Goal: Task Accomplishment & Management: Complete application form

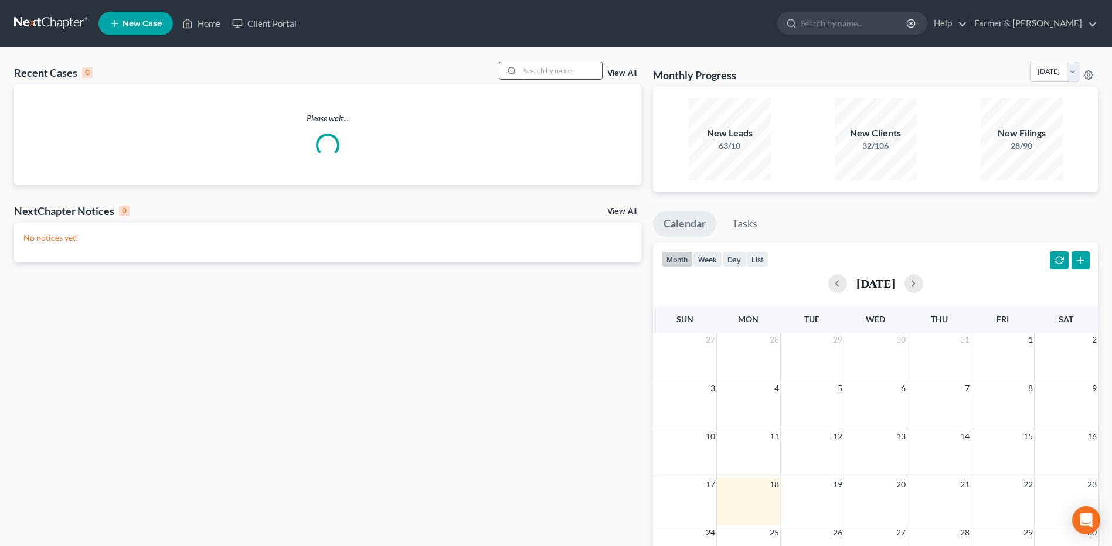
click at [561, 71] on input "search" at bounding box center [561, 70] width 82 height 17
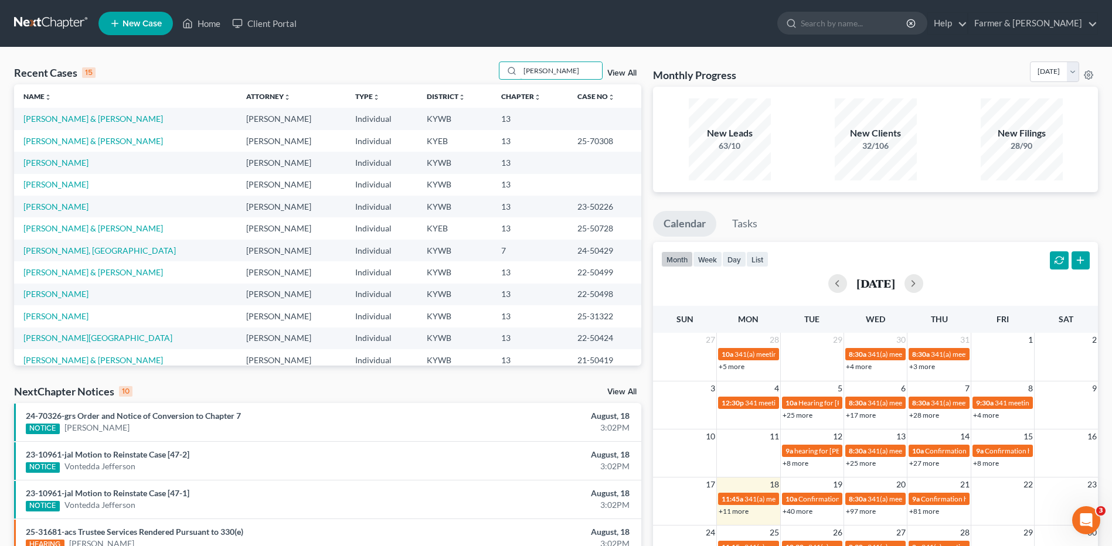
drag, startPoint x: 590, startPoint y: 73, endPoint x: 437, endPoint y: 77, distance: 153.1
click at [437, 77] on div "Recent Cases 15 frensley View All" at bounding box center [327, 73] width 627 height 23
type input "frensley"
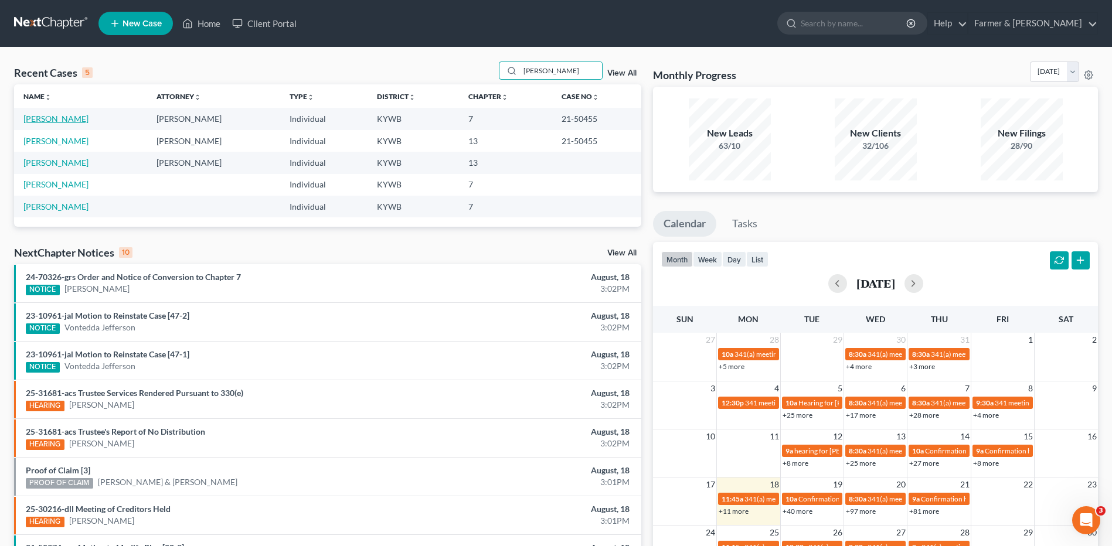
click at [62, 117] on link "[PERSON_NAME]" at bounding box center [55, 119] width 65 height 10
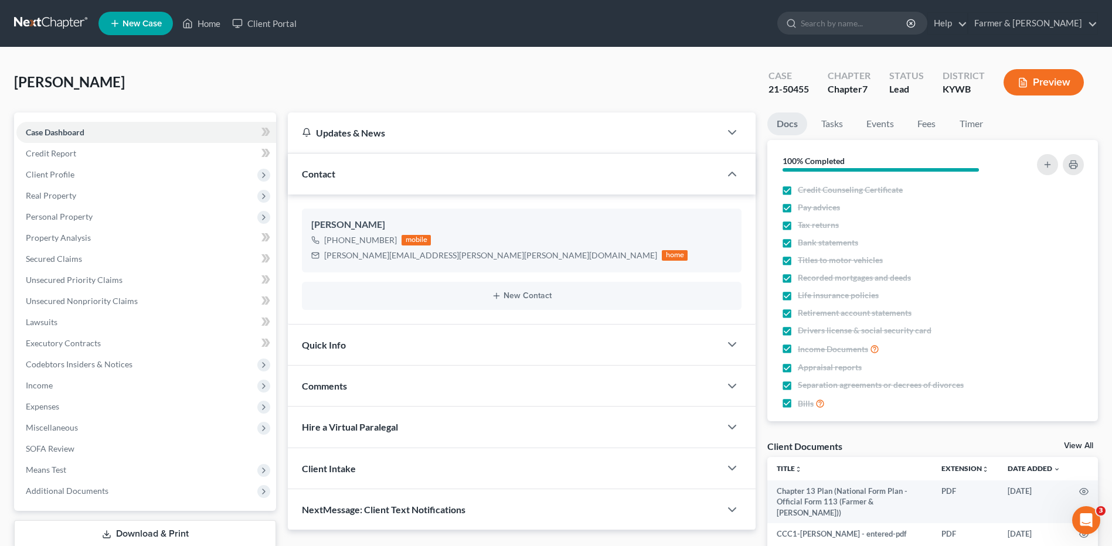
click at [62, 25] on link at bounding box center [51, 23] width 75 height 21
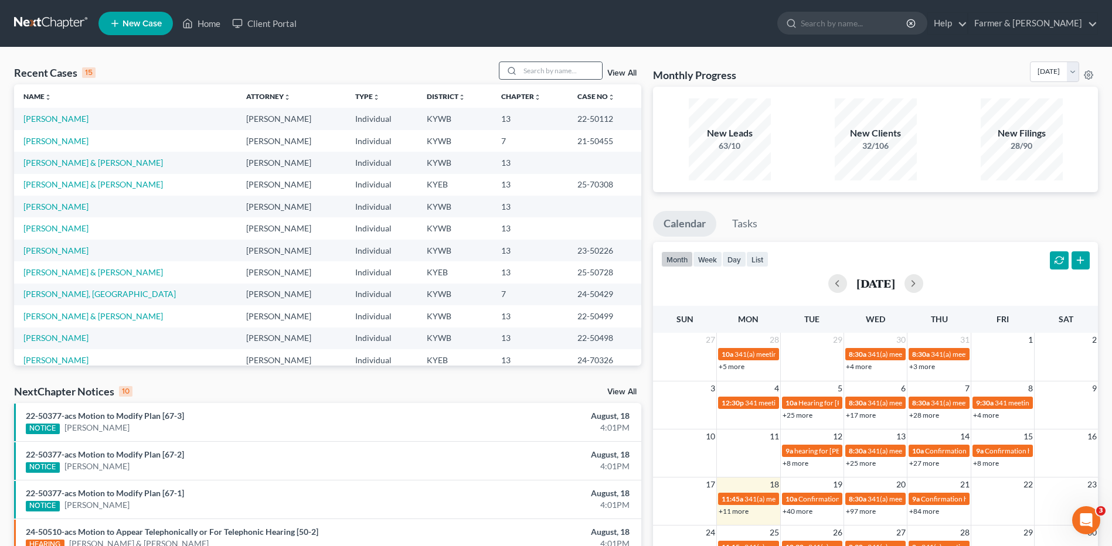
click at [569, 62] on div at bounding box center [551, 71] width 104 height 18
click at [564, 68] on input "search" at bounding box center [561, 70] width 82 height 17
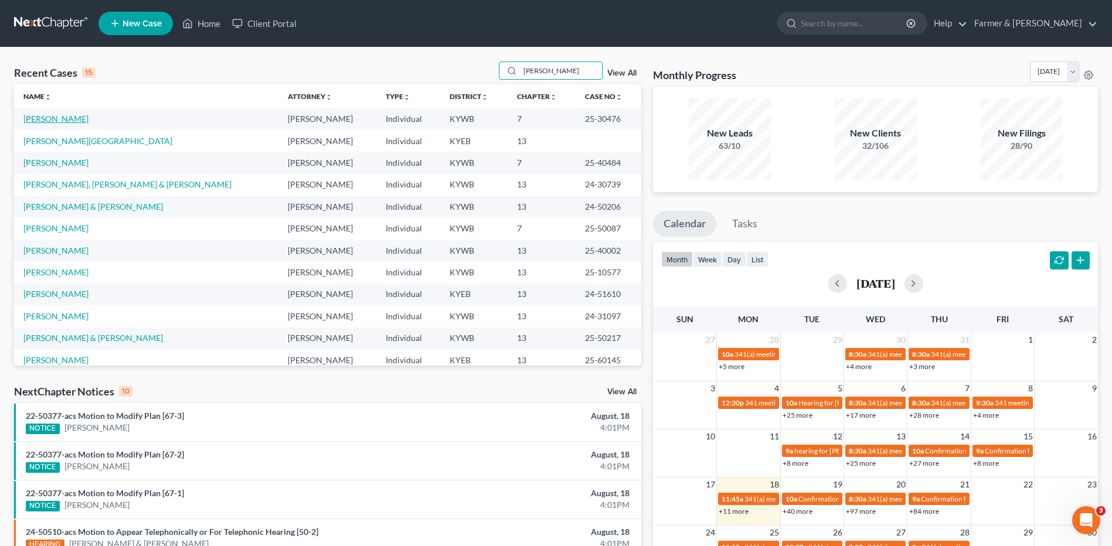
type input "adams"
click at [65, 119] on link "[PERSON_NAME]" at bounding box center [55, 119] width 65 height 10
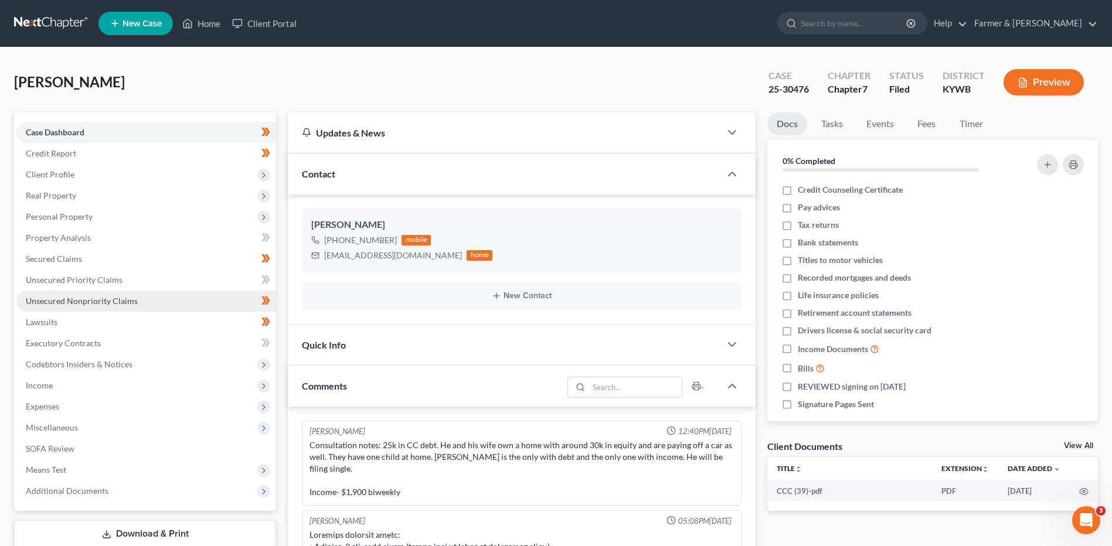
click at [78, 298] on span "Unsecured Nonpriority Claims" at bounding box center [82, 301] width 112 height 10
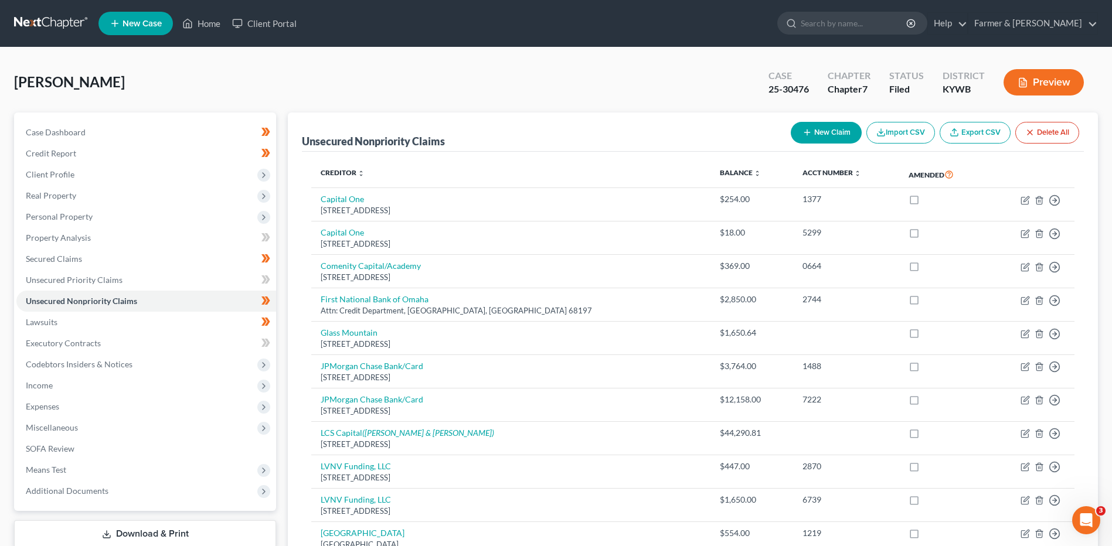
click at [55, 19] on link at bounding box center [51, 23] width 75 height 21
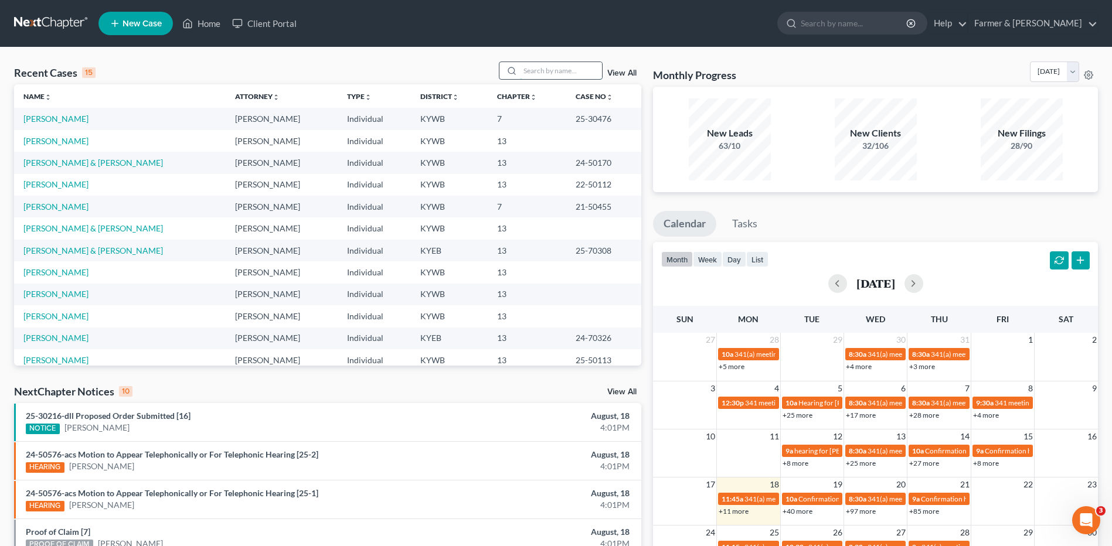
click at [565, 76] on input "search" at bounding box center [561, 70] width 82 height 17
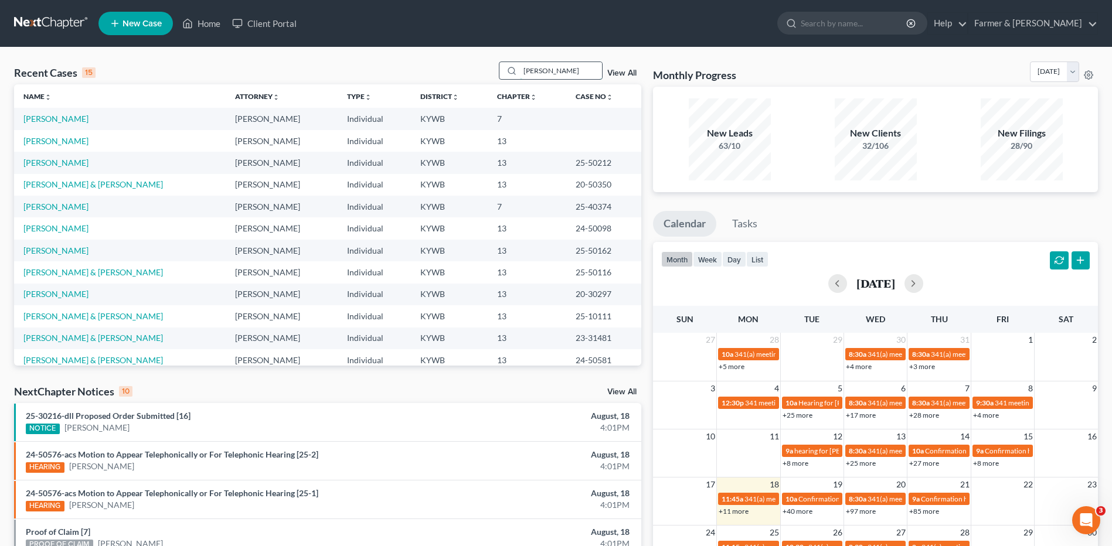
type input "gregory"
click at [69, 120] on link "[PERSON_NAME]" at bounding box center [55, 119] width 65 height 10
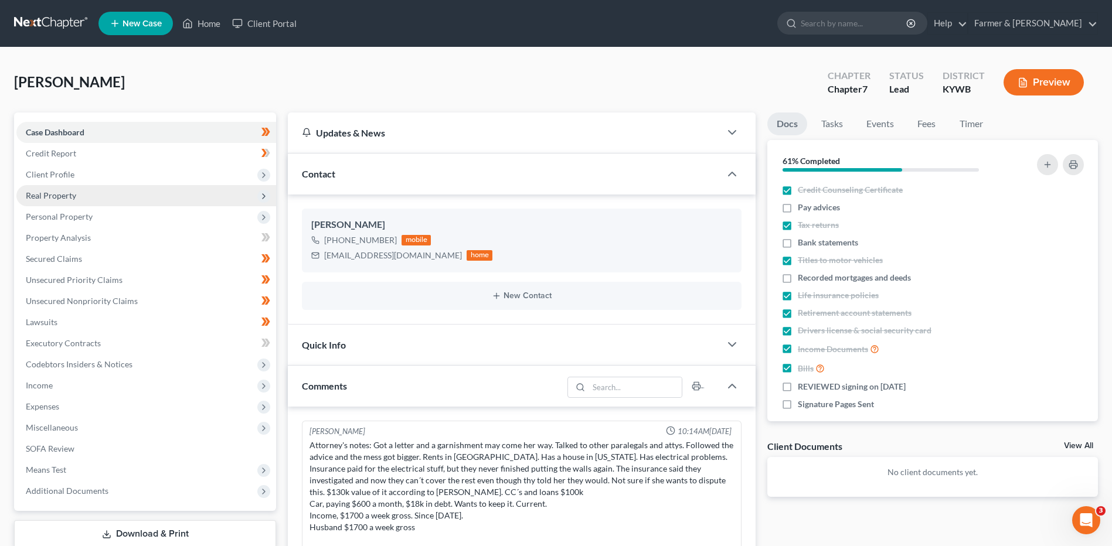
scroll to position [104, 0]
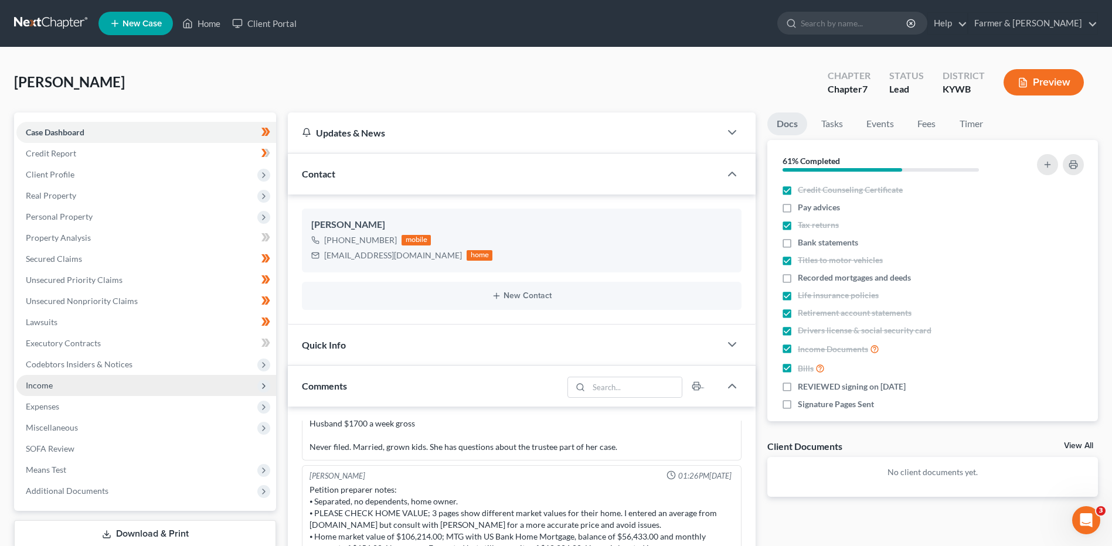
click at [81, 382] on span "Income" at bounding box center [146, 385] width 260 height 21
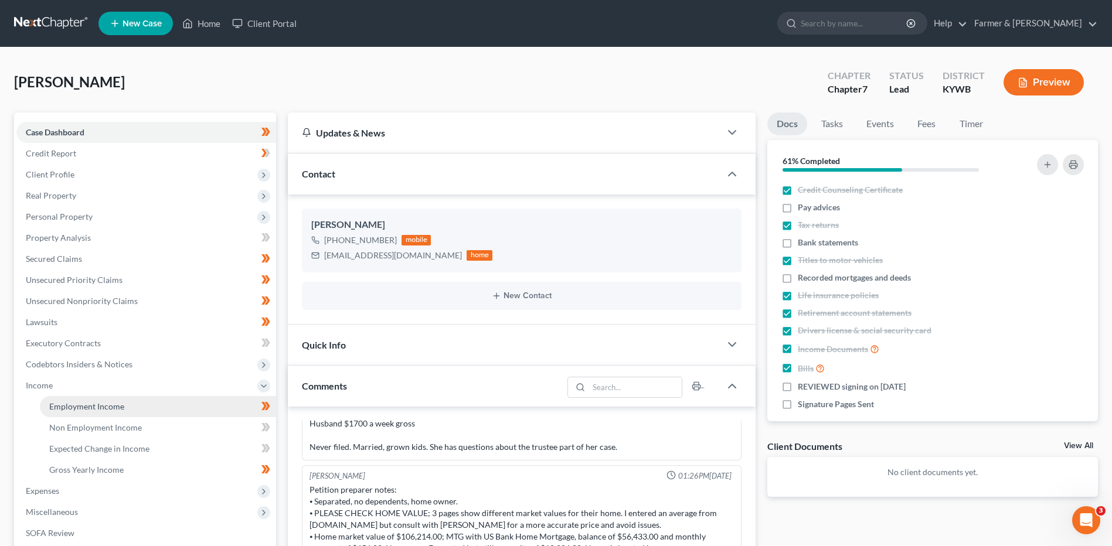
click at [89, 403] on span "Employment Income" at bounding box center [86, 407] width 75 height 10
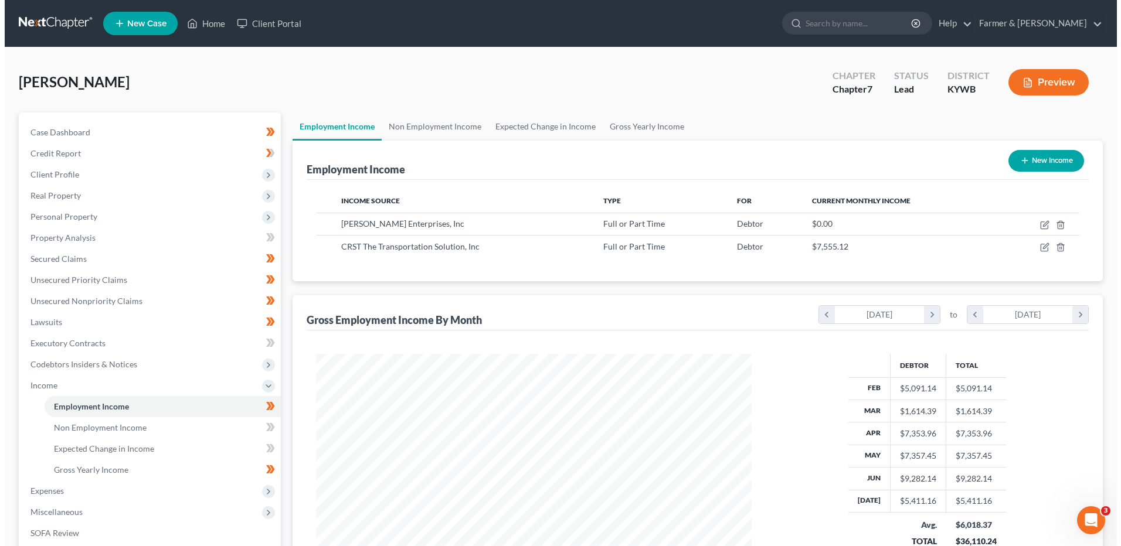
scroll to position [218, 459]
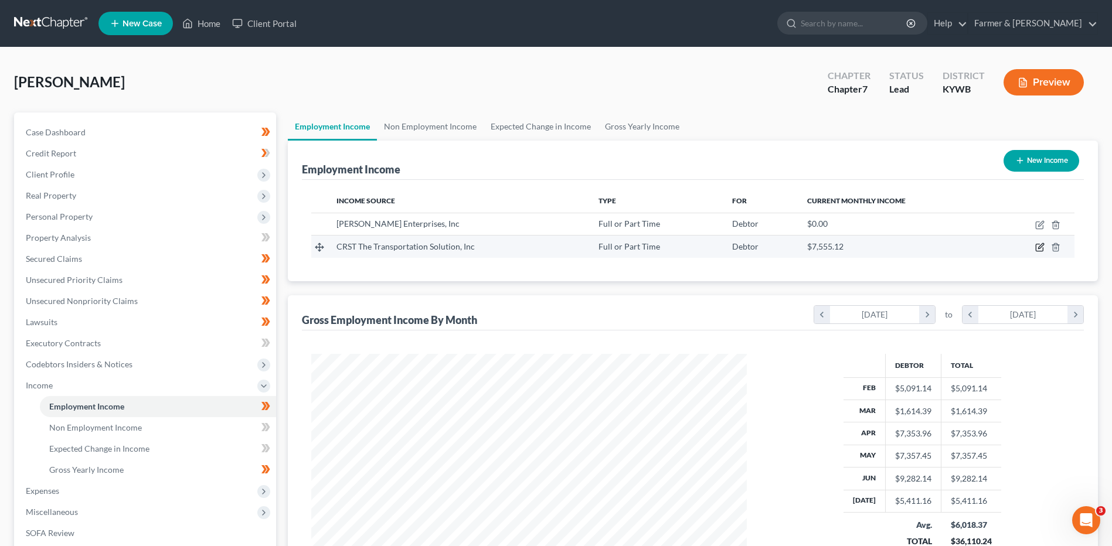
click at [1039, 249] on icon "button" at bounding box center [1040, 246] width 5 height 5
select select "0"
select select "16"
select select "3"
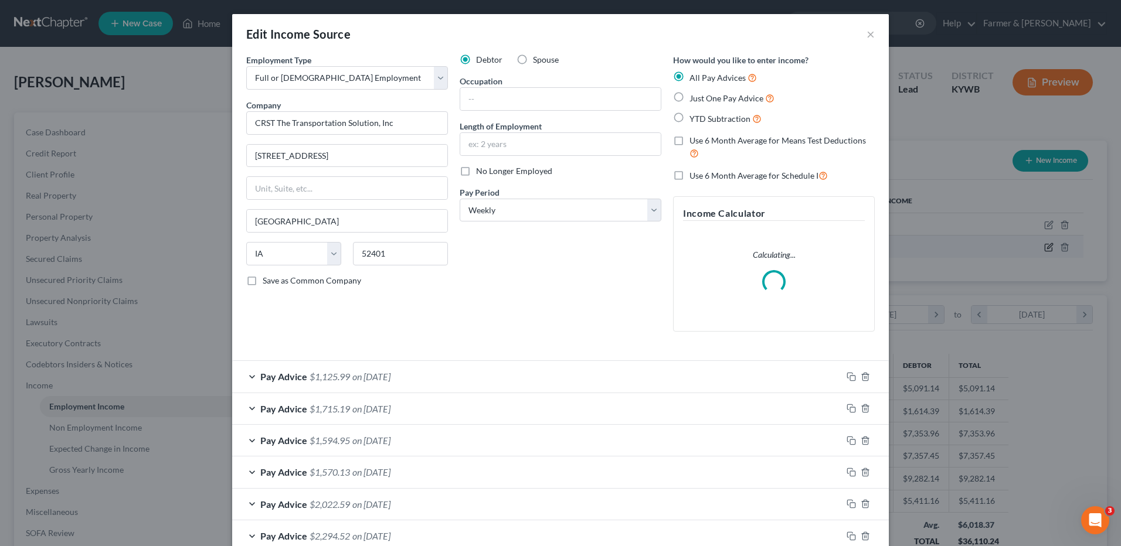
scroll to position [219, 463]
click at [848, 377] on icon "button" at bounding box center [851, 376] width 9 height 9
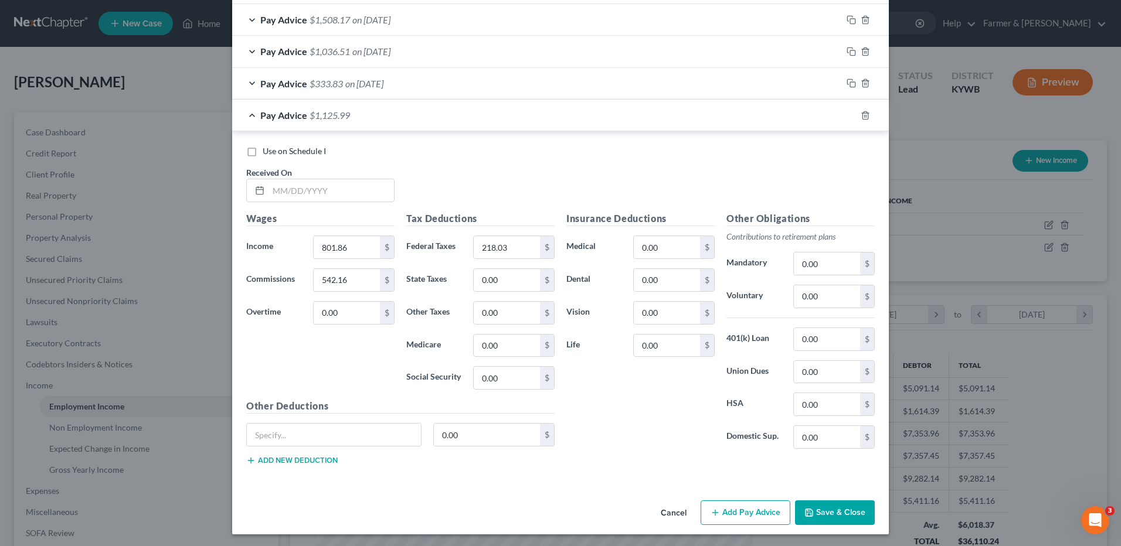
scroll to position [837, 0]
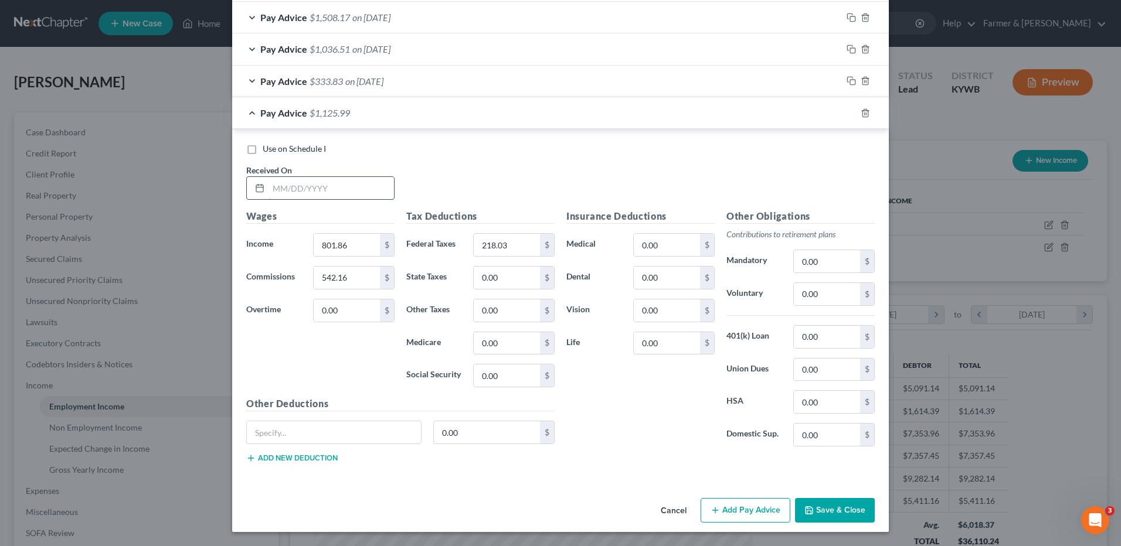
click at [359, 185] on input "text" at bounding box center [331, 188] width 125 height 22
type input "07/25/2025"
type input "1,104.43"
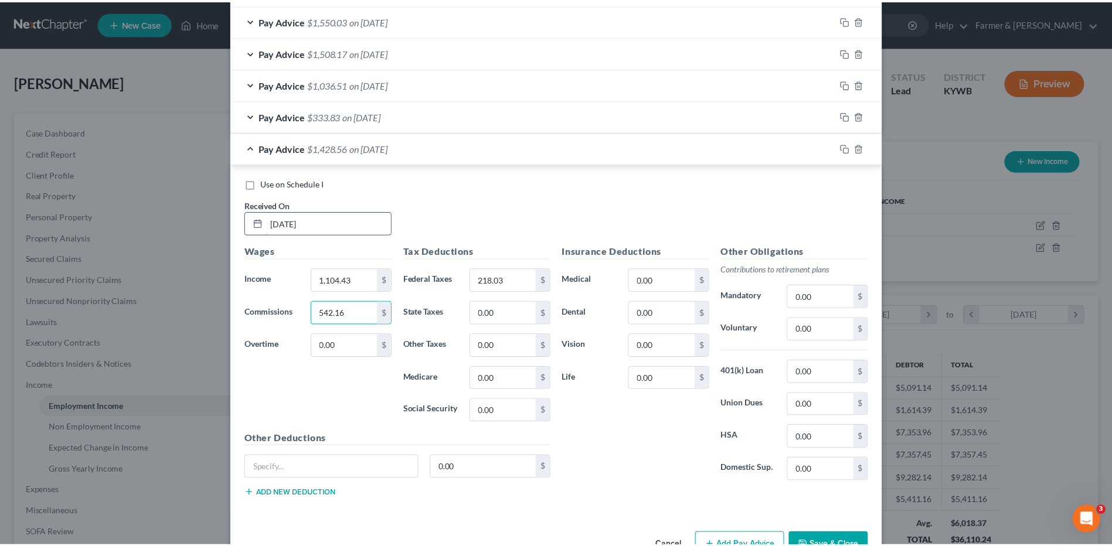
scroll to position [872, 0]
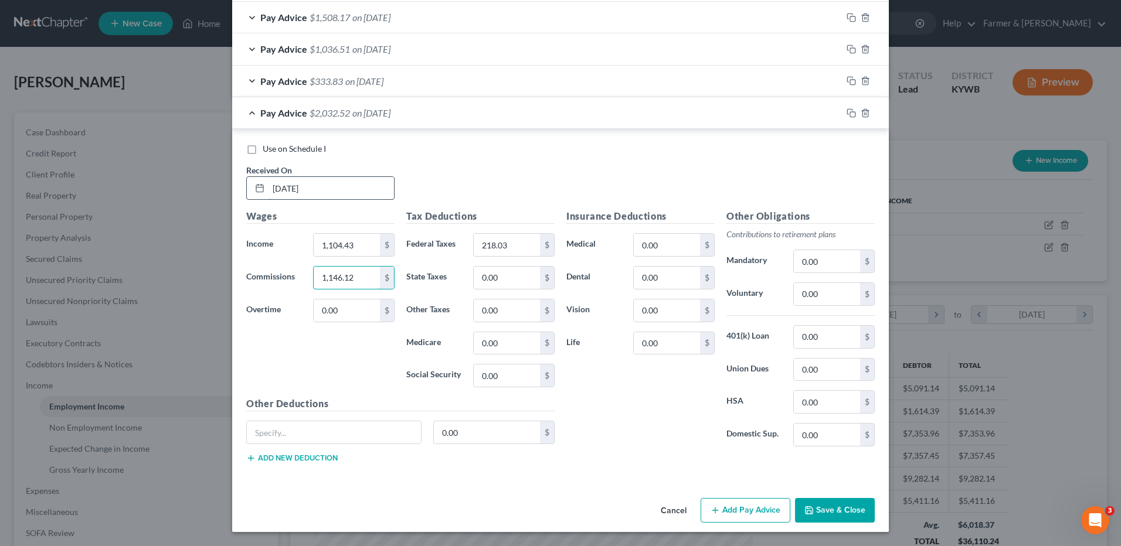
type input "1,146.12"
type input "405.93"
click at [826, 497] on div "Cancel Add Pay Advice Save & Close" at bounding box center [560, 513] width 657 height 39
click at [824, 507] on button "Save & Close" at bounding box center [835, 510] width 80 height 25
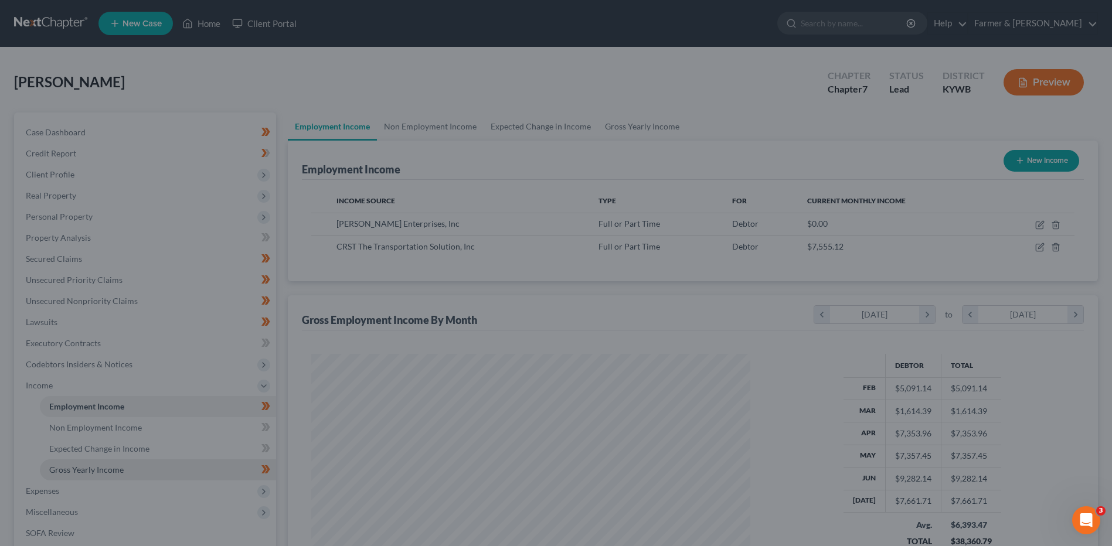
scroll to position [586107, 585865]
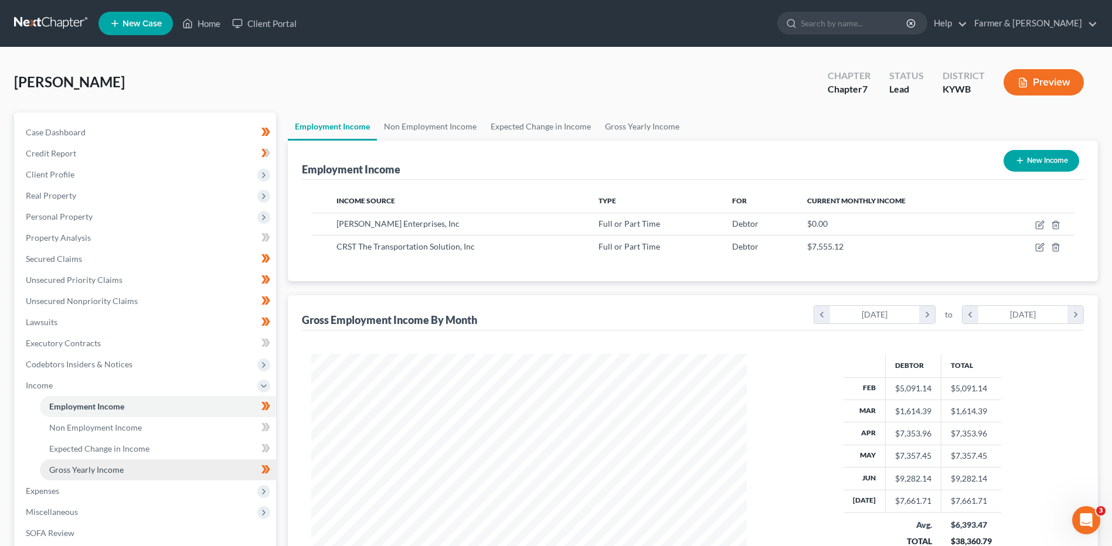
click at [112, 473] on span "Gross Yearly Income" at bounding box center [86, 470] width 74 height 10
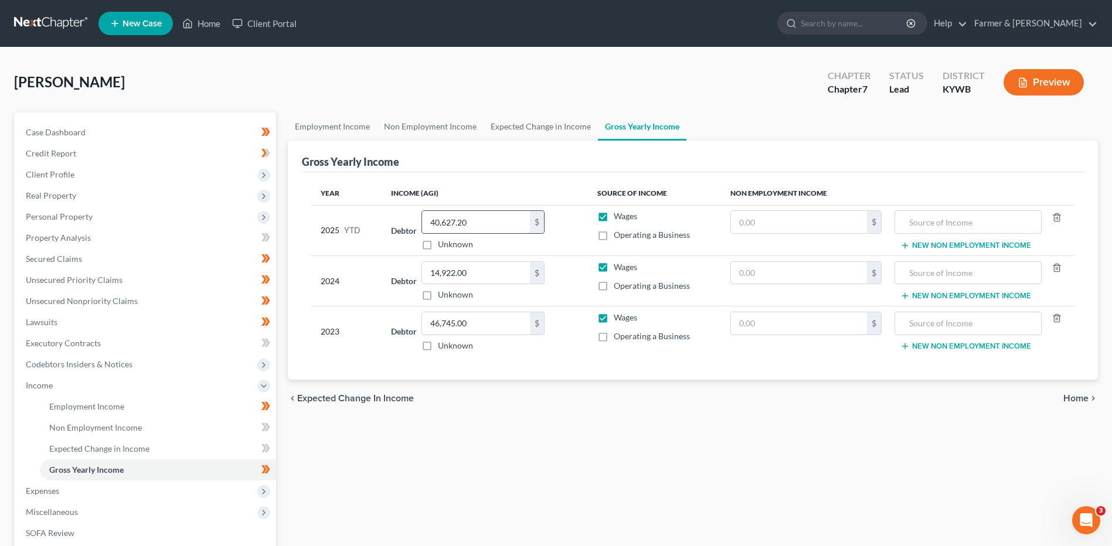
click at [504, 226] on input "40,627.20" at bounding box center [476, 222] width 108 height 22
type input "32,999.51"
click at [113, 499] on span "Expenses" at bounding box center [146, 491] width 260 height 21
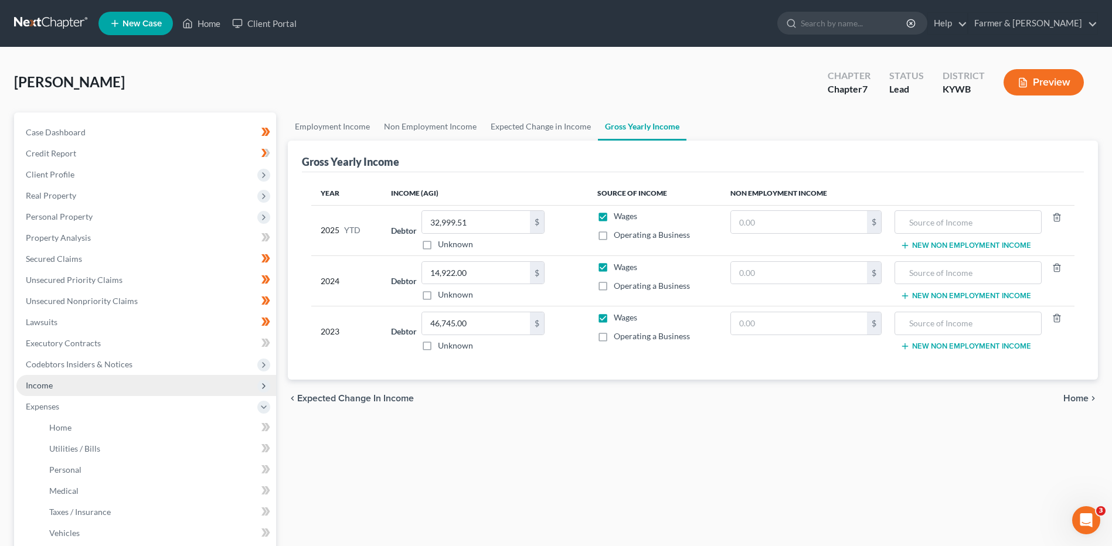
click at [118, 382] on span "Income" at bounding box center [146, 385] width 260 height 21
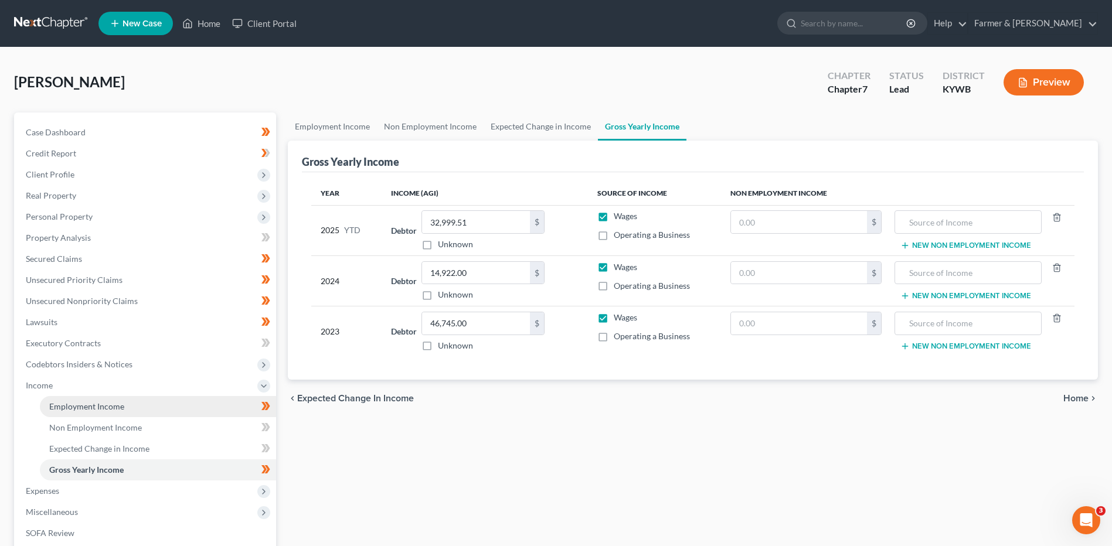
click at [125, 403] on link "Employment Income" at bounding box center [158, 406] width 236 height 21
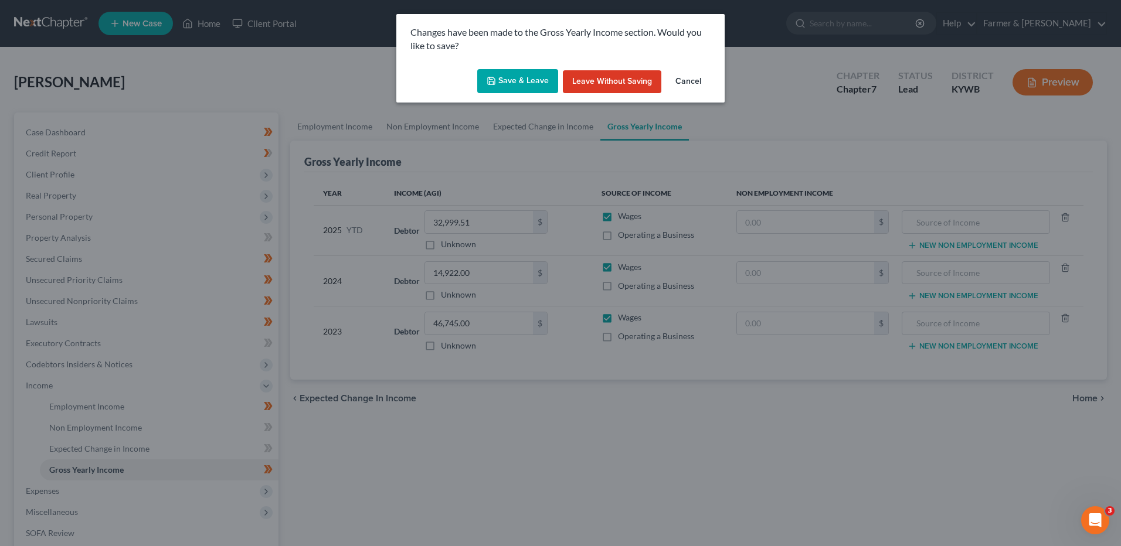
click at [542, 84] on button "Save & Leave" at bounding box center [517, 81] width 81 height 25
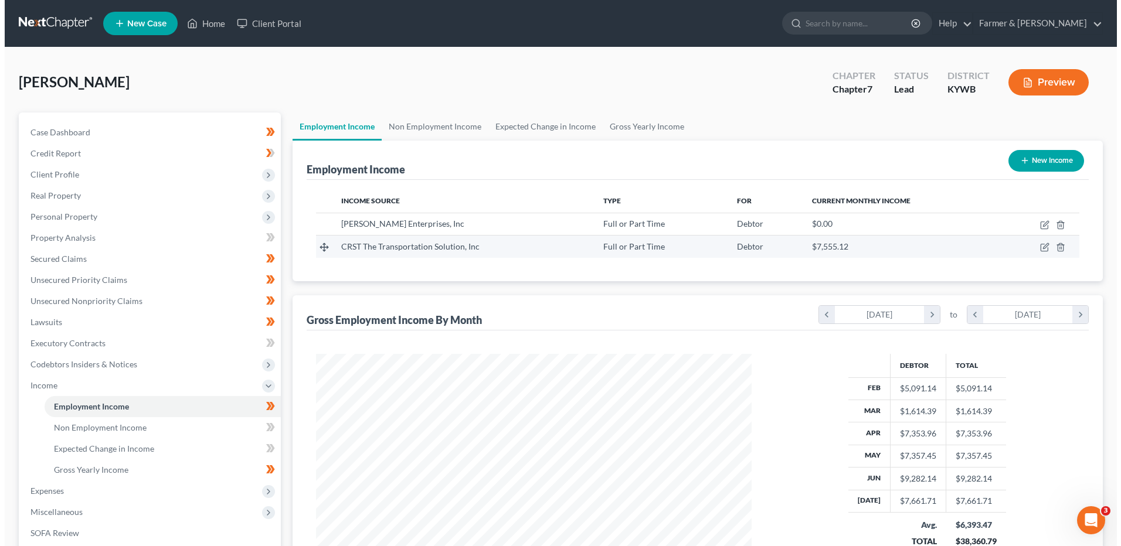
scroll to position [218, 459]
click at [1037, 249] on icon "button" at bounding box center [1039, 247] width 9 height 9
select select "0"
select select "16"
select select "3"
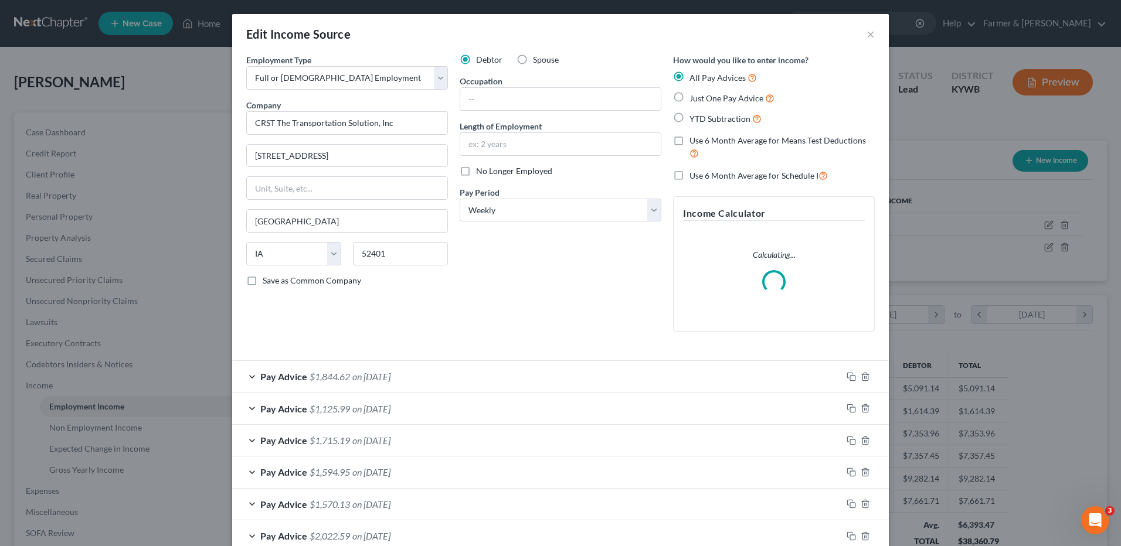
scroll to position [219, 463]
click at [690, 175] on label "Use 6 Month Average for Schedule I" at bounding box center [759, 175] width 138 height 13
click at [694, 175] on input "Use 6 Month Average for Schedule I" at bounding box center [698, 173] width 8 height 8
checkbox input "true"
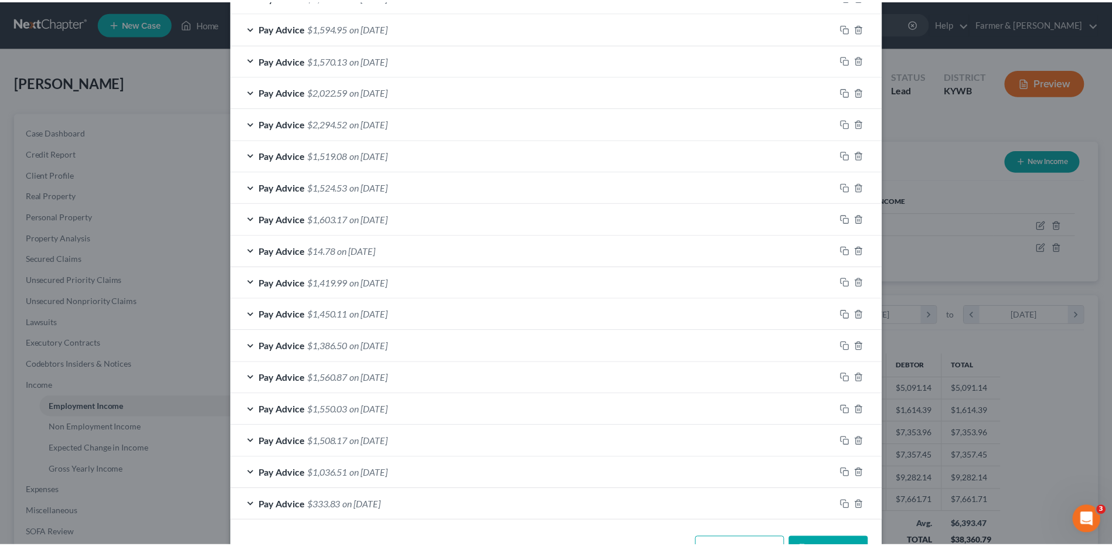
scroll to position [519, 0]
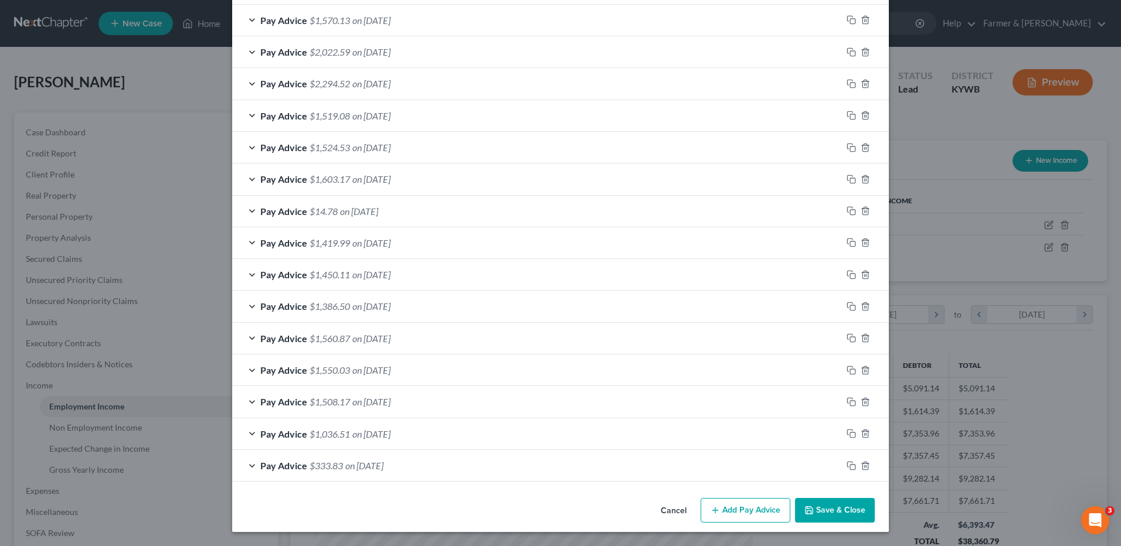
click at [665, 511] on button "Cancel" at bounding box center [673, 511] width 45 height 23
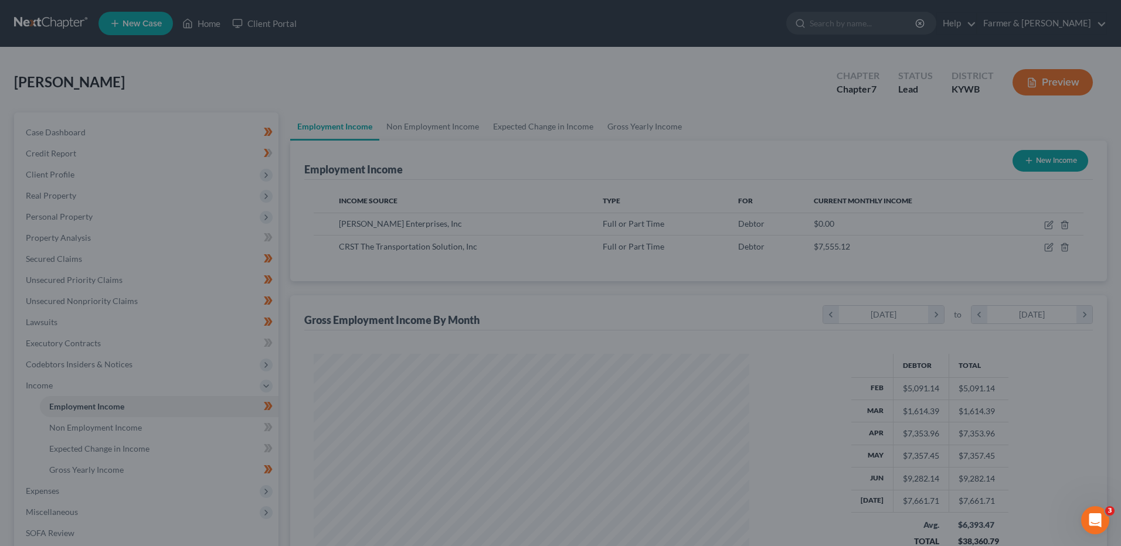
scroll to position [586107, 585865]
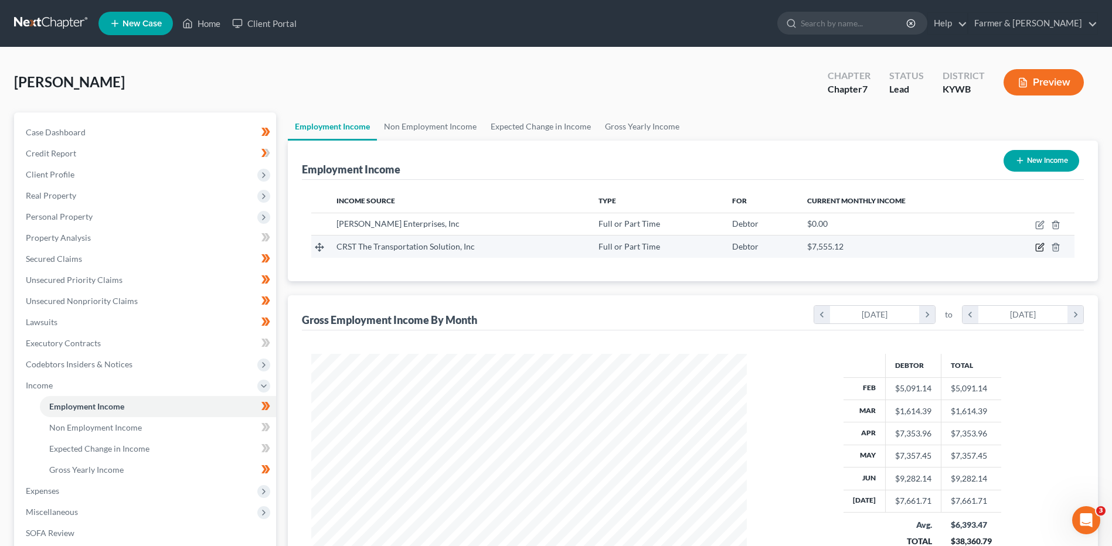
click at [1037, 246] on icon "button" at bounding box center [1039, 247] width 9 height 9
select select "0"
select select "16"
select select "3"
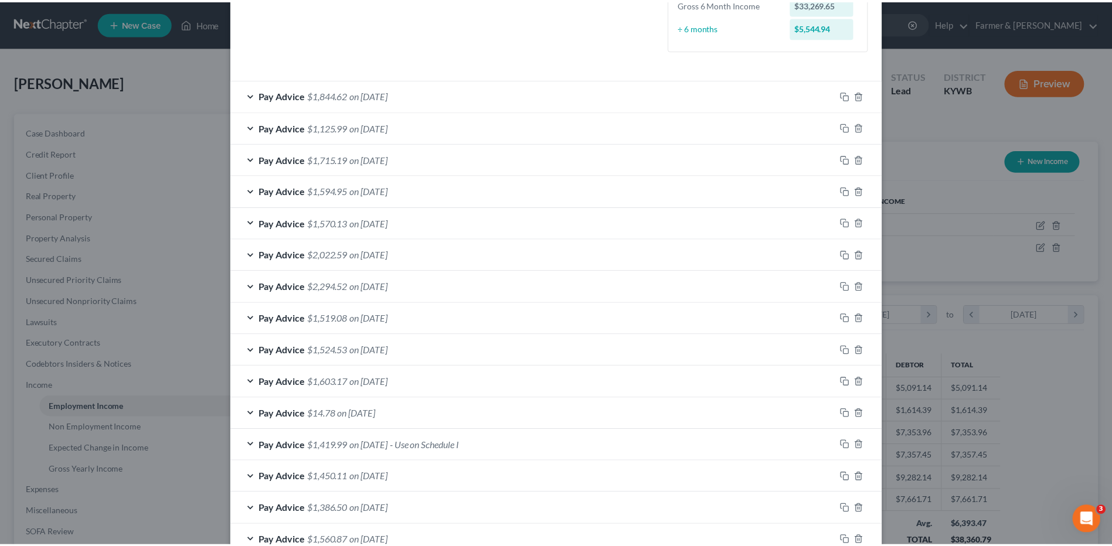
scroll to position [519, 0]
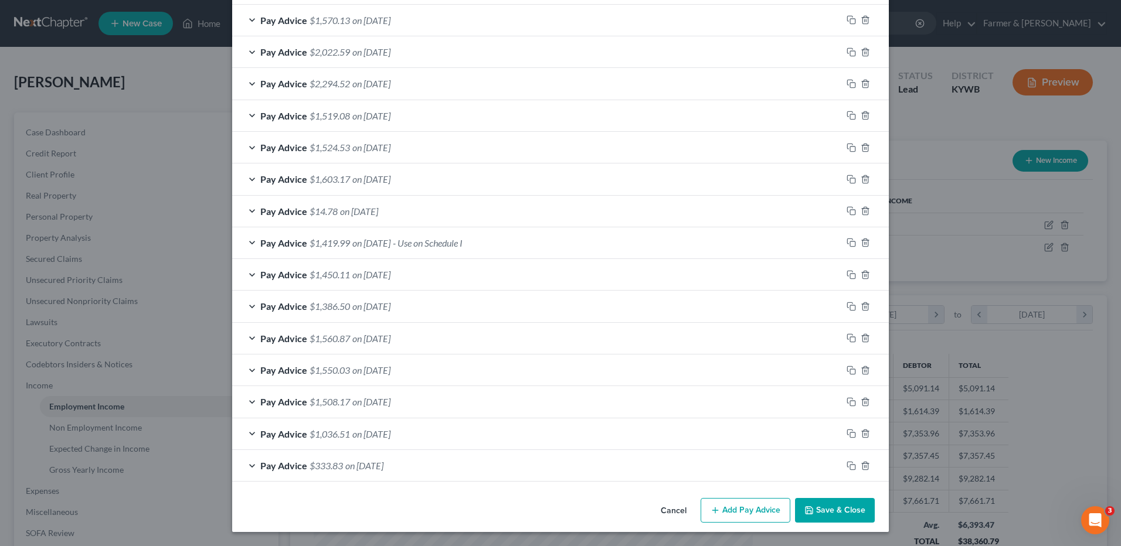
click at [830, 508] on button "Save & Close" at bounding box center [835, 510] width 80 height 25
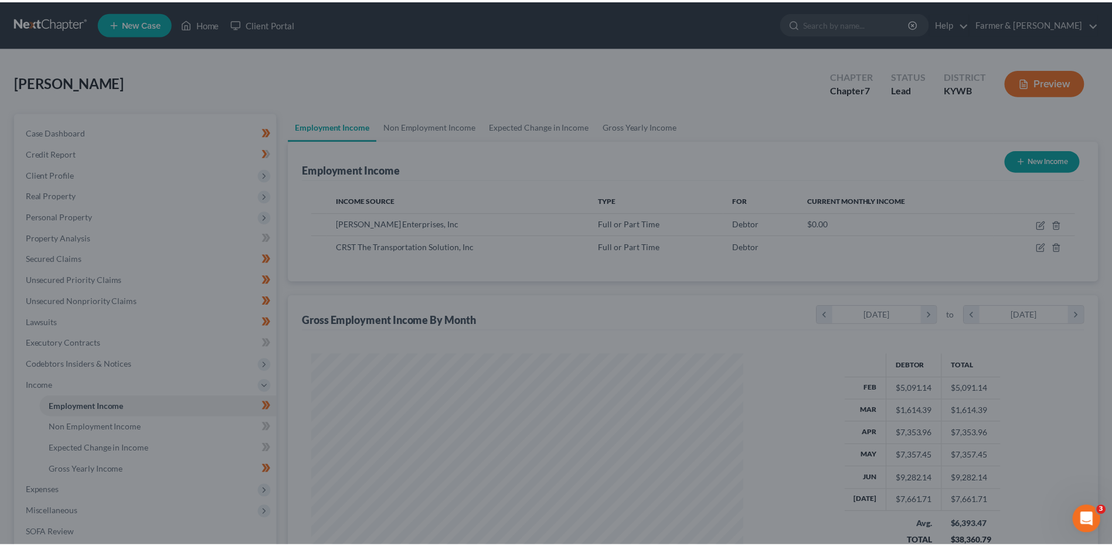
scroll to position [586107, 585865]
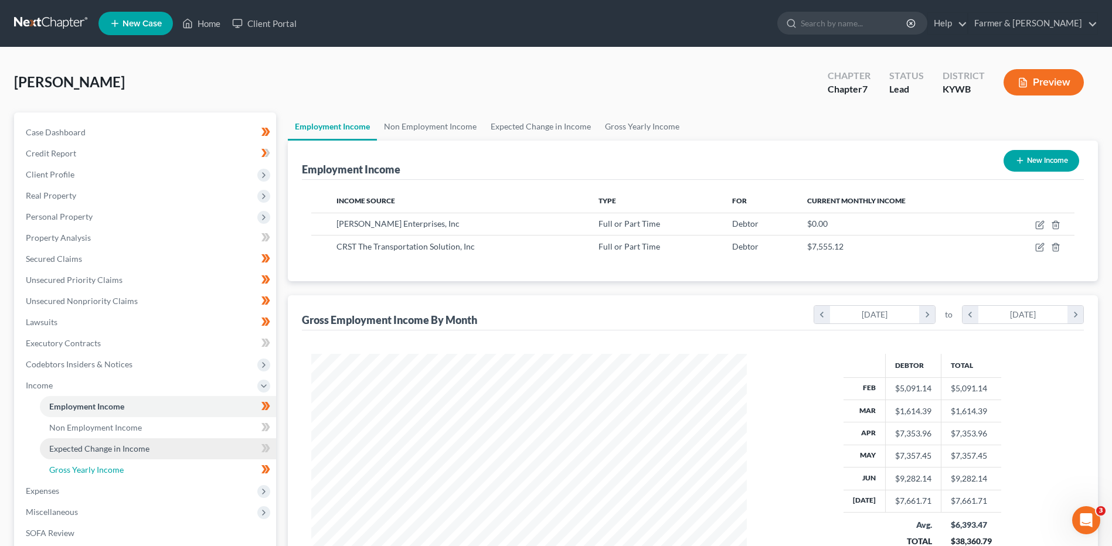
drag, startPoint x: 114, startPoint y: 463, endPoint x: 141, endPoint y: 457, distance: 27.0
click at [114, 463] on link "Gross Yearly Income" at bounding box center [158, 470] width 236 height 21
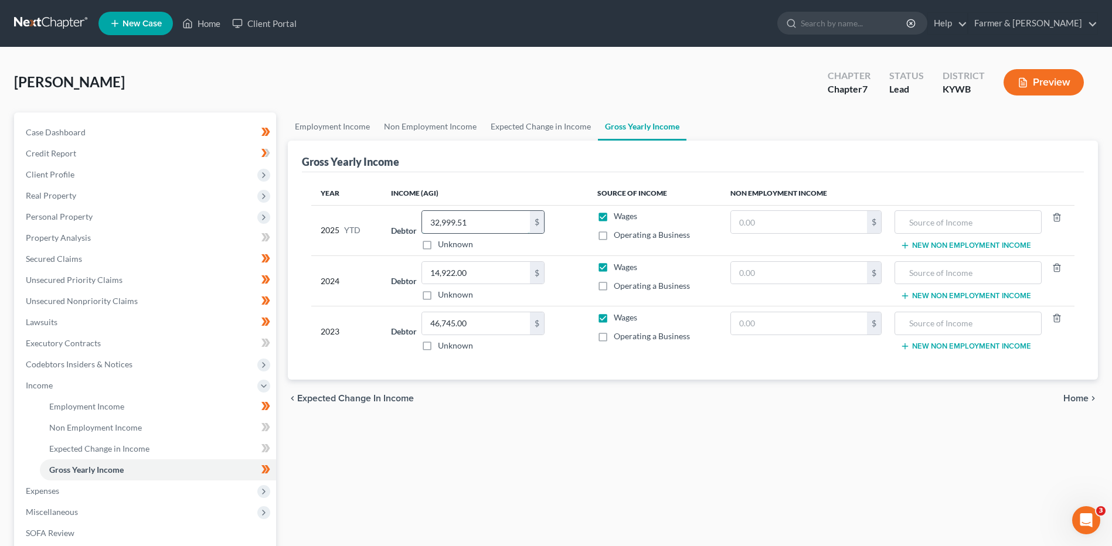
click at [491, 230] on input "32,999.51" at bounding box center [476, 222] width 108 height 22
type input "37,816.03"
drag, startPoint x: 40, startPoint y: 18, endPoint x: 55, endPoint y: 18, distance: 15.2
click at [40, 18] on link at bounding box center [51, 23] width 75 height 21
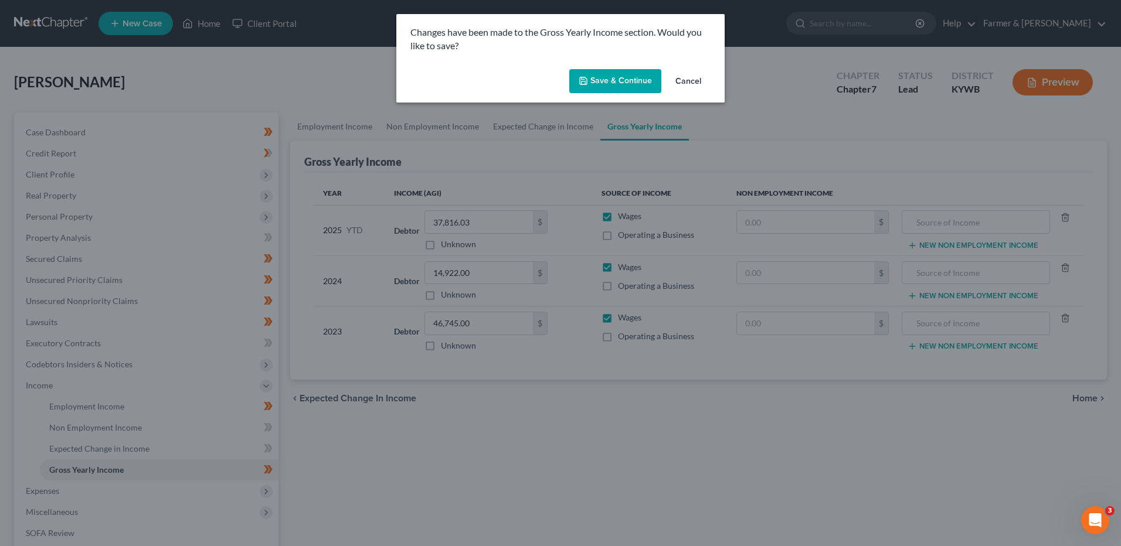
click at [630, 77] on button "Save & Continue" at bounding box center [615, 81] width 92 height 25
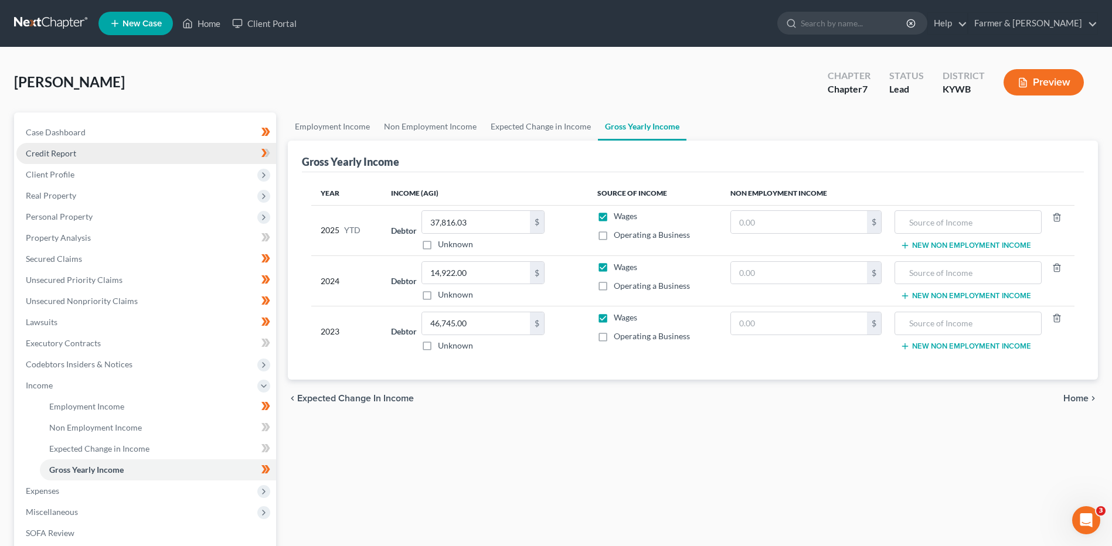
click at [102, 143] on link "Credit Report" at bounding box center [146, 153] width 260 height 21
click at [106, 131] on link "Case Dashboard" at bounding box center [146, 132] width 260 height 21
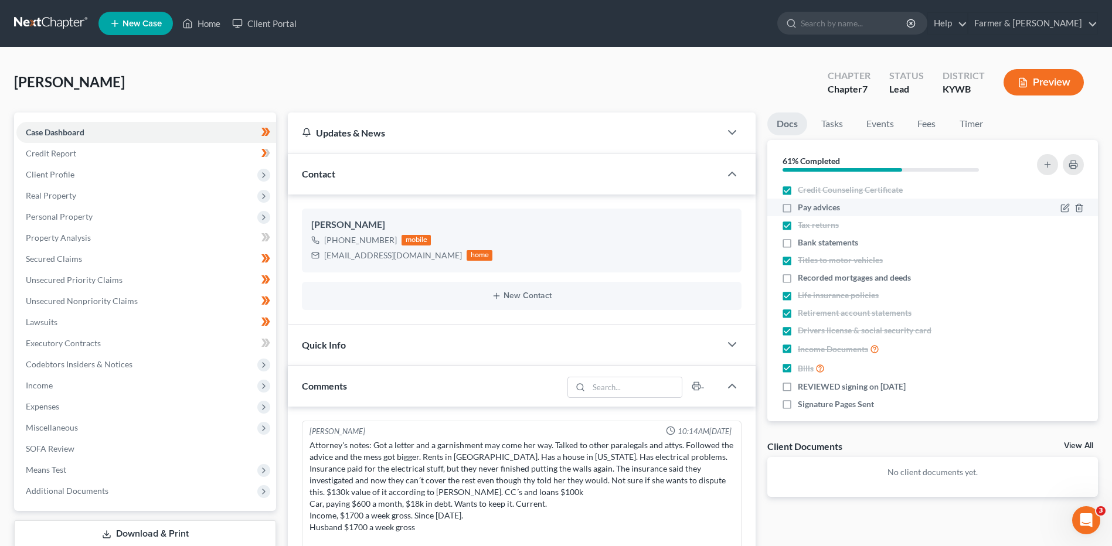
scroll to position [104, 0]
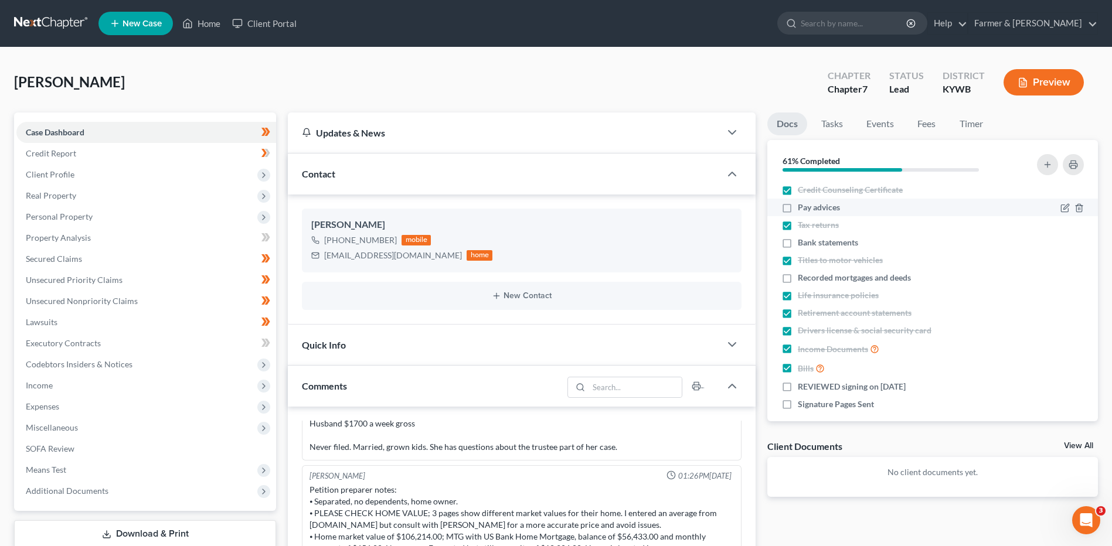
click at [798, 206] on label "Pay advices" at bounding box center [819, 208] width 42 height 12
click at [803, 206] on input "Pay advices" at bounding box center [807, 206] width 8 height 8
checkbox input "true"
click at [69, 18] on link at bounding box center [51, 23] width 75 height 21
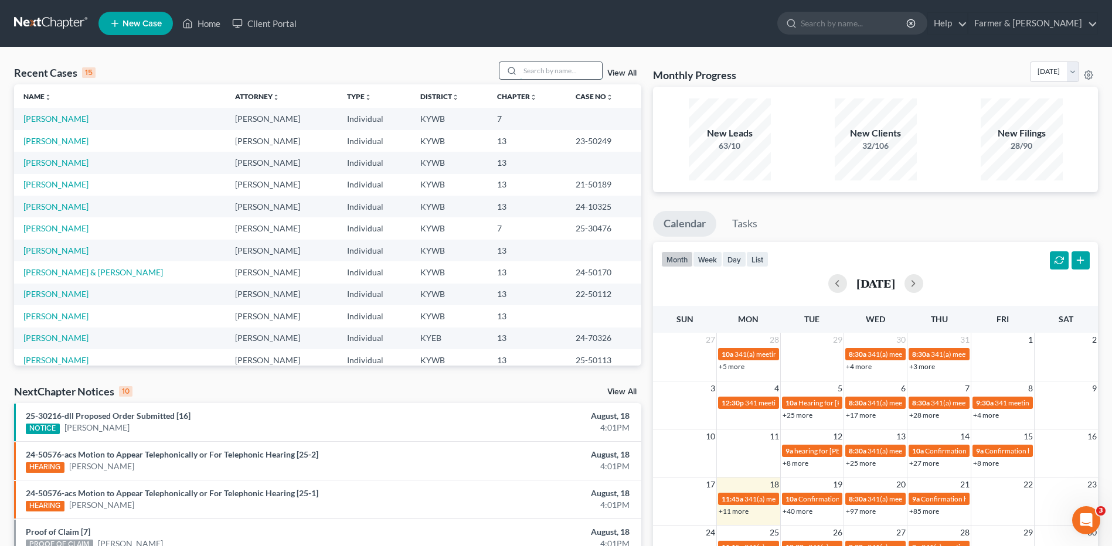
click at [557, 69] on input "search" at bounding box center [561, 70] width 82 height 17
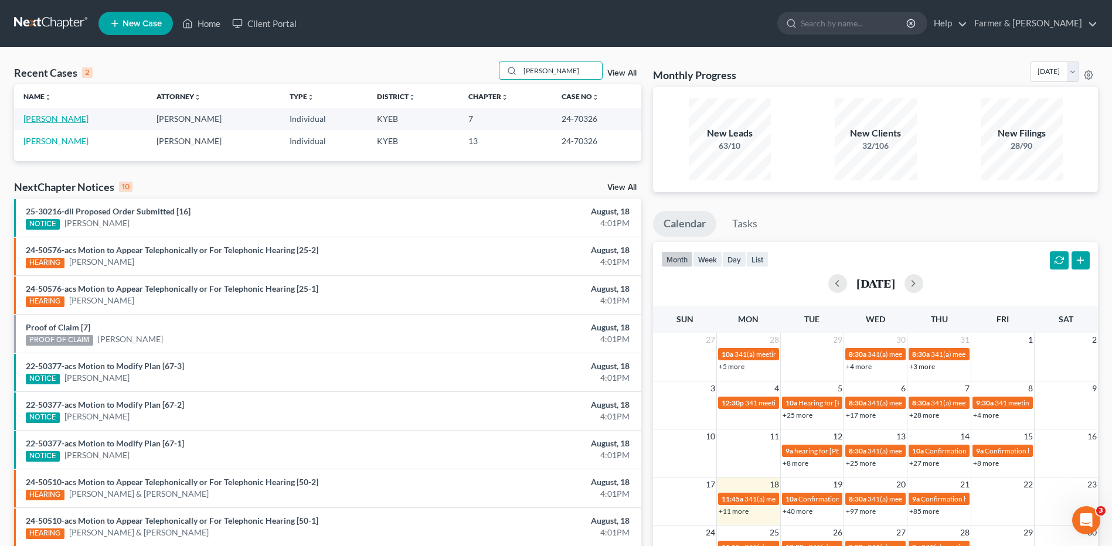
type input "bogar"
drag, startPoint x: 59, startPoint y: 119, endPoint x: 118, endPoint y: 118, distance: 59.8
click at [59, 119] on link "[PERSON_NAME]" at bounding box center [55, 119] width 65 height 10
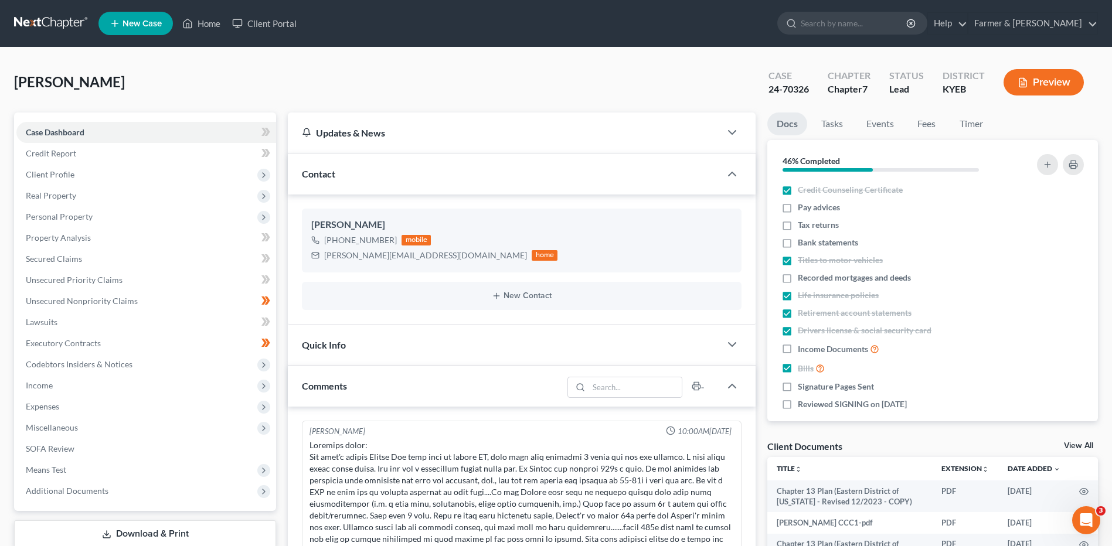
scroll to position [724, 0]
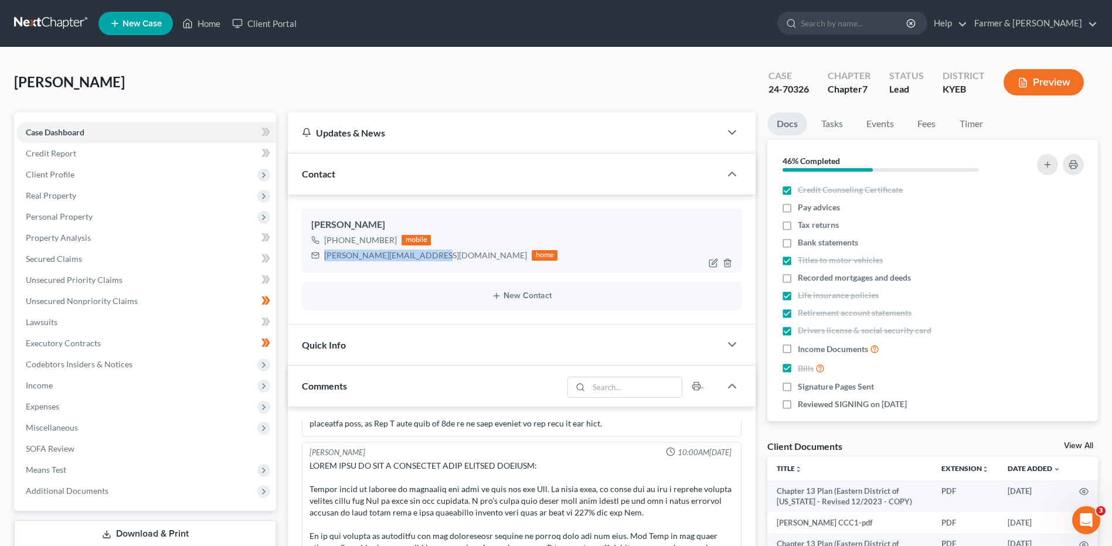
drag, startPoint x: 429, startPoint y: 260, endPoint x: 325, endPoint y: 270, distance: 104.3
click at [325, 270] on div "Fred Bogar +1 (606) 625-7313 mobile fred.bogar1986@hotmail.com home" at bounding box center [522, 240] width 440 height 63
copy div "fred.bogar1986@hotmail.com"
click at [84, 199] on span "Real Property" at bounding box center [146, 195] width 260 height 21
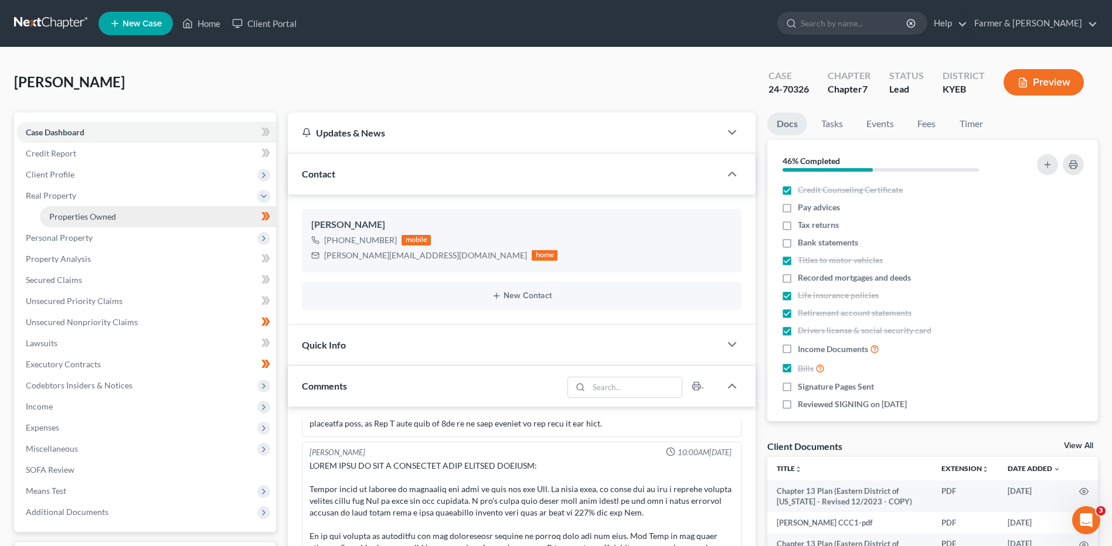
click at [92, 215] on span "Properties Owned" at bounding box center [82, 217] width 67 height 10
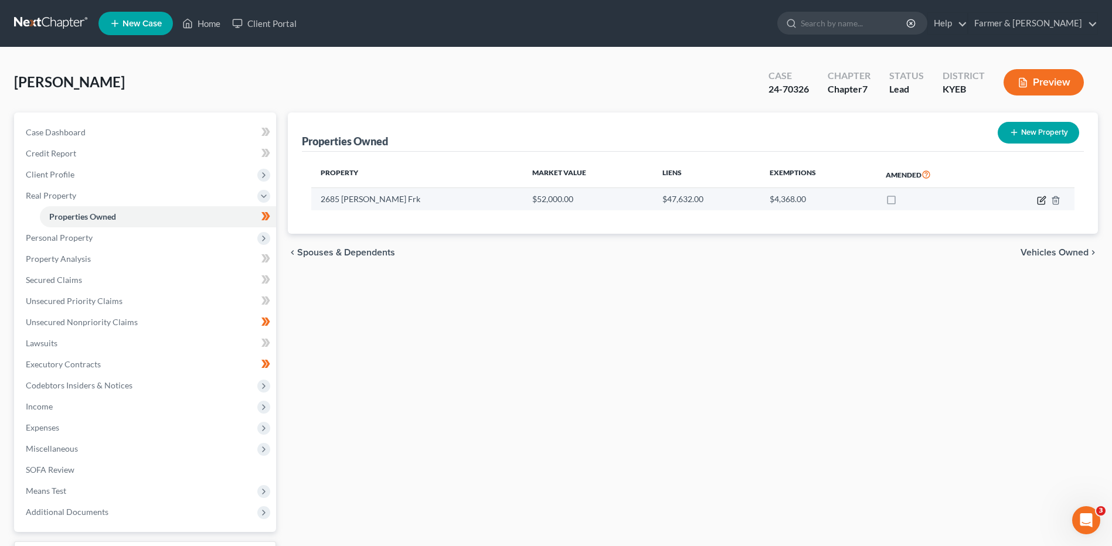
click at [1039, 200] on icon "button" at bounding box center [1041, 200] width 9 height 9
select select "18"
select select "0"
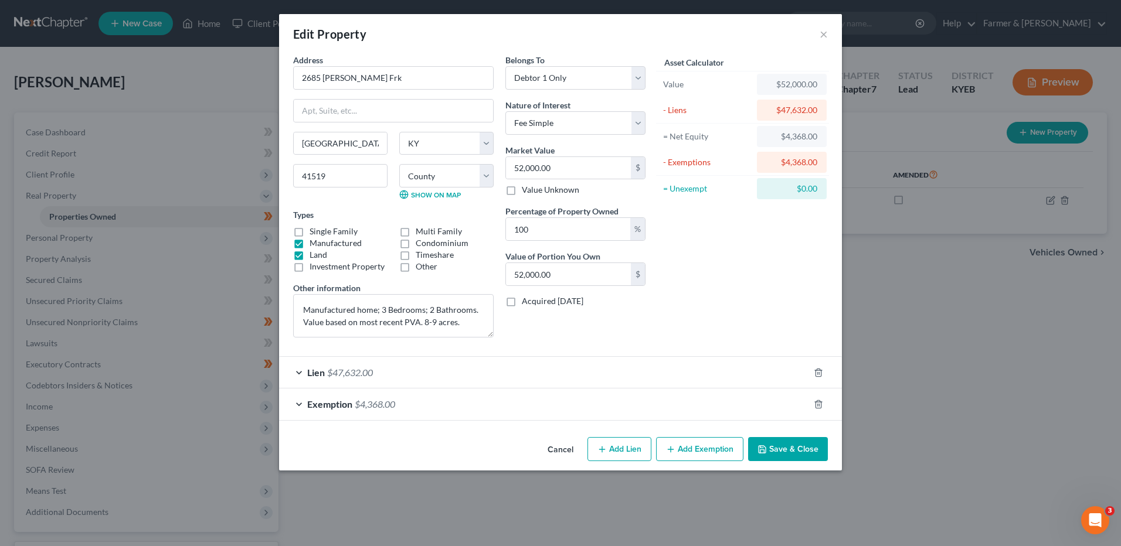
drag, startPoint x: 552, startPoint y: 457, endPoint x: 1067, endPoint y: 258, distance: 551.3
click at [554, 456] on button "Cancel" at bounding box center [560, 450] width 45 height 23
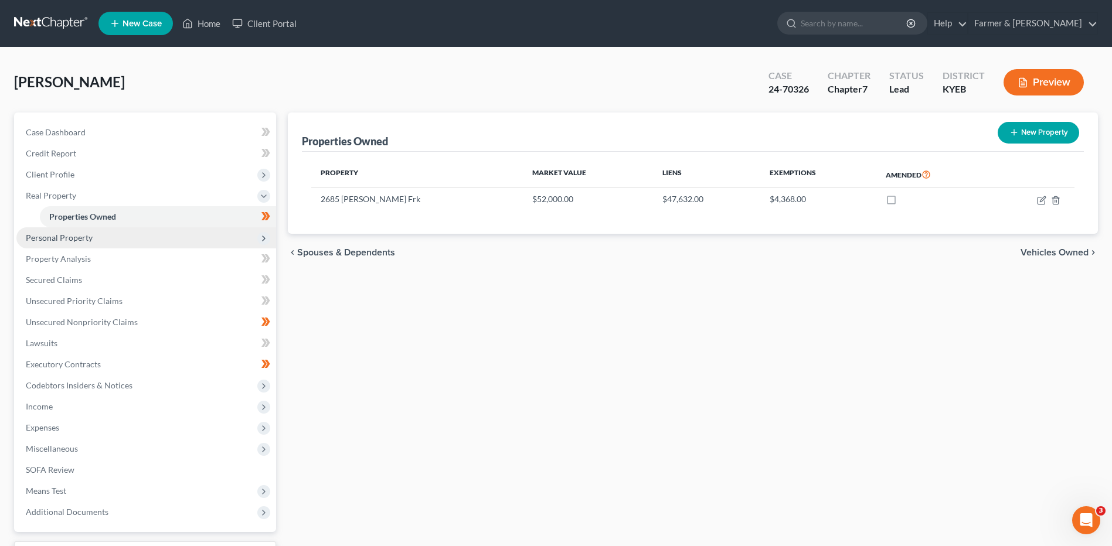
click at [89, 242] on span "Personal Property" at bounding box center [59, 238] width 67 height 10
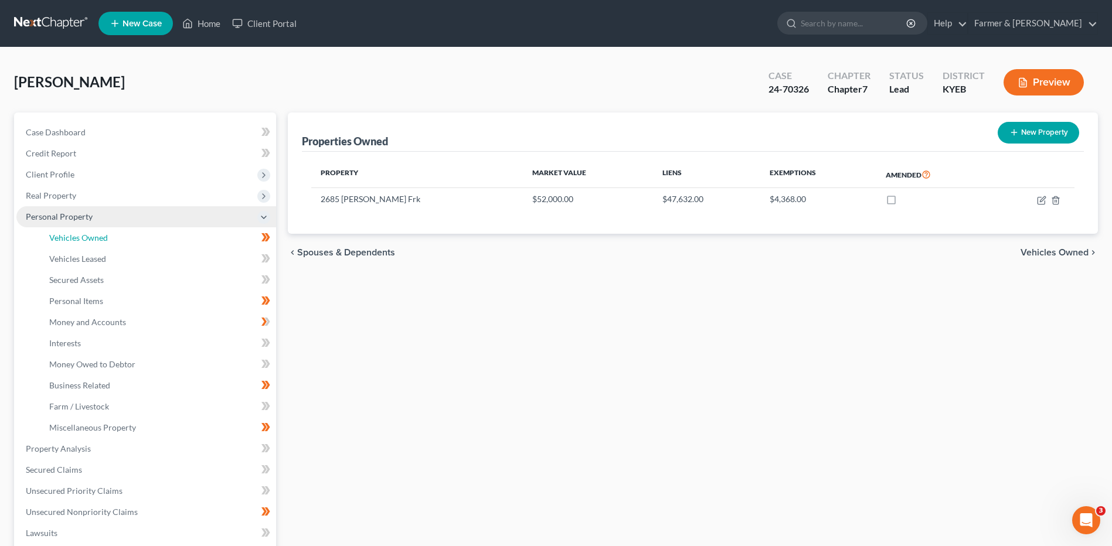
click at [106, 244] on link "Vehicles Owned" at bounding box center [158, 237] width 236 height 21
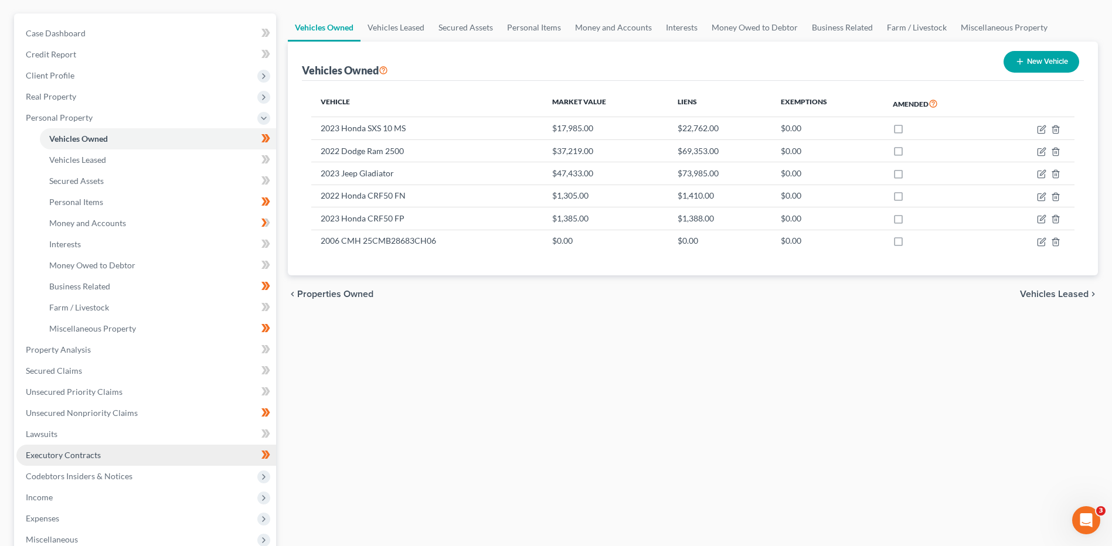
scroll to position [117, 0]
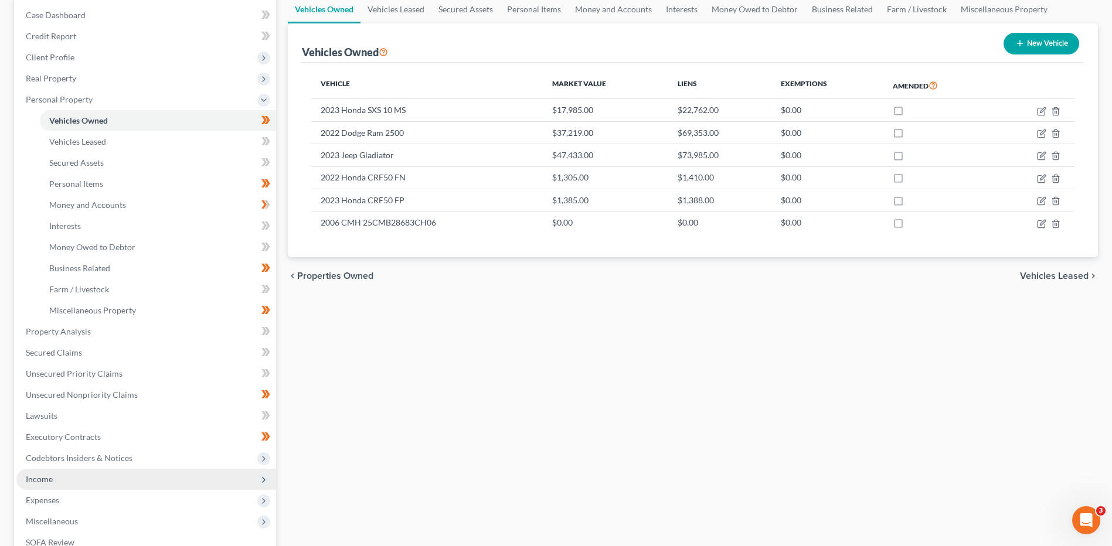
drag, startPoint x: 76, startPoint y: 484, endPoint x: 85, endPoint y: 481, distance: 9.8
click at [76, 484] on span "Income" at bounding box center [146, 479] width 260 height 21
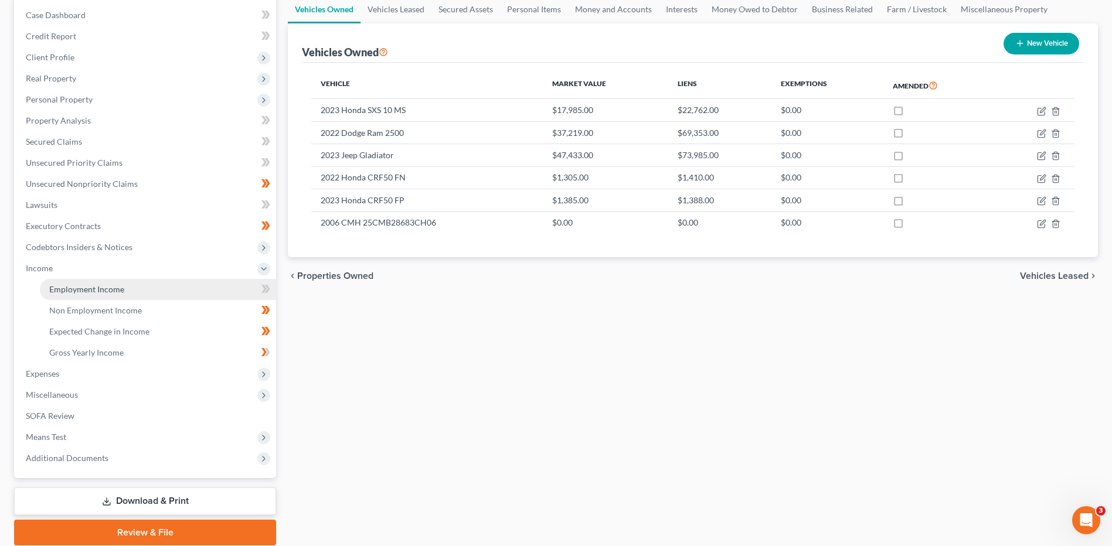
click at [116, 286] on span "Employment Income" at bounding box center [86, 289] width 75 height 10
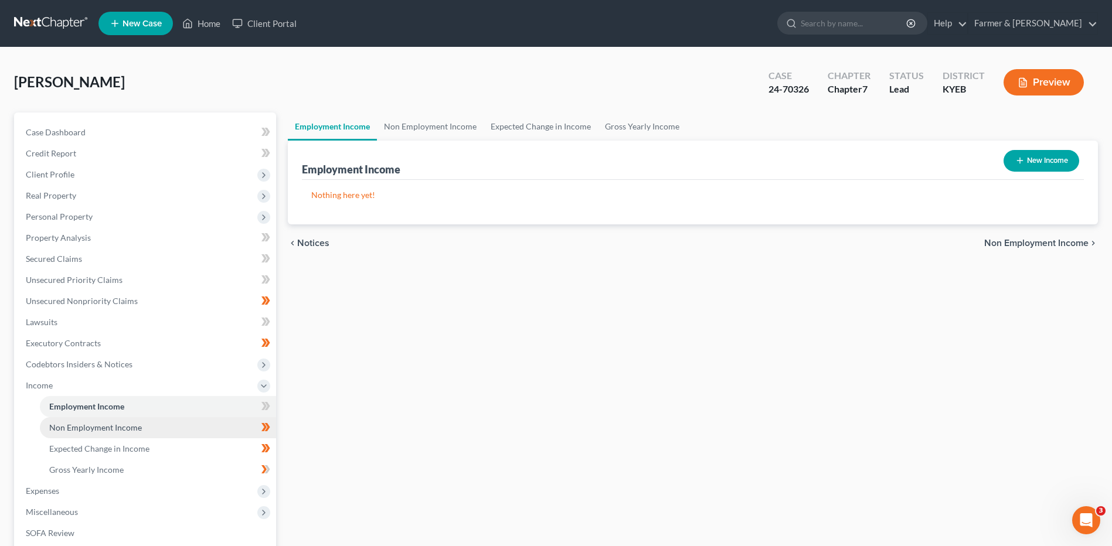
drag, startPoint x: 134, startPoint y: 422, endPoint x: 135, endPoint y: 432, distance: 10.6
click at [134, 422] on link "Non Employment Income" at bounding box center [158, 427] width 236 height 21
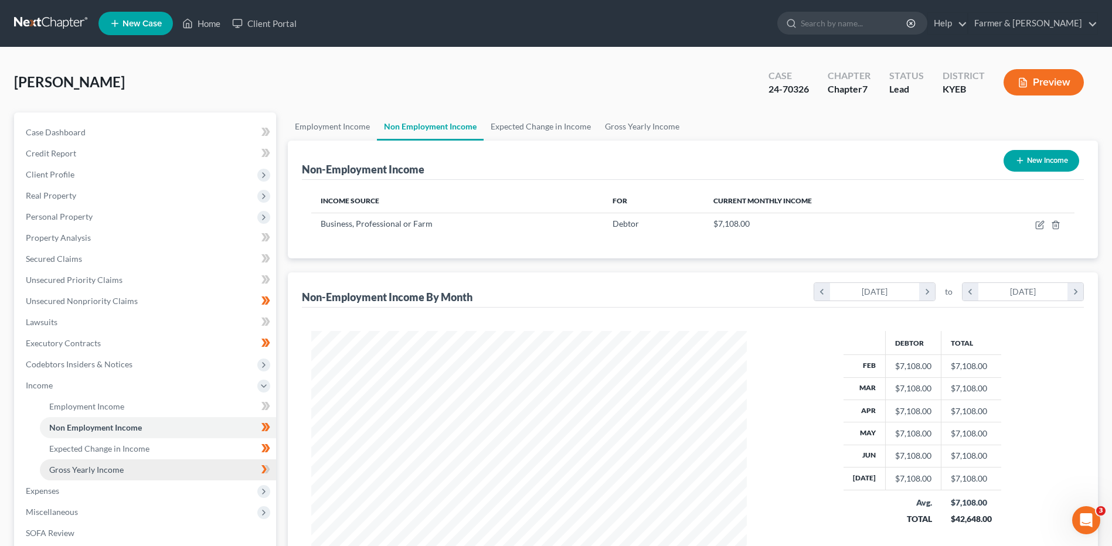
scroll to position [218, 459]
click at [62, 222] on span "Personal Property" at bounding box center [146, 216] width 260 height 21
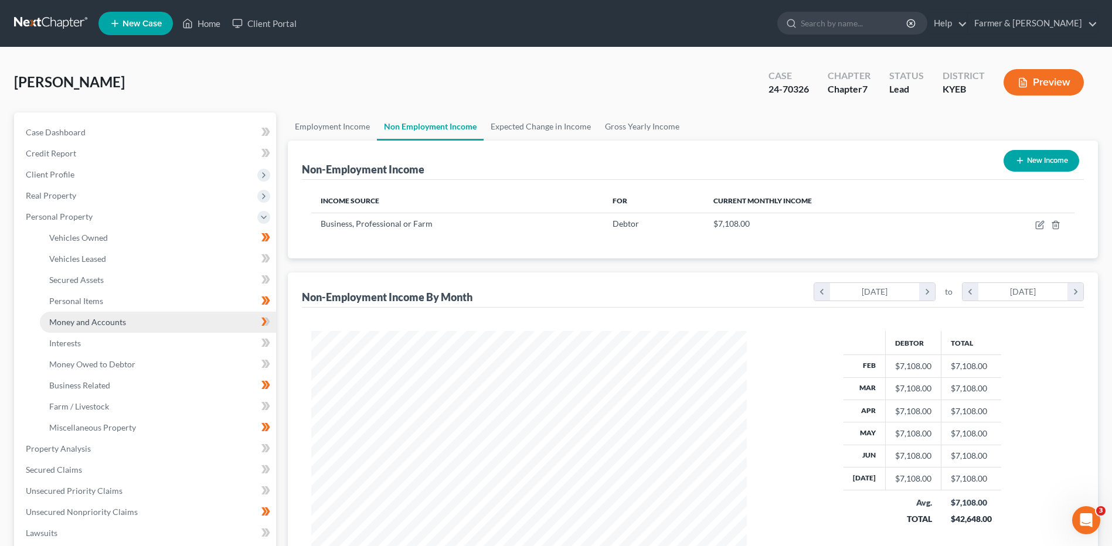
click at [84, 318] on span "Money and Accounts" at bounding box center [87, 322] width 77 height 10
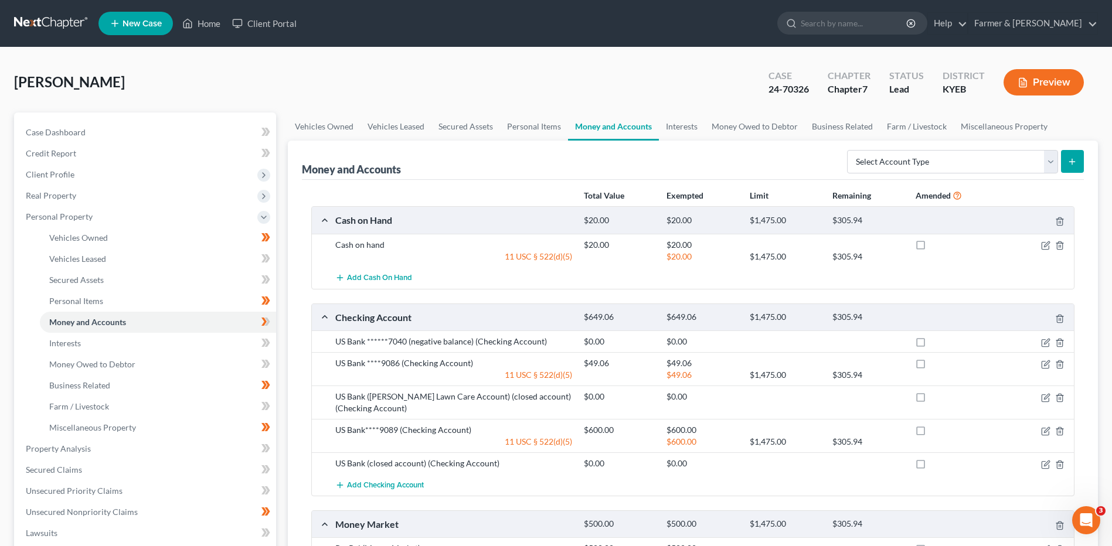
drag, startPoint x: 61, startPoint y: 23, endPoint x: 107, endPoint y: 15, distance: 46.9
click at [61, 23] on link at bounding box center [51, 23] width 75 height 21
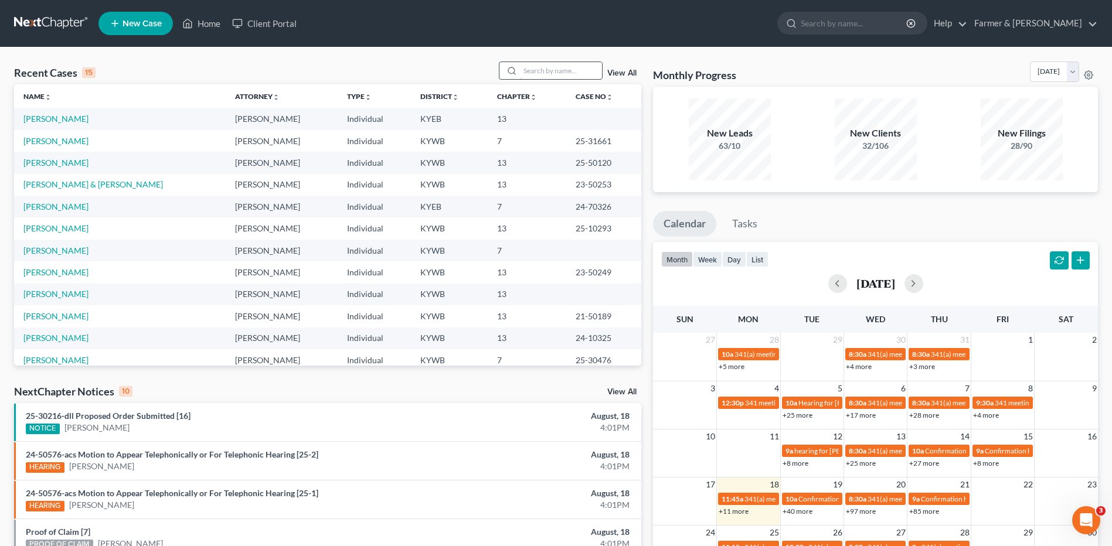
click at [551, 80] on div "Recent Cases 15 View All" at bounding box center [327, 73] width 627 height 23
click at [552, 78] on input "search" at bounding box center [561, 70] width 82 height 17
type input "price"
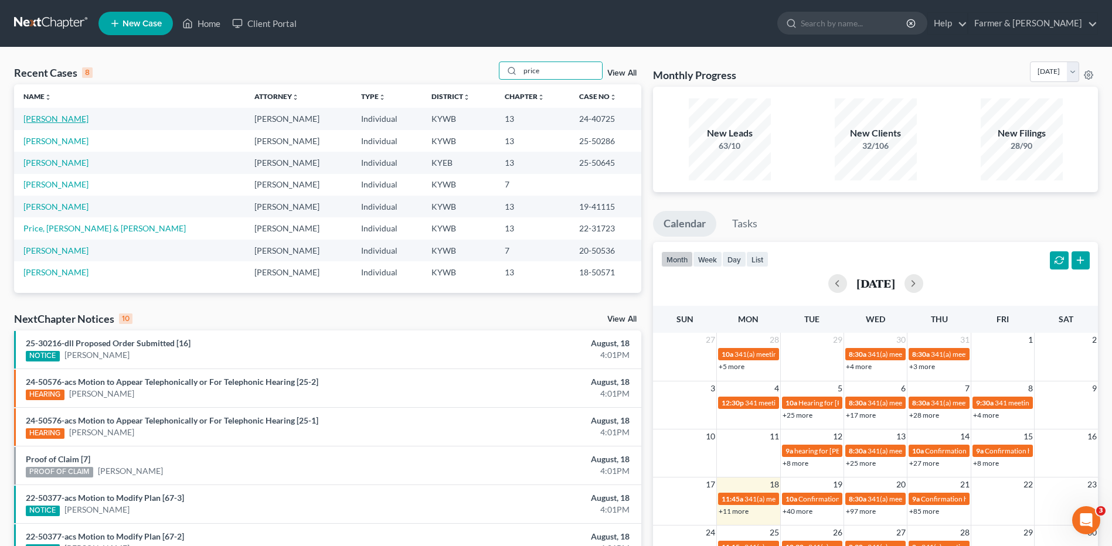
click at [50, 123] on link "[PERSON_NAME]" at bounding box center [55, 119] width 65 height 10
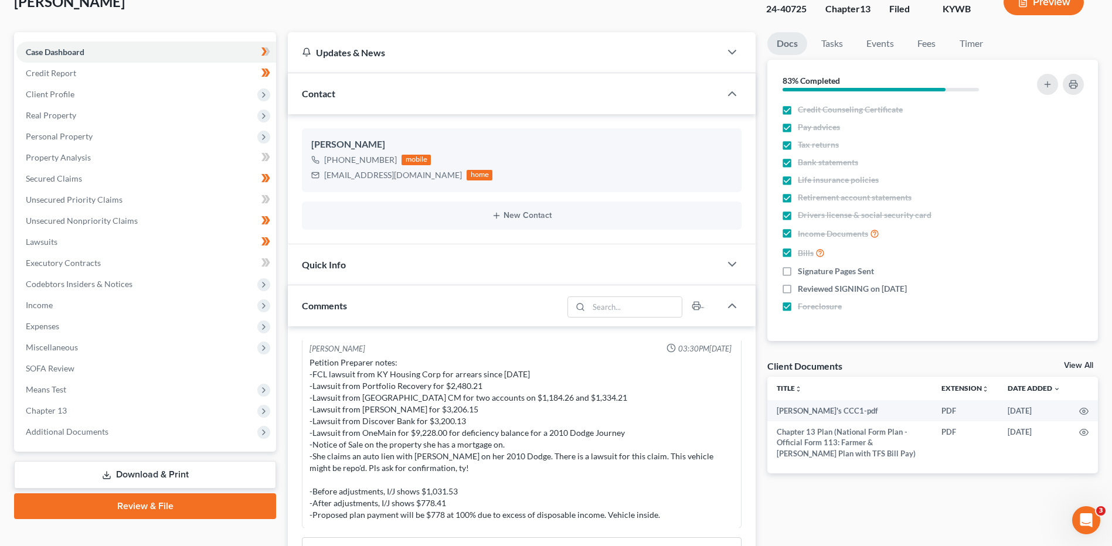
scroll to position [235, 0]
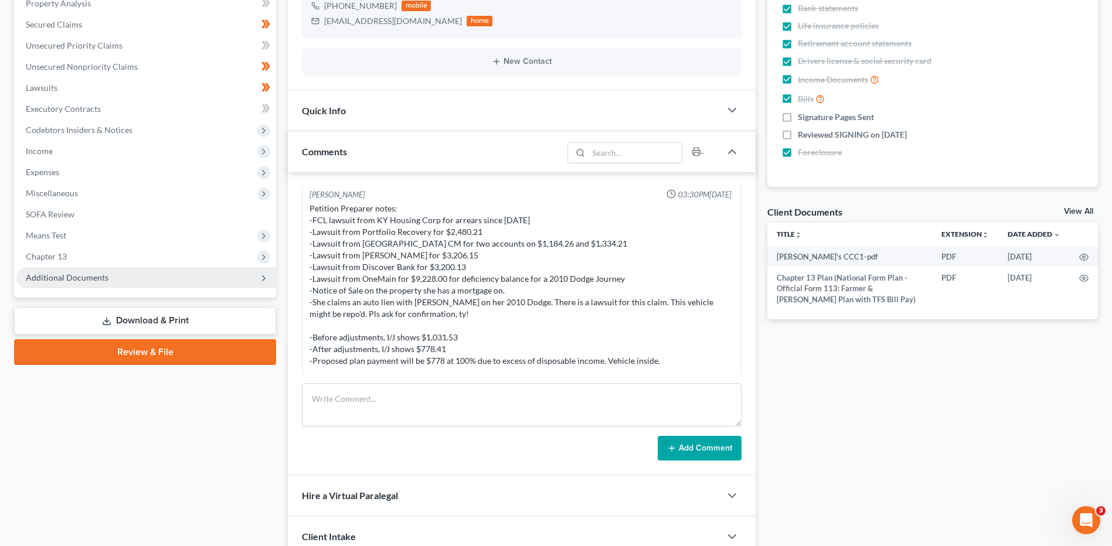
click at [96, 288] on span "Additional Documents" at bounding box center [146, 277] width 260 height 21
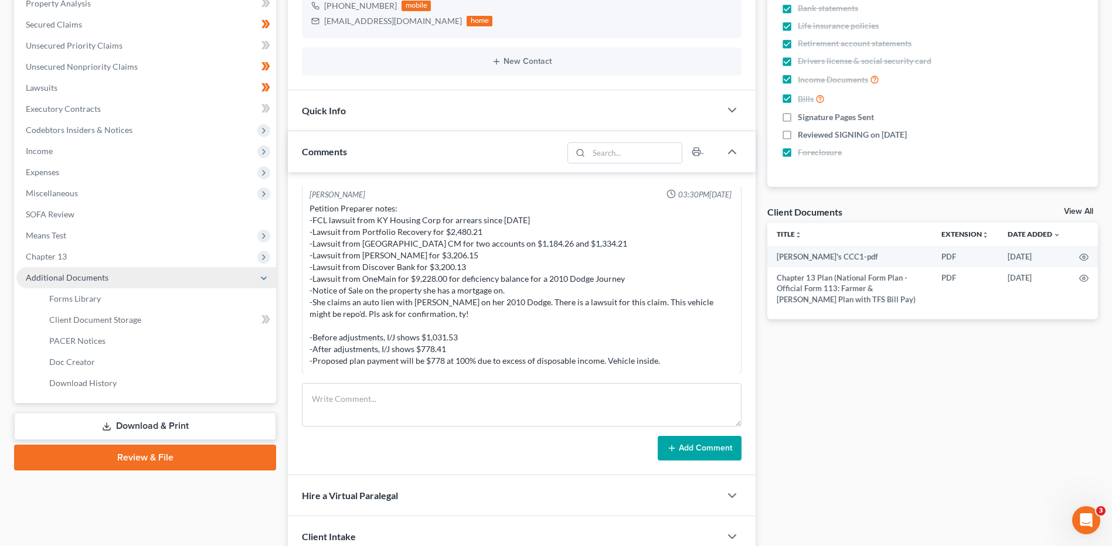
click at [98, 279] on span "Additional Documents" at bounding box center [67, 278] width 83 height 10
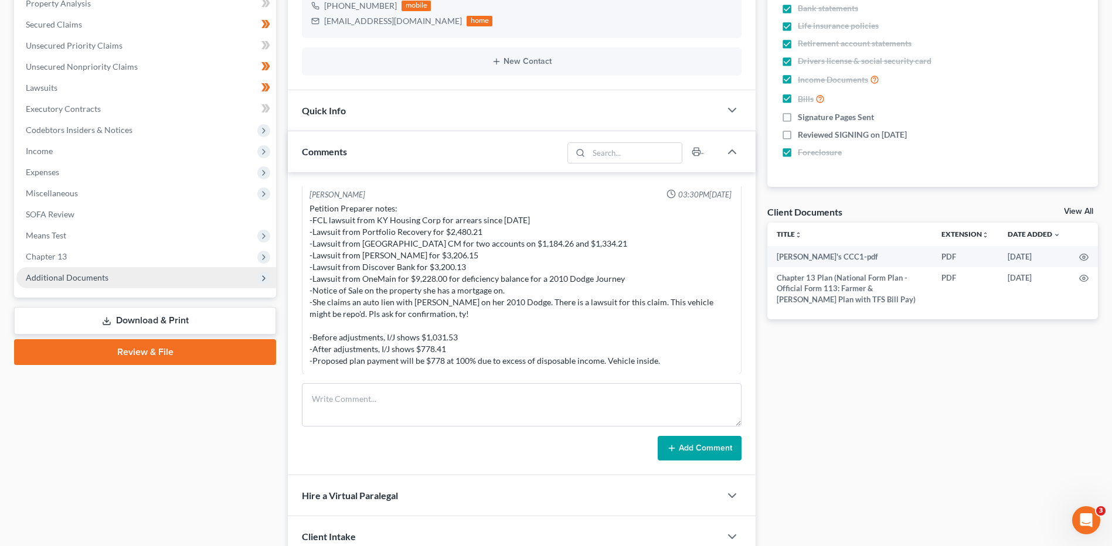
click at [106, 279] on span "Additional Documents" at bounding box center [67, 278] width 83 height 10
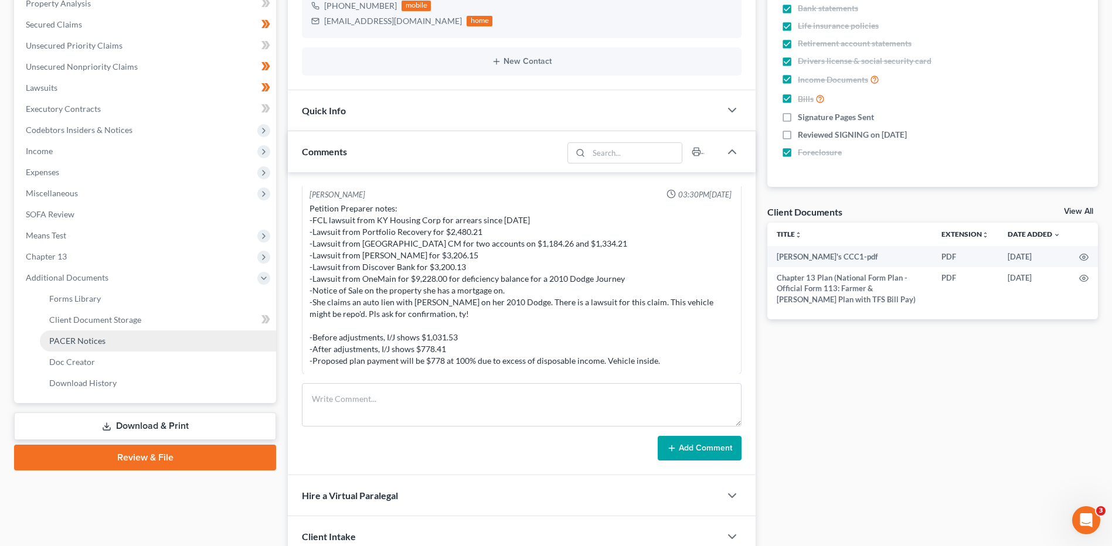
click at [93, 342] on span "PACER Notices" at bounding box center [77, 341] width 56 height 10
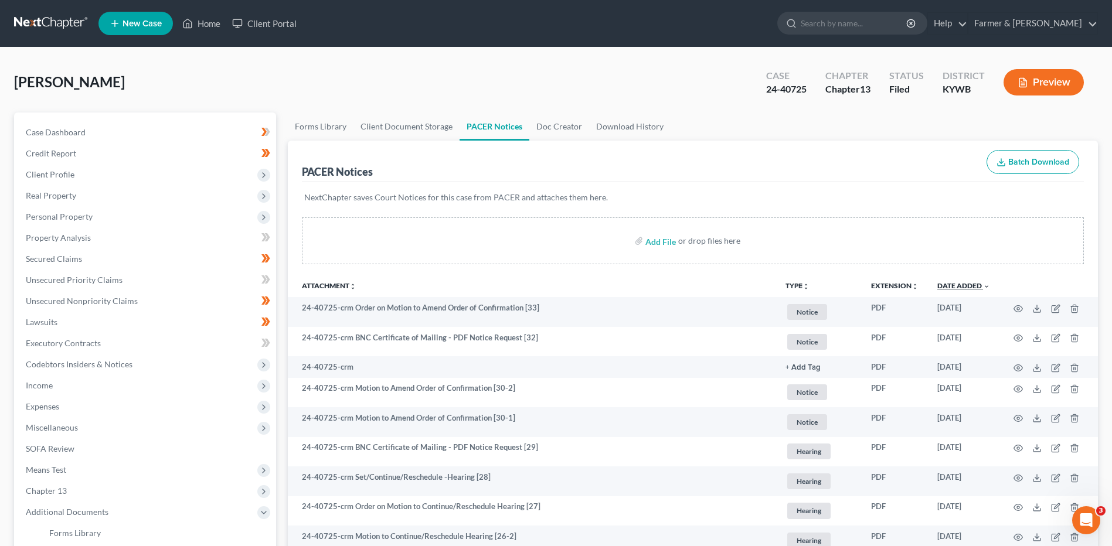
click at [975, 286] on link "Date Added unfold_more expand_more expand_less" at bounding box center [964, 285] width 53 height 9
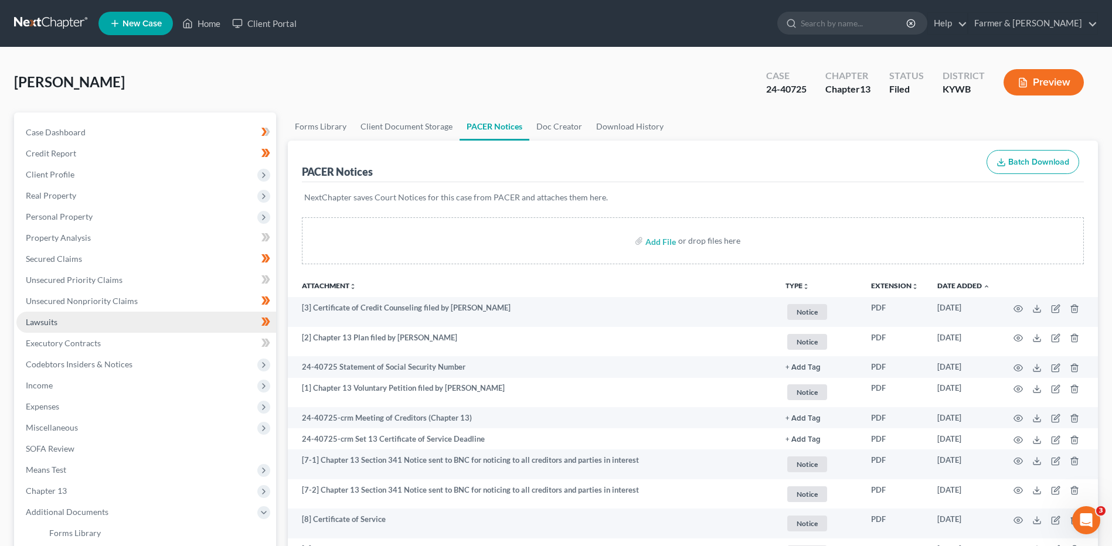
click at [59, 327] on link "Lawsuits" at bounding box center [146, 322] width 260 height 21
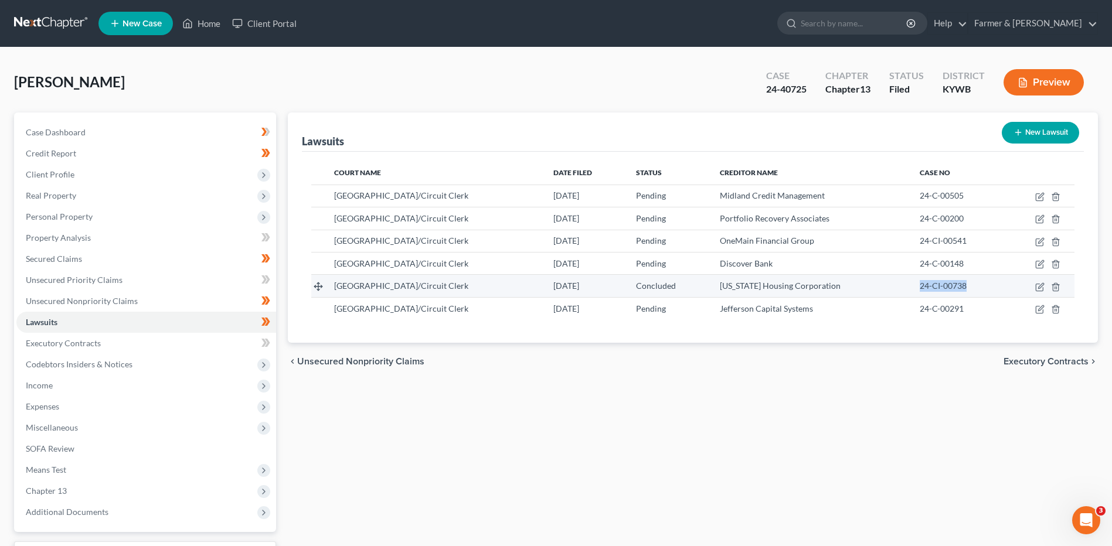
drag, startPoint x: 973, startPoint y: 283, endPoint x: 917, endPoint y: 294, distance: 57.4
click at [917, 294] on td "24-CI-00738" at bounding box center [958, 286] width 94 height 22
copy span "24-CI-00738"
drag, startPoint x: 35, startPoint y: 22, endPoint x: 116, endPoint y: 1, distance: 83.6
click at [36, 22] on link at bounding box center [51, 23] width 75 height 21
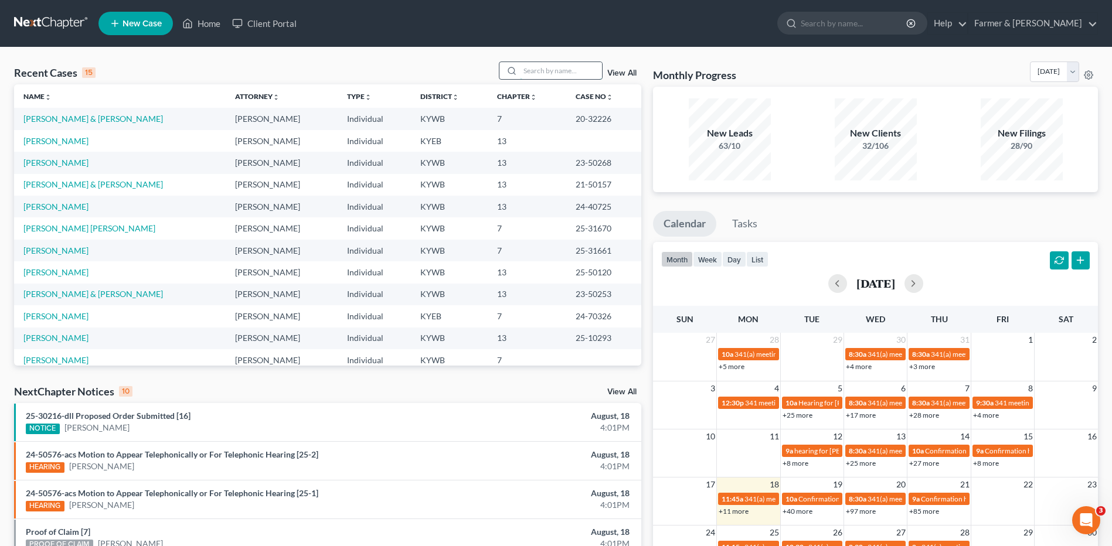
click at [569, 68] on input "search" at bounding box center [561, 70] width 82 height 17
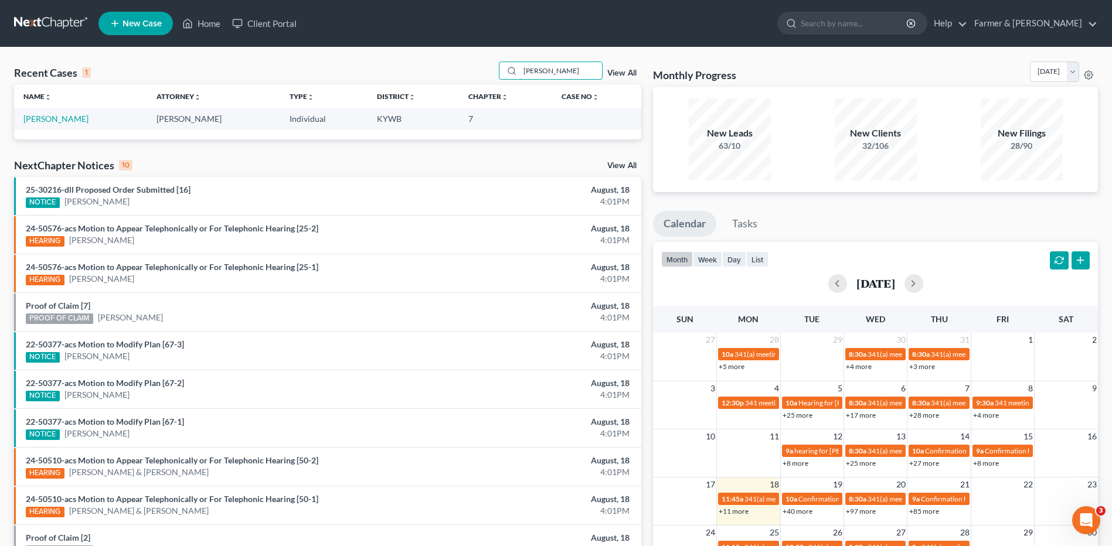
type input "[PERSON_NAME]"
click at [66, 120] on link "[PERSON_NAME]" at bounding box center [55, 119] width 65 height 10
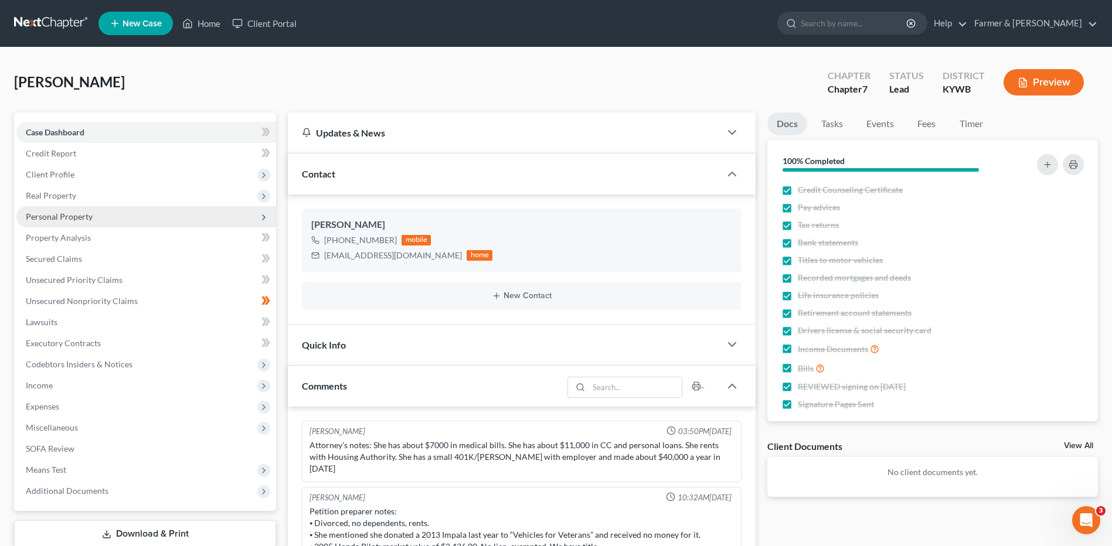
click at [89, 221] on span "Personal Property" at bounding box center [146, 216] width 260 height 21
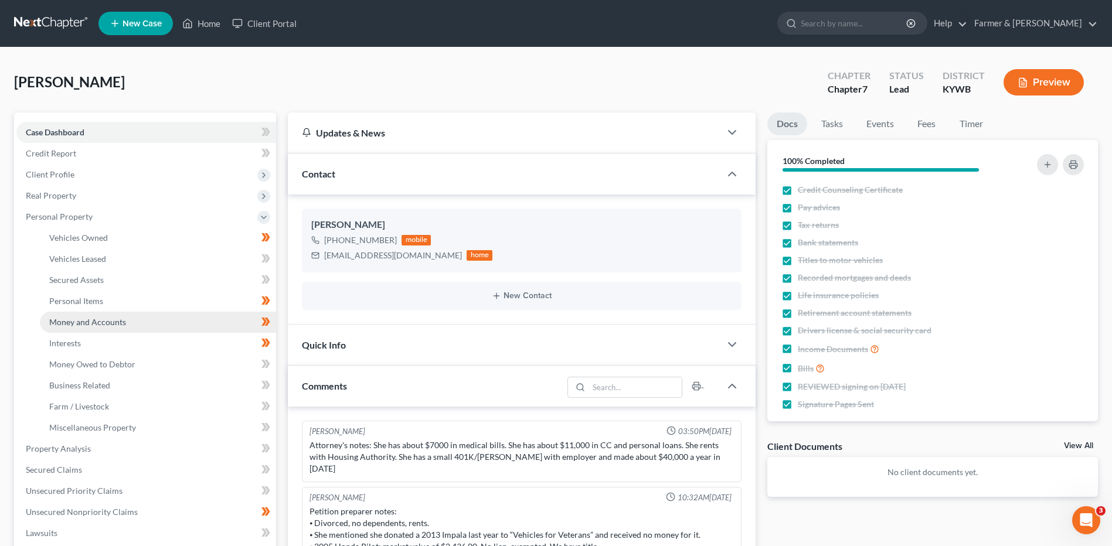
click at [85, 325] on span "Money and Accounts" at bounding box center [87, 322] width 77 height 10
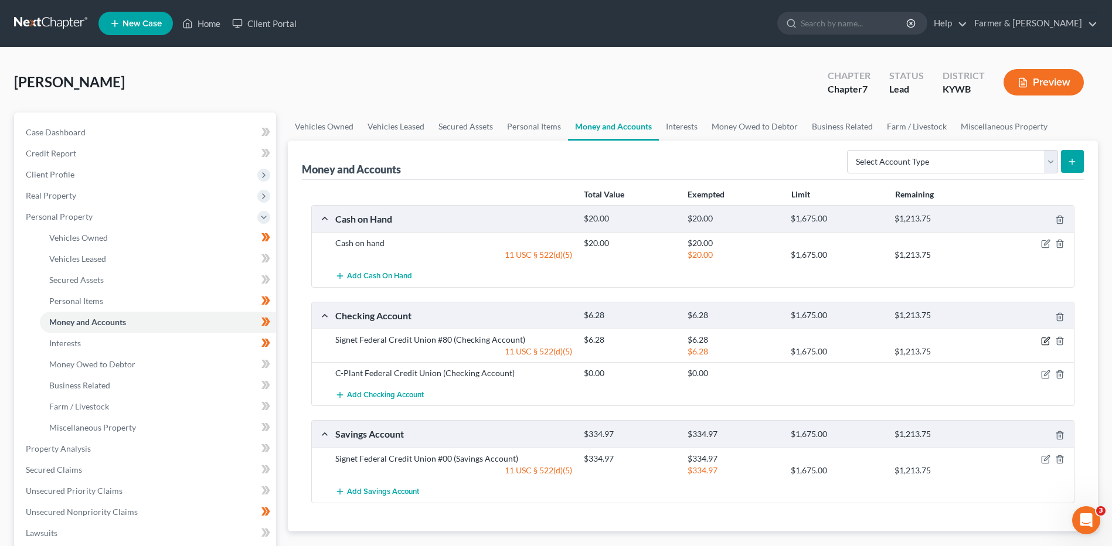
click at [1047, 339] on icon "button" at bounding box center [1045, 341] width 9 height 9
click at [1047, 341] on icon "button" at bounding box center [1046, 339] width 5 height 5
click at [796, 72] on div "Boyd, Donnalee Upgraded Chapter Chapter 7 Status Lead District KYWB Preview" at bounding box center [556, 87] width 1084 height 51
click at [1046, 342] on icon "button" at bounding box center [1046, 339] width 5 height 5
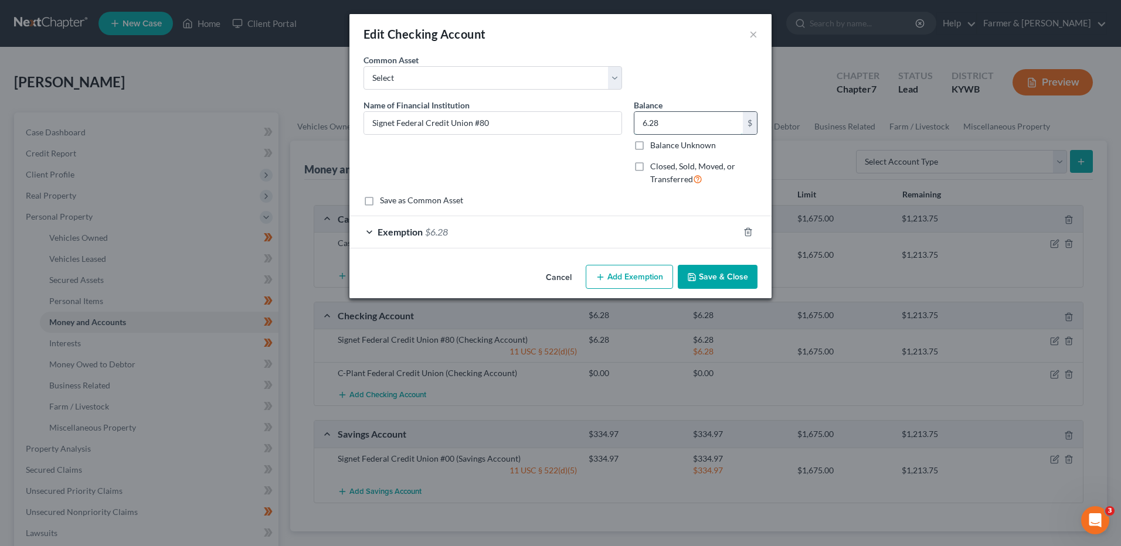
click at [667, 121] on input "6.28" at bounding box center [688, 123] width 108 height 22
type input "2.00"
type input "2"
type input "26.00"
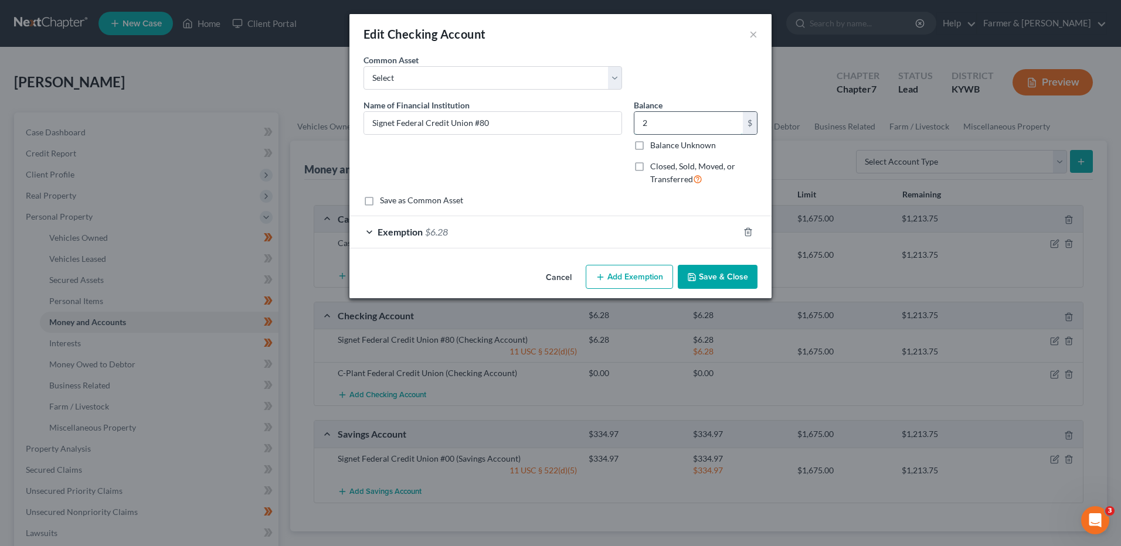
type input "26.00"
type input "26"
type input "260.00"
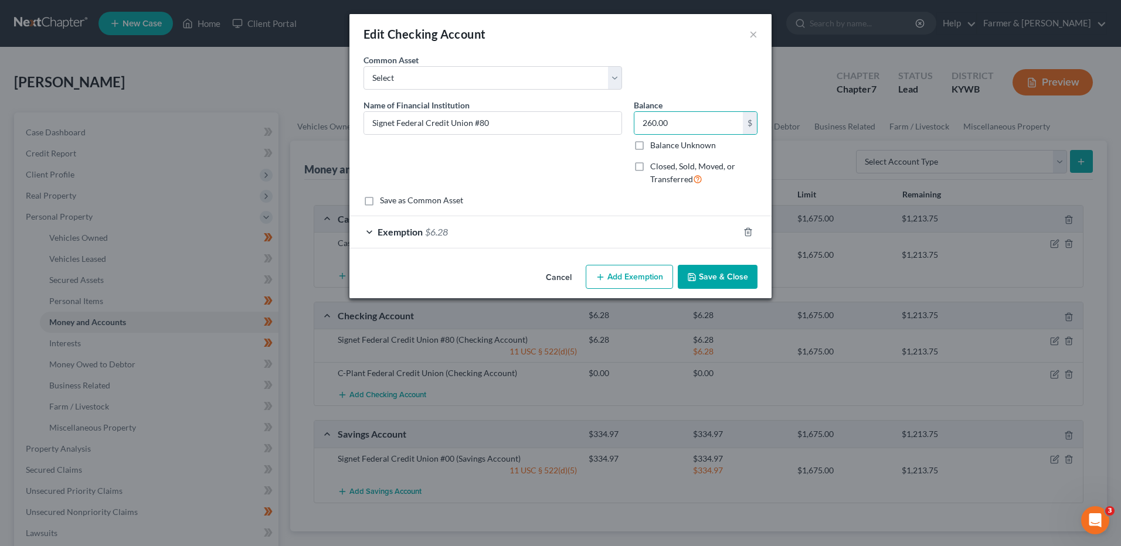
click at [424, 240] on div "Exemption $6.28" at bounding box center [543, 231] width 389 height 31
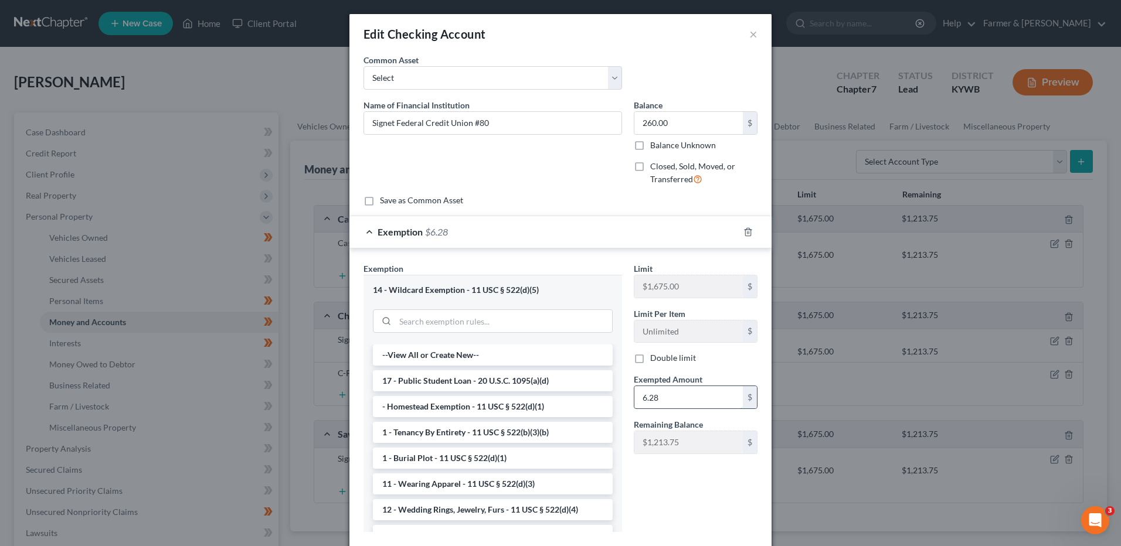
click at [670, 396] on input "6.28" at bounding box center [688, 397] width 108 height 22
type input "2.00"
type input "2"
type input "26.00"
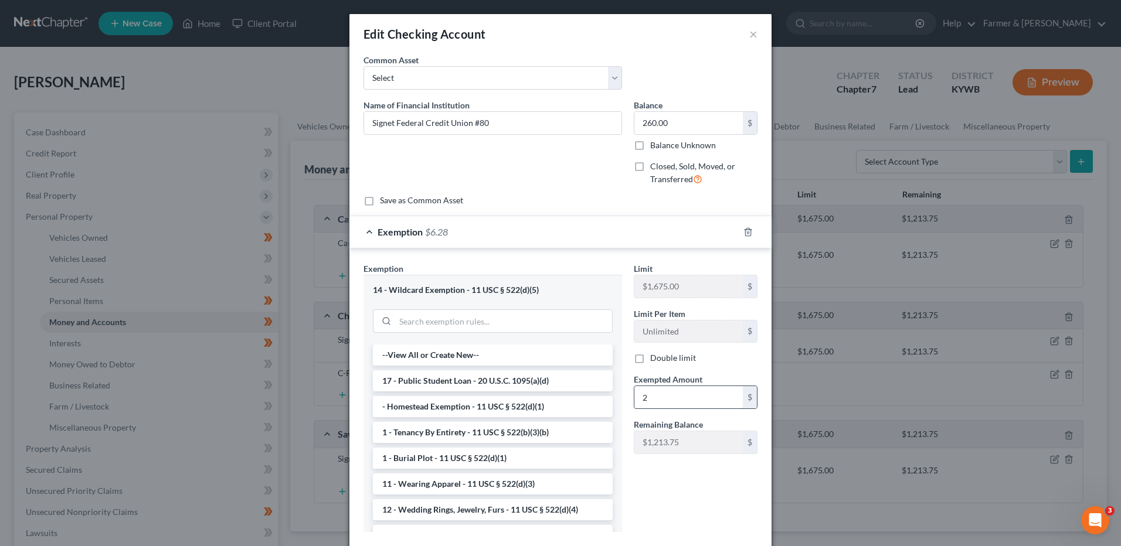
type input "26.00"
type input "26"
type input "260.00"
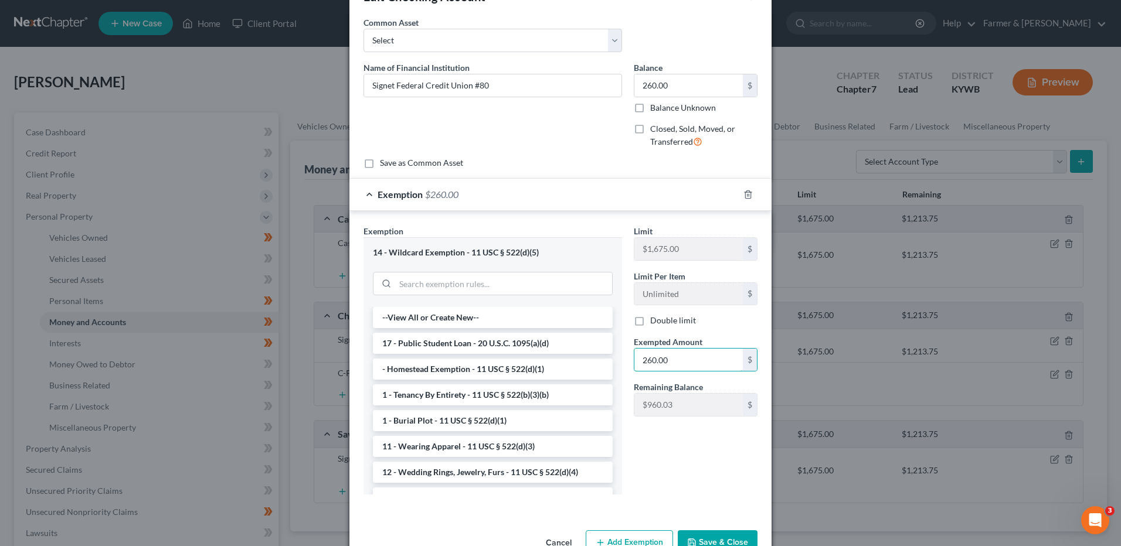
scroll to position [70, 0]
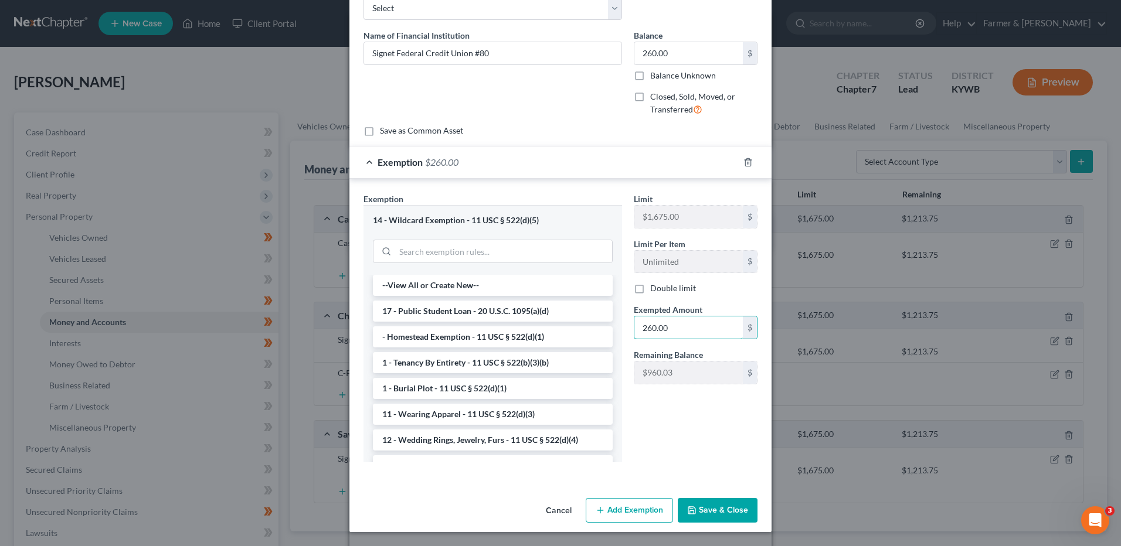
type input "260.00"
drag, startPoint x: 728, startPoint y: 512, endPoint x: 1087, endPoint y: 440, distance: 366.6
click at [727, 512] on button "Save & Close" at bounding box center [718, 510] width 80 height 25
click at [716, 514] on button "Save & Close" at bounding box center [718, 510] width 80 height 25
click at [725, 504] on button "Save & Close" at bounding box center [718, 510] width 80 height 25
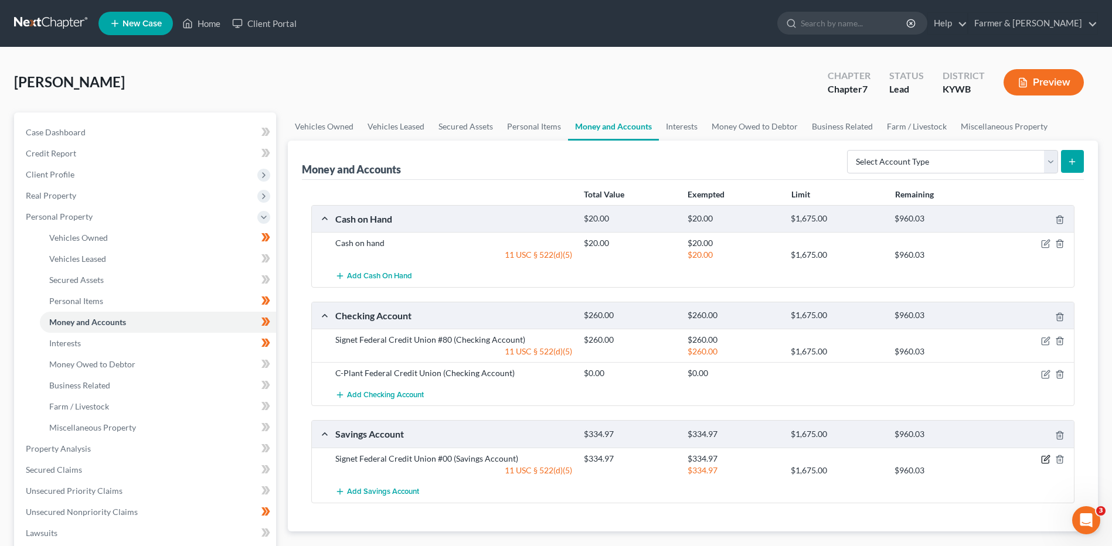
click at [1044, 461] on icon "button" at bounding box center [1045, 459] width 9 height 9
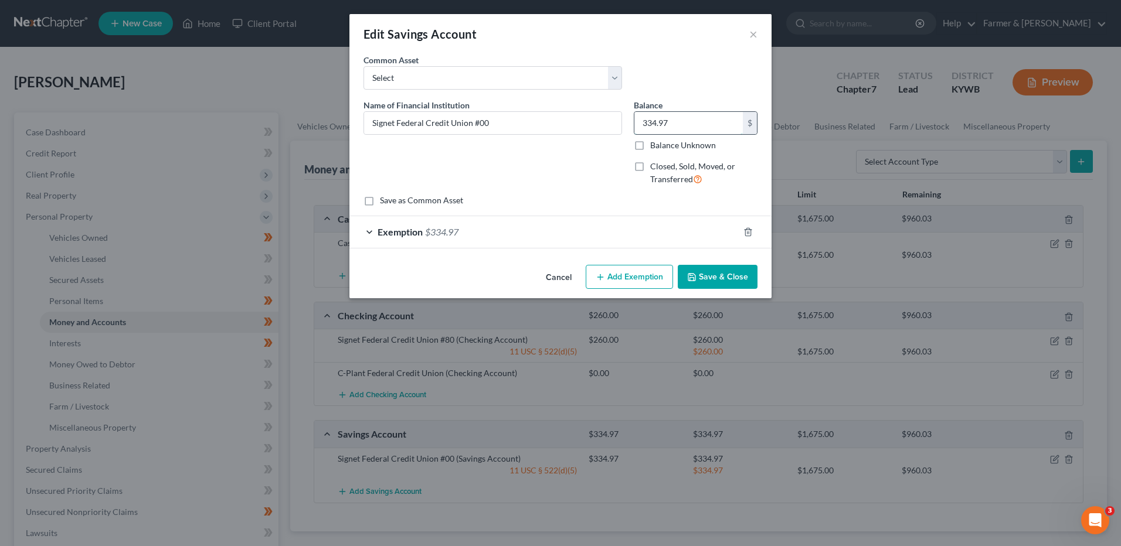
click at [668, 123] on input "334.97" at bounding box center [688, 123] width 108 height 22
type input "534.97"
click at [446, 237] on div "Exemption $334.97" at bounding box center [543, 231] width 389 height 31
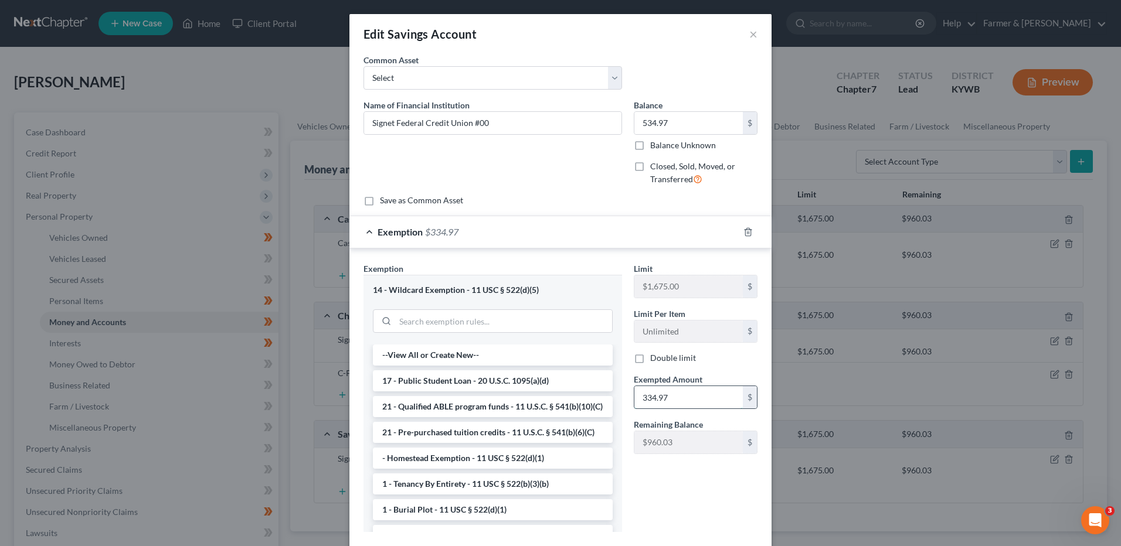
click at [686, 399] on input "334.97" at bounding box center [688, 397] width 108 height 22
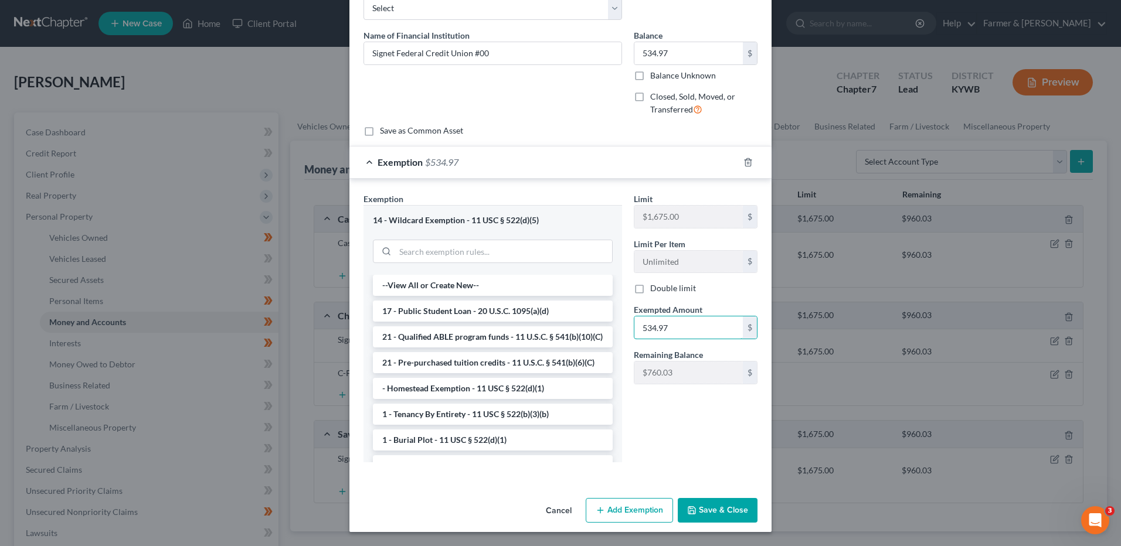
type input "534.97"
click at [718, 509] on button "Save & Close" at bounding box center [718, 510] width 80 height 25
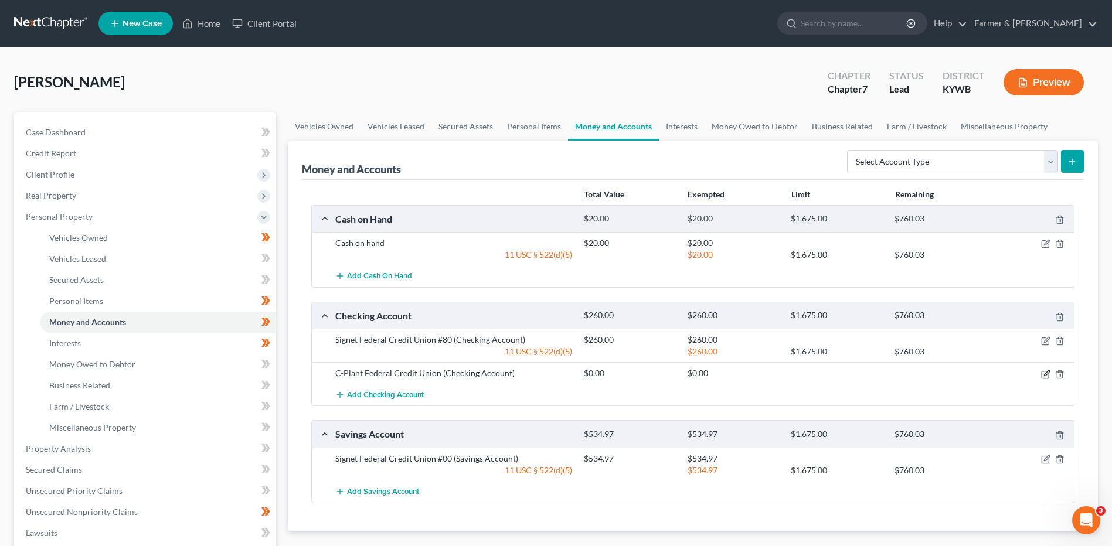
click at [1045, 373] on icon "button" at bounding box center [1045, 374] width 9 height 9
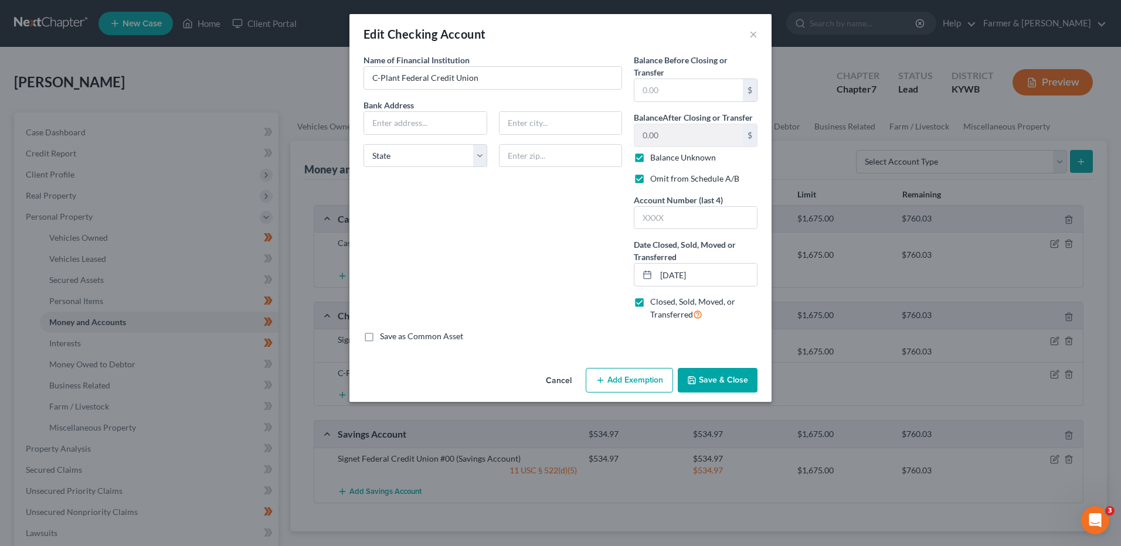
click at [563, 382] on button "Cancel" at bounding box center [558, 380] width 45 height 23
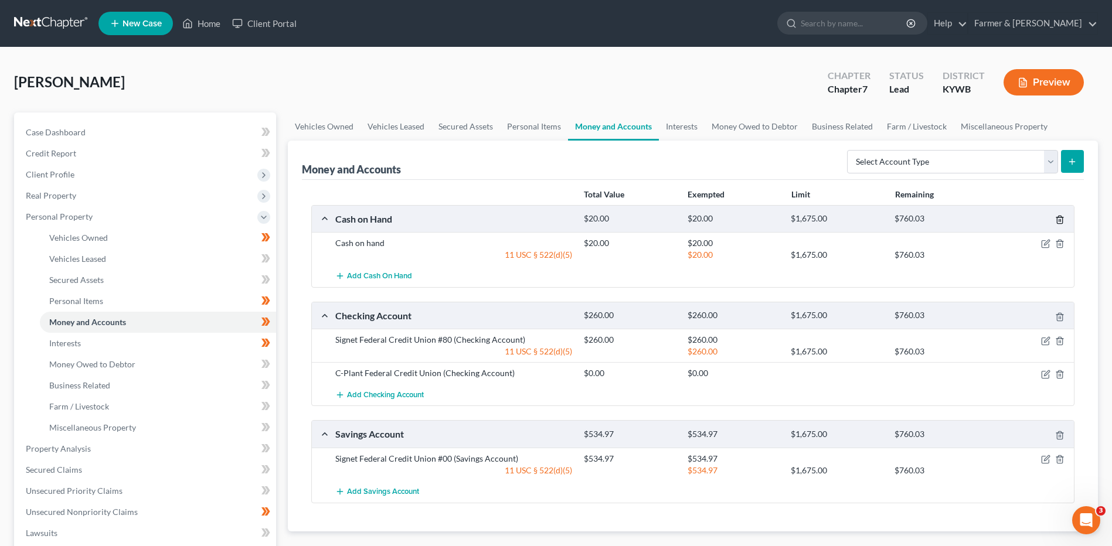
click at [1059, 219] on icon "button" at bounding box center [1059, 219] width 9 height 9
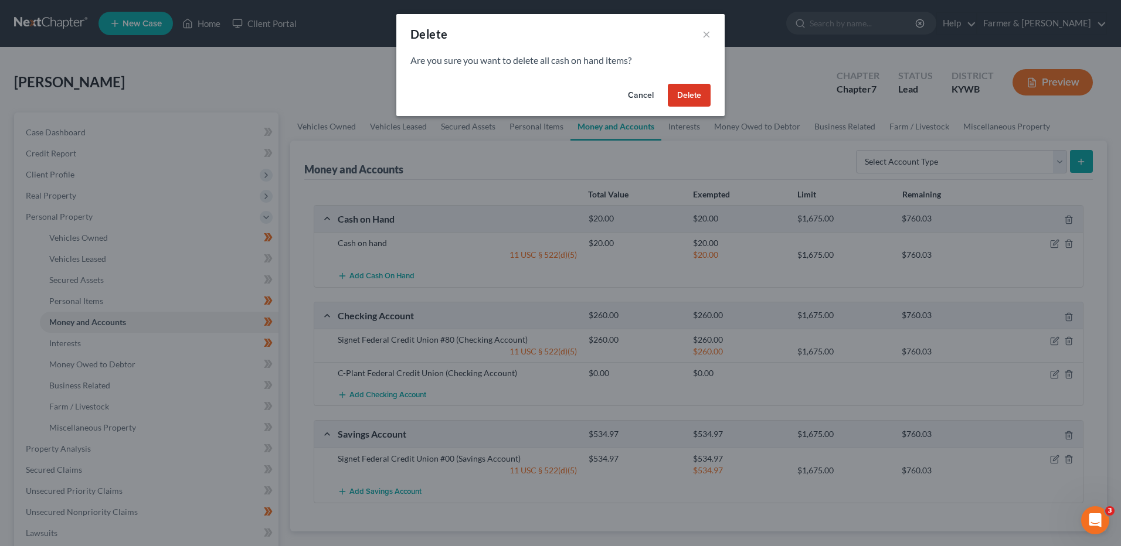
click at [684, 94] on button "Delete" at bounding box center [689, 95] width 43 height 23
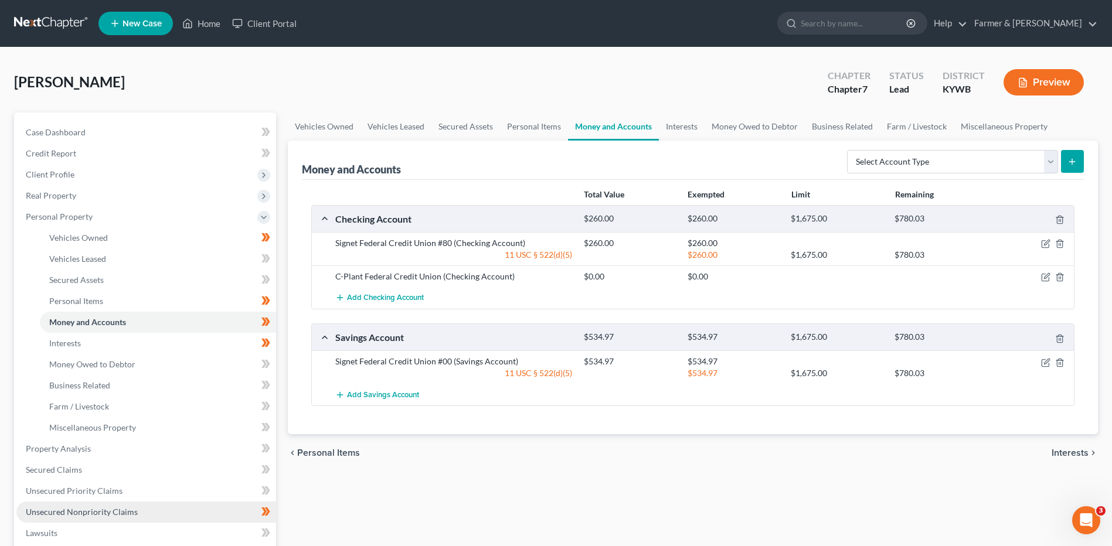
click at [97, 505] on link "Unsecured Nonpriority Claims" at bounding box center [146, 512] width 260 height 21
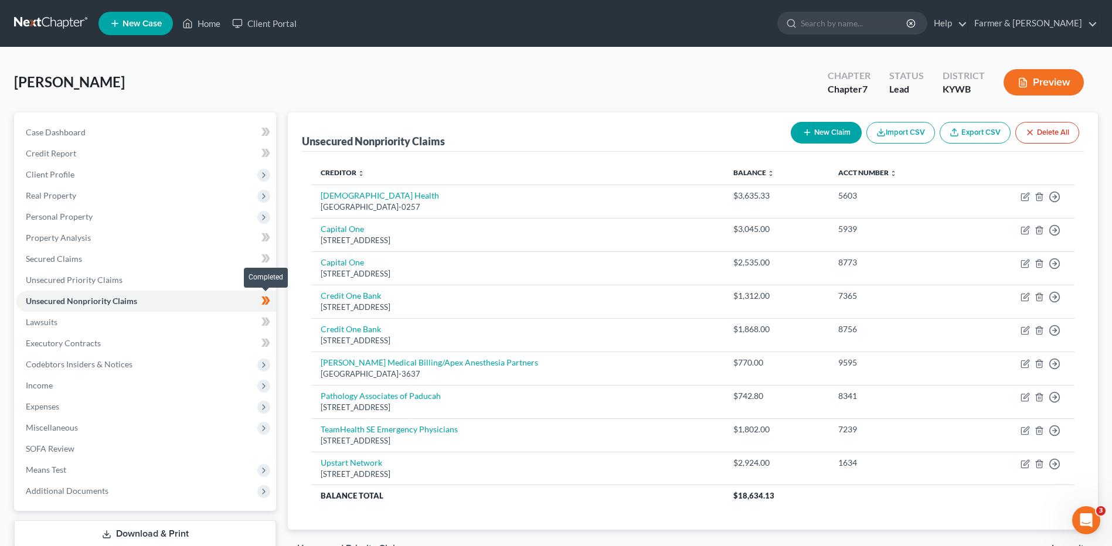
click at [270, 305] on icon at bounding box center [266, 301] width 9 height 15
click at [70, 183] on span "Client Profile" at bounding box center [146, 174] width 260 height 21
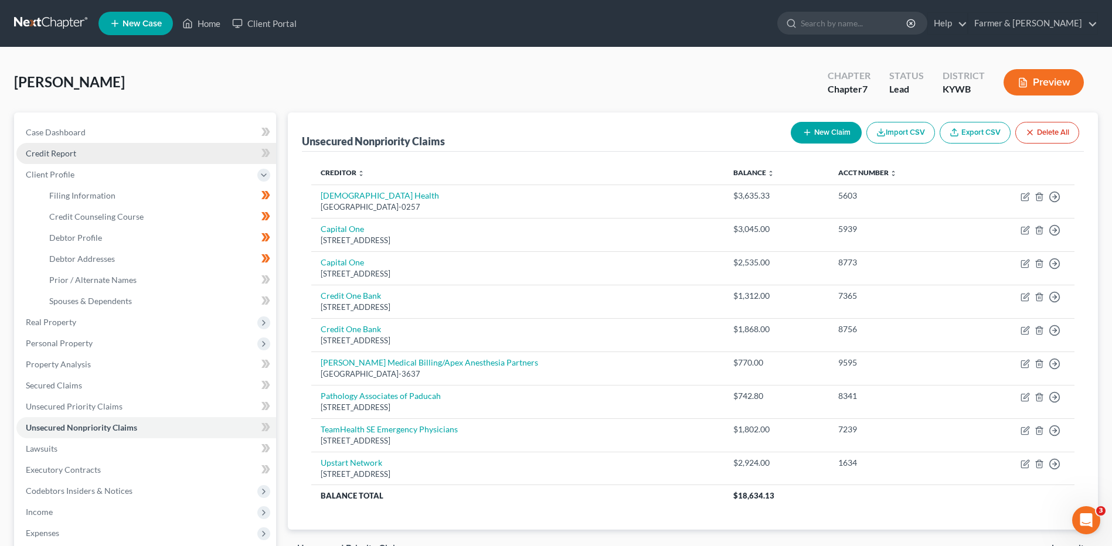
click at [159, 147] on link "Credit Report" at bounding box center [146, 153] width 260 height 21
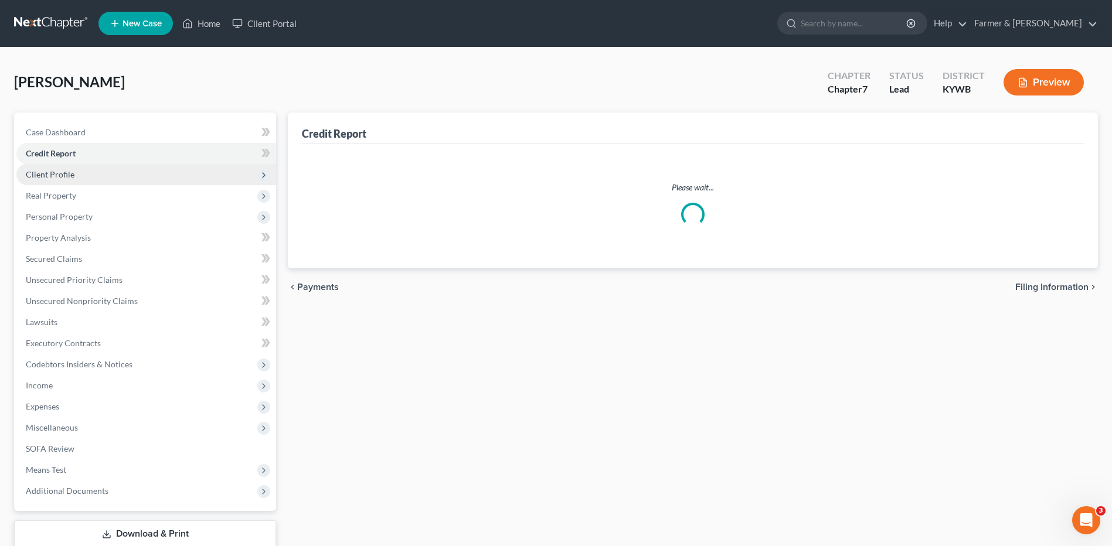
click at [138, 183] on span "Client Profile" at bounding box center [146, 174] width 260 height 21
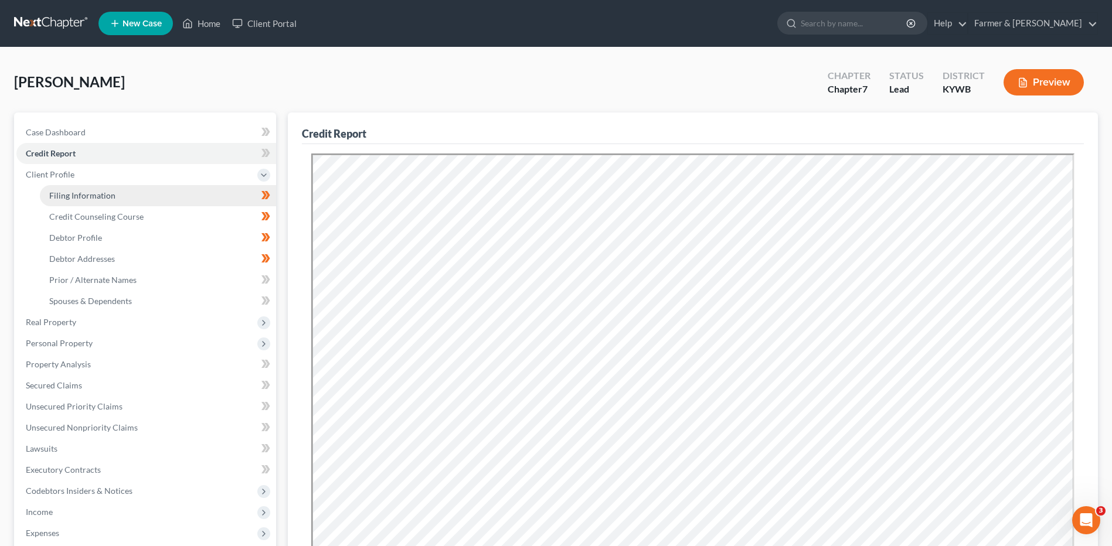
click at [138, 196] on link "Filing Information" at bounding box center [158, 195] width 236 height 21
select select "1"
select select "0"
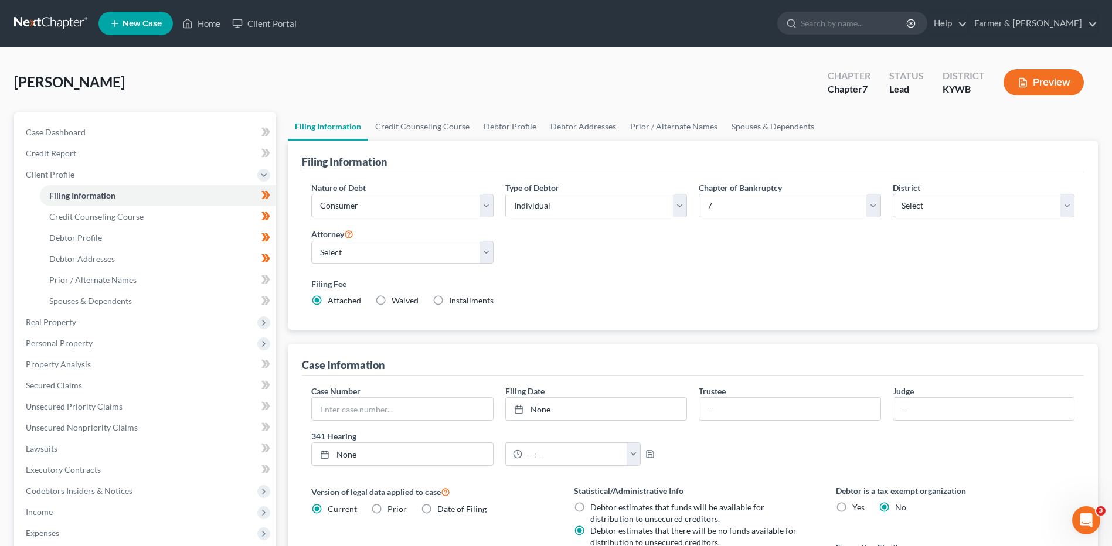
click at [273, 198] on span at bounding box center [266, 197] width 21 height 18
click at [272, 214] on span at bounding box center [266, 218] width 21 height 18
click at [267, 241] on icon at bounding box center [267, 237] width 5 height 8
click at [267, 262] on icon at bounding box center [267, 258] width 5 height 8
click at [87, 234] on span "Debtor Profile" at bounding box center [75, 238] width 53 height 10
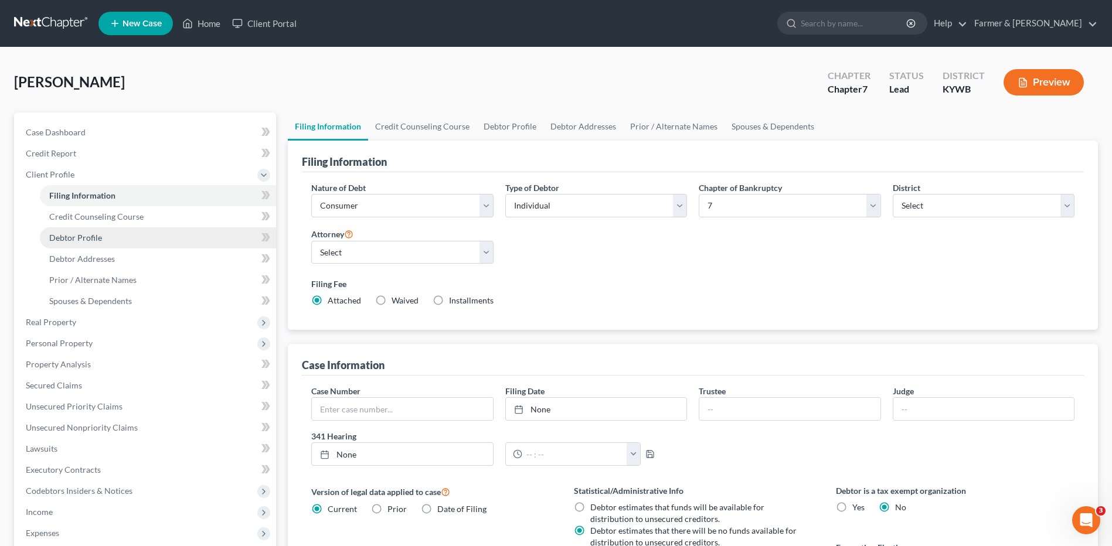
select select "3"
select select "0"
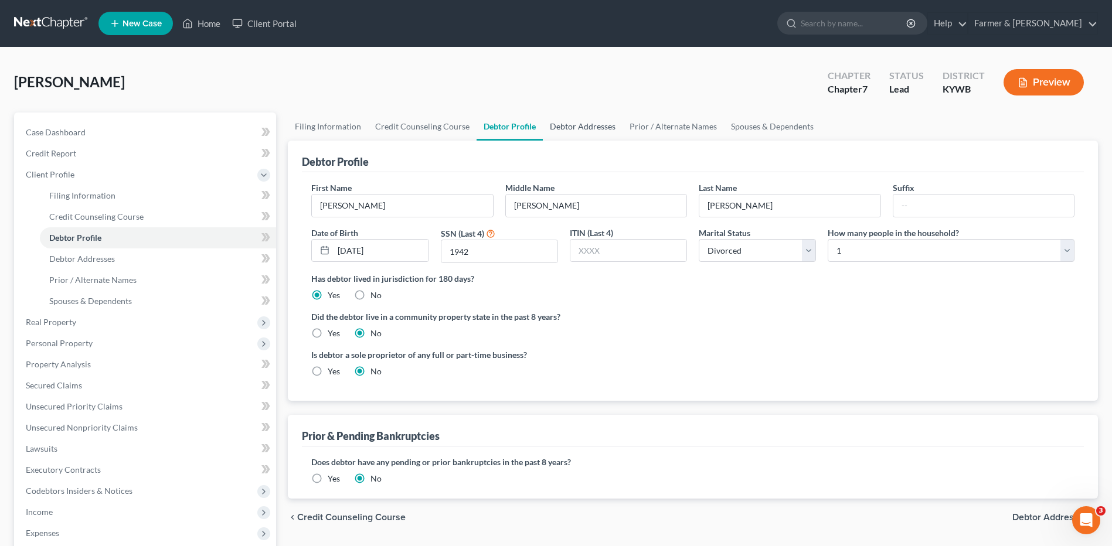
click at [572, 122] on link "Debtor Addresses" at bounding box center [583, 127] width 80 height 28
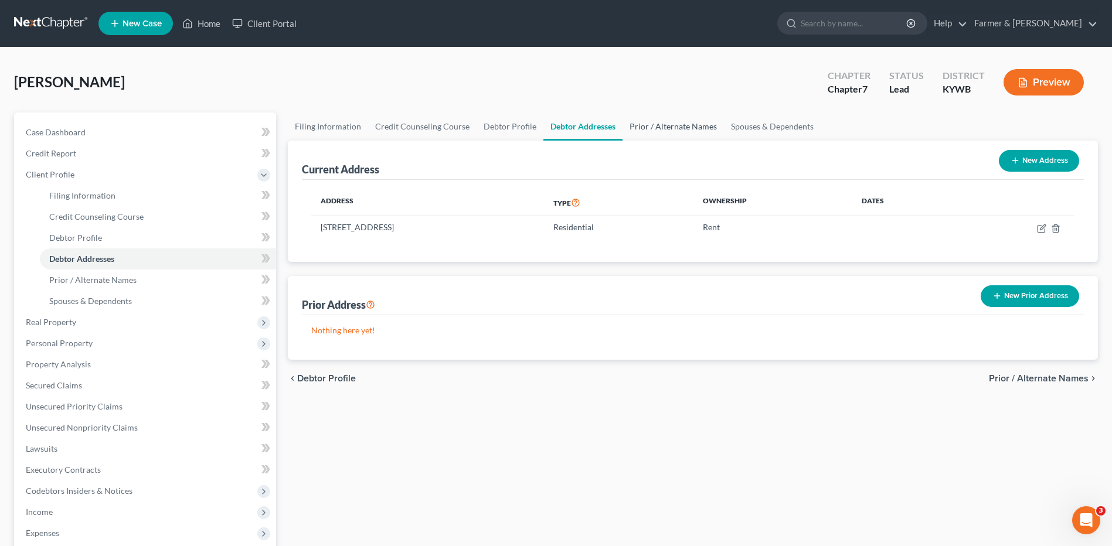
click at [671, 130] on link "Prior / Alternate Names" at bounding box center [673, 127] width 101 height 28
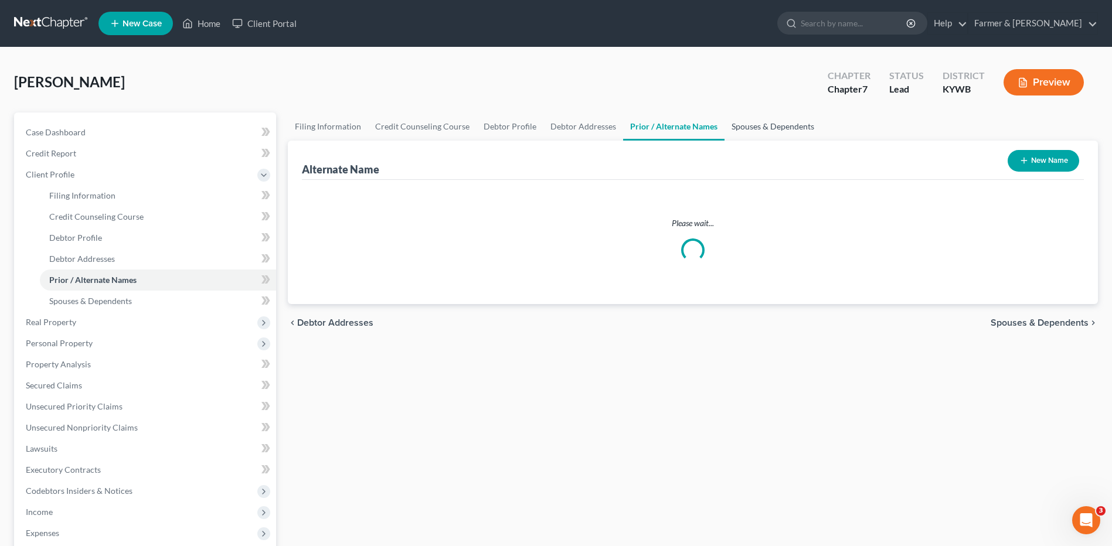
click at [764, 124] on link "Spouses & Dependents" at bounding box center [773, 127] width 97 height 28
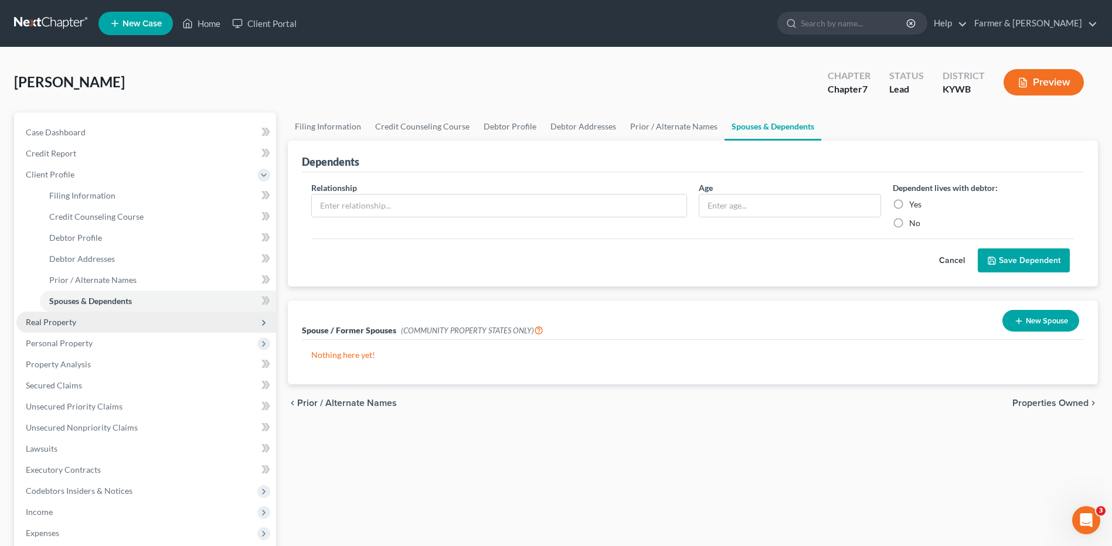
click at [87, 323] on span "Real Property" at bounding box center [146, 322] width 260 height 21
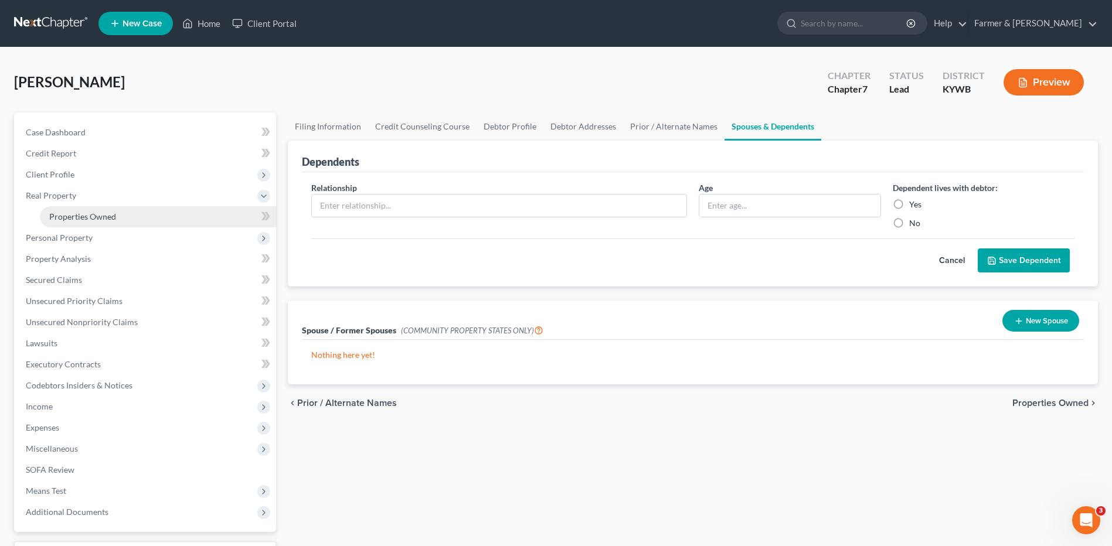
click at [141, 216] on link "Properties Owned" at bounding box center [158, 216] width 236 height 21
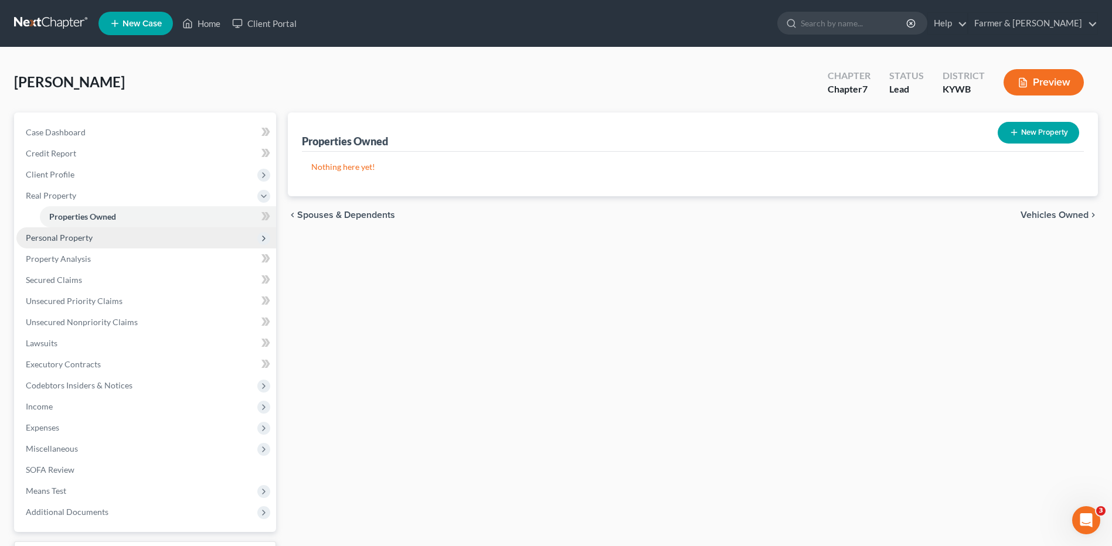
click at [98, 233] on span "Personal Property" at bounding box center [146, 237] width 260 height 21
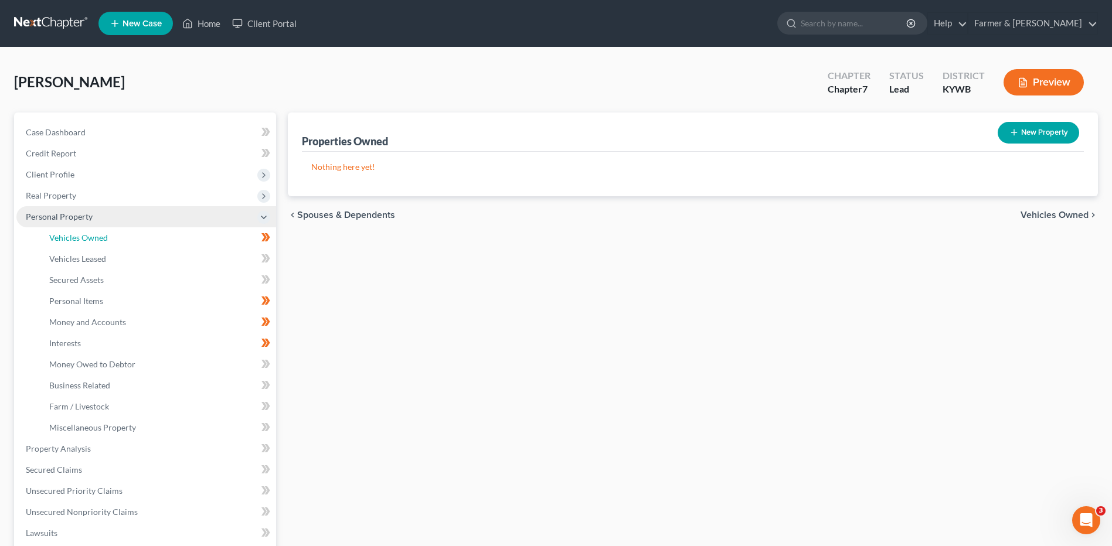
click at [113, 242] on link "Vehicles Owned" at bounding box center [158, 237] width 236 height 21
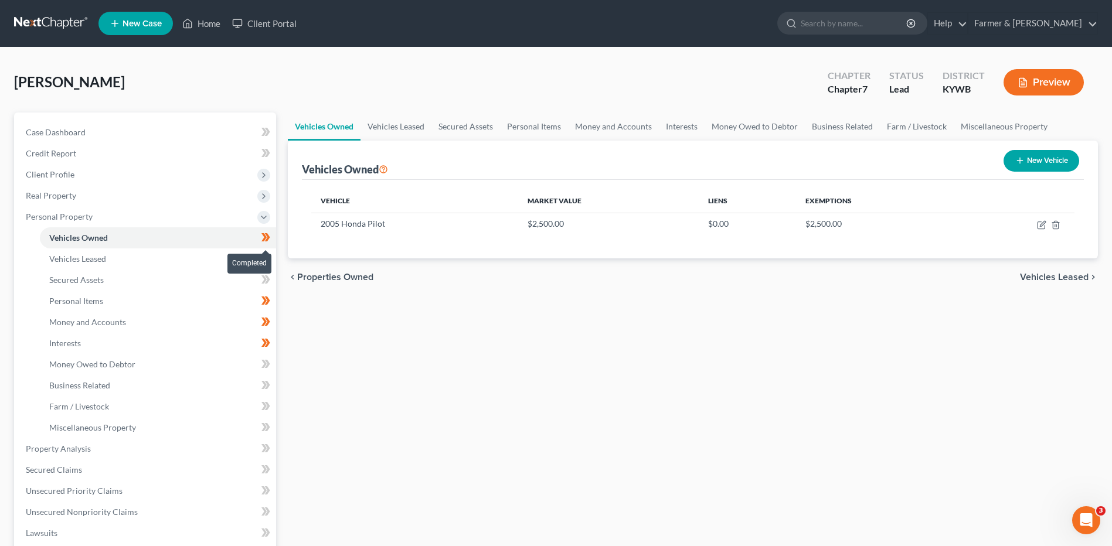
click at [268, 239] on icon at bounding box center [267, 237] width 5 height 8
click at [125, 302] on link "Personal Items" at bounding box center [158, 301] width 236 height 21
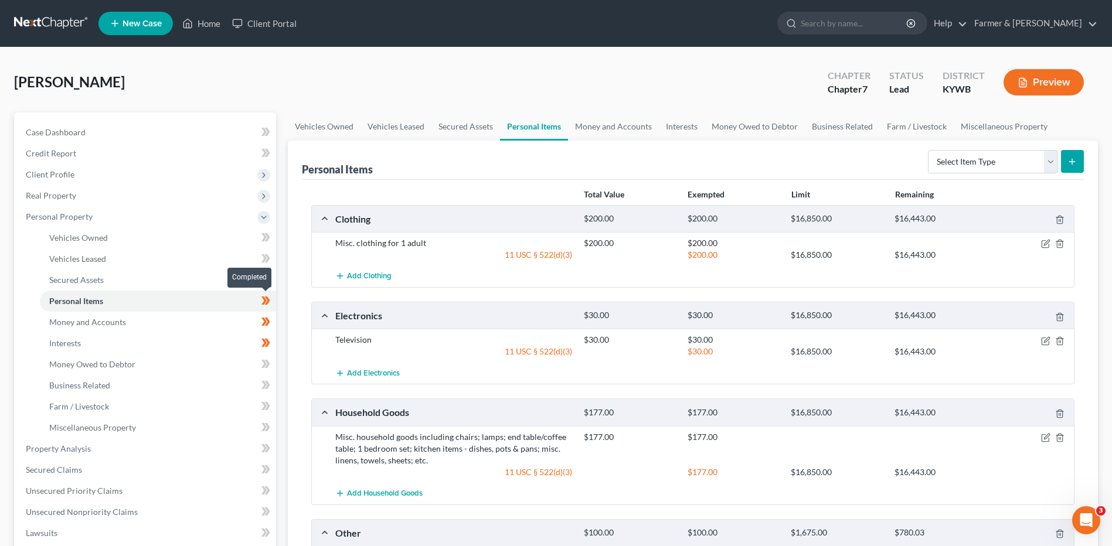
click at [273, 301] on span at bounding box center [266, 303] width 21 height 18
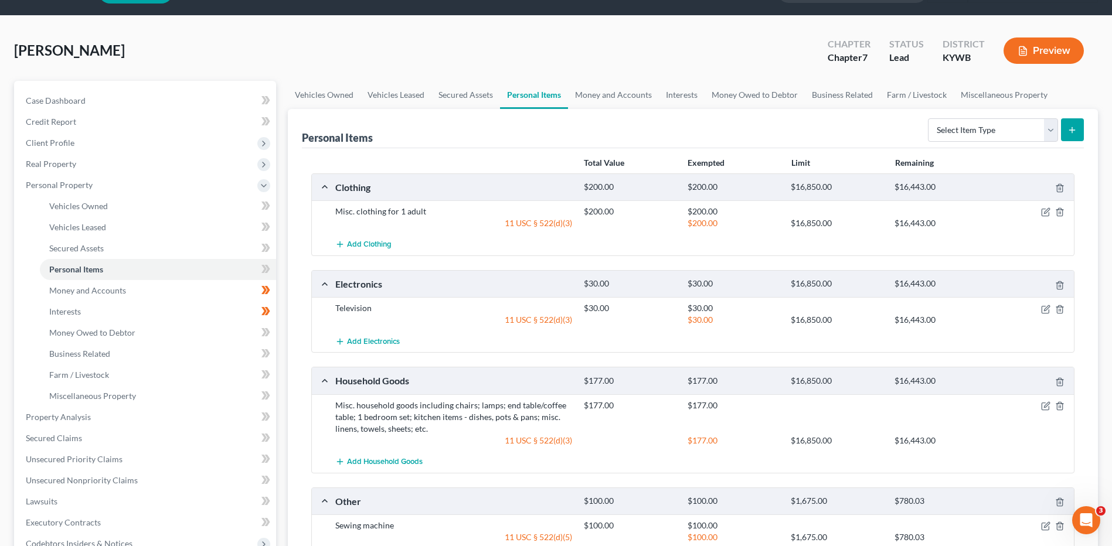
scroll to position [117, 0]
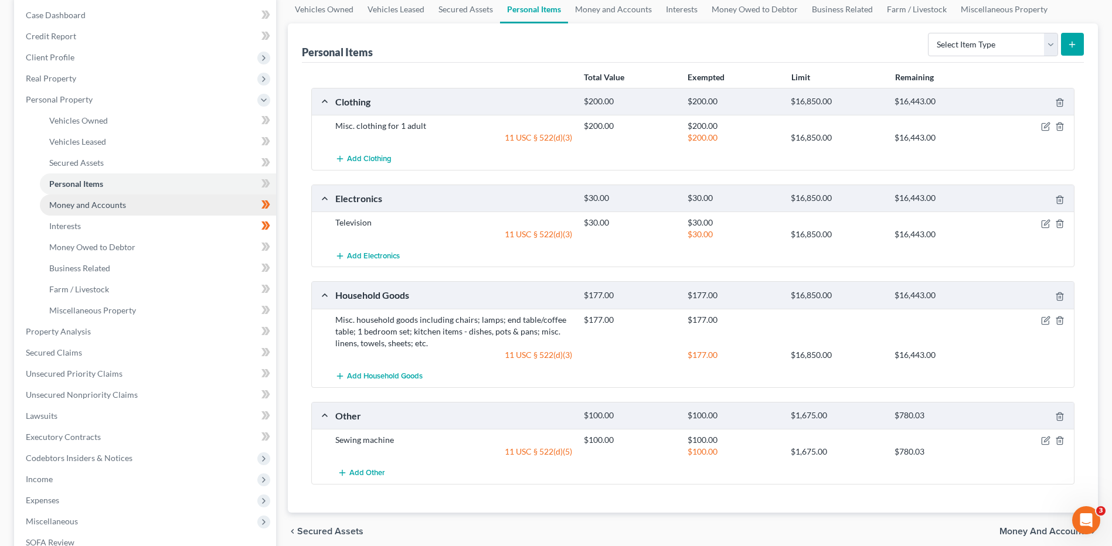
click at [154, 210] on link "Money and Accounts" at bounding box center [158, 205] width 236 height 21
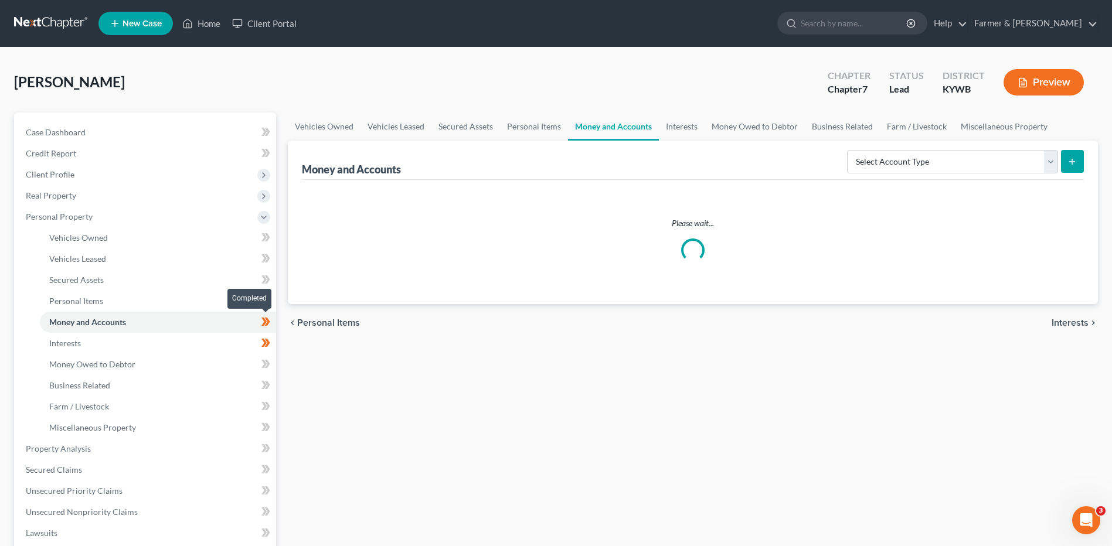
click at [274, 324] on span at bounding box center [266, 324] width 21 height 18
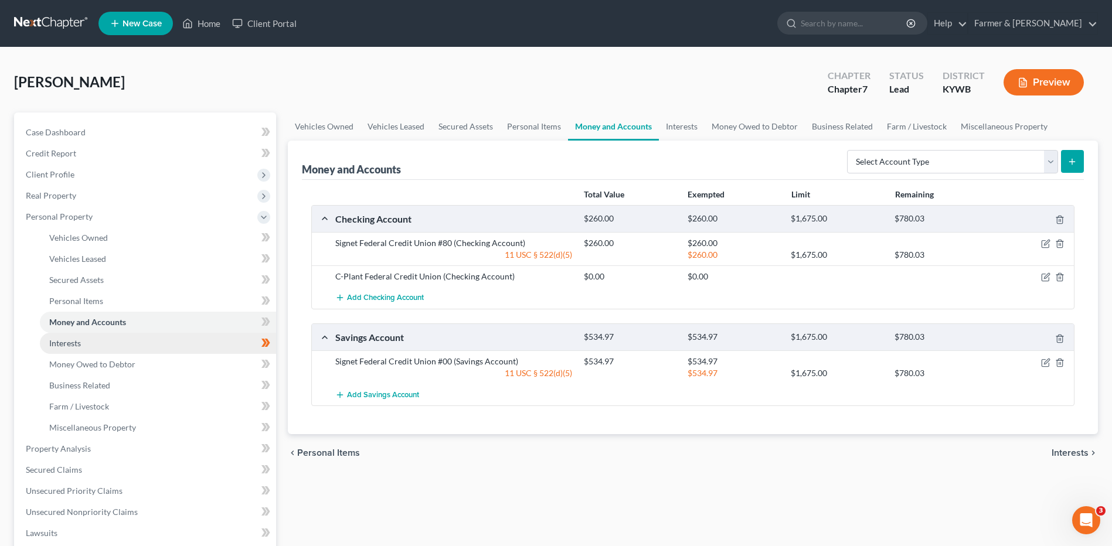
click at [216, 339] on link "Interests" at bounding box center [158, 343] width 236 height 21
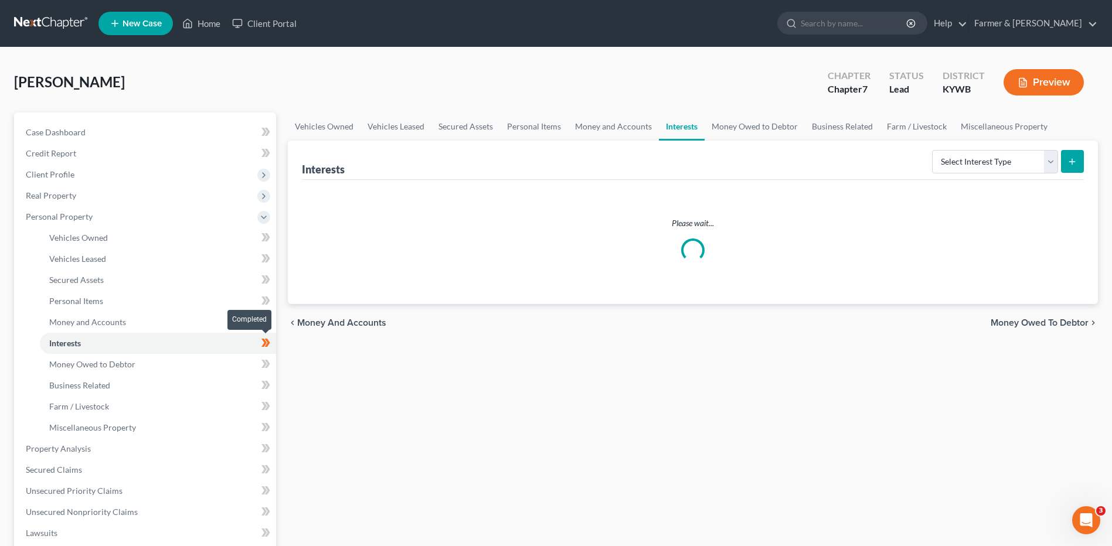
click at [276, 339] on span at bounding box center [266, 345] width 21 height 18
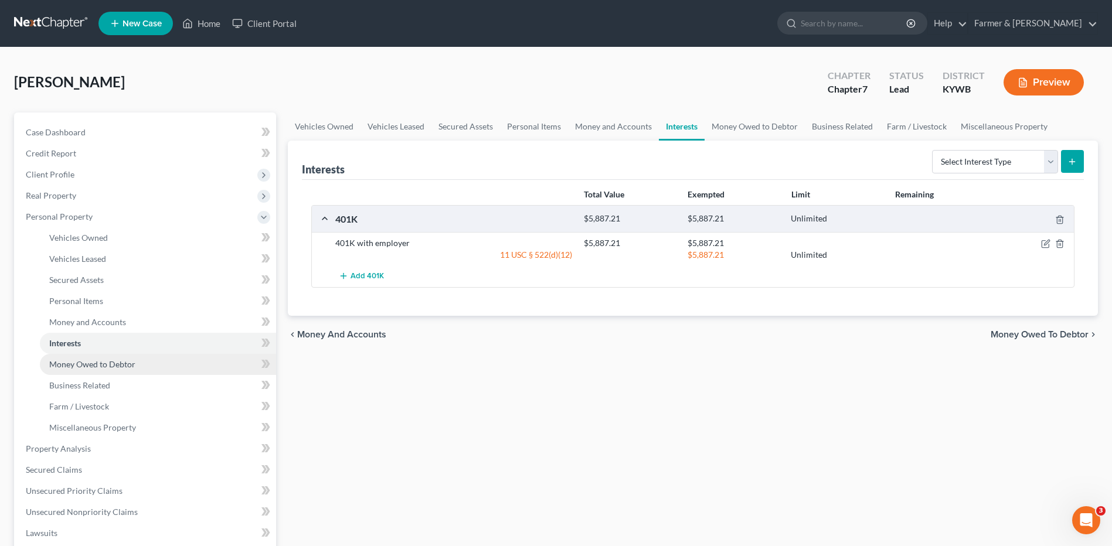
click at [116, 364] on span "Money Owed to Debtor" at bounding box center [92, 364] width 86 height 10
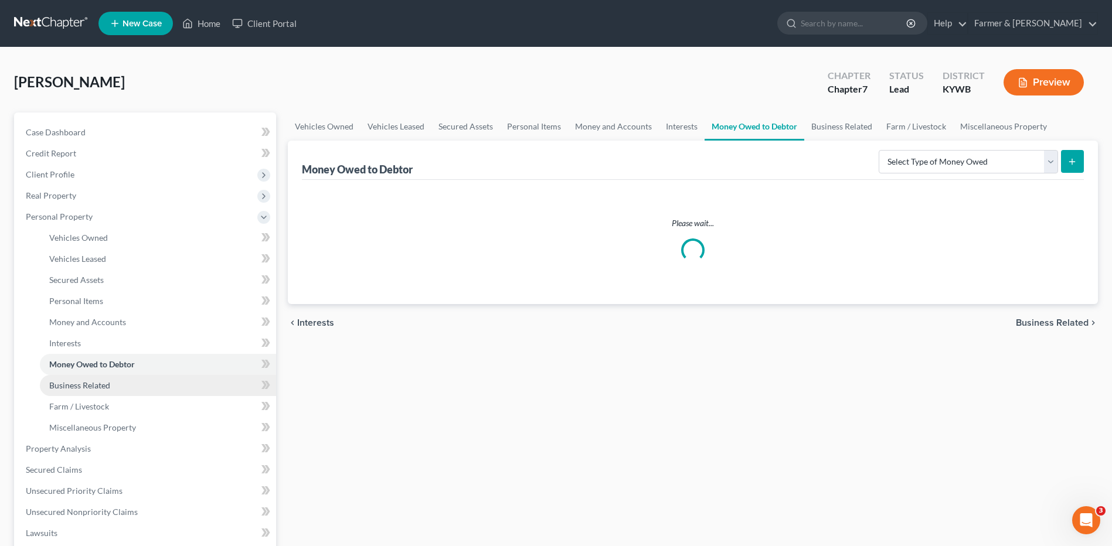
click at [109, 382] on span "Business Related" at bounding box center [79, 386] width 61 height 10
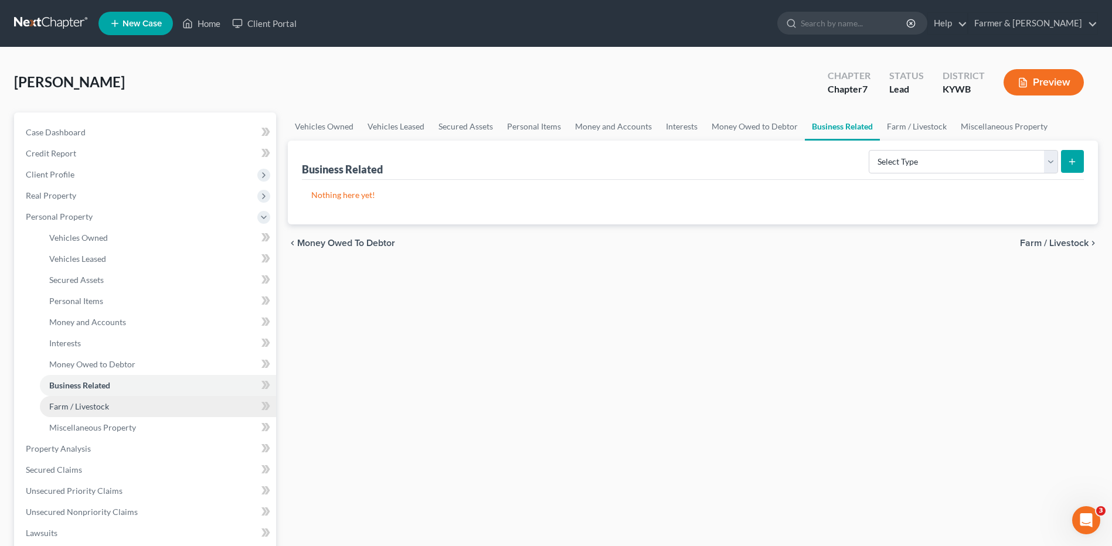
click at [116, 403] on link "Farm / Livestock" at bounding box center [158, 406] width 236 height 21
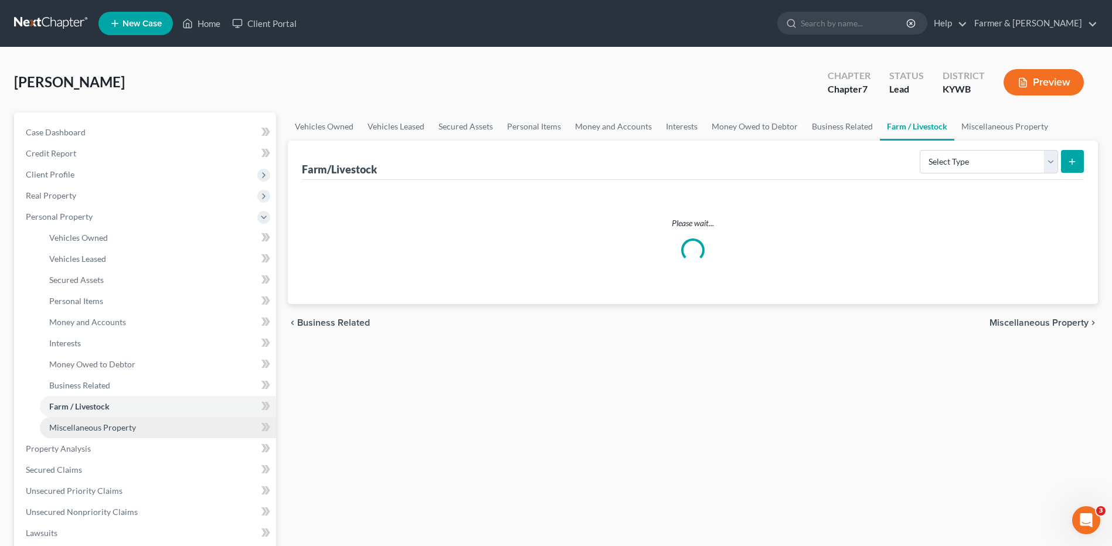
click at [120, 432] on span "Miscellaneous Property" at bounding box center [92, 428] width 87 height 10
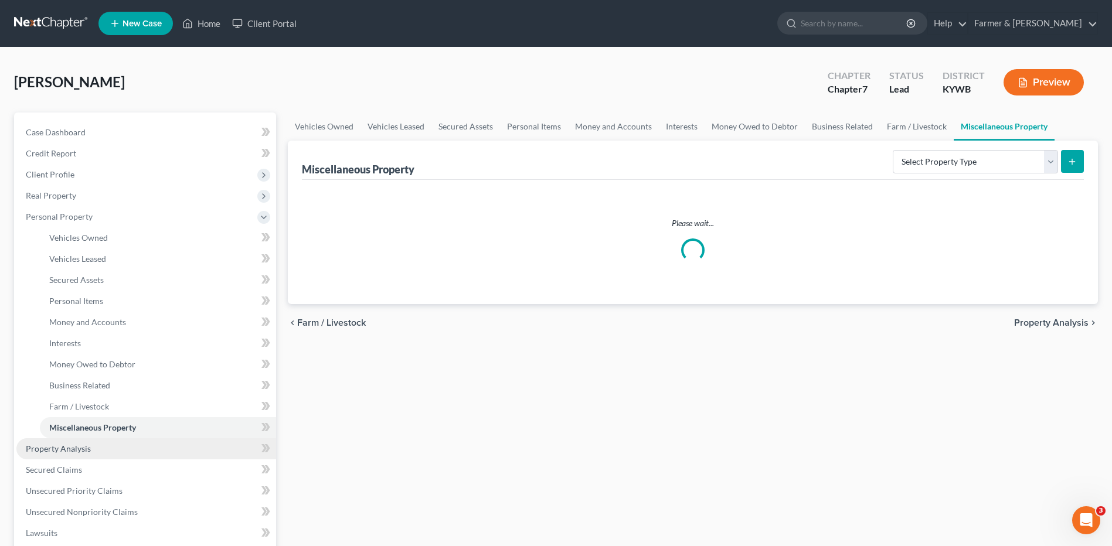
click at [89, 451] on span "Property Analysis" at bounding box center [58, 449] width 65 height 10
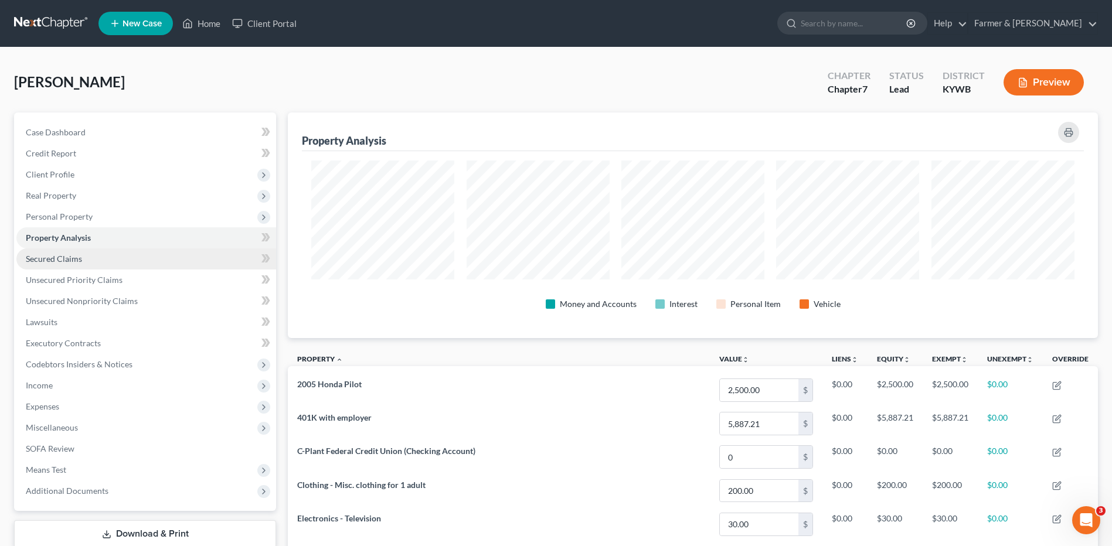
click at [117, 256] on link "Secured Claims" at bounding box center [146, 259] width 260 height 21
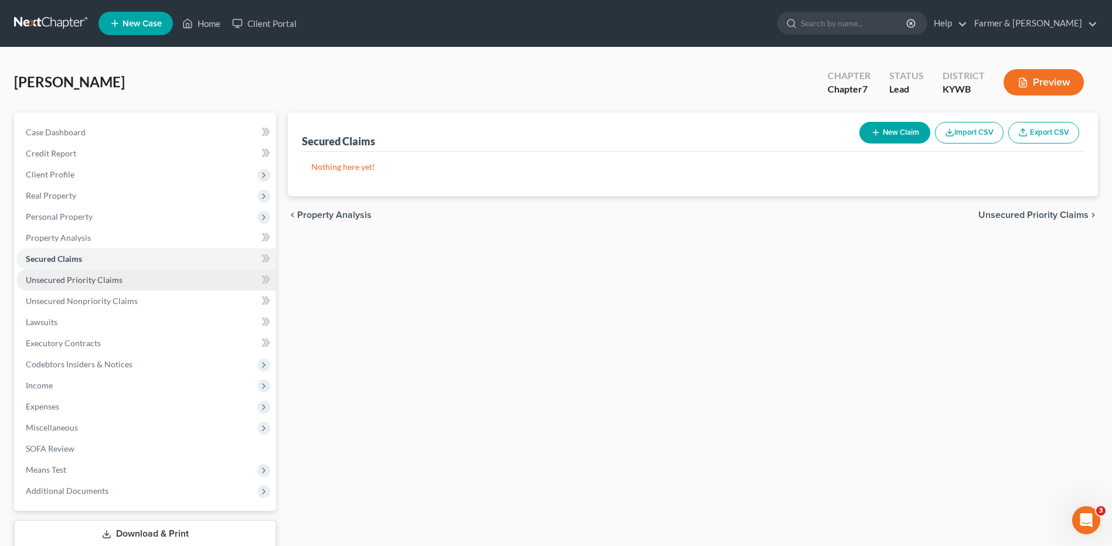
click at [129, 279] on link "Unsecured Priority Claims" at bounding box center [146, 280] width 260 height 21
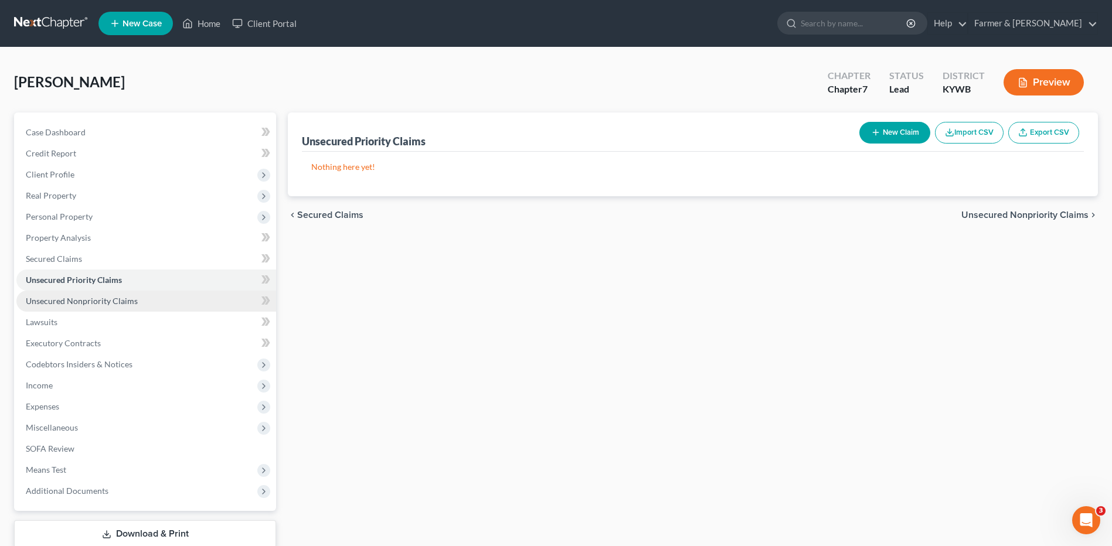
click at [124, 300] on span "Unsecured Nonpriority Claims" at bounding box center [82, 301] width 112 height 10
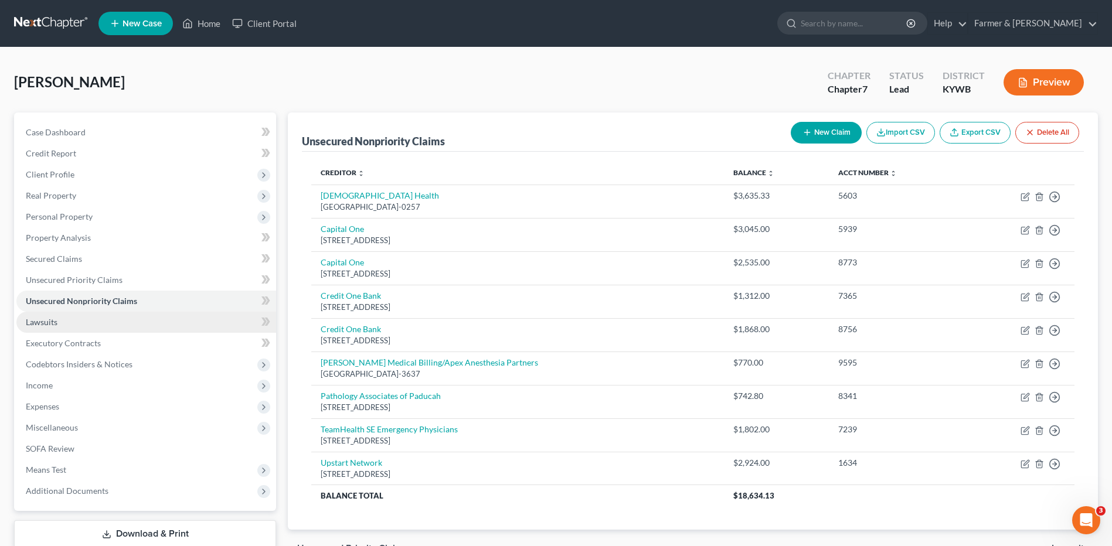
click at [82, 324] on link "Lawsuits" at bounding box center [146, 322] width 260 height 21
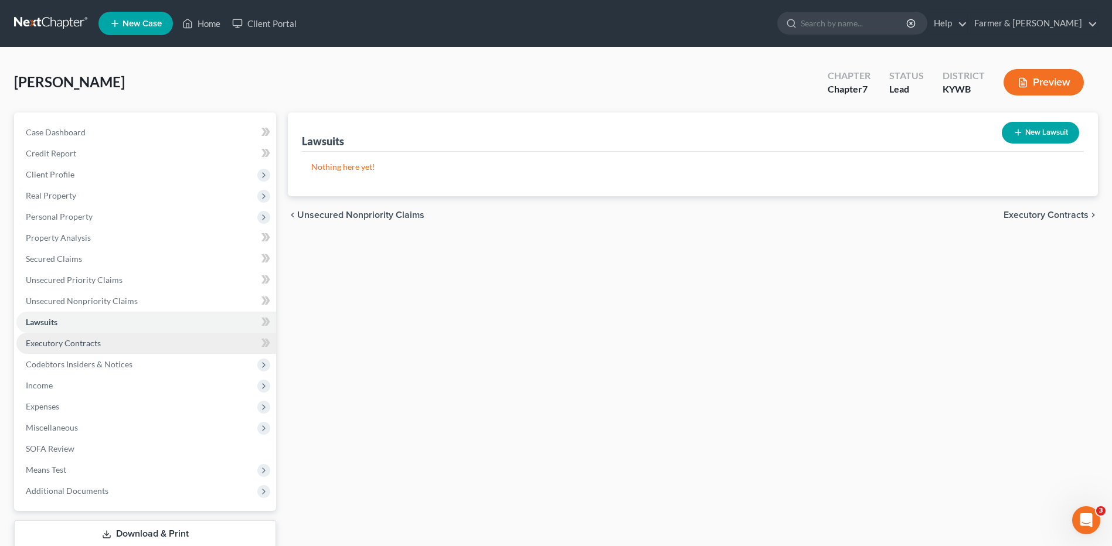
click at [89, 340] on span "Executory Contracts" at bounding box center [63, 343] width 75 height 10
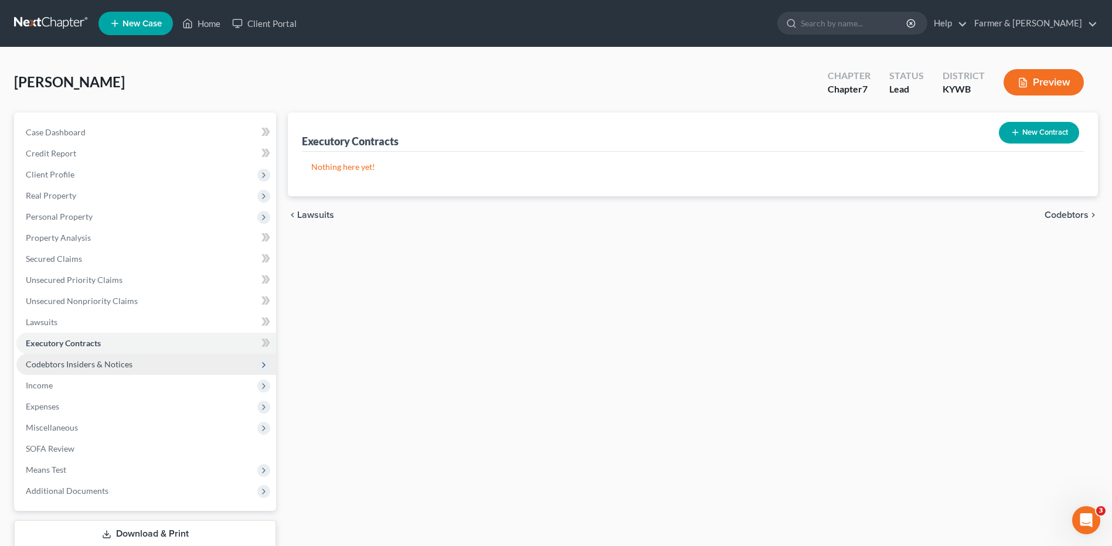
click at [93, 365] on span "Codebtors Insiders & Notices" at bounding box center [79, 364] width 107 height 10
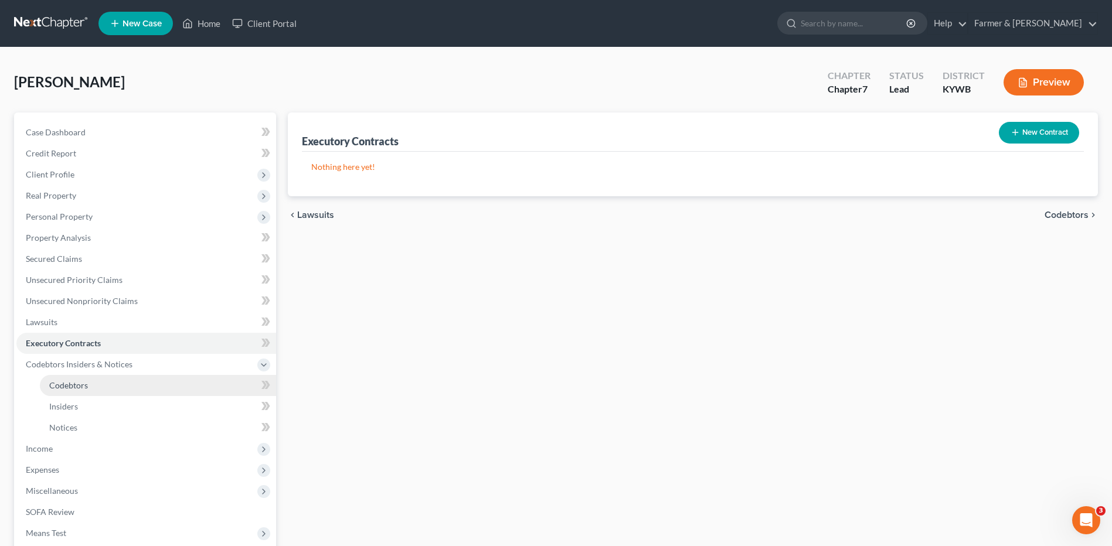
click at [77, 384] on span "Codebtors" at bounding box center [68, 386] width 39 height 10
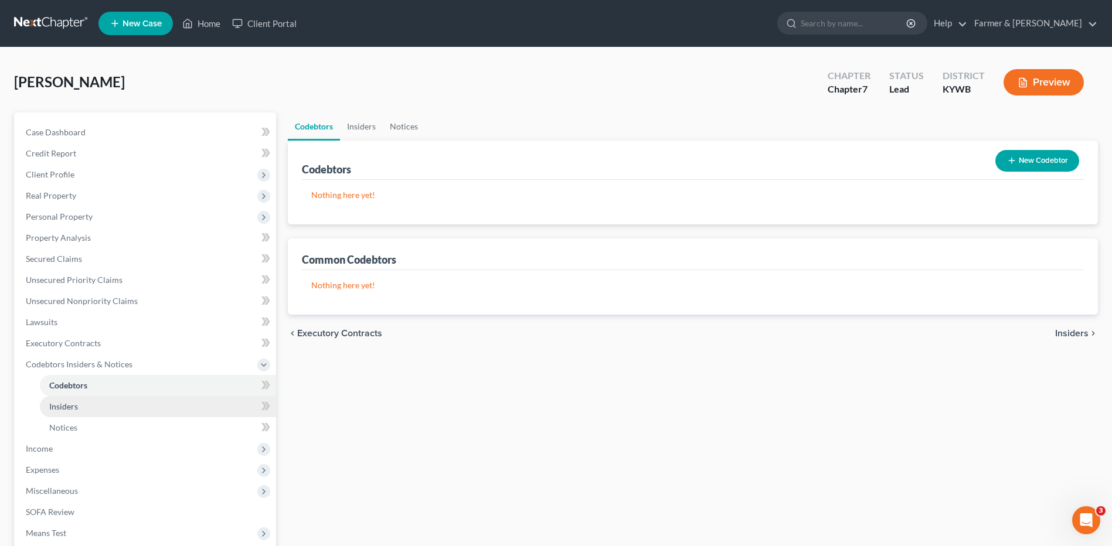
click at [76, 402] on span "Insiders" at bounding box center [63, 407] width 29 height 10
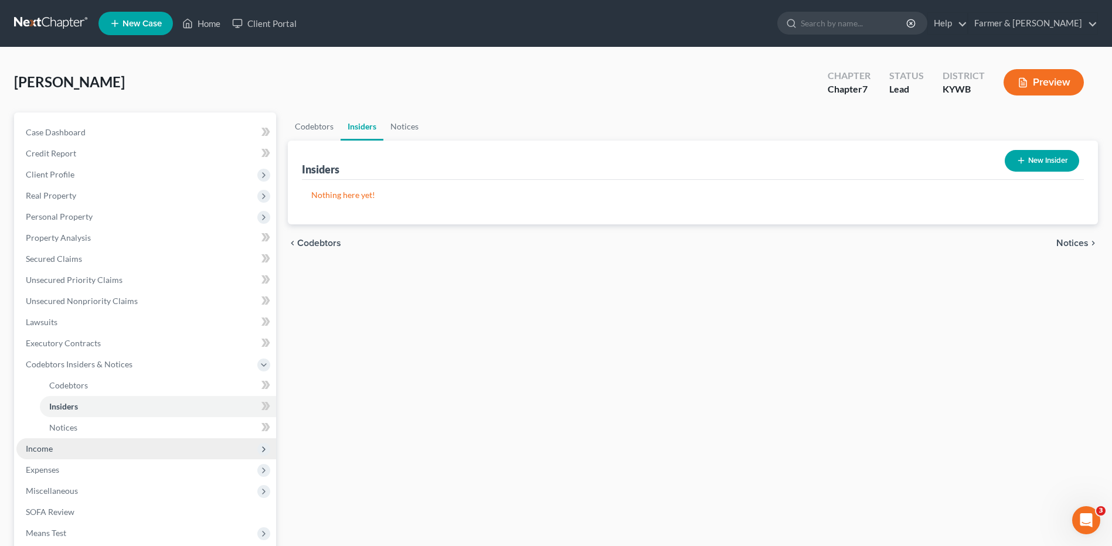
click at [69, 450] on span "Income" at bounding box center [146, 449] width 260 height 21
click at [111, 412] on link "Employment Income" at bounding box center [158, 406] width 236 height 21
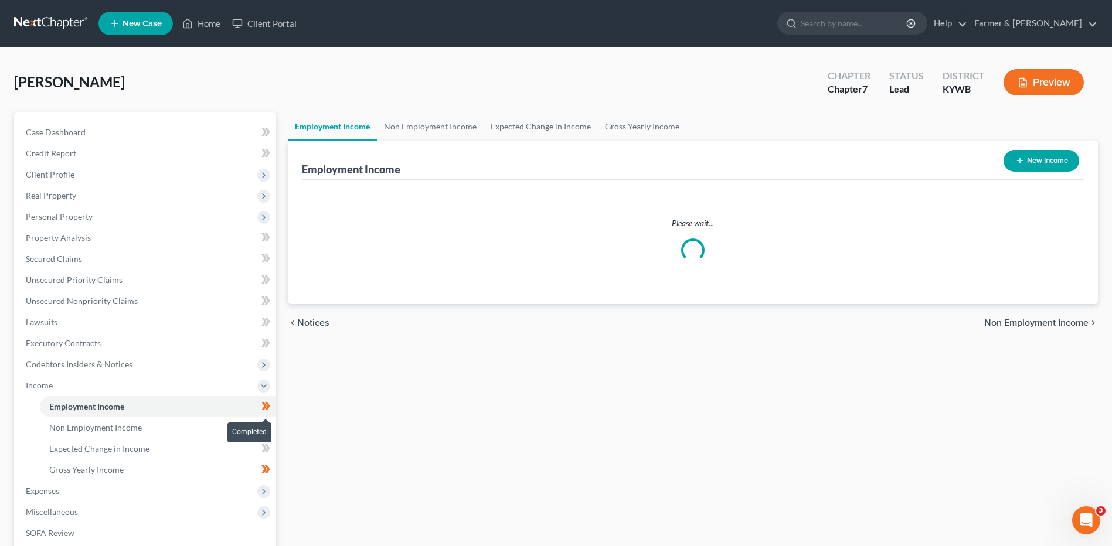
click at [273, 409] on span at bounding box center [266, 408] width 21 height 18
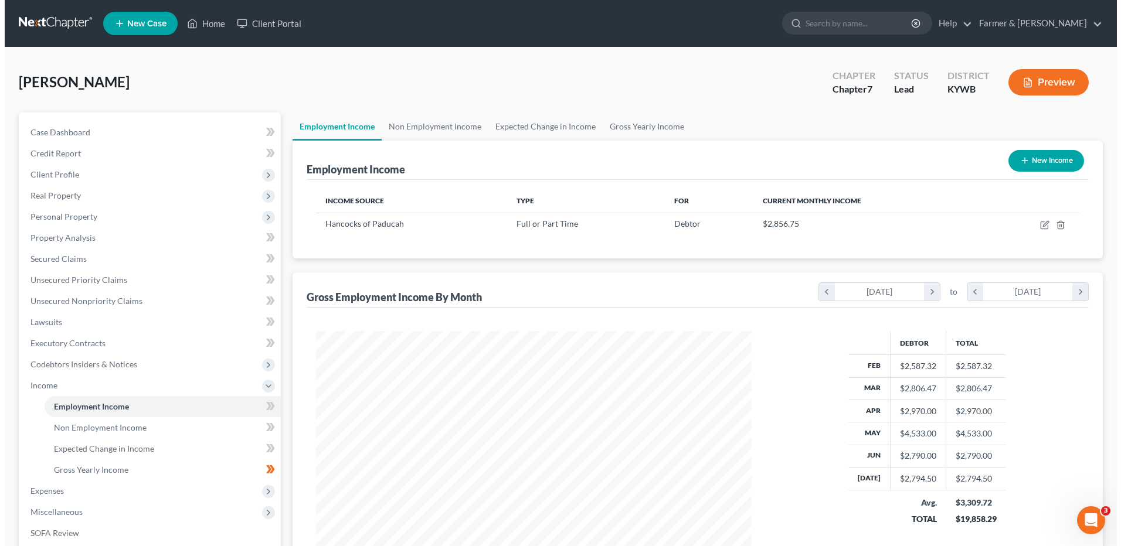
scroll to position [218, 459]
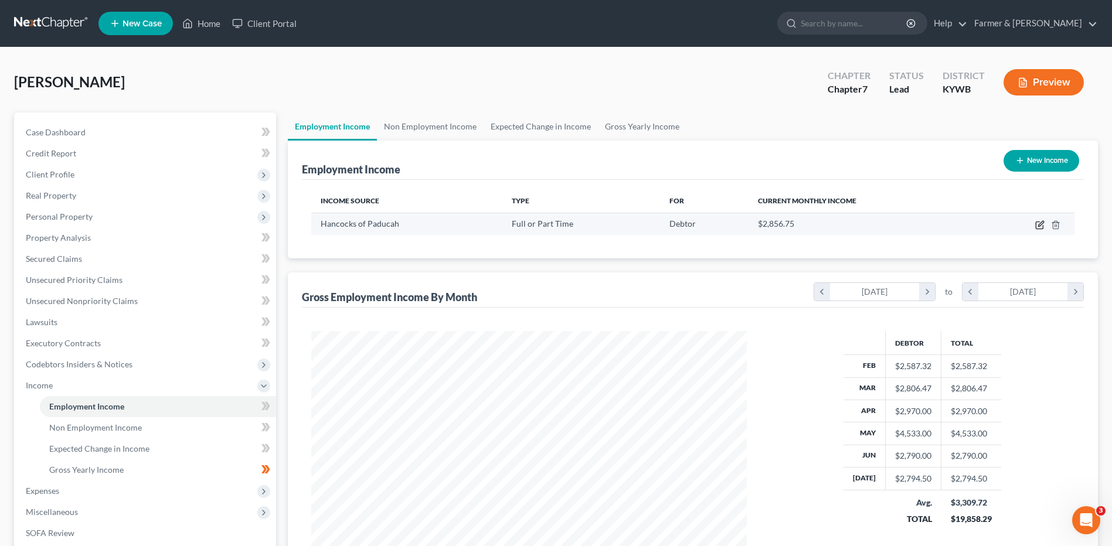
click at [1037, 226] on icon "button" at bounding box center [1039, 224] width 9 height 9
select select "0"
select select "18"
select select "2"
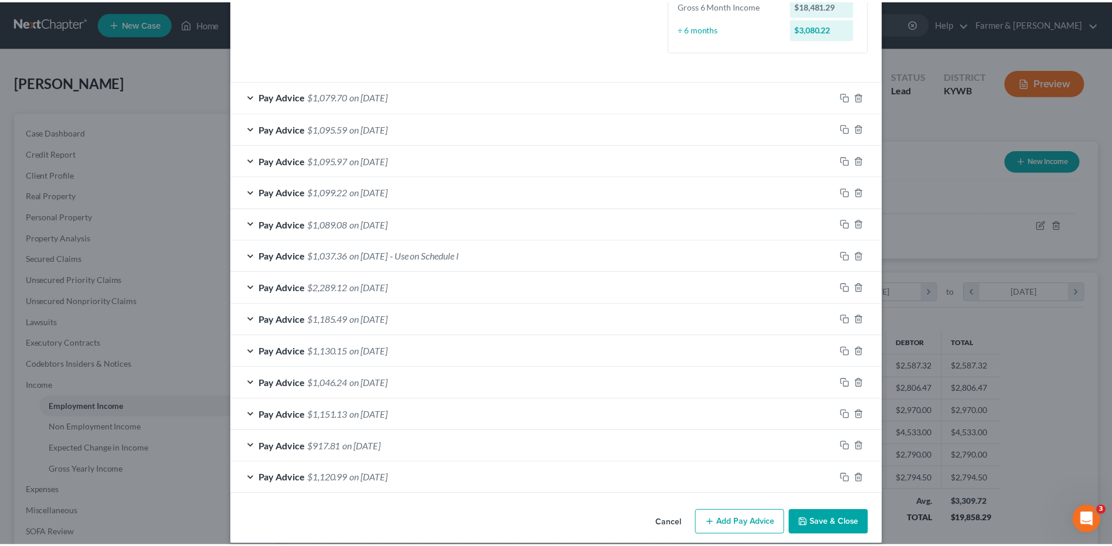
scroll to position [331, 0]
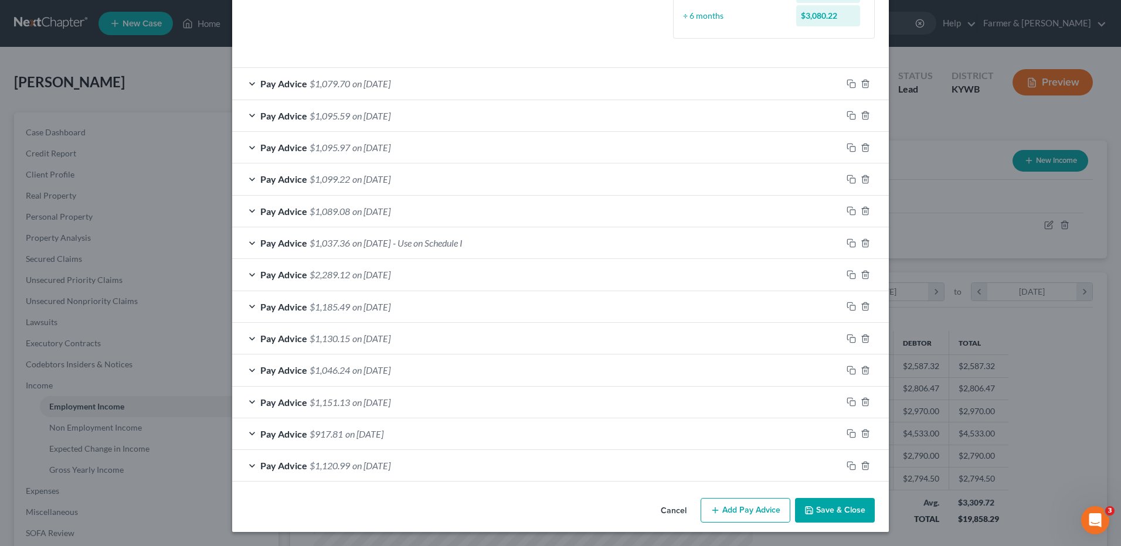
drag, startPoint x: 661, startPoint y: 509, endPoint x: 357, endPoint y: 447, distance: 310.6
click at [662, 509] on button "Cancel" at bounding box center [673, 511] width 45 height 23
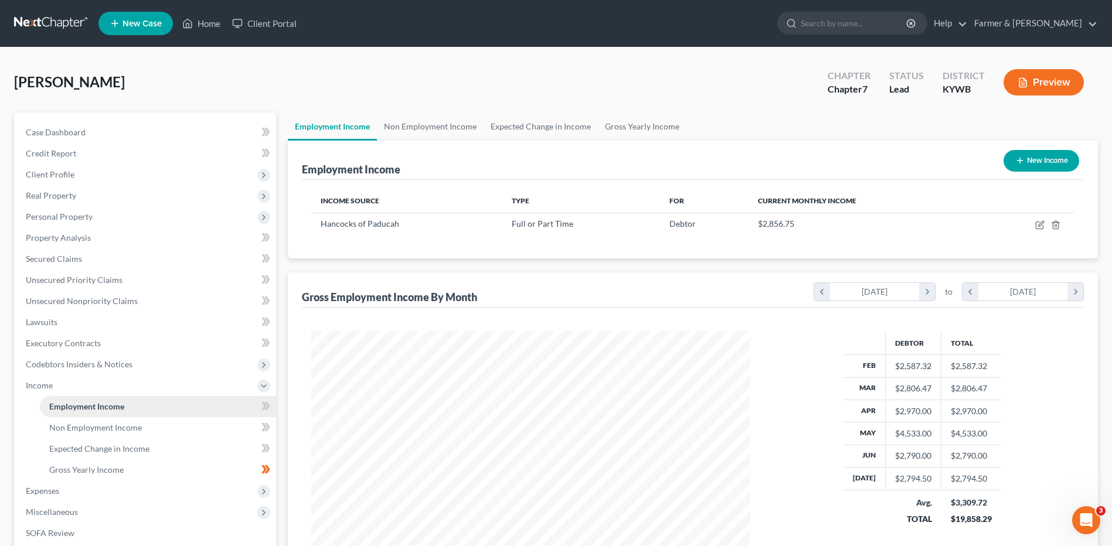
scroll to position [586107, 585865]
click at [125, 423] on span "Non Employment Income" at bounding box center [95, 428] width 93 height 10
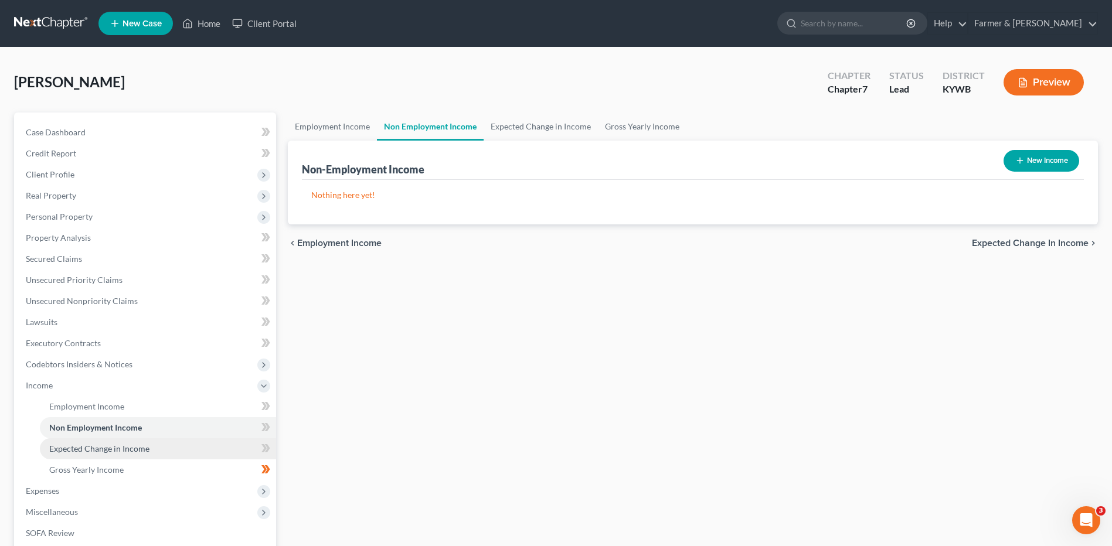
click at [138, 449] on span "Expected Change in Income" at bounding box center [99, 449] width 100 height 10
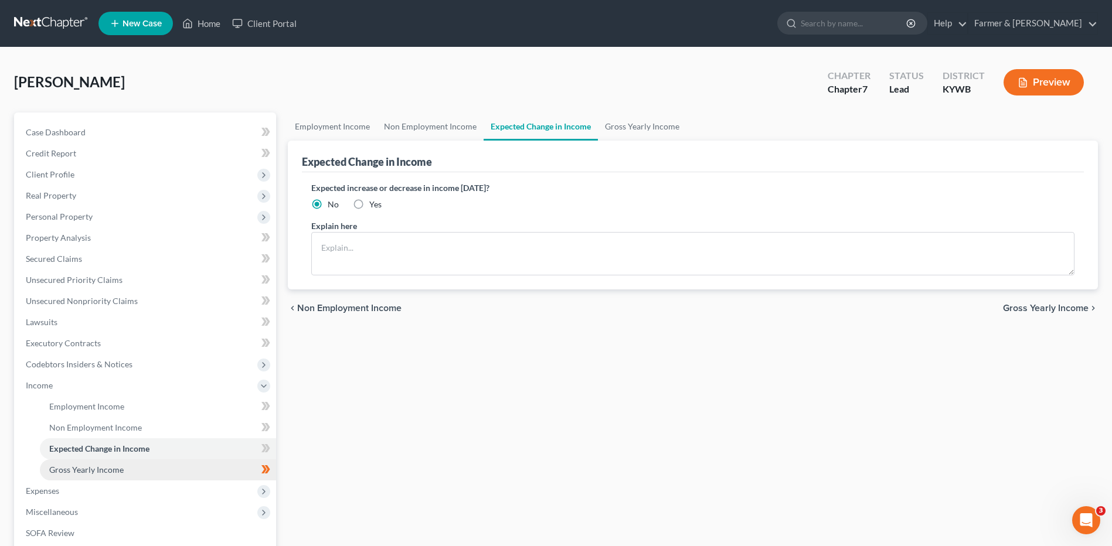
click at [148, 471] on link "Gross Yearly Income" at bounding box center [158, 470] width 236 height 21
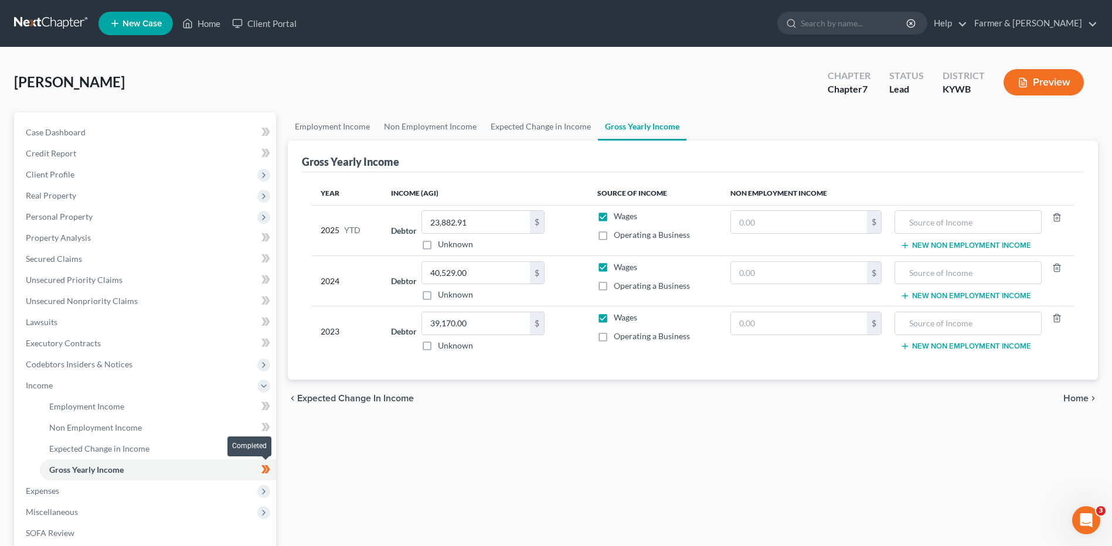
click at [273, 470] on span at bounding box center [266, 472] width 21 height 18
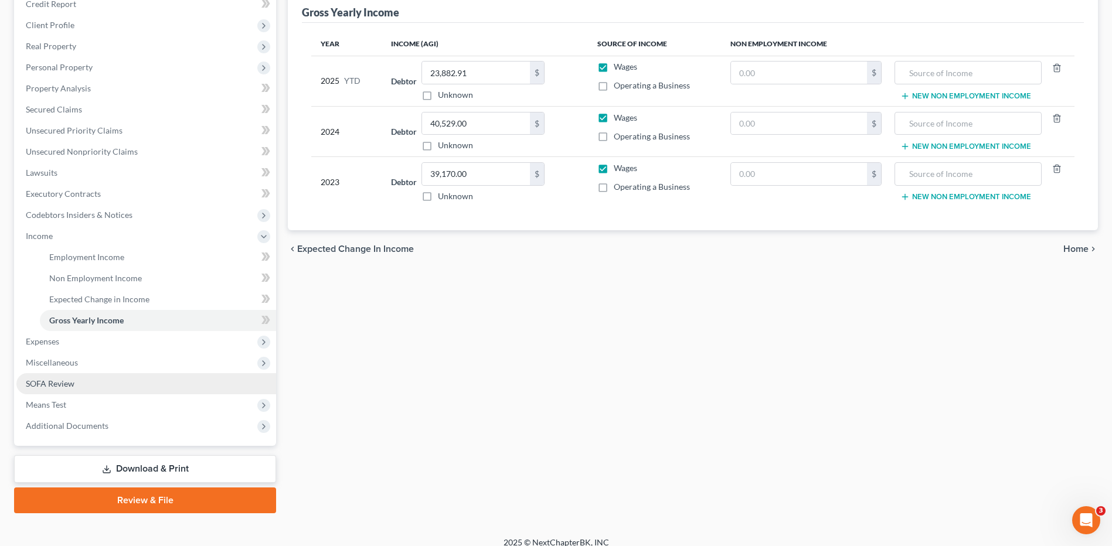
scroll to position [161, 0]
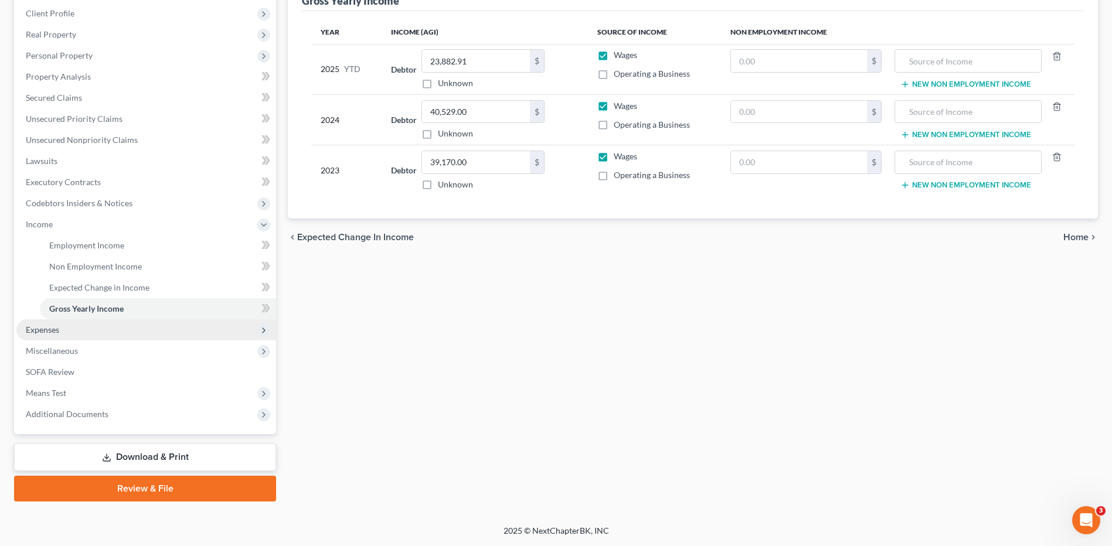
click at [114, 329] on span "Expenses" at bounding box center [146, 330] width 260 height 21
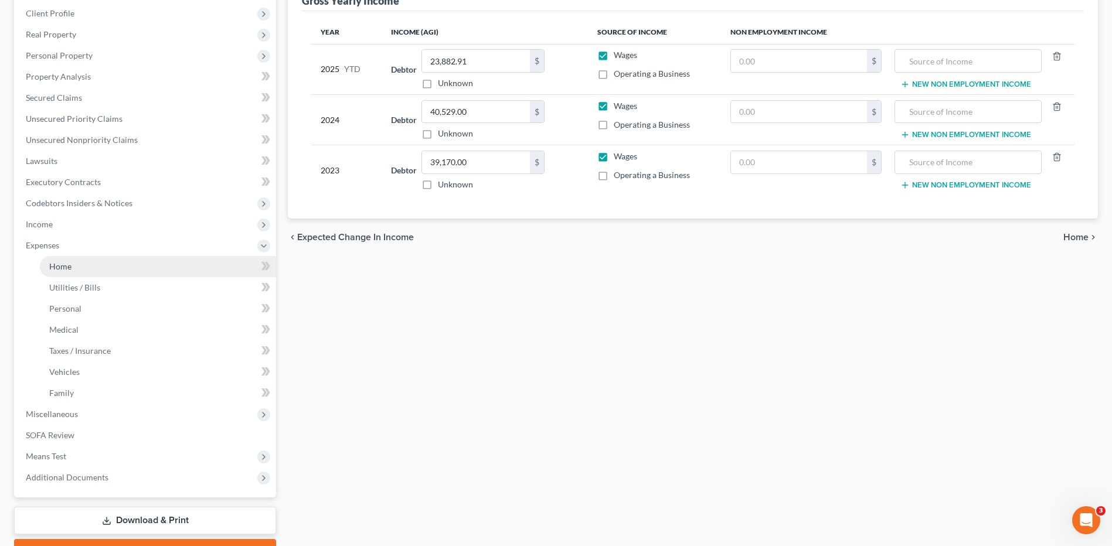
click at [140, 264] on link "Home" at bounding box center [158, 266] width 236 height 21
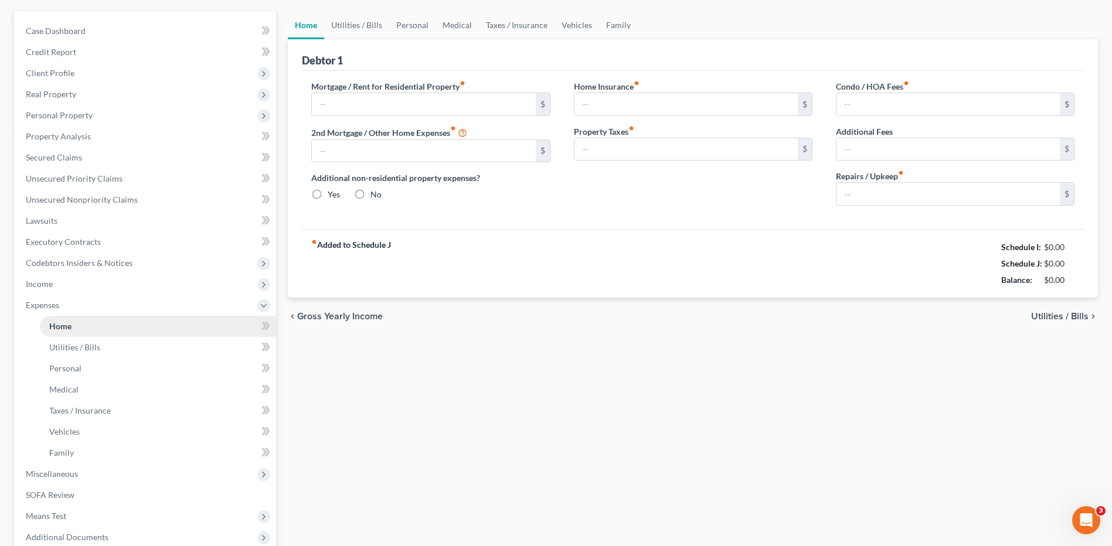
type input "604.00"
type input "0.00"
radio input "true"
type input "14.00"
type input "0.00"
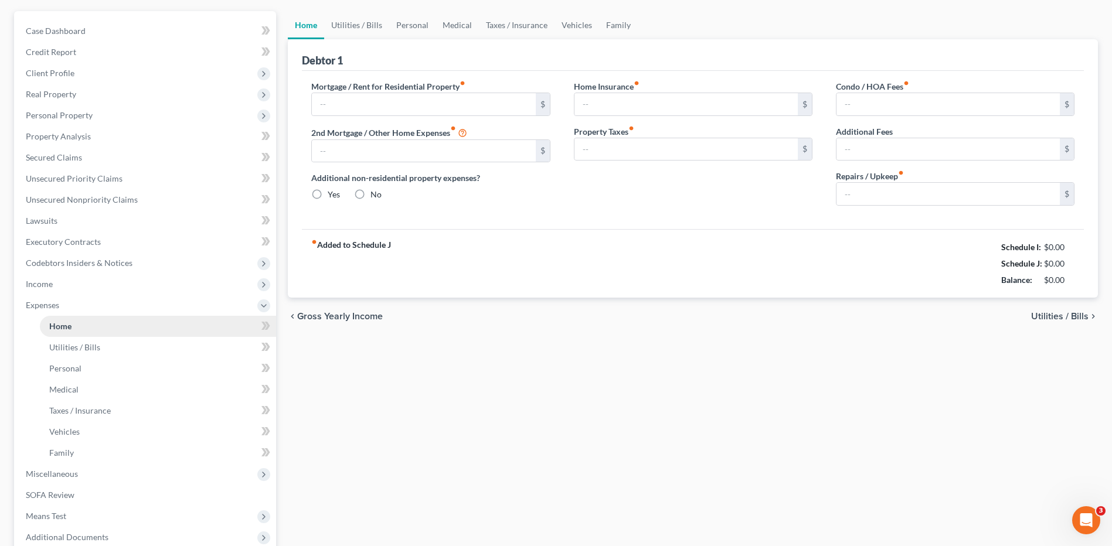
type input "0.00"
type input "50.00"
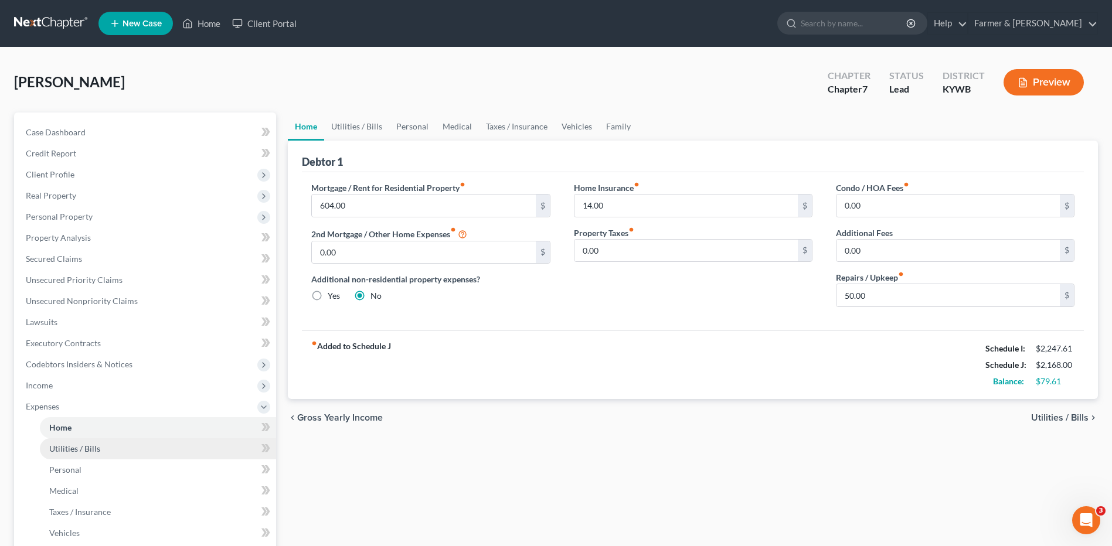
click at [147, 453] on link "Utilities / Bills" at bounding box center [158, 449] width 236 height 21
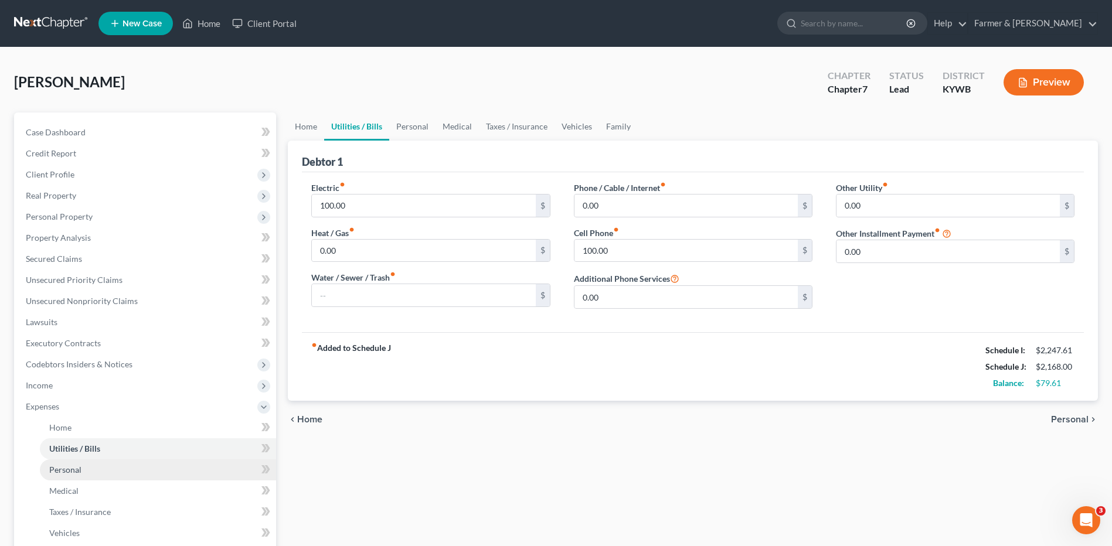
click at [113, 470] on link "Personal" at bounding box center [158, 470] width 236 height 21
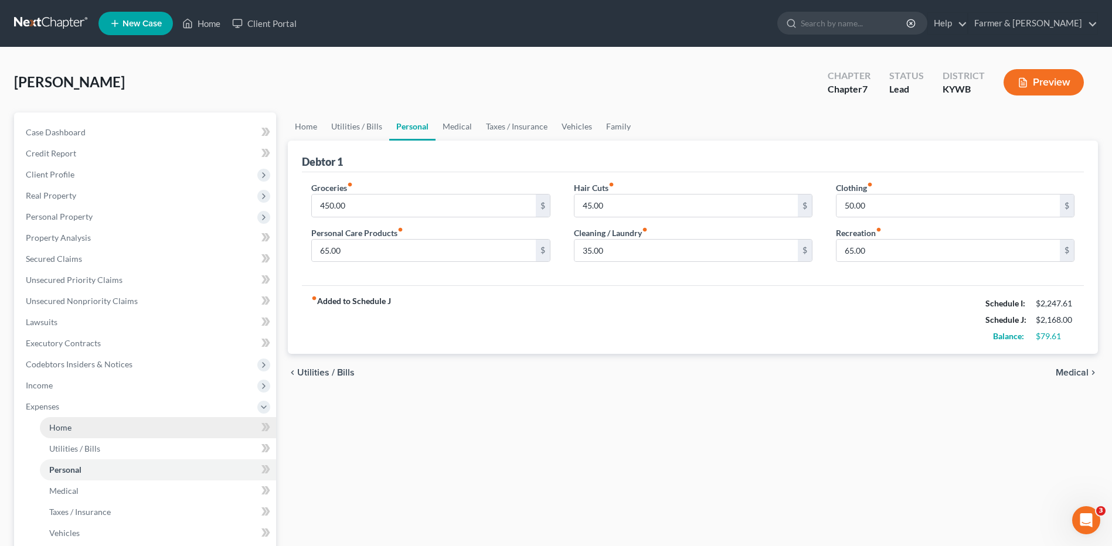
click at [130, 434] on link "Home" at bounding box center [158, 427] width 236 height 21
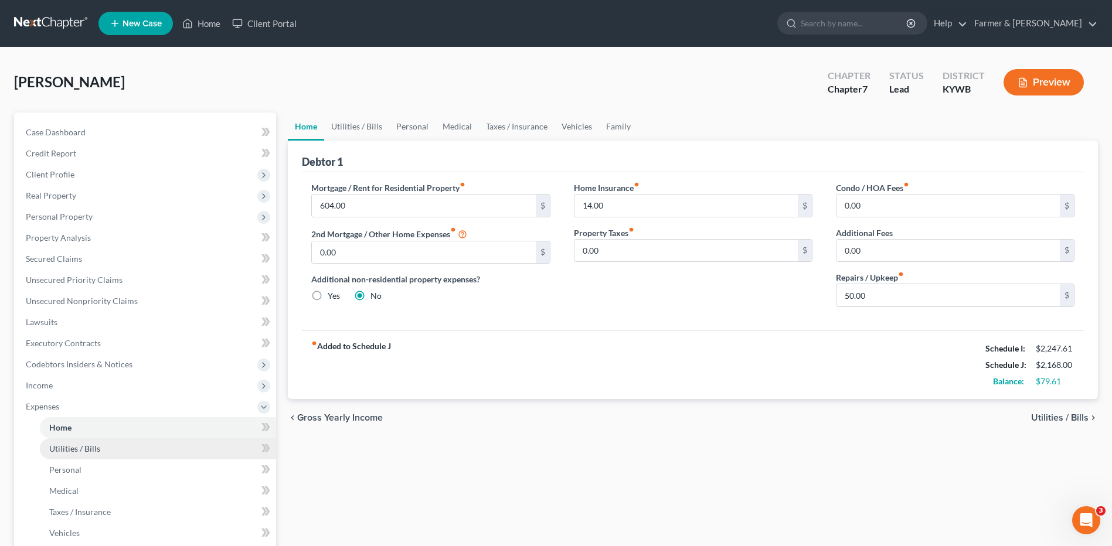
click at [122, 448] on link "Utilities / Bills" at bounding box center [158, 449] width 236 height 21
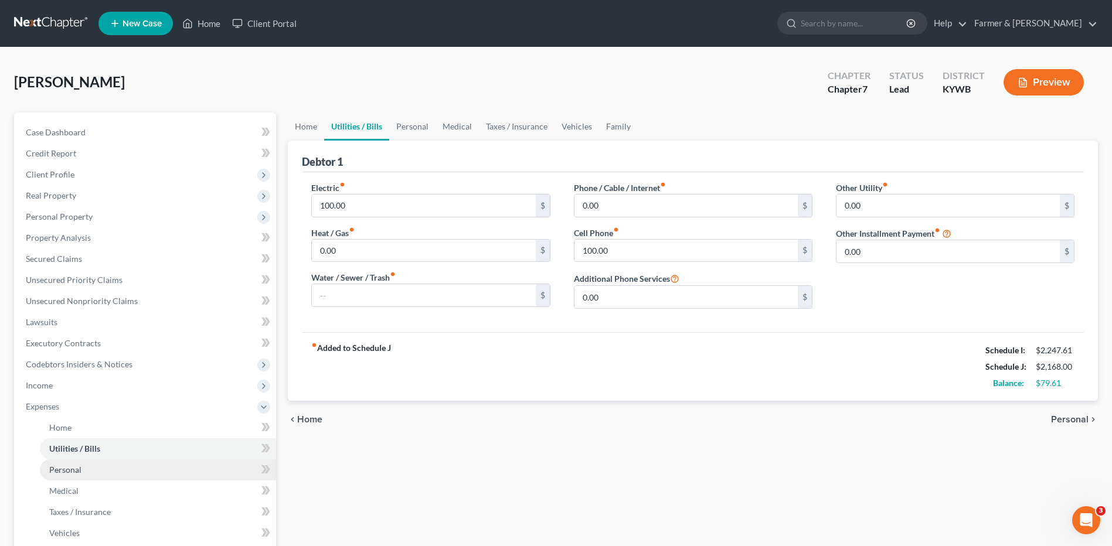
click at [106, 470] on link "Personal" at bounding box center [158, 470] width 236 height 21
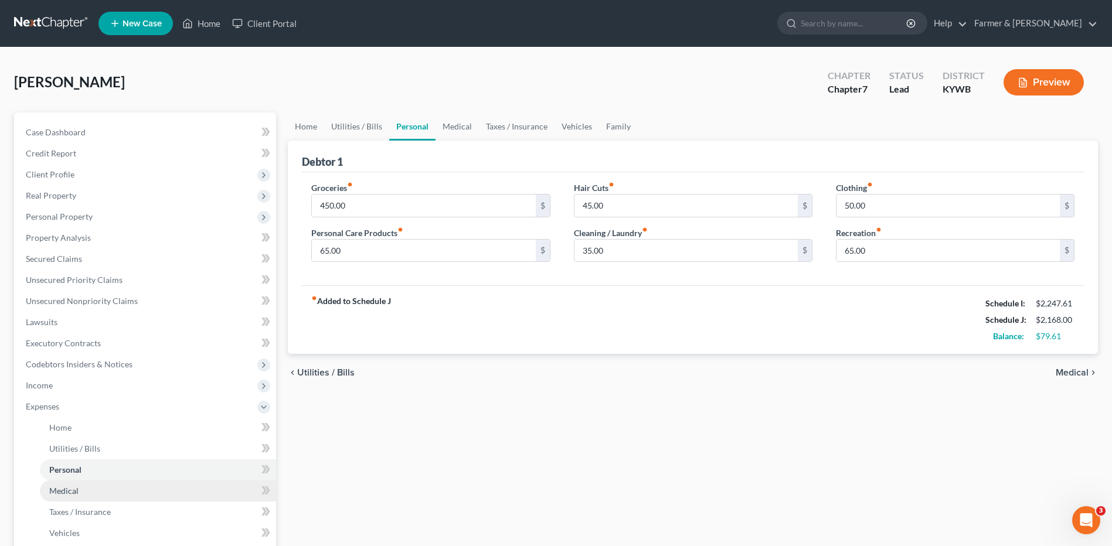
click at [94, 487] on link "Medical" at bounding box center [158, 491] width 236 height 21
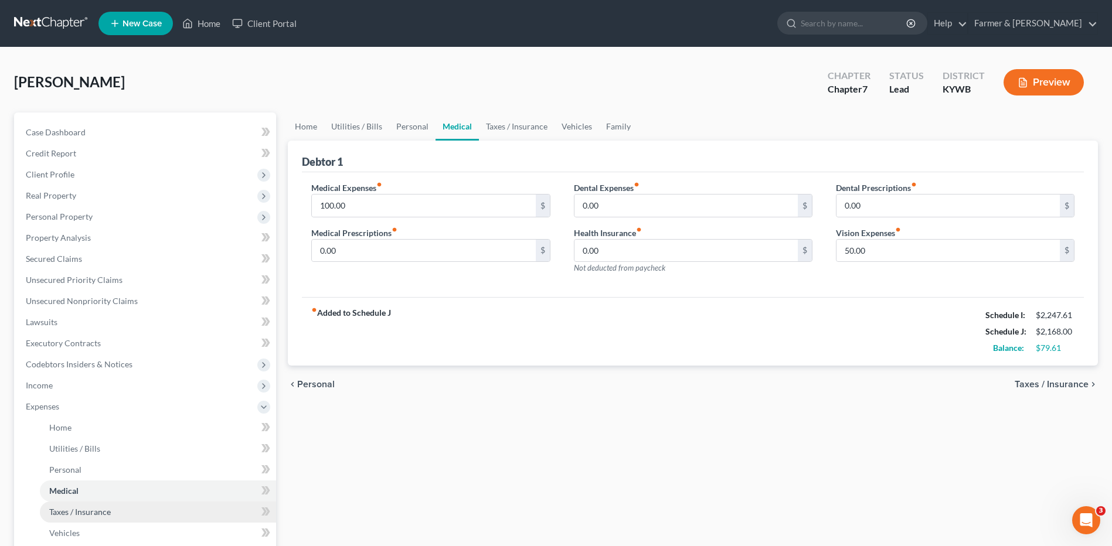
click at [90, 515] on span "Taxes / Insurance" at bounding box center [80, 512] width 62 height 10
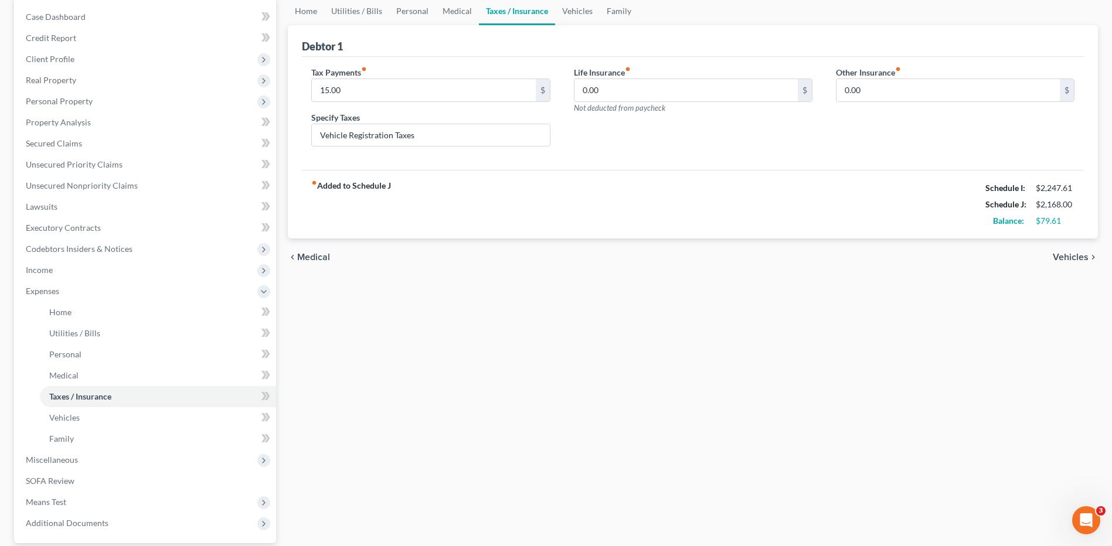
scroll to position [117, 0]
click at [109, 420] on link "Vehicles" at bounding box center [158, 416] width 236 height 21
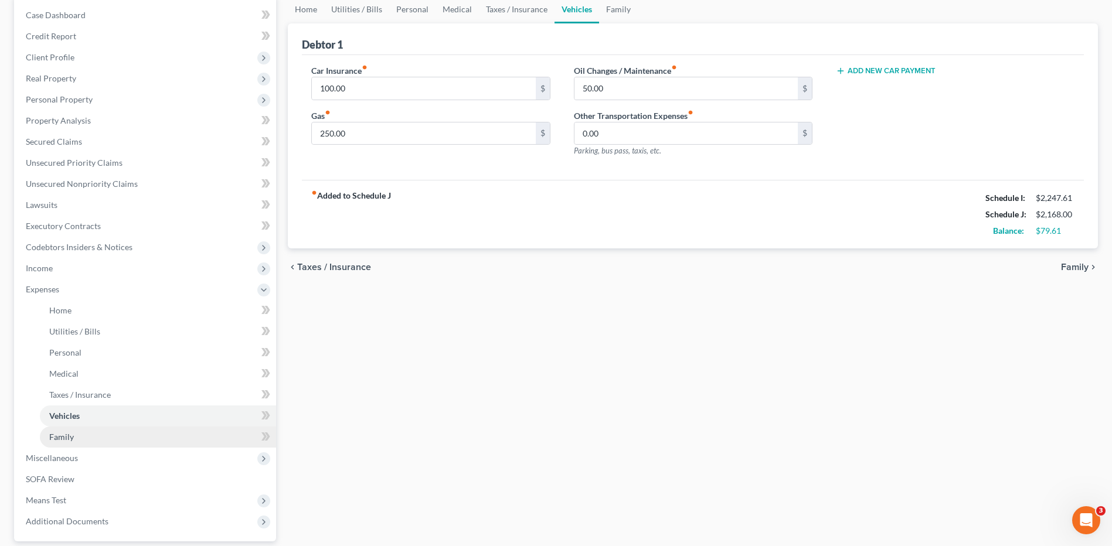
click at [92, 438] on link "Family" at bounding box center [158, 437] width 236 height 21
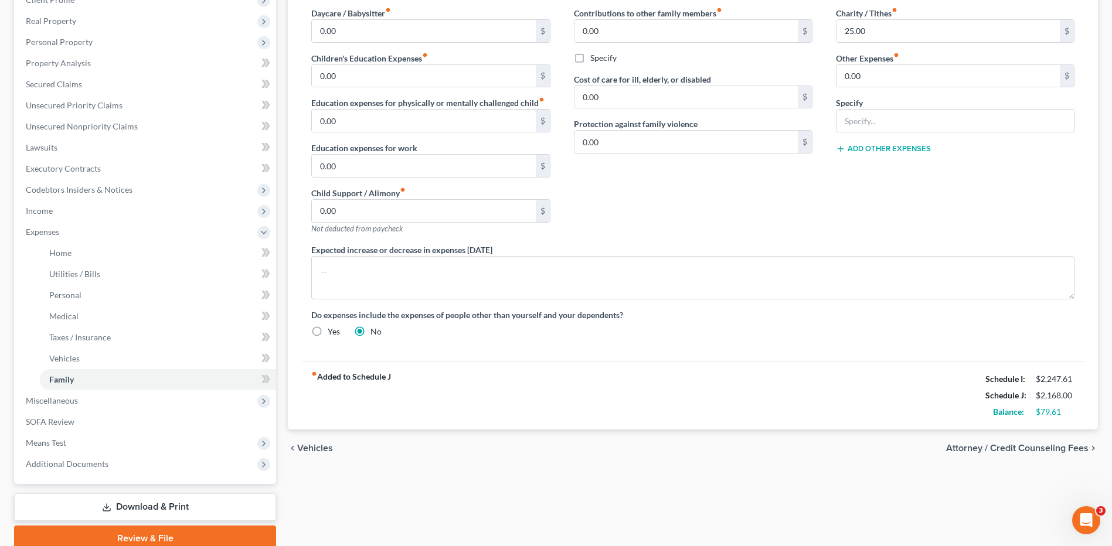
scroll to position [176, 0]
click at [84, 402] on span "Miscellaneous" at bounding box center [146, 399] width 260 height 21
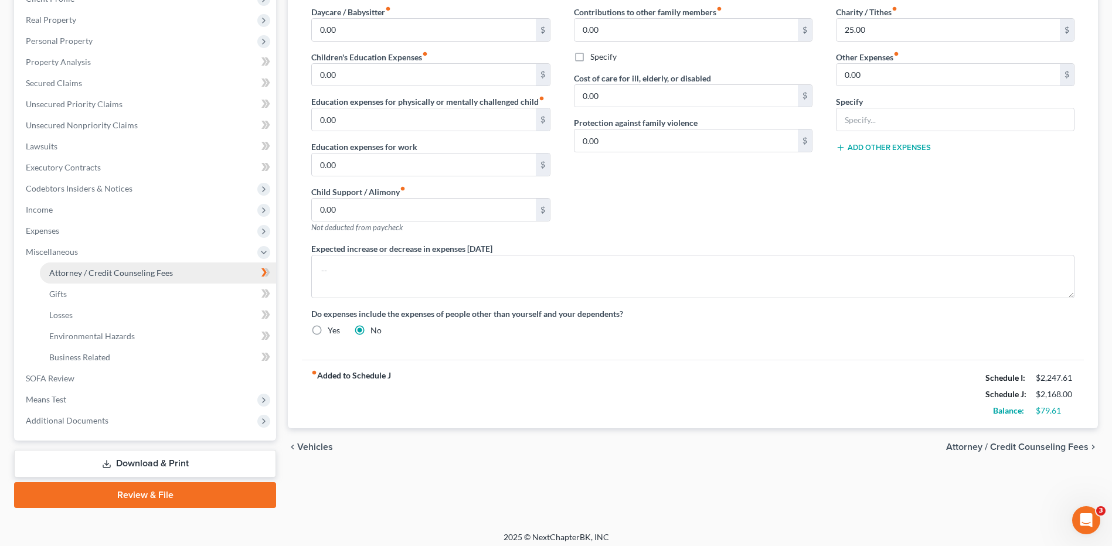
click at [130, 270] on span "Attorney / Credit Counseling Fees" at bounding box center [111, 273] width 124 height 10
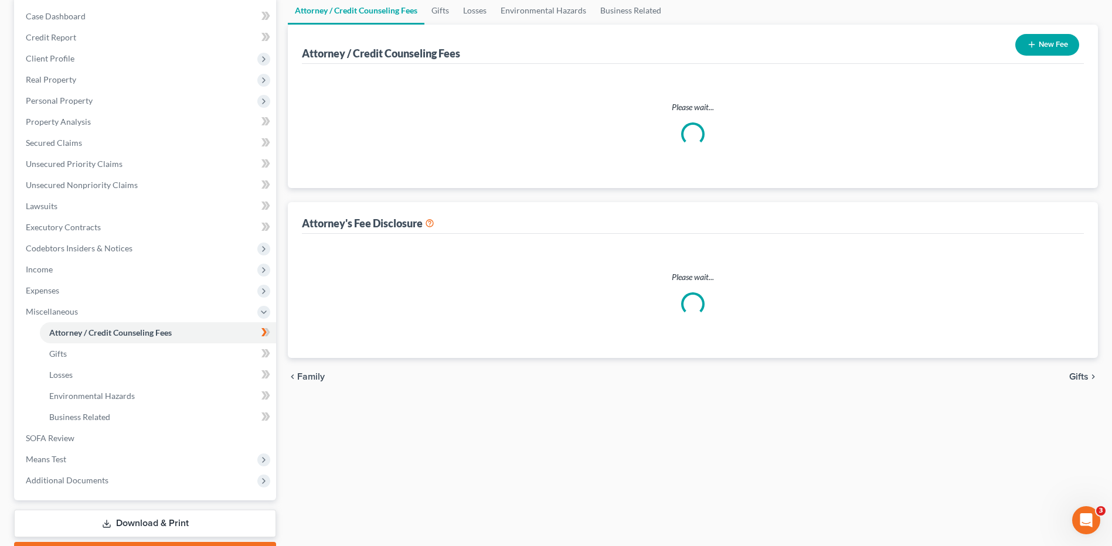
scroll to position [2, 0]
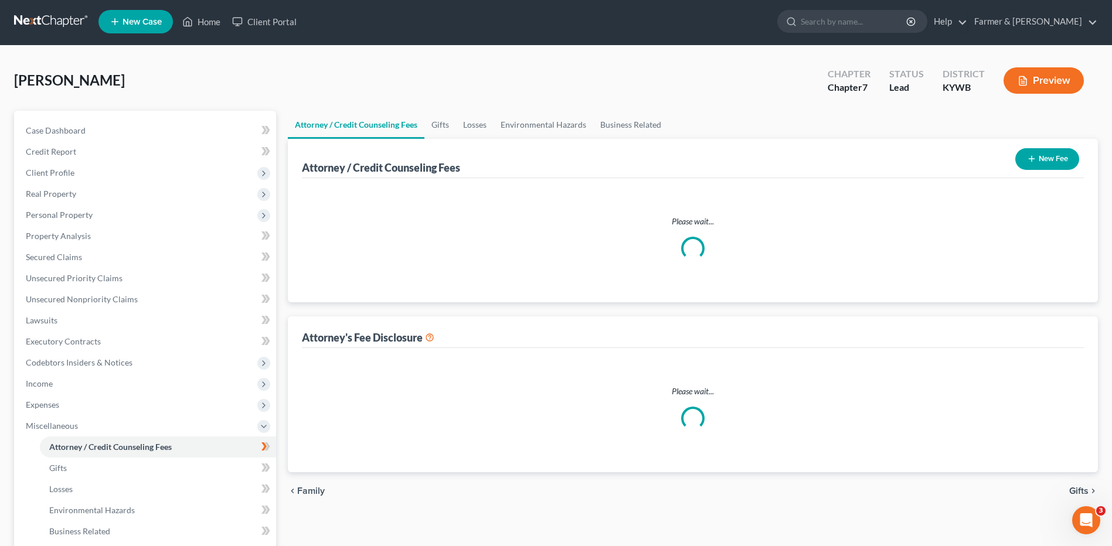
select select "0"
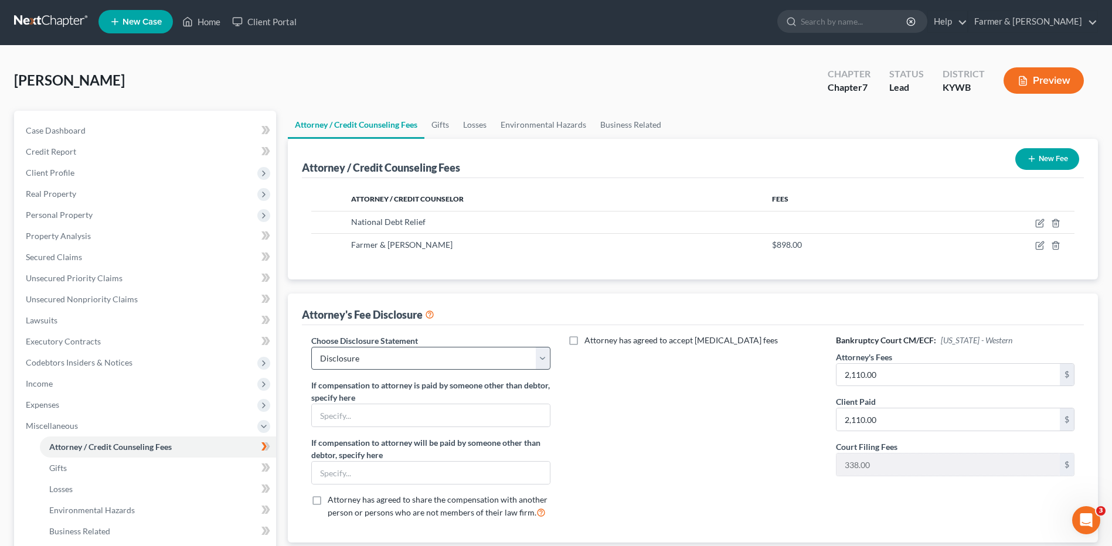
scroll to position [0, 0]
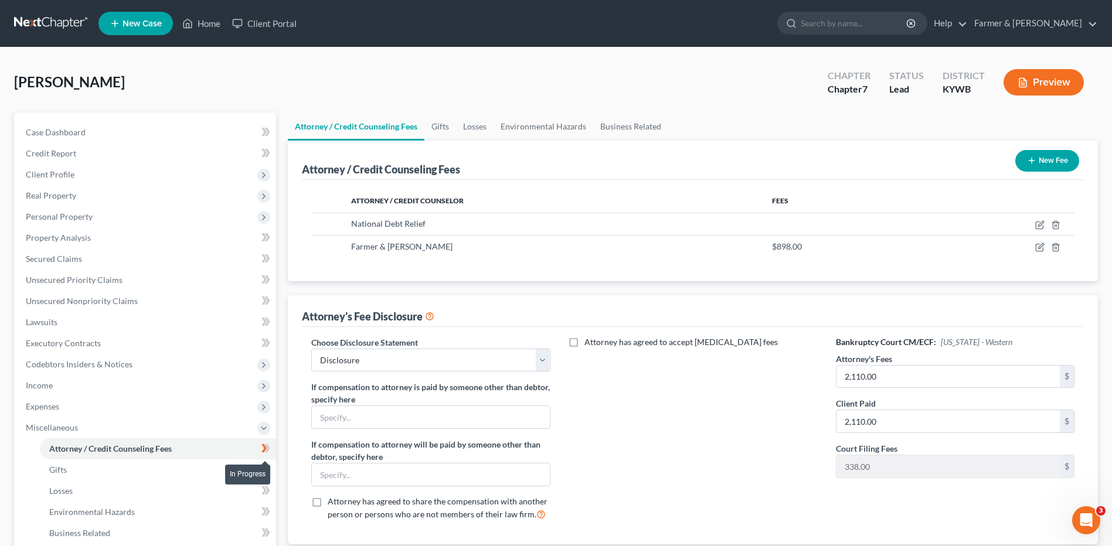
click at [271, 452] on span at bounding box center [266, 451] width 21 height 18
click at [271, 447] on span at bounding box center [266, 451] width 21 height 18
drag, startPoint x: 75, startPoint y: 474, endPoint x: 75, endPoint y: 488, distance: 14.1
click at [75, 474] on link "Gifts" at bounding box center [158, 470] width 236 height 21
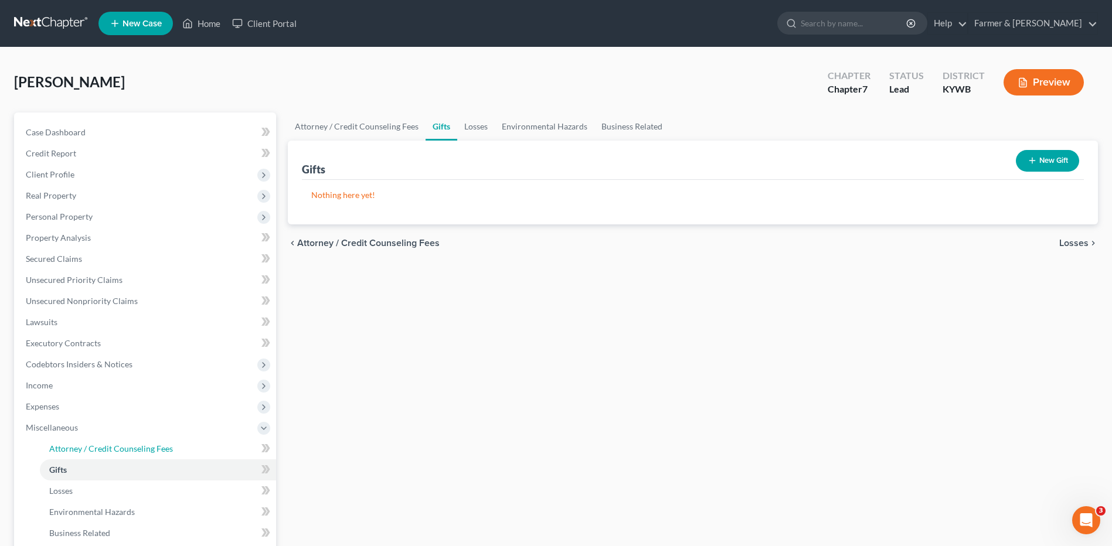
drag, startPoint x: 99, startPoint y: 443, endPoint x: 617, endPoint y: 373, distance: 523.6
click at [99, 443] on link "Attorney / Credit Counseling Fees" at bounding box center [158, 449] width 236 height 21
select select "0"
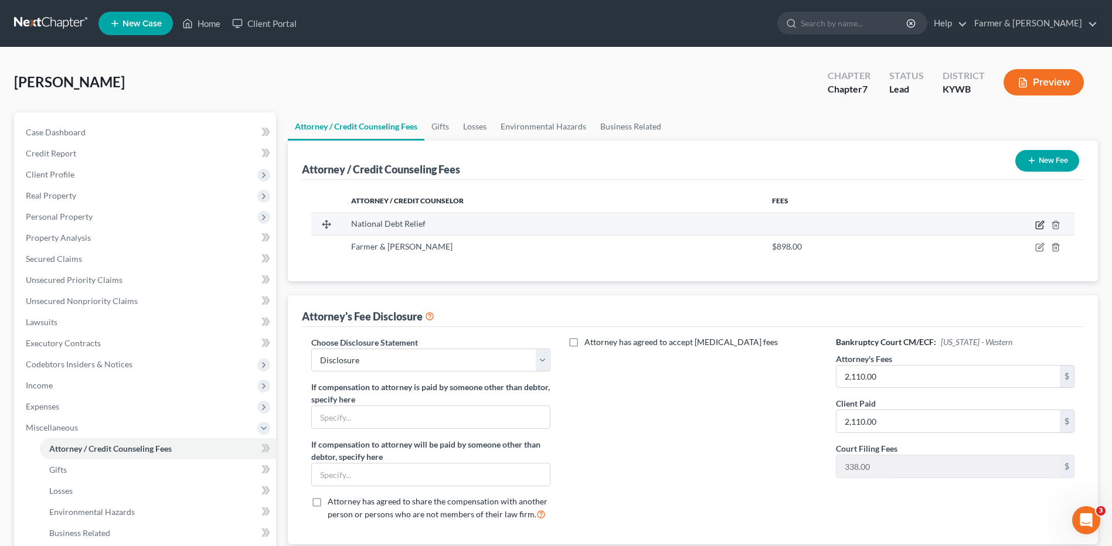
click at [1042, 224] on icon "button" at bounding box center [1039, 224] width 9 height 9
select select "35"
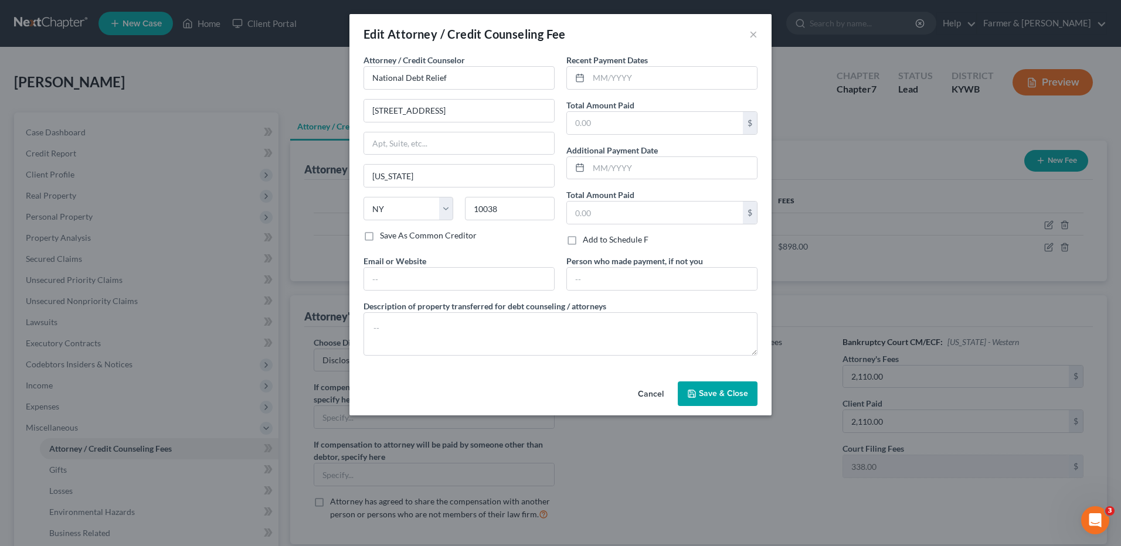
click at [653, 391] on button "Cancel" at bounding box center [651, 394] width 45 height 23
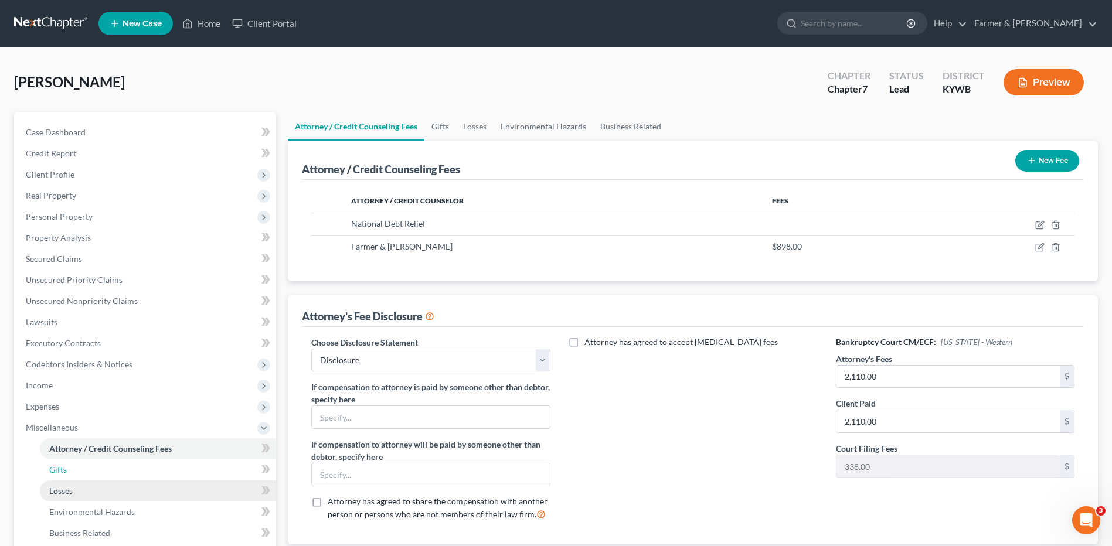
click at [66, 470] on span "Gifts" at bounding box center [58, 470] width 18 height 10
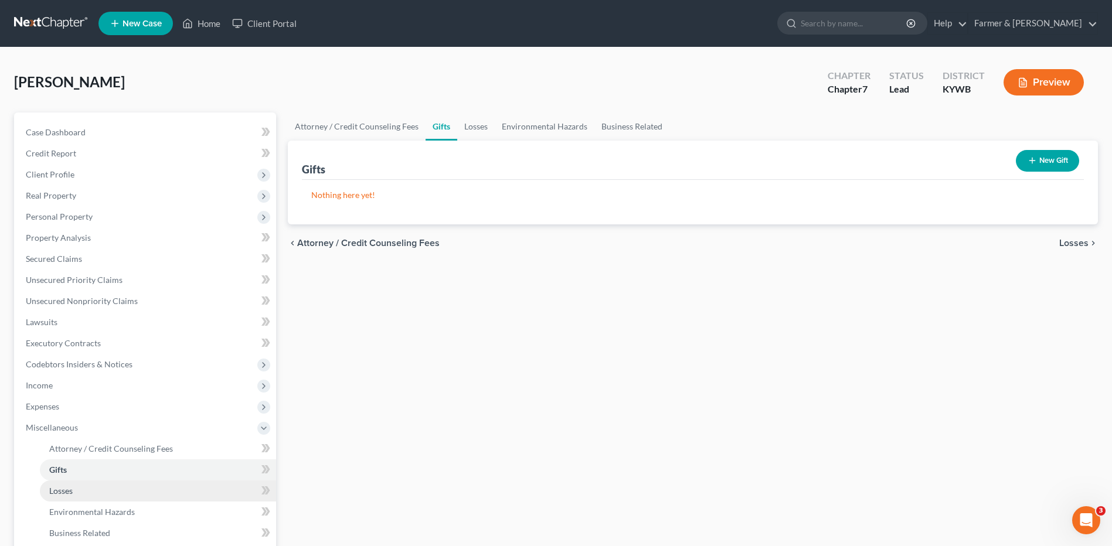
click at [72, 491] on span "Losses" at bounding box center [60, 491] width 23 height 10
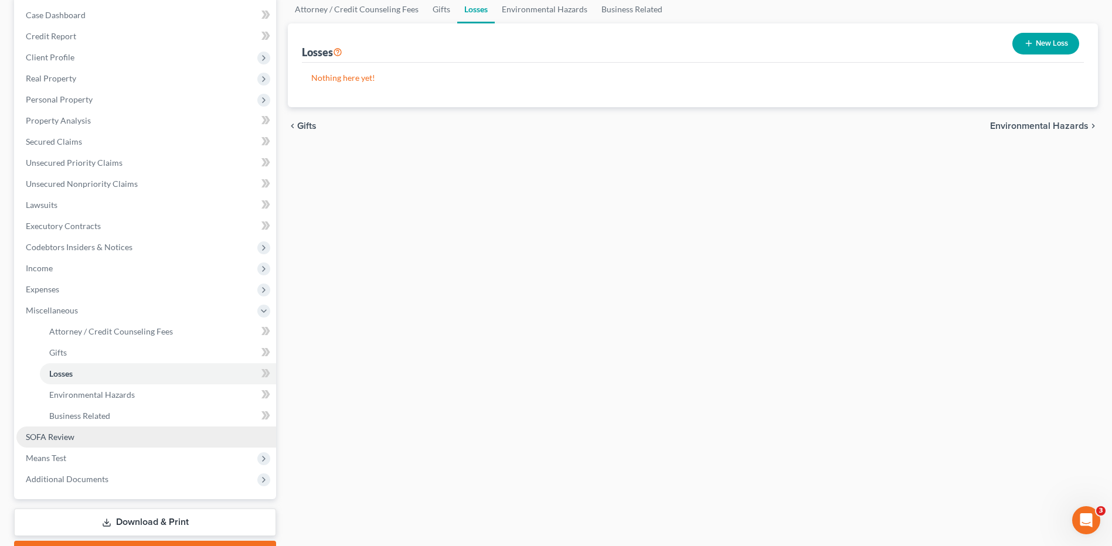
click at [103, 433] on link "SOFA Review" at bounding box center [146, 437] width 260 height 21
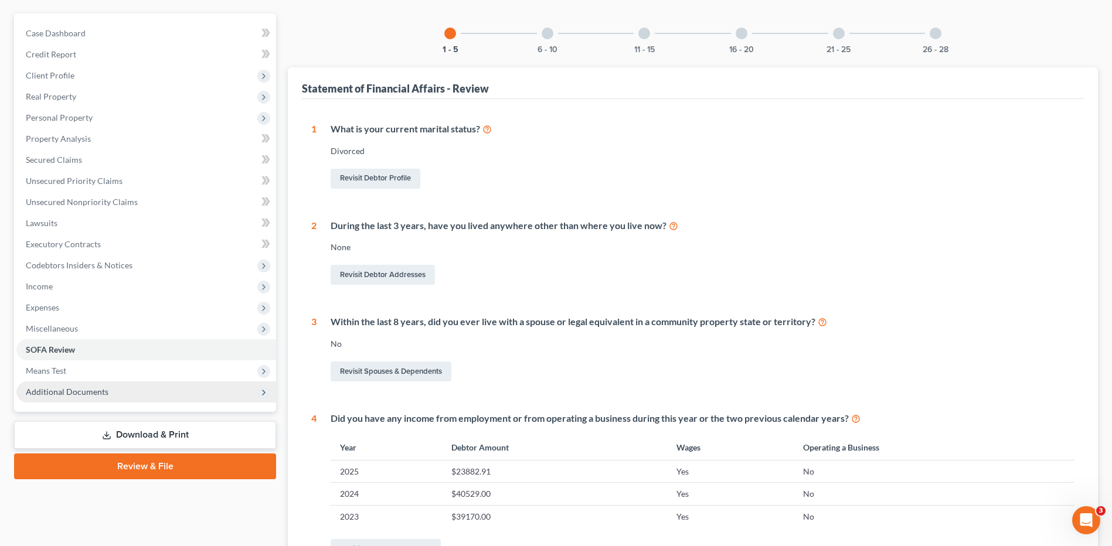
scroll to position [117, 0]
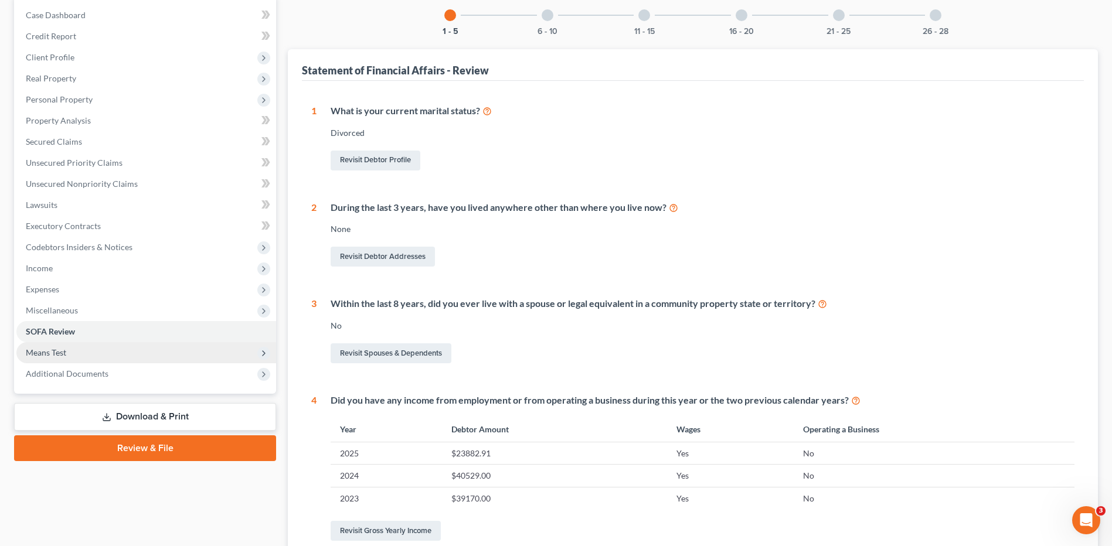
click at [69, 349] on span "Means Test" at bounding box center [146, 352] width 260 height 21
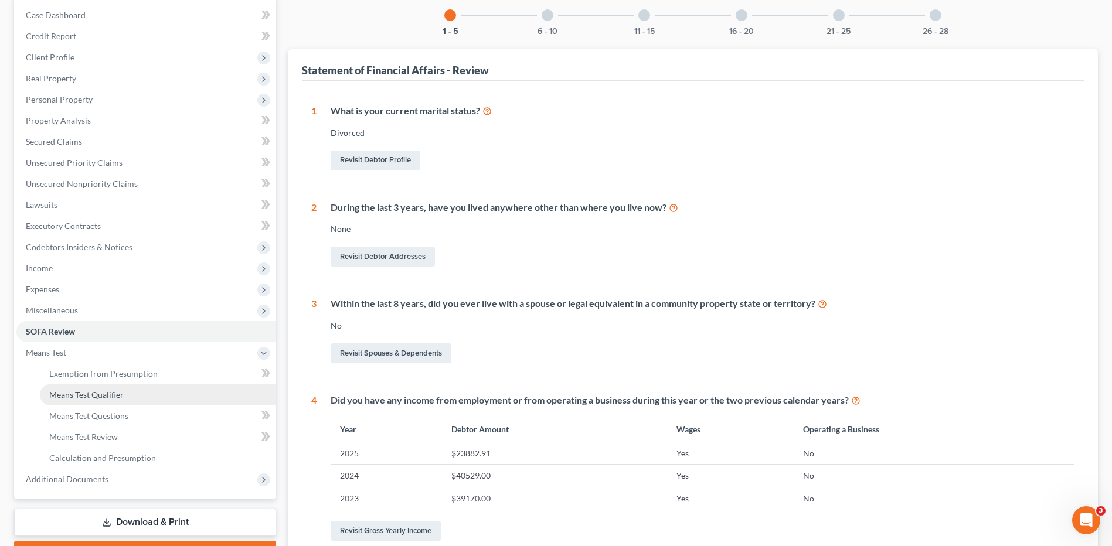
click at [106, 395] on span "Means Test Qualifier" at bounding box center [86, 395] width 74 height 10
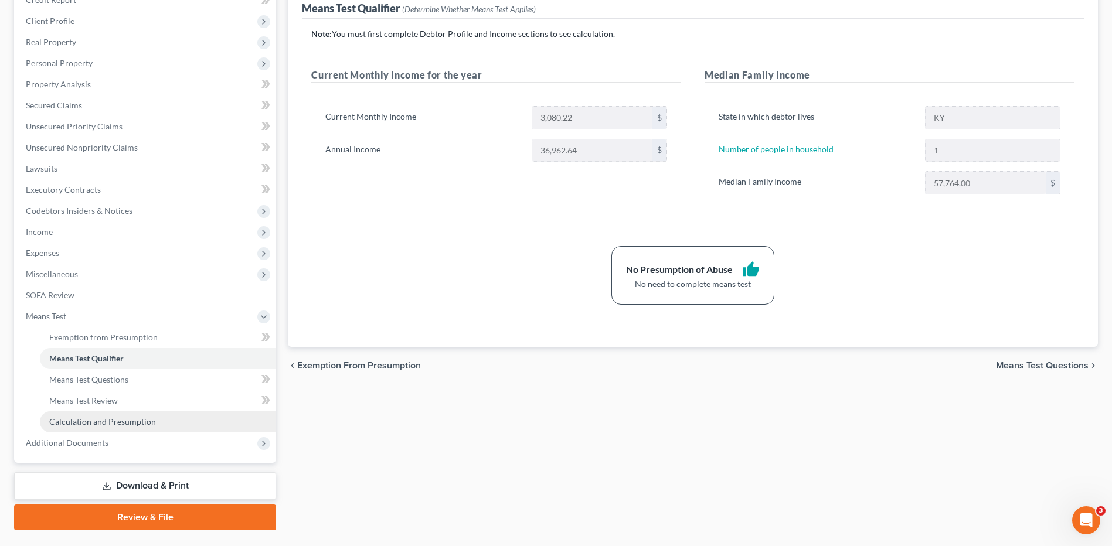
scroll to position [176, 0]
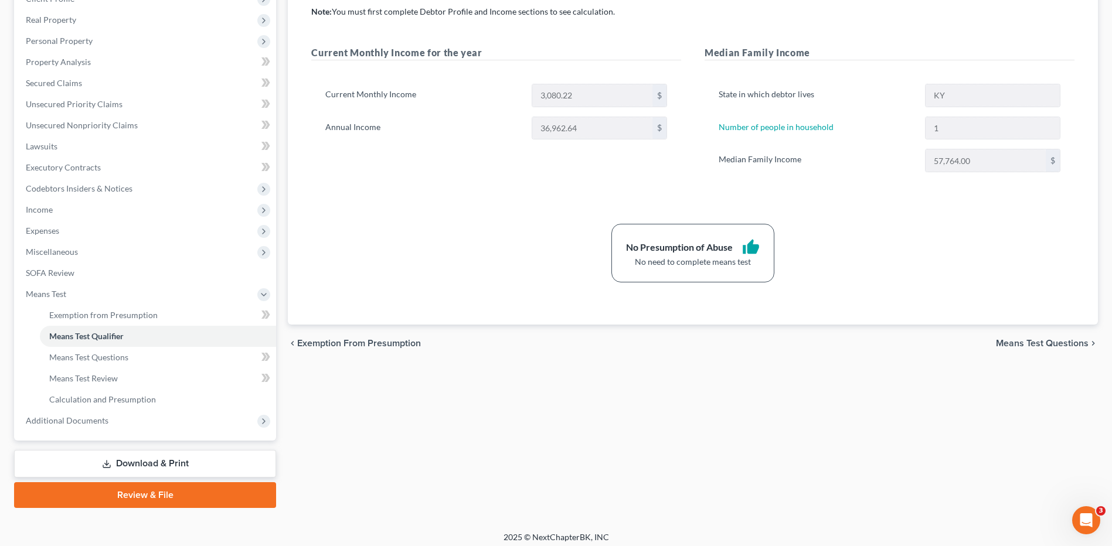
click at [151, 470] on link "Download & Print" at bounding box center [145, 464] width 262 height 28
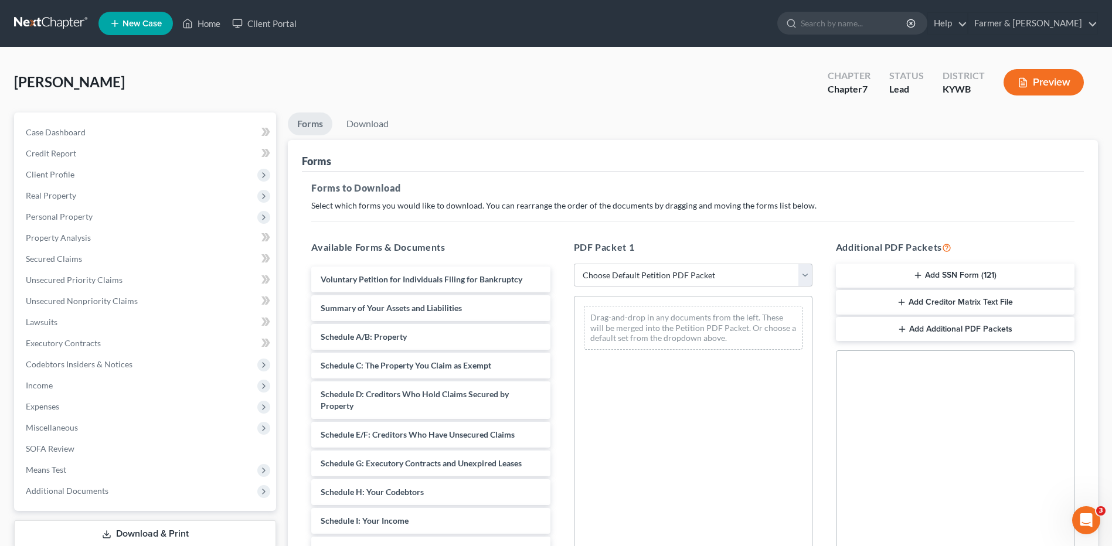
click at [969, 276] on button "Add SSN Form (121)" at bounding box center [955, 276] width 239 height 25
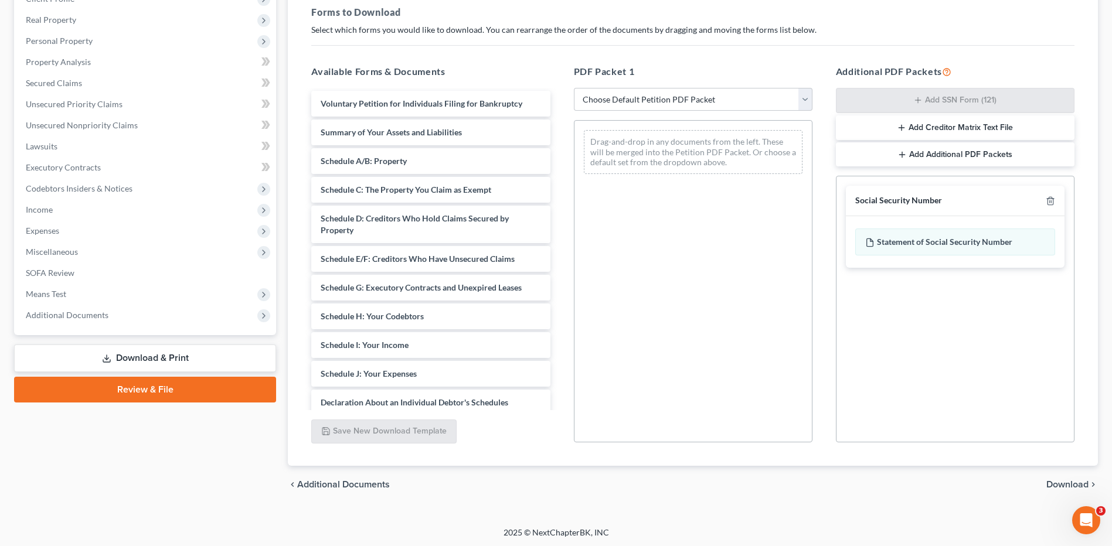
click at [1069, 480] on span "Download" at bounding box center [1068, 484] width 42 height 9
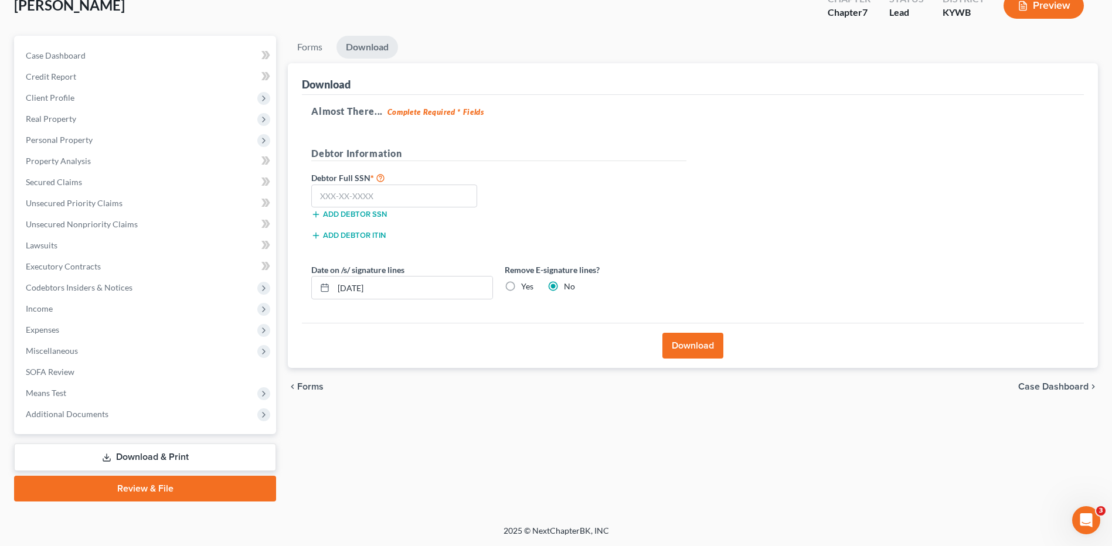
scroll to position [77, 0]
click at [424, 199] on input "text" at bounding box center [394, 196] width 166 height 23
type input "265-43-1942"
click at [690, 343] on button "Download" at bounding box center [693, 346] width 61 height 26
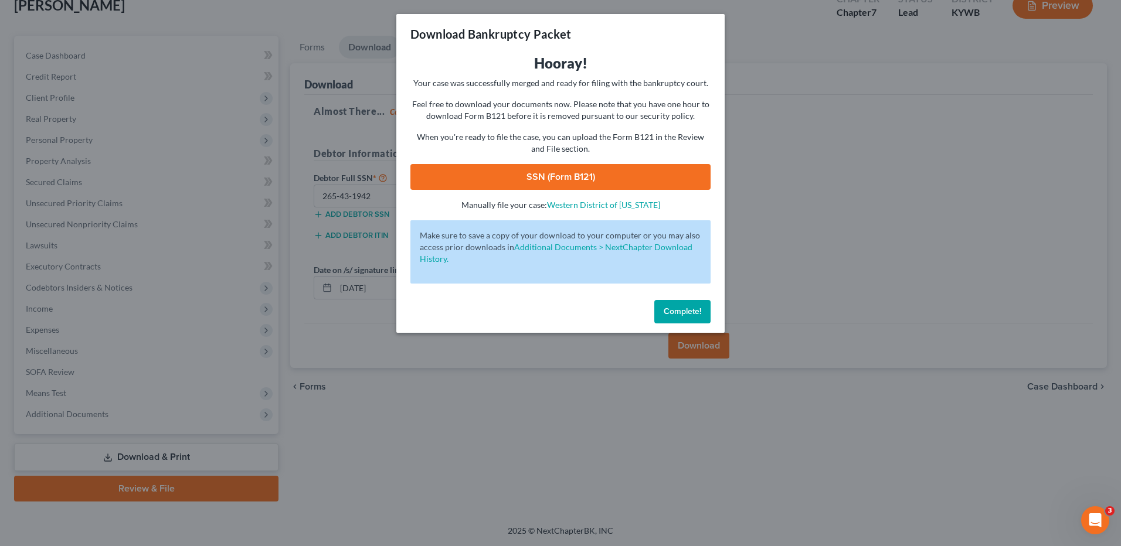
click at [573, 185] on link "SSN (Form B121)" at bounding box center [560, 177] width 300 height 26
click at [664, 309] on span "Complete!" at bounding box center [683, 312] width 38 height 10
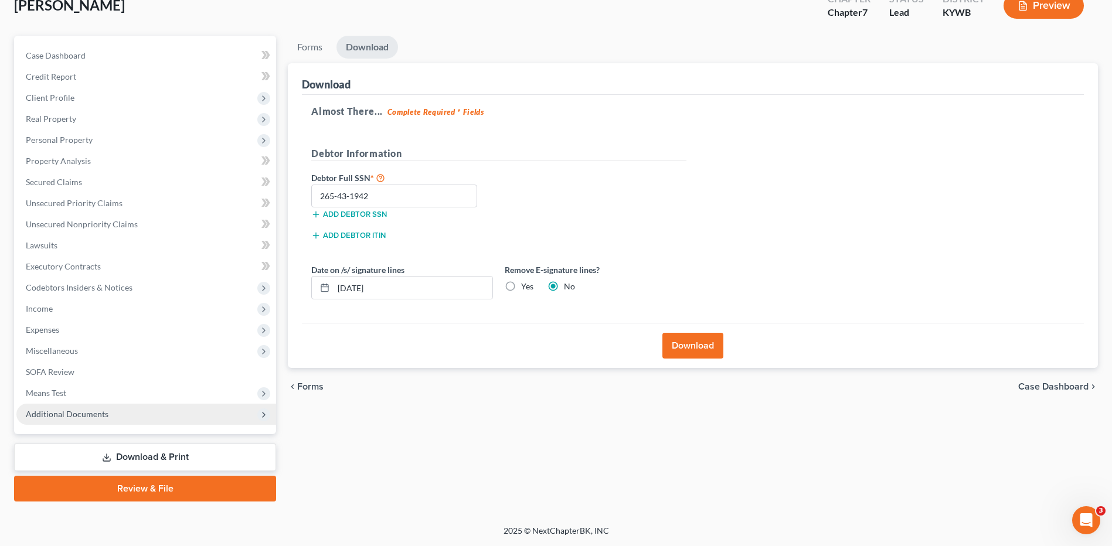
click at [67, 412] on span "Additional Documents" at bounding box center [67, 414] width 83 height 10
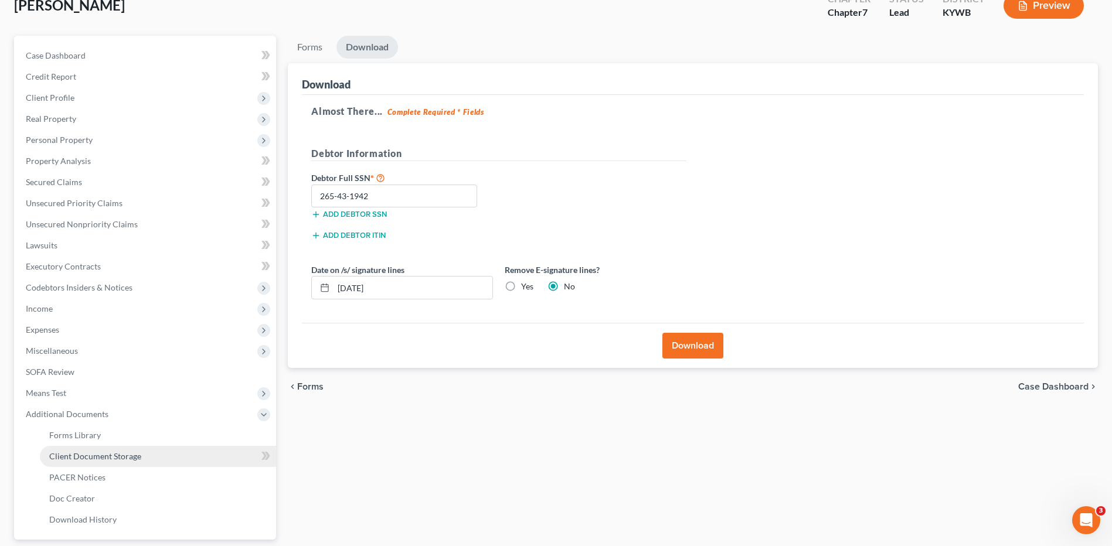
click at [107, 459] on span "Client Document Storage" at bounding box center [95, 456] width 92 height 10
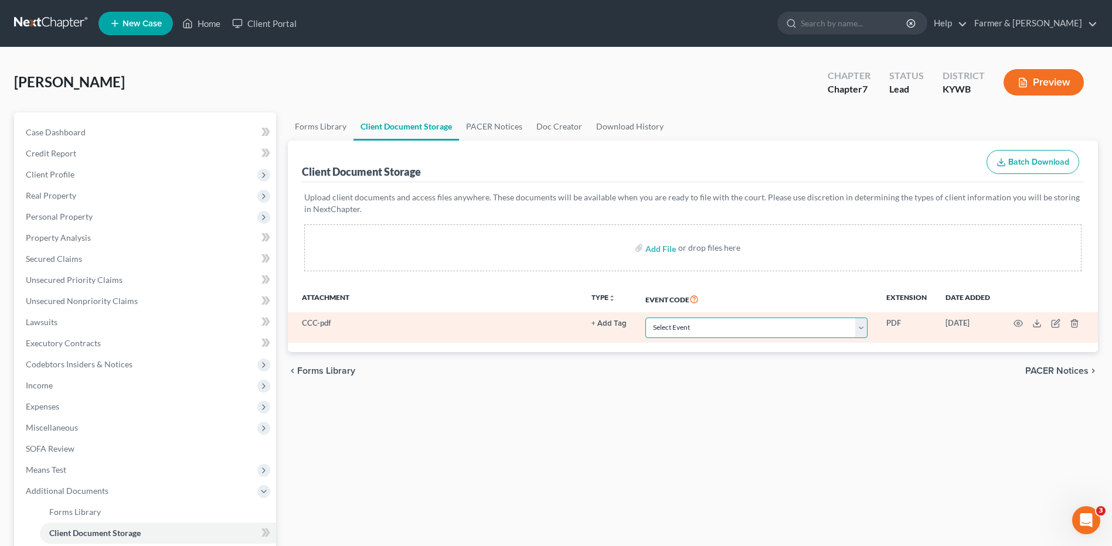
click at [803, 332] on select "Select Event Amended Answer Amended Complaint Amended List of Creditors (Fee) A…" at bounding box center [757, 328] width 222 height 21
select select "7"
click at [646, 318] on select "Select Event Amended Answer Amended Complaint Amended List of Creditors (Fee) A…" at bounding box center [757, 328] width 222 height 21
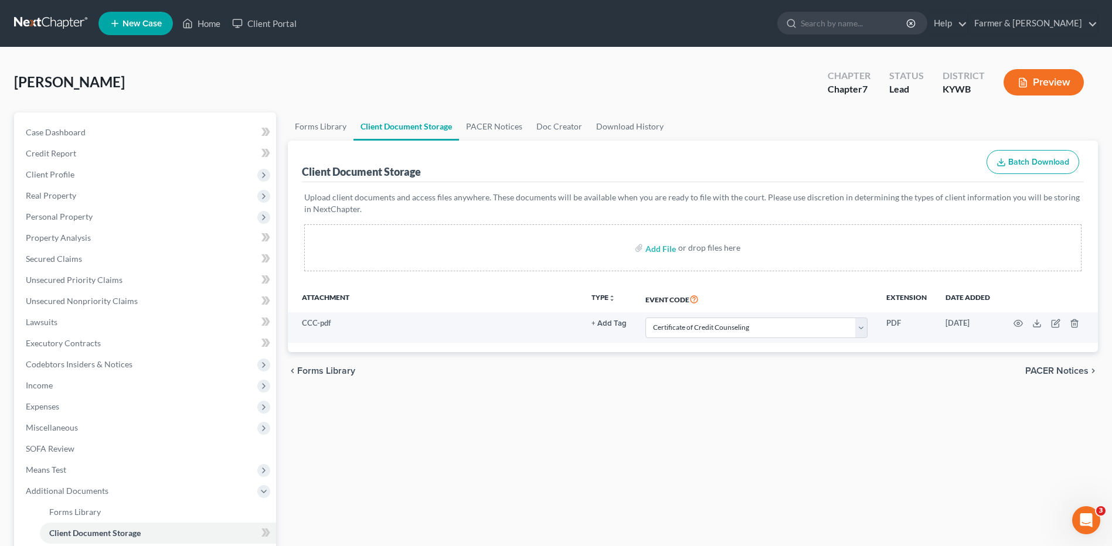
drag, startPoint x: 16, startPoint y: 28, endPoint x: 156, endPoint y: 4, distance: 141.7
click at [16, 28] on link at bounding box center [51, 23] width 75 height 21
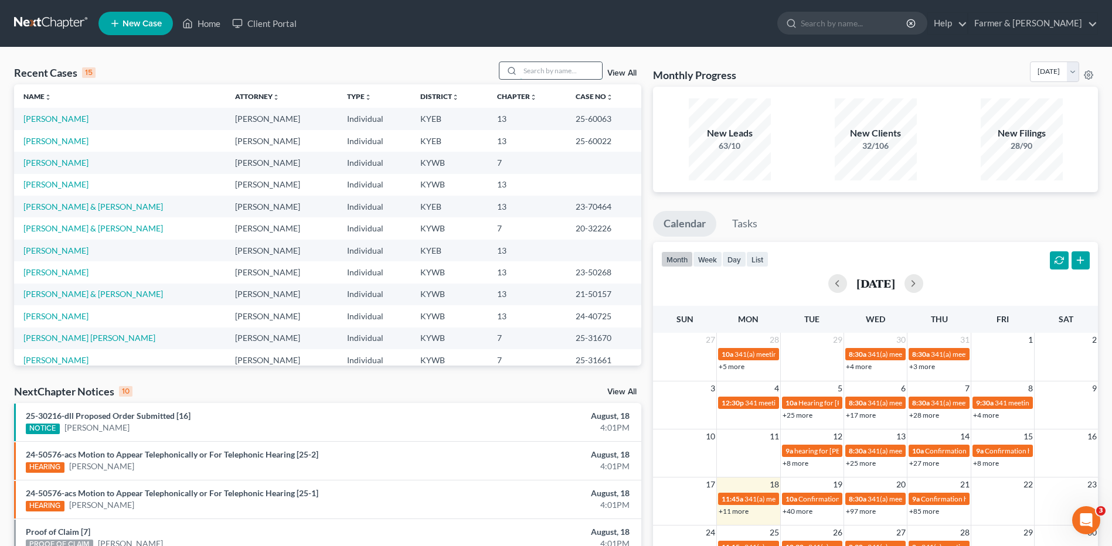
click at [538, 68] on input "search" at bounding box center [561, 70] width 82 height 17
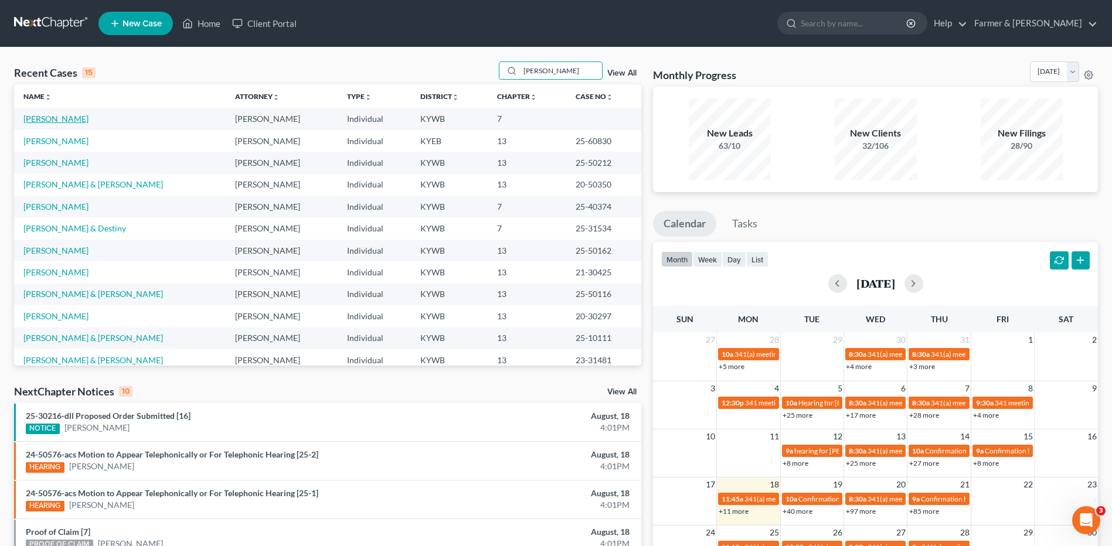
type input "[PERSON_NAME]"
click at [69, 121] on link "[PERSON_NAME]" at bounding box center [55, 119] width 65 height 10
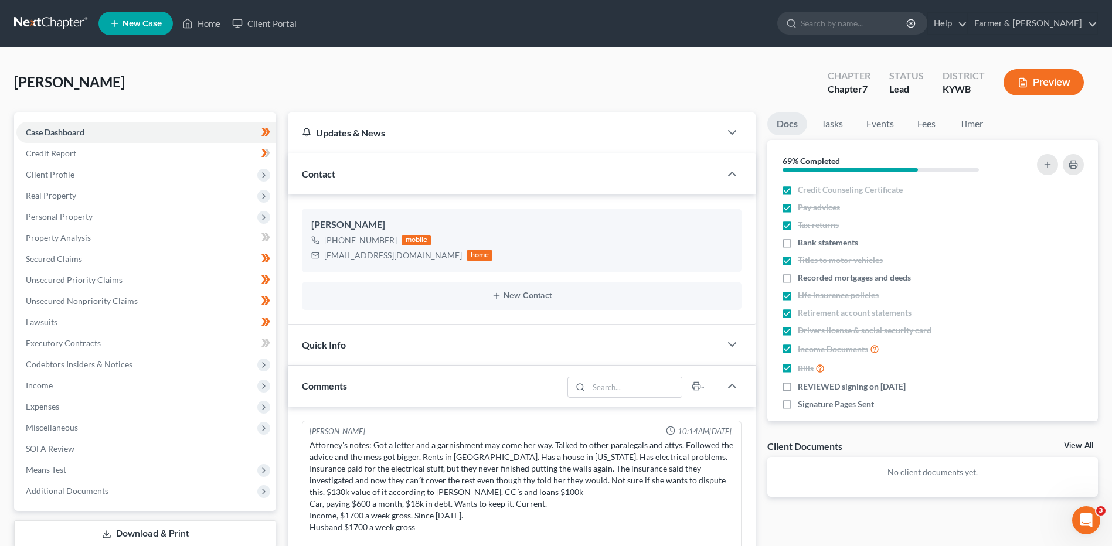
scroll to position [104, 0]
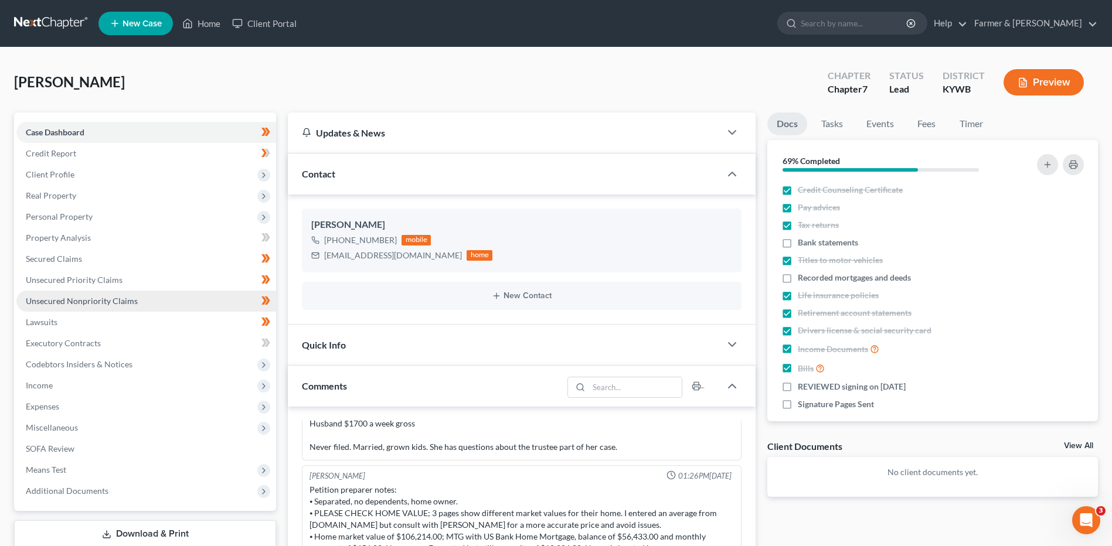
click at [95, 305] on span "Unsecured Nonpriority Claims" at bounding box center [82, 301] width 112 height 10
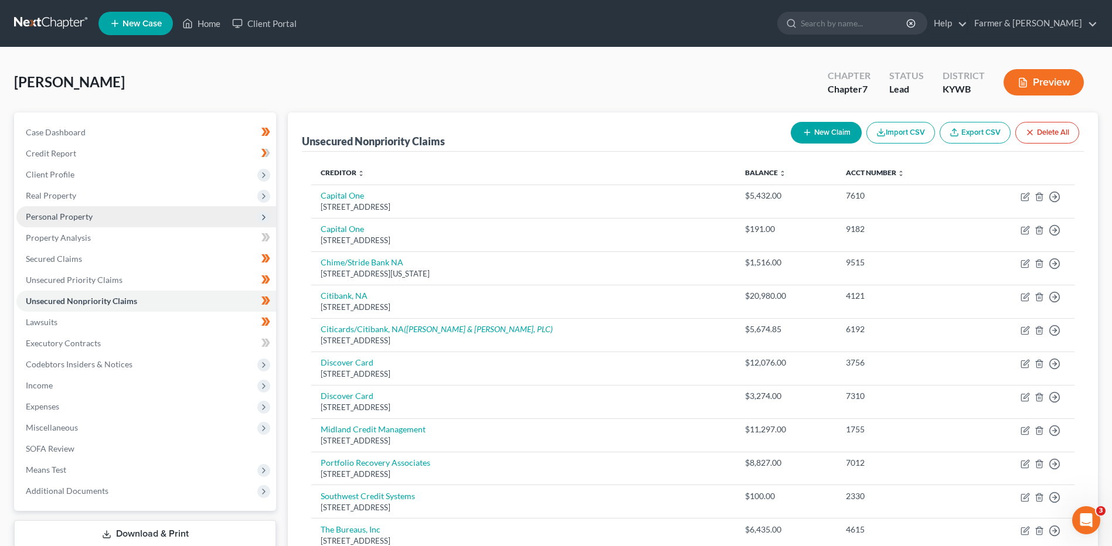
click at [80, 214] on span "Personal Property" at bounding box center [59, 217] width 67 height 10
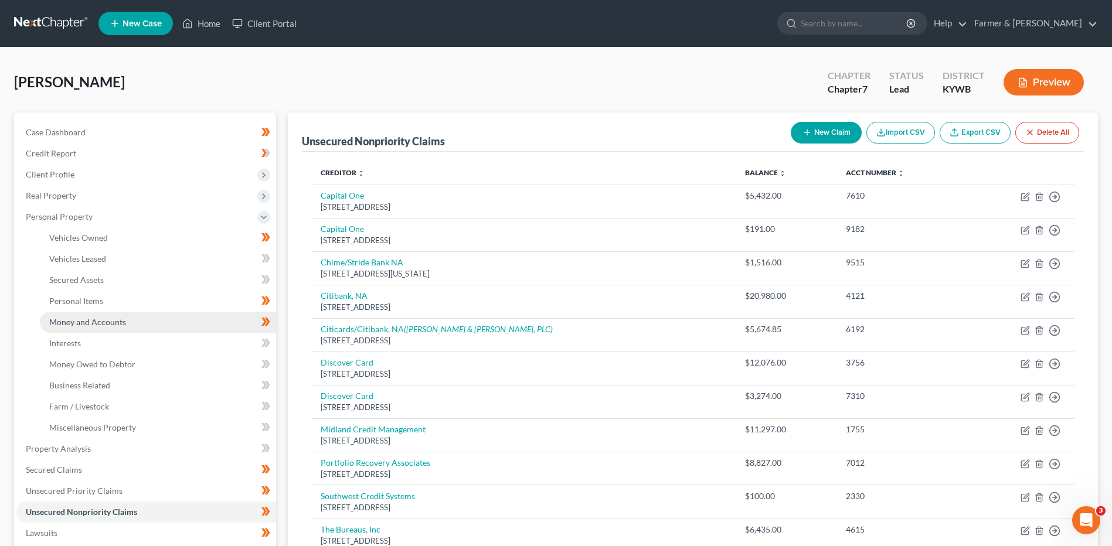
click at [82, 322] on span "Money and Accounts" at bounding box center [87, 322] width 77 height 10
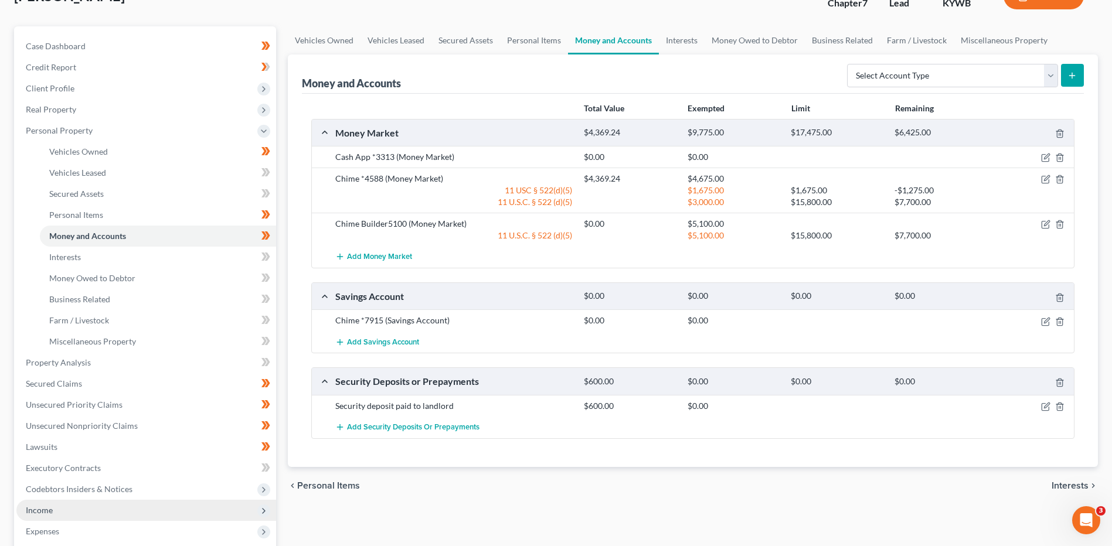
scroll to position [288, 0]
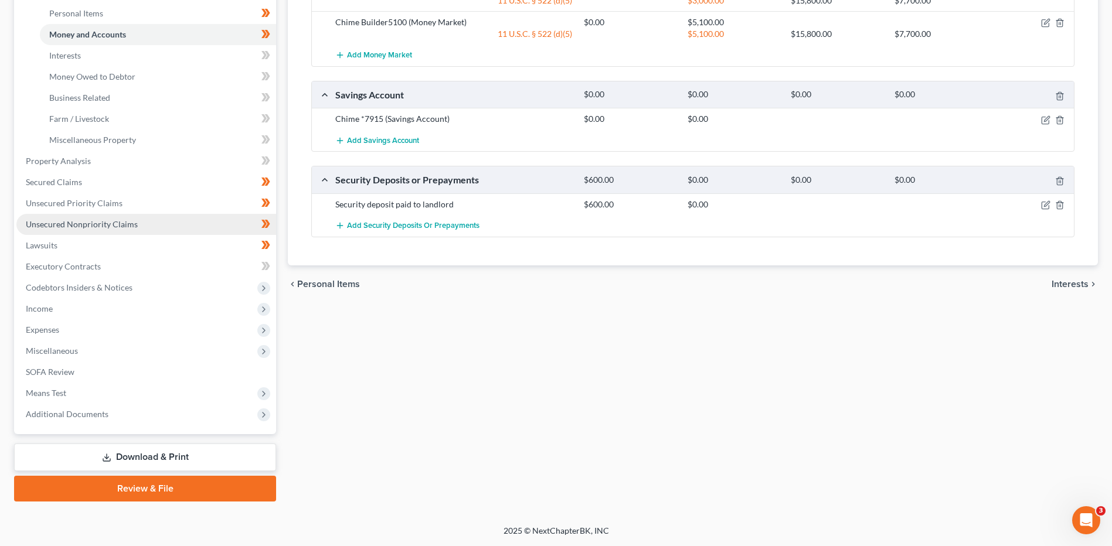
click at [88, 223] on span "Unsecured Nonpriority Claims" at bounding box center [82, 224] width 112 height 10
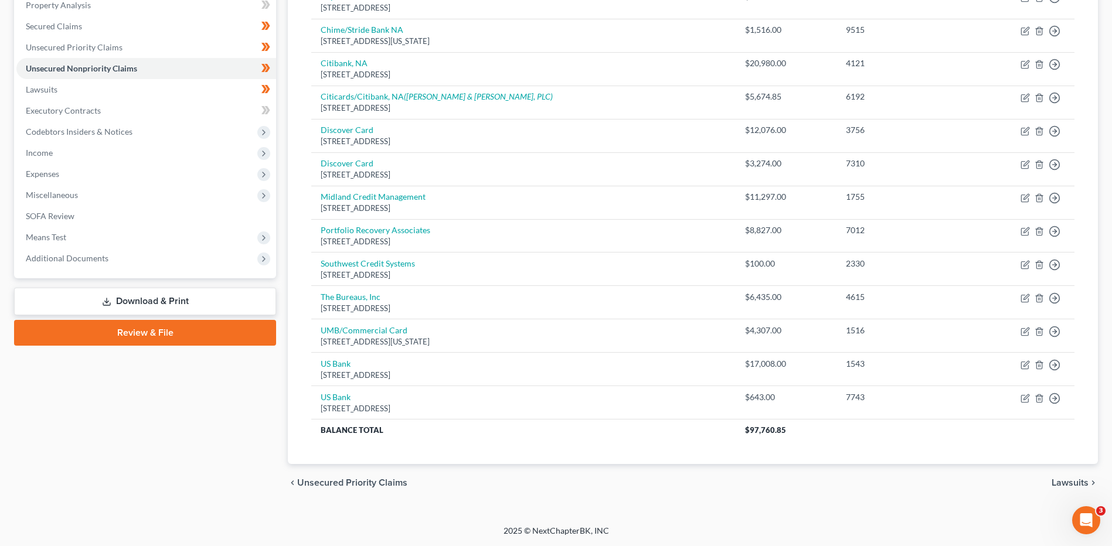
click at [228, 303] on link "Download & Print" at bounding box center [145, 302] width 262 height 28
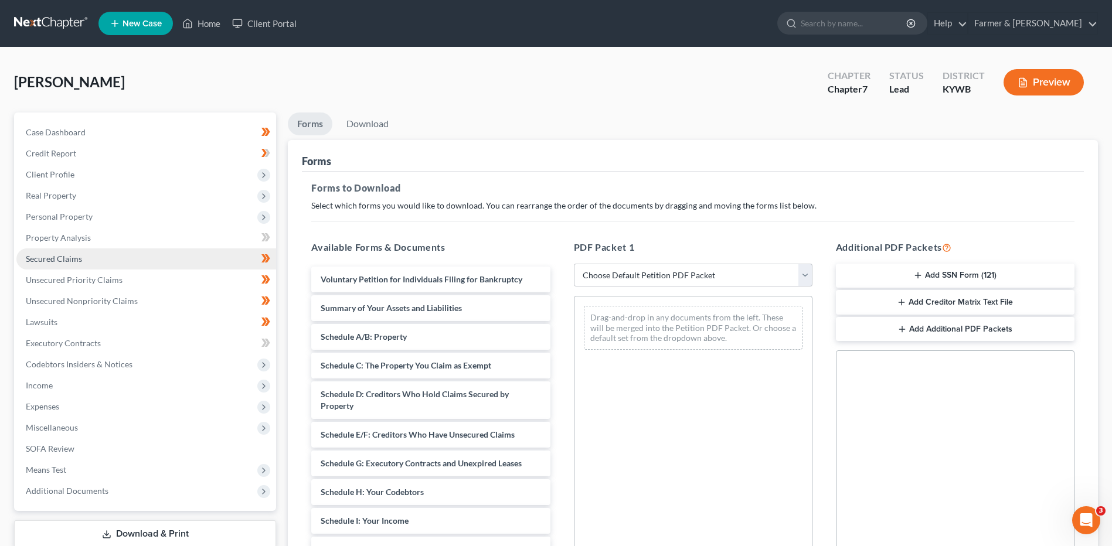
click at [94, 260] on link "Secured Claims" at bounding box center [146, 259] width 260 height 21
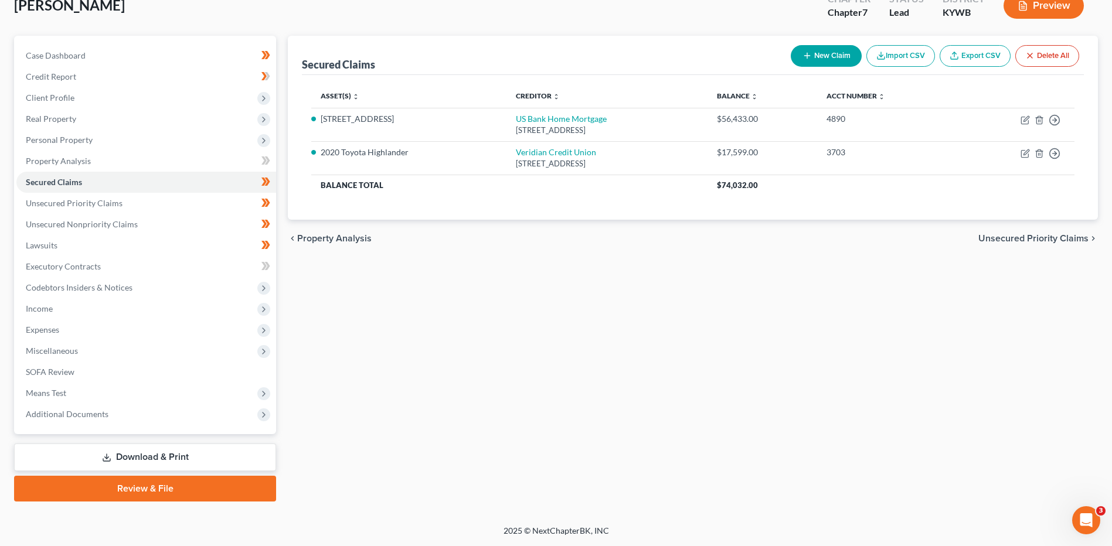
click at [176, 451] on link "Download & Print" at bounding box center [145, 458] width 262 height 28
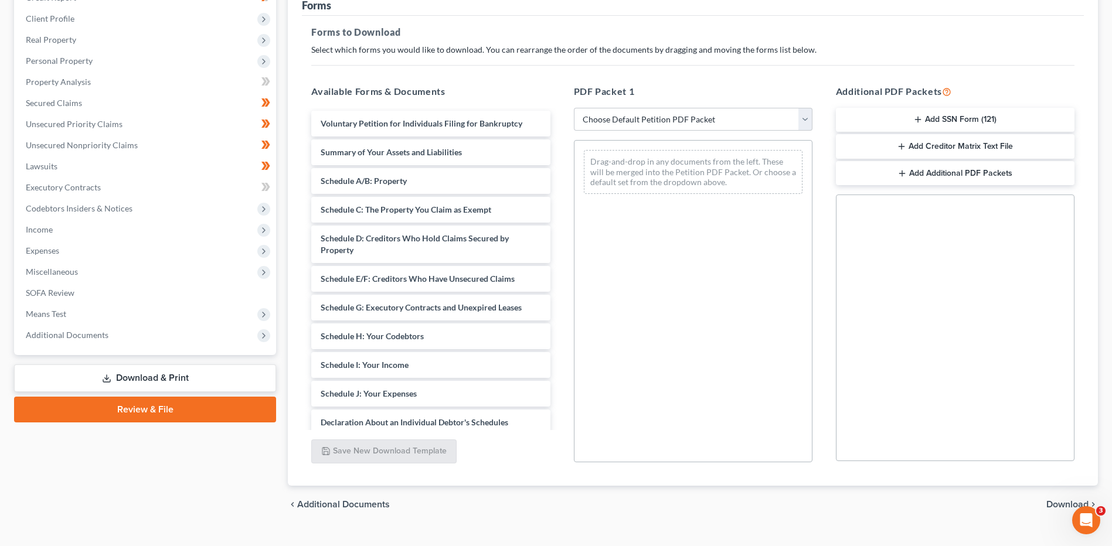
scroll to position [178, 0]
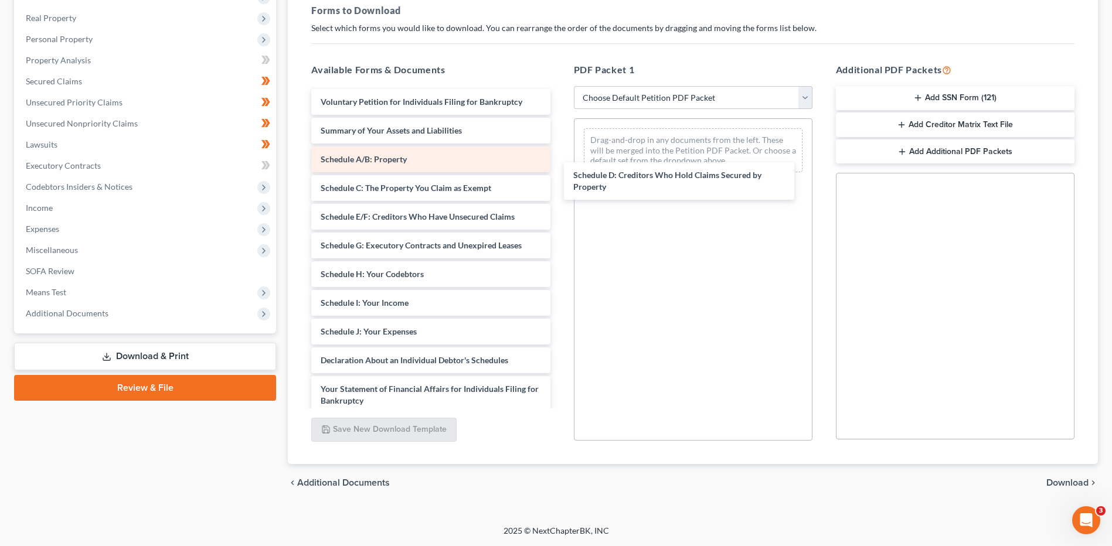
drag, startPoint x: 365, startPoint y: 229, endPoint x: 537, endPoint y: 149, distance: 189.4
click at [559, 154] on div "Schedule D: Creditors Who Hold Claims Secured by Property Voluntary Petition fo…" at bounding box center [430, 369] width 257 height 561
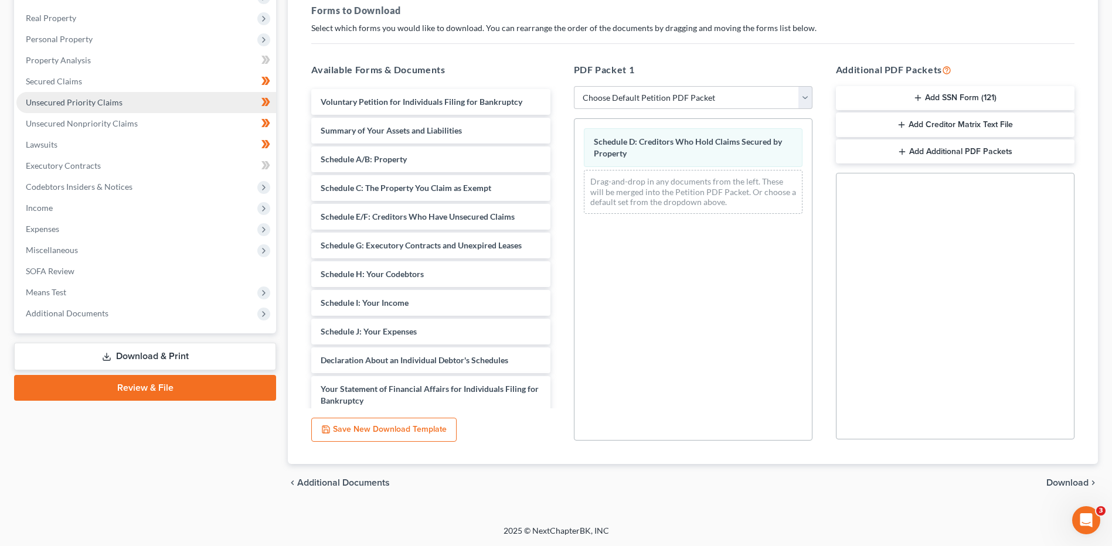
click at [83, 100] on span "Unsecured Priority Claims" at bounding box center [74, 102] width 97 height 10
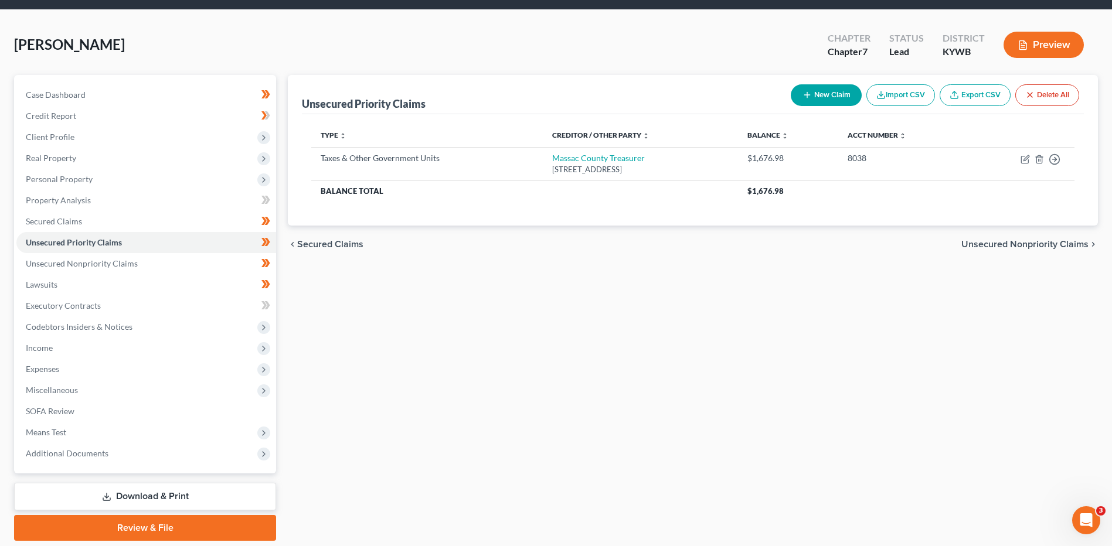
scroll to position [77, 0]
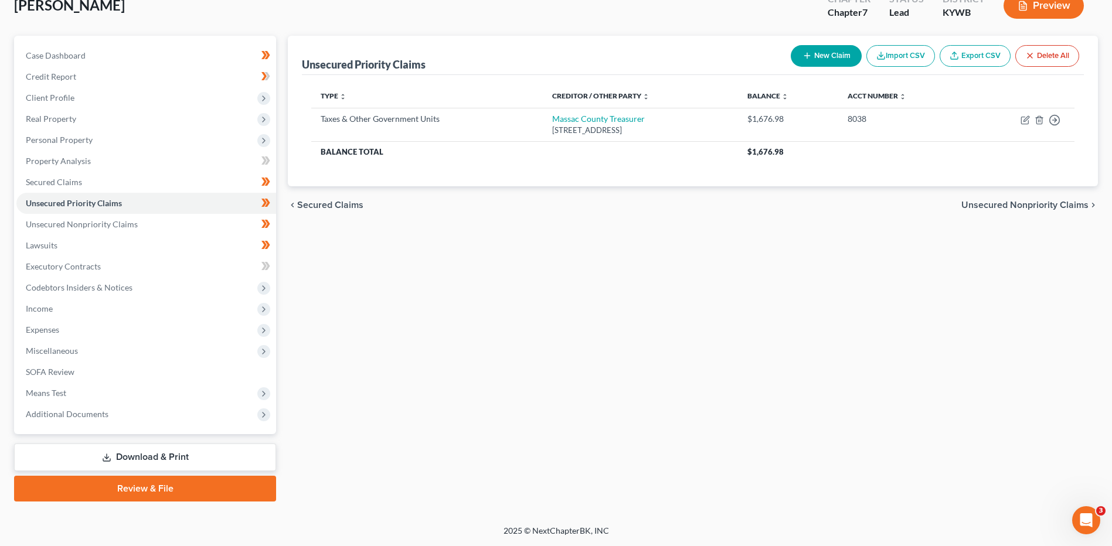
click at [140, 465] on link "Download & Print" at bounding box center [145, 458] width 262 height 28
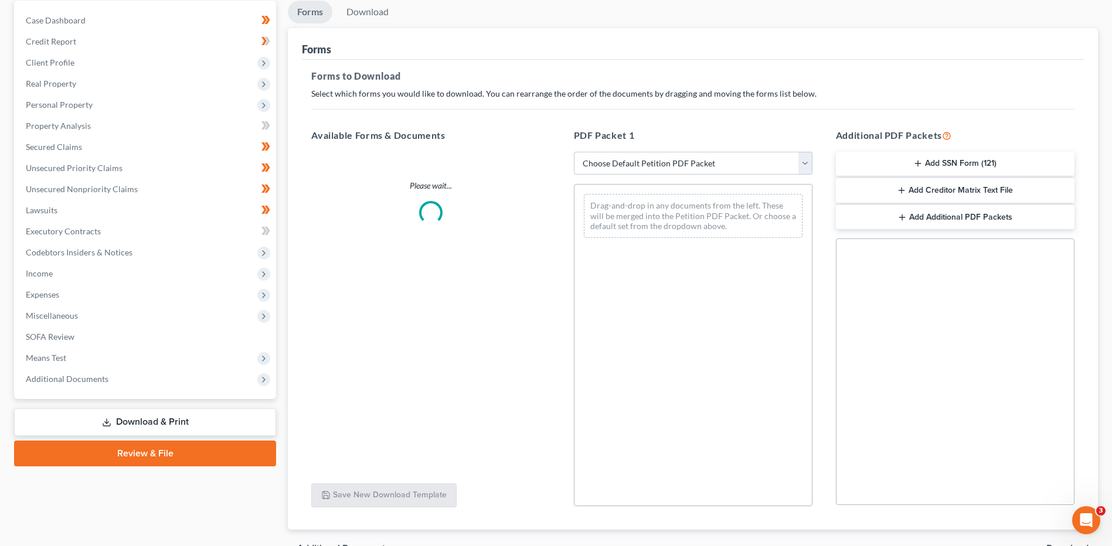
scroll to position [117, 0]
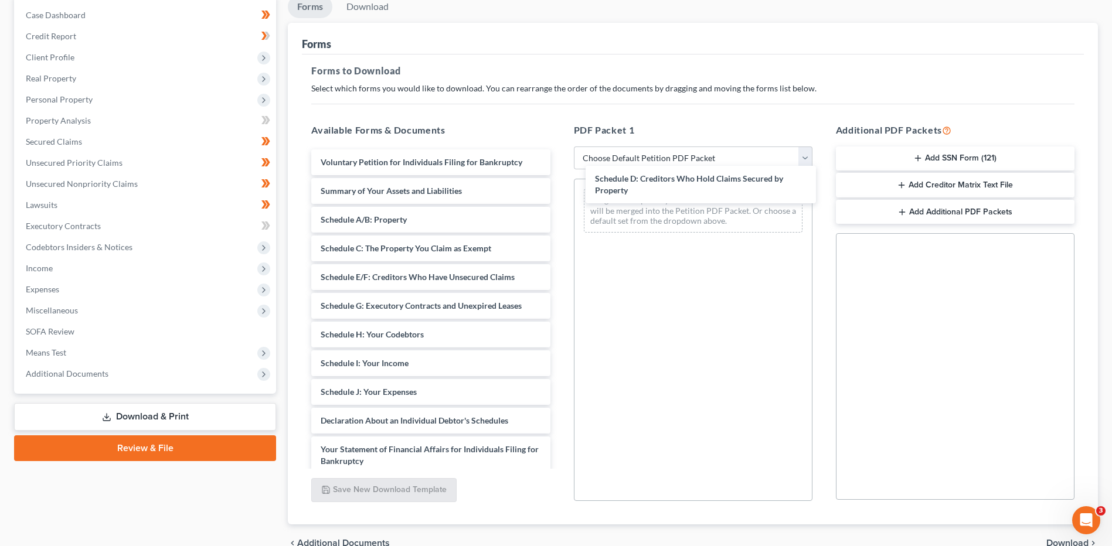
drag, startPoint x: 426, startPoint y: 286, endPoint x: 646, endPoint y: 206, distance: 233.7
click at [559, 181] on div "Schedule D: Creditors Who Hold Claims Secured by Property Voluntary Petition fo…" at bounding box center [430, 430] width 257 height 561
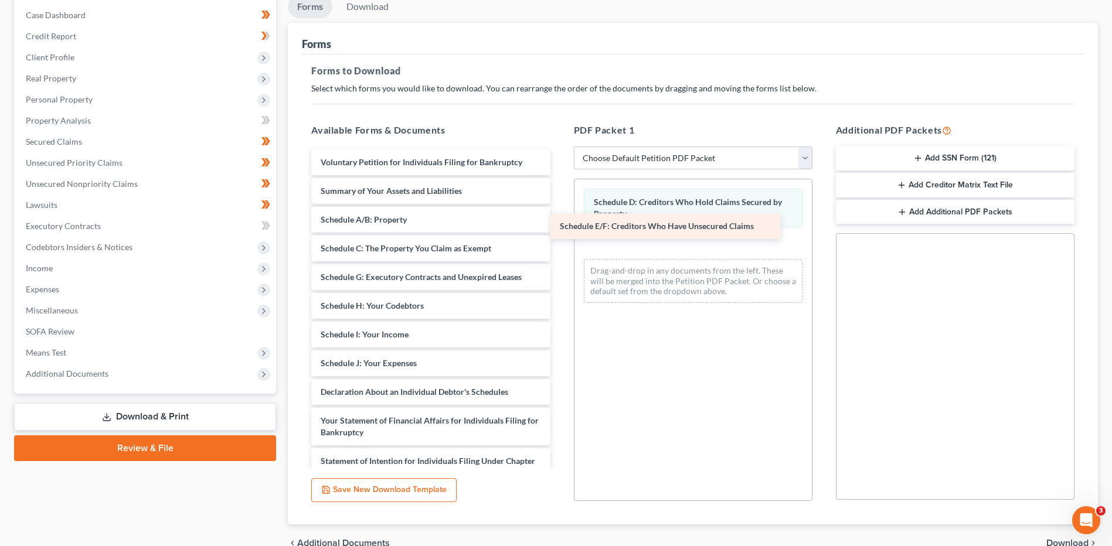
drag, startPoint x: 471, startPoint y: 281, endPoint x: 712, endPoint y: 230, distance: 246.4
click at [559, 230] on div "Schedule E/F: Creditors Who Have Unsecured Claims Voluntary Petition for Indivi…" at bounding box center [430, 416] width 257 height 532
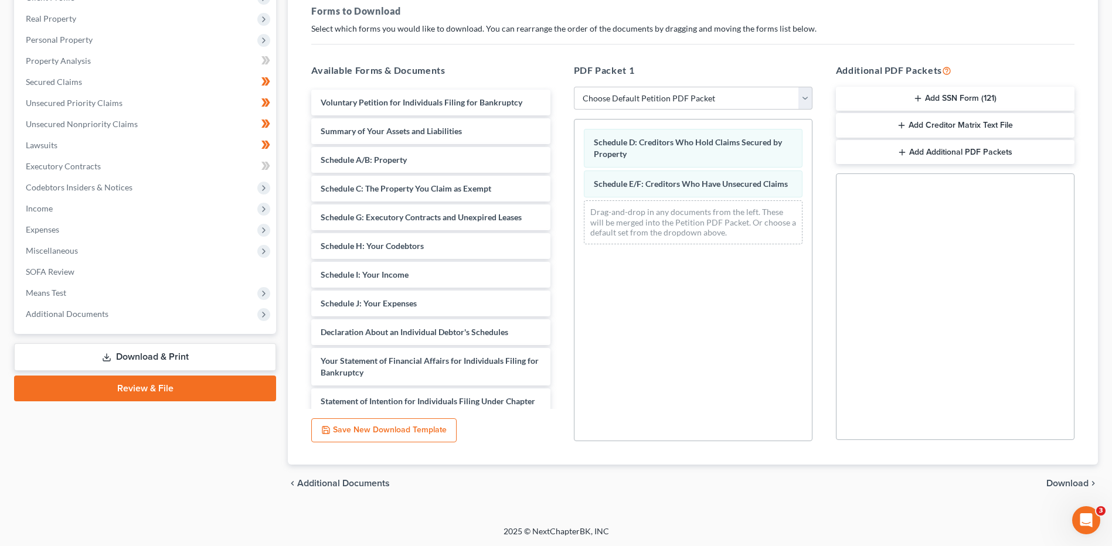
scroll to position [178, 0]
click at [1051, 478] on span "Download" at bounding box center [1068, 482] width 42 height 9
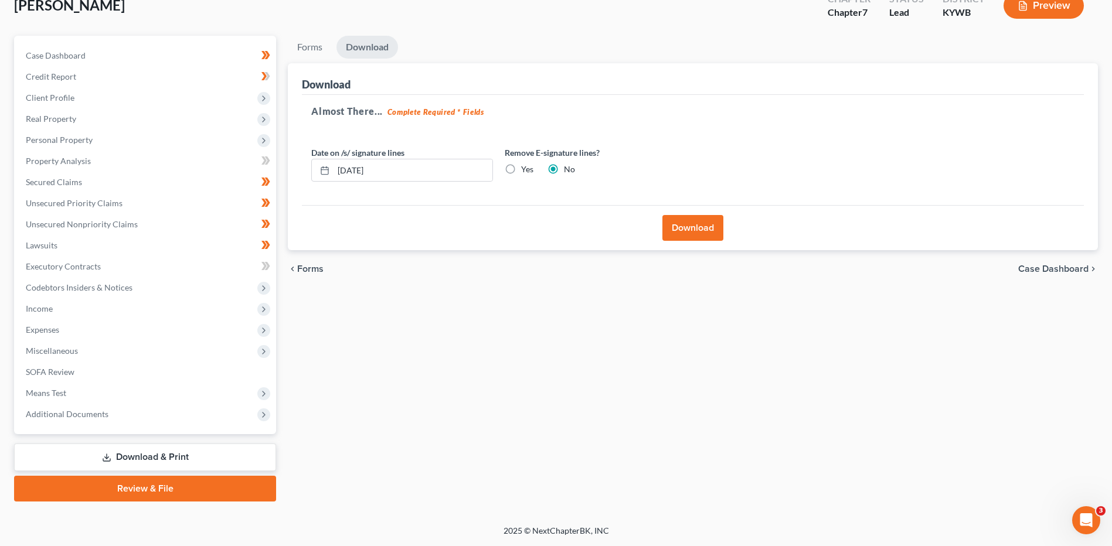
click at [684, 228] on button "Download" at bounding box center [693, 228] width 61 height 26
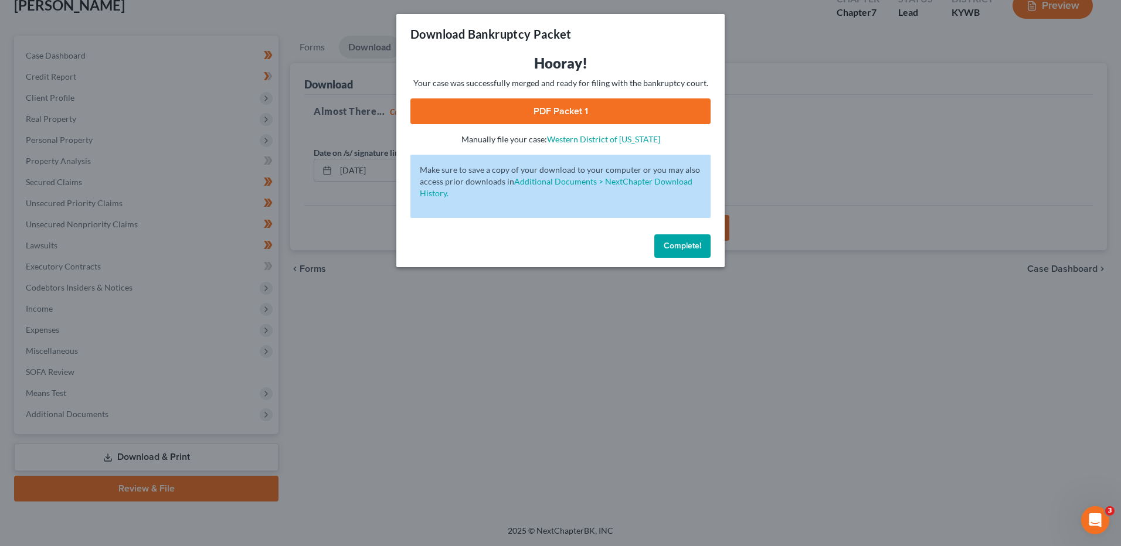
click at [576, 117] on link "PDF Packet 1" at bounding box center [560, 112] width 300 height 26
click at [690, 244] on span "Complete!" at bounding box center [683, 246] width 38 height 10
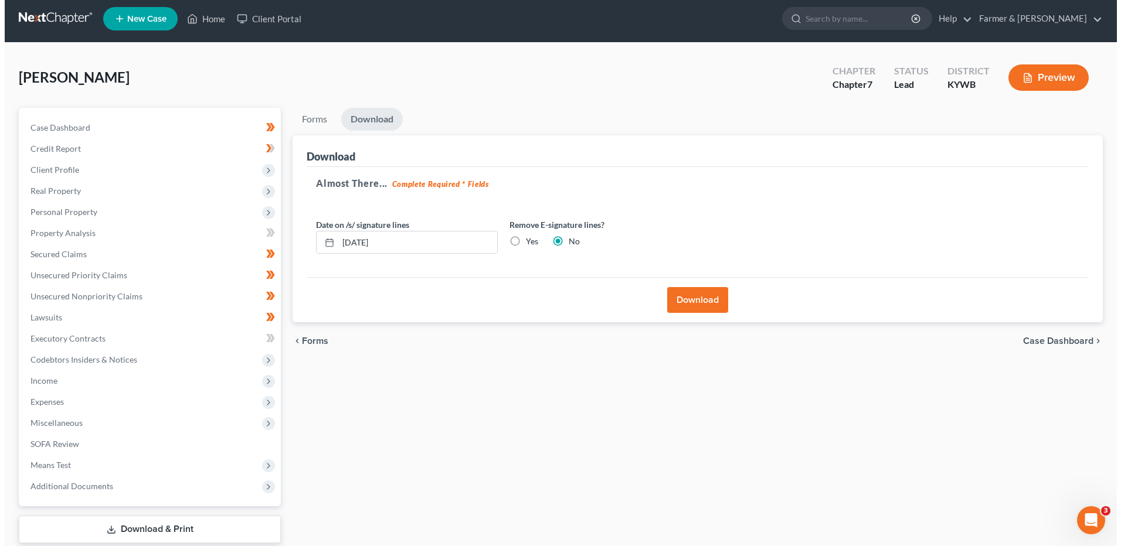
scroll to position [0, 0]
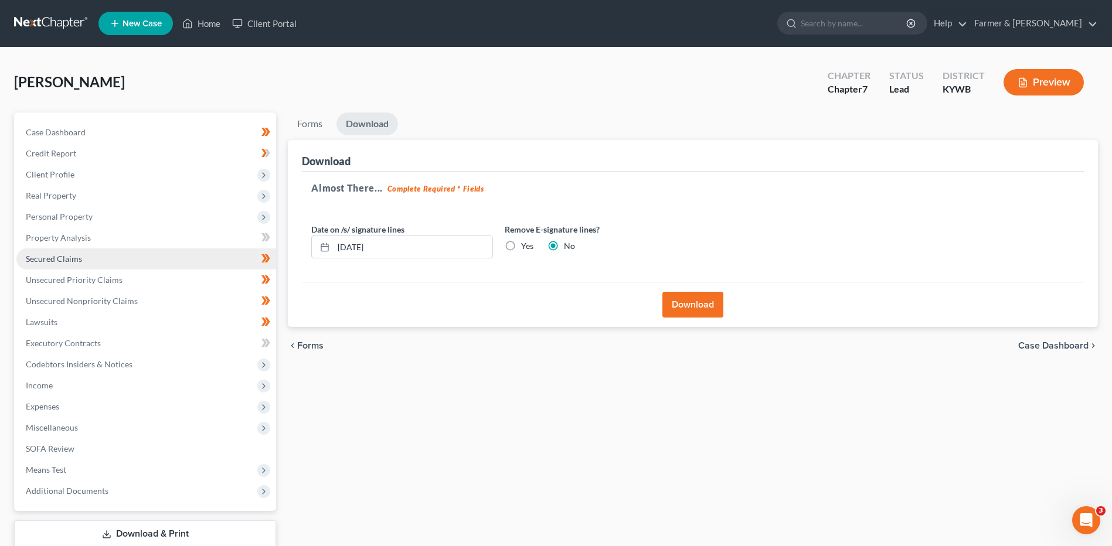
click at [104, 253] on link "Secured Claims" at bounding box center [146, 259] width 260 height 21
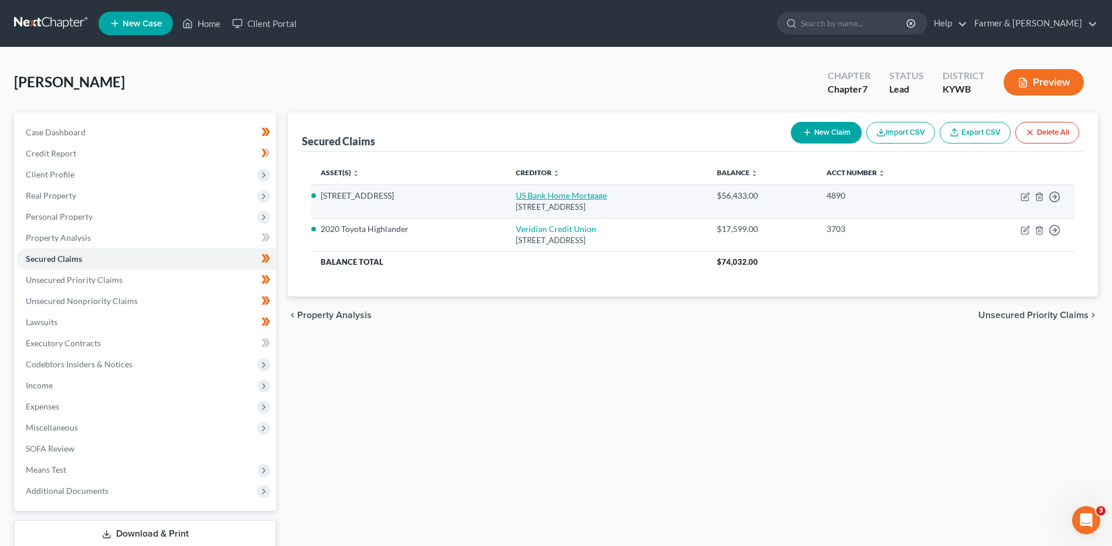
click at [564, 194] on link "US Bank Home Mortgage" at bounding box center [561, 196] width 91 height 10
select select "18"
select select "4"
select select "0"
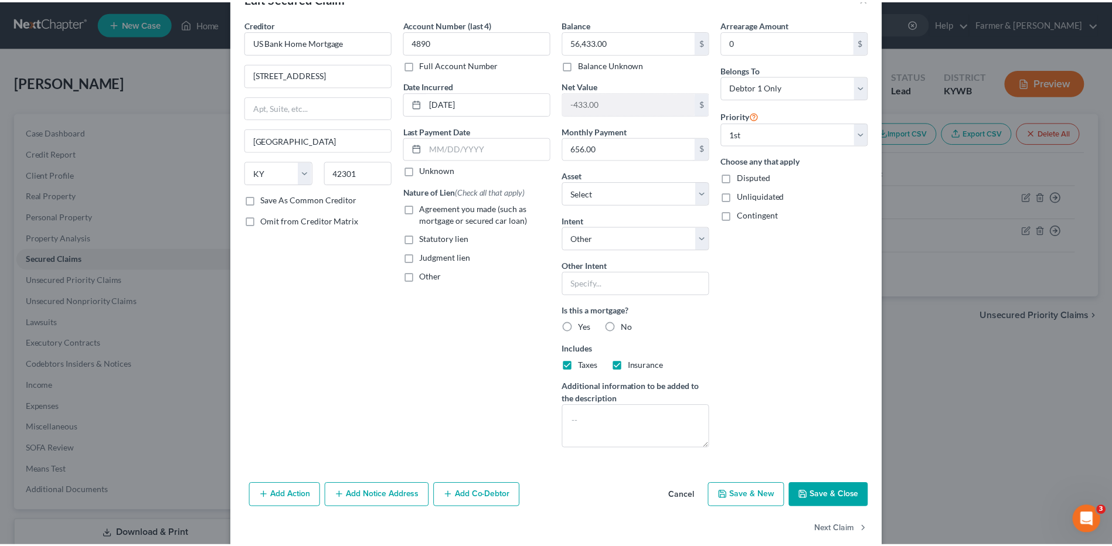
scroll to position [55, 0]
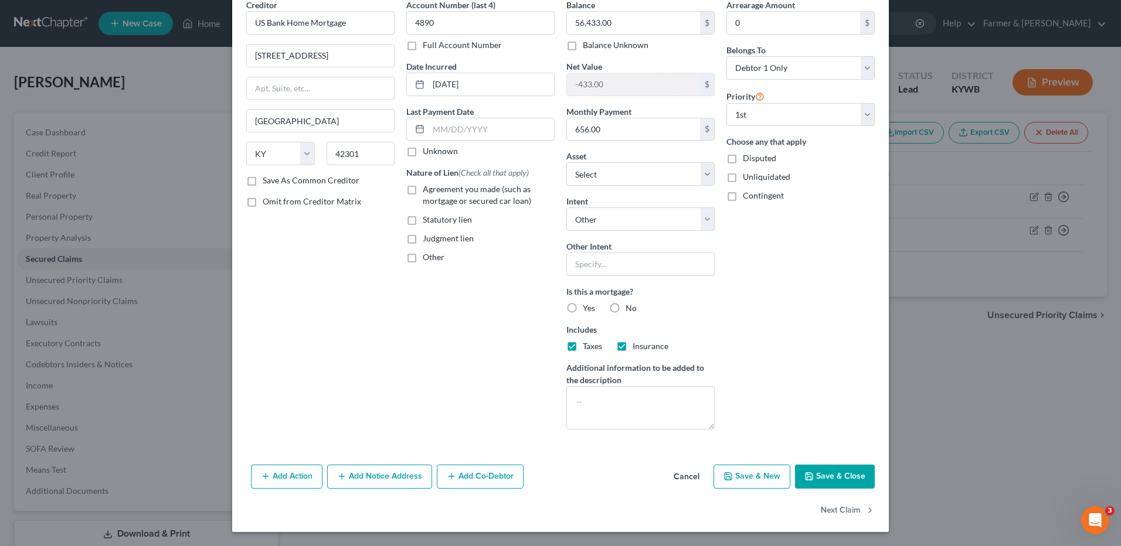
click at [679, 480] on button "Cancel" at bounding box center [686, 477] width 45 height 23
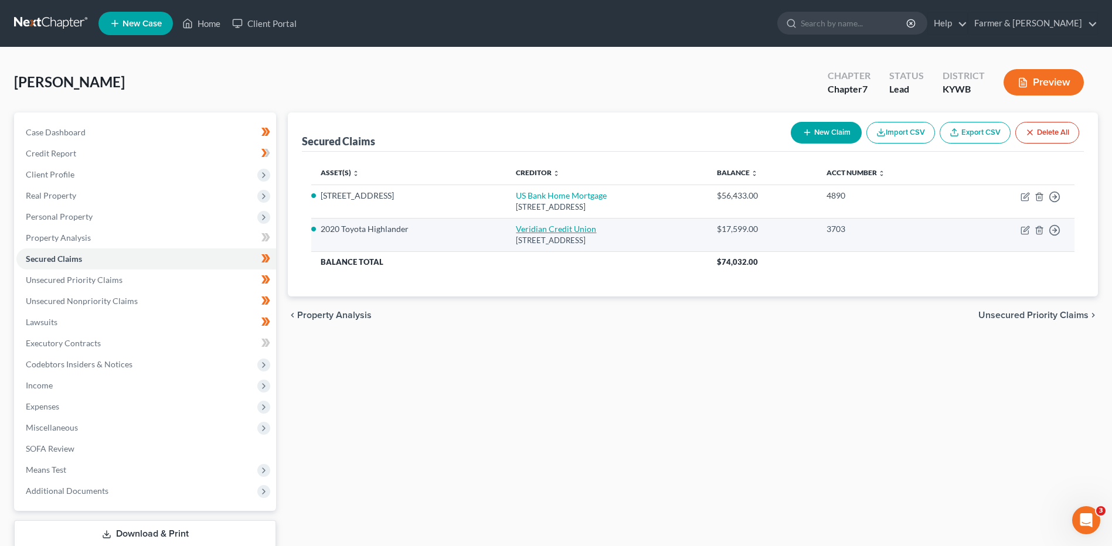
click at [516, 230] on link "Veridian Credit Union" at bounding box center [556, 229] width 80 height 10
select select "16"
select select "9"
select select "2"
select select "0"
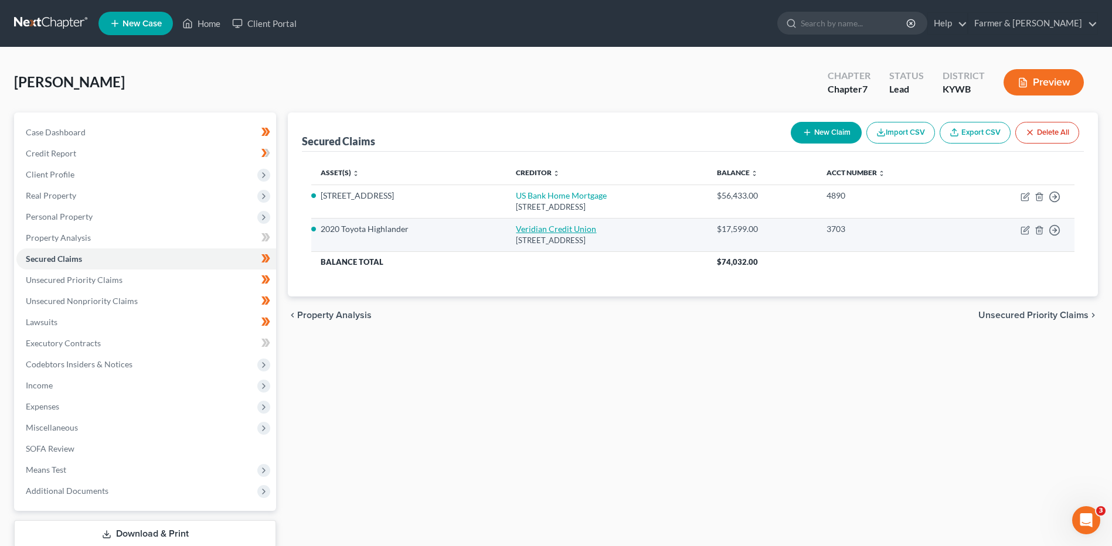
select select "0"
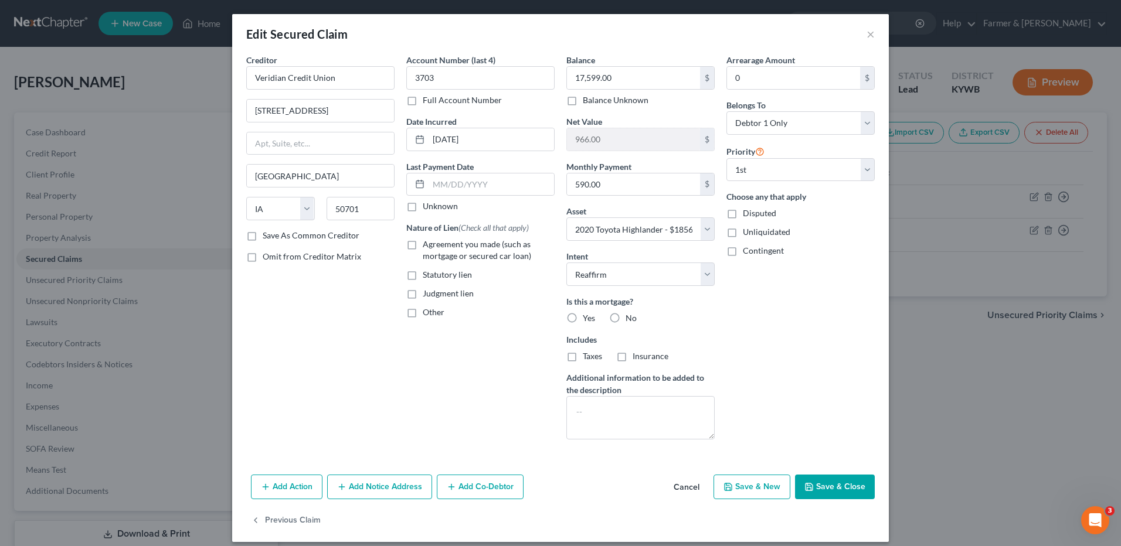
click at [687, 485] on button "Cancel" at bounding box center [686, 487] width 45 height 23
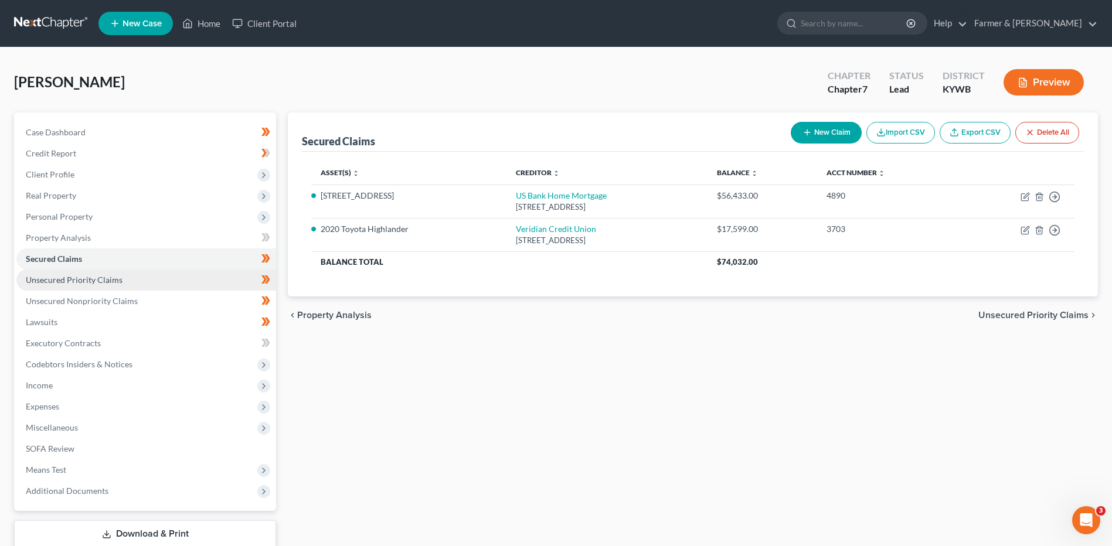
click at [137, 281] on link "Unsecured Priority Claims" at bounding box center [146, 280] width 260 height 21
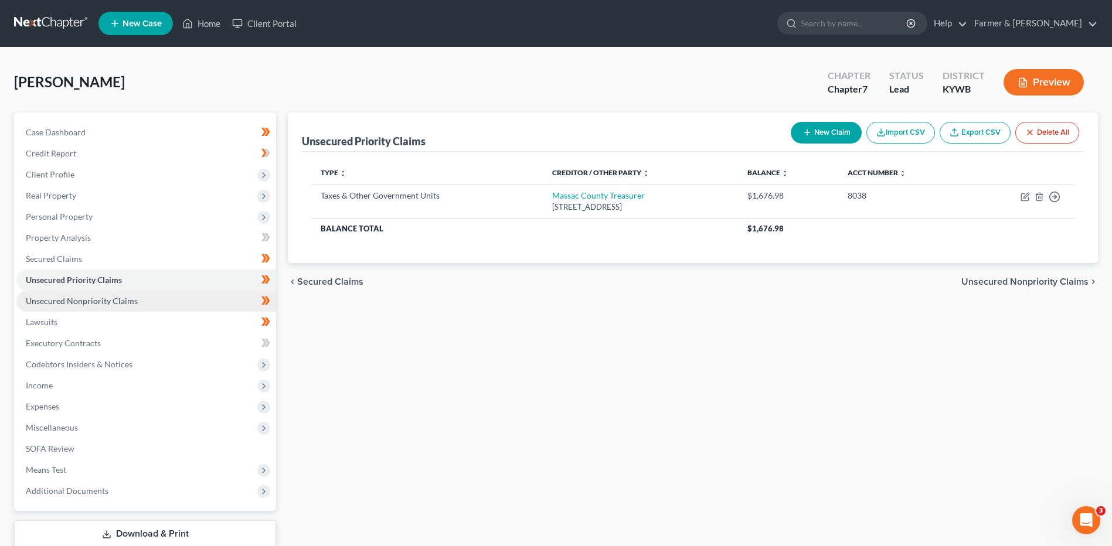
click at [127, 301] on span "Unsecured Nonpriority Claims" at bounding box center [82, 301] width 112 height 10
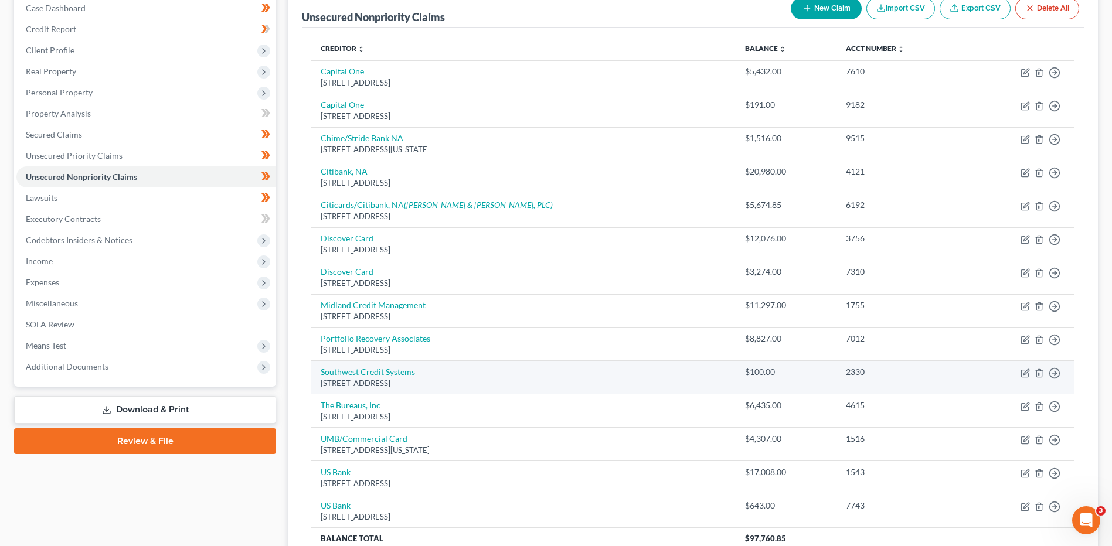
scroll to position [116, 0]
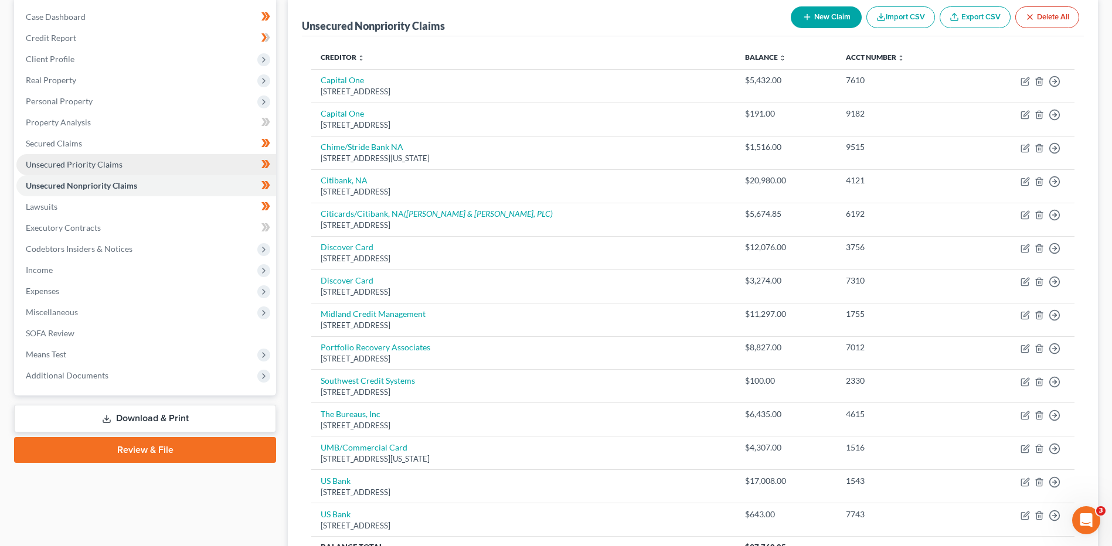
click at [128, 169] on link "Unsecured Priority Claims" at bounding box center [146, 164] width 260 height 21
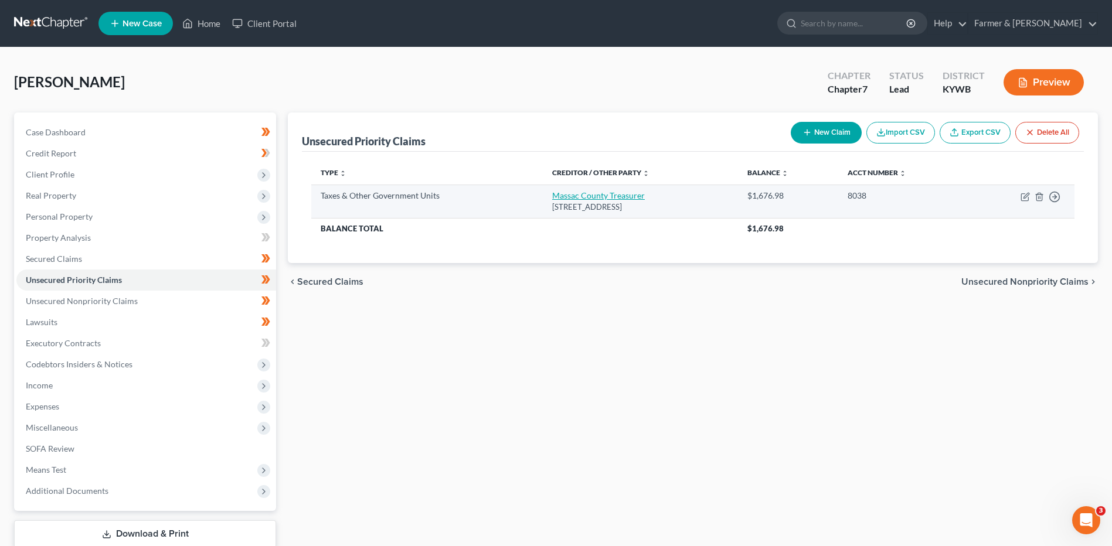
click at [600, 193] on link "Massac County Treasurer" at bounding box center [598, 196] width 93 height 10
select select "2"
select select "14"
select select "0"
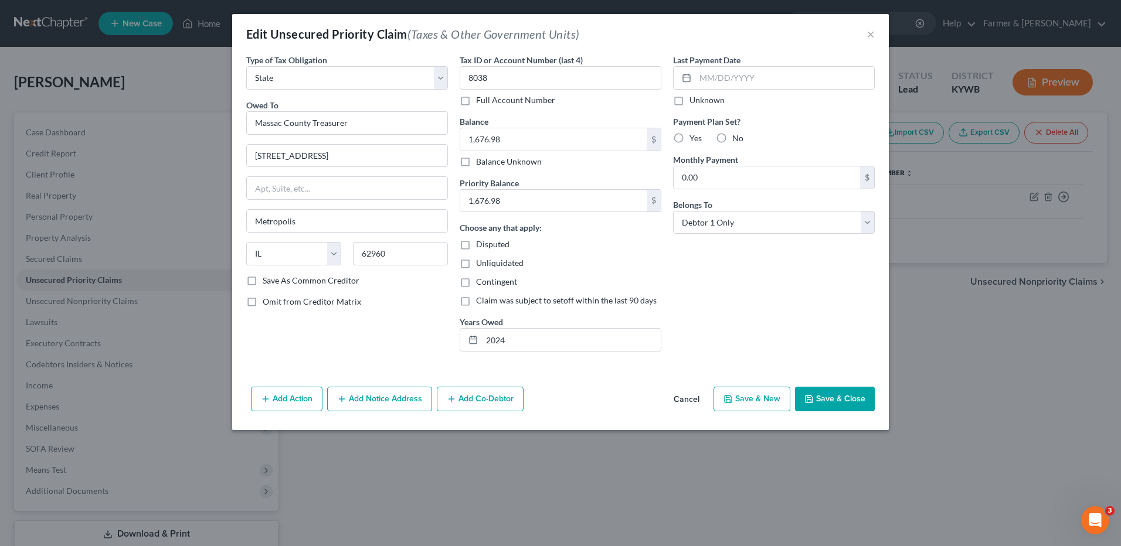
click at [693, 402] on button "Cancel" at bounding box center [686, 399] width 45 height 23
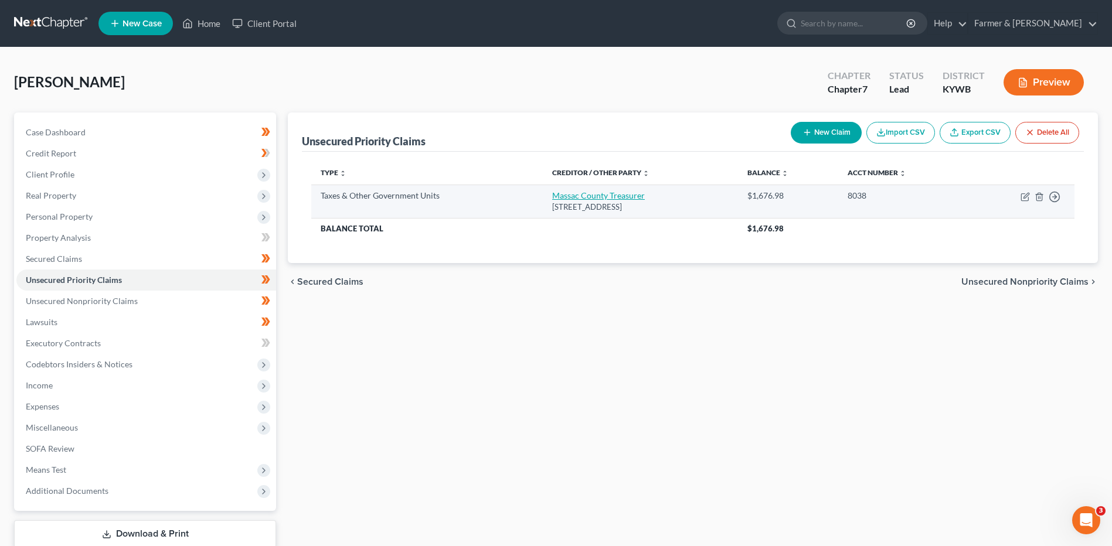
click at [583, 191] on link "Massac County Treasurer" at bounding box center [598, 196] width 93 height 10
select select "2"
select select "14"
select select "0"
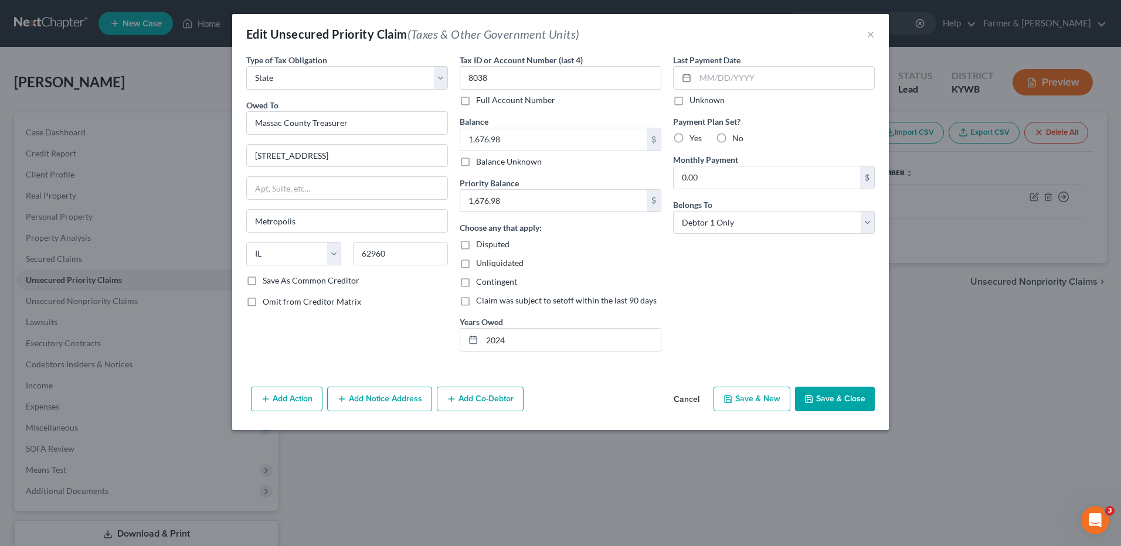
click at [693, 403] on button "Cancel" at bounding box center [686, 399] width 45 height 23
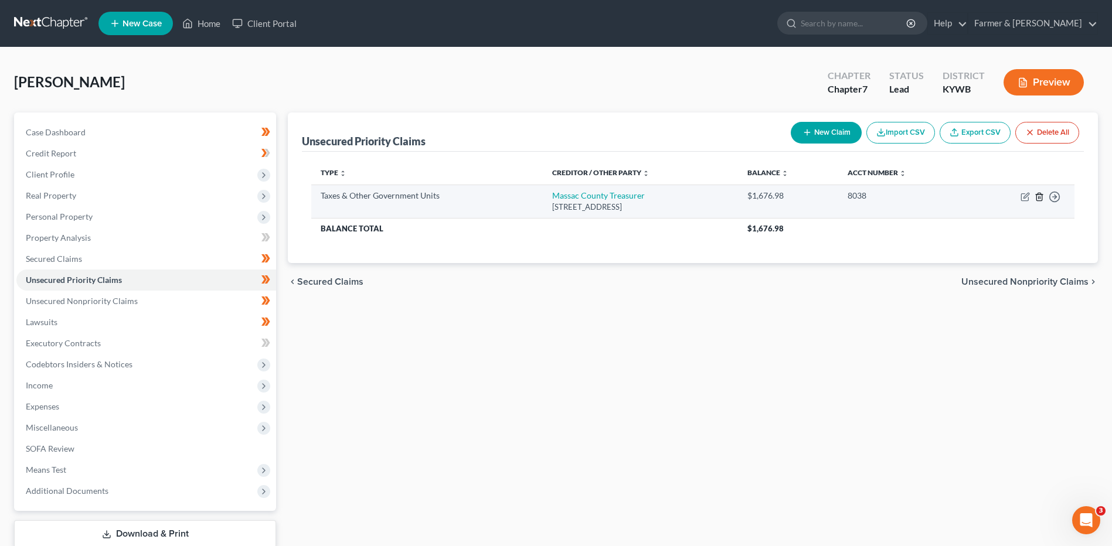
click at [1038, 200] on icon "button" at bounding box center [1039, 196] width 9 height 9
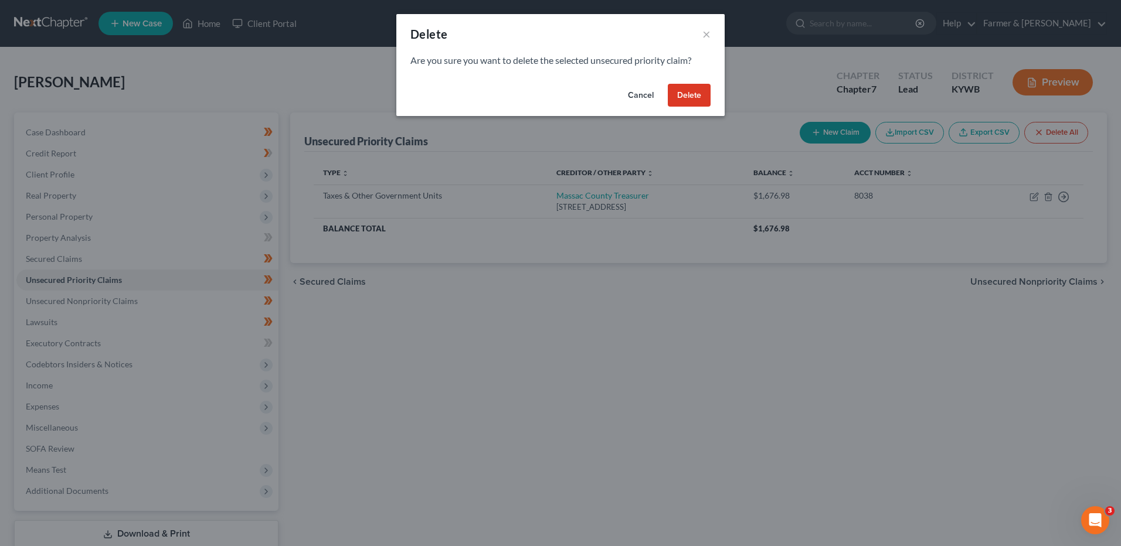
click at [698, 96] on button "Delete" at bounding box center [689, 95] width 43 height 23
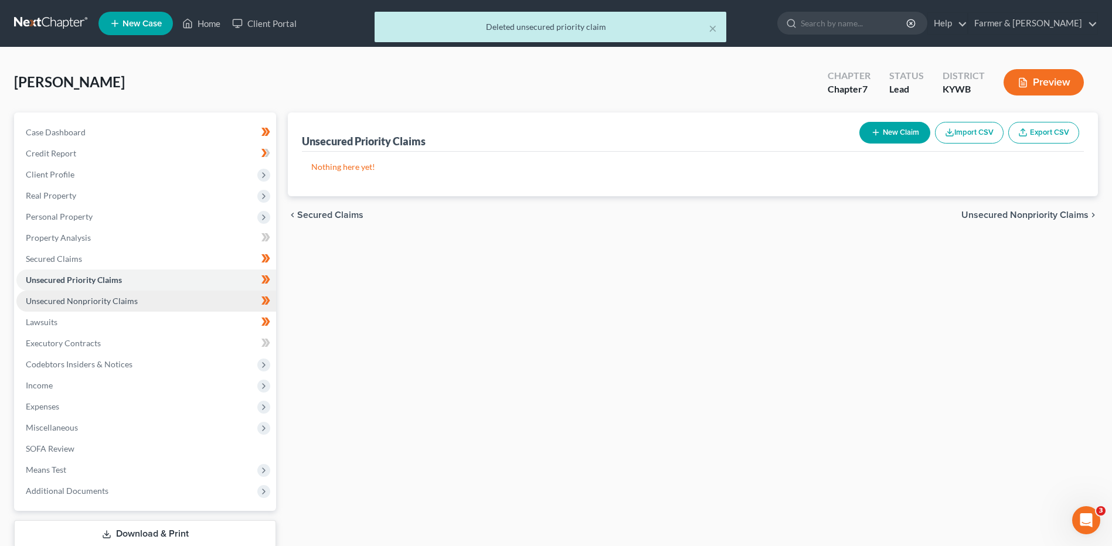
click at [101, 303] on span "Unsecured Nonpriority Claims" at bounding box center [82, 301] width 112 height 10
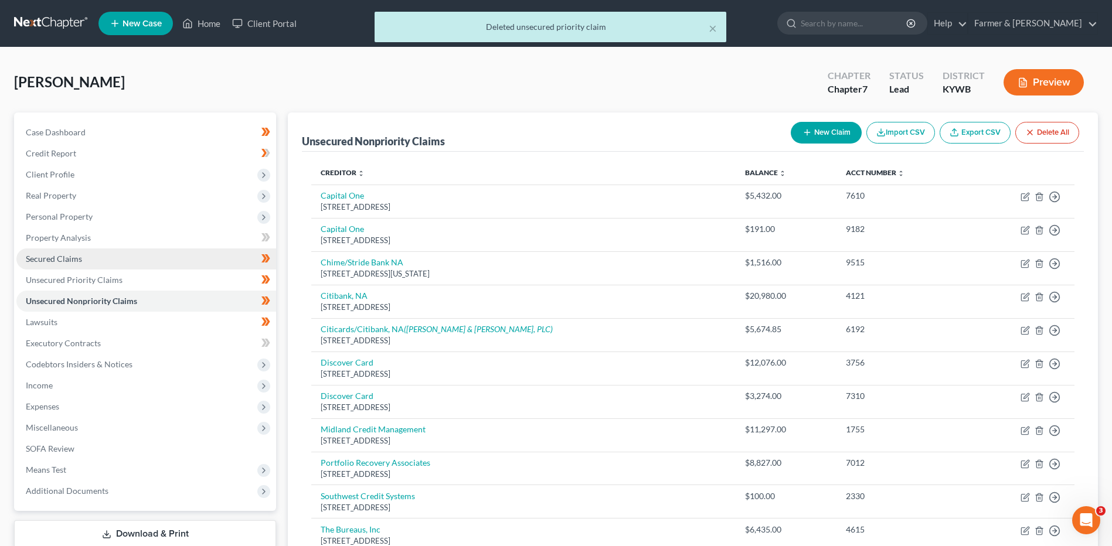
click at [104, 257] on link "Secured Claims" at bounding box center [146, 259] width 260 height 21
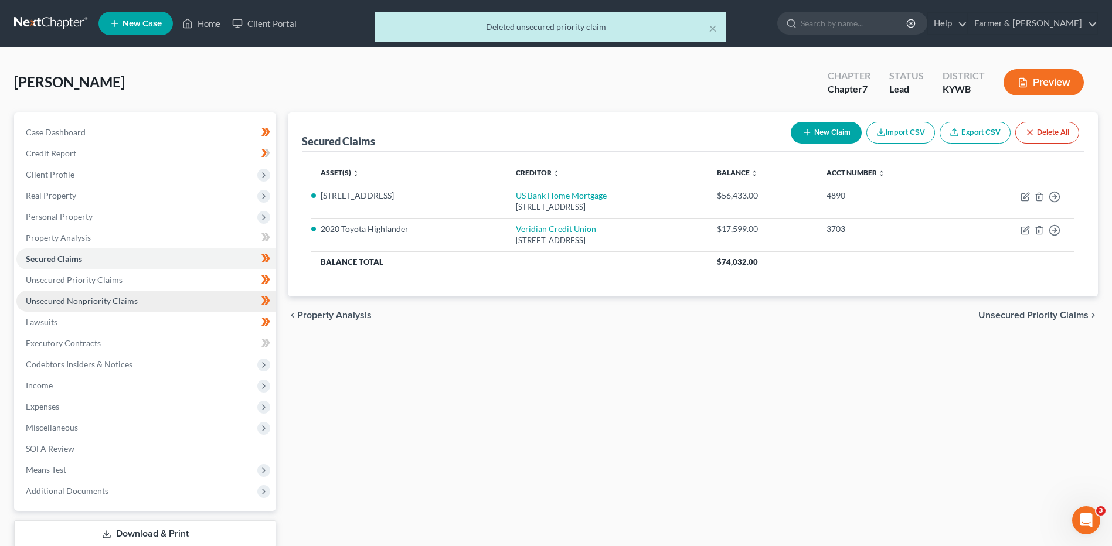
click at [82, 305] on span "Unsecured Nonpriority Claims" at bounding box center [82, 301] width 112 height 10
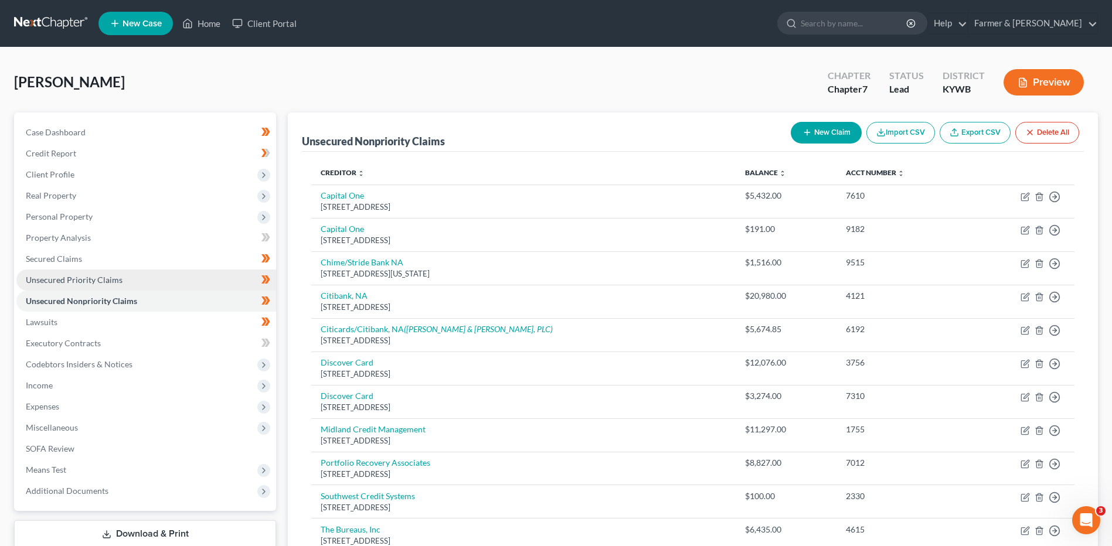
click at [67, 271] on link "Unsecured Priority Claims" at bounding box center [146, 280] width 260 height 21
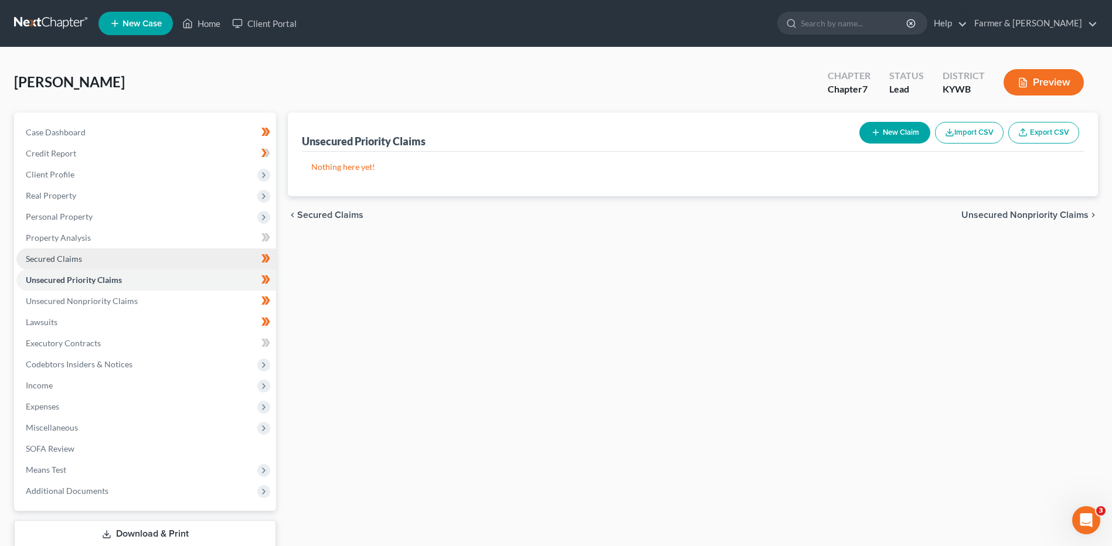
click at [73, 260] on span "Secured Claims" at bounding box center [54, 259] width 56 height 10
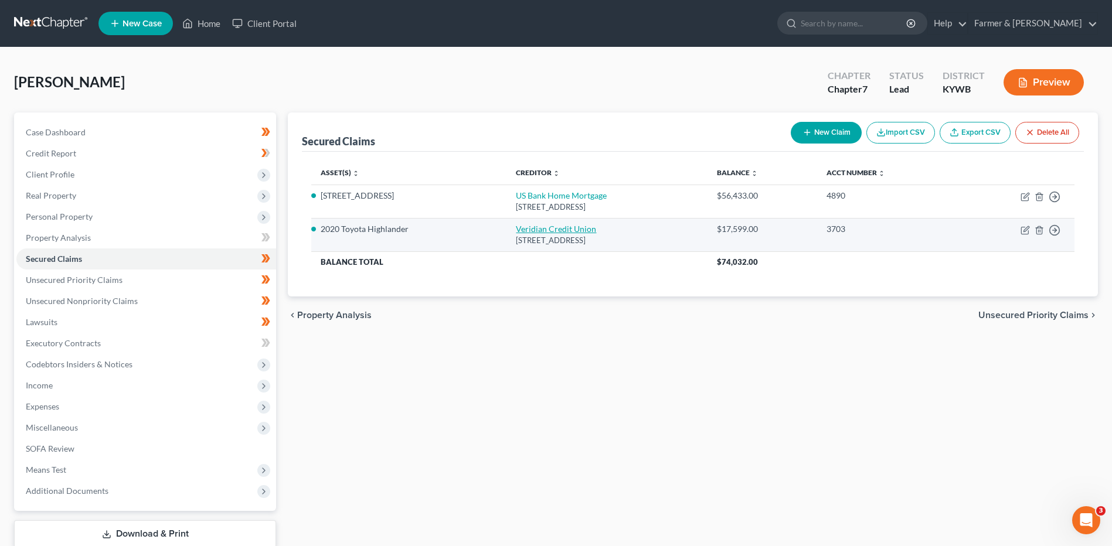
click at [531, 232] on link "Veridian Credit Union" at bounding box center [556, 229] width 80 height 10
select select "16"
select select "2"
select select "0"
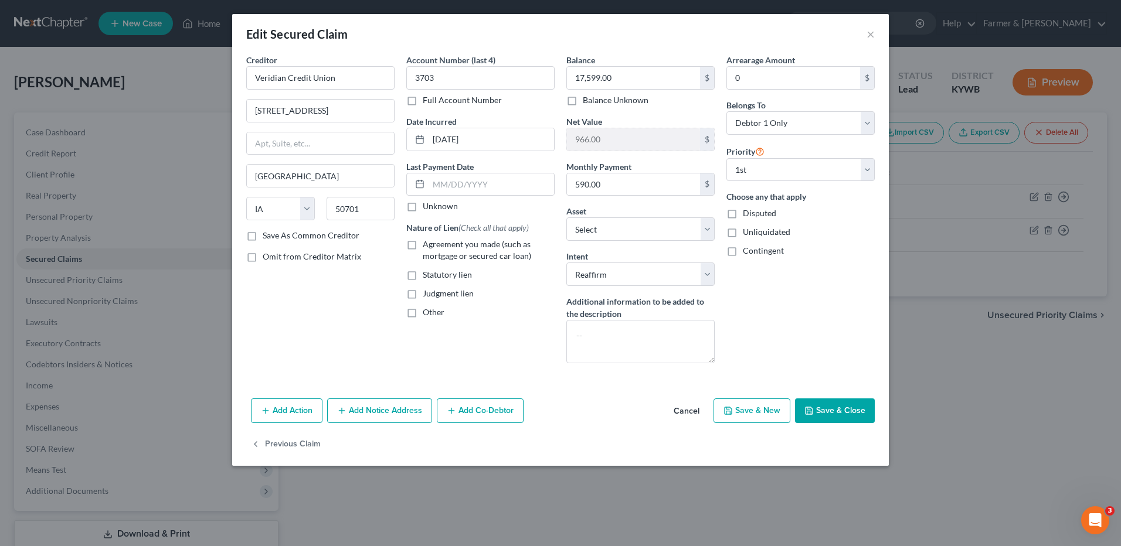
click at [689, 415] on button "Cancel" at bounding box center [686, 411] width 45 height 23
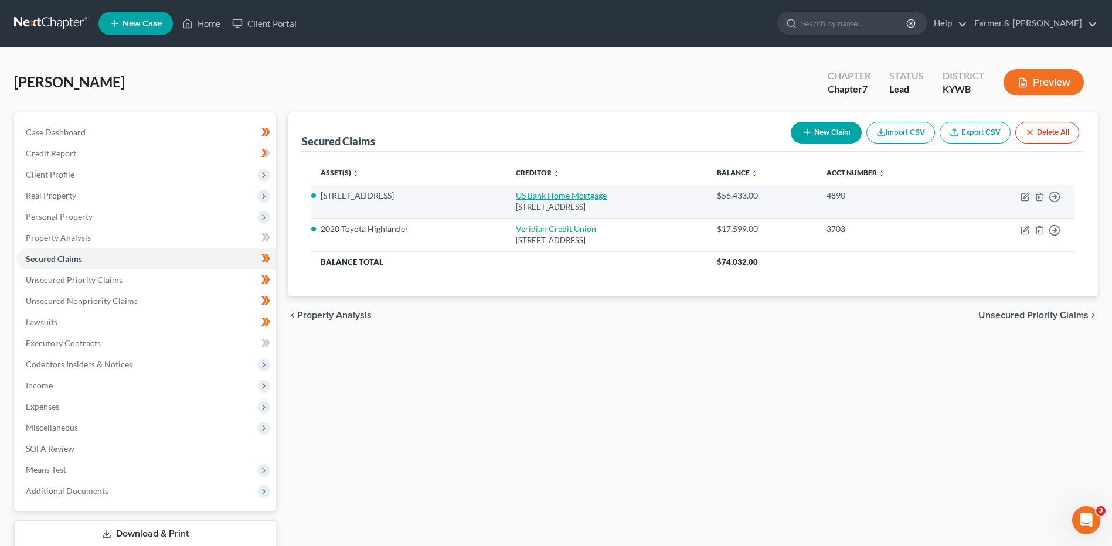
click at [545, 198] on link "US Bank Home Mortgage" at bounding box center [561, 196] width 91 height 10
select select "18"
select select "12"
select select "4"
select select "0"
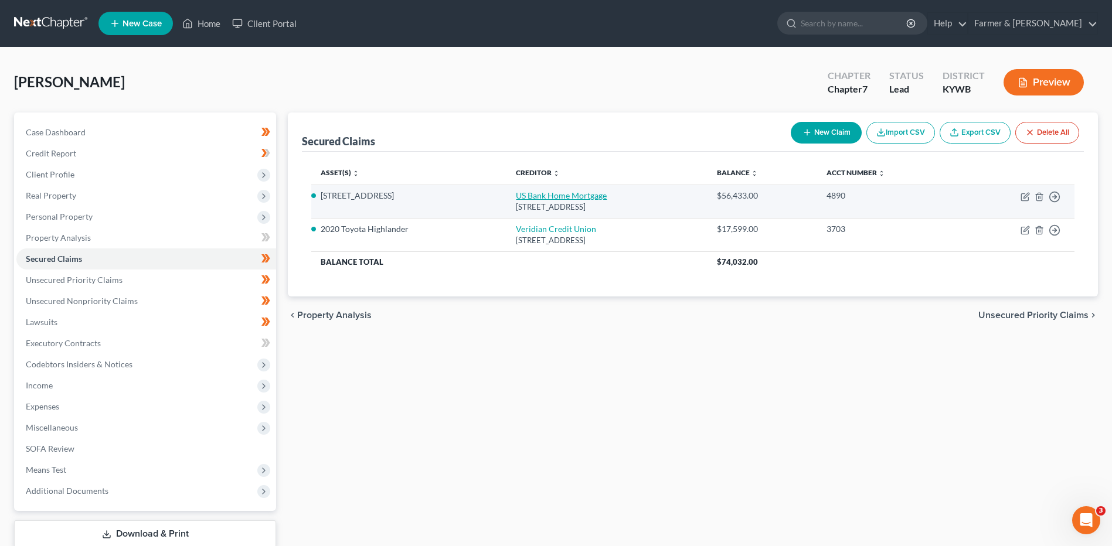
select select "0"
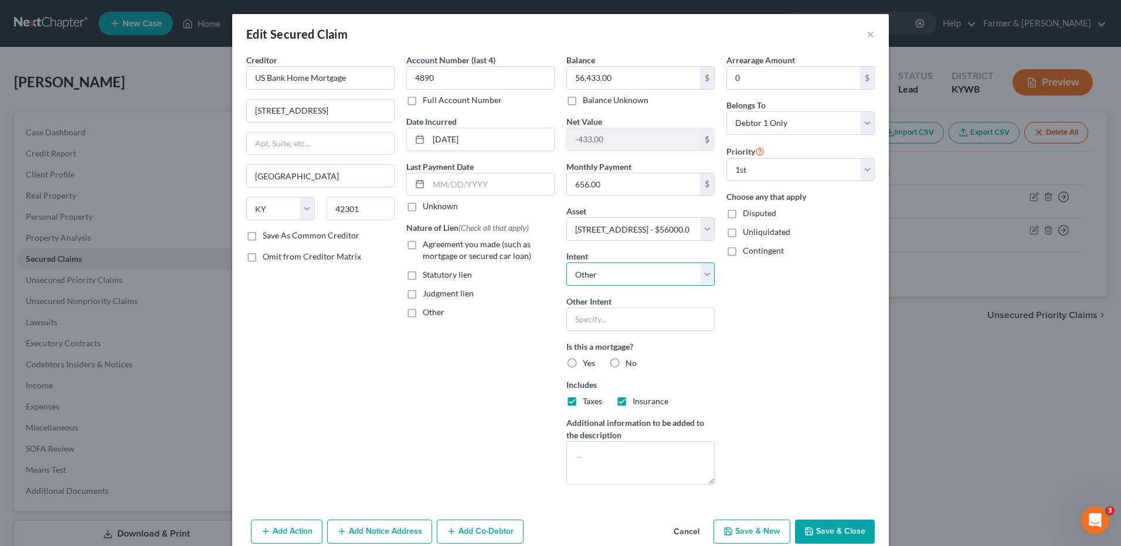
click at [646, 276] on select "Select Surrender Redeem Reaffirm Avoid Other" at bounding box center [640, 274] width 148 height 23
select select "2"
click at [566, 263] on select "Select Surrender Redeem Reaffirm Avoid Other" at bounding box center [640, 274] width 148 height 23
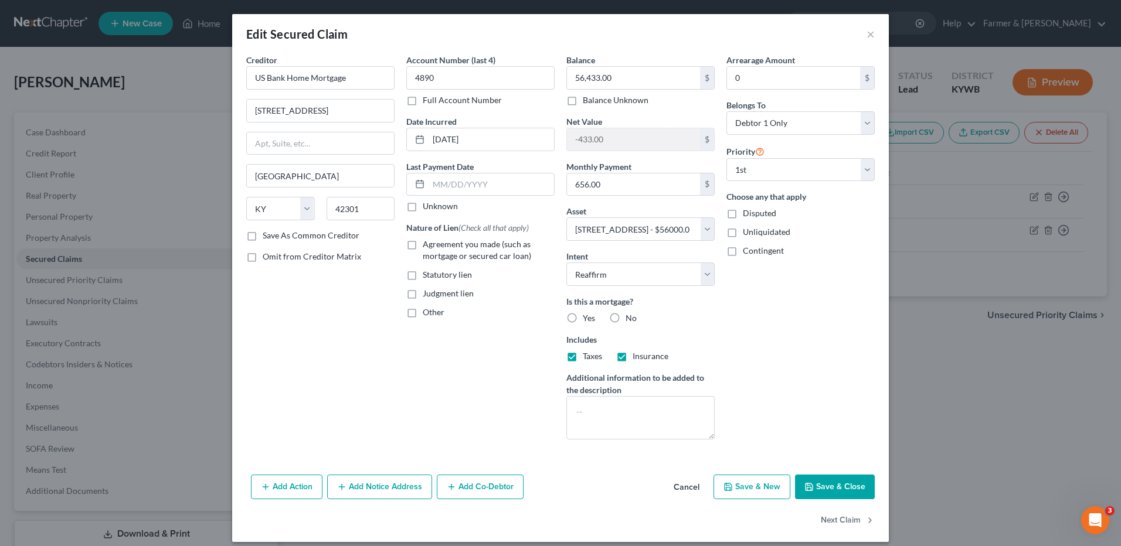
click at [837, 485] on button "Save & Close" at bounding box center [835, 487] width 80 height 25
select select
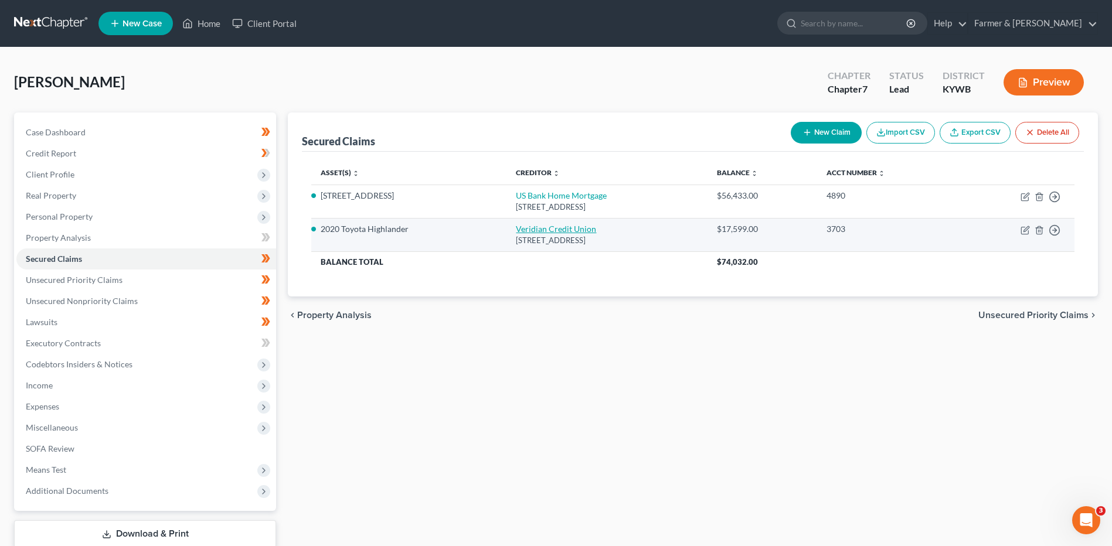
click at [553, 234] on link "Veridian Credit Union" at bounding box center [556, 229] width 80 height 10
select select "16"
select select "2"
select select "0"
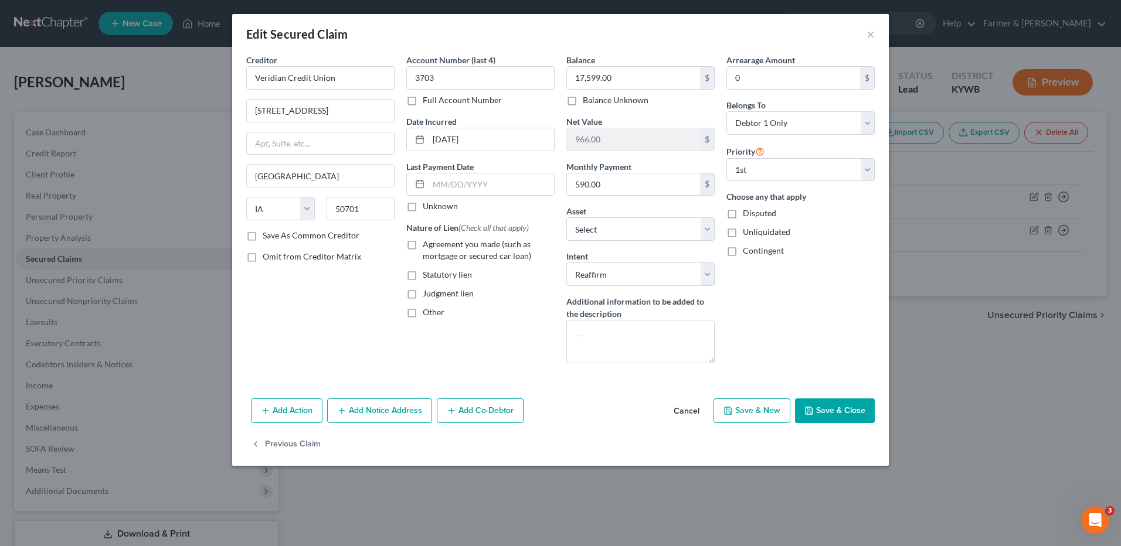
click at [833, 415] on button "Save & Close" at bounding box center [835, 411] width 80 height 25
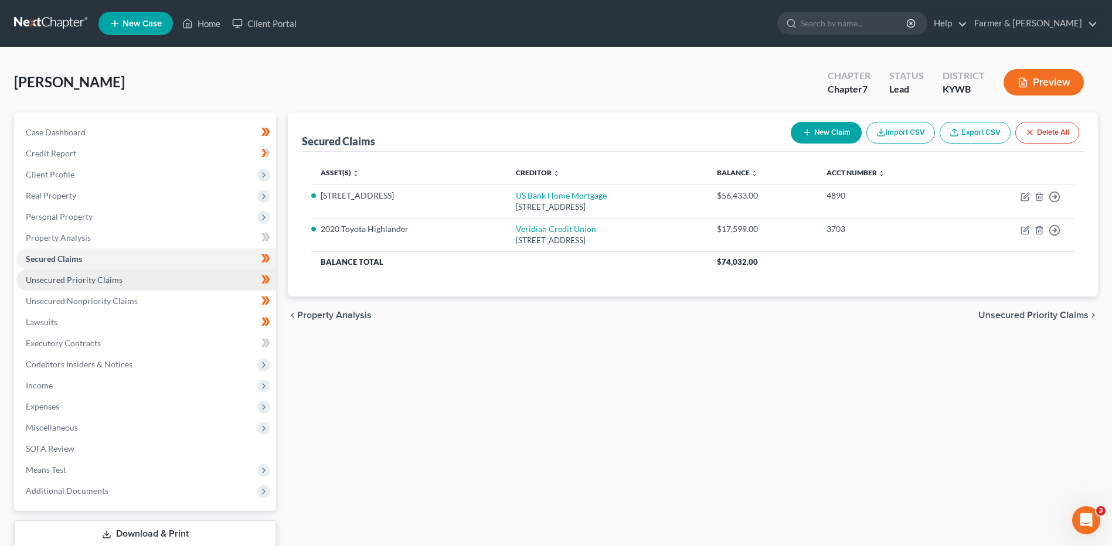
click at [139, 280] on link "Unsecured Priority Claims" at bounding box center [146, 280] width 260 height 21
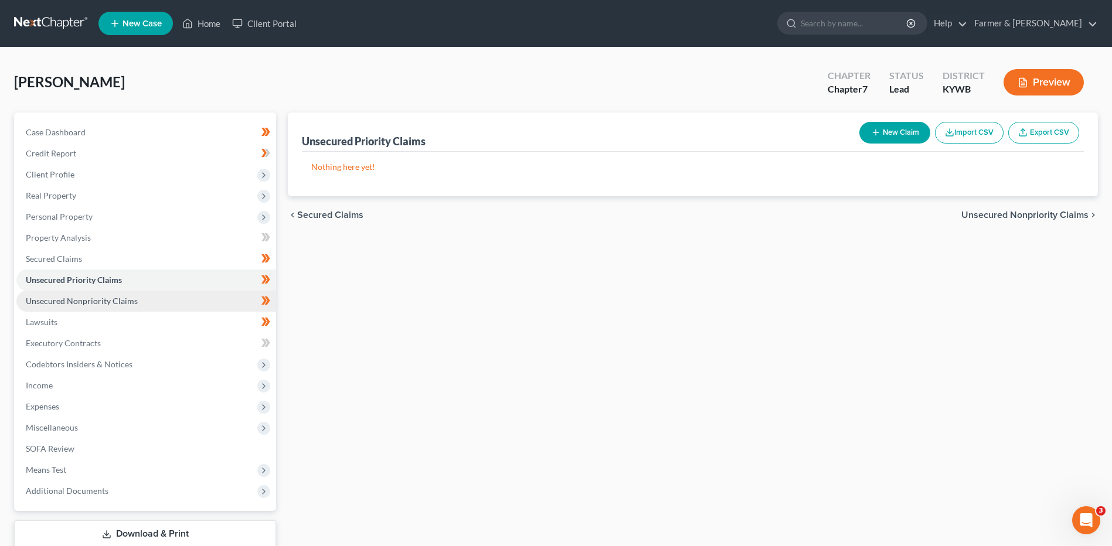
click at [177, 297] on link "Unsecured Nonpriority Claims" at bounding box center [146, 301] width 260 height 21
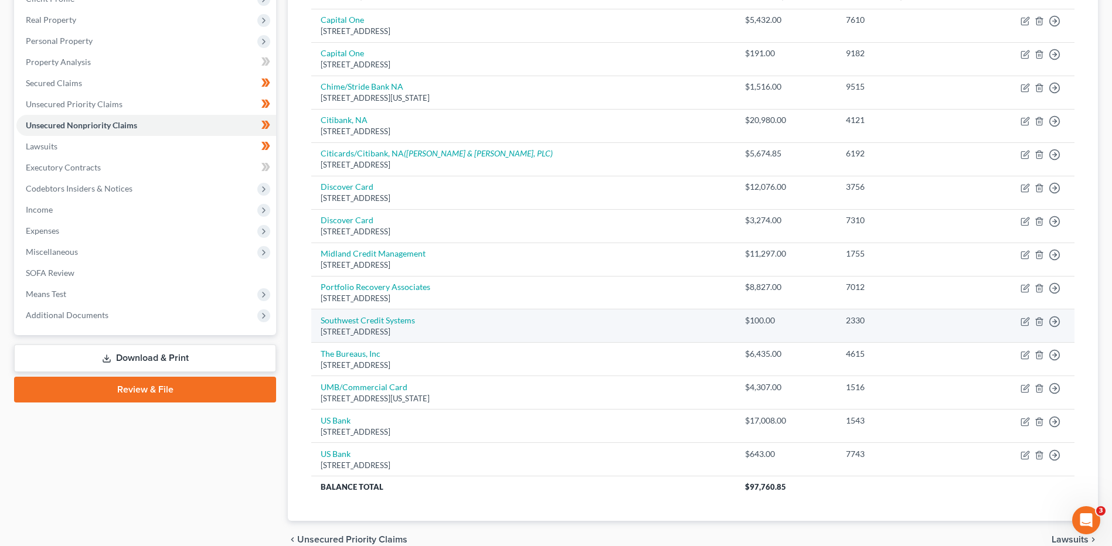
scroll to position [117, 0]
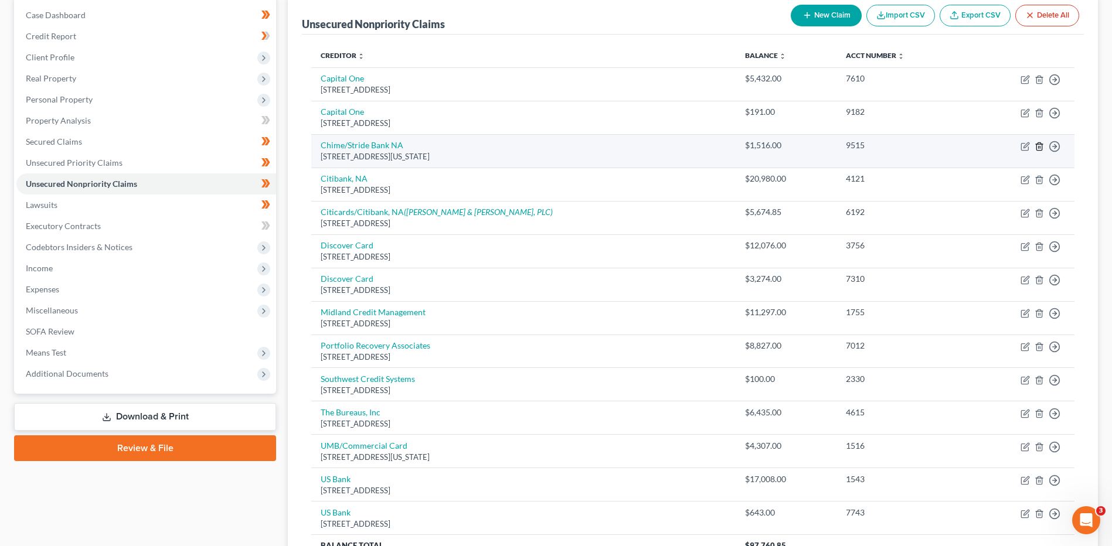
click at [1040, 148] on line "button" at bounding box center [1040, 147] width 0 height 2
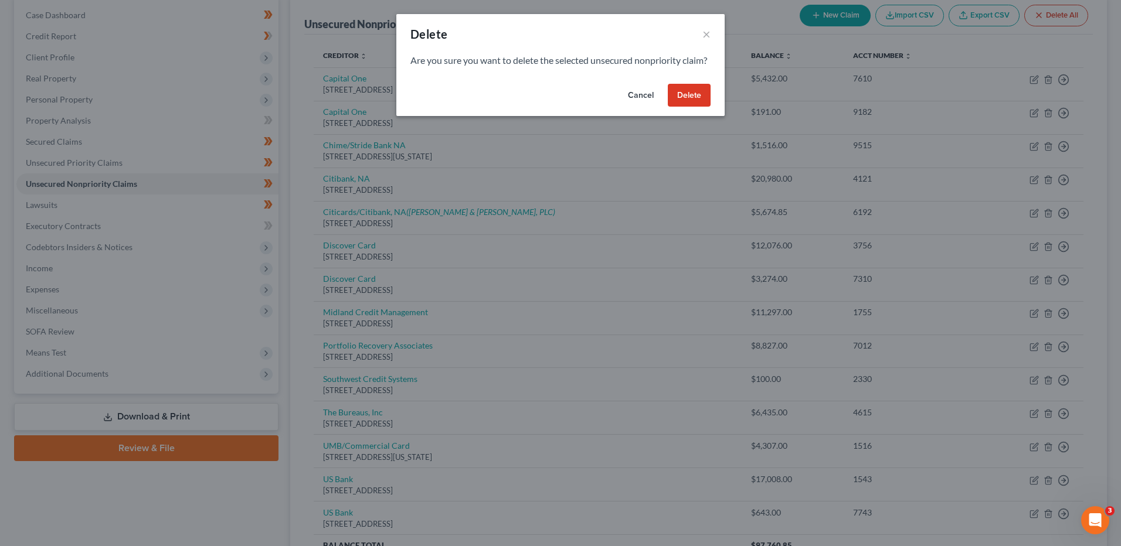
click at [690, 106] on button "Delete" at bounding box center [689, 95] width 43 height 23
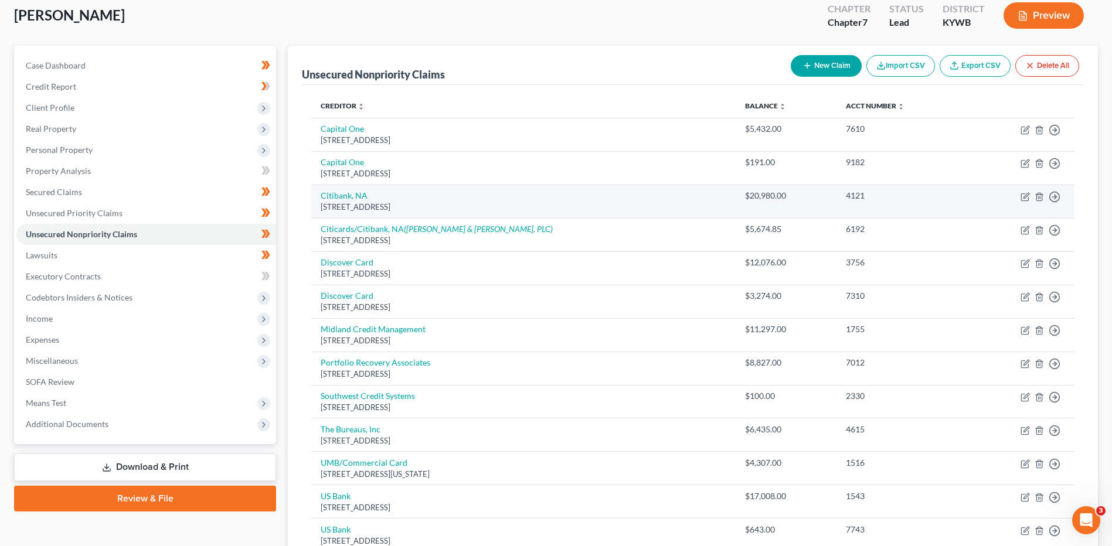
scroll to position [0, 0]
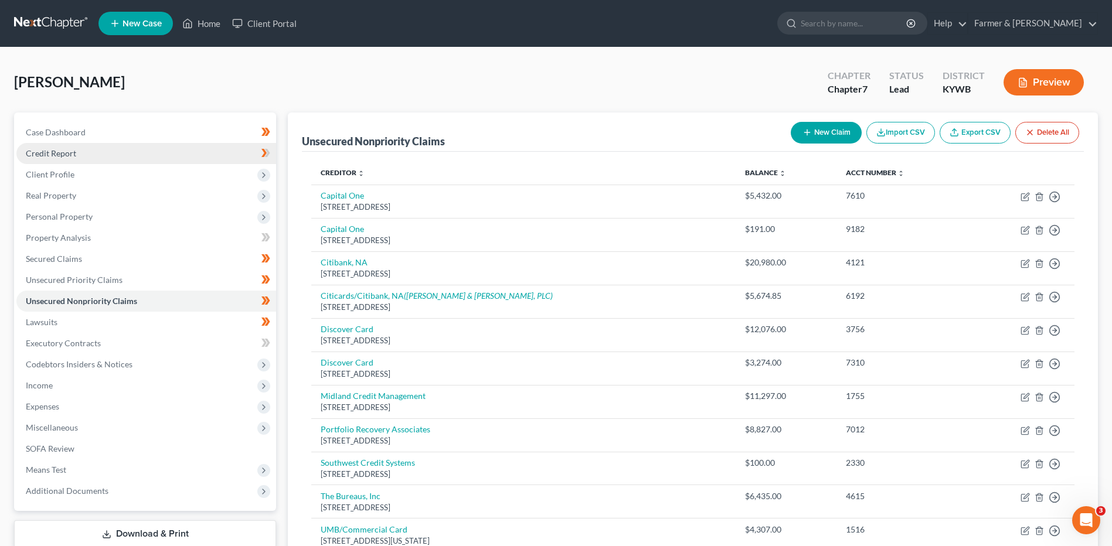
click at [89, 154] on link "Credit Report" at bounding box center [146, 153] width 260 height 21
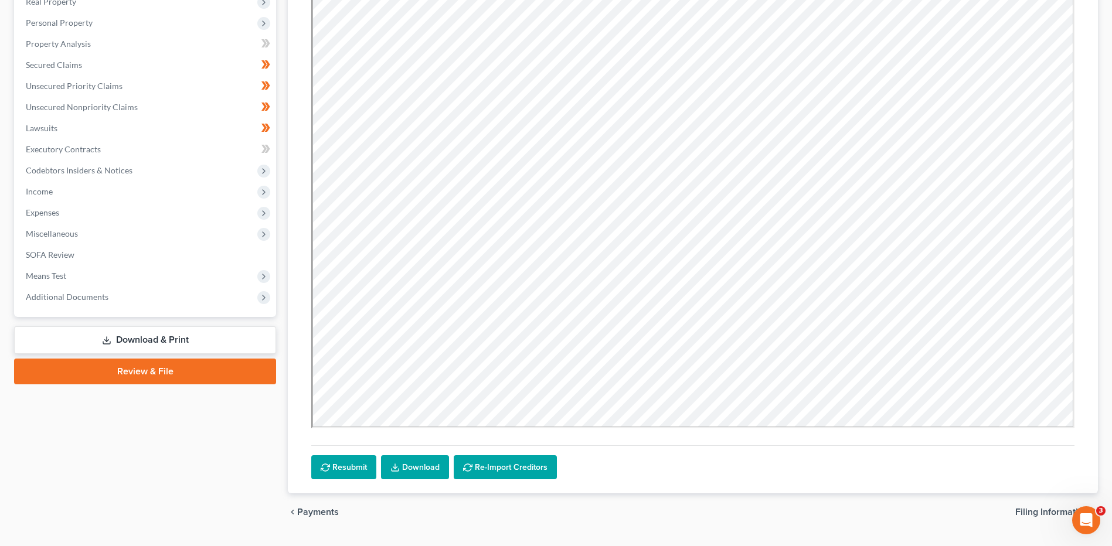
click at [419, 468] on link "Download" at bounding box center [415, 468] width 68 height 25
click at [111, 107] on span "Unsecured Nonpriority Claims" at bounding box center [82, 107] width 112 height 10
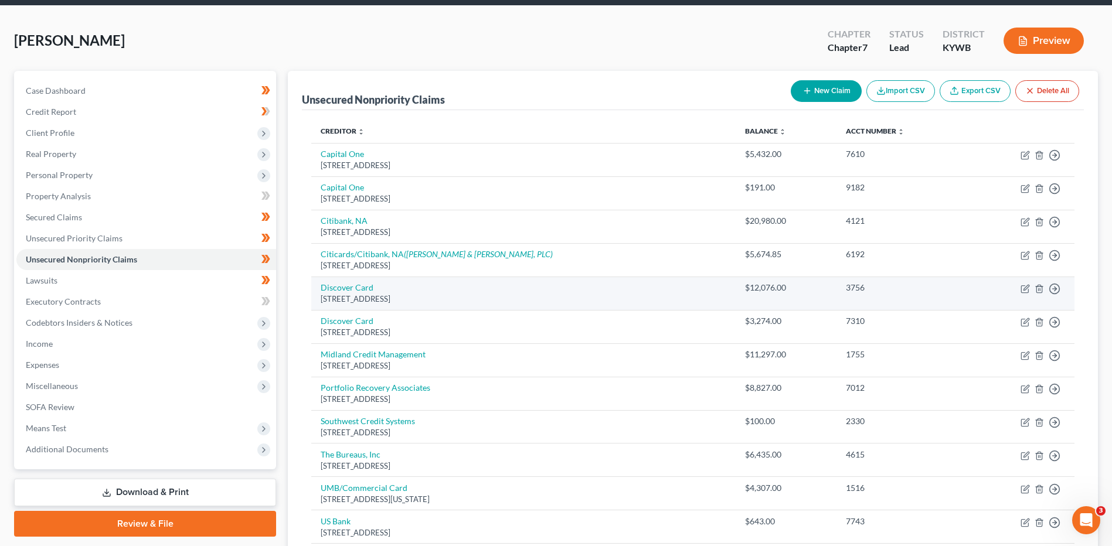
scroll to position [59, 0]
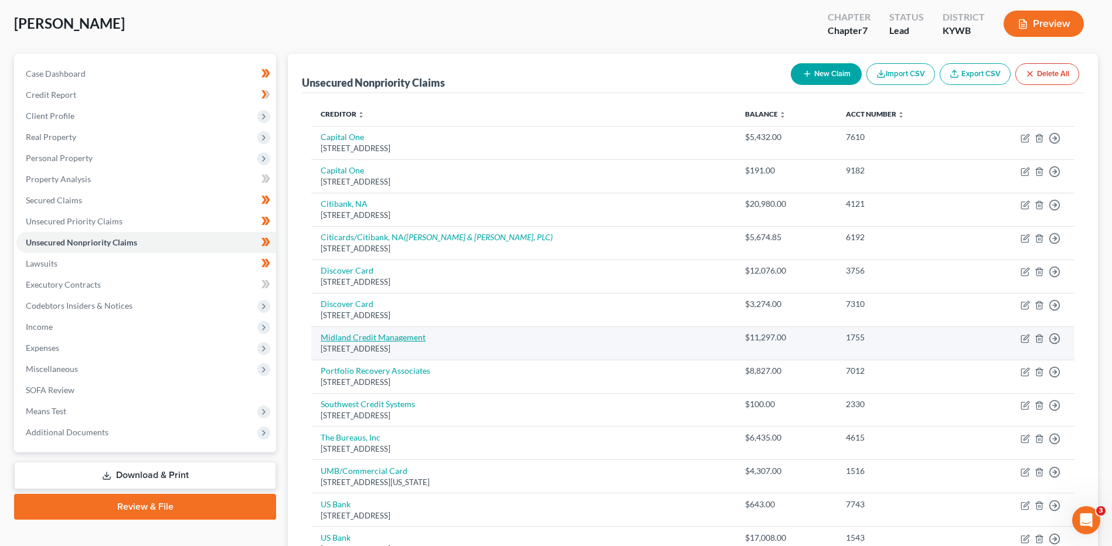
click at [392, 341] on link "Midland Credit Management" at bounding box center [373, 337] width 105 height 10
select select "23"
select select "1"
select select "0"
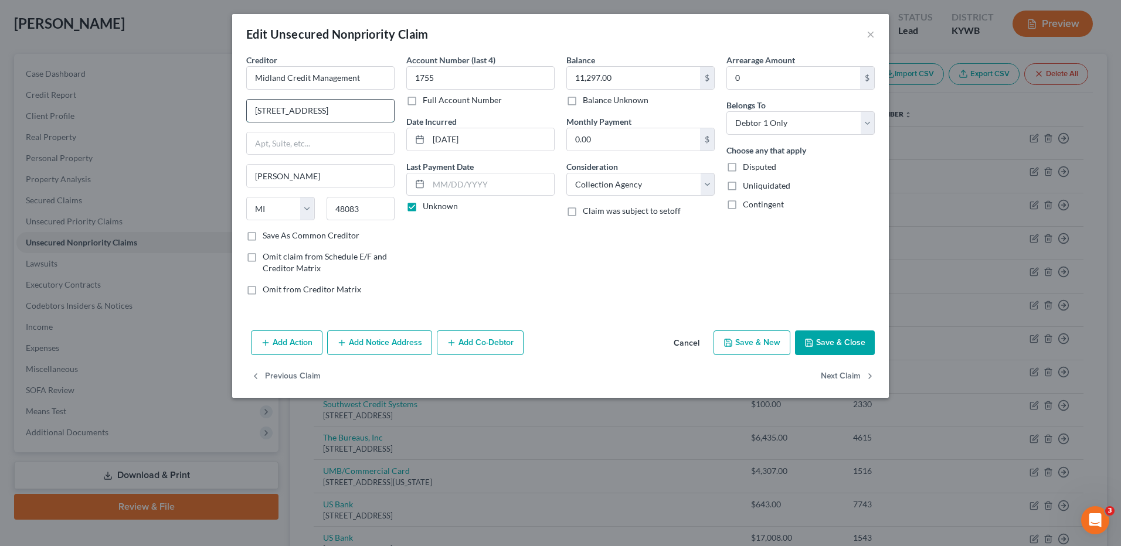
click at [359, 111] on input "[STREET_ADDRESS]" at bounding box center [320, 111] width 147 height 22
drag, startPoint x: 266, startPoint y: 123, endPoint x: 172, endPoint y: 125, distance: 93.3
click at [172, 125] on div "Edit Unsecured Nonpriority Claim × Creditor * Midland Credit Management [STREET…" at bounding box center [560, 273] width 1121 height 546
click at [279, 149] on input "text" at bounding box center [320, 144] width 147 height 22
paste input "[STREET_ADDRESS]"
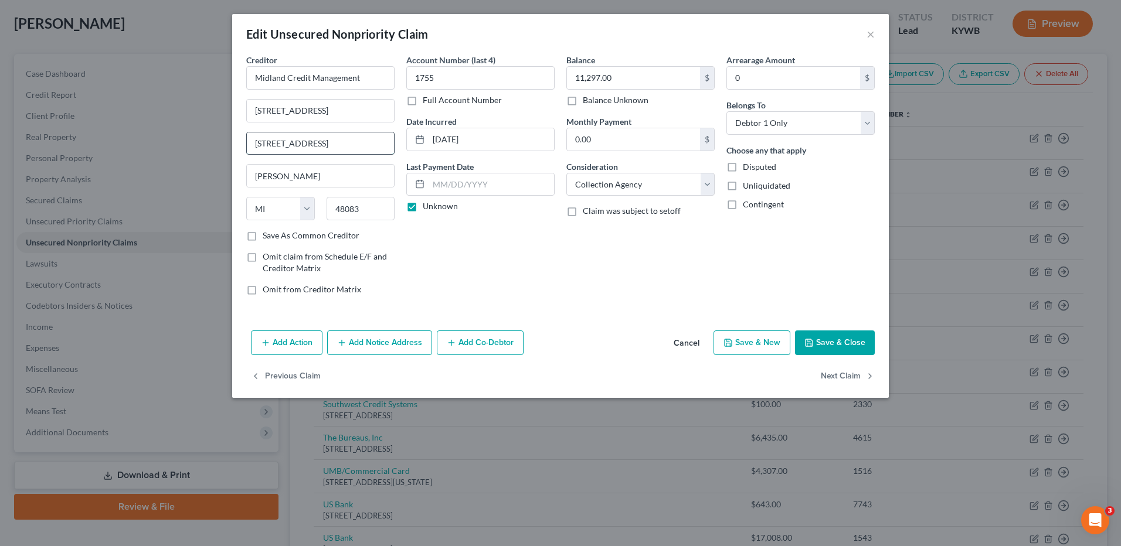
type input "[STREET_ADDRESS]"
drag, startPoint x: 361, startPoint y: 113, endPoint x: 236, endPoint y: 113, distance: 124.9
click at [237, 113] on div "Creditor * Midland Credit Management 320 E Big Beaver Rd Ste 320 E Big Beaver R…" at bounding box center [560, 190] width 657 height 272
drag, startPoint x: 372, startPoint y: 79, endPoint x: 224, endPoint y: 77, distance: 148.4
click at [224, 77] on div "Edit Unsecured Nonpriority Claim × Creditor * Midland Credit Management c/o 320…" at bounding box center [560, 273] width 1121 height 546
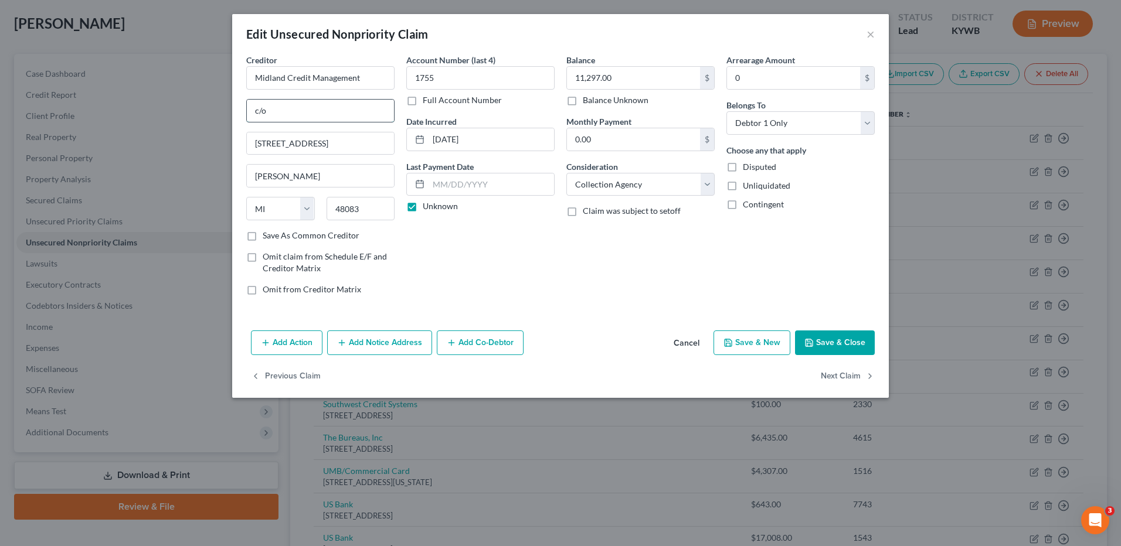
click at [364, 119] on input "c/o" at bounding box center [320, 111] width 147 height 22
paste input "Midland Credit Management"
type input "c/o Midland Credit Management"
drag, startPoint x: 380, startPoint y: 78, endPoint x: 147, endPoint y: 83, distance: 233.4
click at [148, 85] on div "Edit Unsecured Nonpriority Claim × Creditor * Midland Credit Management c/o Mid…" at bounding box center [560, 273] width 1121 height 546
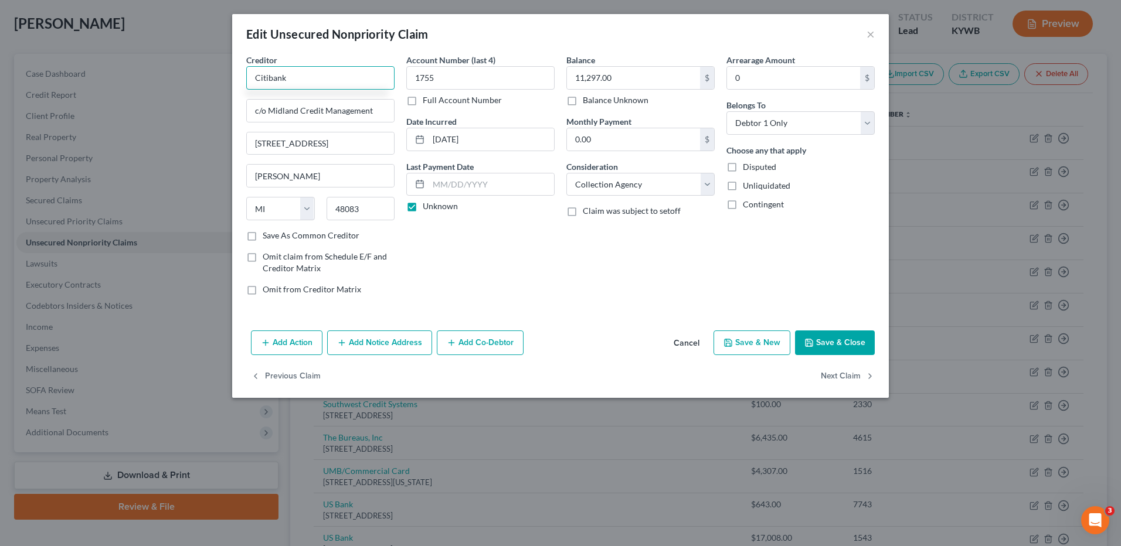
type input "Citibank"
click at [831, 342] on button "Save & Close" at bounding box center [835, 343] width 80 height 25
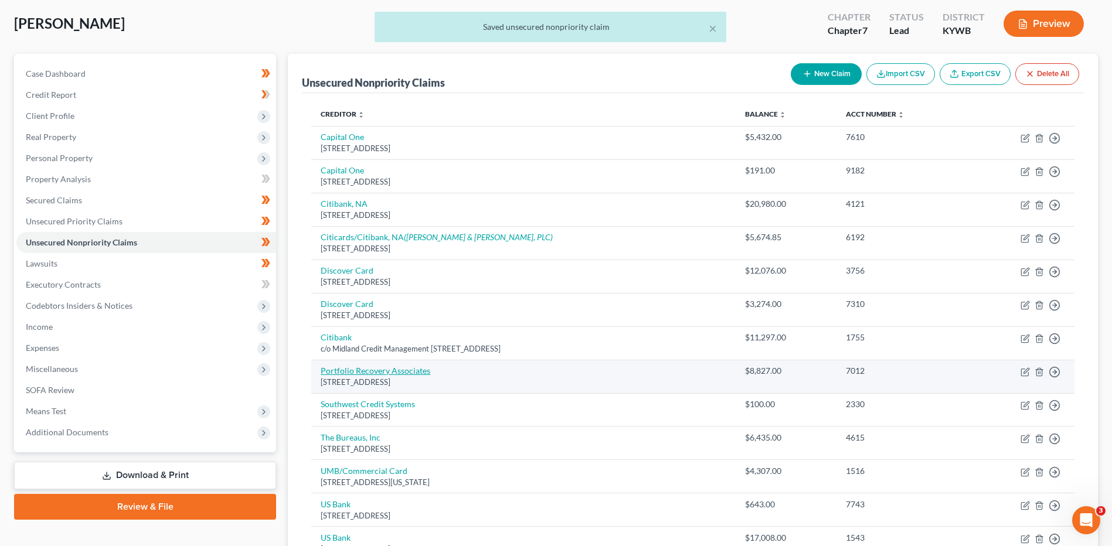
click at [352, 372] on link "Portfolio Recovery Associates" at bounding box center [376, 371] width 110 height 10
select select "48"
select select "1"
select select "0"
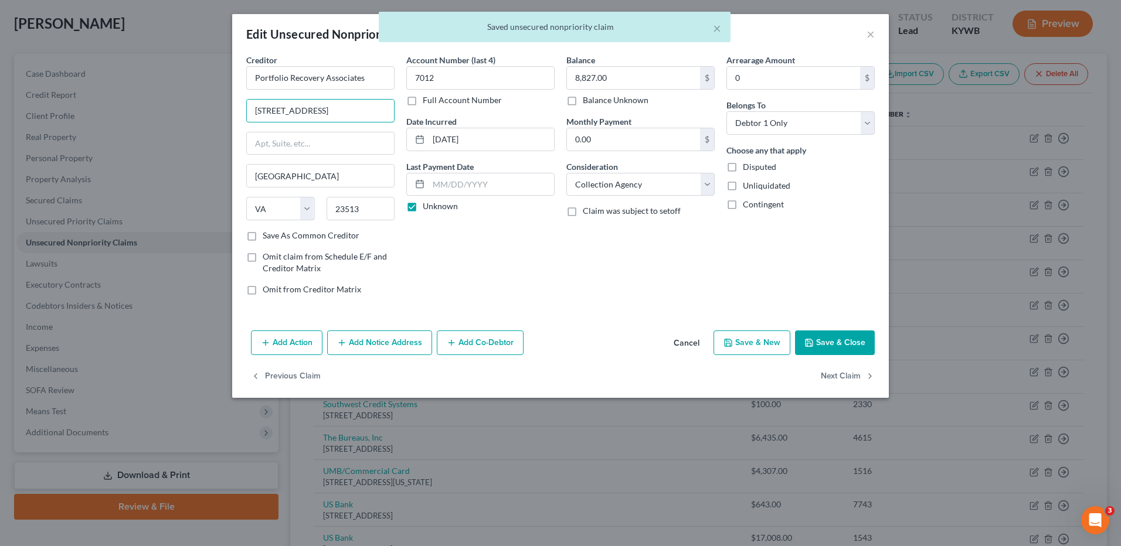
drag, startPoint x: 258, startPoint y: 117, endPoint x: 172, endPoint y: 119, distance: 85.6
click at [172, 119] on div "Edit Unsecured Nonpriority Claim × Creditor * Portfolio Recovery Associates 120…" at bounding box center [560, 273] width 1121 height 546
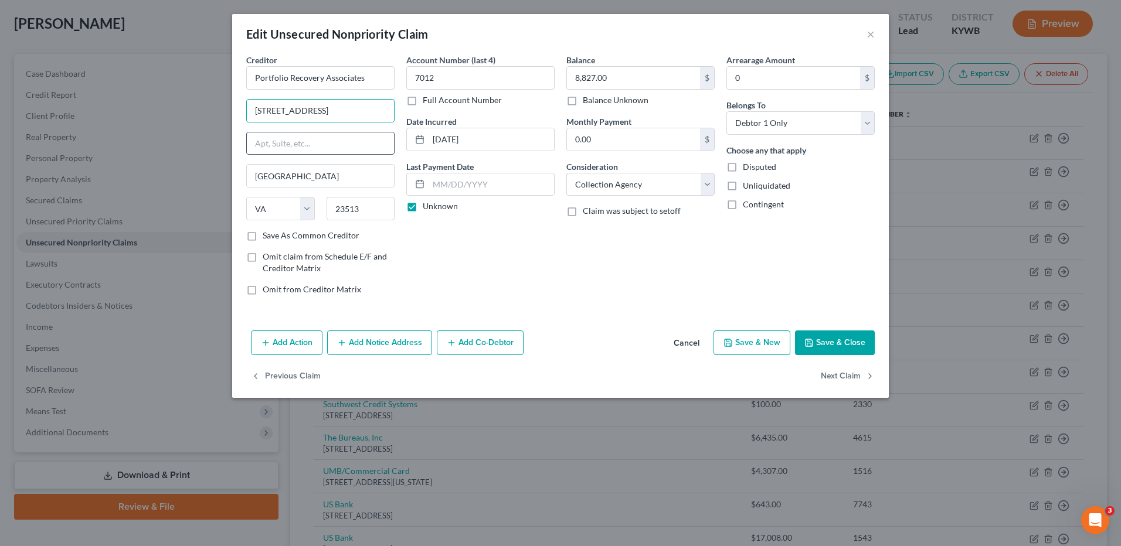
click at [337, 145] on input "text" at bounding box center [320, 144] width 147 height 22
paste input "120 Corporate Drive"
click at [354, 147] on input "120 Corporate Drive" at bounding box center [320, 144] width 147 height 22
type input "120 Corporate Drive"
click at [357, 119] on input "120 Corporate Drive" at bounding box center [320, 111] width 147 height 22
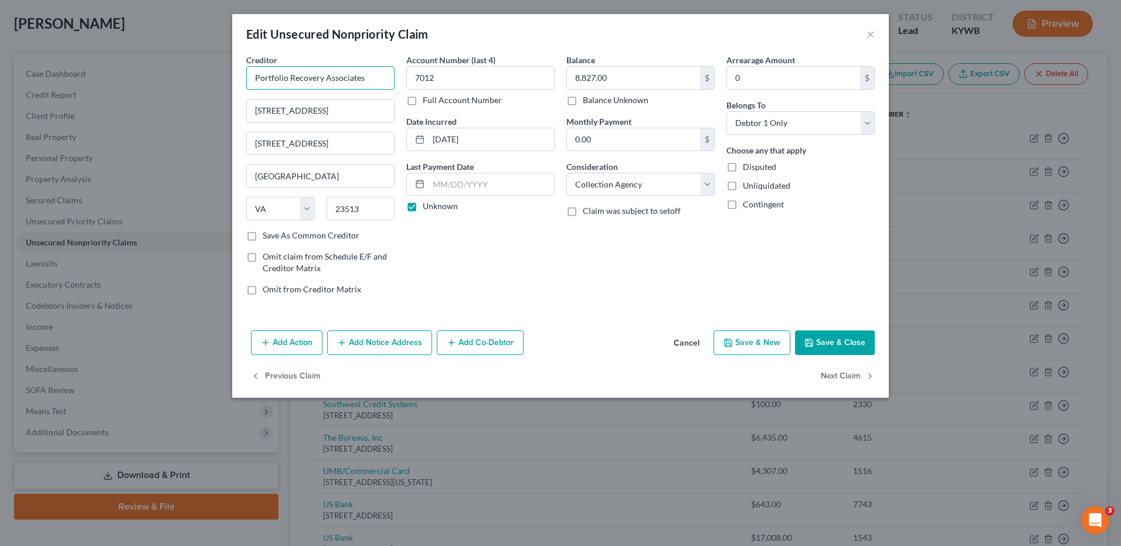
drag, startPoint x: 366, startPoint y: 79, endPoint x: 121, endPoint y: 97, distance: 245.8
click at [122, 97] on div "Edit Unsecured Nonpriority Claim × Creditor * Portfolio Recovery Associates 120…" at bounding box center [560, 273] width 1121 height 546
paste input "Portfolio Recovery Associates"
type input "c/o Portfolio Recovery Associates"
type input "Barclays Bank of Delaware"
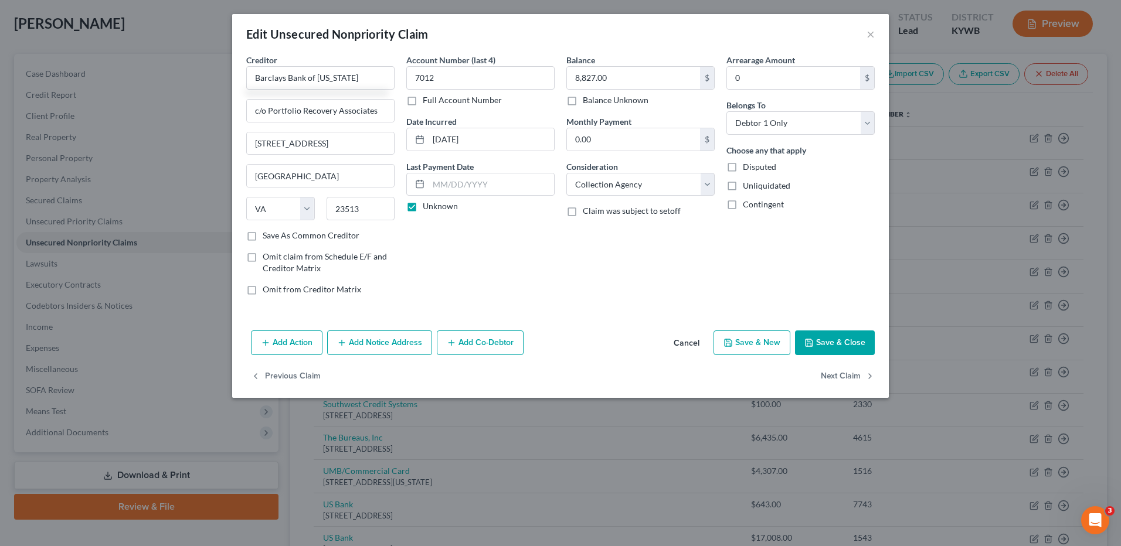
click at [807, 343] on icon "button" at bounding box center [808, 342] width 9 height 9
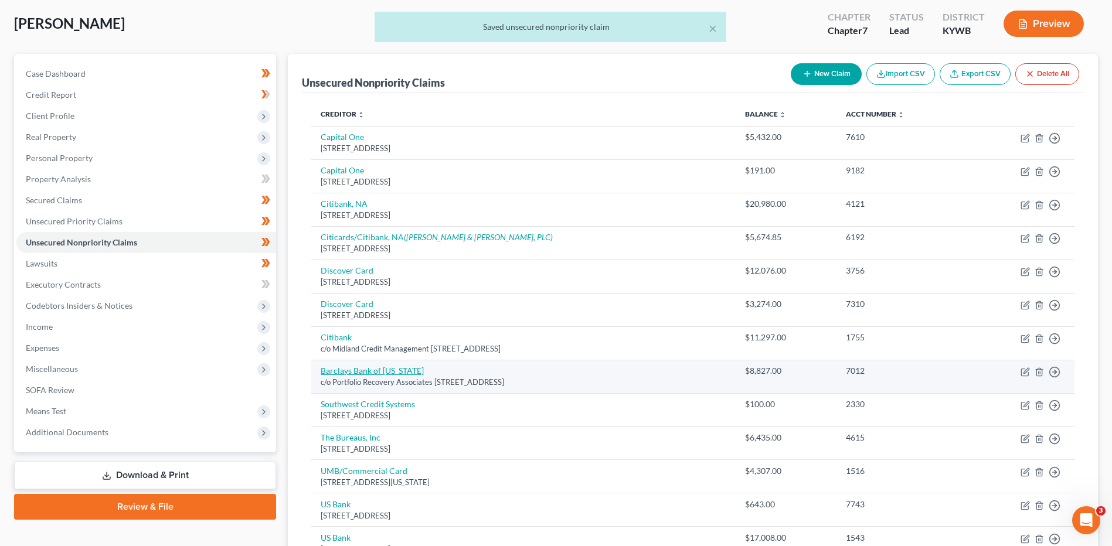
click at [381, 373] on link "Barclays Bank of Delaware" at bounding box center [372, 371] width 103 height 10
select select "48"
select select "1"
select select "0"
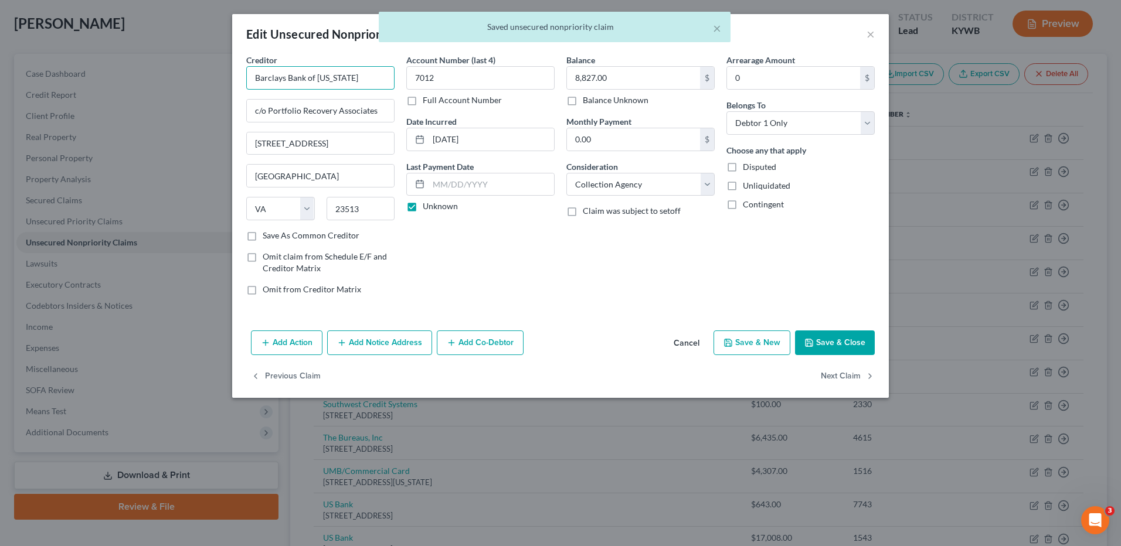
click at [317, 77] on input "Barclays Bank of Delaware" at bounding box center [320, 77] width 148 height 23
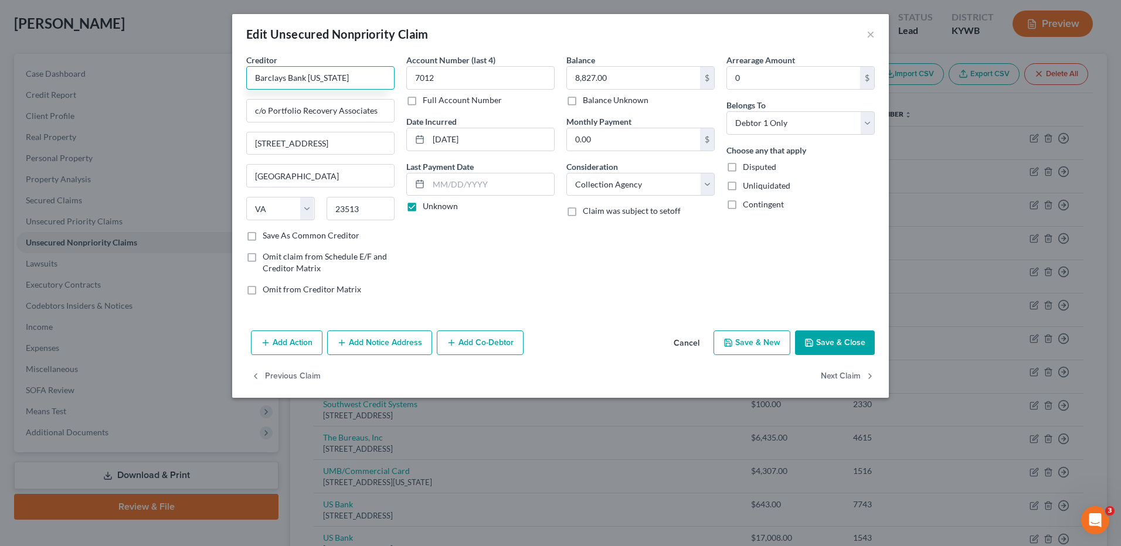
type input "Barclays Bank [US_STATE]"
click at [803, 347] on button "Save & Close" at bounding box center [835, 343] width 80 height 25
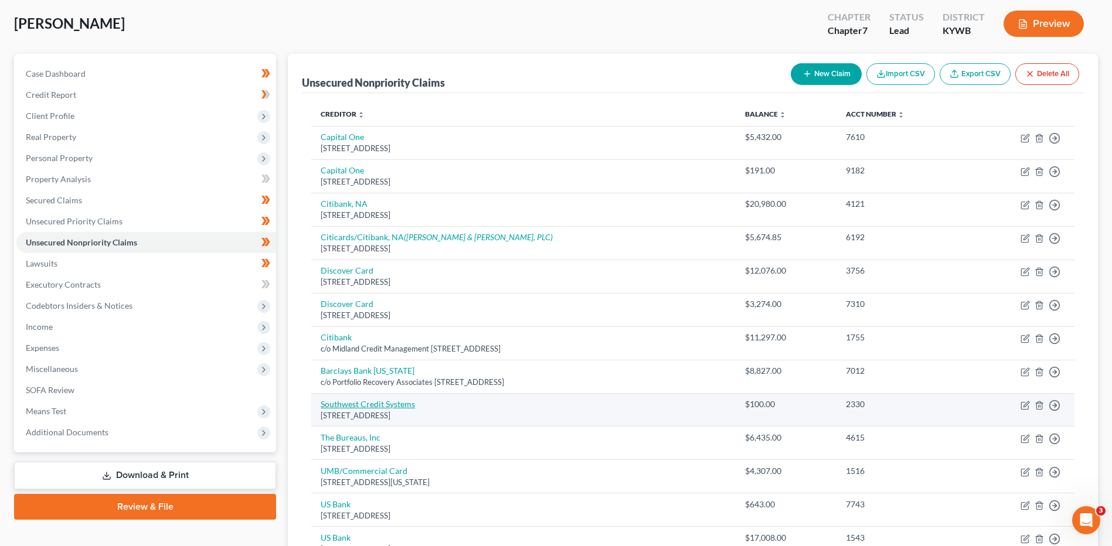
click at [371, 408] on link "Southwest Credit Systems" at bounding box center [368, 404] width 94 height 10
select select "45"
select select "1"
select select "0"
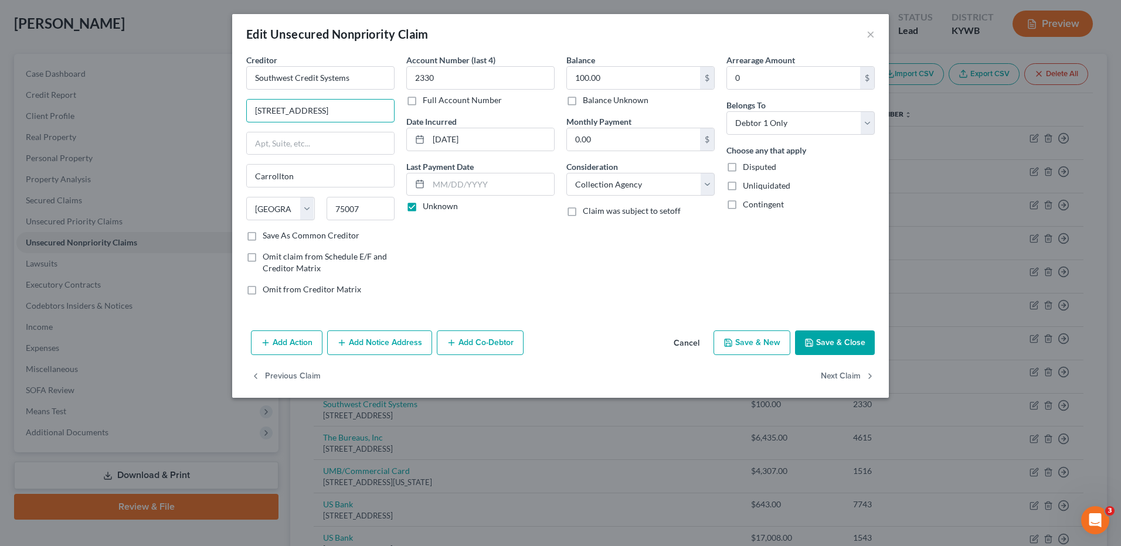
drag, startPoint x: 368, startPoint y: 108, endPoint x: 199, endPoint y: 120, distance: 169.9
click at [199, 120] on div "Edit Unsecured Nonpriority Claim × Creditor * Southwest Credit Systems 4120 Int…" at bounding box center [560, 273] width 1121 height 546
drag, startPoint x: 310, startPoint y: 141, endPoint x: 343, endPoint y: 110, distance: 45.2
click at [310, 141] on input "text" at bounding box center [320, 144] width 147 height 22
paste input "4120 International Pkwy"
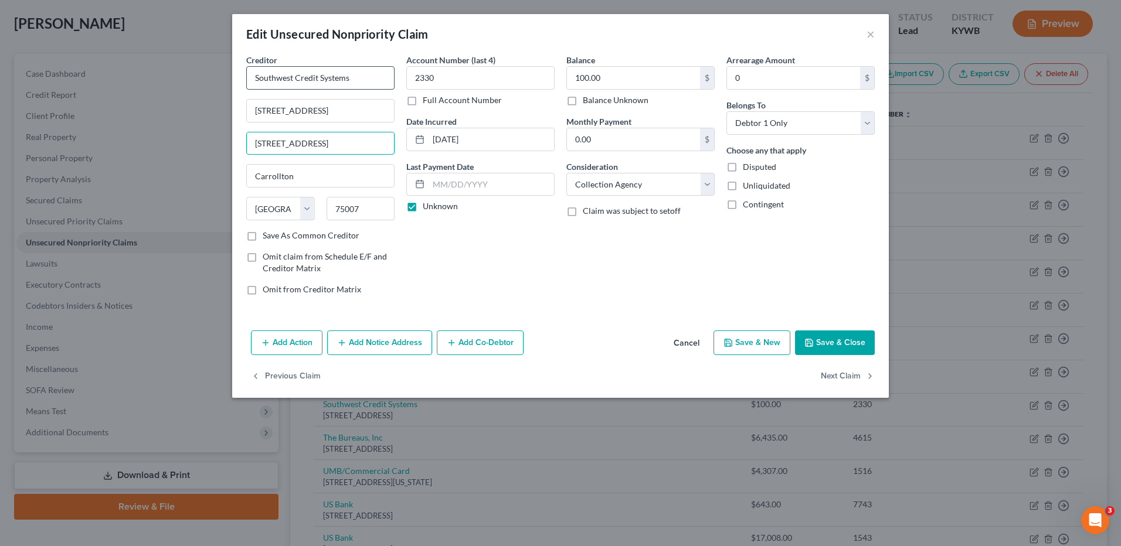
type input "4120 International Pkwy"
drag, startPoint x: 360, startPoint y: 76, endPoint x: 93, endPoint y: 83, distance: 266.9
click at [96, 86] on div "Edit Unsecured Nonpriority Claim × Creditor * Southwest Credit Systems 4120 Int…" at bounding box center [560, 273] width 1121 height 546
type input "/"
paste input "Southwest Credit Systems"
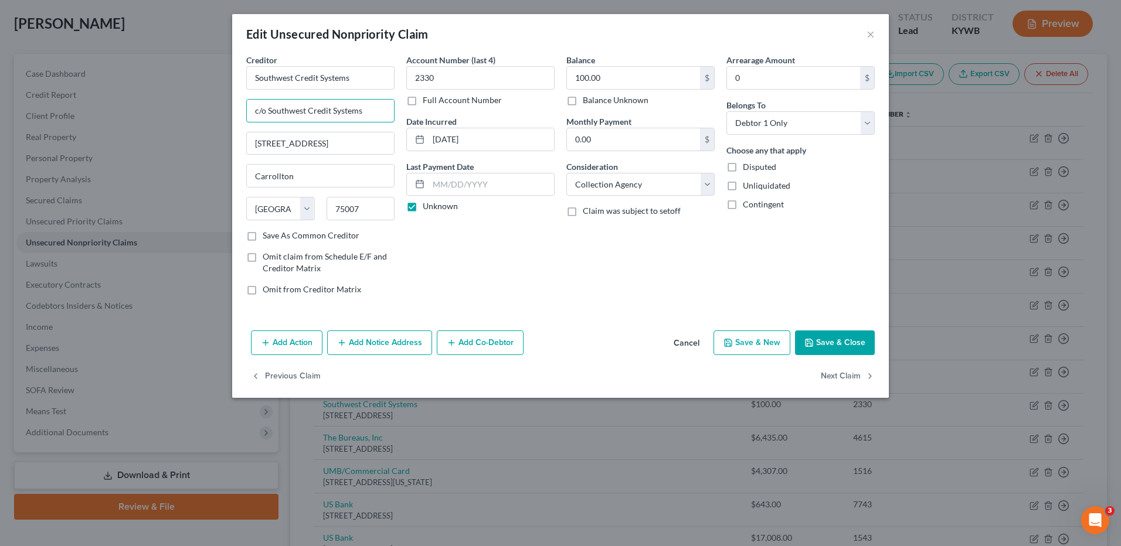
type input "c/o Southwest Credit Systems"
type input "AAA"
click at [808, 331] on button "Save & Close" at bounding box center [835, 343] width 80 height 25
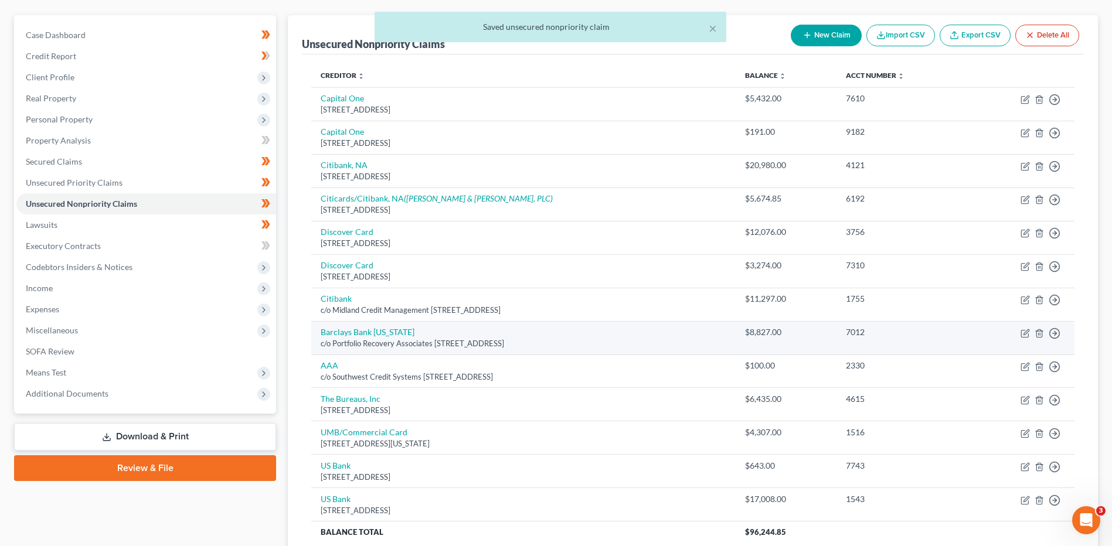
scroll to position [117, 0]
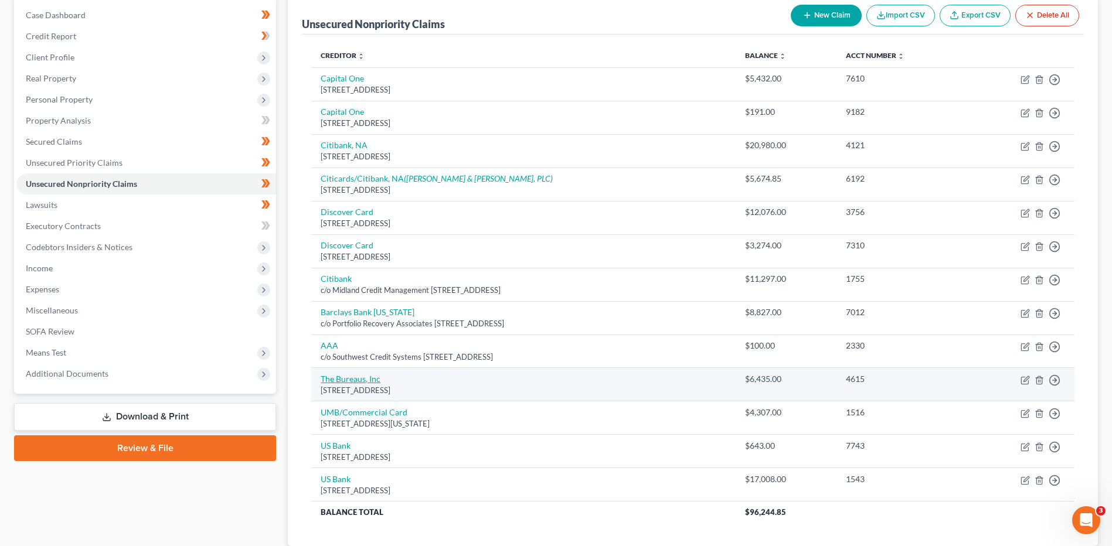
click at [366, 376] on link "The Bureaus, Inc" at bounding box center [351, 379] width 60 height 10
select select "14"
select select "1"
select select "0"
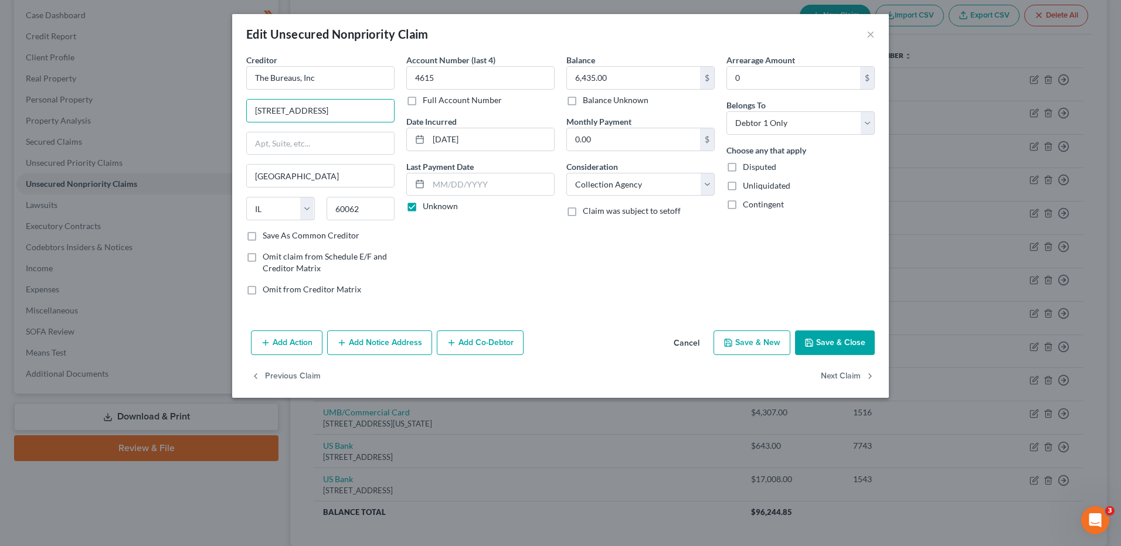
drag, startPoint x: 354, startPoint y: 103, endPoint x: 219, endPoint y: 103, distance: 135.4
click at [220, 103] on div "Edit Unsecured Nonpriority Claim × Creditor * The Bureaus, Inc 650 Dundee Rd St…" at bounding box center [560, 273] width 1121 height 546
click at [314, 143] on input "text" at bounding box center [320, 144] width 147 height 22
paste input "650 Dundee Rd Ste 370"
type input "650 Dundee Rd Ste 370"
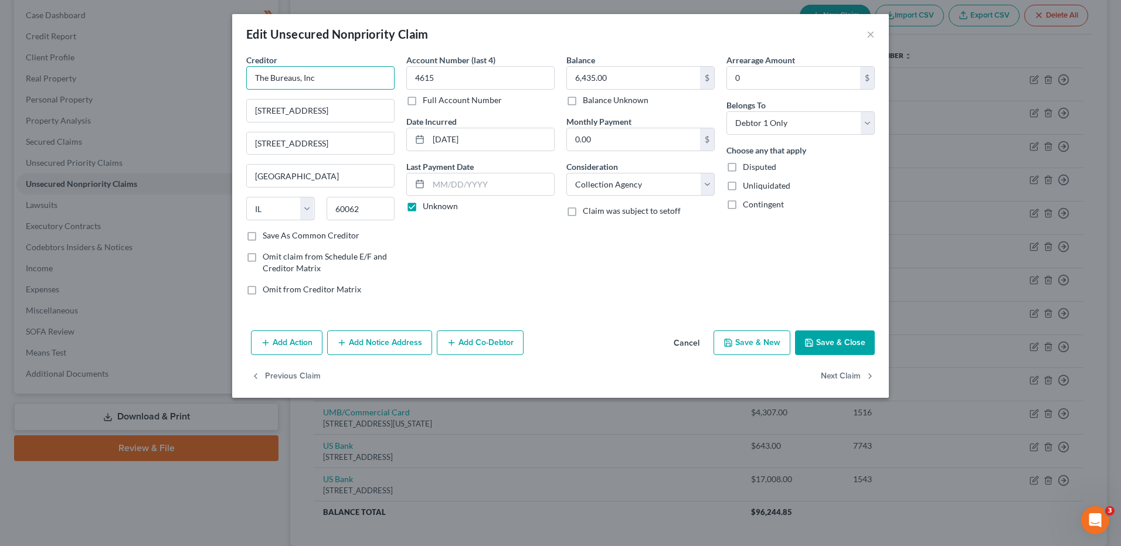
drag, startPoint x: 344, startPoint y: 76, endPoint x: 97, endPoint y: 82, distance: 246.9
click at [98, 84] on div "Edit Unsecured Nonpriority Claim × Creditor * The Bureaus, Inc 650 Dundee Rd St…" at bounding box center [560, 273] width 1121 height 546
paste input "The Bureaus, Inc"
type input "c/o The Bureaus, Inc"
type input "Capital One"
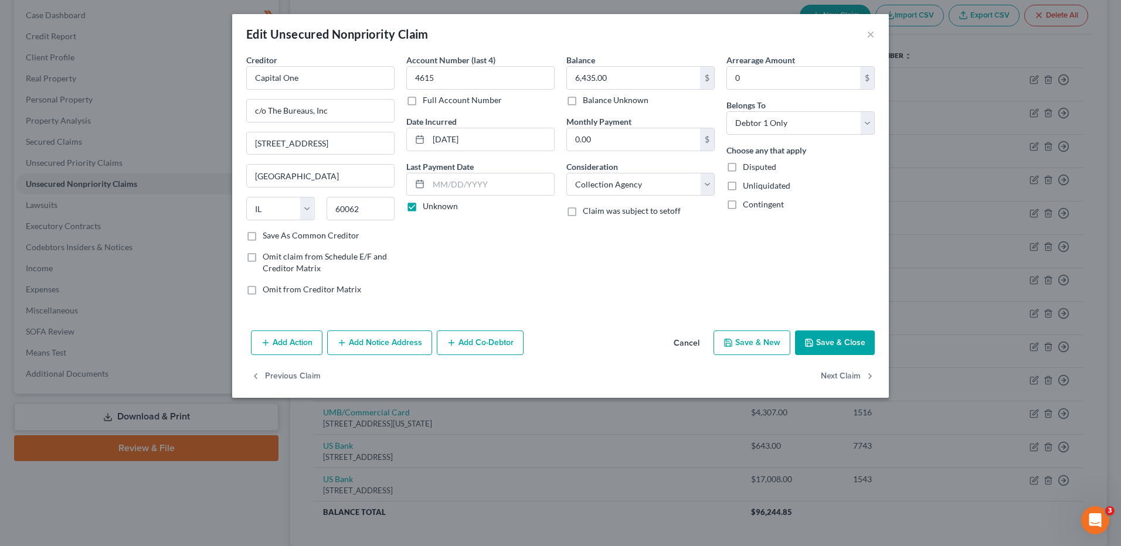
click at [827, 332] on button "Save & Close" at bounding box center [835, 343] width 80 height 25
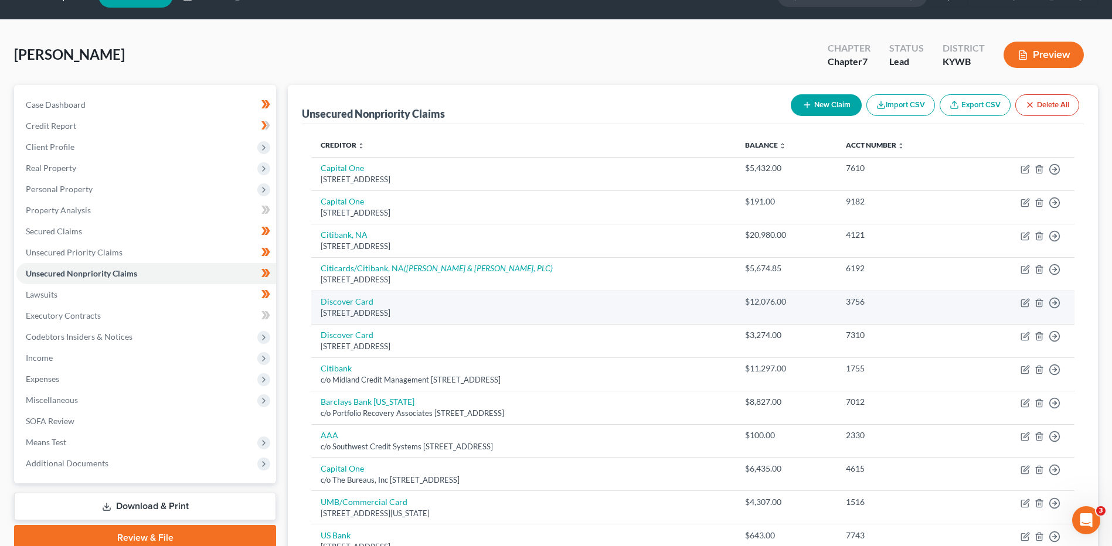
scroll to position [0, 0]
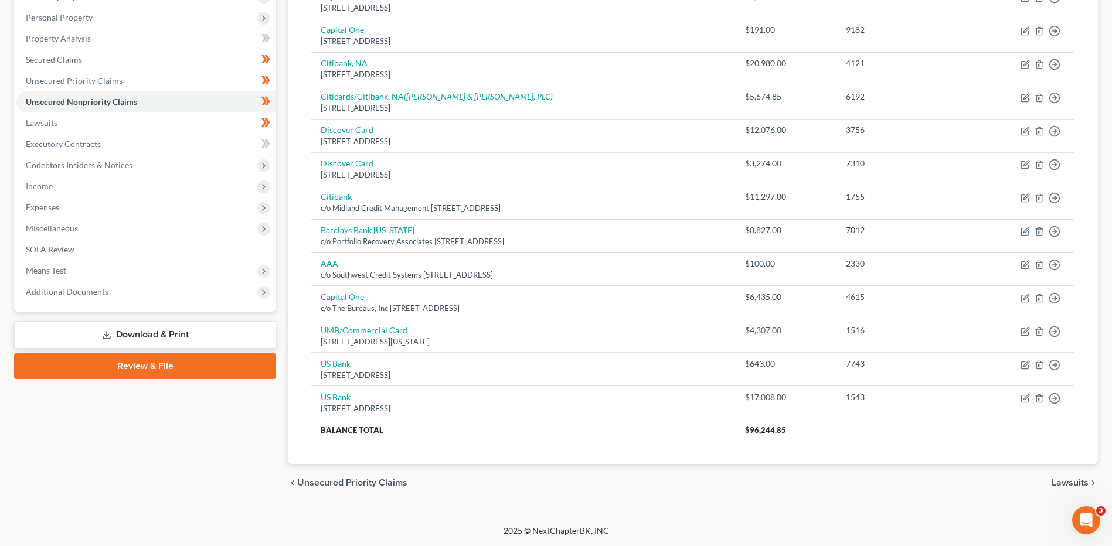
click at [120, 335] on link "Download & Print" at bounding box center [145, 335] width 262 height 28
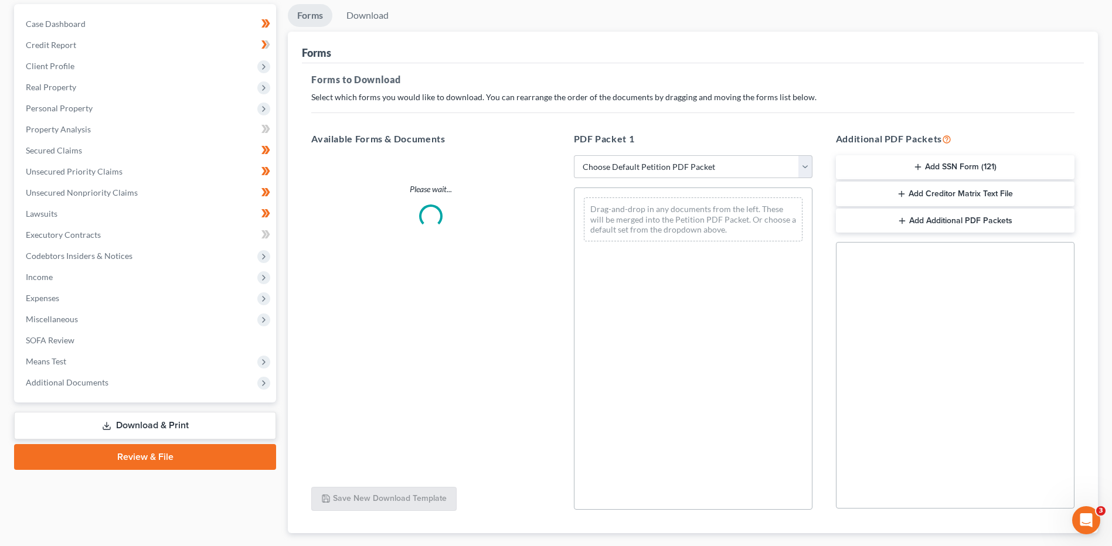
scroll to position [117, 0]
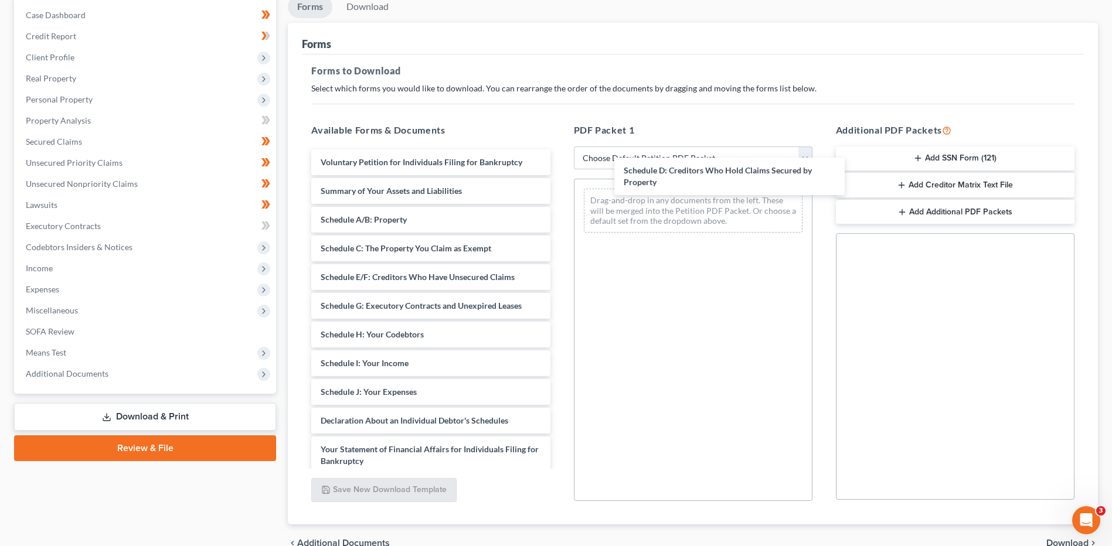
drag, startPoint x: 409, startPoint y: 290, endPoint x: 600, endPoint y: 205, distance: 209.2
click at [559, 182] on div "Schedule D: Creditors Who Hold Claims Secured by Property Voluntary Petition fo…" at bounding box center [430, 430] width 257 height 561
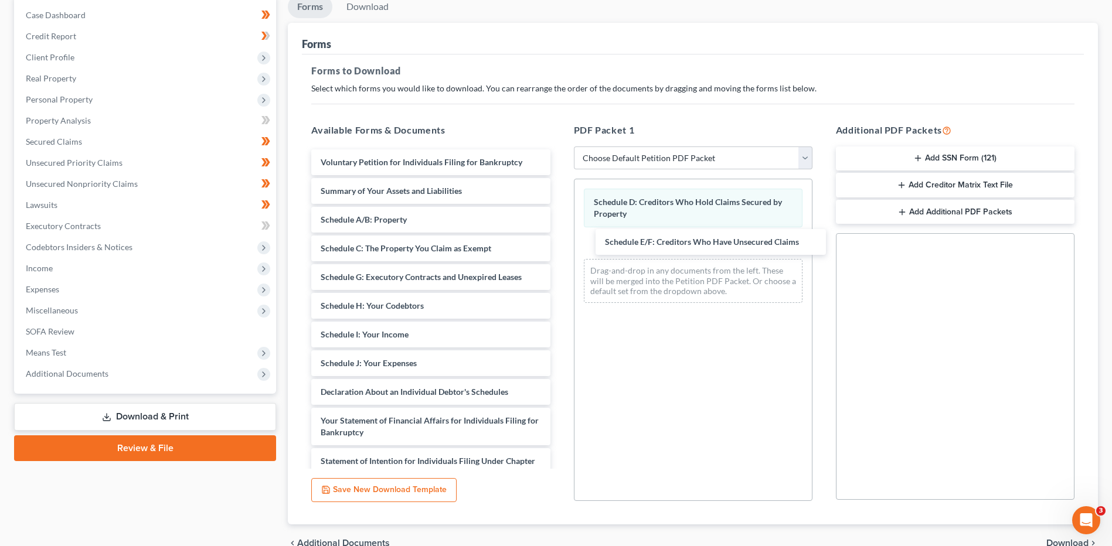
drag, startPoint x: 461, startPoint y: 277, endPoint x: 905, endPoint y: 334, distance: 448.1
click at [559, 241] on div "Schedule E/F: Creditors Who Have Unsecured Claims Voluntary Petition for Indivi…" at bounding box center [430, 416] width 257 height 532
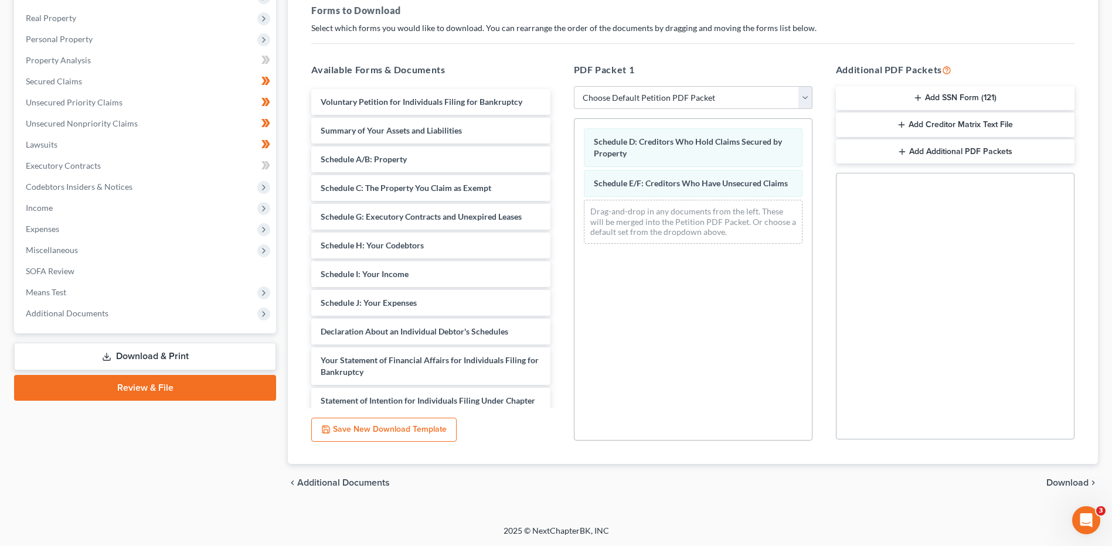
click at [1054, 480] on span "Download" at bounding box center [1068, 482] width 42 height 9
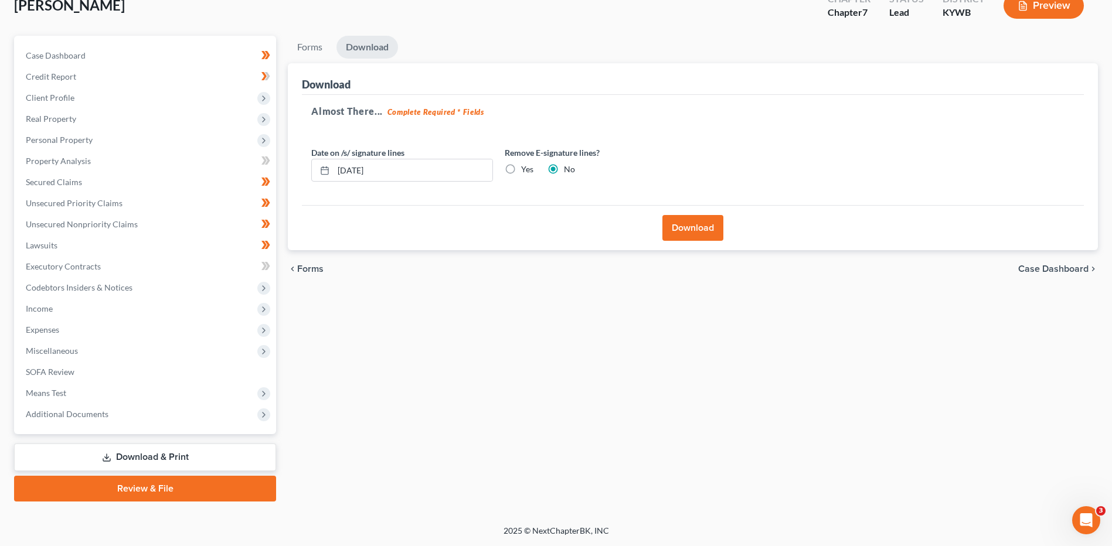
scroll to position [77, 0]
click at [707, 222] on button "Download" at bounding box center [693, 228] width 61 height 26
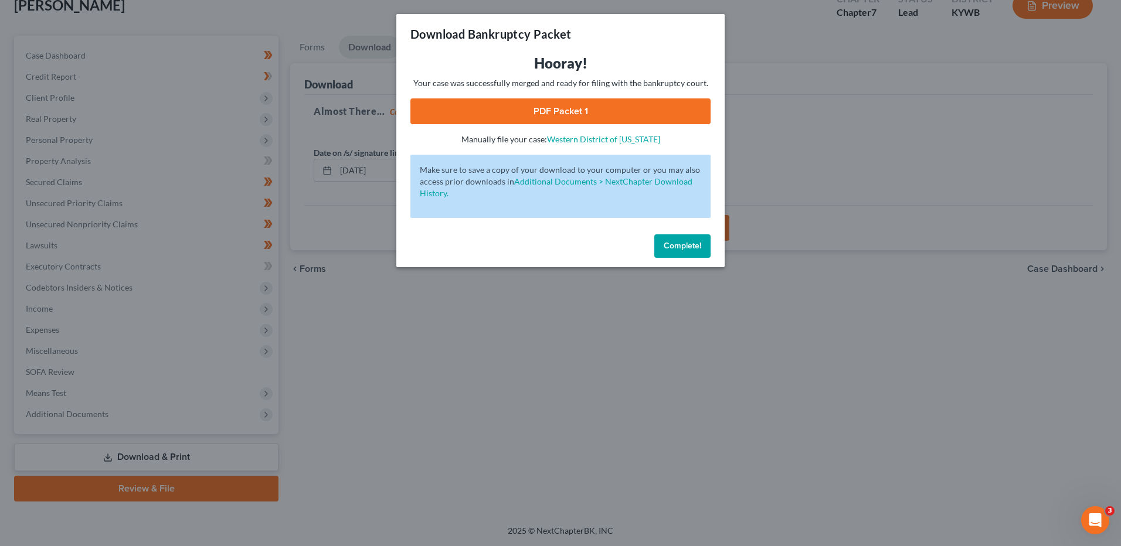
click at [560, 104] on link "PDF Packet 1" at bounding box center [560, 112] width 300 height 26
click at [667, 236] on button "Complete!" at bounding box center [682, 246] width 56 height 23
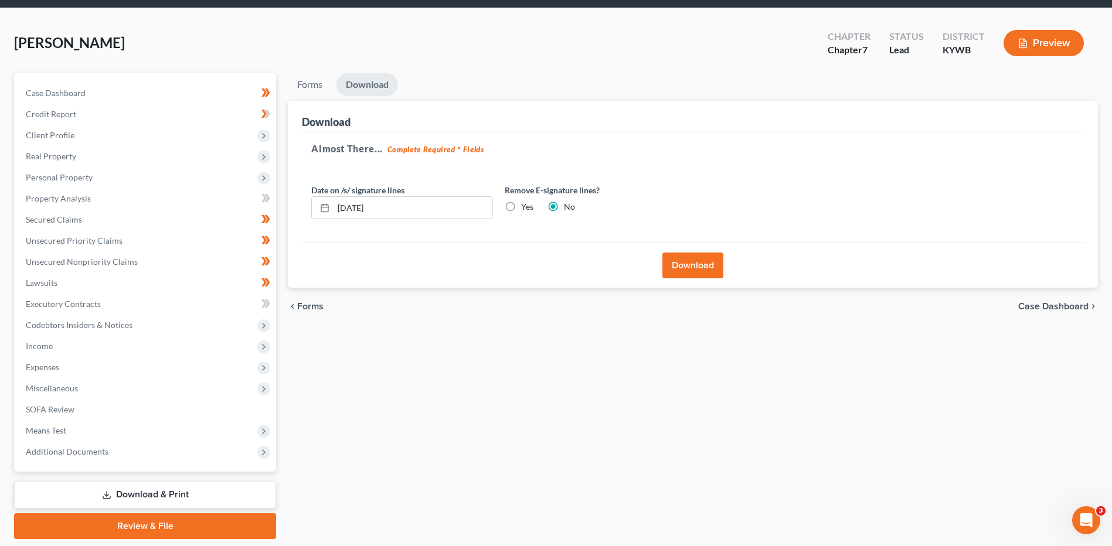
scroll to position [0, 0]
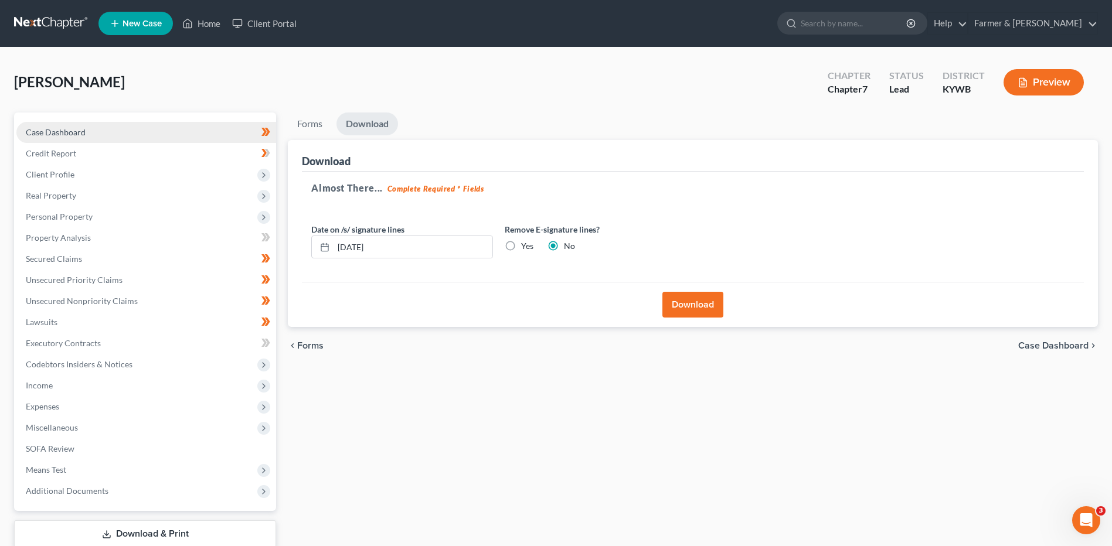
click at [70, 125] on link "Case Dashboard" at bounding box center [146, 132] width 260 height 21
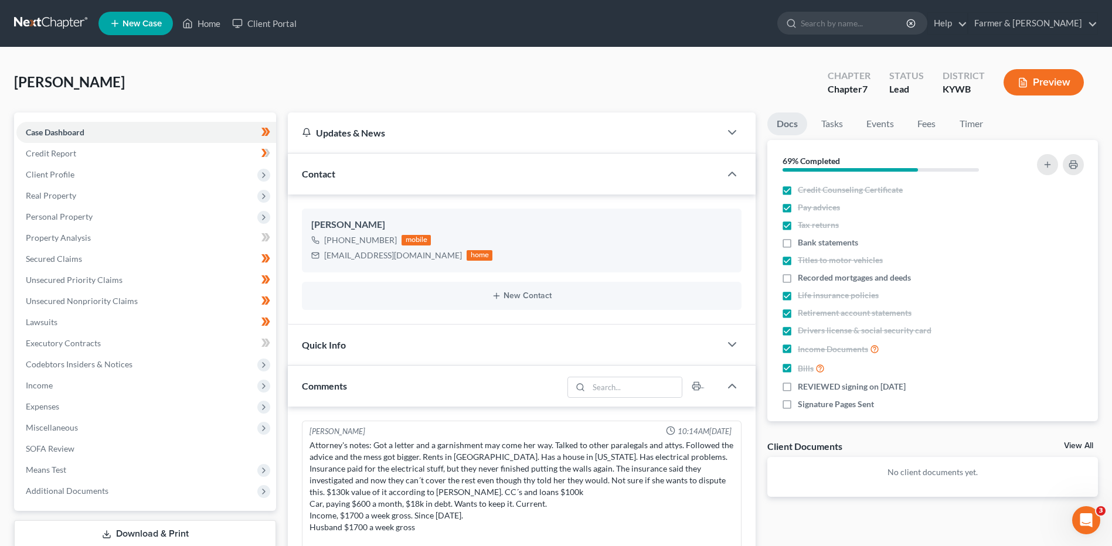
scroll to position [104, 0]
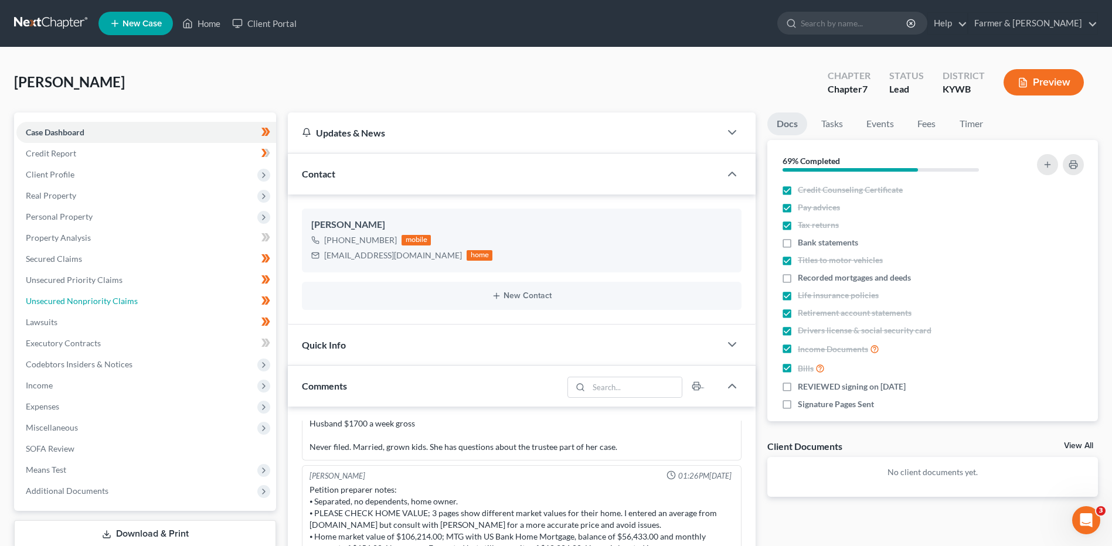
drag, startPoint x: 98, startPoint y: 307, endPoint x: 308, endPoint y: 300, distance: 210.0
click at [98, 307] on link "Unsecured Nonpriority Claims" at bounding box center [146, 301] width 260 height 21
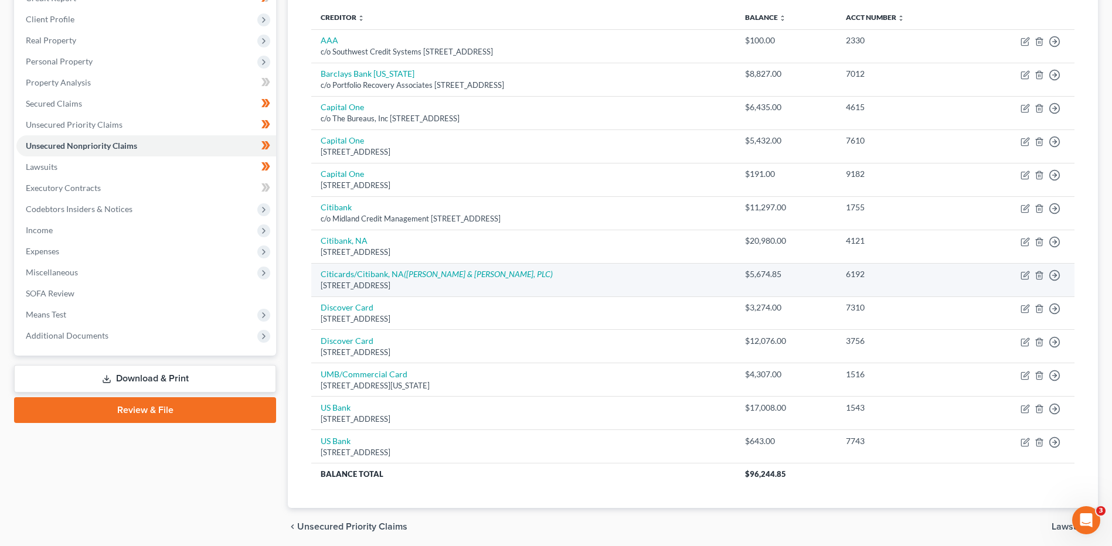
scroll to position [176, 0]
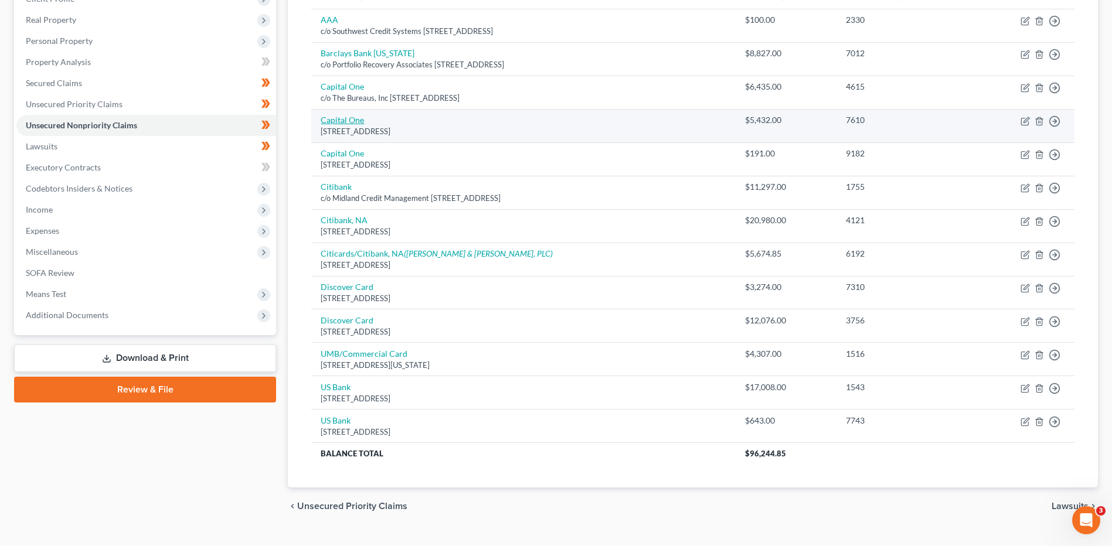
click at [354, 123] on link "Capital One" at bounding box center [342, 120] width 43 height 10
select select "46"
select select "2"
select select "0"
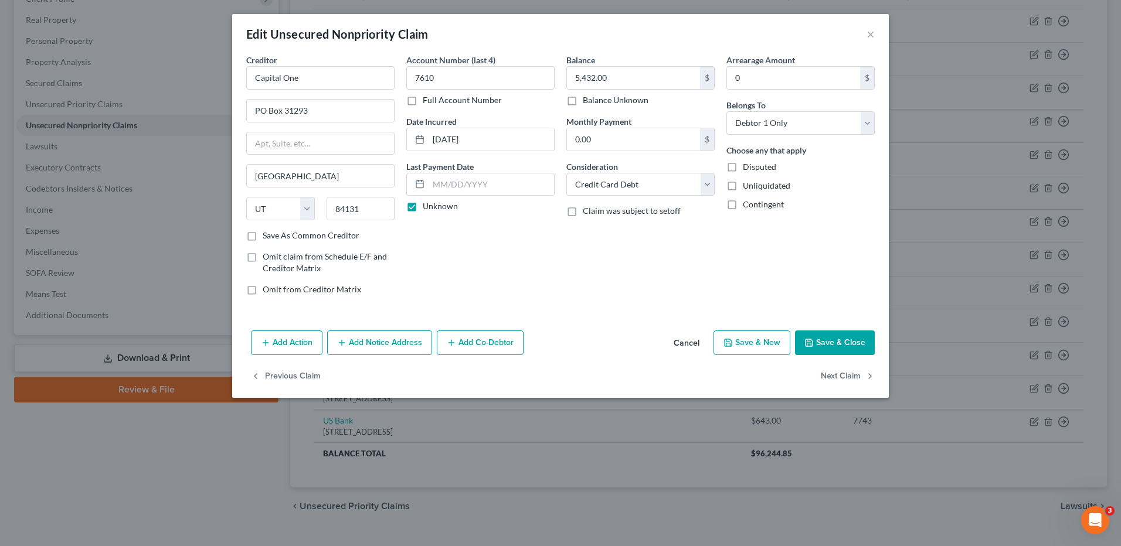
click at [699, 349] on button "Cancel" at bounding box center [686, 343] width 45 height 23
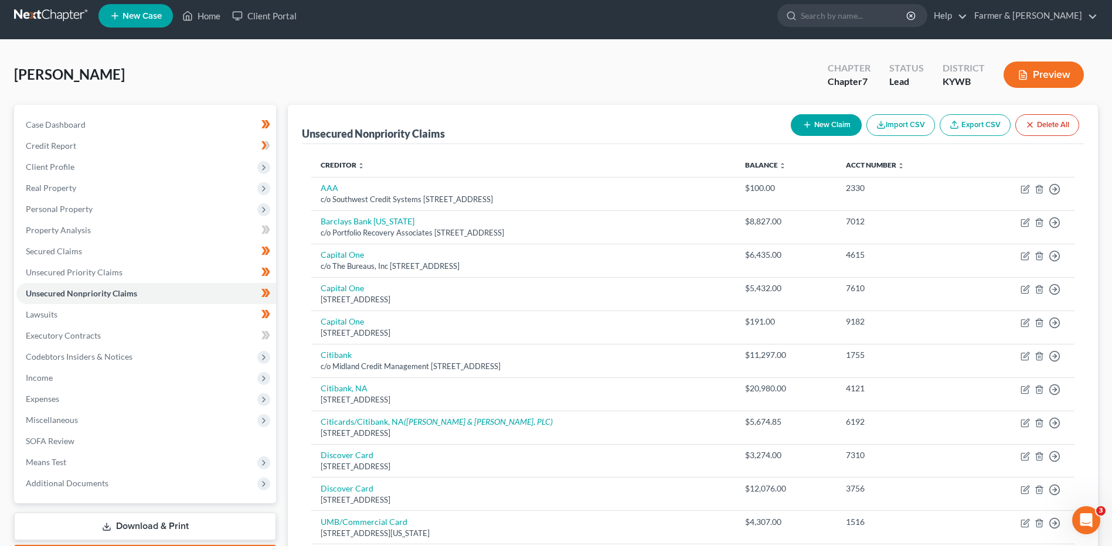
scroll to position [0, 0]
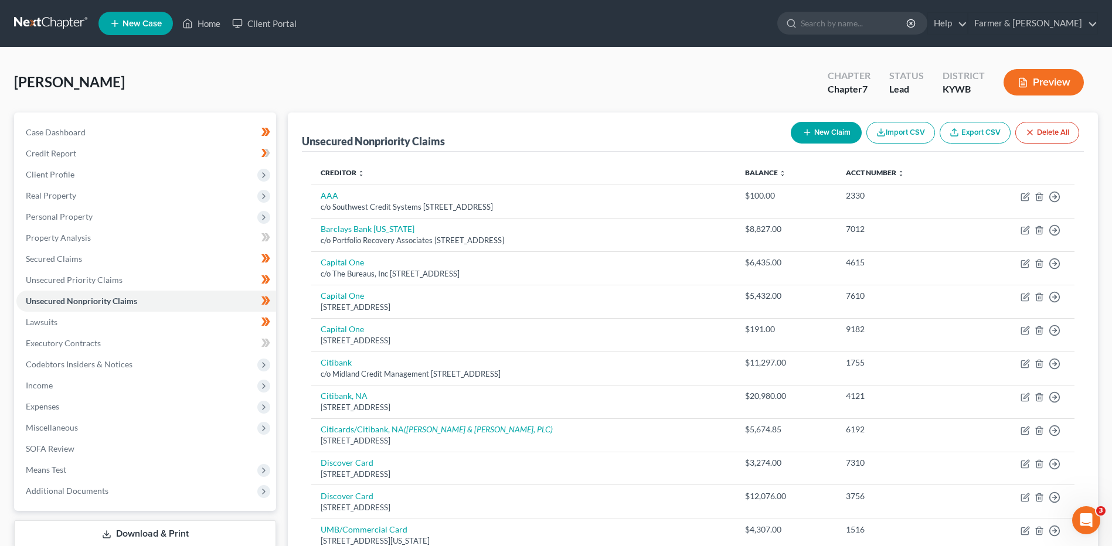
drag, startPoint x: 37, startPoint y: 25, endPoint x: 45, endPoint y: 23, distance: 8.5
click at [37, 25] on link at bounding box center [51, 23] width 75 height 21
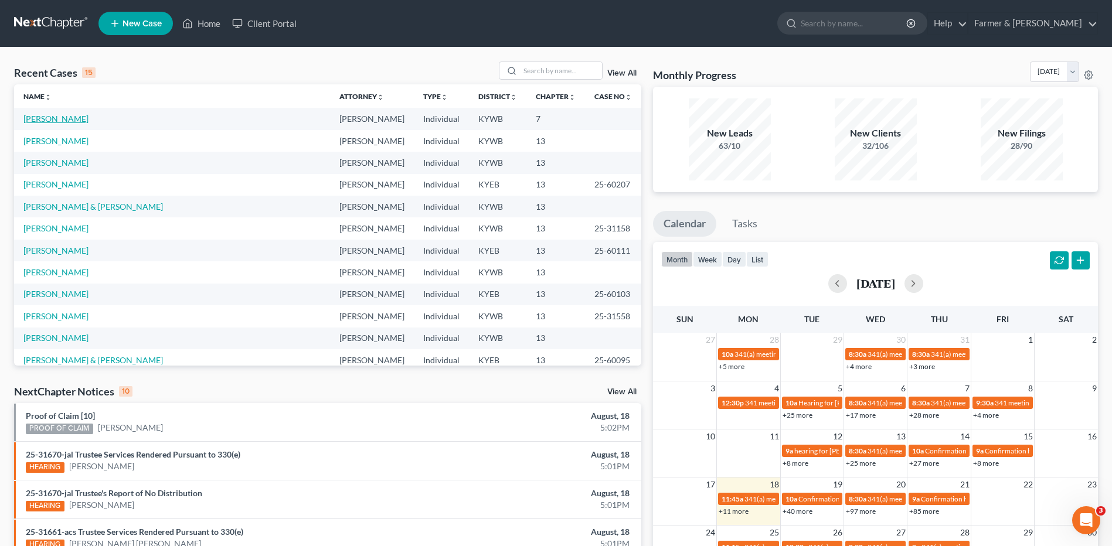
click at [60, 118] on link "[PERSON_NAME]" at bounding box center [55, 119] width 65 height 10
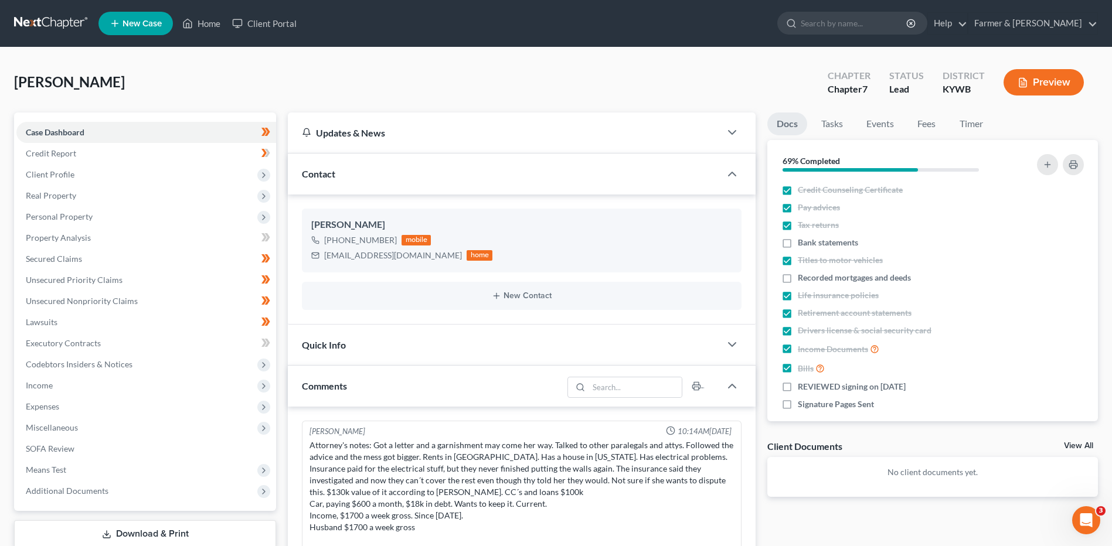
scroll to position [104, 0]
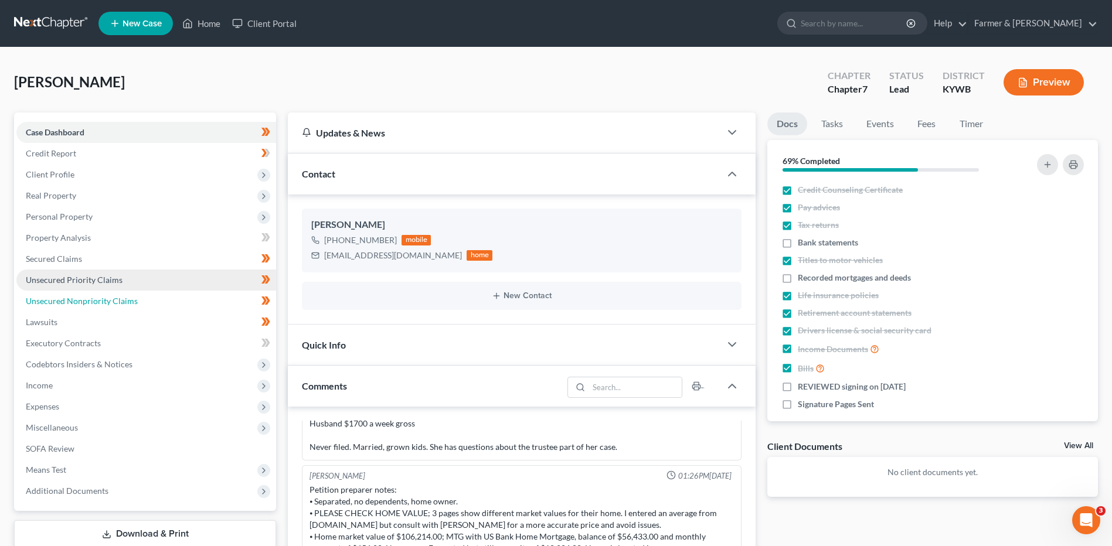
drag, startPoint x: 76, startPoint y: 295, endPoint x: 118, endPoint y: 286, distance: 43.1
click at [76, 295] on link "Unsecured Nonpriority Claims" at bounding box center [146, 301] width 260 height 21
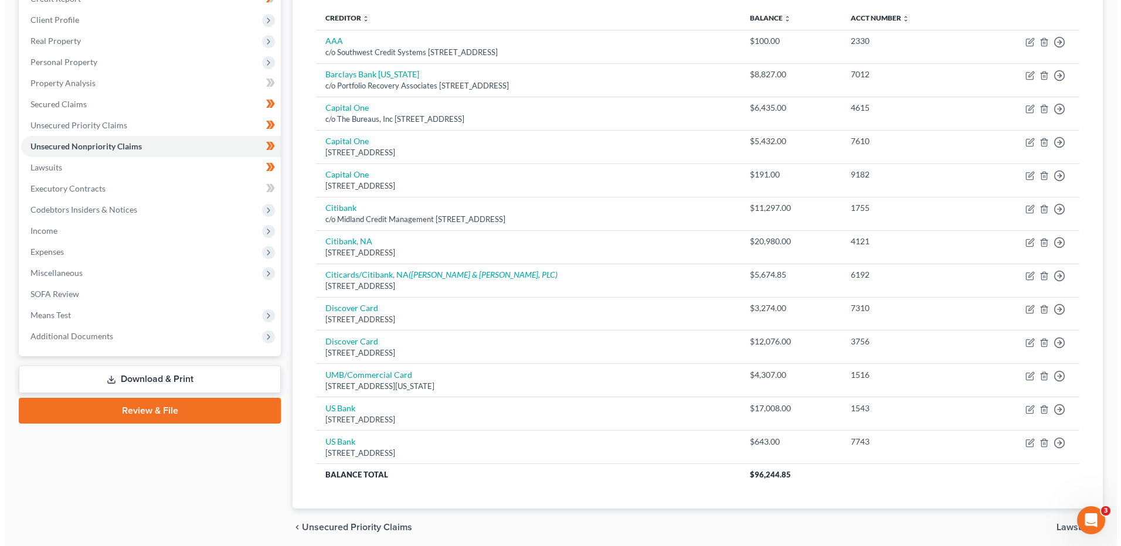
scroll to position [117, 0]
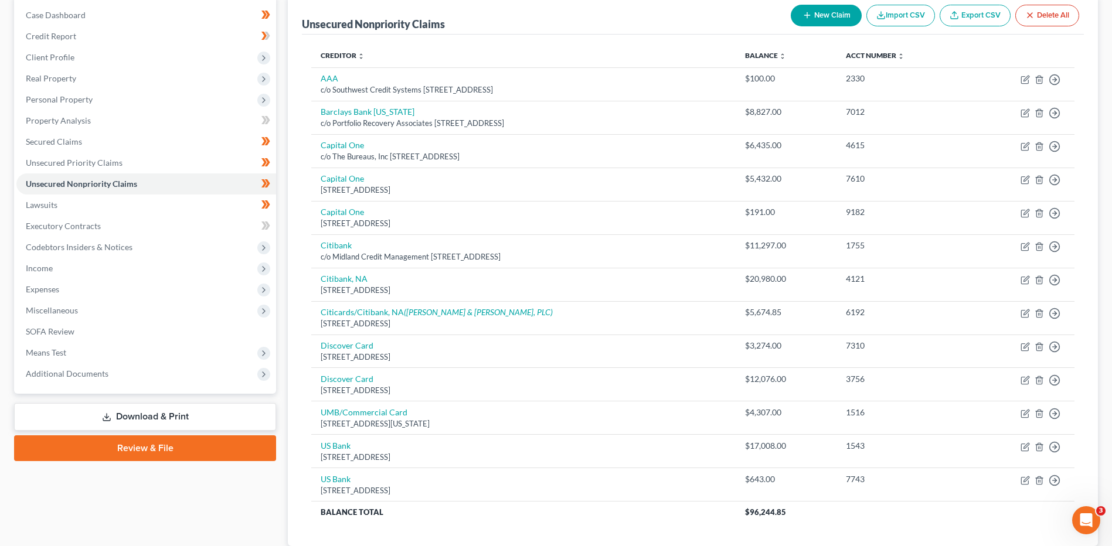
click at [809, 18] on icon "button" at bounding box center [807, 15] width 9 height 9
select select "0"
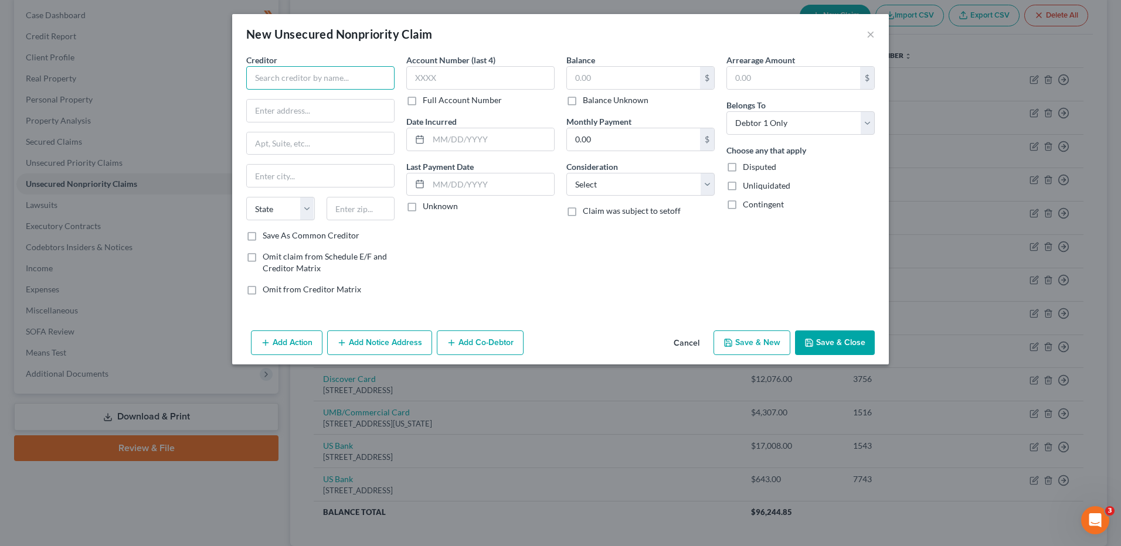
click at [290, 72] on input "text" at bounding box center [320, 77] width 148 height 23
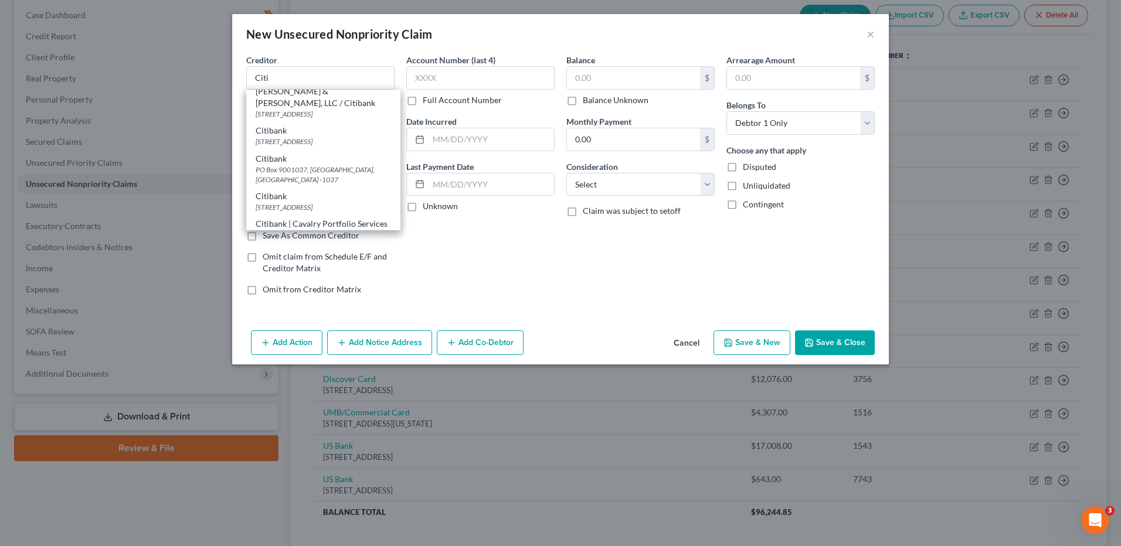
drag, startPoint x: 320, startPoint y: 179, endPoint x: 426, endPoint y: 152, distance: 108.8
click at [320, 147] on div "[STREET_ADDRESS]" at bounding box center [323, 142] width 135 height 10
type input "Citibank"
type input "PO Box 6241"
type input "[GEOGRAPHIC_DATA]"
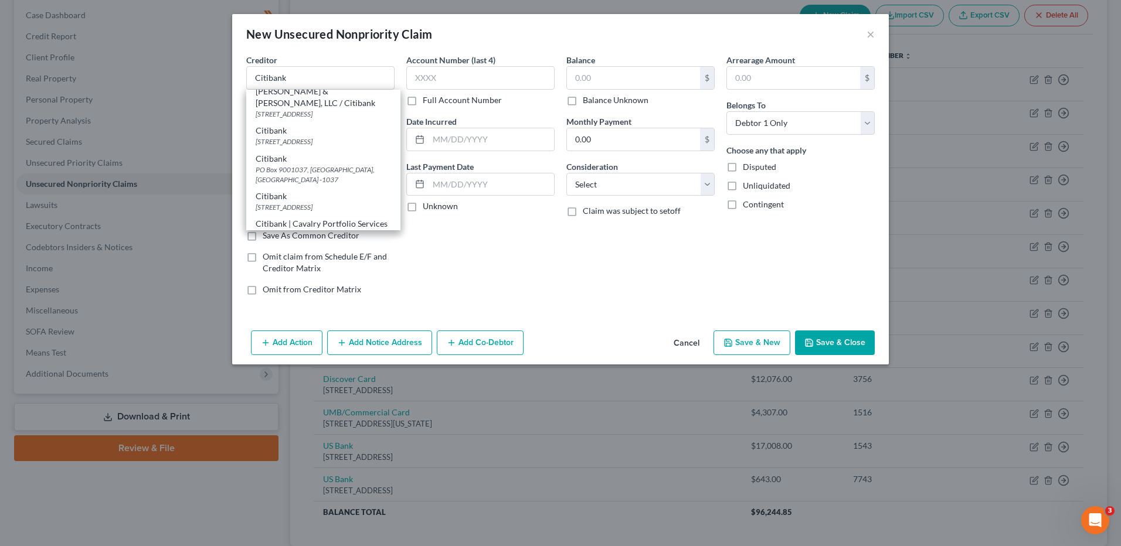
select select "43"
type input "57117"
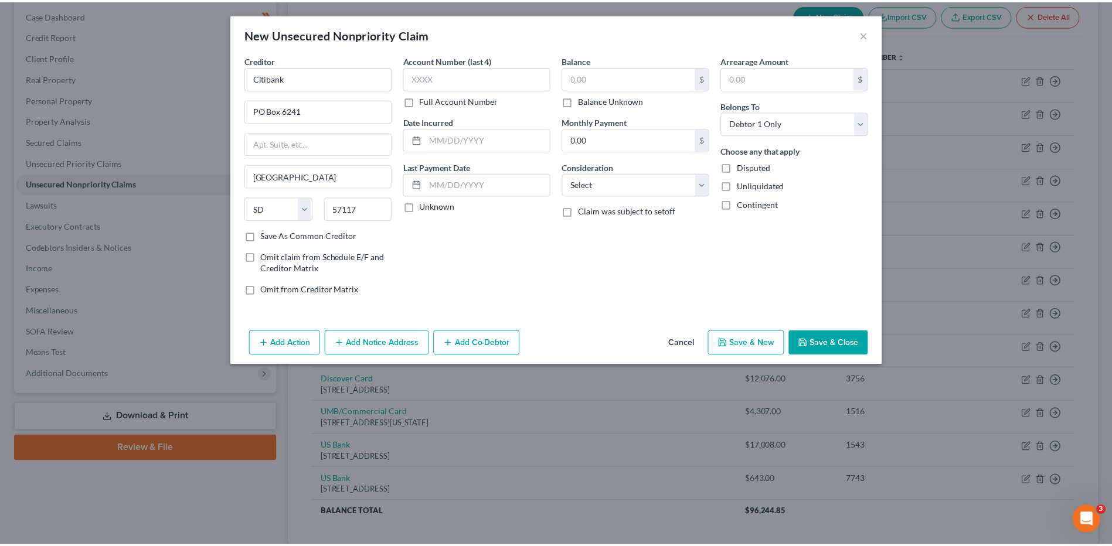
scroll to position [0, 0]
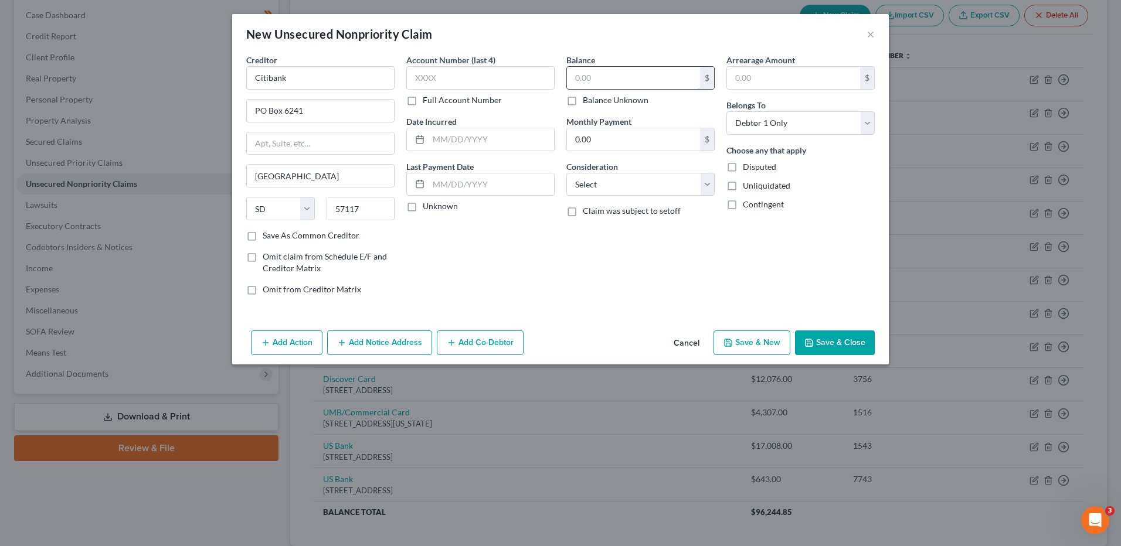
click at [614, 79] on input "text" at bounding box center [633, 78] width 133 height 22
type input "4,500.00"
click at [811, 352] on button "Save & Close" at bounding box center [835, 343] width 80 height 25
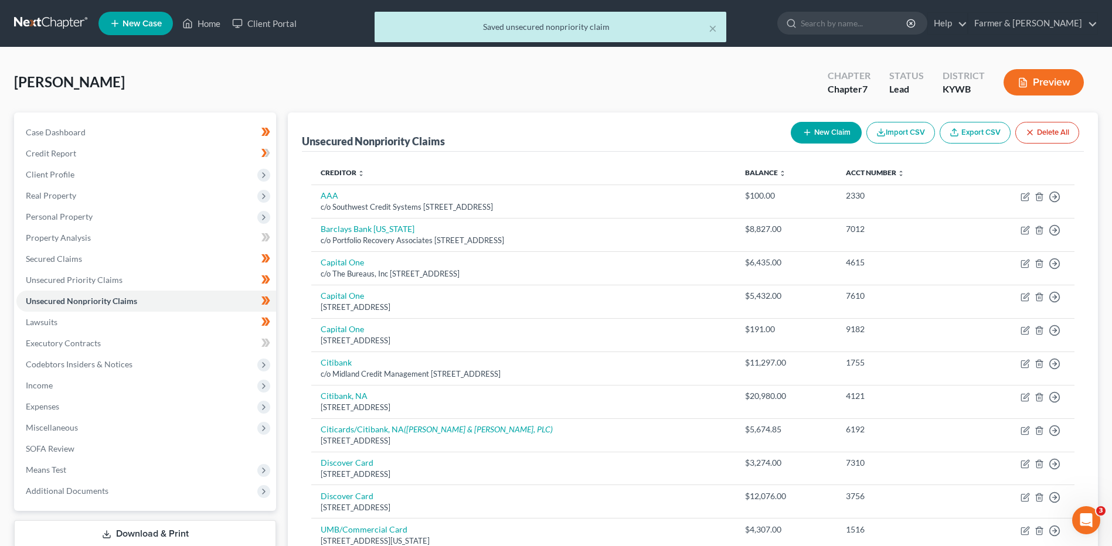
click at [822, 141] on button "New Claim" at bounding box center [826, 133] width 71 height 22
select select "0"
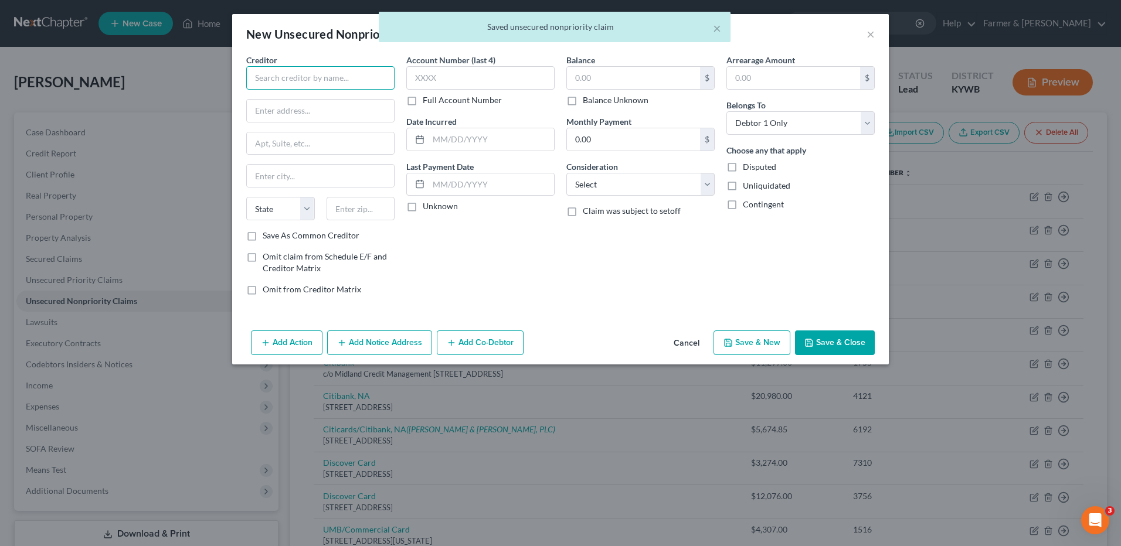
click at [341, 85] on input "text" at bounding box center [320, 77] width 148 height 23
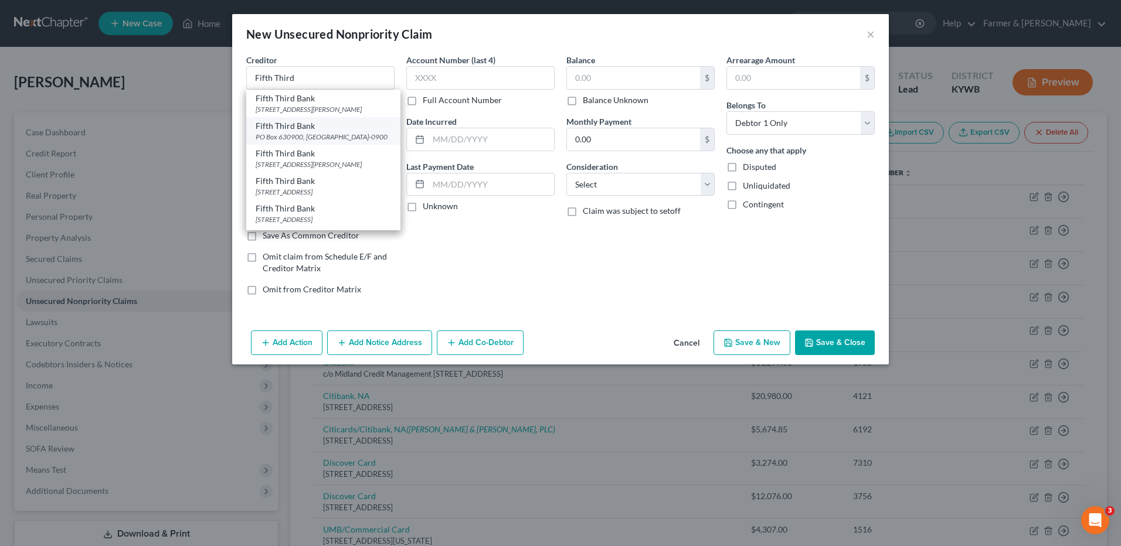
click at [315, 127] on div "Fifth Third Bank" at bounding box center [323, 126] width 135 height 12
type input "Fifth Third Bank"
type input "PO Box 630900"
type input "Cincinnati"
select select "36"
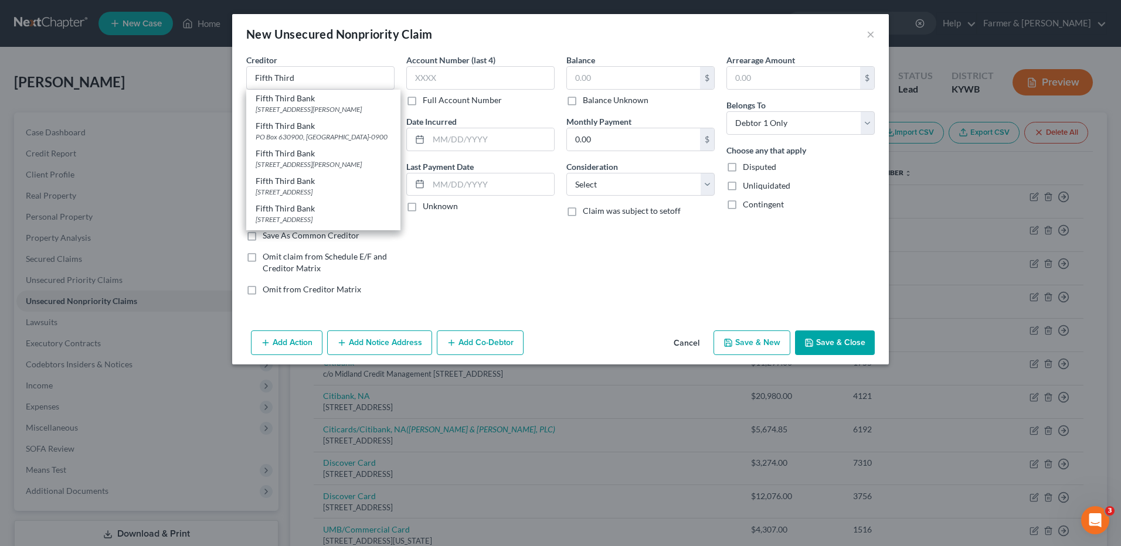
type input "45263-0900"
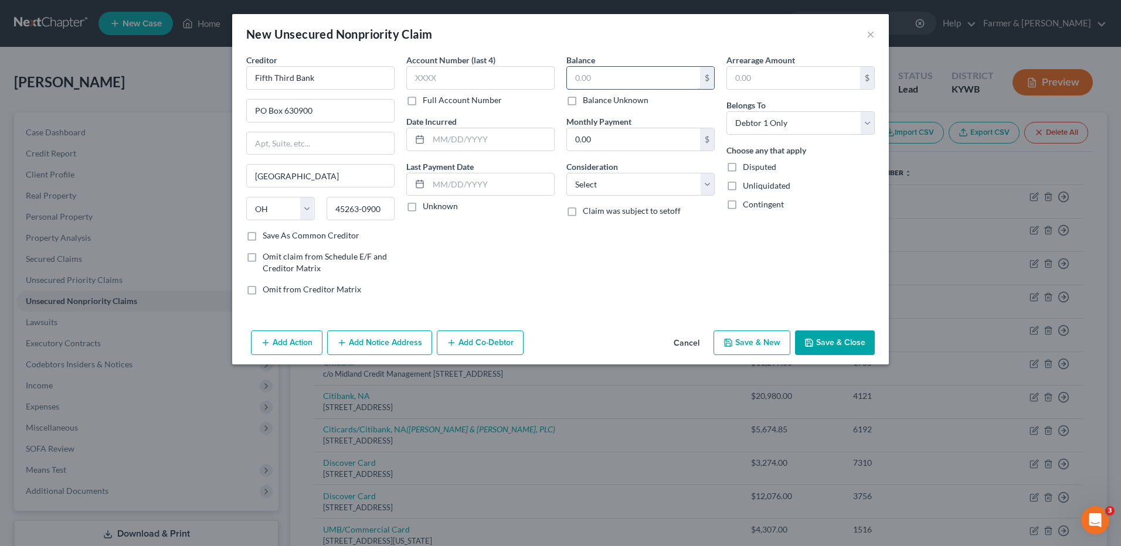
click at [684, 81] on input "text" at bounding box center [633, 78] width 133 height 22
type input "30.00"
click at [836, 339] on button "Save & Close" at bounding box center [835, 343] width 80 height 25
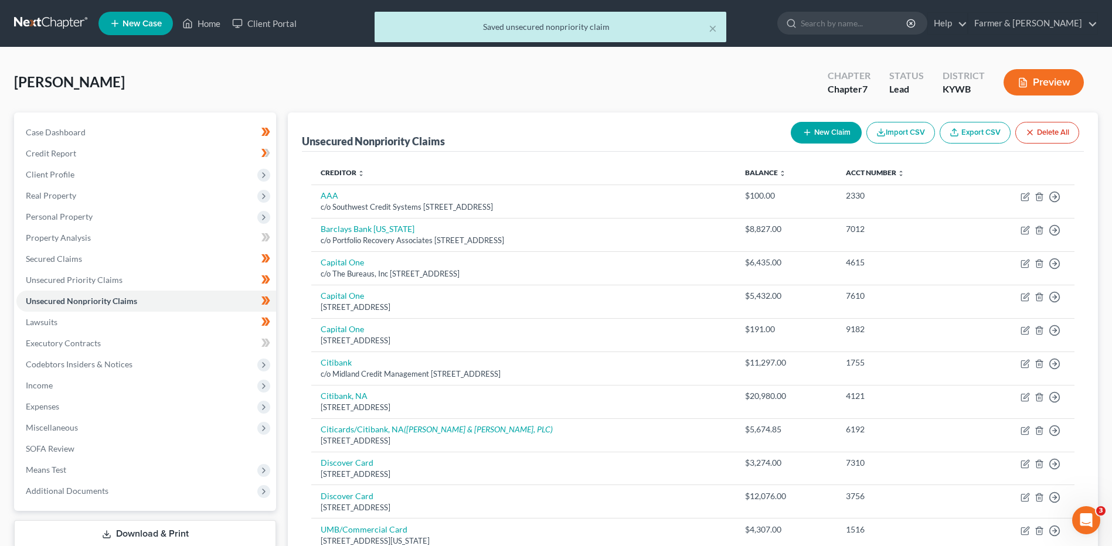
click at [834, 124] on button "New Claim" at bounding box center [826, 133] width 71 height 22
select select "0"
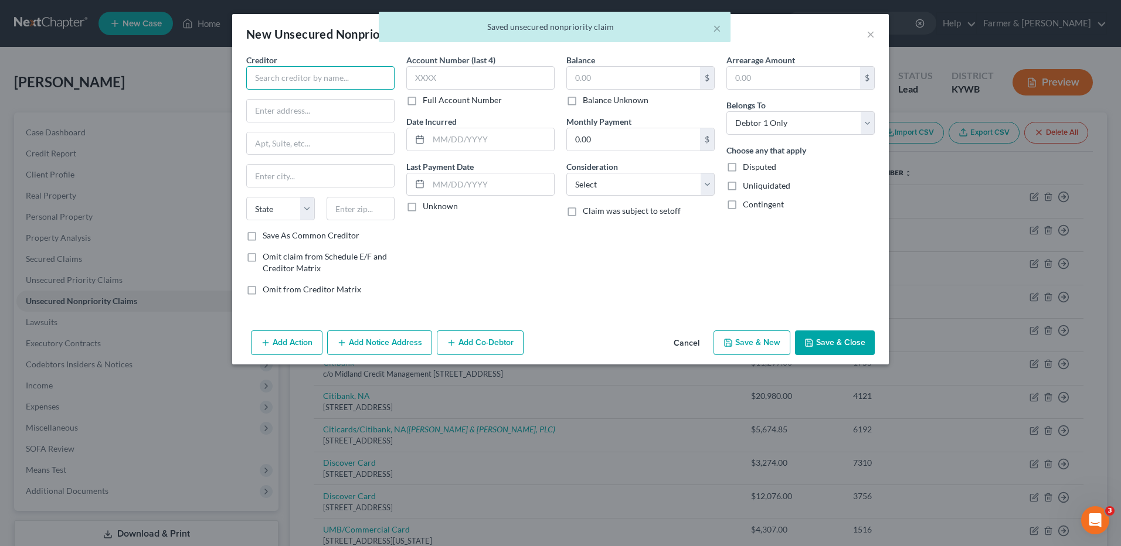
click at [344, 69] on input "text" at bounding box center [320, 77] width 148 height 23
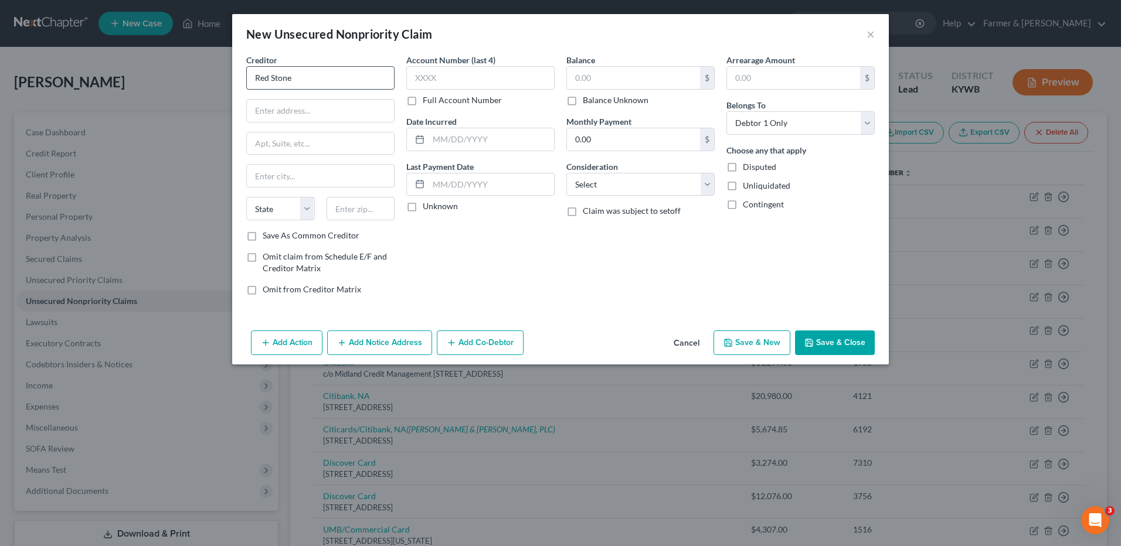
drag, startPoint x: 301, startPoint y: 89, endPoint x: 284, endPoint y: 88, distance: 17.0
click at [284, 88] on div "Creditor * Red Stone State AL AK AR AZ CA CO CT DE DC FL GA GU HI ID IL IN IA K…" at bounding box center [320, 142] width 148 height 176
click at [310, 83] on input "Red Stone" at bounding box center [320, 77] width 148 height 23
drag, startPoint x: 325, startPoint y: 78, endPoint x: 219, endPoint y: 81, distance: 106.2
click at [220, 83] on div "New Unsecured Nonpriority Claim × Creditor * Red Stone State AL AK AR AZ CA CO …" at bounding box center [560, 273] width 1121 height 546
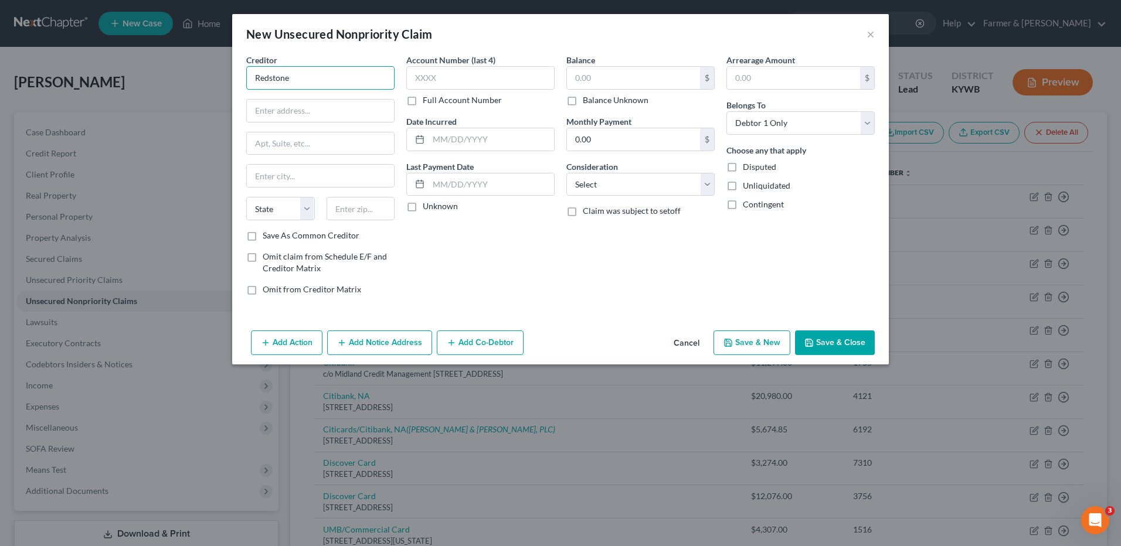
drag, startPoint x: 317, startPoint y: 77, endPoint x: 247, endPoint y: 82, distance: 70.0
click at [247, 82] on input "Redstone" at bounding box center [320, 77] width 148 height 23
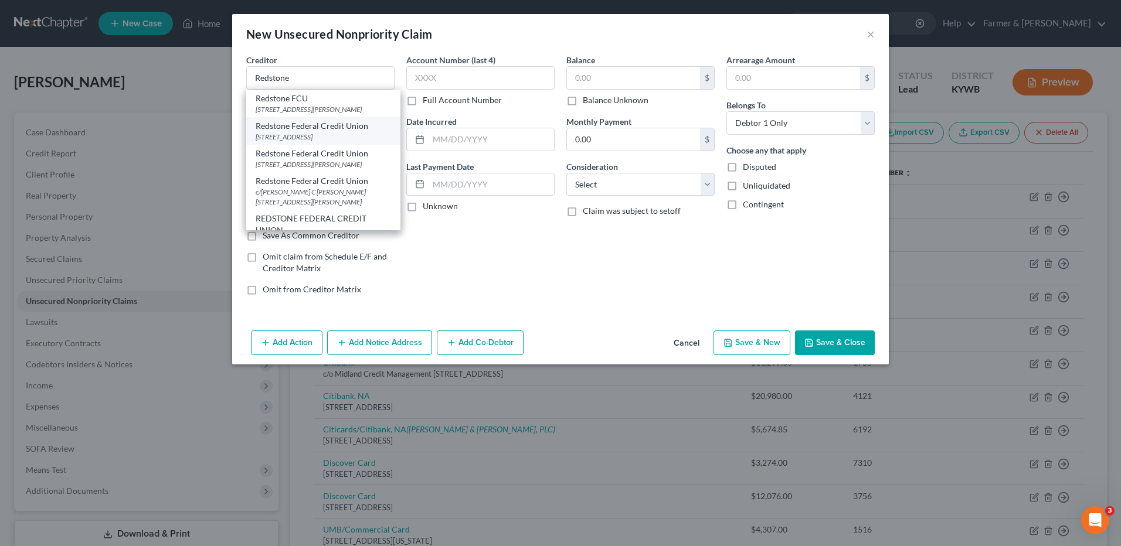
click at [320, 127] on div "Redstone Federal Credit Union" at bounding box center [323, 126] width 135 height 12
type input "Redstone Federal Credit Union"
type input "PO Box 5347"
type input "Huntsville"
select select "0"
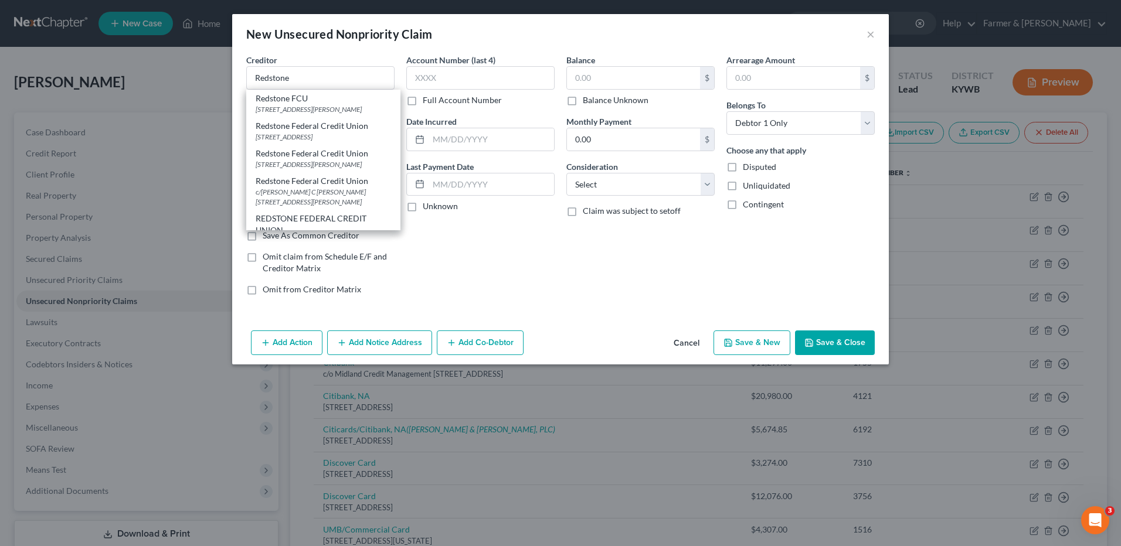
type input "35805"
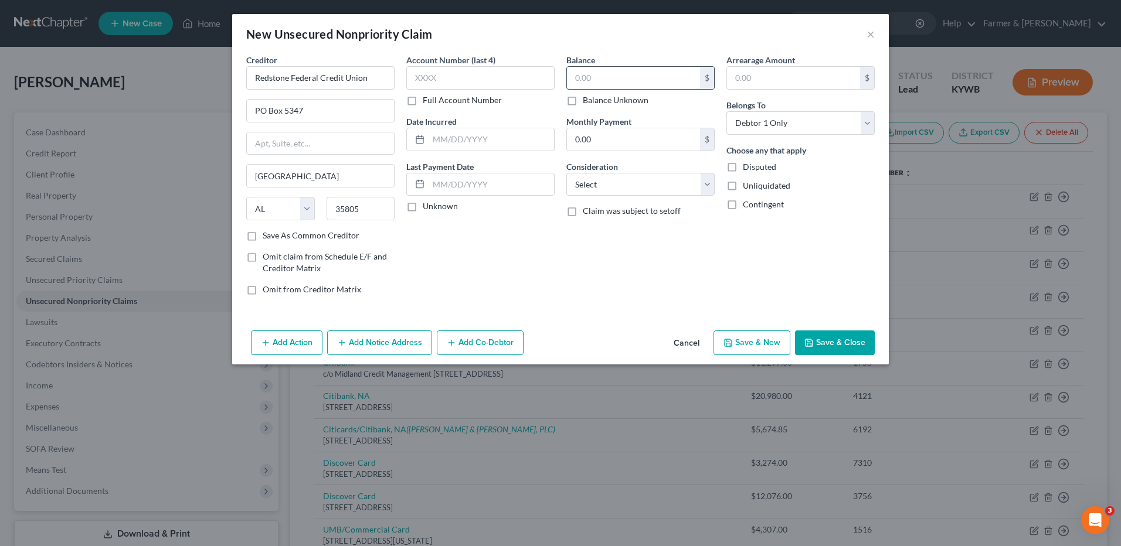
click at [602, 79] on input "text" at bounding box center [633, 78] width 133 height 22
type input "4,100.00"
click at [830, 342] on button "Save & Close" at bounding box center [835, 343] width 80 height 25
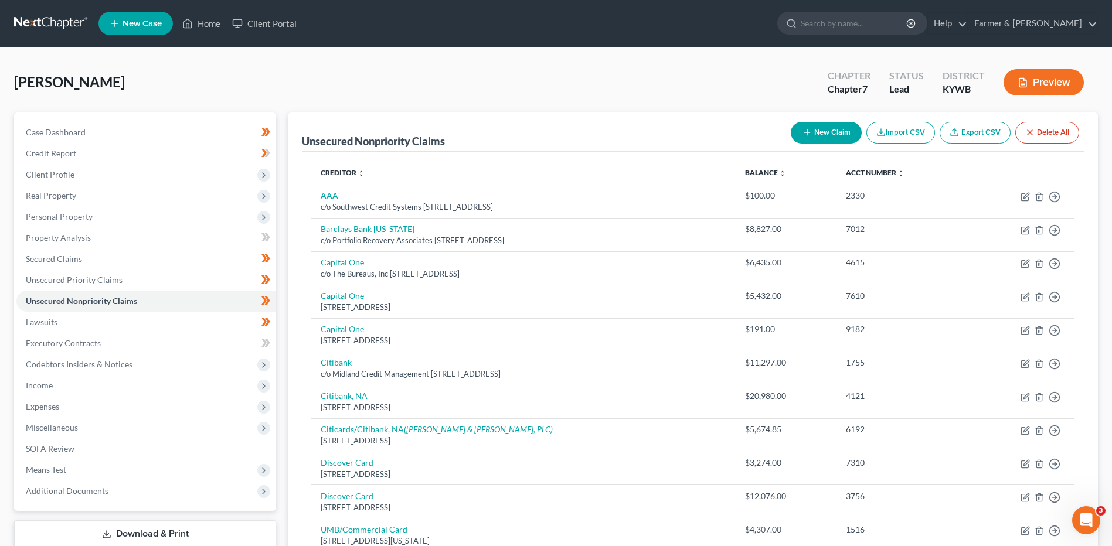
click at [825, 133] on button "New Claim" at bounding box center [826, 133] width 71 height 22
select select "0"
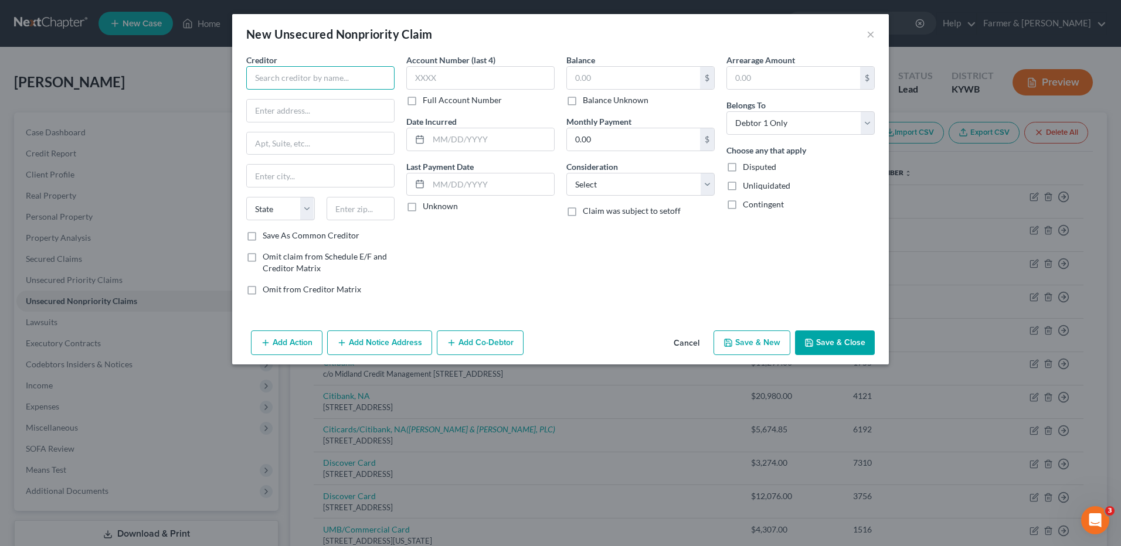
click at [337, 81] on input "text" at bounding box center [320, 77] width 148 height 23
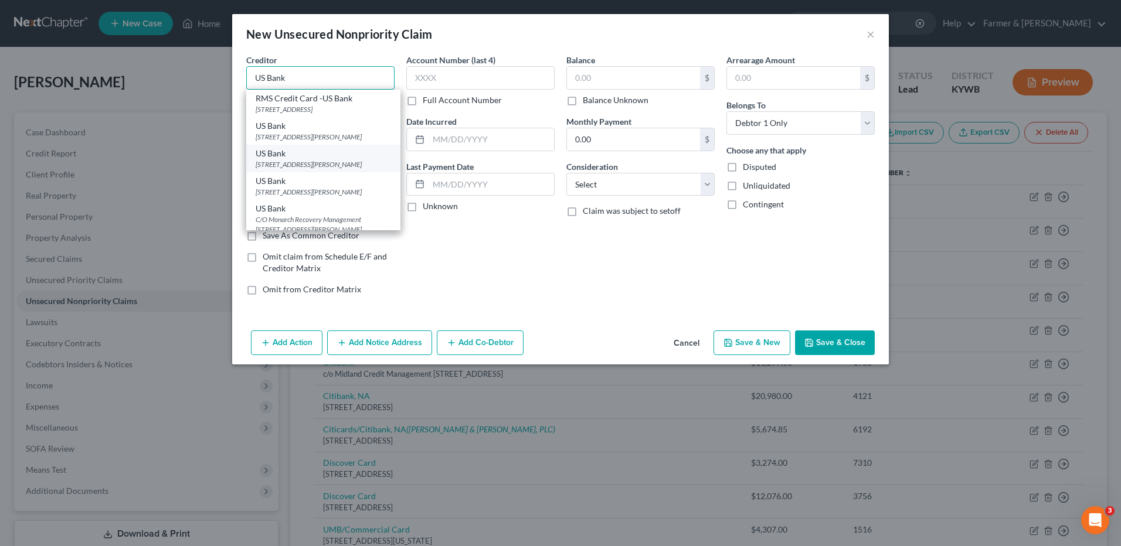
type input "US Bank"
click at [307, 159] on div "US Bank" at bounding box center [323, 154] width 135 height 12
type input "PO Box 2188"
type input "Oshkosh"
select select "52"
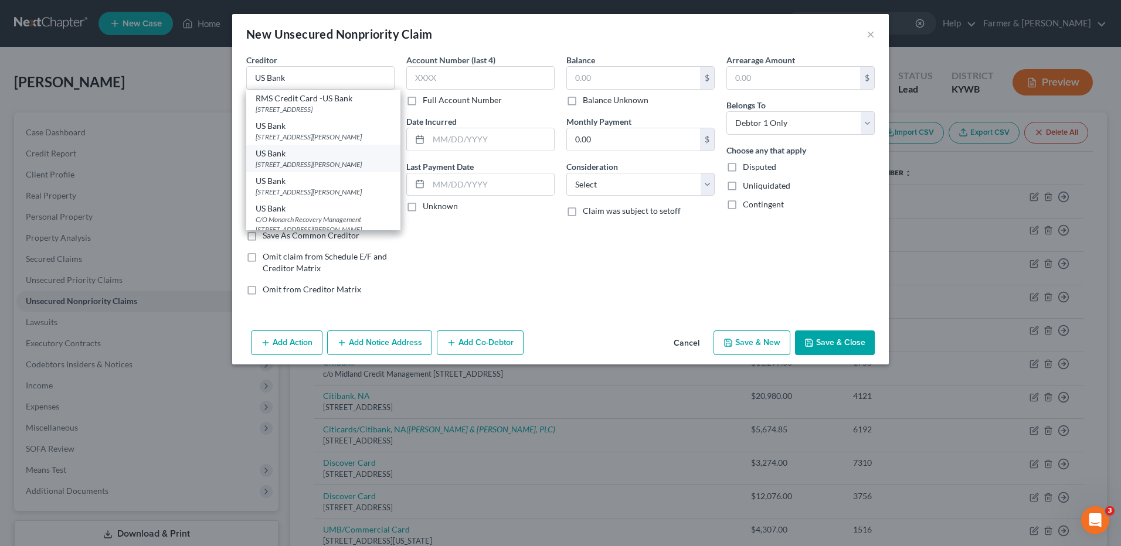
type input "54903"
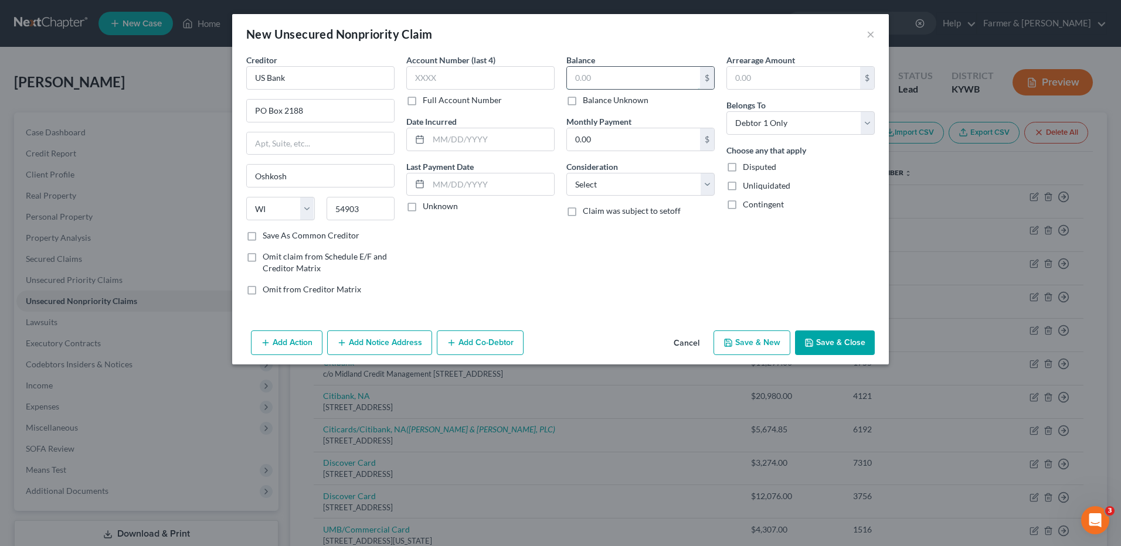
click at [615, 81] on input "text" at bounding box center [633, 78] width 133 height 22
type input "21,700.00"
click at [806, 335] on button "Save & Close" at bounding box center [835, 343] width 80 height 25
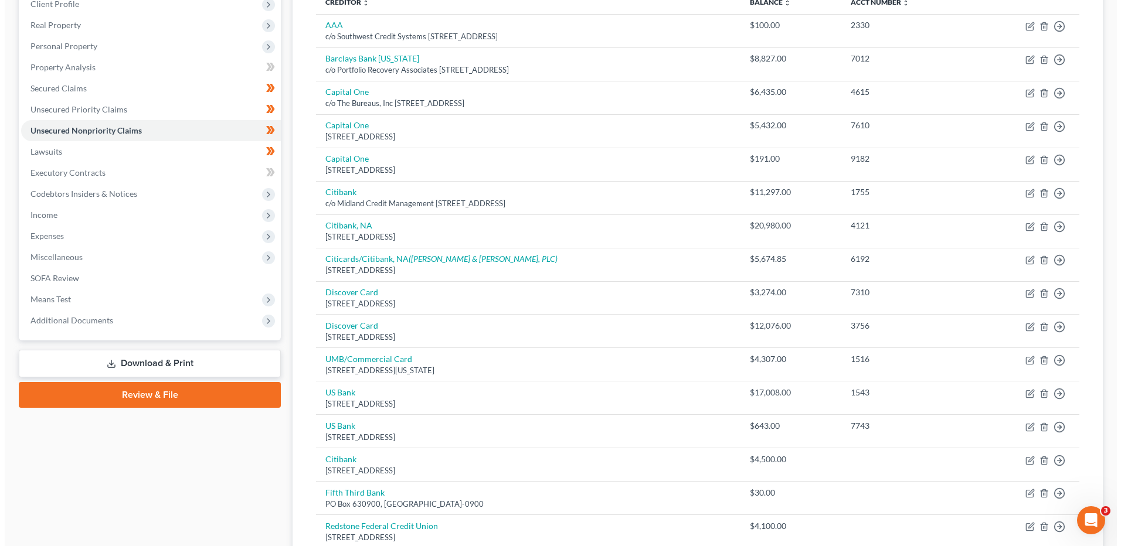
scroll to position [117, 0]
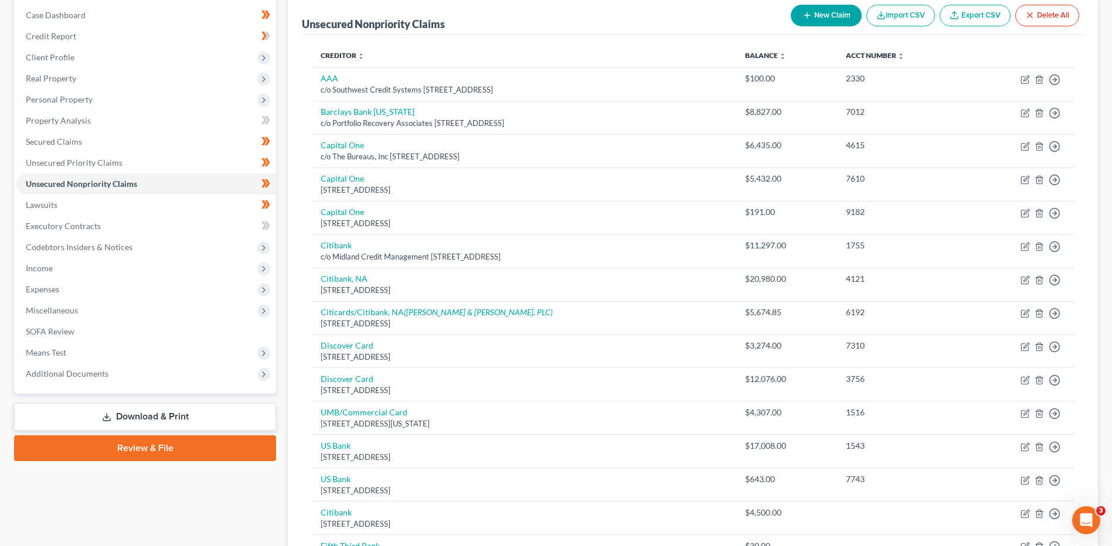
click at [796, 11] on button "New Claim" at bounding box center [826, 16] width 71 height 22
select select "0"
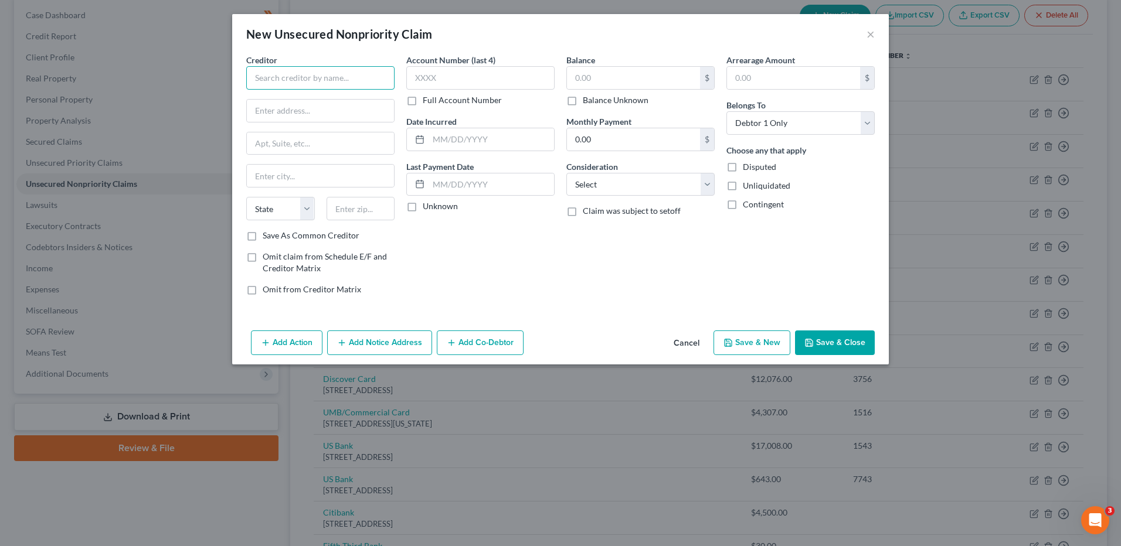
click at [271, 72] on input "text" at bounding box center [320, 77] width 148 height 23
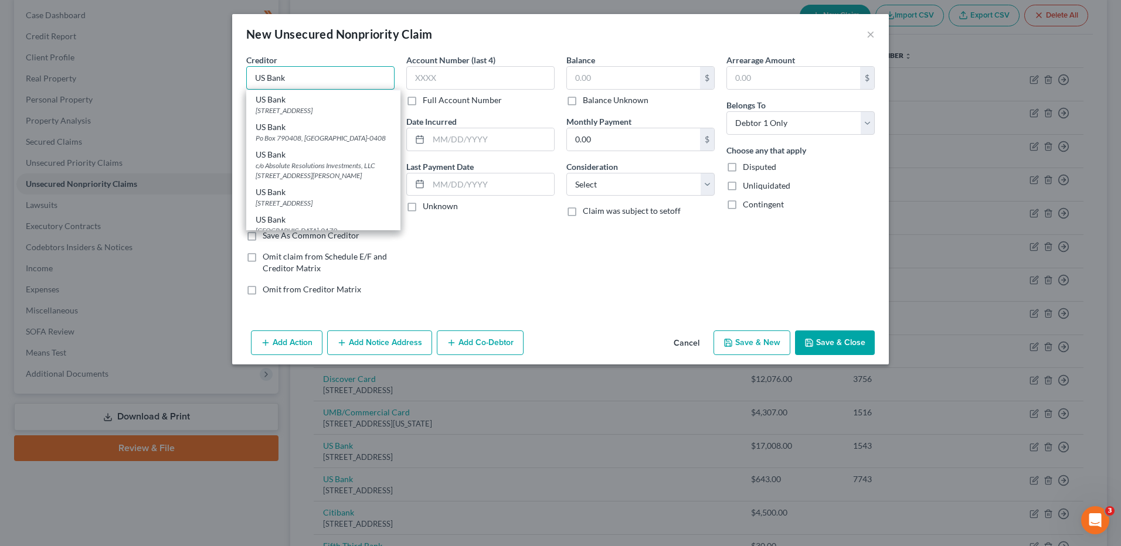
scroll to position [176, 0]
type input "US Bank"
click at [322, 90] on div "US Bank PO Box 108, Saint Louis, MO 63166" at bounding box center [323, 76] width 154 height 28
type input "PO Box 108"
type input "Saint Louis"
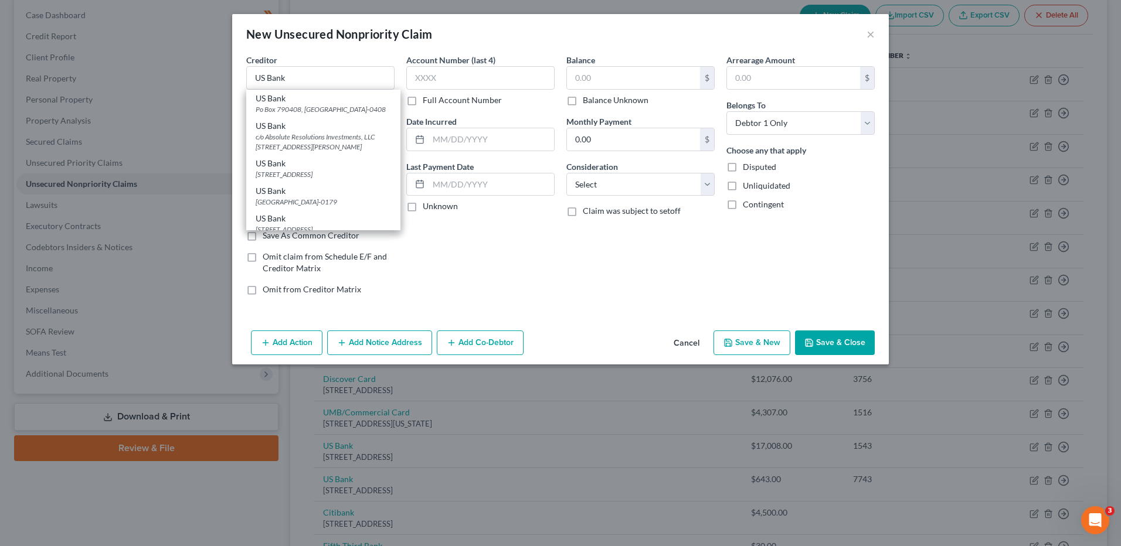
select select "26"
type input "63166"
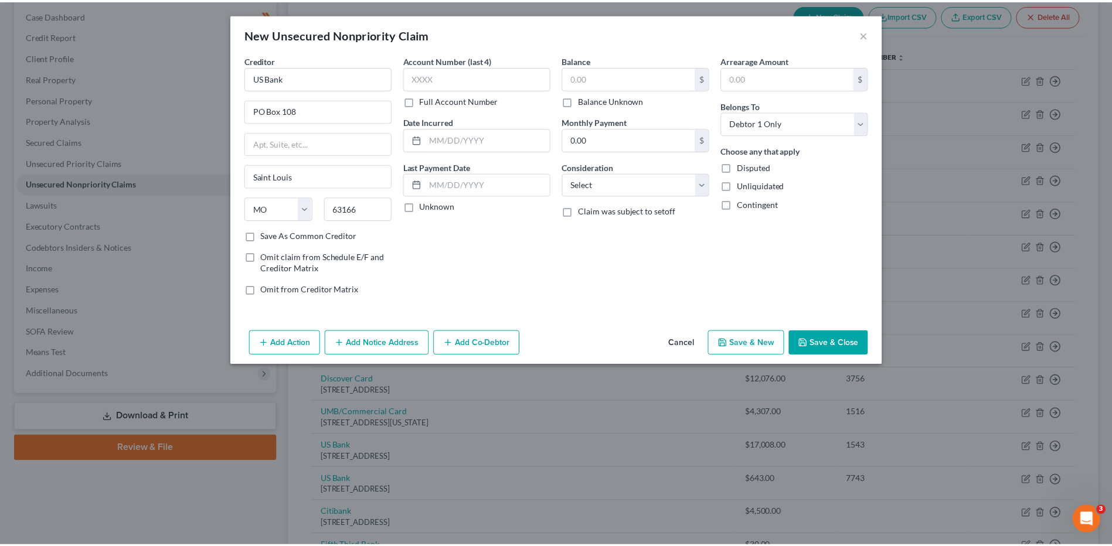
scroll to position [0, 0]
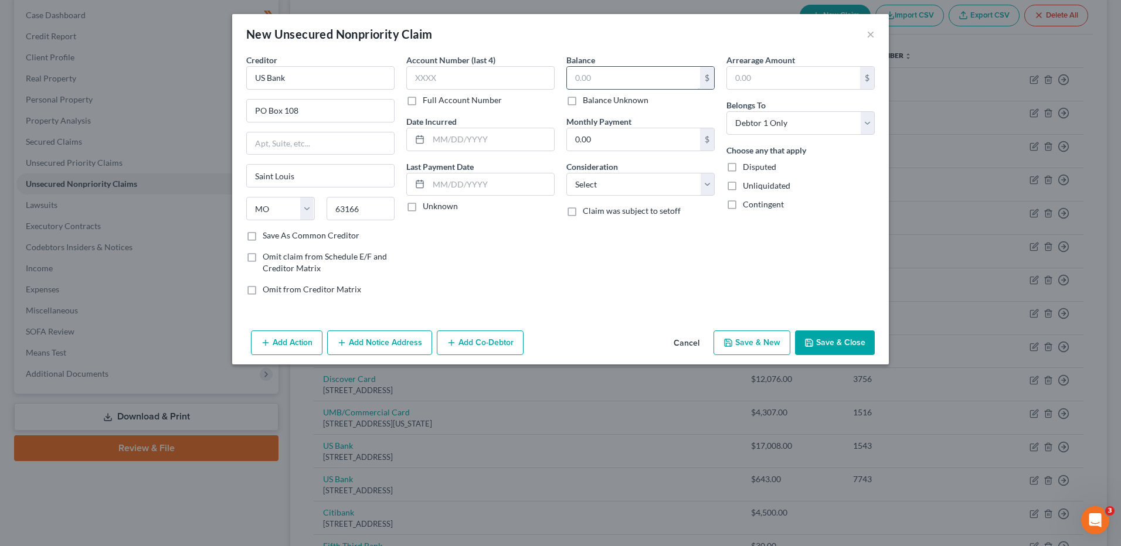
click at [663, 83] on input "text" at bounding box center [633, 78] width 133 height 22
type input "577.00"
click at [838, 341] on button "Save & Close" at bounding box center [835, 343] width 80 height 25
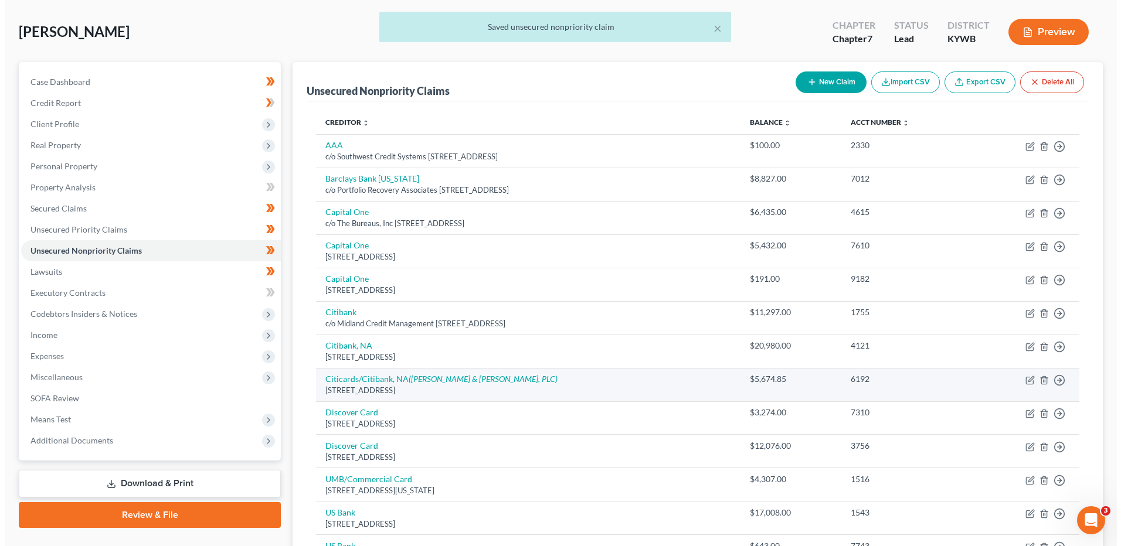
scroll to position [15, 0]
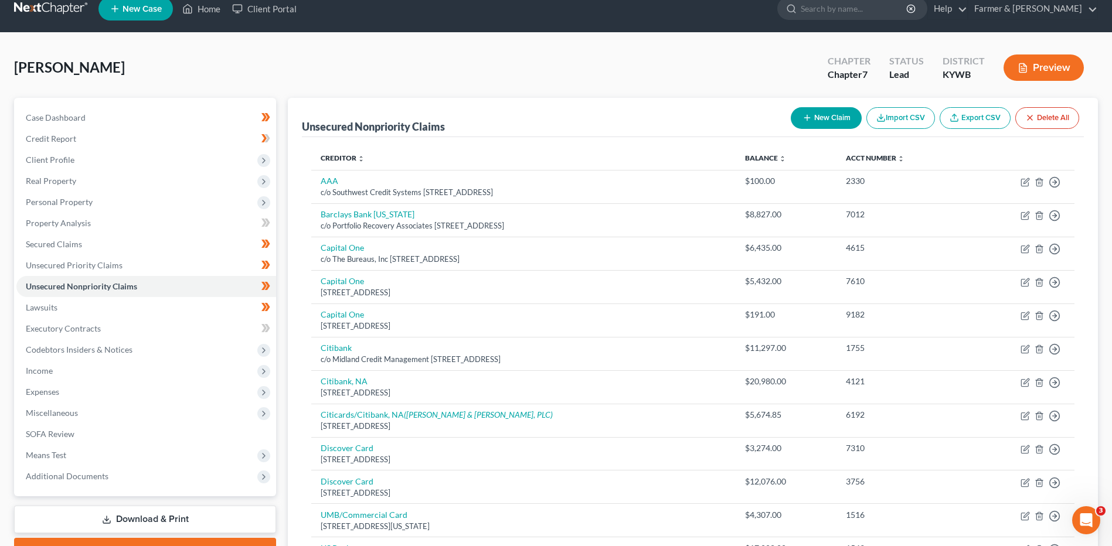
click at [826, 119] on button "New Claim" at bounding box center [826, 118] width 71 height 22
select select "0"
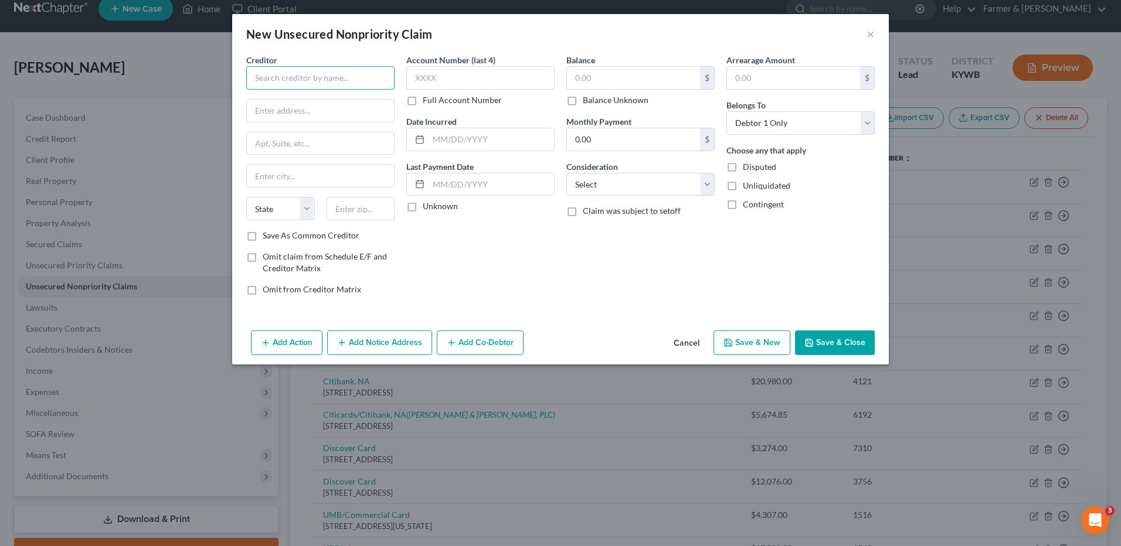
click at [368, 80] on input "text" at bounding box center [320, 77] width 148 height 23
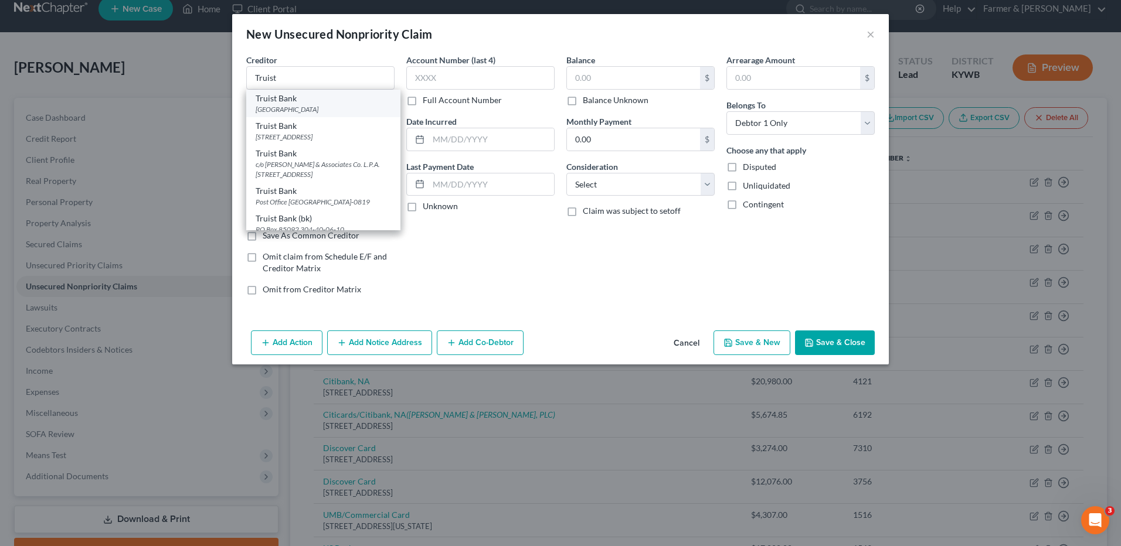
click at [347, 104] on div "PO Box 85041, Richmond, VA 23285" at bounding box center [323, 109] width 135 height 10
type input "Truist Bank"
type input "PO Box 85041"
type input "Richmond"
select select "48"
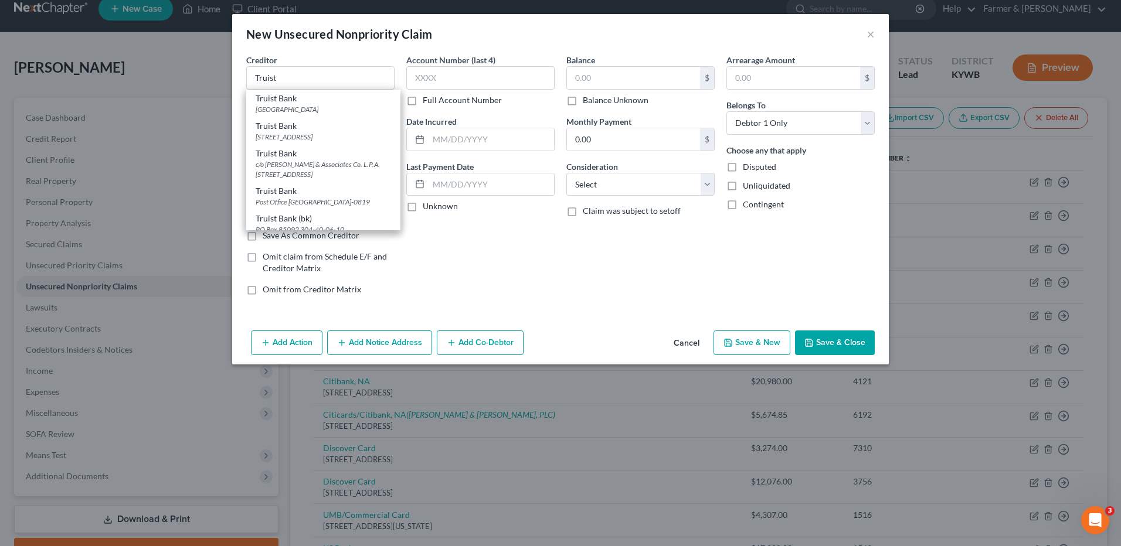
type input "23285"
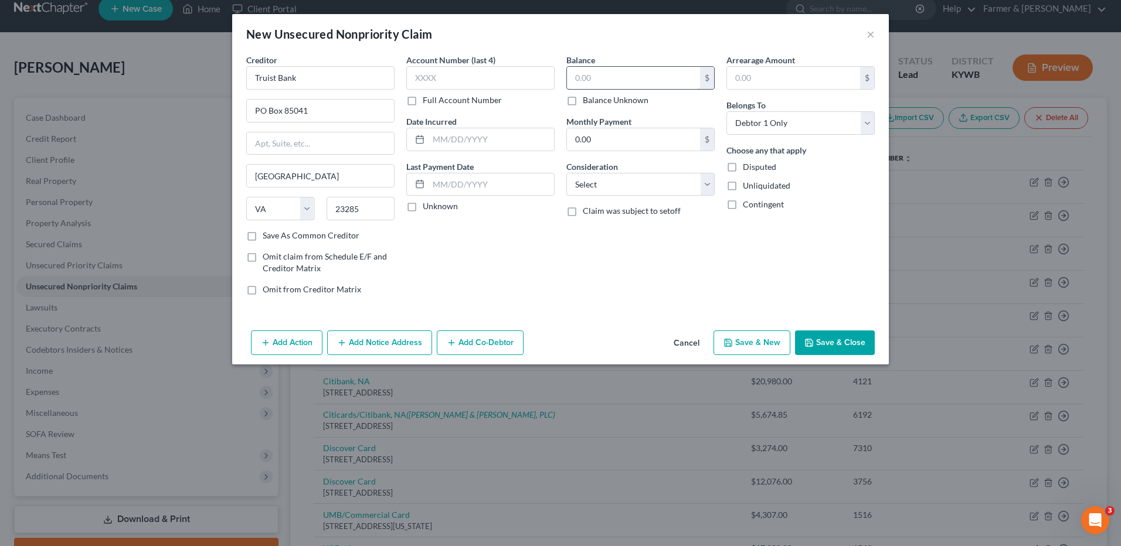
click at [611, 80] on input "text" at bounding box center [633, 78] width 133 height 22
type input "1,000.00"
click at [845, 339] on button "Save & Close" at bounding box center [835, 343] width 80 height 25
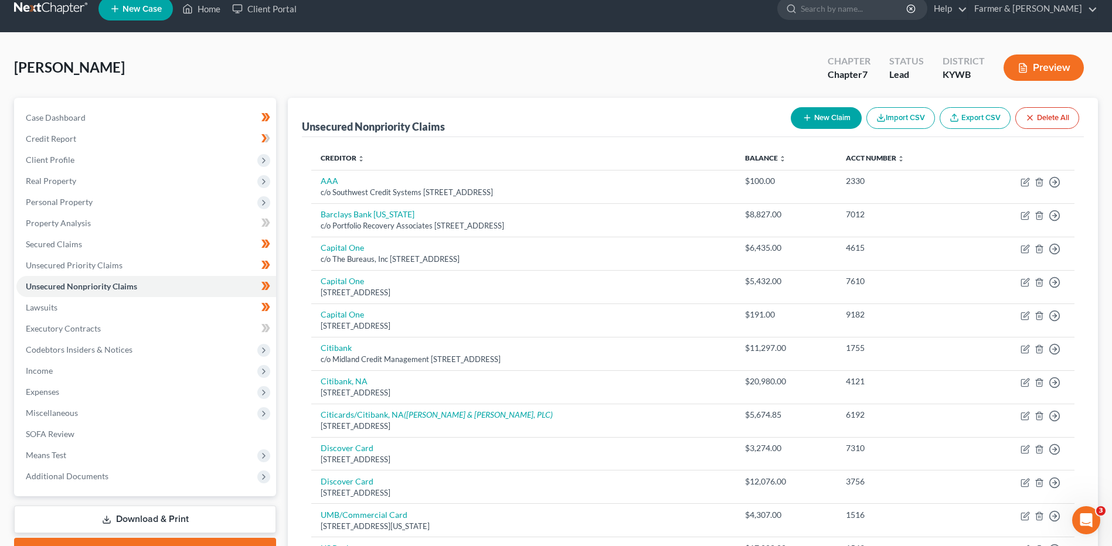
click at [843, 120] on button "New Claim" at bounding box center [826, 118] width 71 height 22
select select "0"
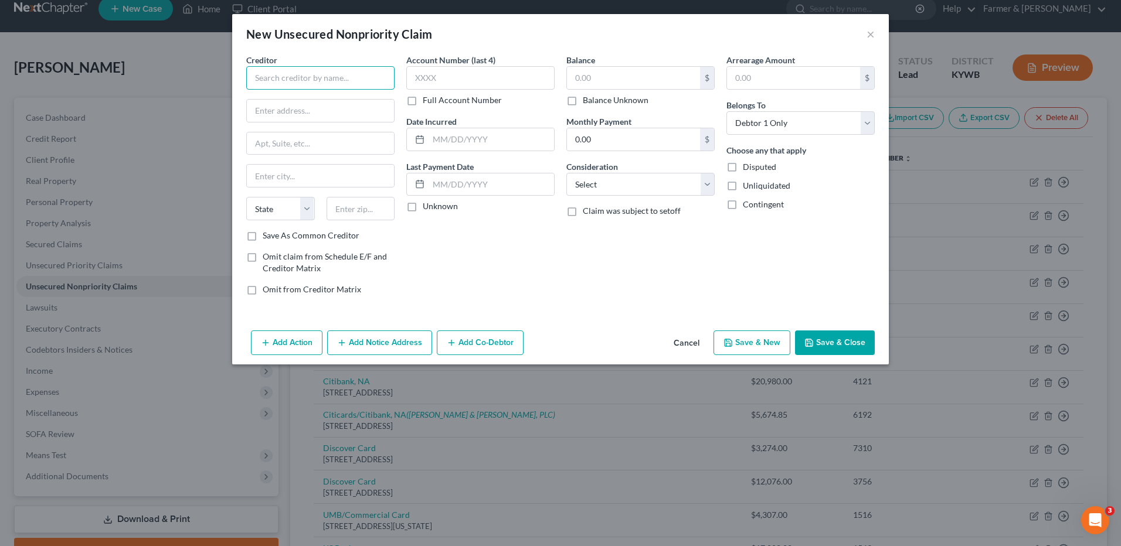
click at [339, 80] on input "text" at bounding box center [320, 77] width 148 height 23
type input "Pilot"
click at [284, 116] on input "text" at bounding box center [320, 111] width 147 height 22
paste input "5508 Lonas Drive, Knoxville, TN 37909"
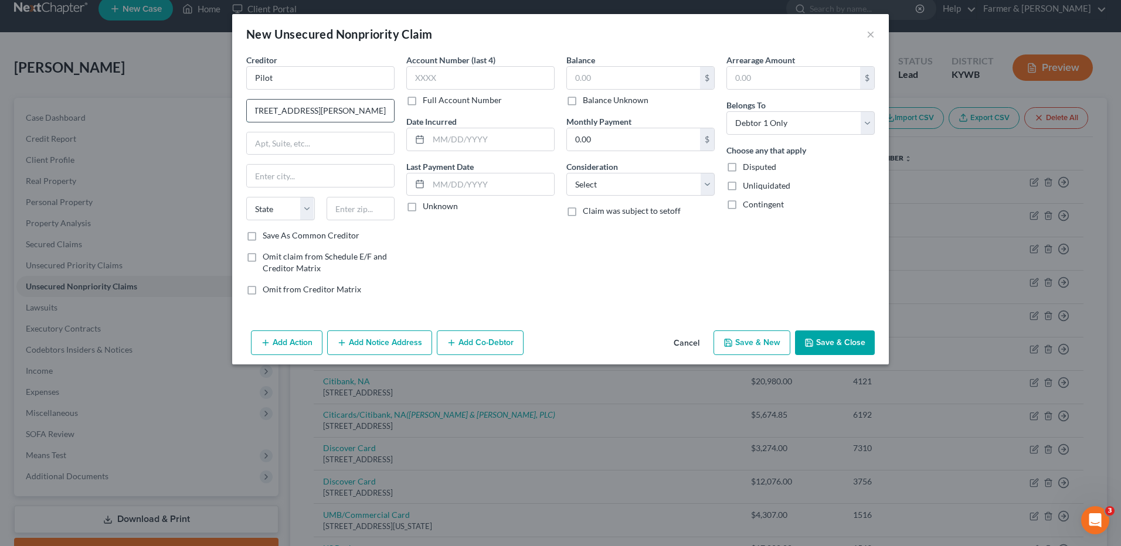
type input "5508 Lonas Drive, Knoxville, TN 37909"
type input "Knoxville"
select select "44"
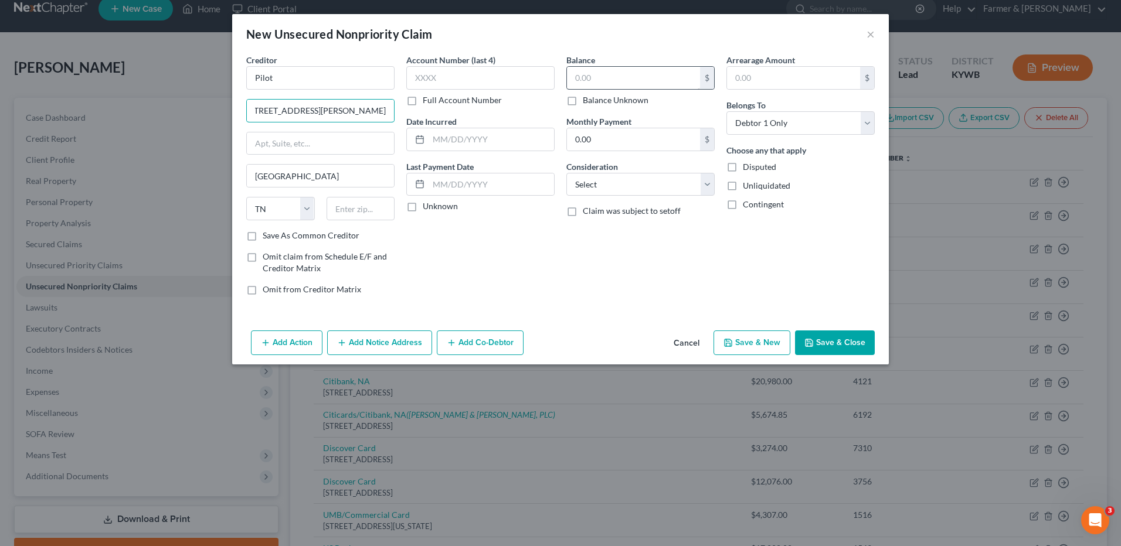
drag, startPoint x: 320, startPoint y: 113, endPoint x: 596, endPoint y: 88, distance: 277.3
click at [568, 90] on div "Creditor * Pilot 5508 Lonas Drive, Knoxville, TN 37909 Knoxville State AL AK AR…" at bounding box center [560, 179] width 640 height 251
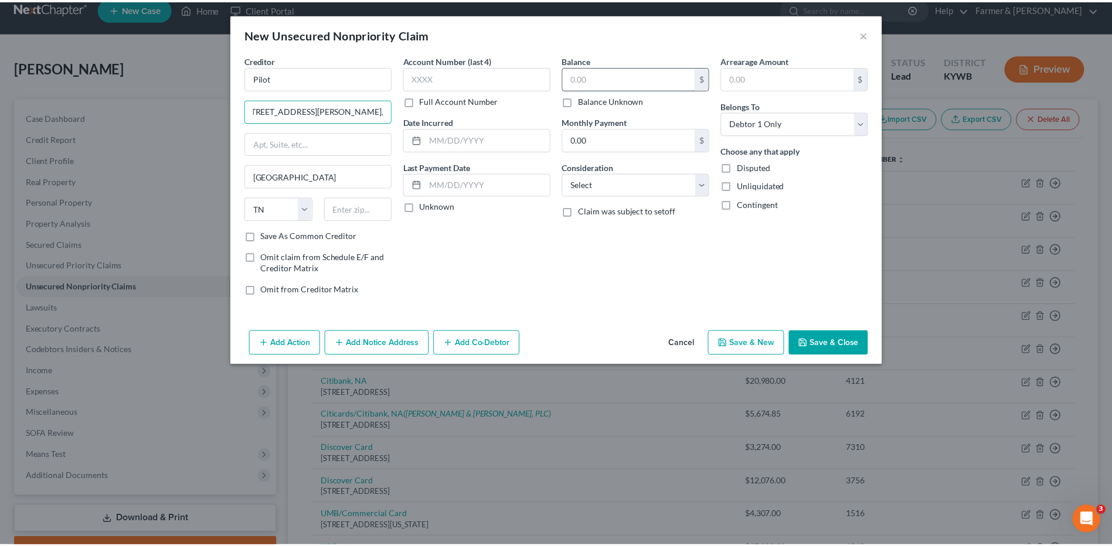
scroll to position [0, 0]
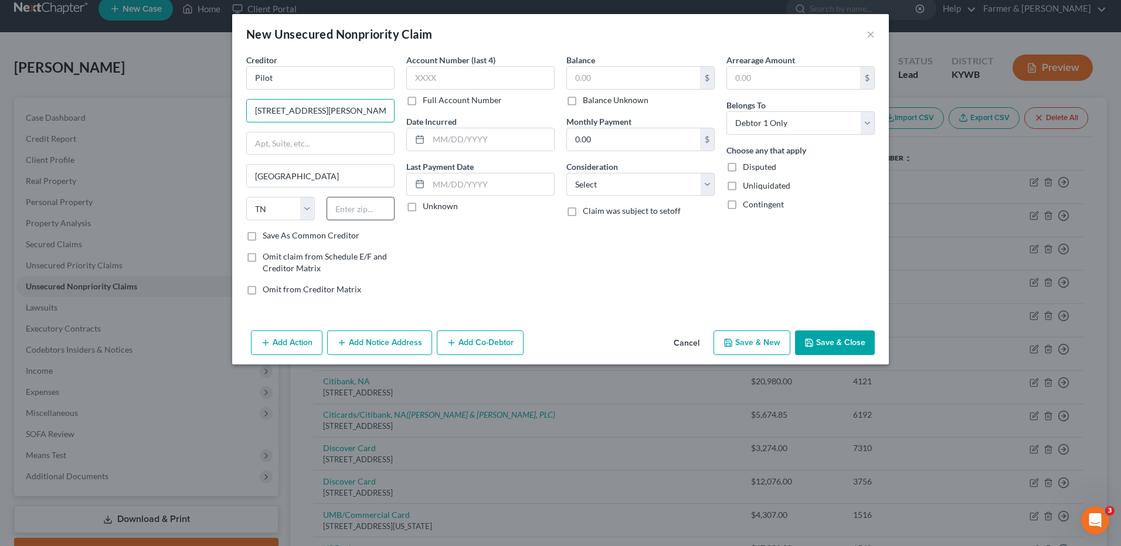
type input "5508 Lonas Drive"
click at [351, 206] on input "text" at bounding box center [361, 208] width 69 height 23
type input "37909"
click at [670, 80] on input "text" at bounding box center [633, 78] width 133 height 22
type input "1,000.00"
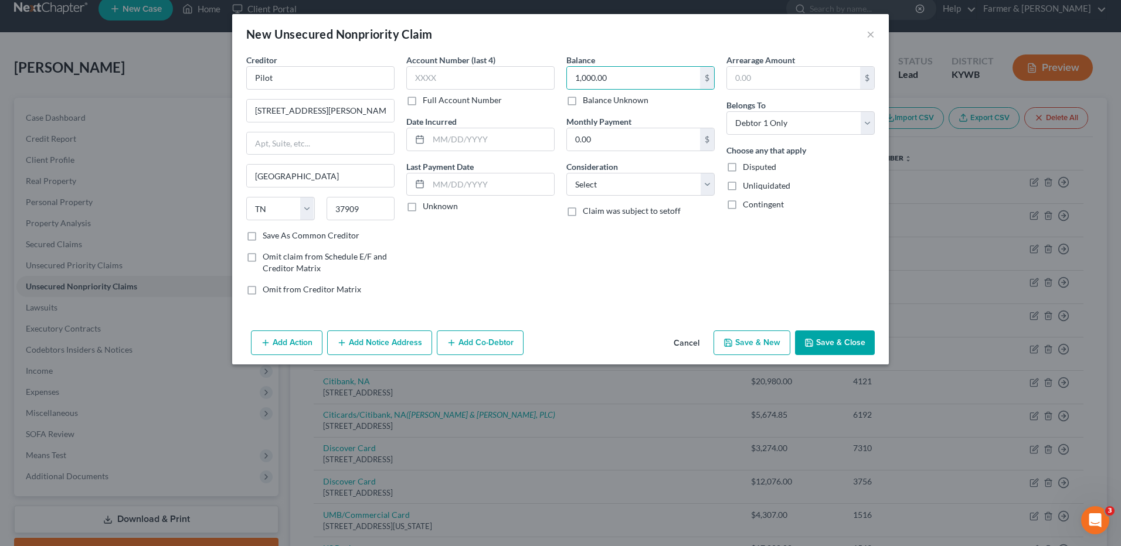
drag, startPoint x: 860, startPoint y: 346, endPoint x: 956, endPoint y: 260, distance: 128.7
click at [860, 345] on button "Save & Close" at bounding box center [835, 343] width 80 height 25
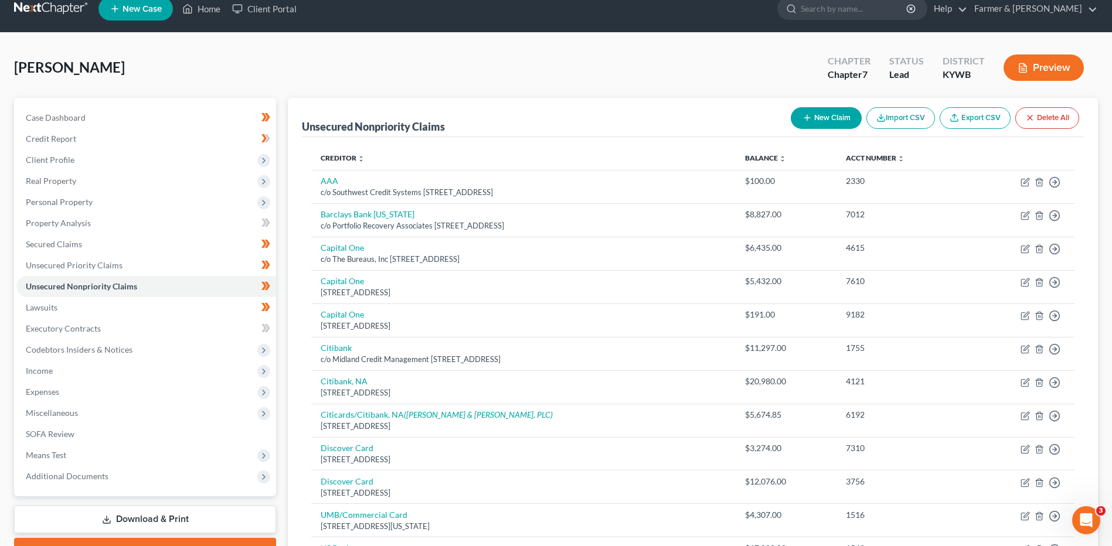
drag, startPoint x: 140, startPoint y: 518, endPoint x: 184, endPoint y: 508, distance: 44.7
click at [140, 518] on link "Download & Print" at bounding box center [145, 520] width 262 height 28
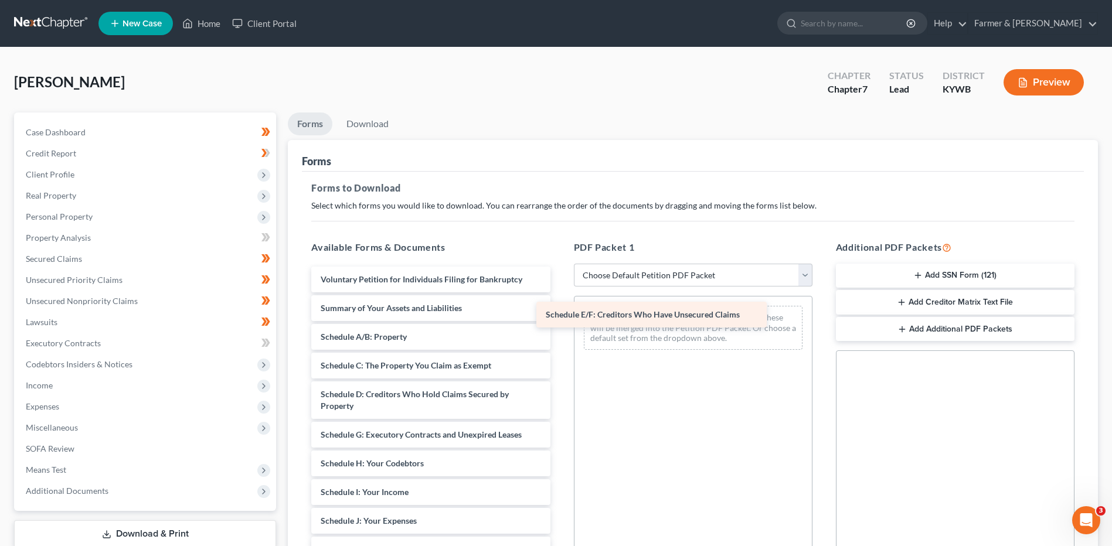
drag, startPoint x: 410, startPoint y: 432, endPoint x: 665, endPoint y: 287, distance: 293.1
click at [559, 287] on div "Schedule E/F: Creditors Who Have Unsecured Claims Voluntary Petition for Indivi…" at bounding box center [430, 553] width 257 height 573
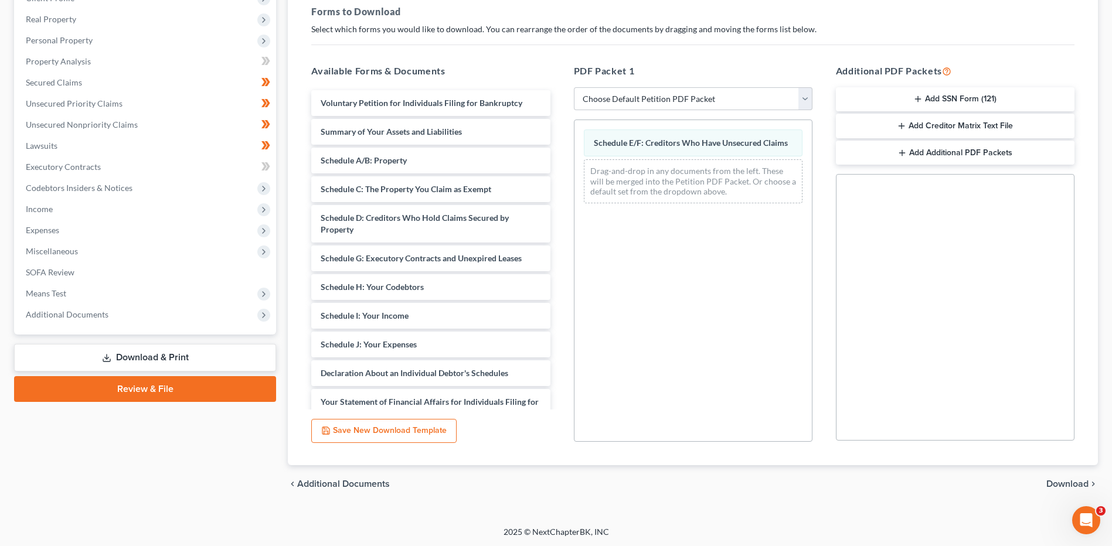
scroll to position [178, 0]
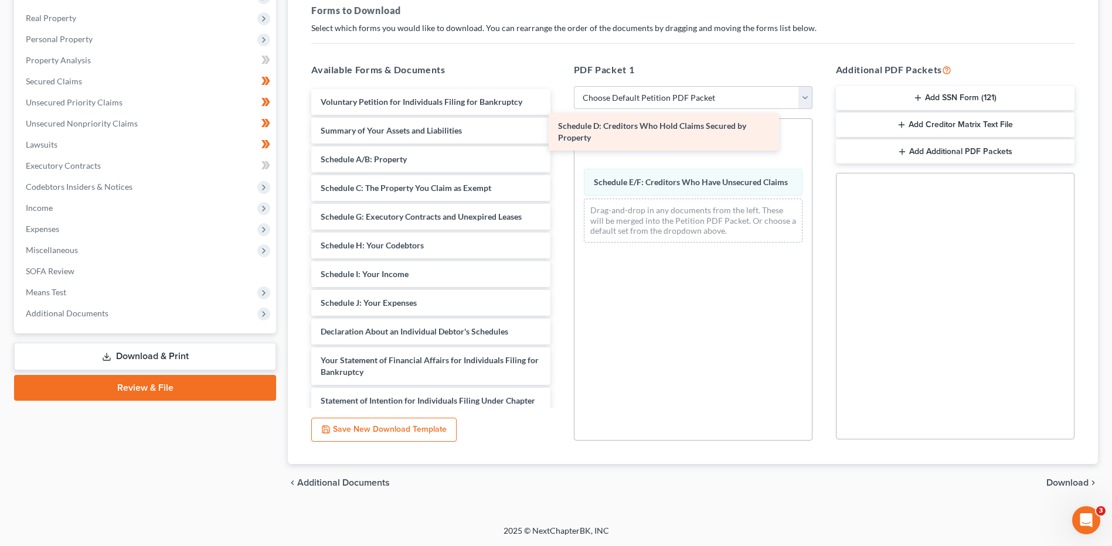
drag, startPoint x: 405, startPoint y: 227, endPoint x: 667, endPoint y: 139, distance: 277.0
click at [559, 137] on div "Schedule D: Creditors Who Hold Claims Secured by Property Voluntary Petition fo…" at bounding box center [430, 355] width 257 height 532
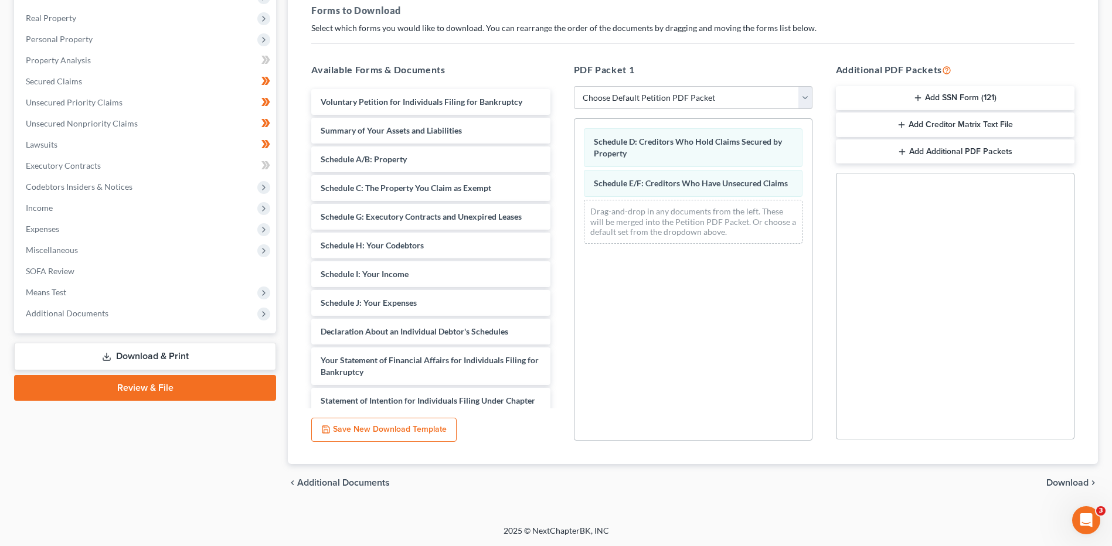
click at [1080, 483] on span "Download" at bounding box center [1068, 482] width 42 height 9
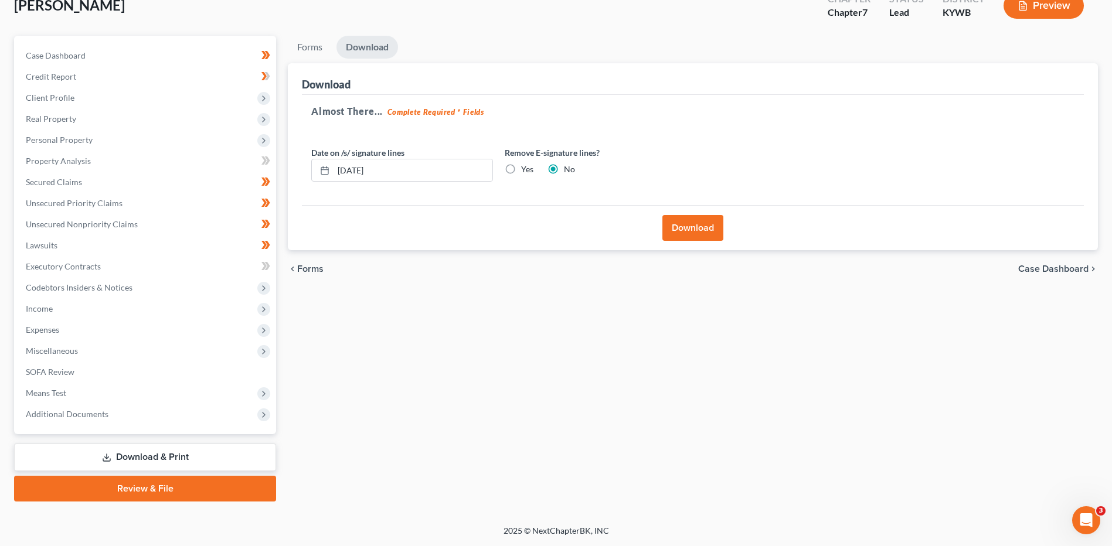
click at [709, 232] on button "Download" at bounding box center [693, 228] width 61 height 26
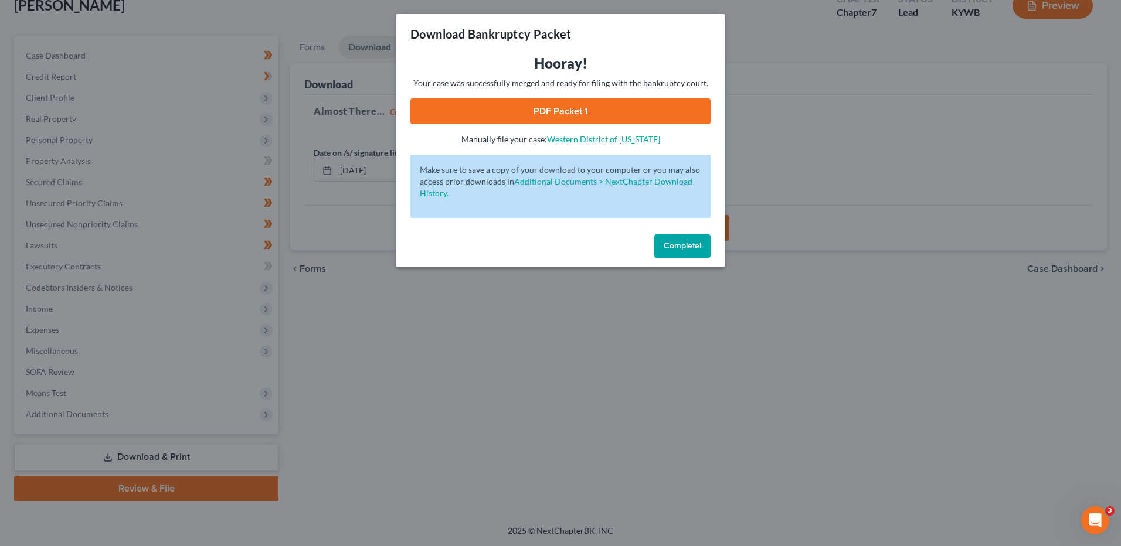
click at [582, 113] on link "PDF Packet 1" at bounding box center [560, 112] width 300 height 26
drag, startPoint x: 682, startPoint y: 246, endPoint x: 85, endPoint y: 56, distance: 626.4
click at [681, 246] on span "Complete!" at bounding box center [683, 246] width 38 height 10
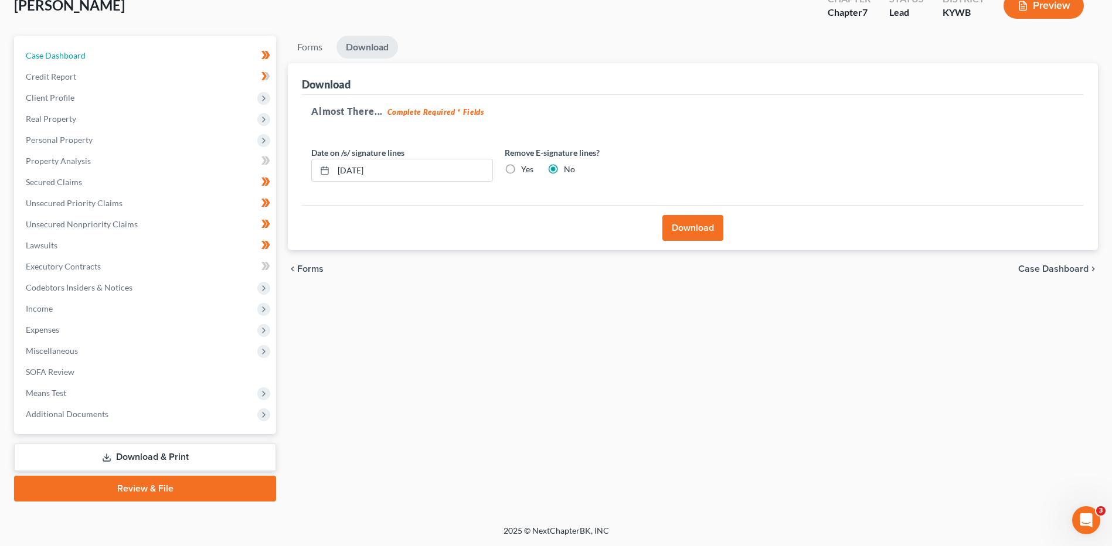
click at [86, 56] on link "Case Dashboard" at bounding box center [146, 55] width 260 height 21
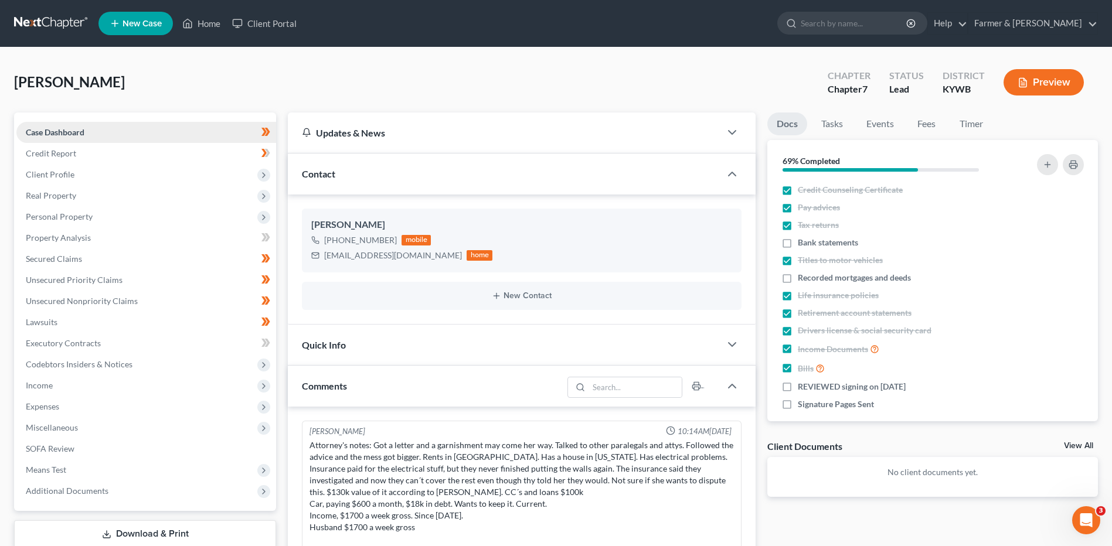
scroll to position [104, 0]
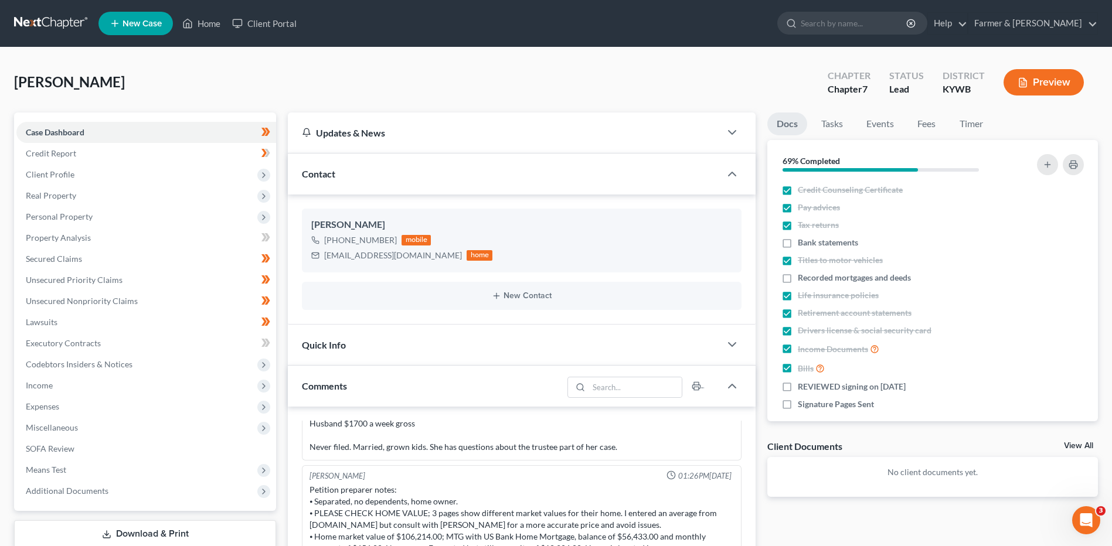
click at [64, 18] on link at bounding box center [51, 23] width 75 height 21
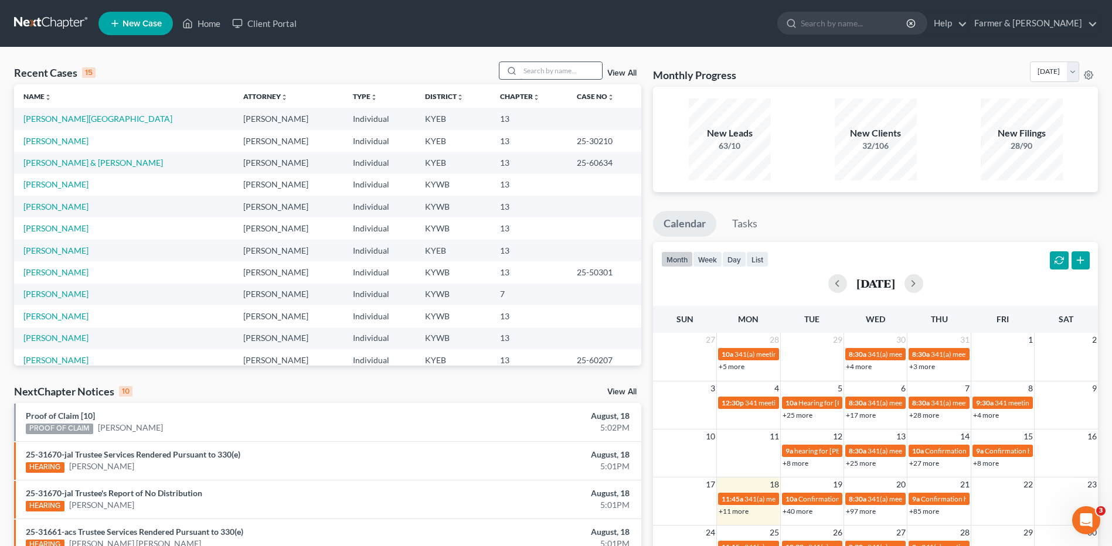
click at [589, 76] on input "search" at bounding box center [561, 70] width 82 height 17
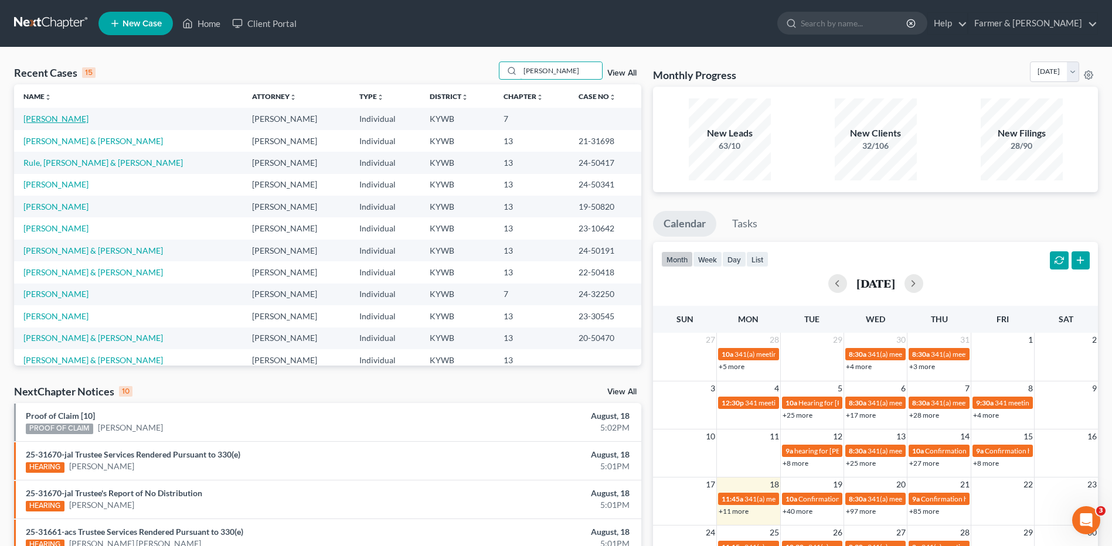
type input "[PERSON_NAME]"
click at [58, 121] on link "[PERSON_NAME]" at bounding box center [55, 119] width 65 height 10
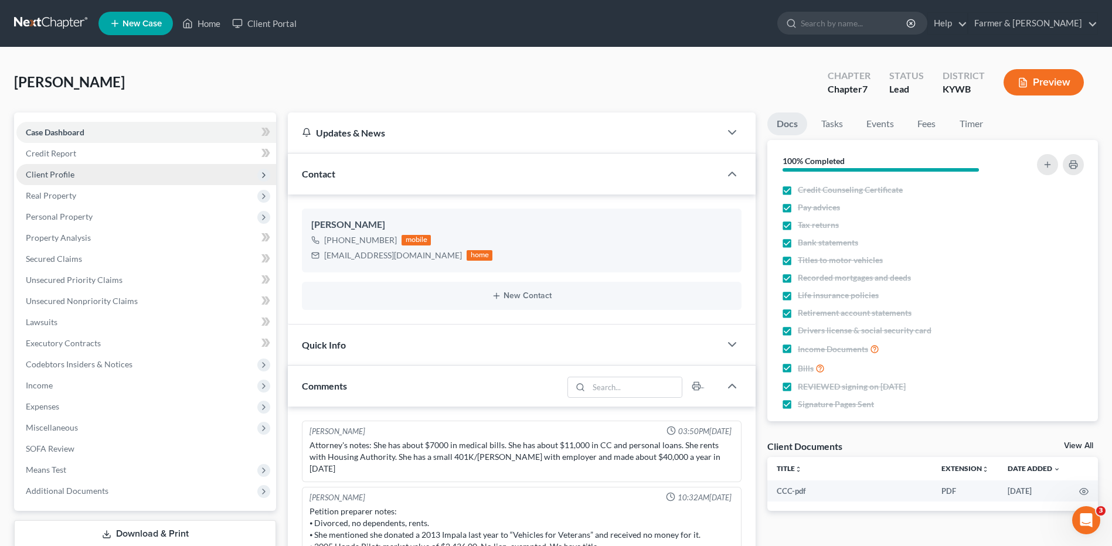
drag, startPoint x: 81, startPoint y: 176, endPoint x: 83, endPoint y: 182, distance: 6.1
click at [81, 176] on span "Client Profile" at bounding box center [146, 174] width 260 height 21
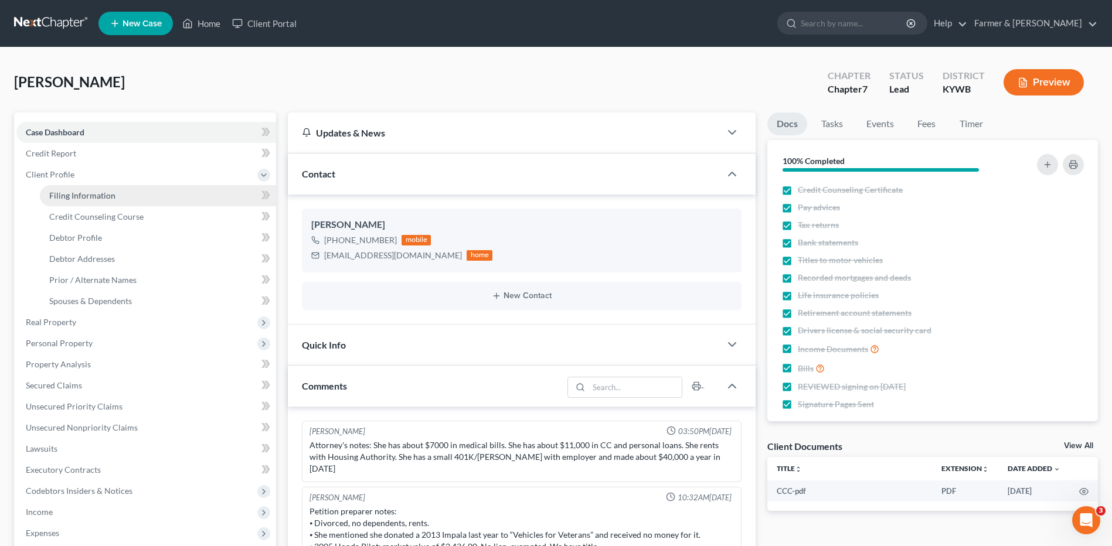
click at [86, 198] on span "Filing Information" at bounding box center [82, 196] width 66 height 10
select select "1"
select select "0"
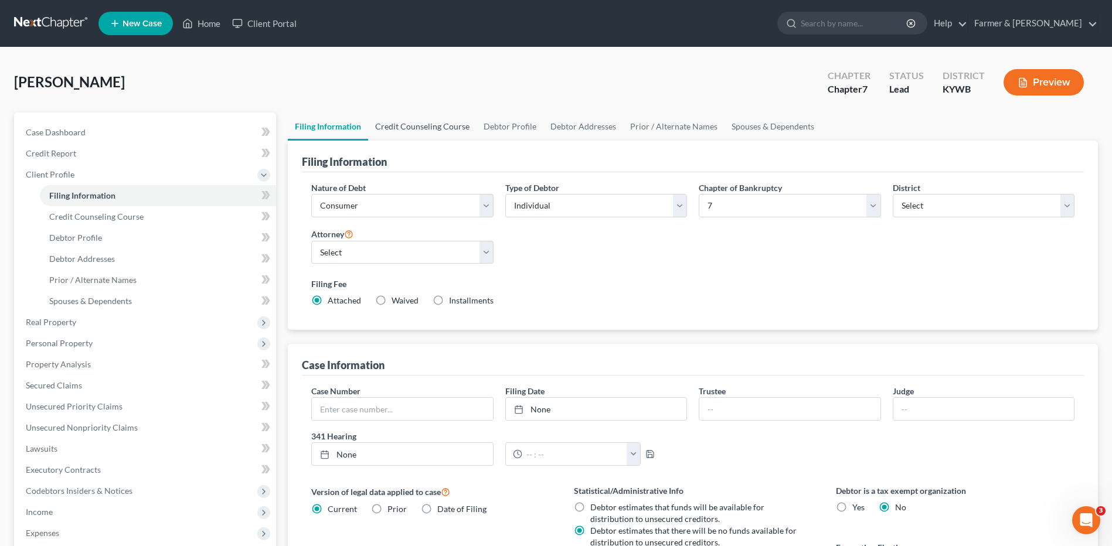
click at [409, 126] on link "Credit Counseling Course" at bounding box center [422, 127] width 108 height 28
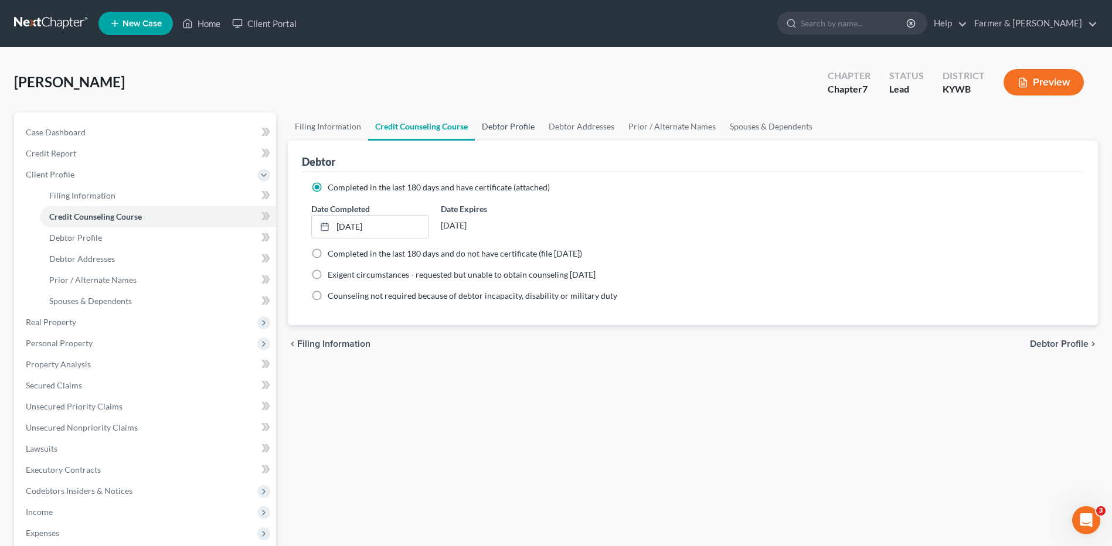
click at [511, 126] on link "Debtor Profile" at bounding box center [508, 127] width 67 height 28
select select "3"
select select "0"
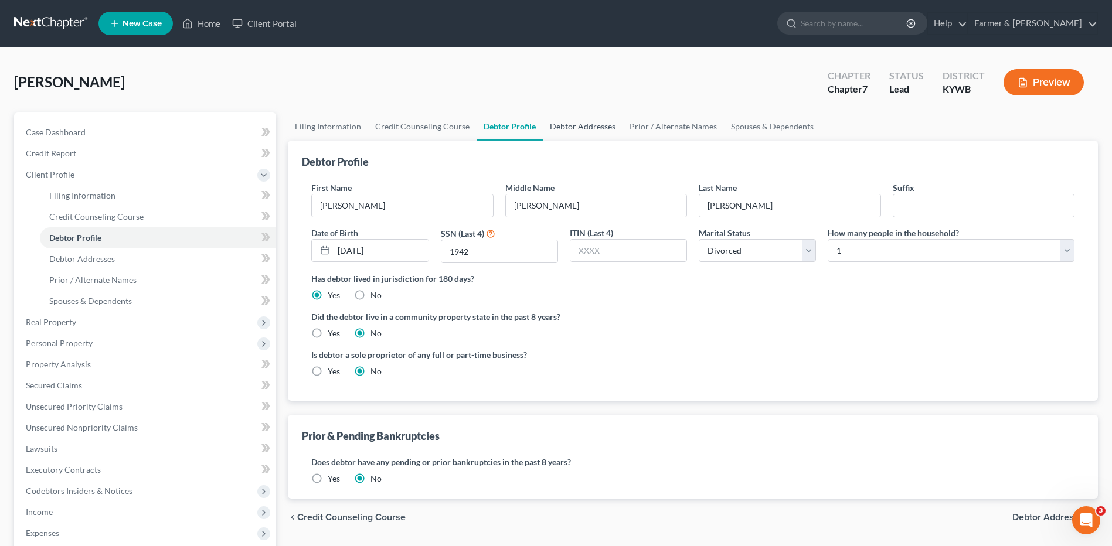
click at [580, 132] on link "Debtor Addresses" at bounding box center [583, 127] width 80 height 28
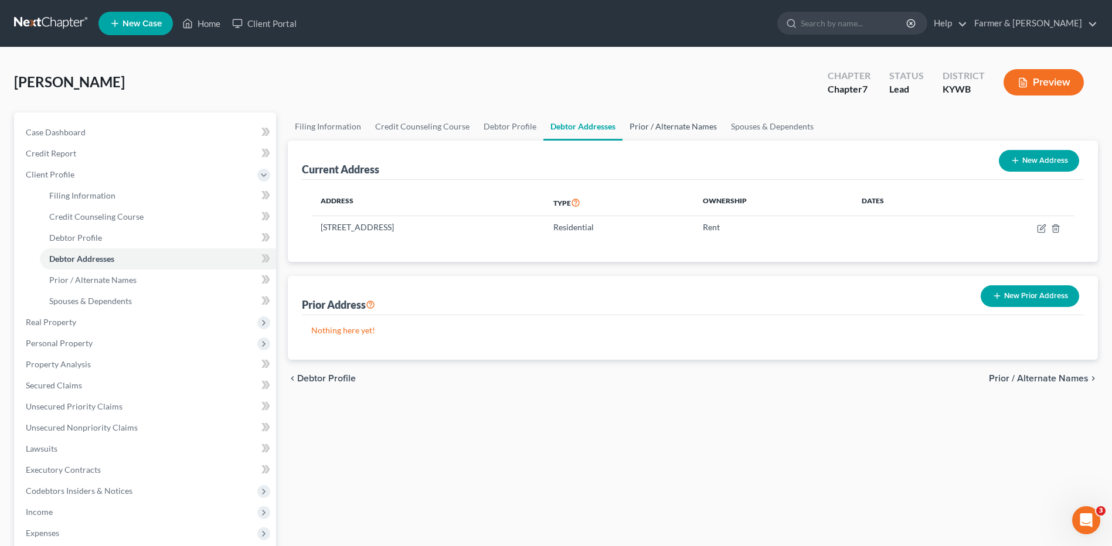
click at [648, 132] on link "Prior / Alternate Names" at bounding box center [673, 127] width 101 height 28
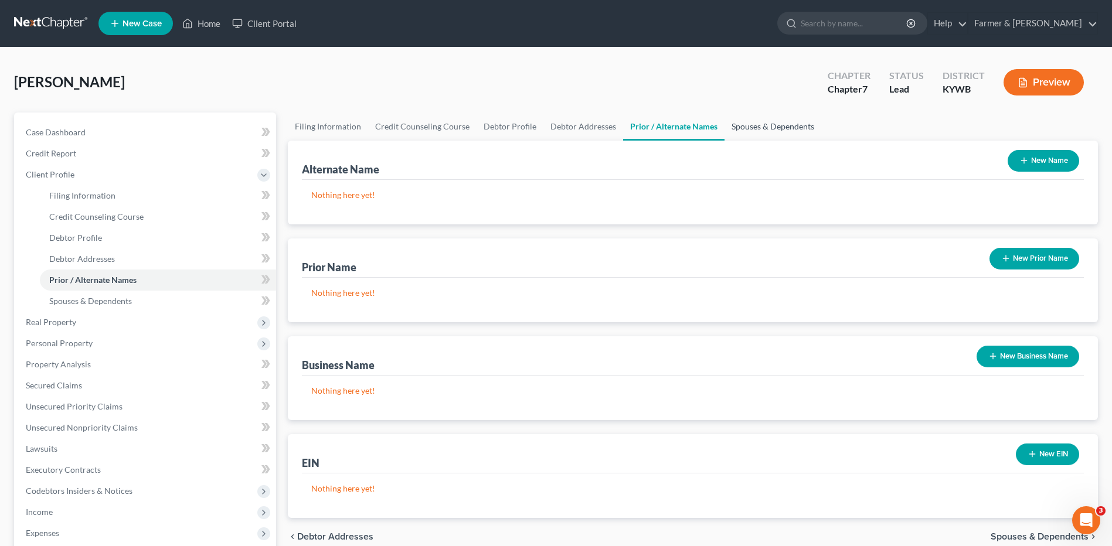
click at [759, 120] on link "Spouses & Dependents" at bounding box center [773, 127] width 97 height 28
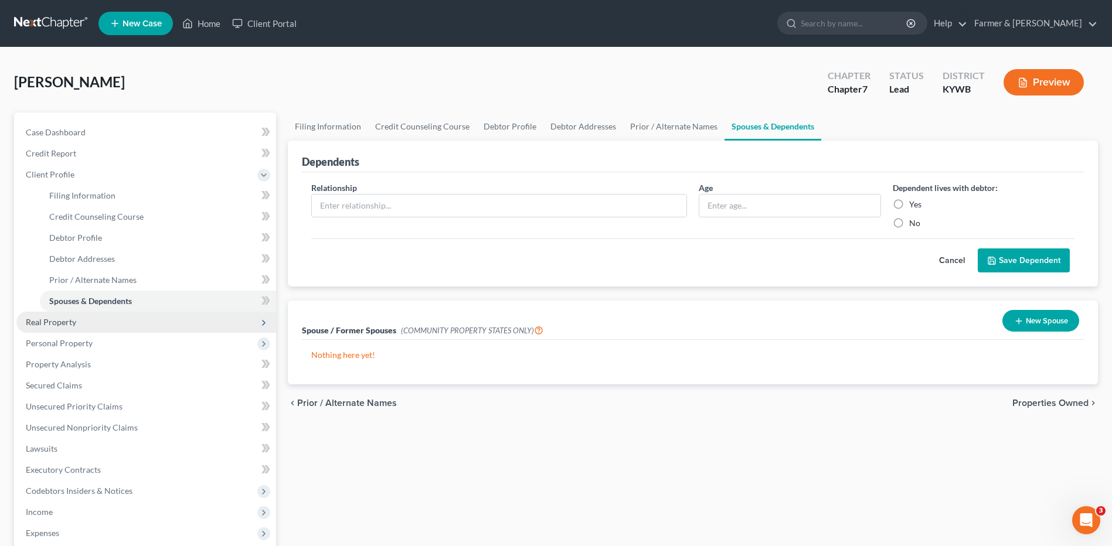
click at [66, 322] on span "Real Property" at bounding box center [51, 322] width 50 height 10
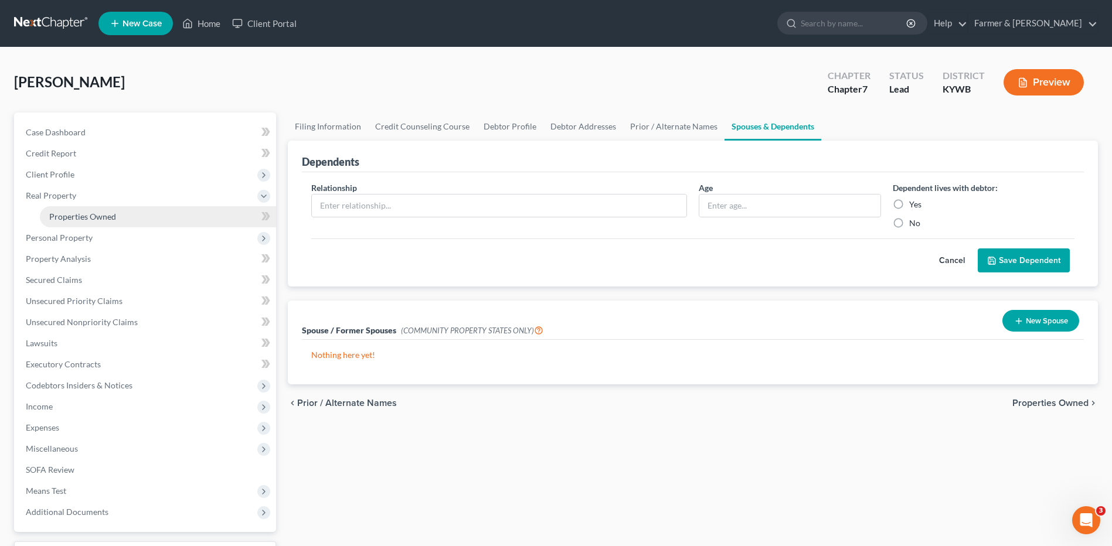
click at [114, 218] on span "Properties Owned" at bounding box center [82, 217] width 67 height 10
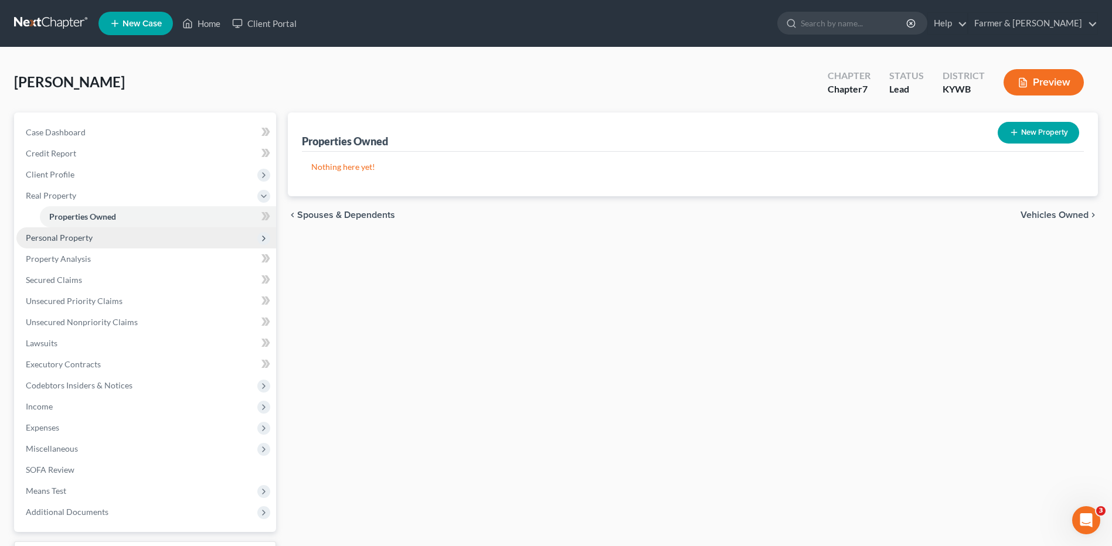
click at [99, 235] on span "Personal Property" at bounding box center [146, 237] width 260 height 21
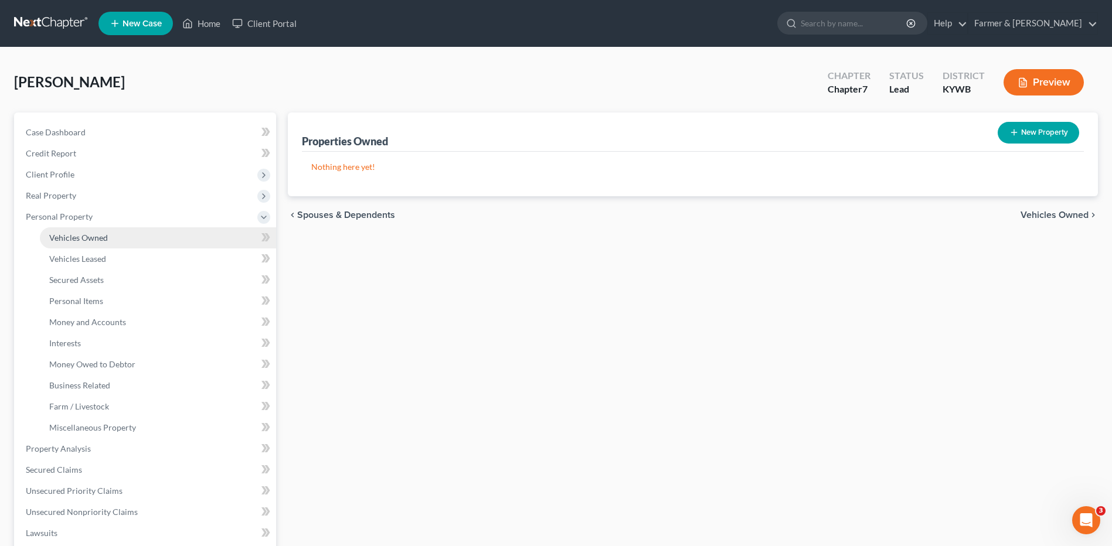
click at [104, 237] on span "Vehicles Owned" at bounding box center [78, 238] width 59 height 10
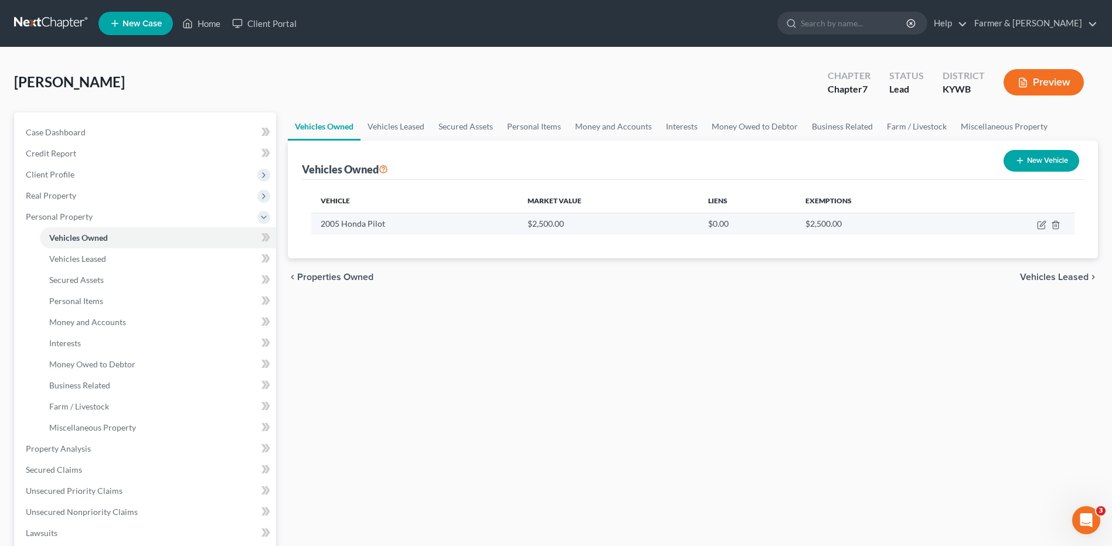
click at [1039, 219] on td at bounding box center [1016, 224] width 117 height 22
click at [1042, 226] on icon "button" at bounding box center [1042, 223] width 5 height 5
select select "0"
select select "21"
select select "2"
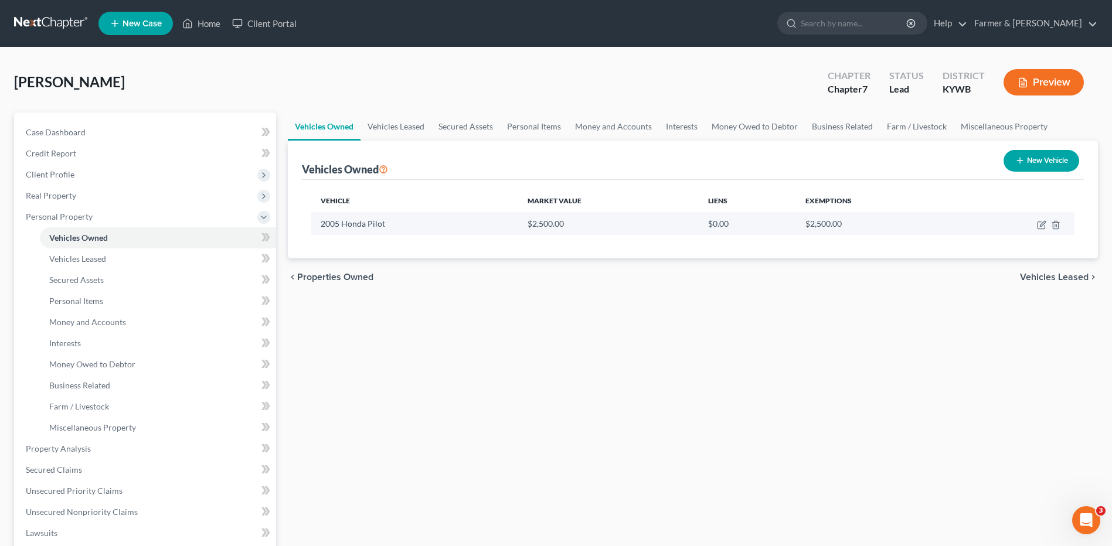
select select "0"
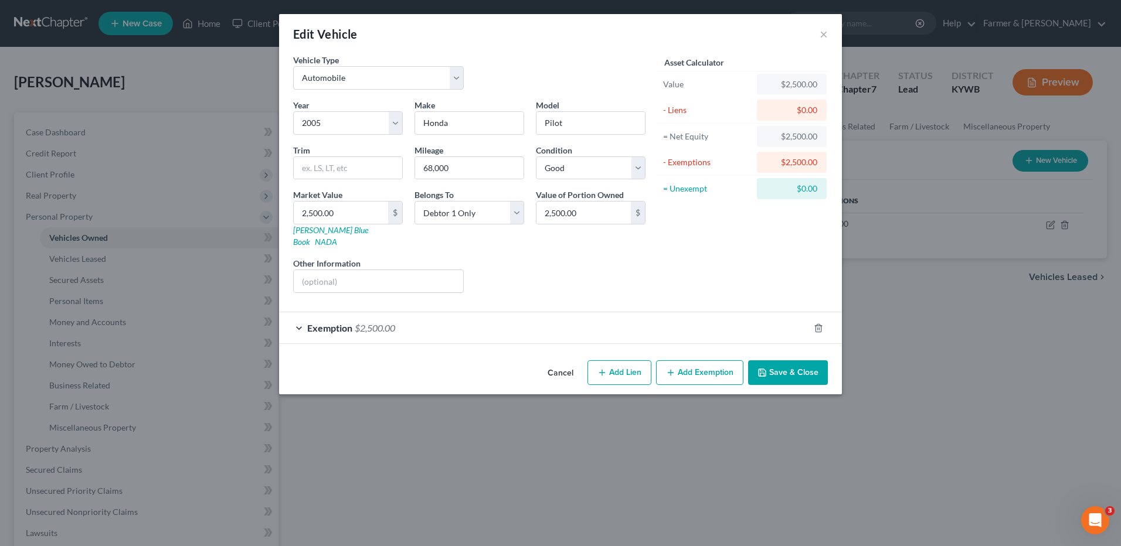
click at [567, 362] on button "Cancel" at bounding box center [560, 373] width 45 height 23
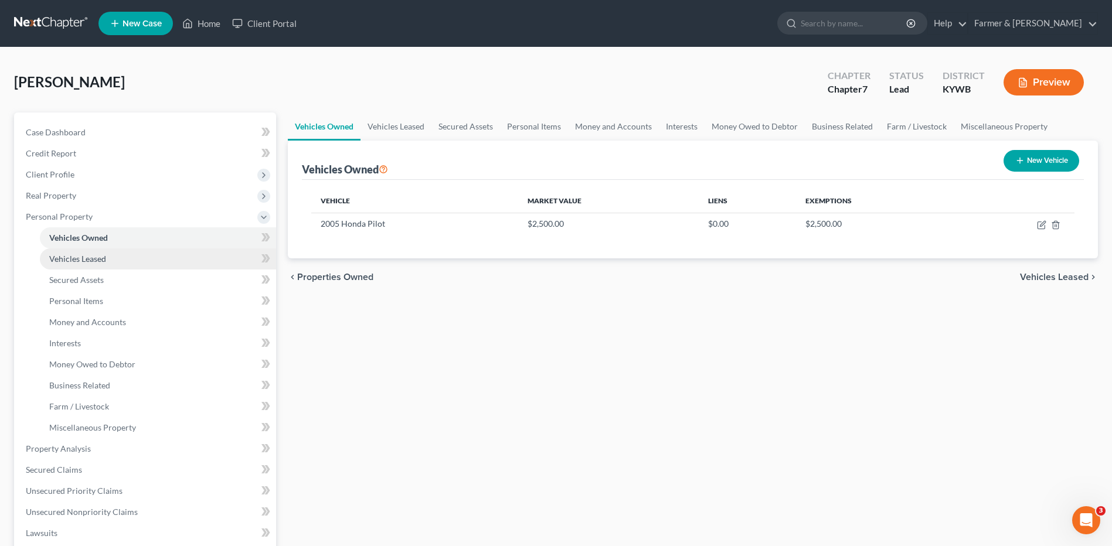
click at [100, 262] on span "Vehicles Leased" at bounding box center [77, 259] width 57 height 10
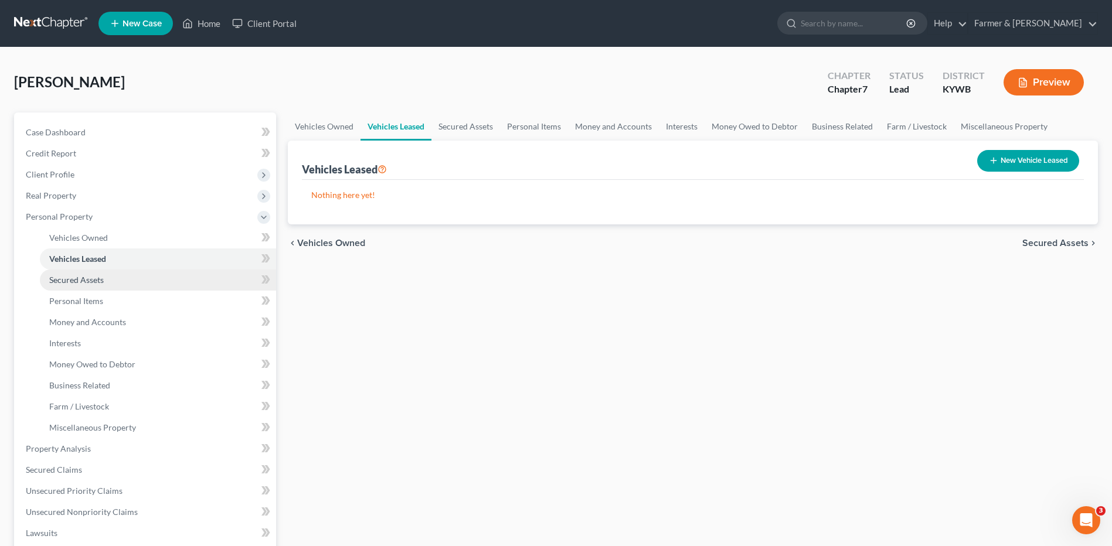
click at [108, 283] on link "Secured Assets" at bounding box center [158, 280] width 236 height 21
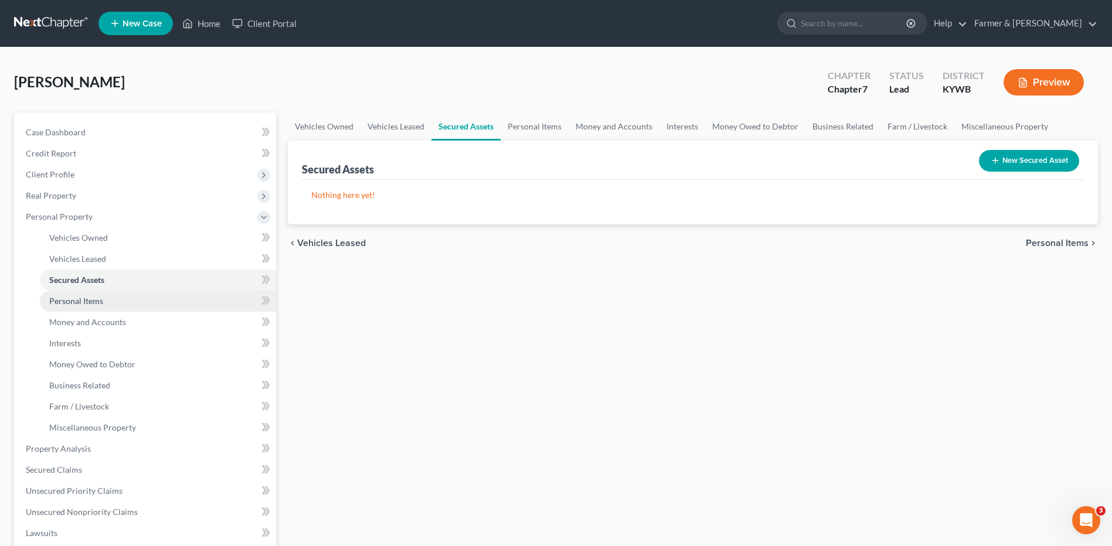
click at [110, 307] on link "Personal Items" at bounding box center [158, 301] width 236 height 21
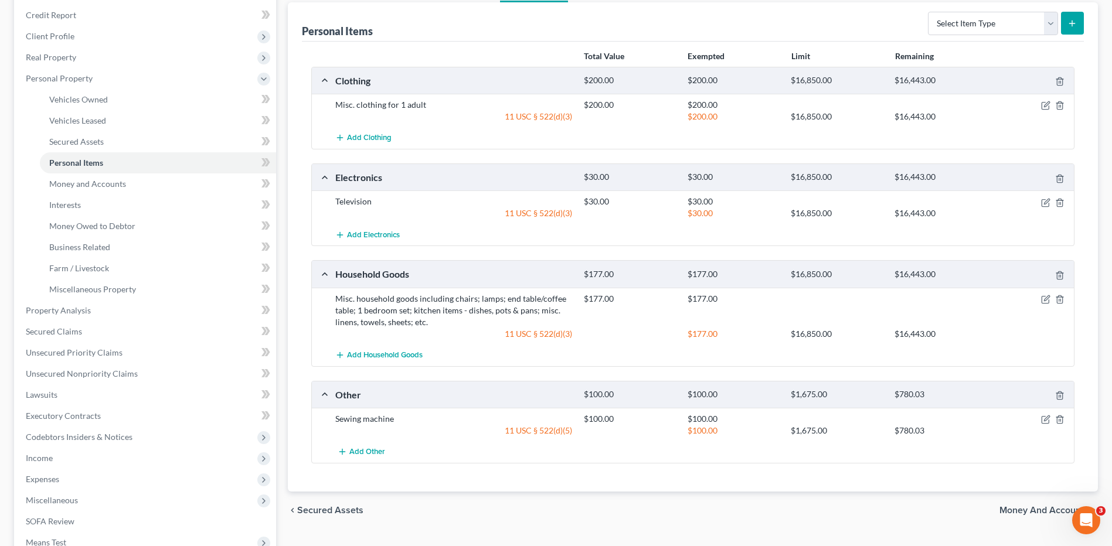
scroll to position [176, 0]
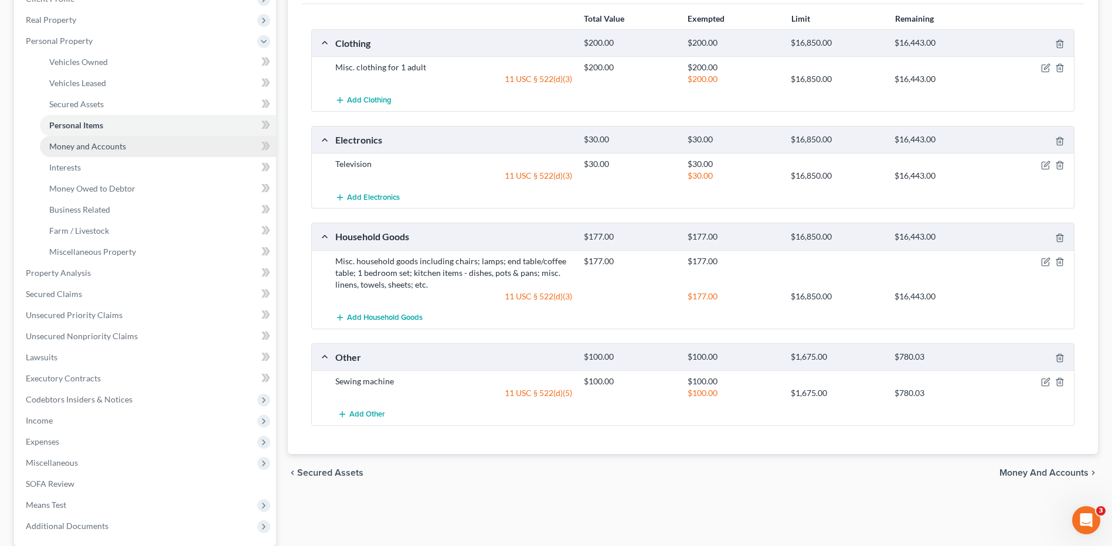
click at [141, 148] on link "Money and Accounts" at bounding box center [158, 146] width 236 height 21
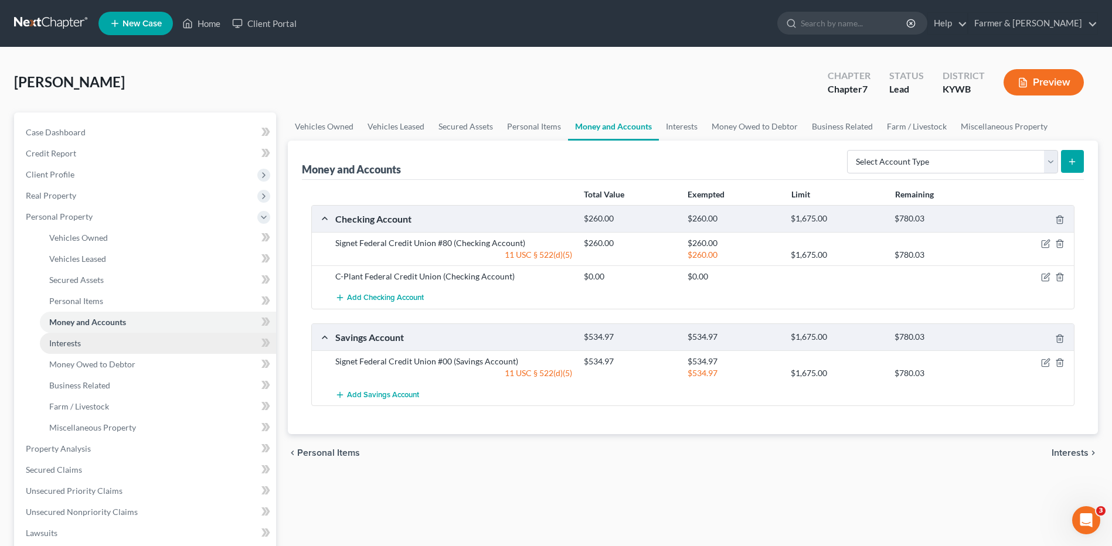
click at [94, 345] on link "Interests" at bounding box center [158, 343] width 236 height 21
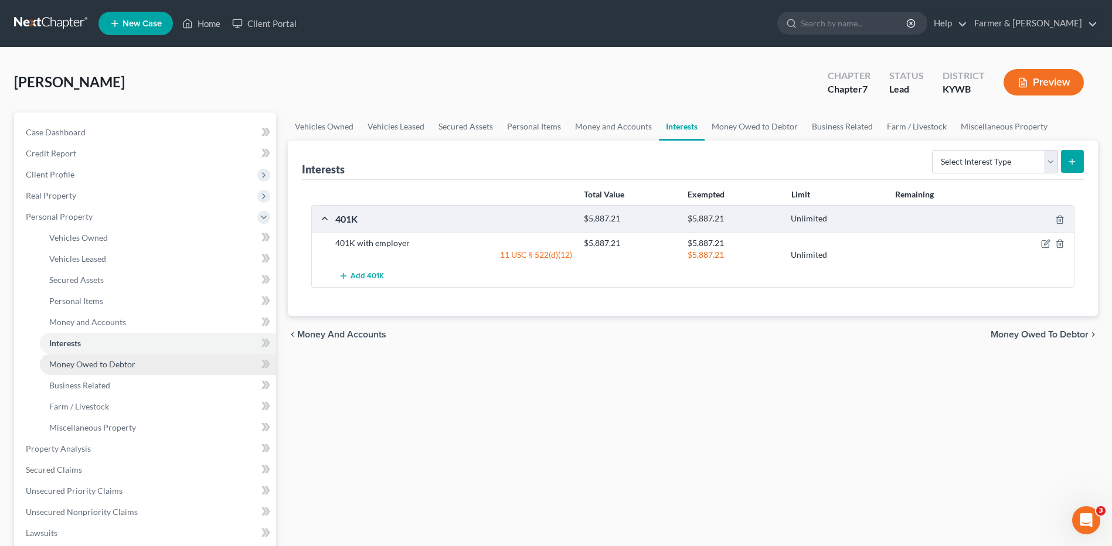
click at [100, 361] on span "Money Owed to Debtor" at bounding box center [92, 364] width 86 height 10
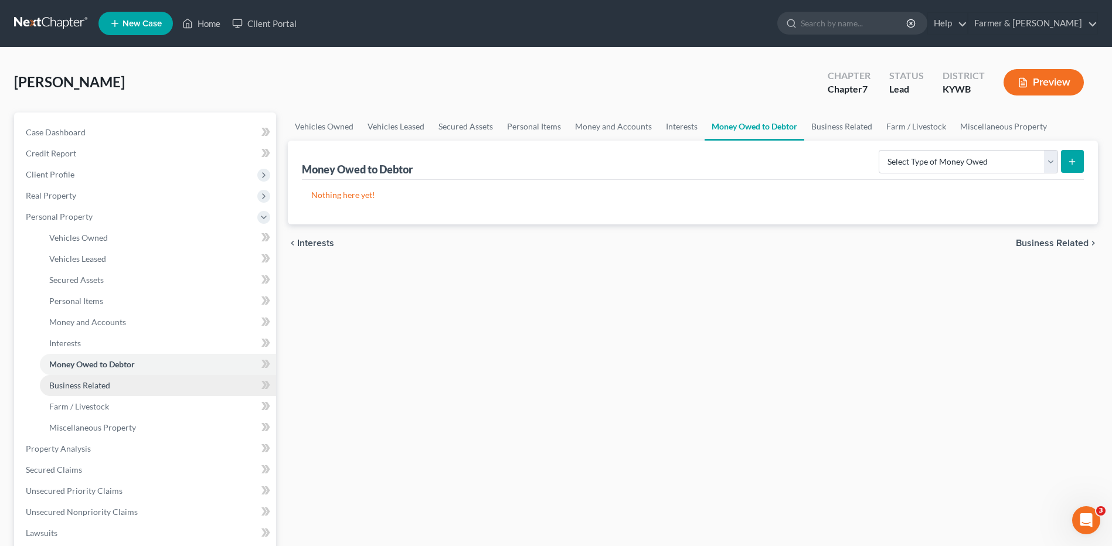
click at [100, 384] on span "Business Related" at bounding box center [79, 386] width 61 height 10
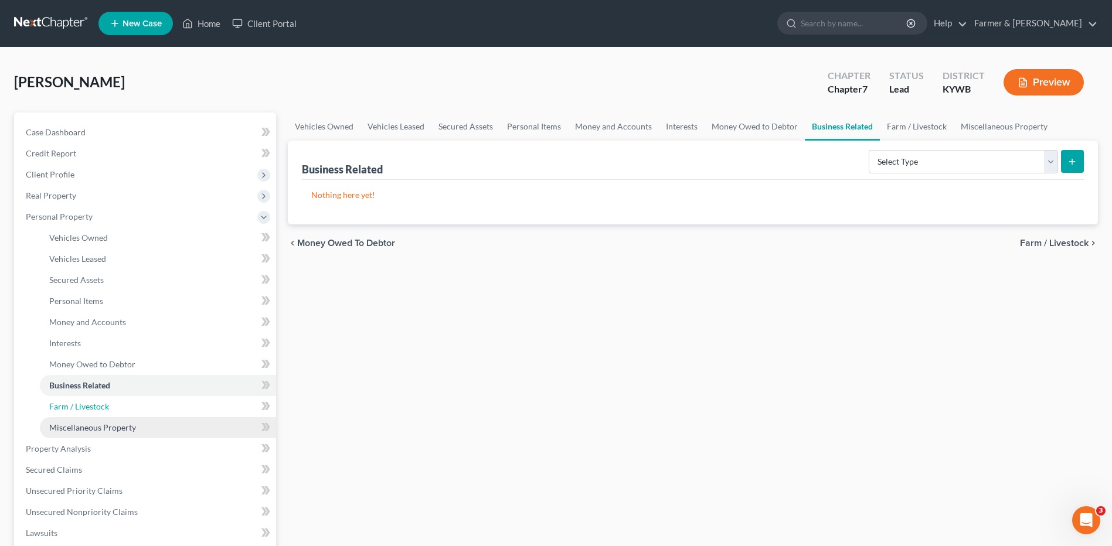
click at [95, 410] on span "Farm / Livestock" at bounding box center [79, 407] width 60 height 10
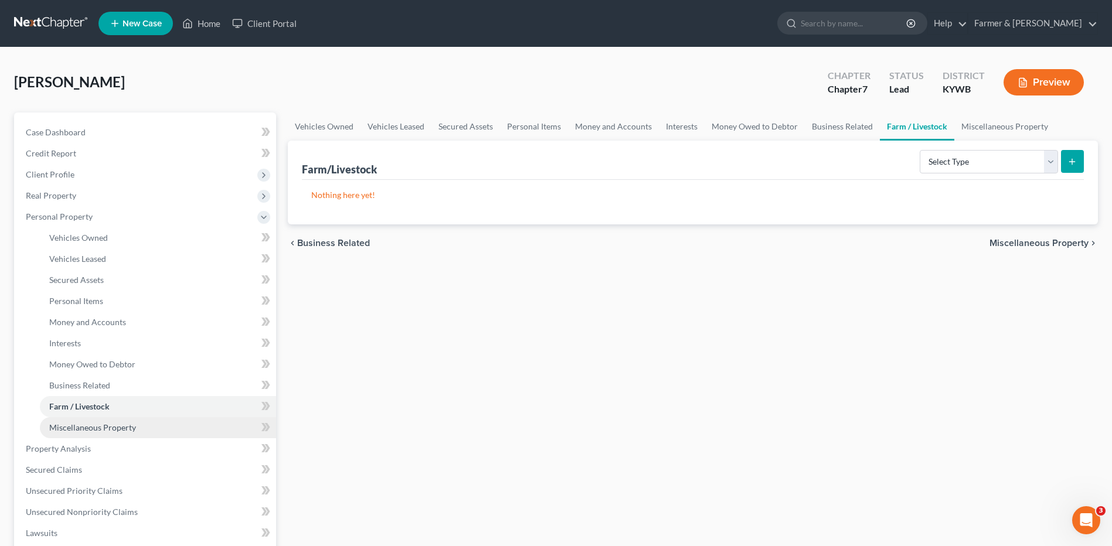
click at [99, 429] on span "Miscellaneous Property" at bounding box center [92, 428] width 87 height 10
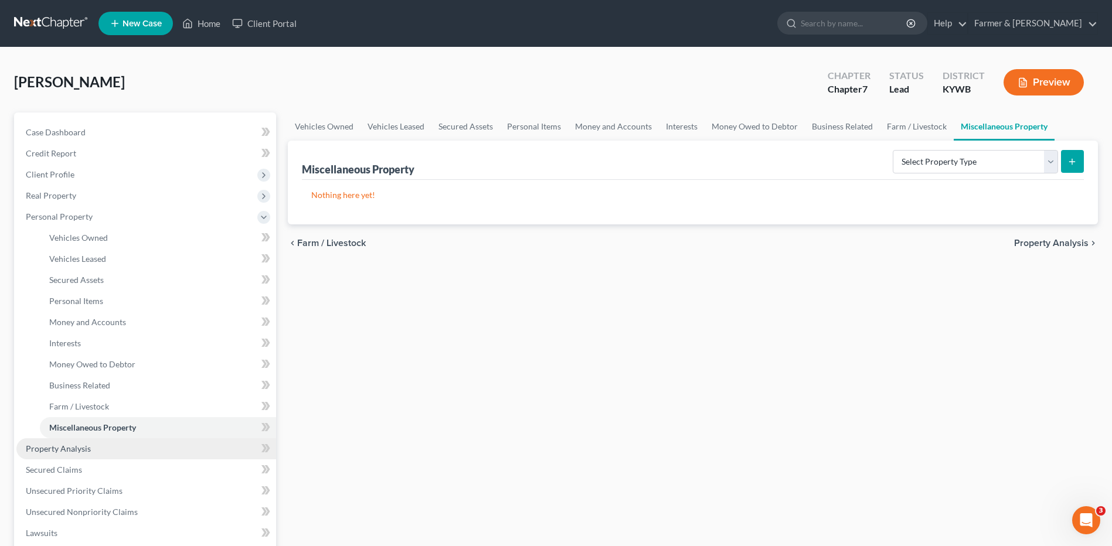
click at [90, 451] on link "Property Analysis" at bounding box center [146, 449] width 260 height 21
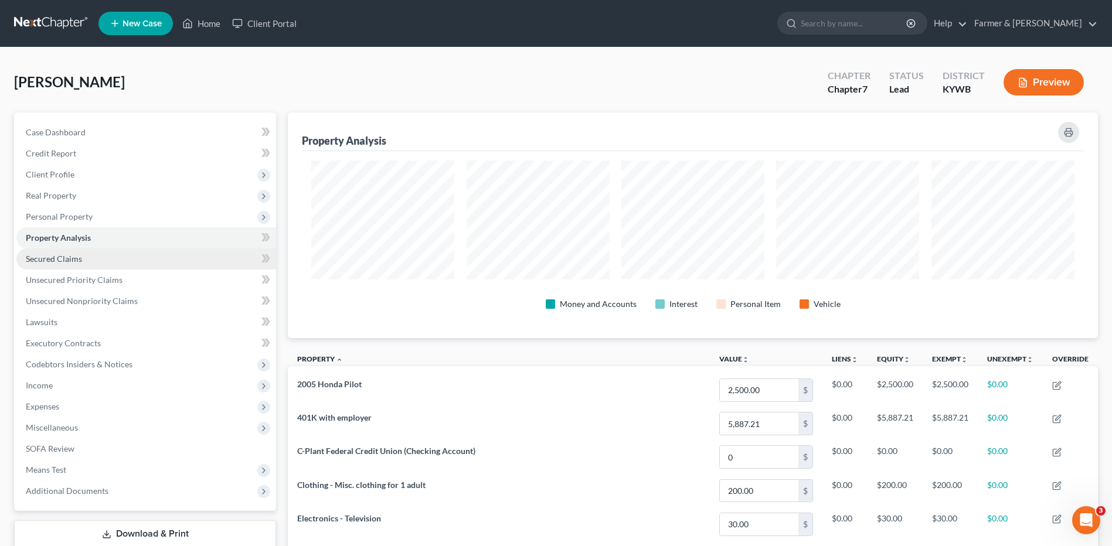
click at [143, 257] on link "Secured Claims" at bounding box center [146, 259] width 260 height 21
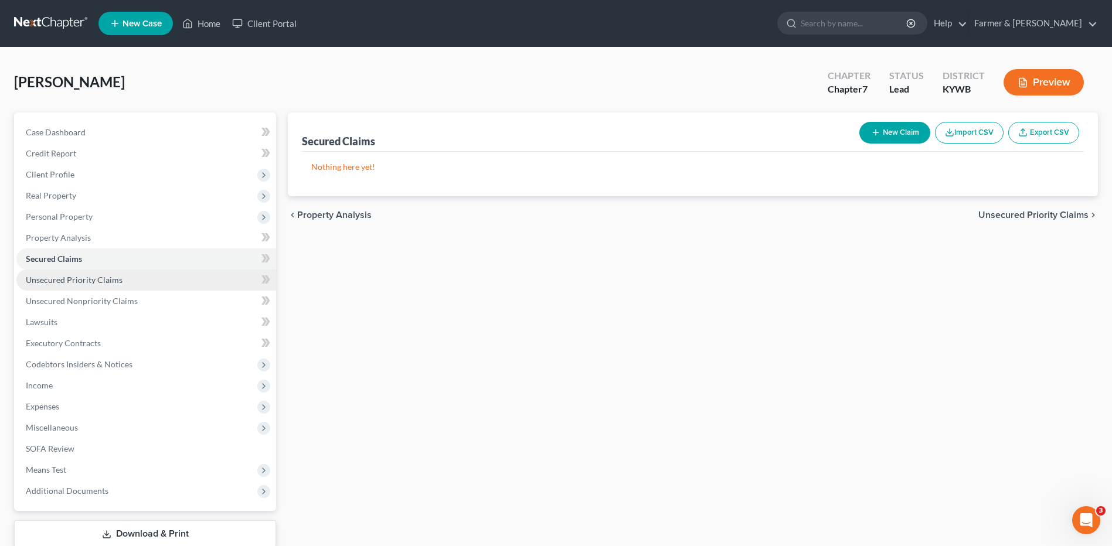
click at [147, 277] on link "Unsecured Priority Claims" at bounding box center [146, 280] width 260 height 21
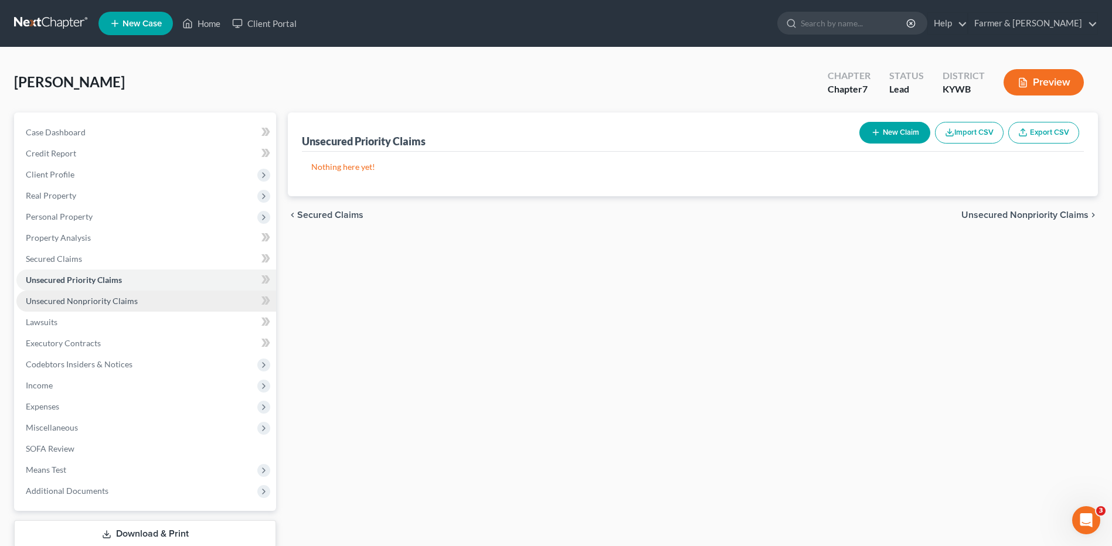
click at [137, 303] on link "Unsecured Nonpriority Claims" at bounding box center [146, 301] width 260 height 21
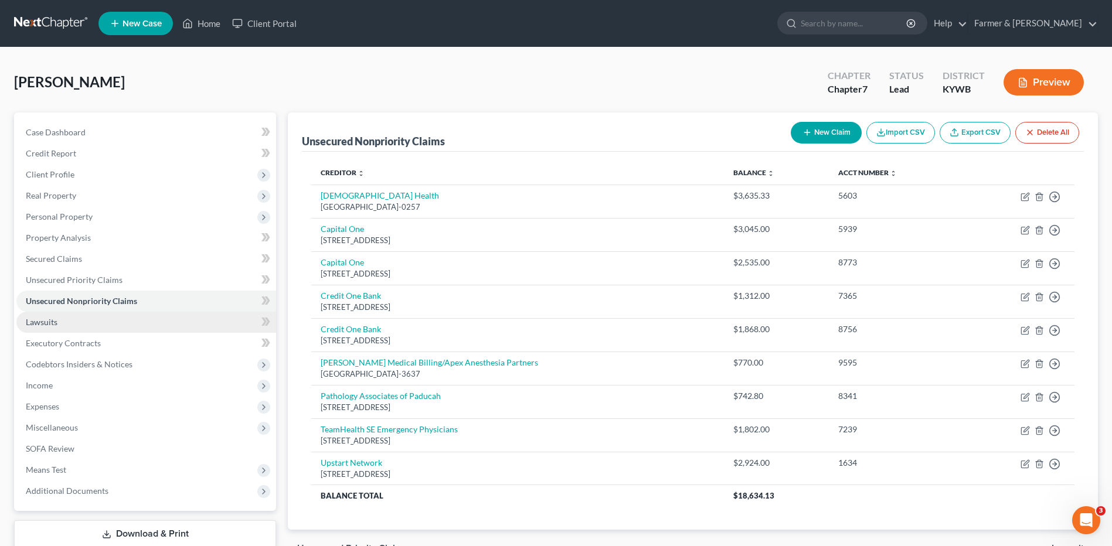
click at [130, 322] on link "Lawsuits" at bounding box center [146, 322] width 260 height 21
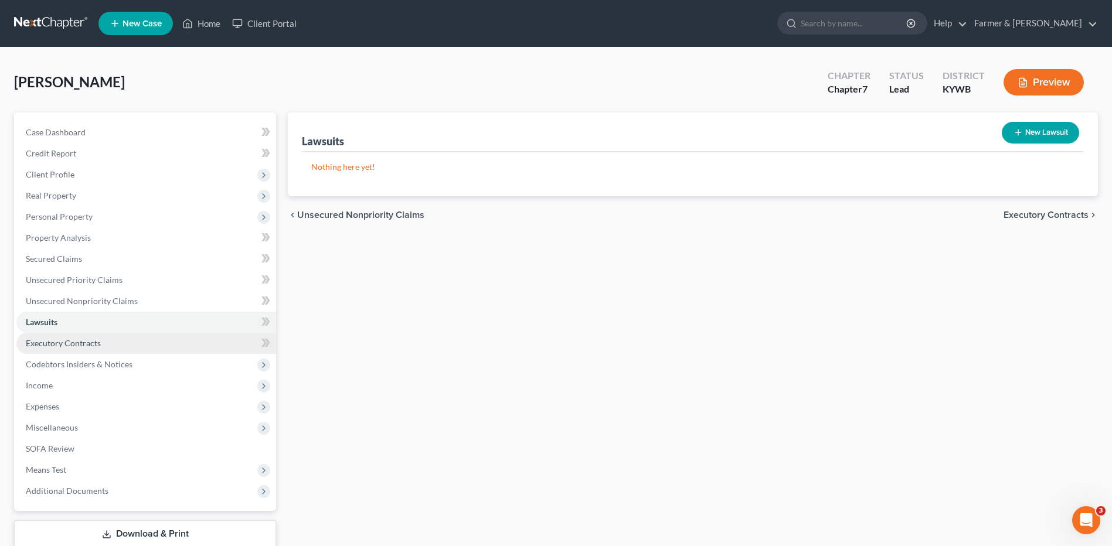
click at [113, 339] on link "Executory Contracts" at bounding box center [146, 343] width 260 height 21
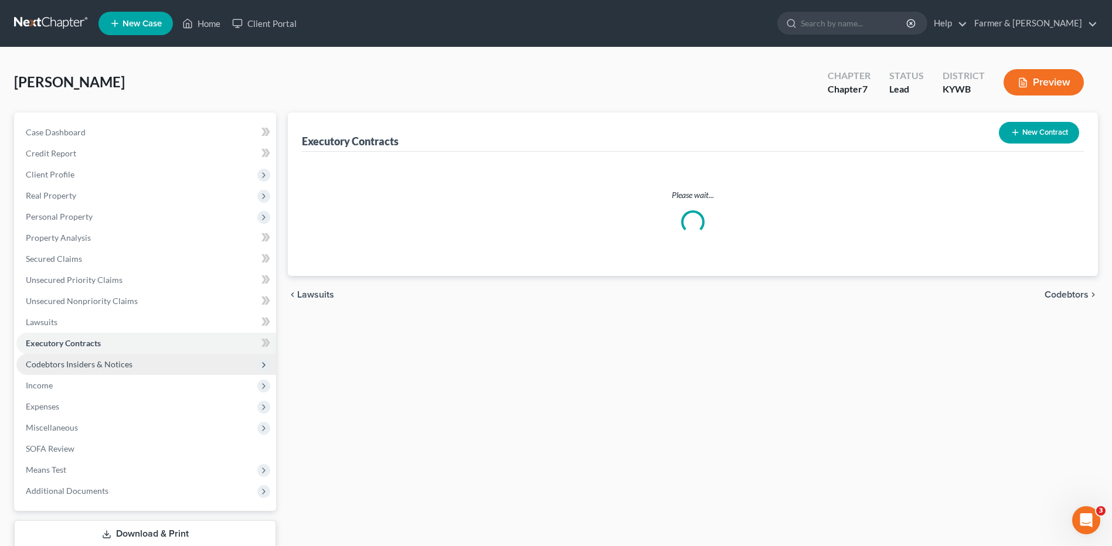
click at [117, 362] on span "Codebtors Insiders & Notices" at bounding box center [79, 364] width 107 height 10
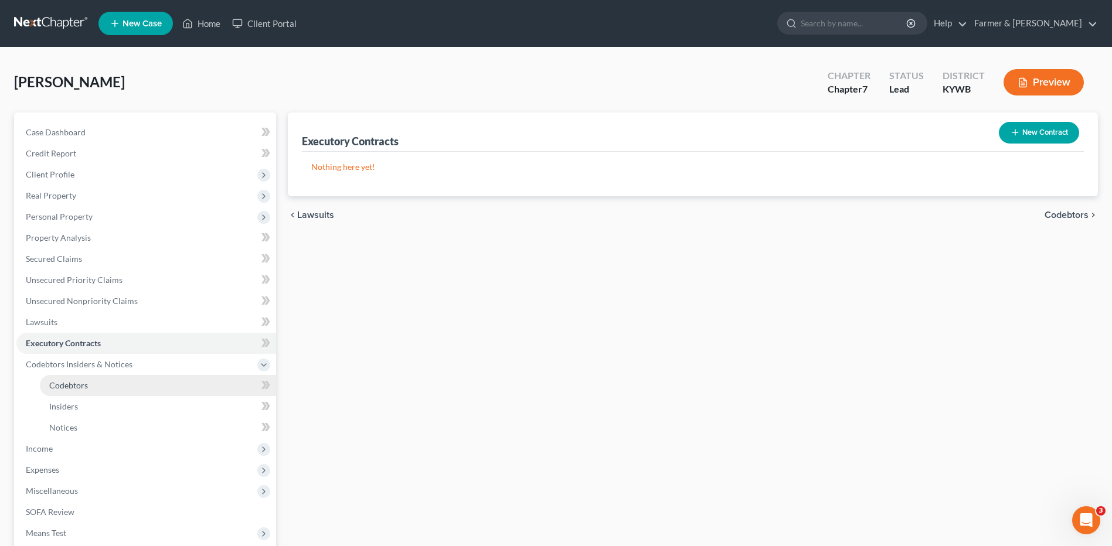
click at [92, 386] on link "Codebtors" at bounding box center [158, 385] width 236 height 21
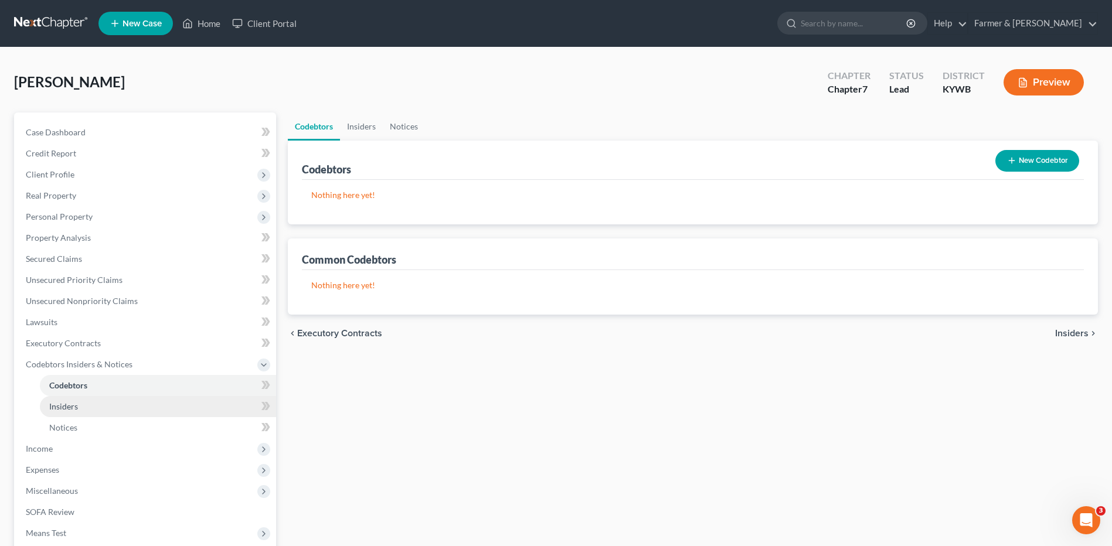
click at [84, 408] on link "Insiders" at bounding box center [158, 406] width 236 height 21
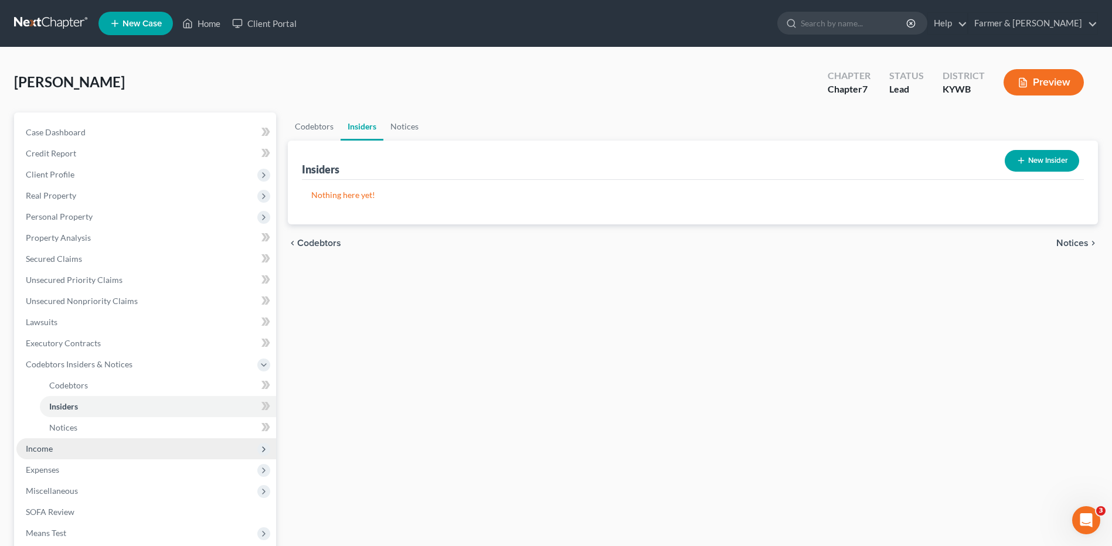
click at [64, 444] on span "Income" at bounding box center [146, 449] width 260 height 21
click at [110, 403] on span "Employment Income" at bounding box center [86, 407] width 75 height 10
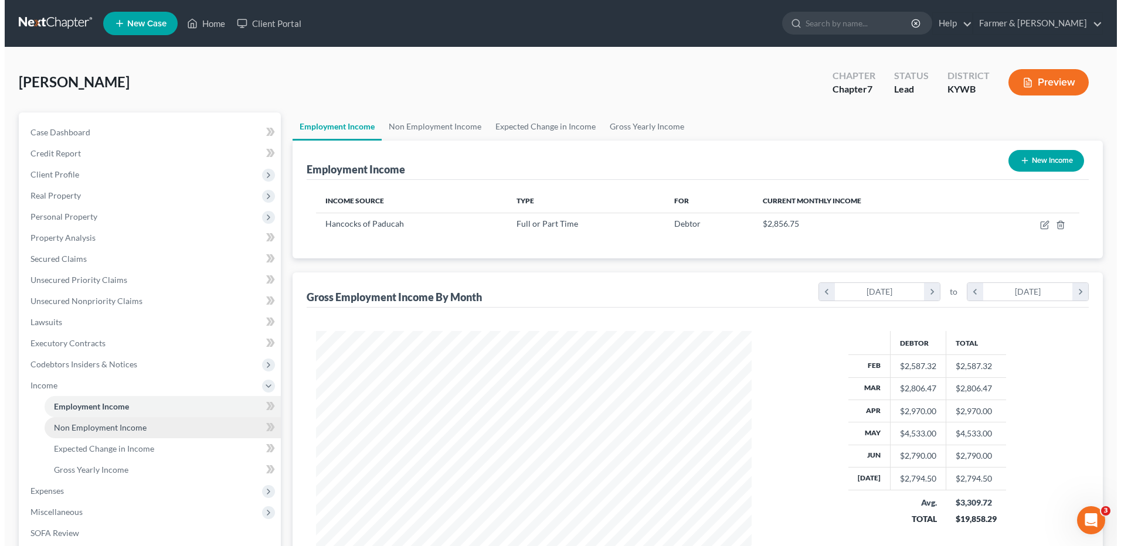
scroll to position [218, 459]
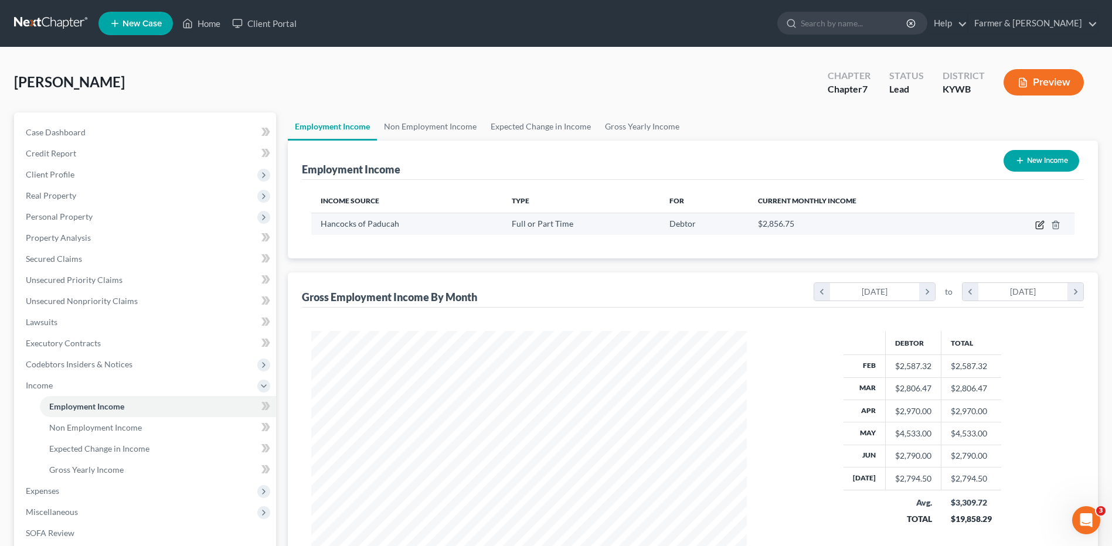
click at [1040, 228] on icon "button" at bounding box center [1039, 224] width 9 height 9
select select "0"
select select "18"
select select "2"
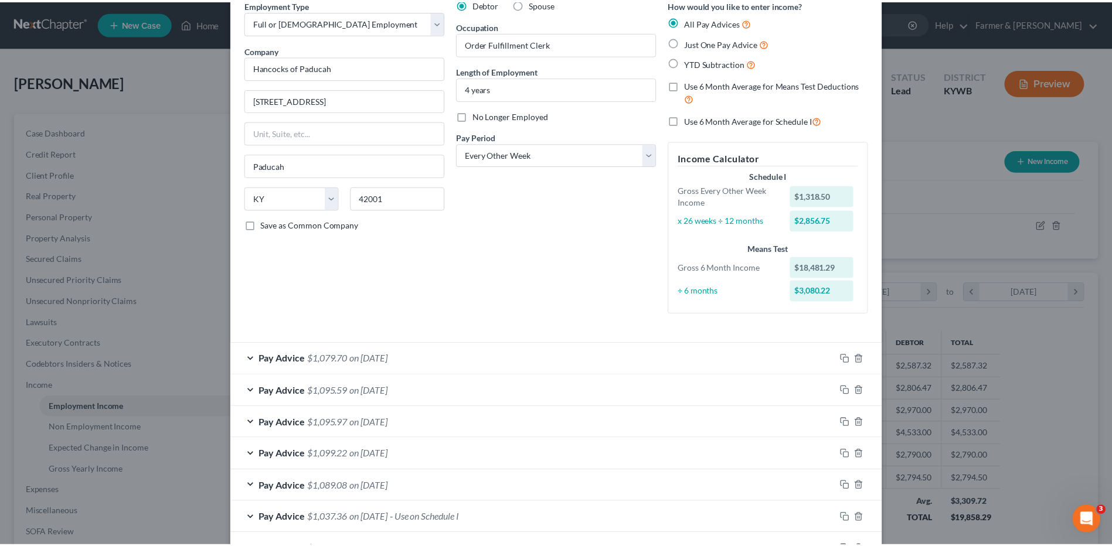
scroll to position [331, 0]
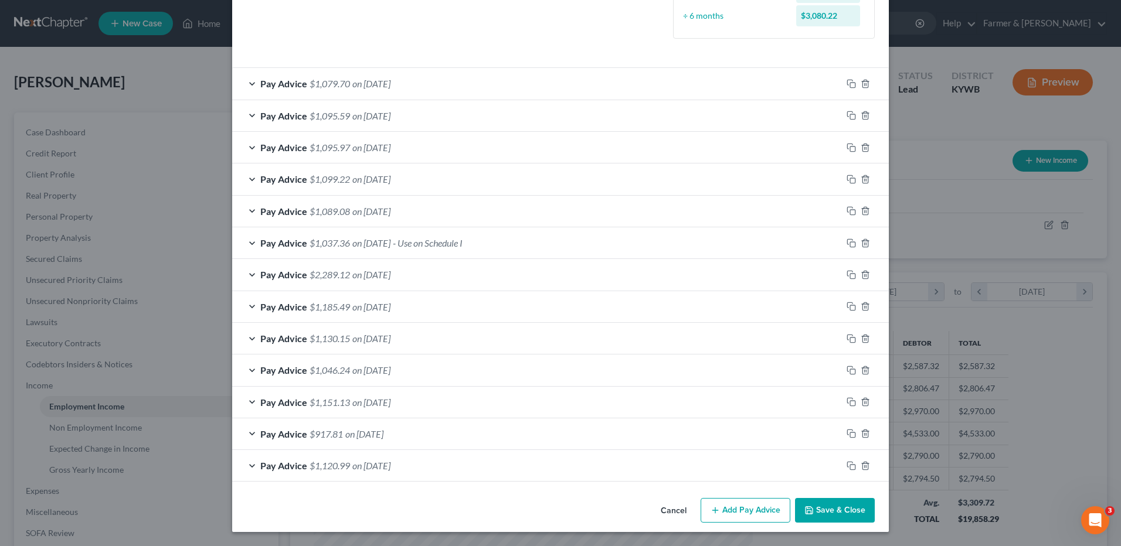
click at [675, 507] on button "Cancel" at bounding box center [673, 511] width 45 height 23
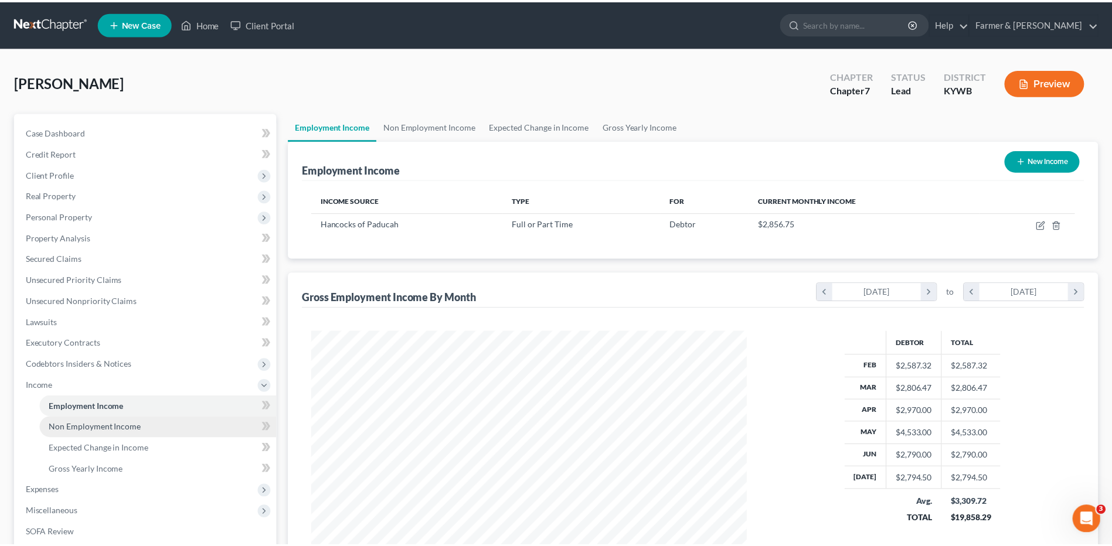
scroll to position [586107, 585865]
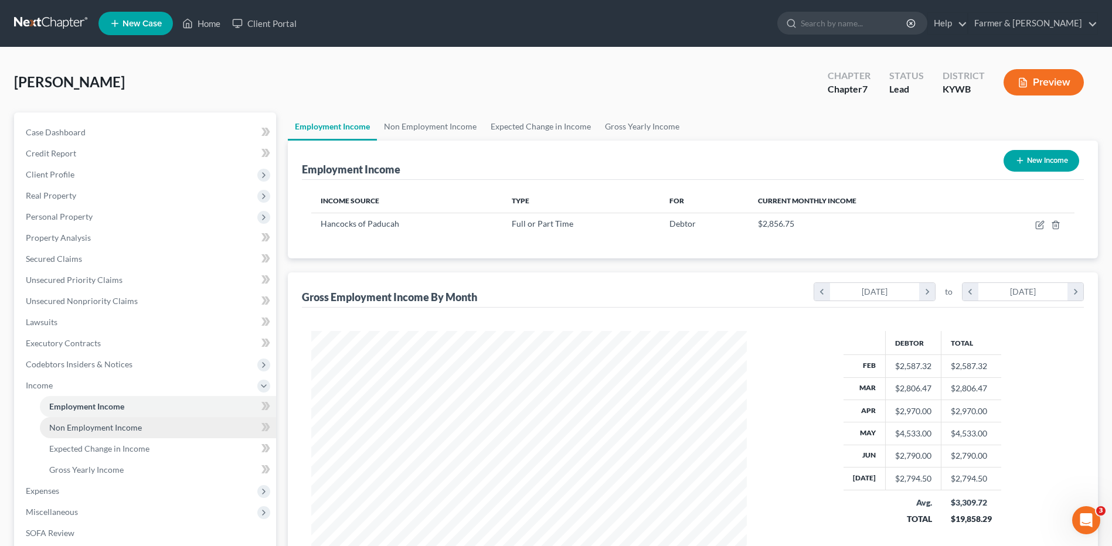
click at [147, 427] on link "Non Employment Income" at bounding box center [158, 427] width 236 height 21
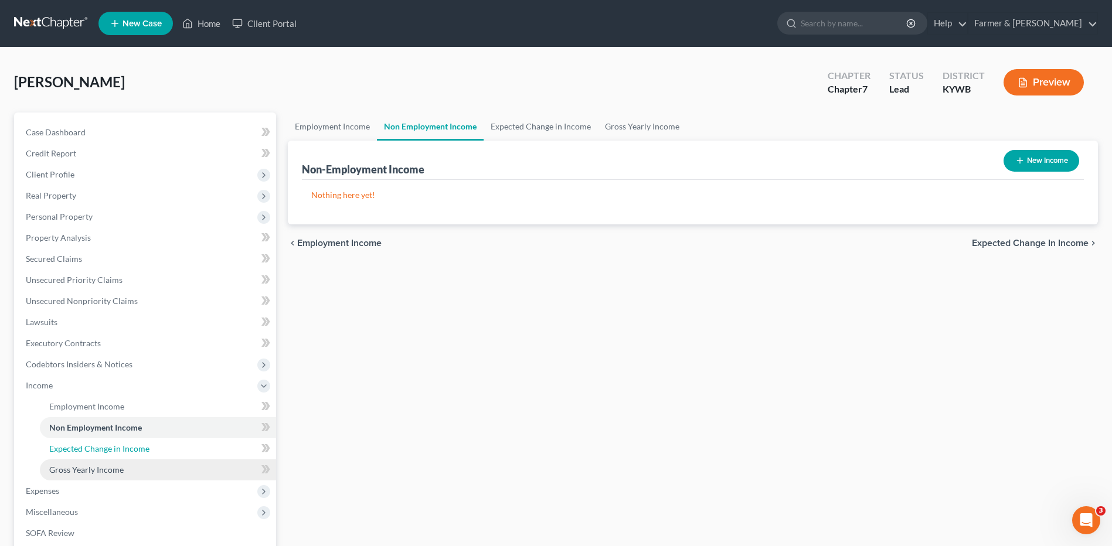
click at [137, 451] on span "Expected Change in Income" at bounding box center [99, 449] width 100 height 10
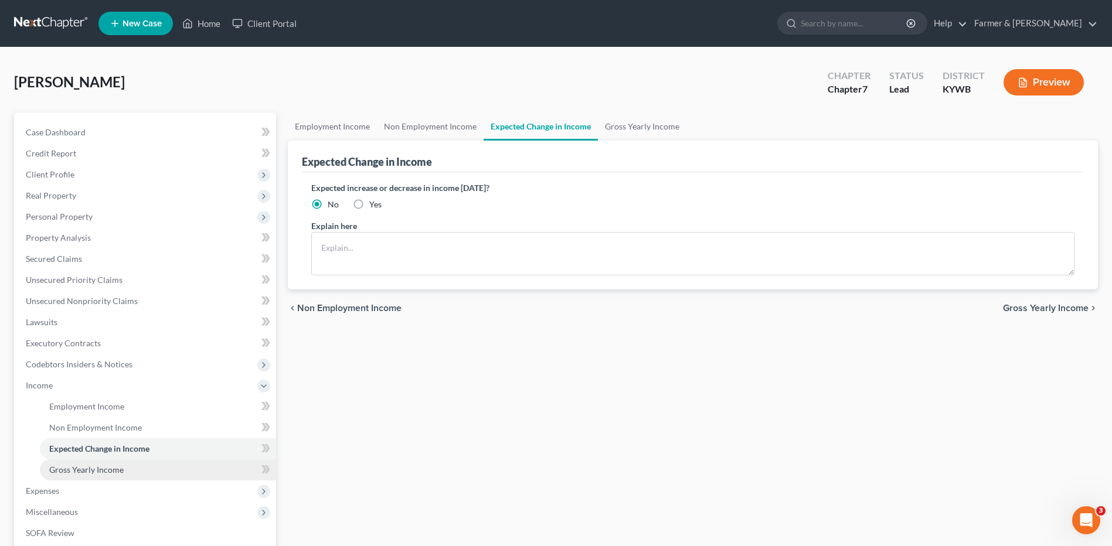
click at [125, 467] on link "Gross Yearly Income" at bounding box center [158, 470] width 236 height 21
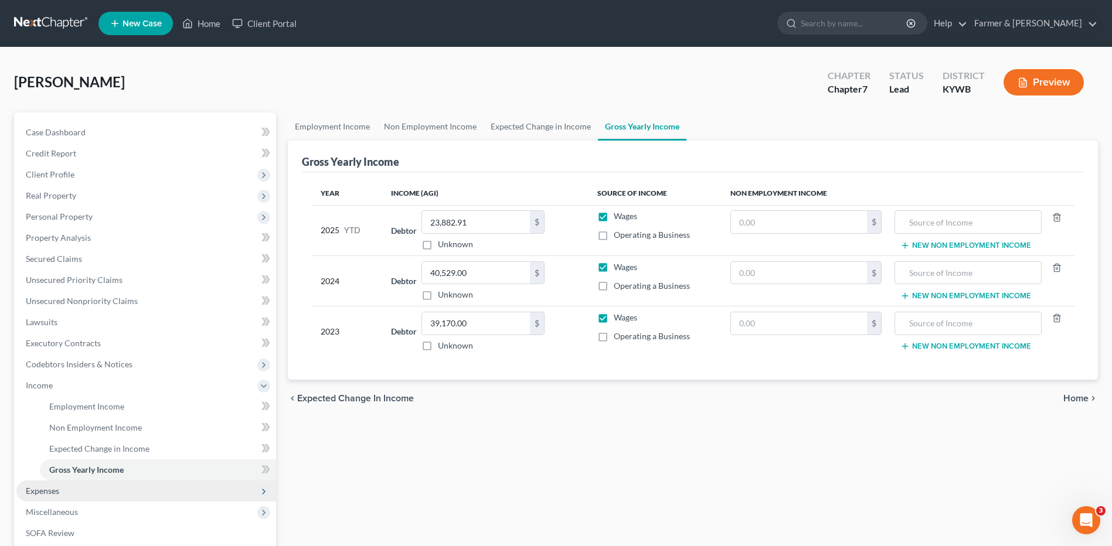
click at [85, 488] on span "Expenses" at bounding box center [146, 491] width 260 height 21
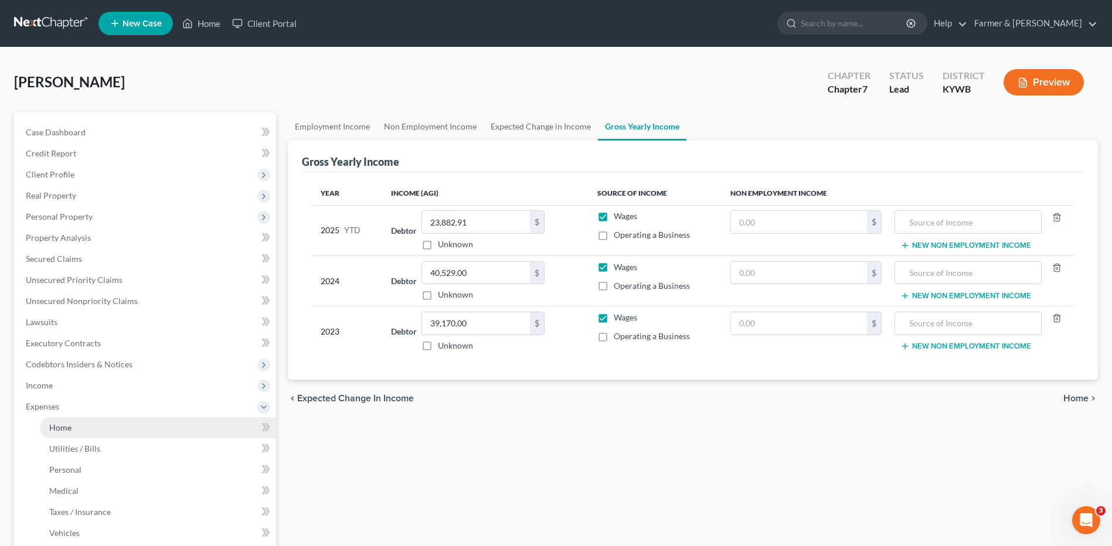
click at [110, 426] on link "Home" at bounding box center [158, 427] width 236 height 21
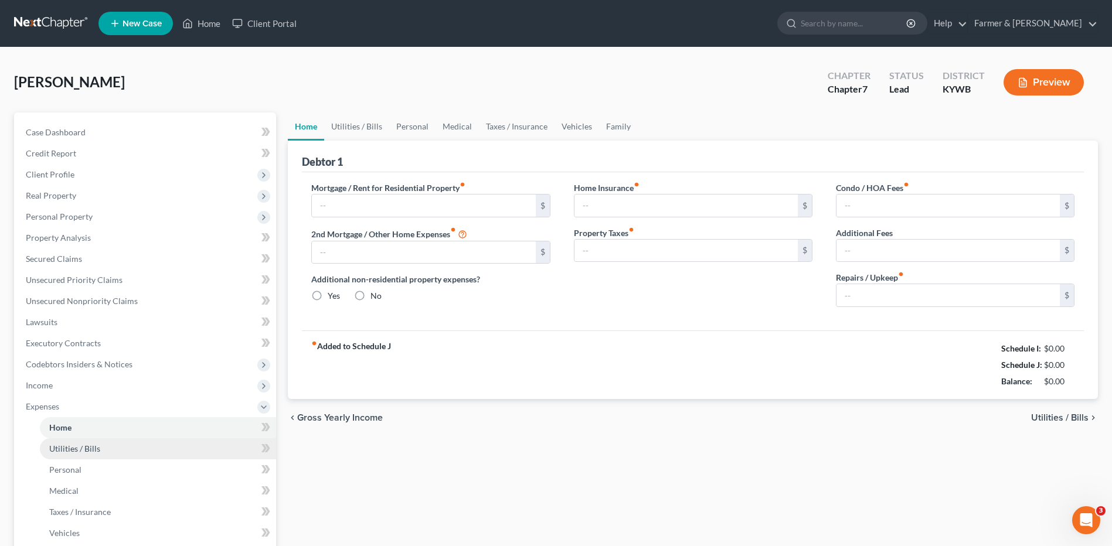
type input "604.00"
type input "0.00"
radio input "true"
type input "14.00"
type input "0.00"
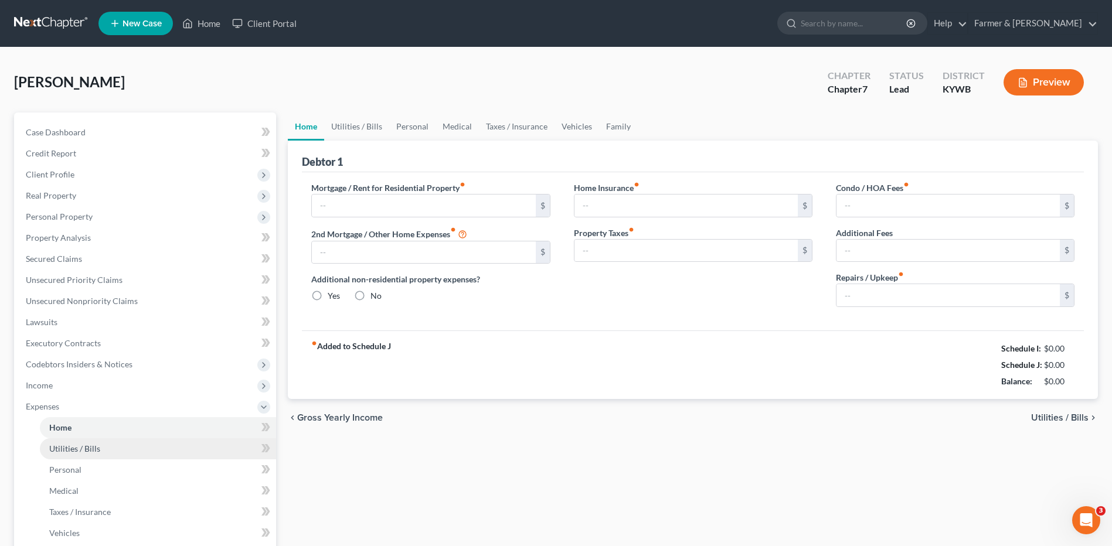
type input "0.00"
type input "50.00"
click at [113, 450] on link "Utilities / Bills" at bounding box center [158, 449] width 236 height 21
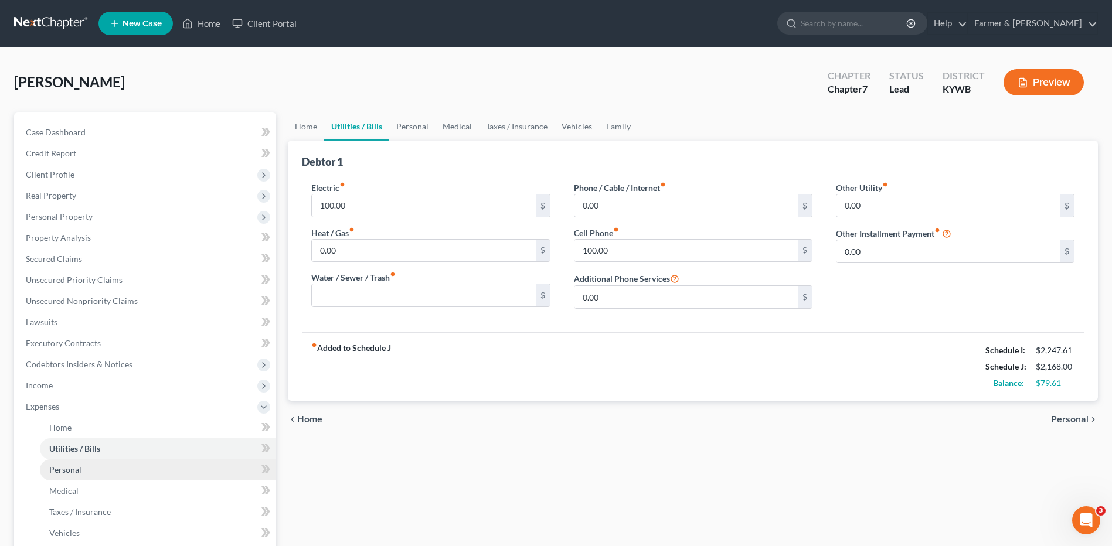
click at [94, 471] on link "Personal" at bounding box center [158, 470] width 236 height 21
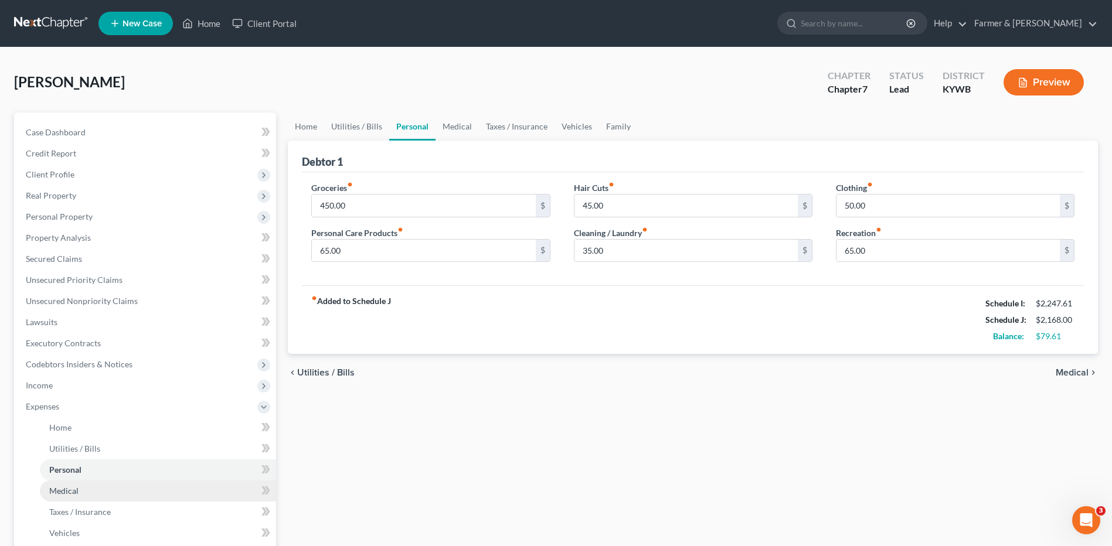
click at [90, 492] on link "Medical" at bounding box center [158, 491] width 236 height 21
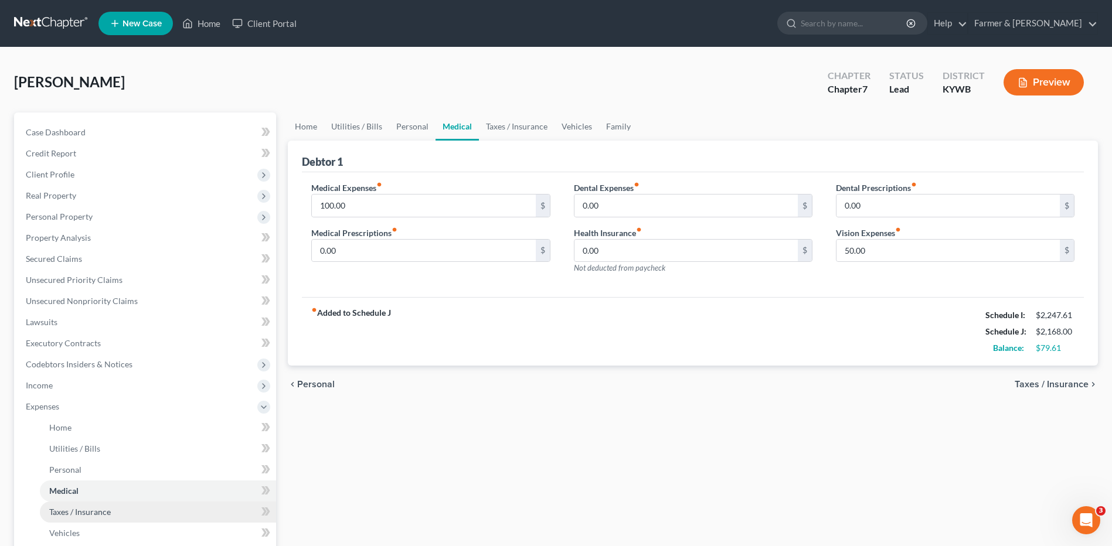
click at [97, 510] on span "Taxes / Insurance" at bounding box center [80, 512] width 62 height 10
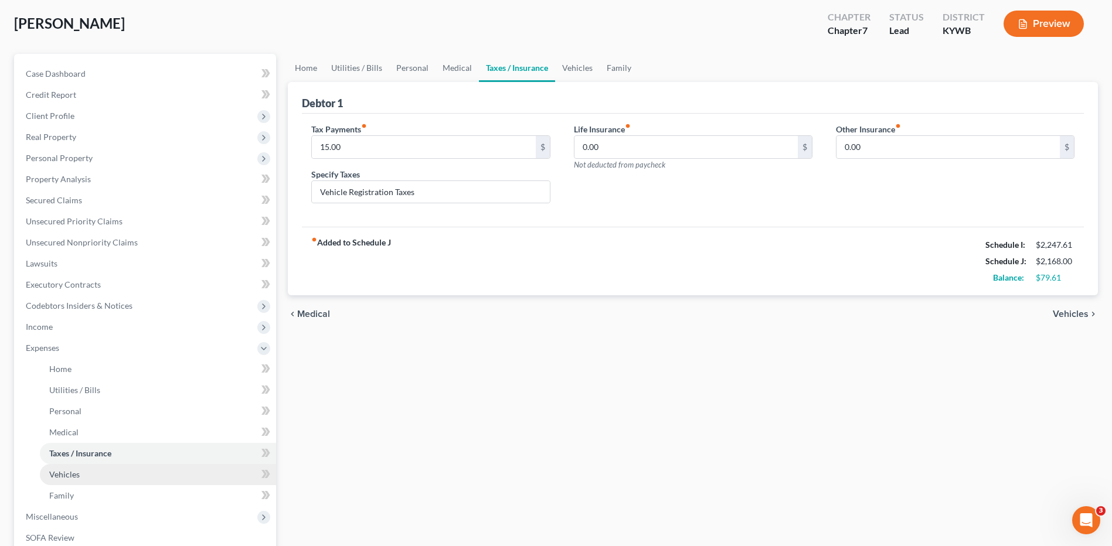
click at [87, 476] on link "Vehicles" at bounding box center [158, 474] width 236 height 21
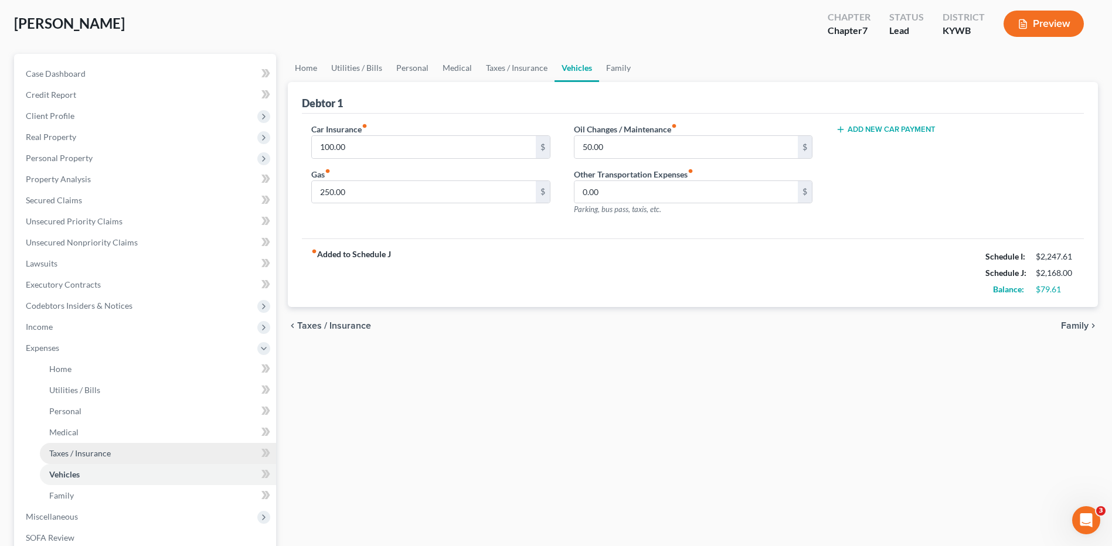
scroll to position [11, 0]
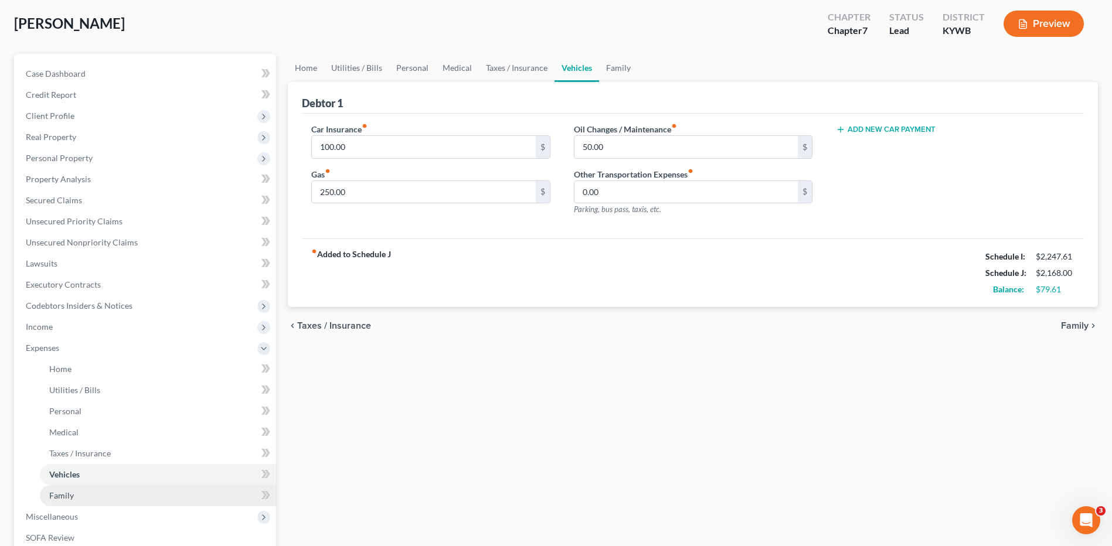
click at [84, 497] on link "Family" at bounding box center [158, 495] width 236 height 21
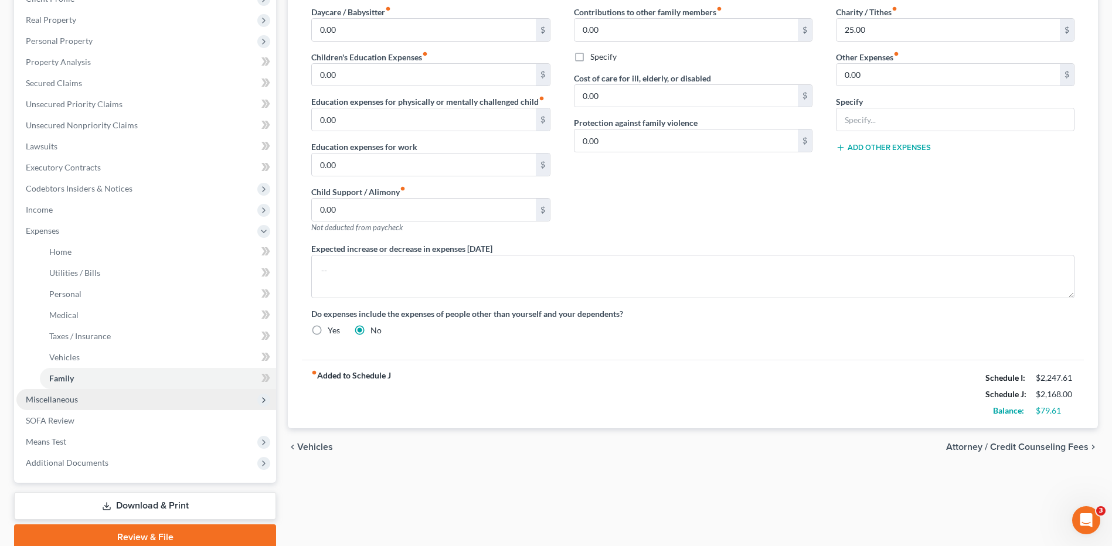
click at [97, 403] on span "Miscellaneous" at bounding box center [146, 399] width 260 height 21
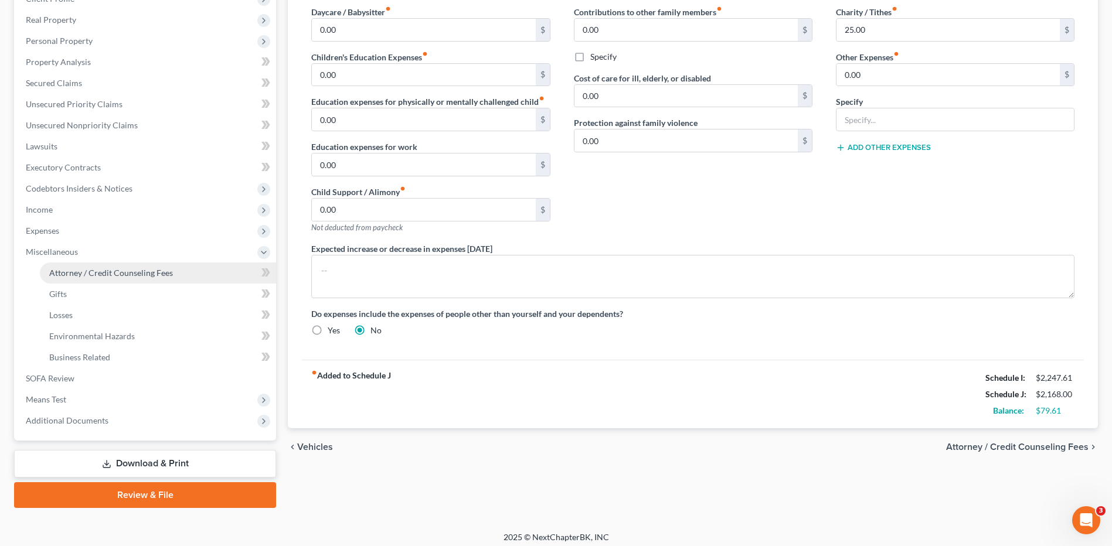
click at [116, 271] on span "Attorney / Credit Counseling Fees" at bounding box center [111, 273] width 124 height 10
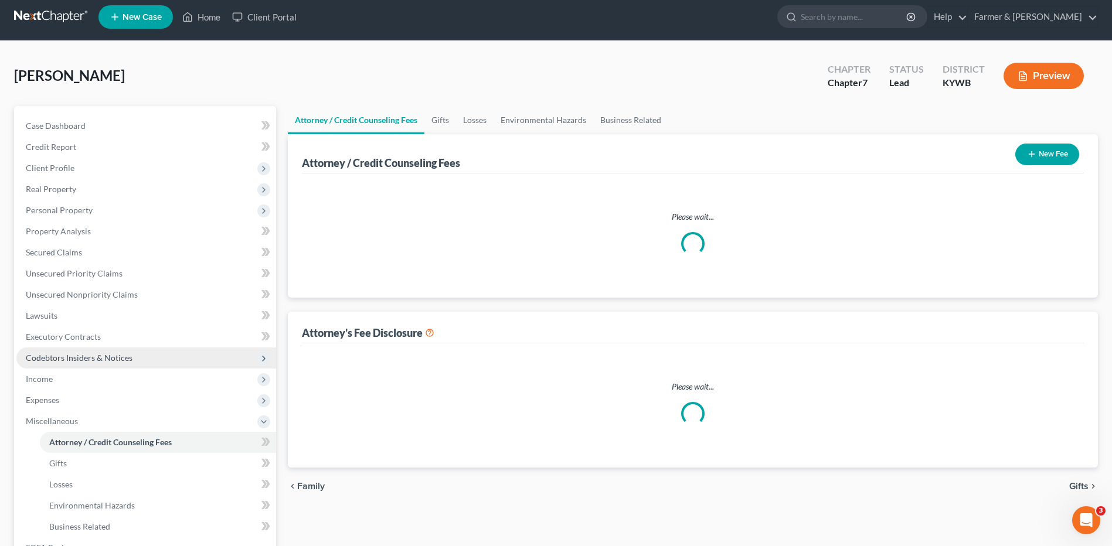
select select "0"
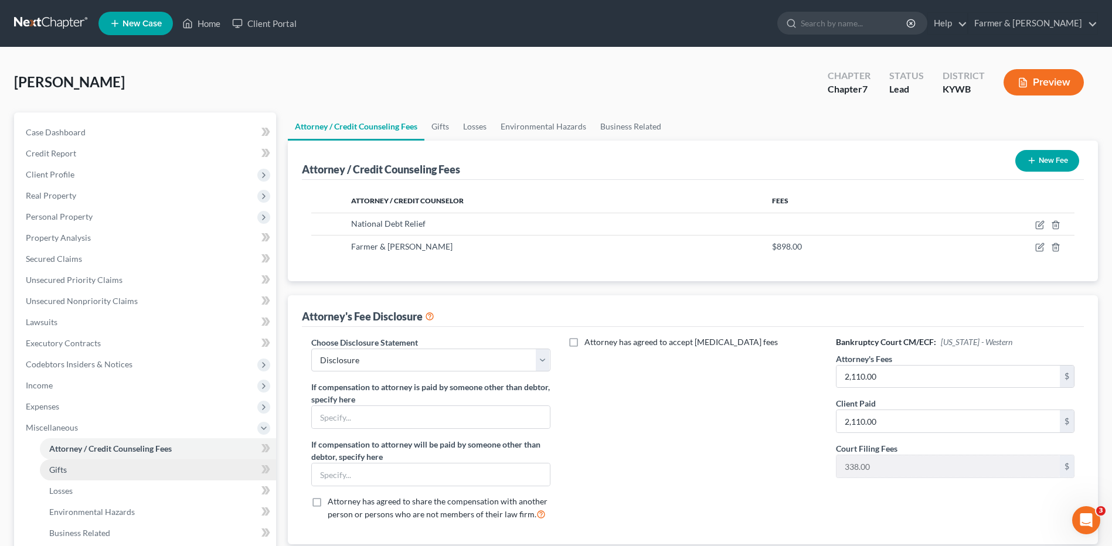
click at [67, 467] on link "Gifts" at bounding box center [158, 470] width 236 height 21
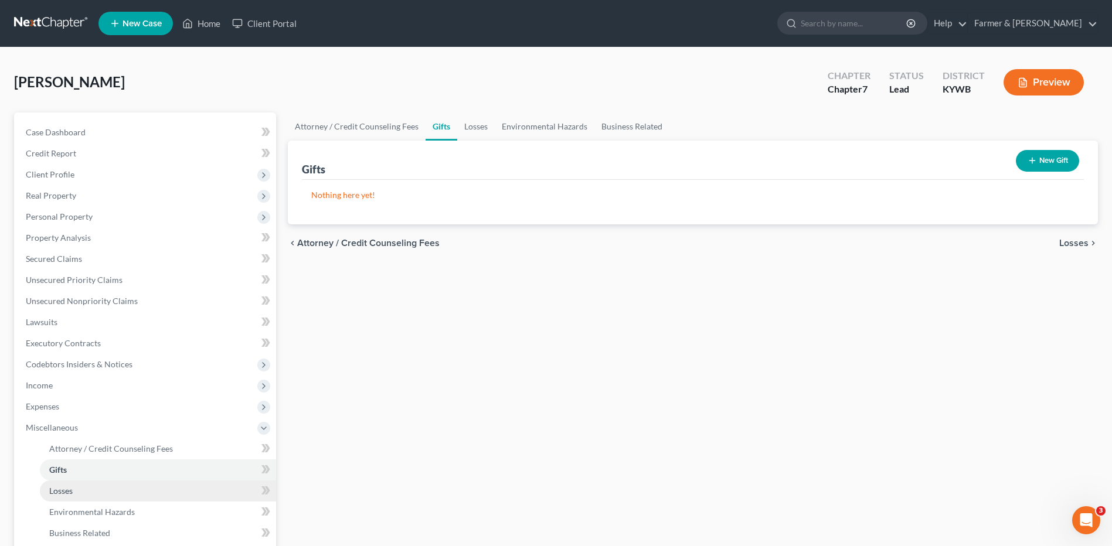
click at [74, 494] on link "Losses" at bounding box center [158, 491] width 236 height 21
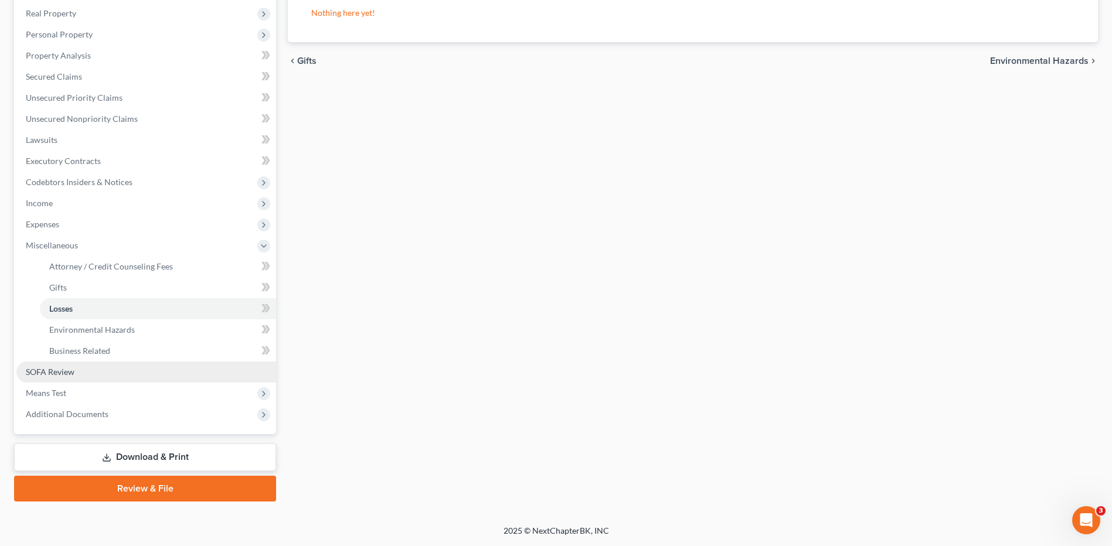
click at [74, 370] on span "SOFA Review" at bounding box center [50, 372] width 49 height 10
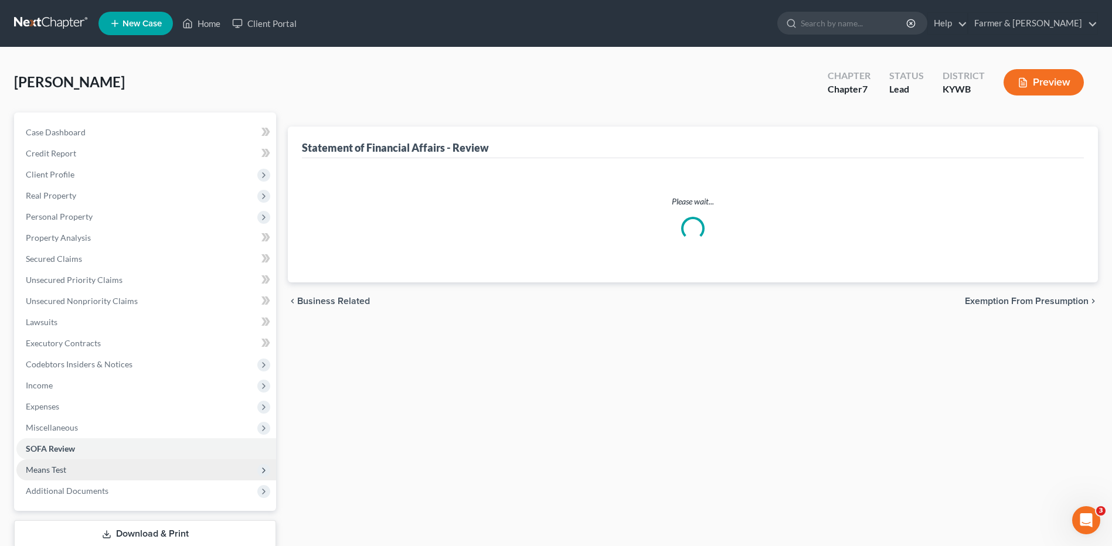
click at [97, 467] on span "Means Test" at bounding box center [146, 470] width 260 height 21
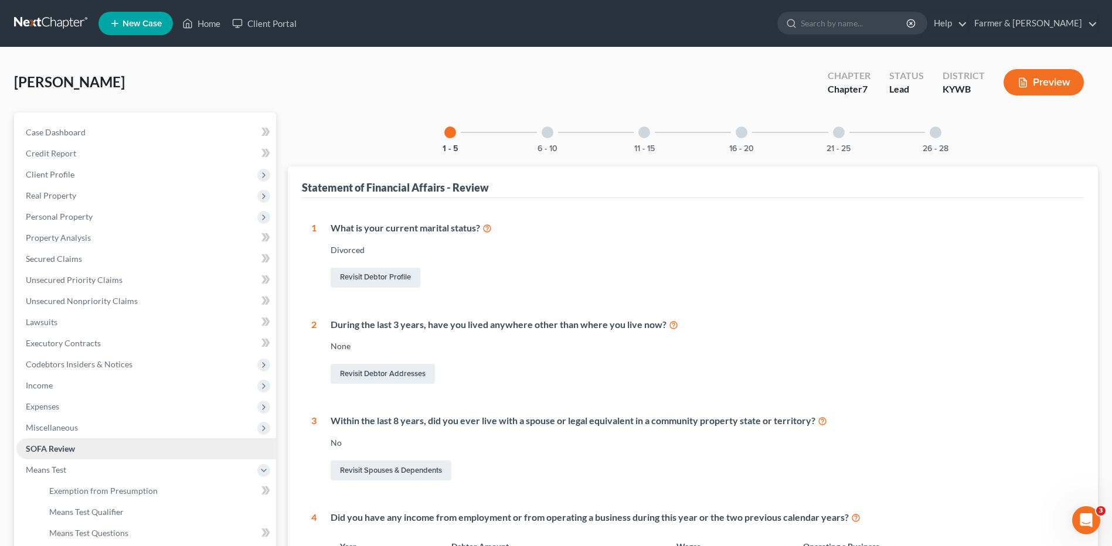
click at [128, 455] on link "SOFA Review" at bounding box center [146, 449] width 260 height 21
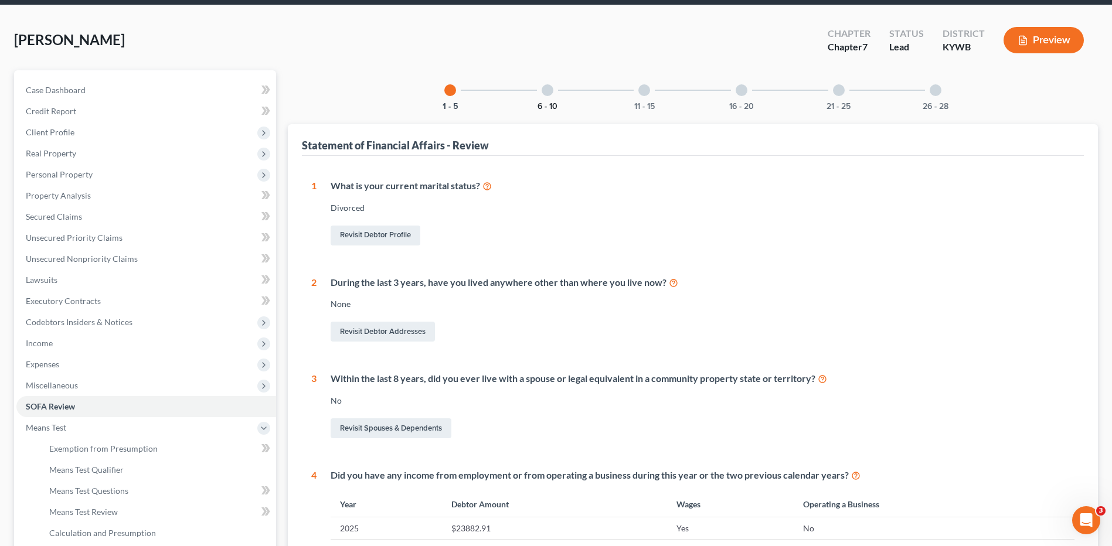
click at [555, 104] on button "6 - 10" at bounding box center [548, 107] width 20 height 8
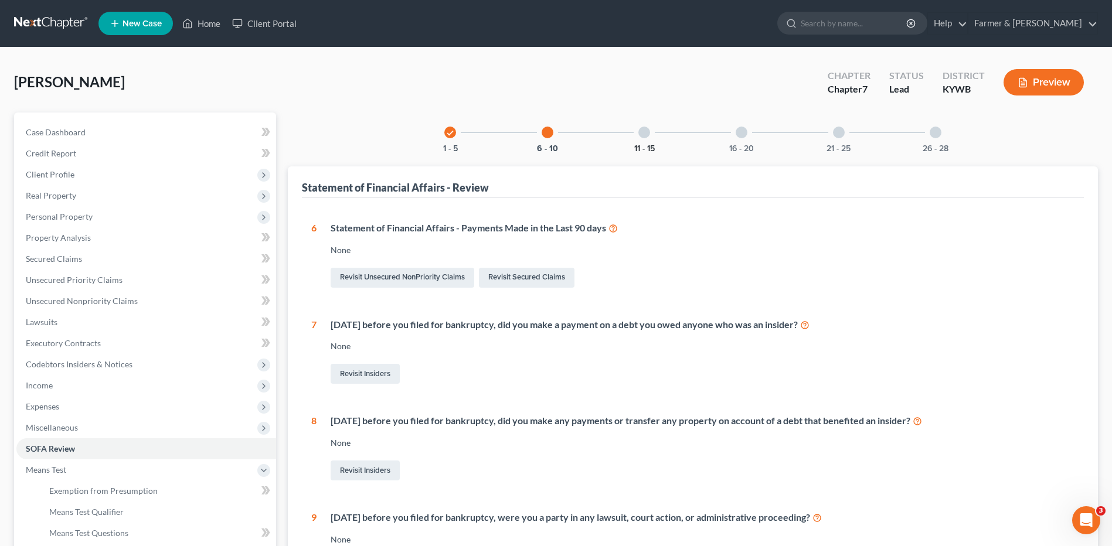
click at [648, 145] on button "11 - 15" at bounding box center [644, 149] width 21 height 8
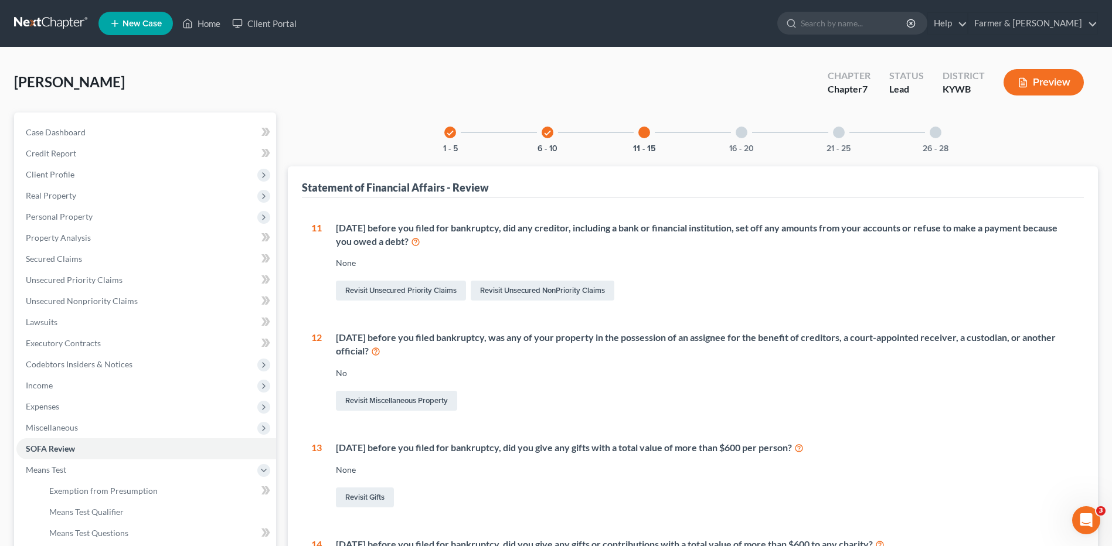
click at [745, 140] on div "16 - 20" at bounding box center [742, 133] width 40 height 40
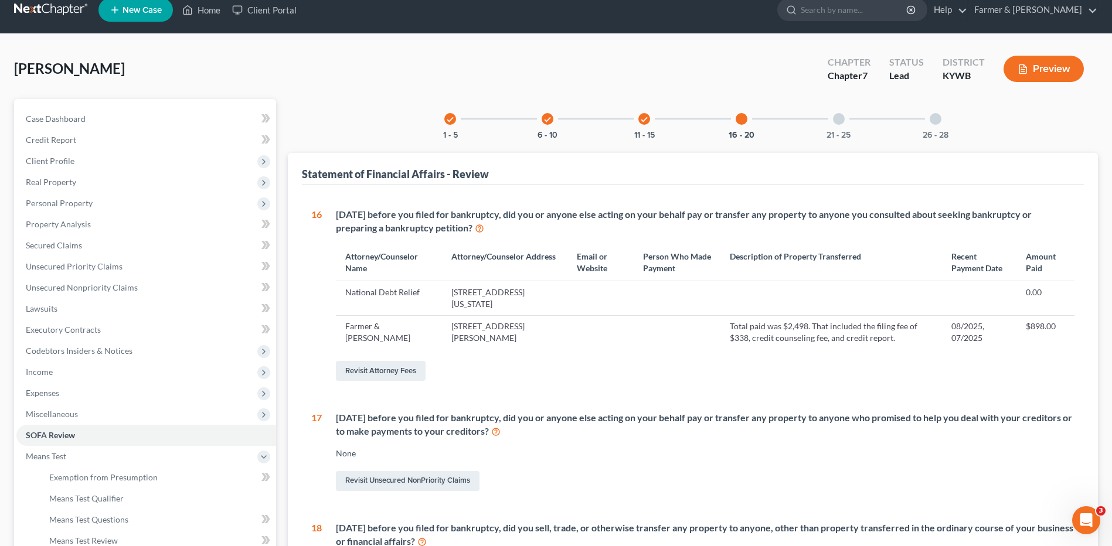
click at [842, 121] on div at bounding box center [839, 119] width 12 height 12
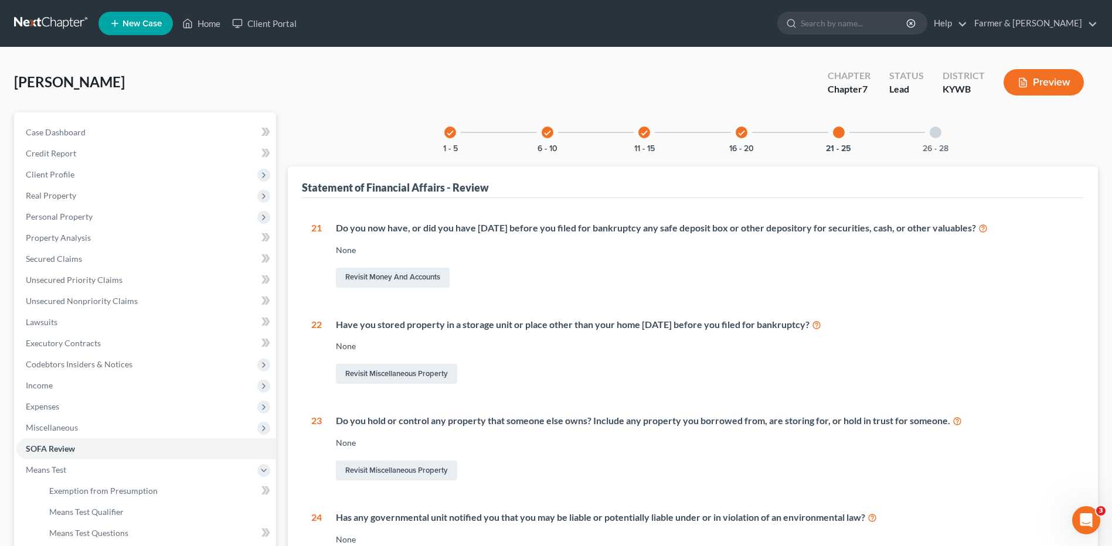
click at [932, 131] on div at bounding box center [936, 133] width 12 height 12
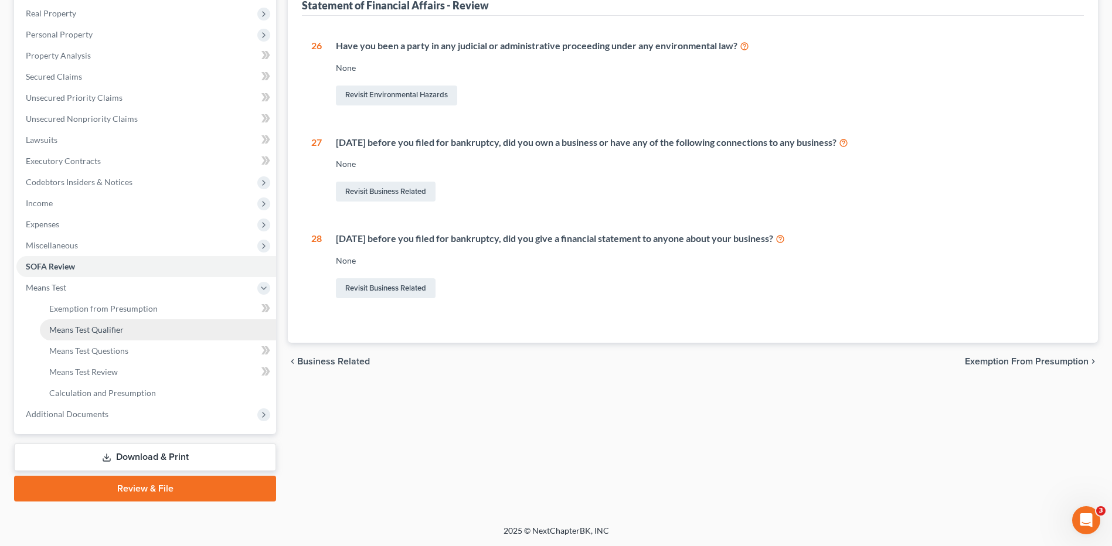
click at [90, 328] on span "Means Test Qualifier" at bounding box center [86, 330] width 74 height 10
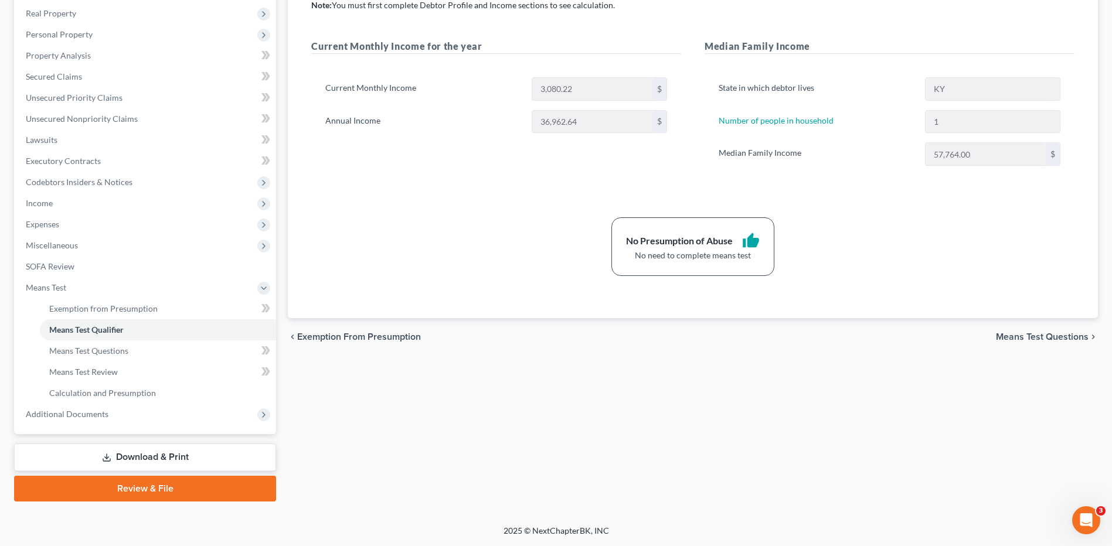
click at [154, 488] on link "Review & File" at bounding box center [145, 489] width 262 height 26
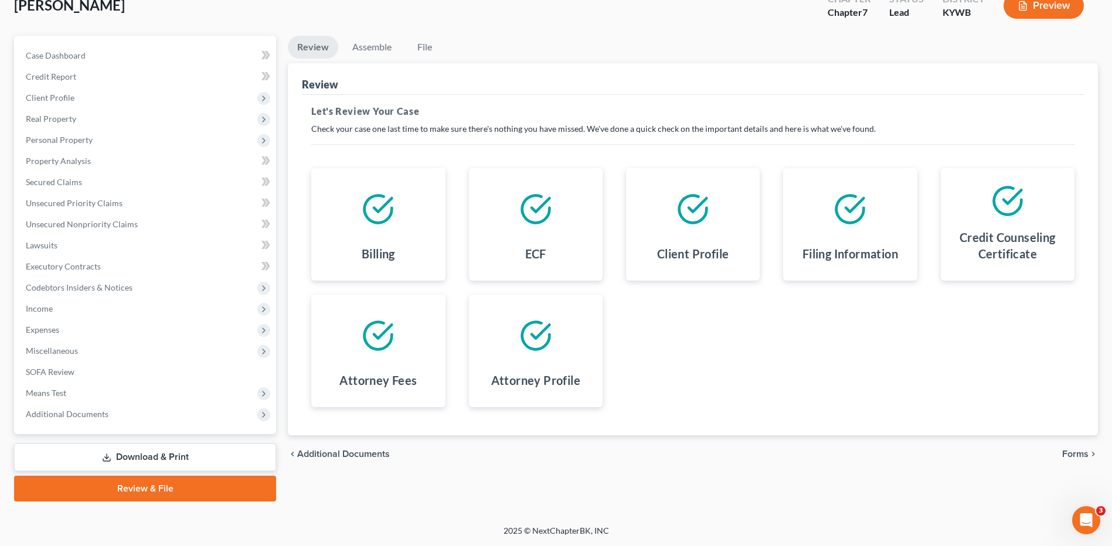
click at [1072, 454] on span "Forms" at bounding box center [1075, 454] width 26 height 9
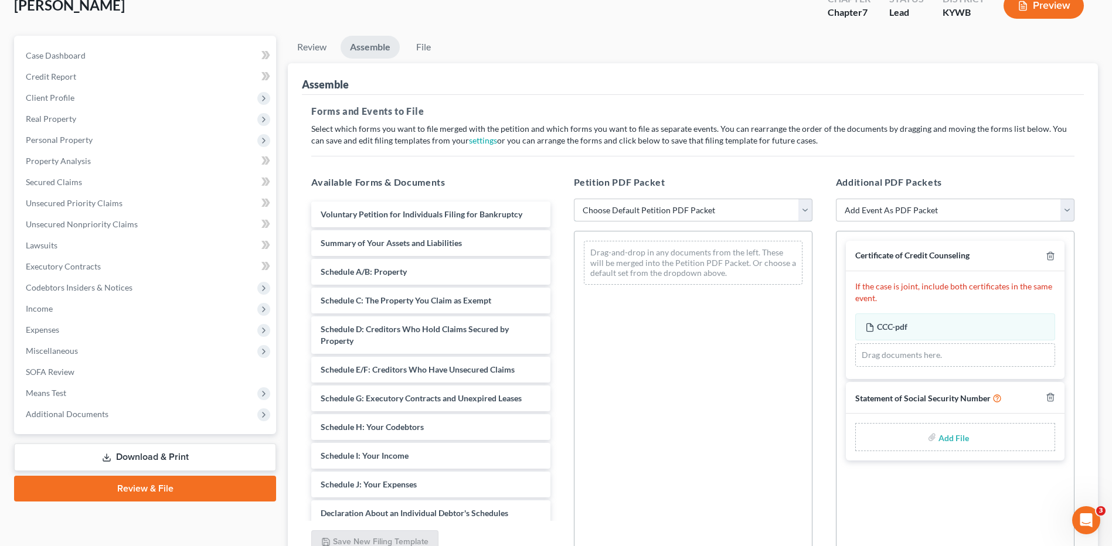
click at [644, 206] on select "Choose Default Petition PDF Packet Emergency Filing (Voluntary Petition and Cre…" at bounding box center [693, 210] width 239 height 23
select select "2"
click at [574, 199] on select "Choose Default Petition PDF Packet Emergency Filing (Voluntary Petition and Cre…" at bounding box center [693, 210] width 239 height 23
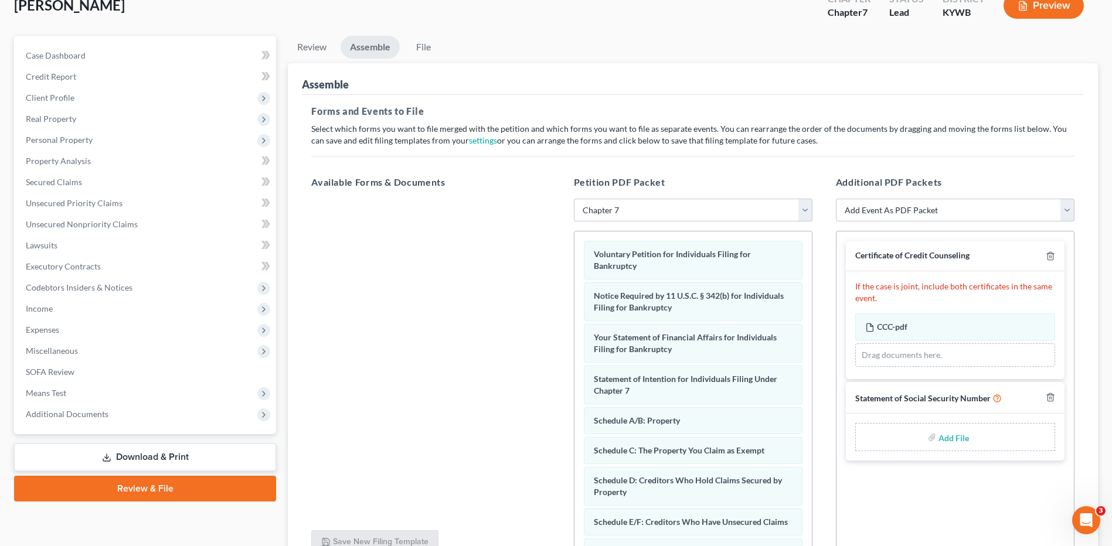
click at [949, 444] on input "file" at bounding box center [953, 437] width 28 height 21
type input "C:\fakepath\SSN FOR FILING.pdf"
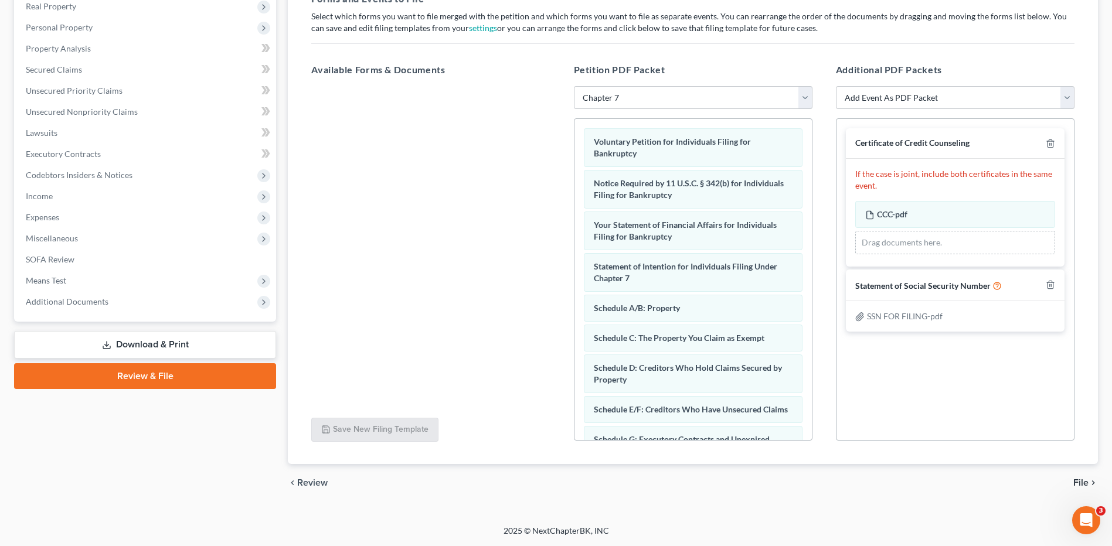
click at [1082, 481] on span "File" at bounding box center [1081, 482] width 15 height 9
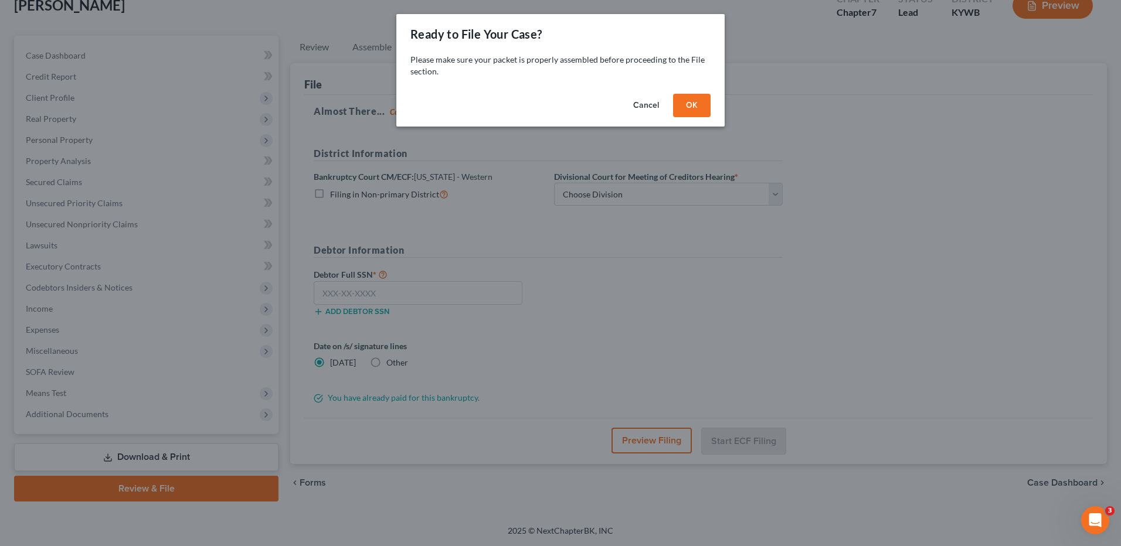
click at [699, 100] on button "OK" at bounding box center [692, 105] width 38 height 23
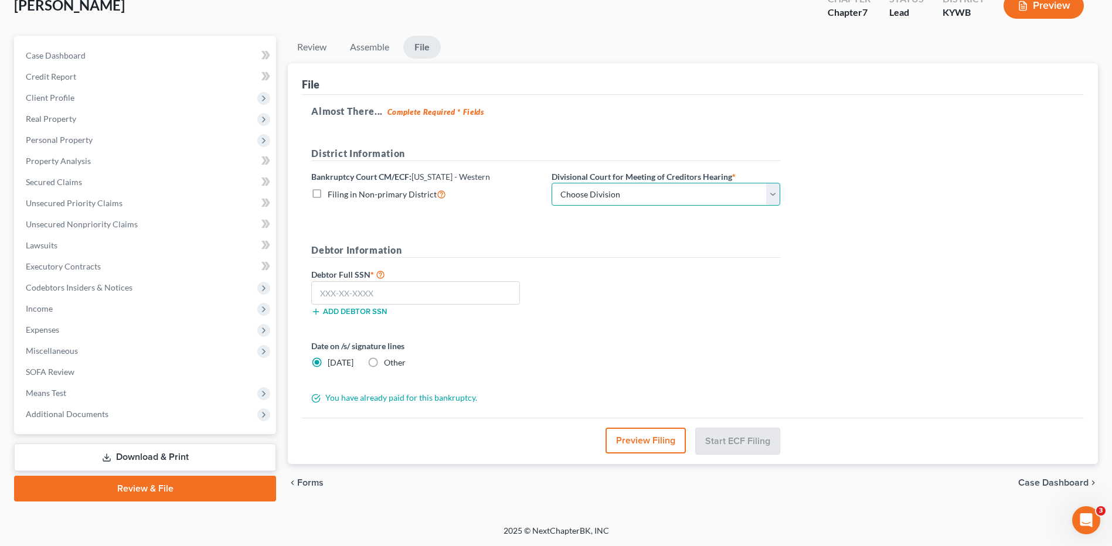
drag, startPoint x: 647, startPoint y: 189, endPoint x: 619, endPoint y: 206, distance: 32.6
click at [647, 189] on select "Choose Division Bowling Green Louisville Owensboro Paducah" at bounding box center [666, 194] width 229 height 23
select select "3"
click at [552, 183] on select "Choose Division Bowling Green Louisville Owensboro Paducah" at bounding box center [666, 194] width 229 height 23
click at [471, 294] on input "text" at bounding box center [415, 292] width 209 height 23
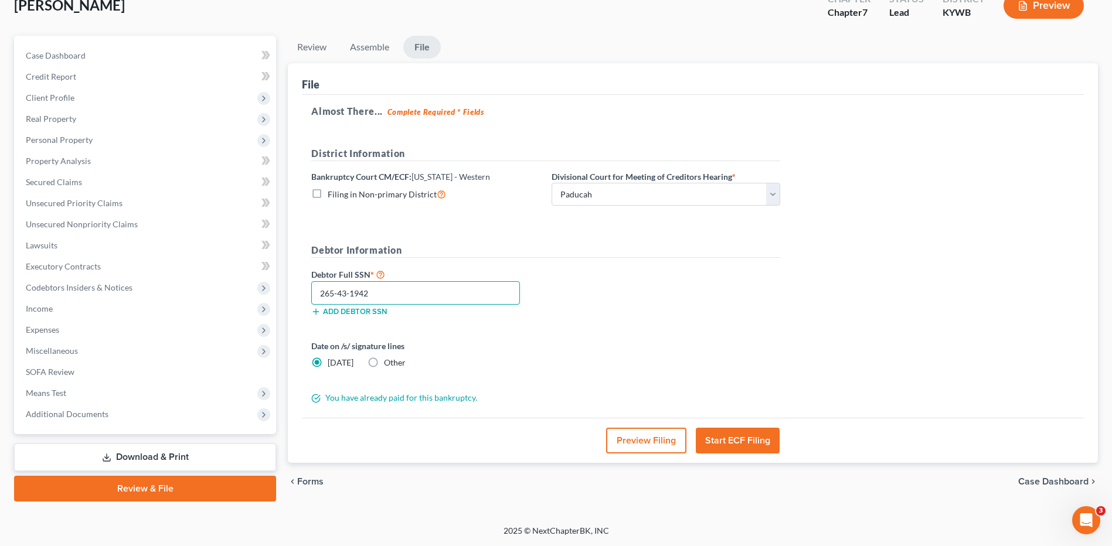
type input "265-43-1942"
click at [622, 432] on button "Preview Filing" at bounding box center [646, 441] width 80 height 26
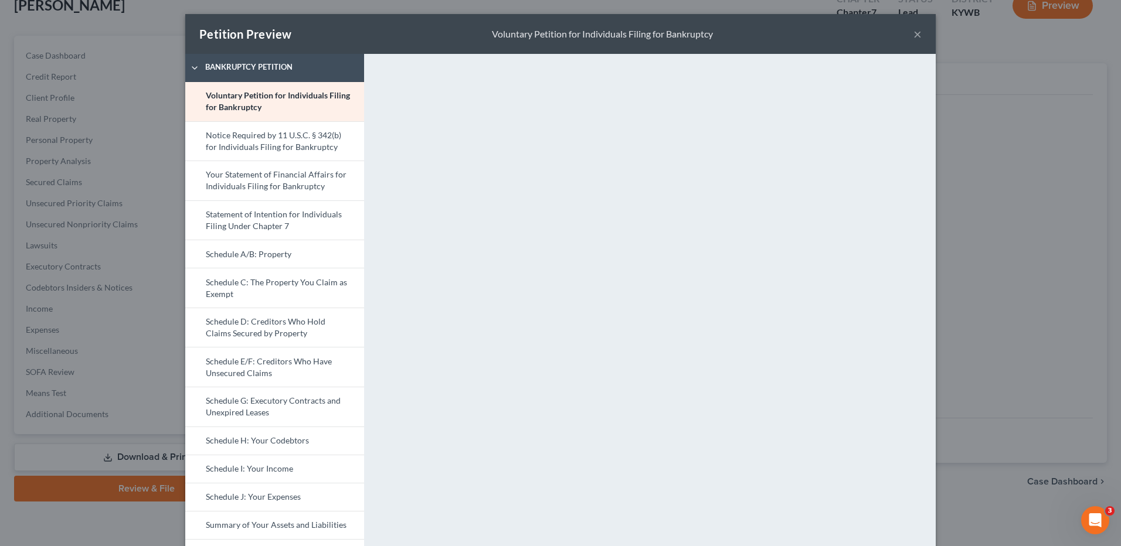
click at [303, 278] on link "Schedule C: The Property You Claim as Exempt" at bounding box center [274, 288] width 179 height 40
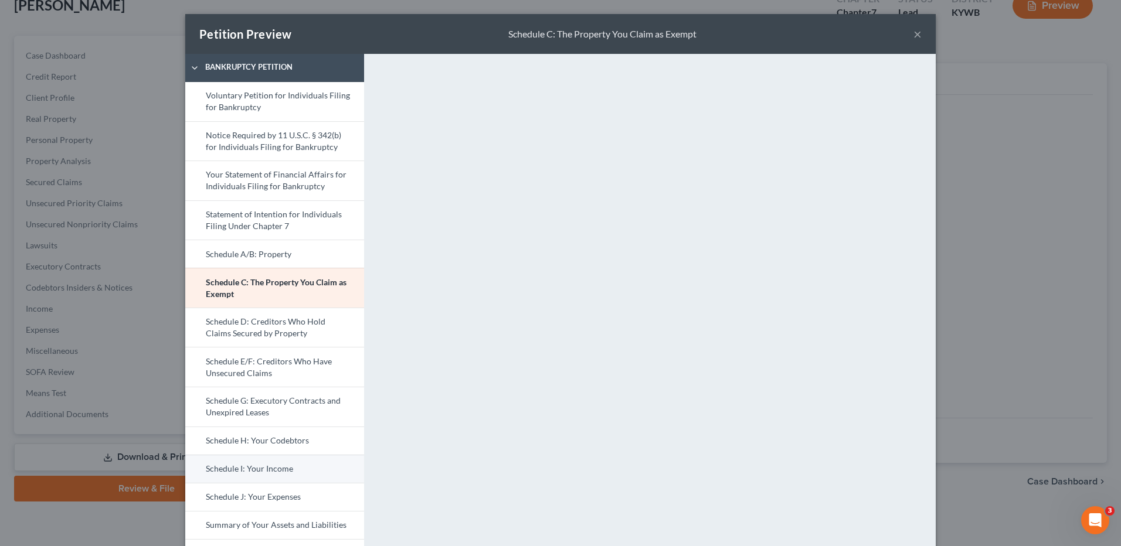
click at [298, 457] on link "Schedule I: Your Income" at bounding box center [274, 469] width 179 height 28
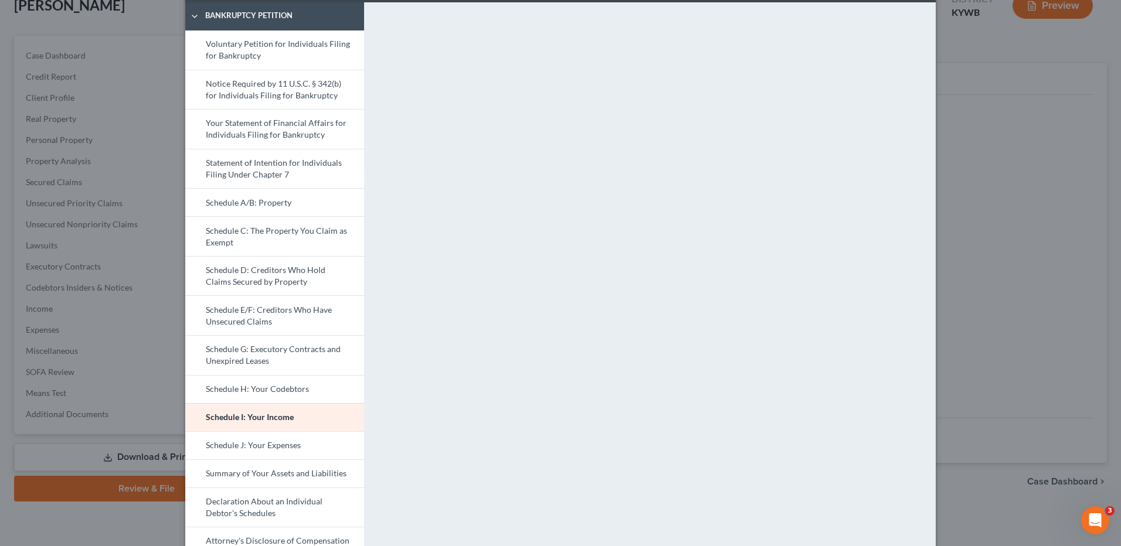
scroll to position [117, 0]
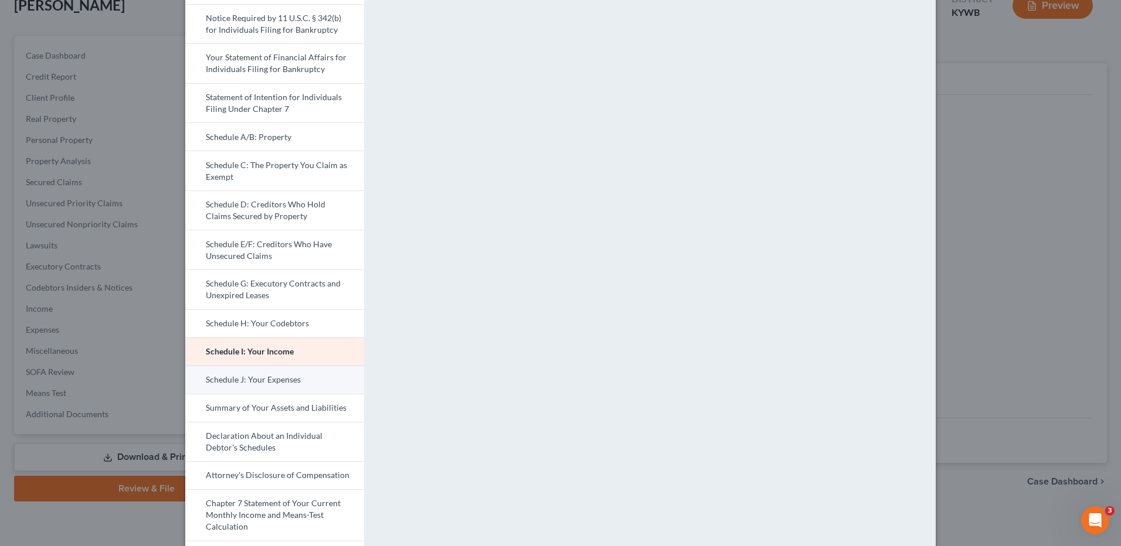
click at [293, 382] on link "Schedule J: Your Expenses" at bounding box center [274, 380] width 179 height 28
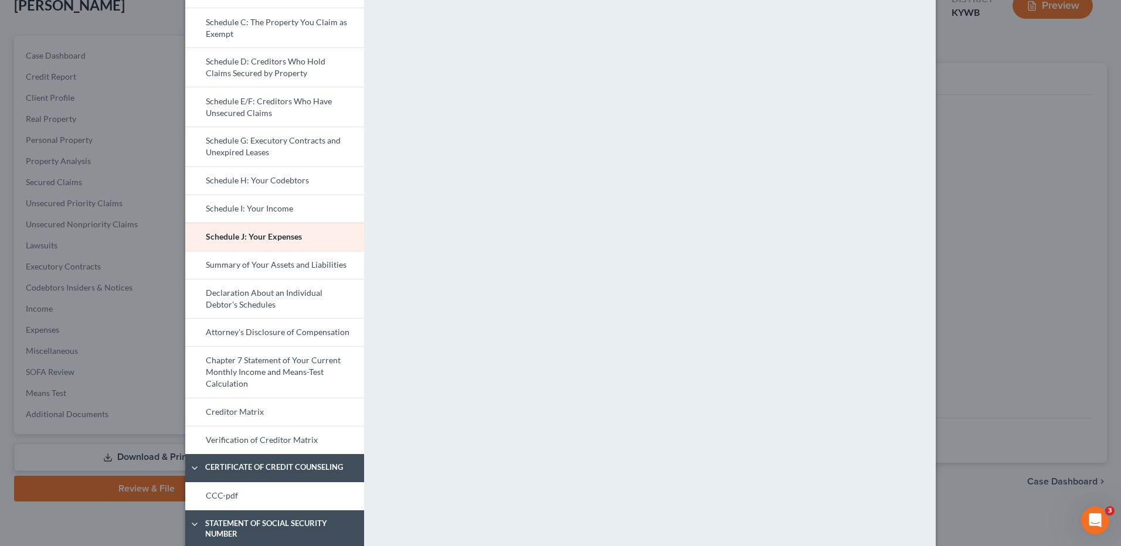
scroll to position [235, 0]
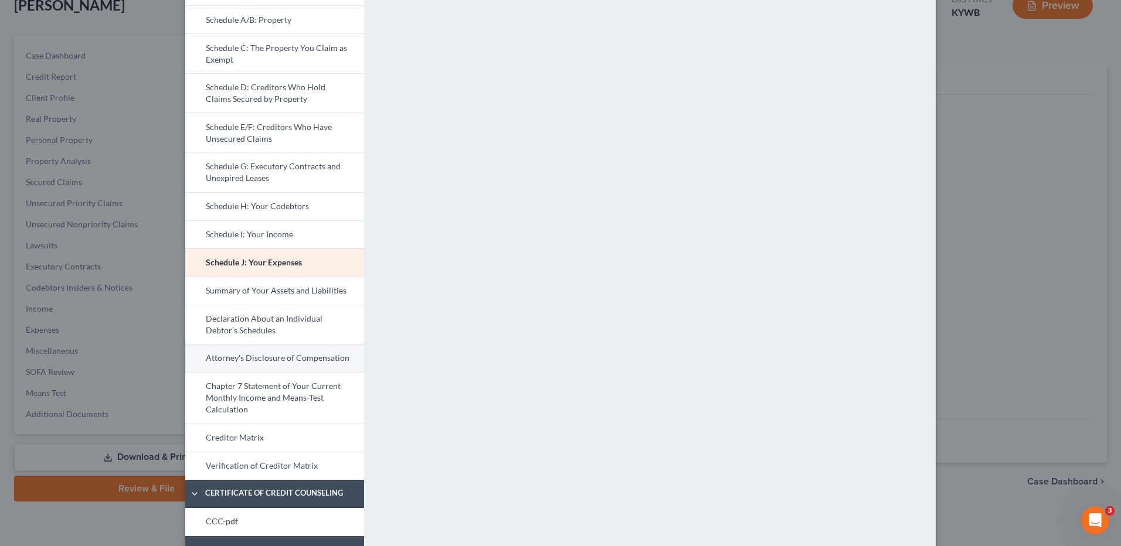
click at [296, 354] on link "Attorney's Disclosure of Compensation" at bounding box center [274, 358] width 179 height 28
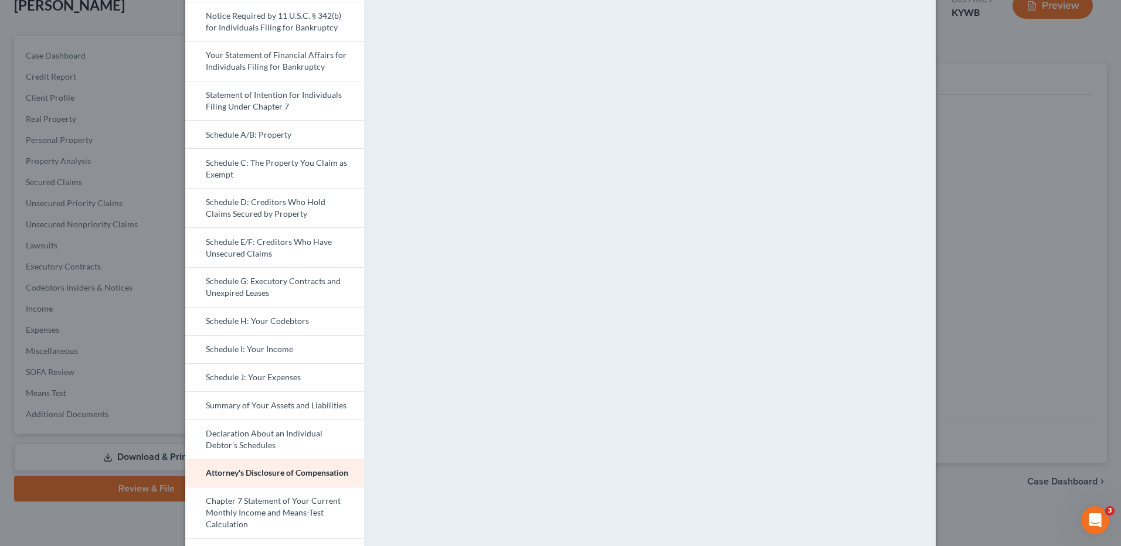
scroll to position [293, 0]
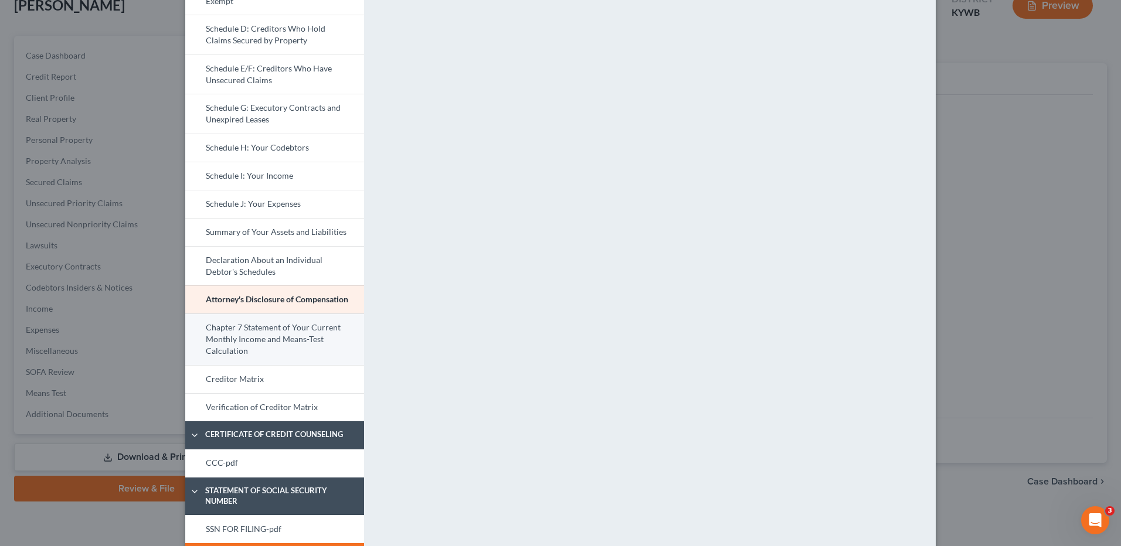
click at [293, 345] on link "Chapter 7 Statement of Your Current Monthly Income and Means-Test Calculation" at bounding box center [274, 340] width 179 height 52
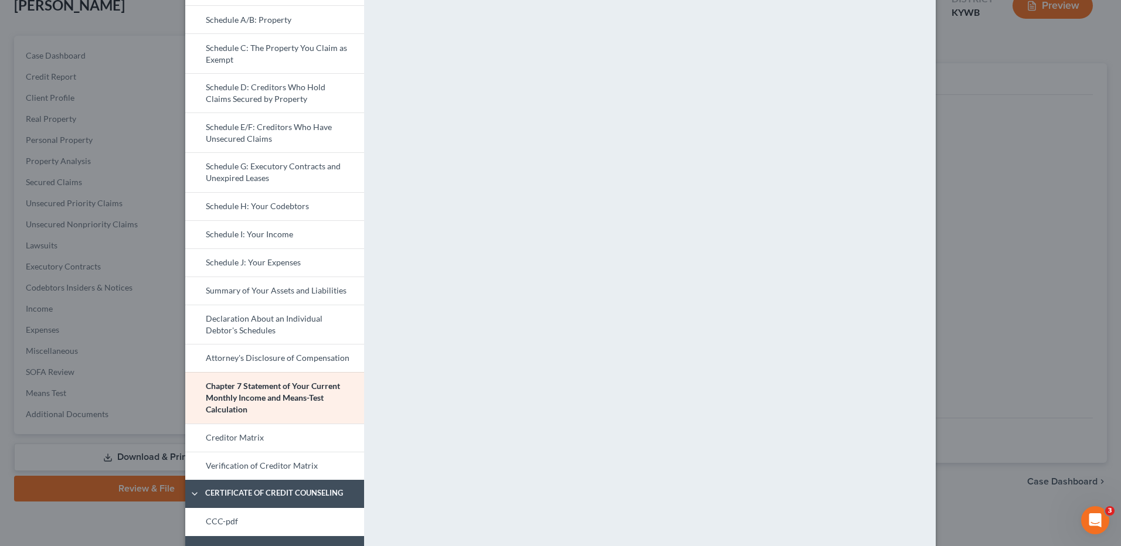
scroll to position [330, 0]
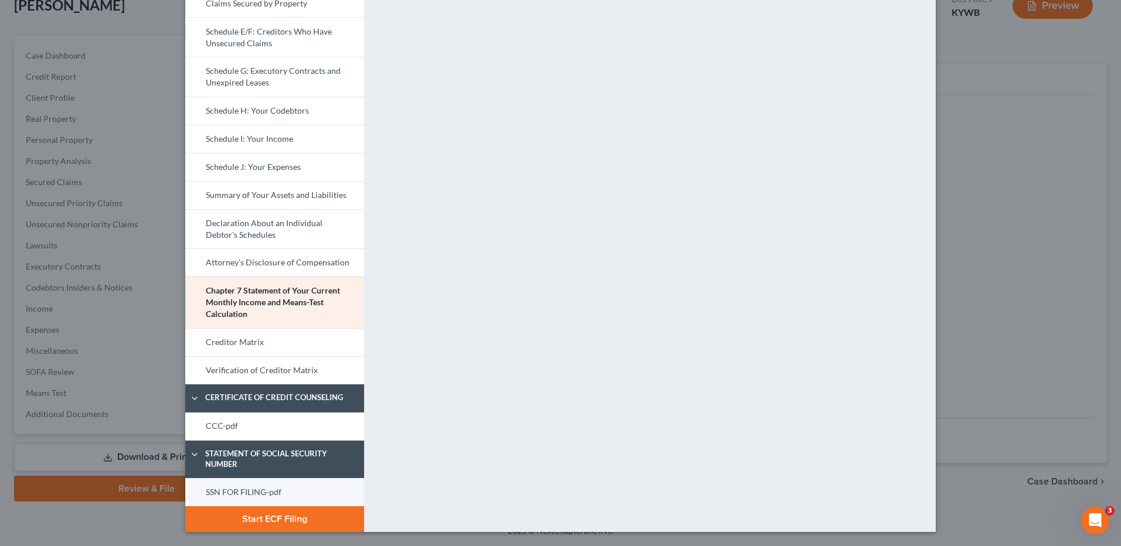
click at [256, 489] on link "SSN FOR FILING-pdf" at bounding box center [274, 492] width 179 height 28
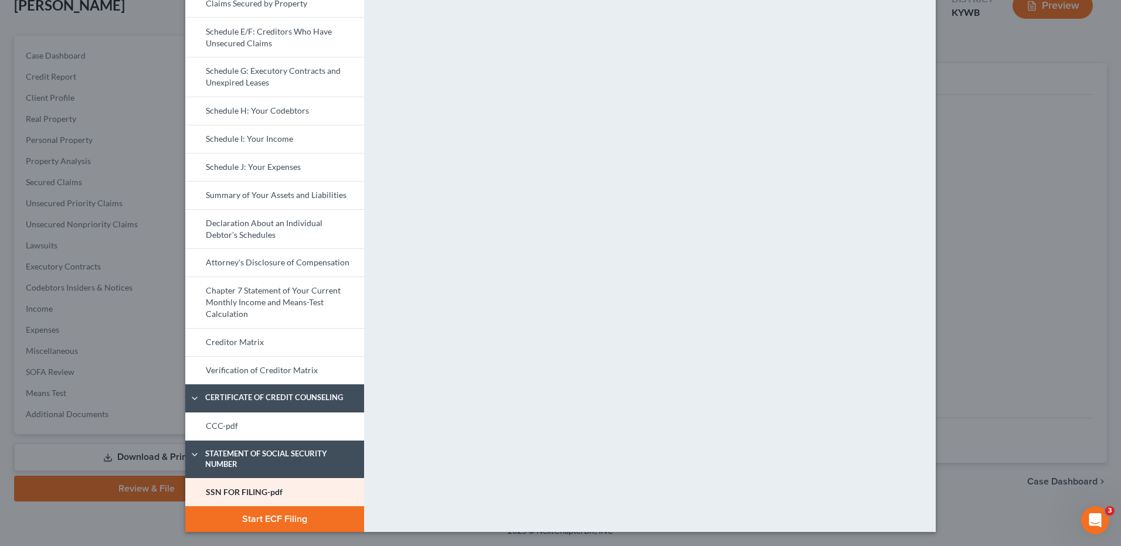
click at [306, 429] on link "CCC-pdf" at bounding box center [274, 427] width 179 height 28
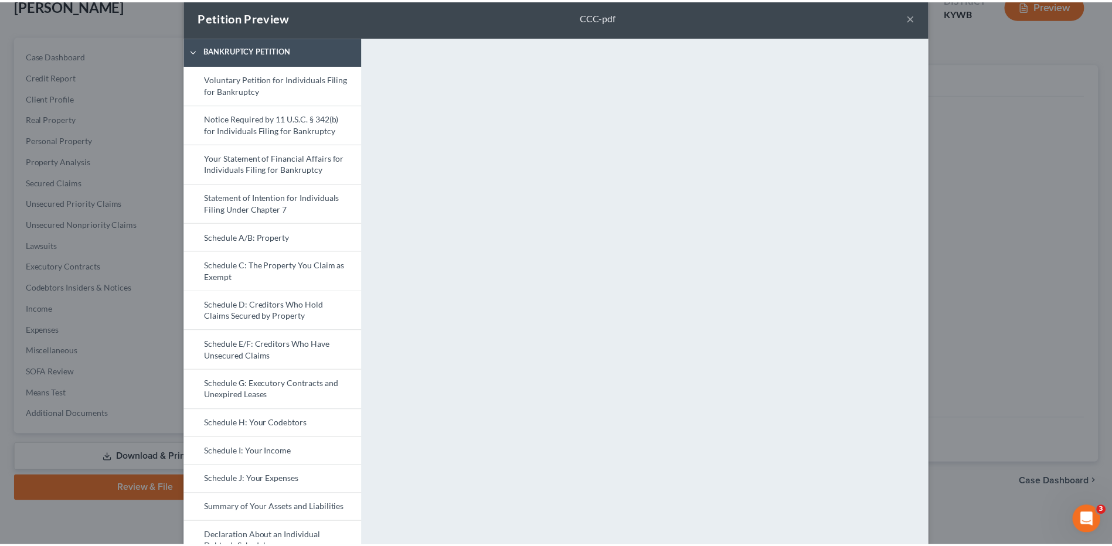
scroll to position [0, 0]
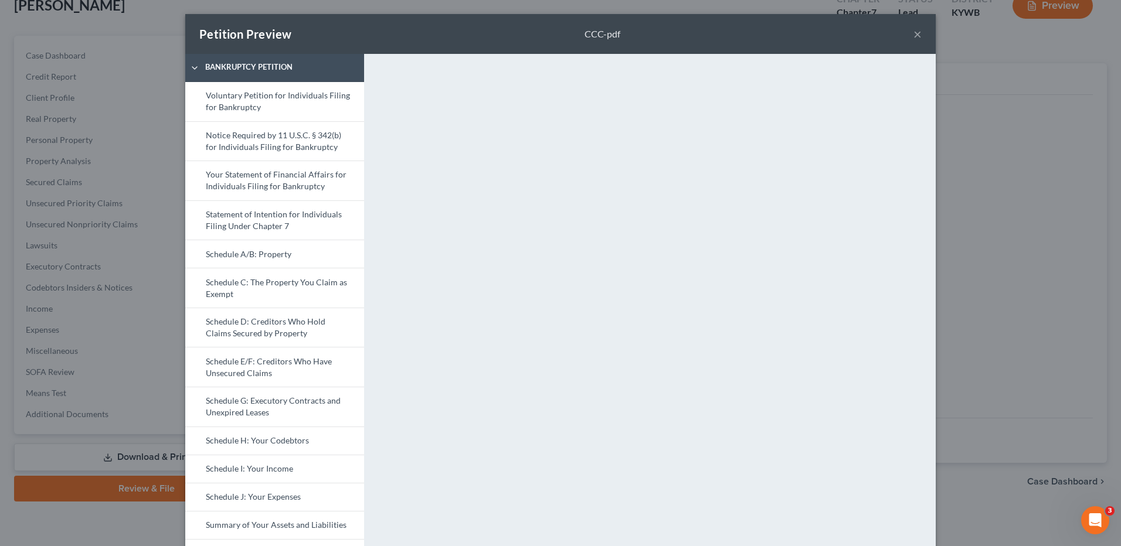
click at [914, 36] on button "×" at bounding box center [917, 34] width 8 height 14
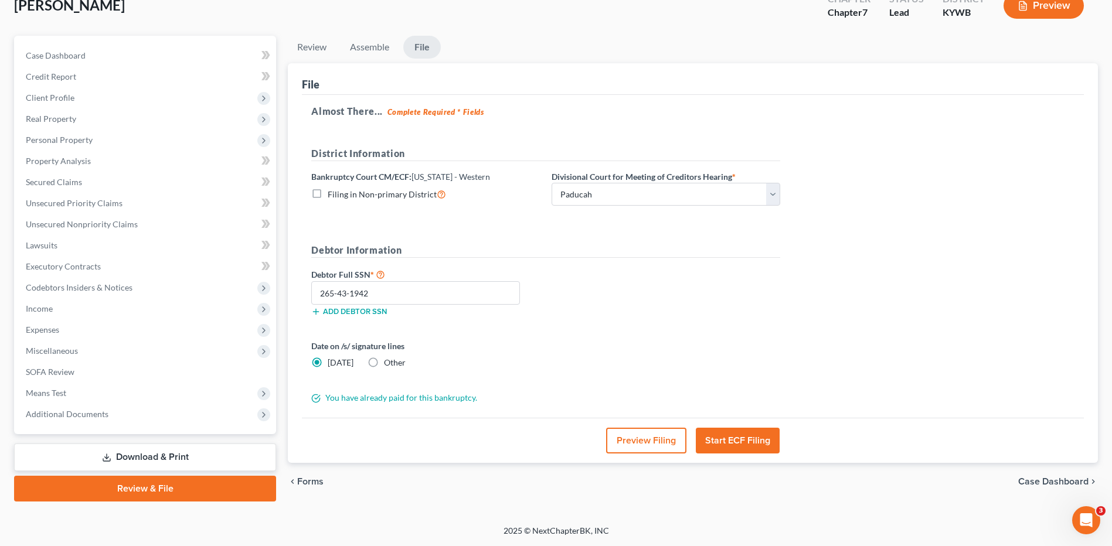
click at [752, 439] on button "Start ECF Filing" at bounding box center [738, 441] width 84 height 26
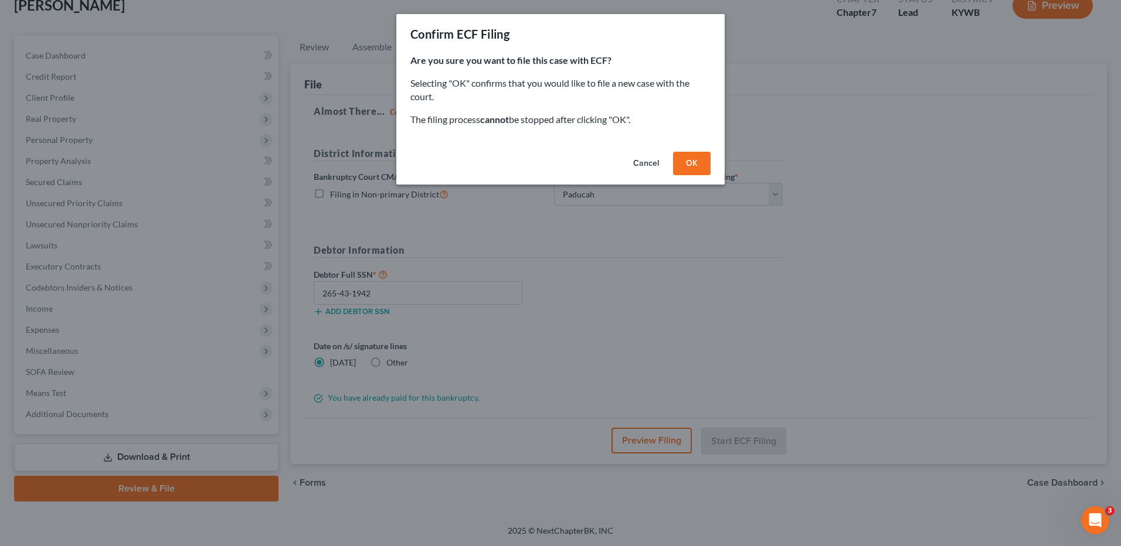
click at [692, 159] on button "OK" at bounding box center [692, 163] width 38 height 23
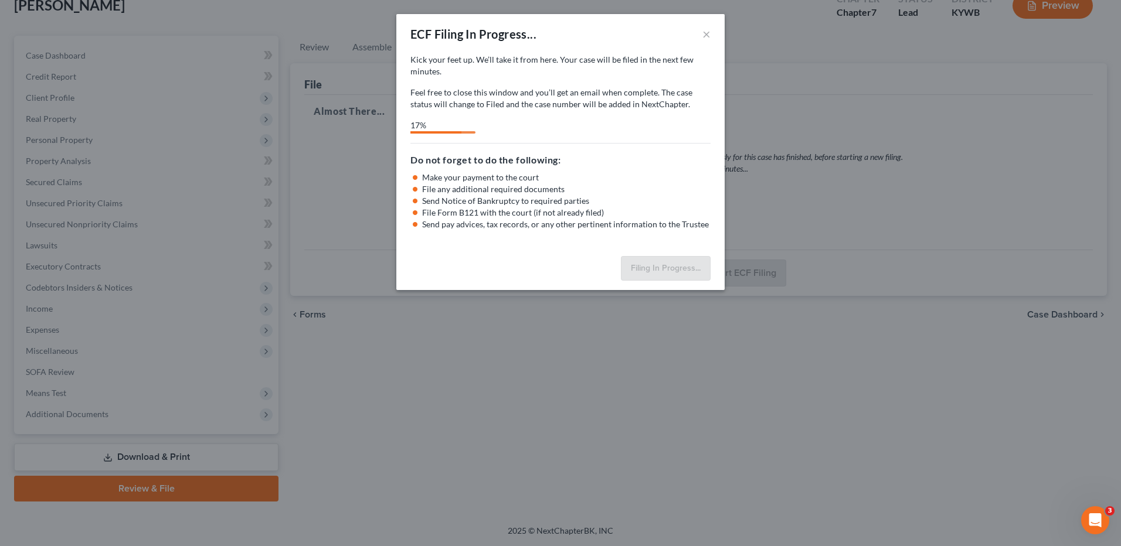
select select "3"
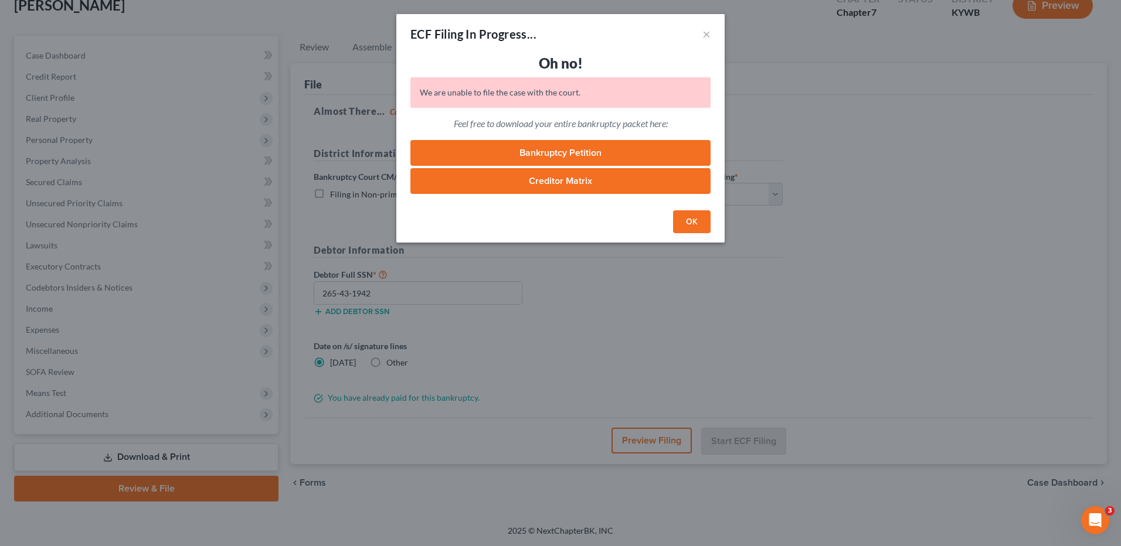
click at [682, 230] on button "OK" at bounding box center [692, 221] width 38 height 23
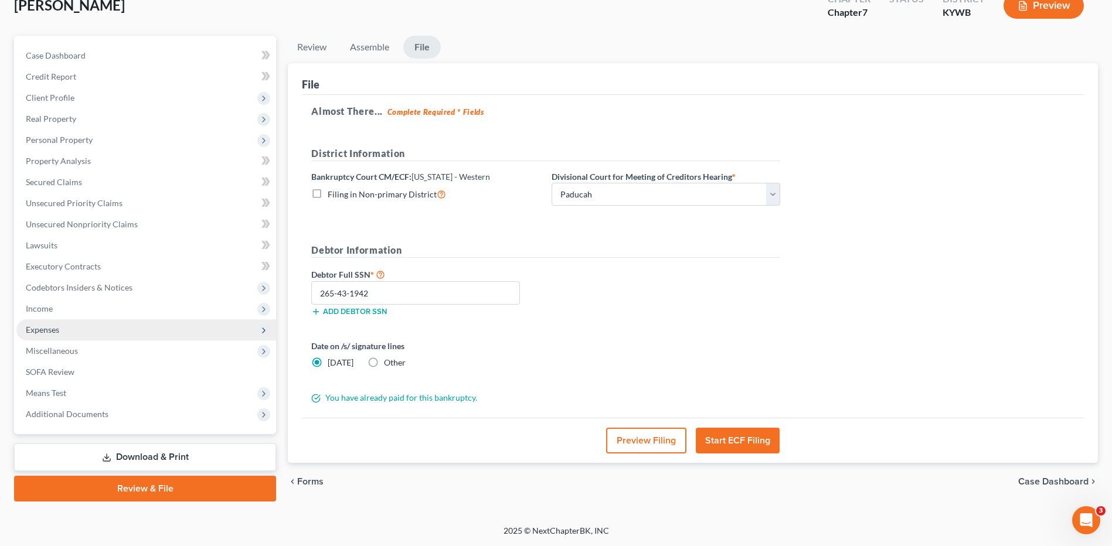
click at [87, 322] on span "Expenses" at bounding box center [146, 330] width 260 height 21
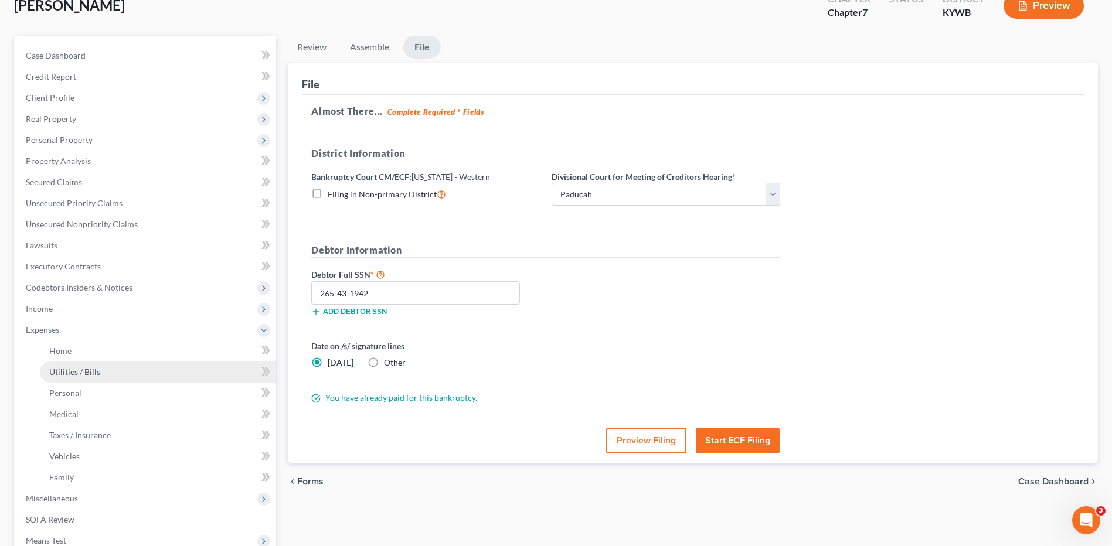
click at [94, 373] on span "Utilities / Bills" at bounding box center [74, 372] width 51 height 10
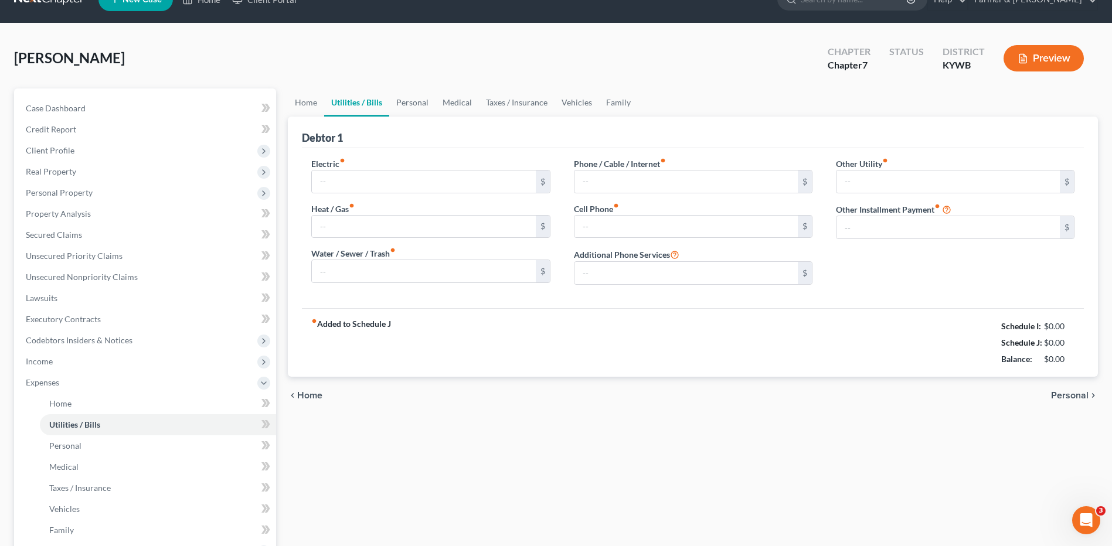
type input "100.00"
type input "0.00"
type input "100.00"
type input "0.00"
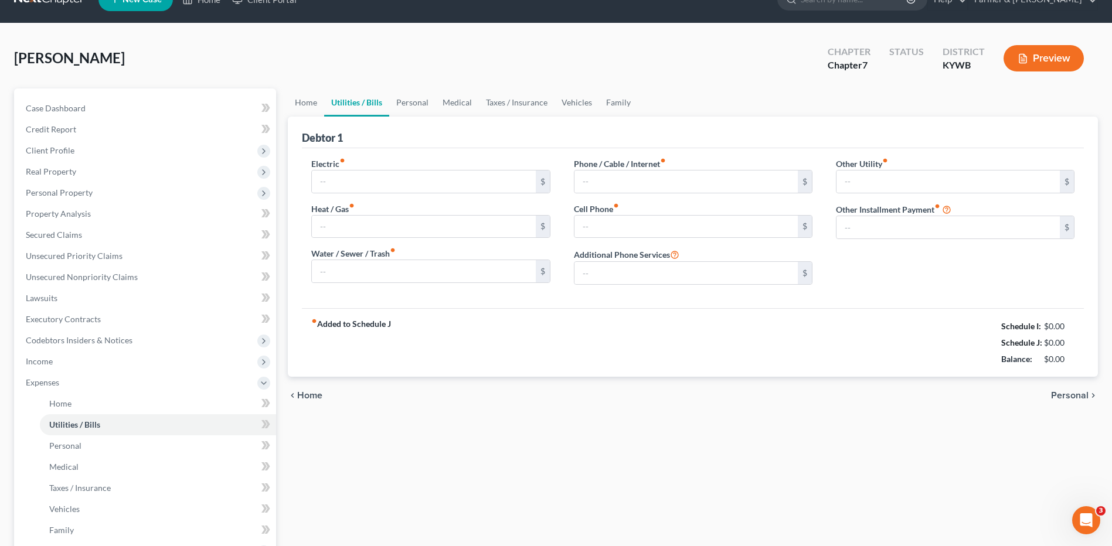
type input "0.00"
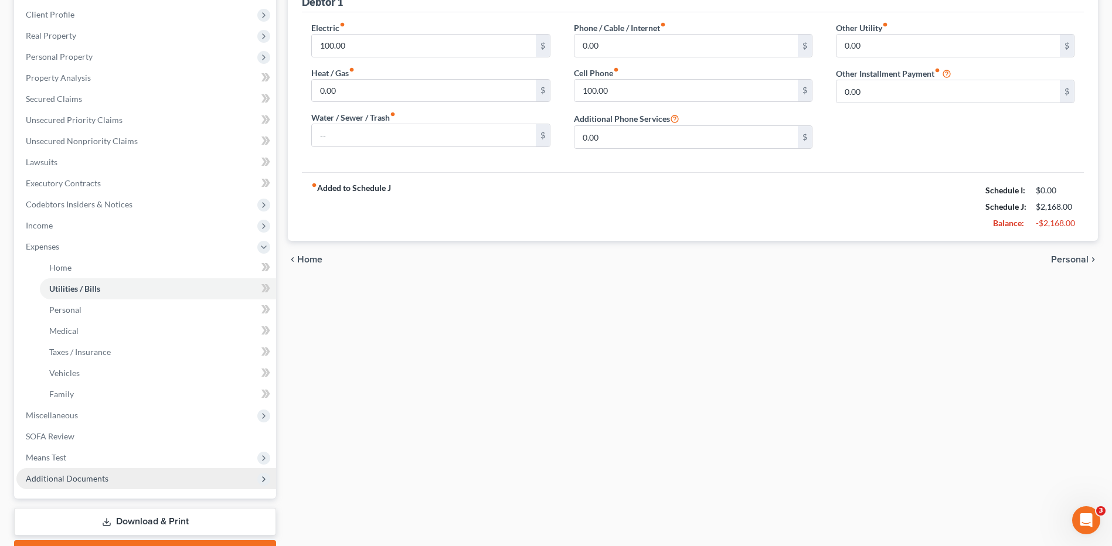
scroll to position [200, 0]
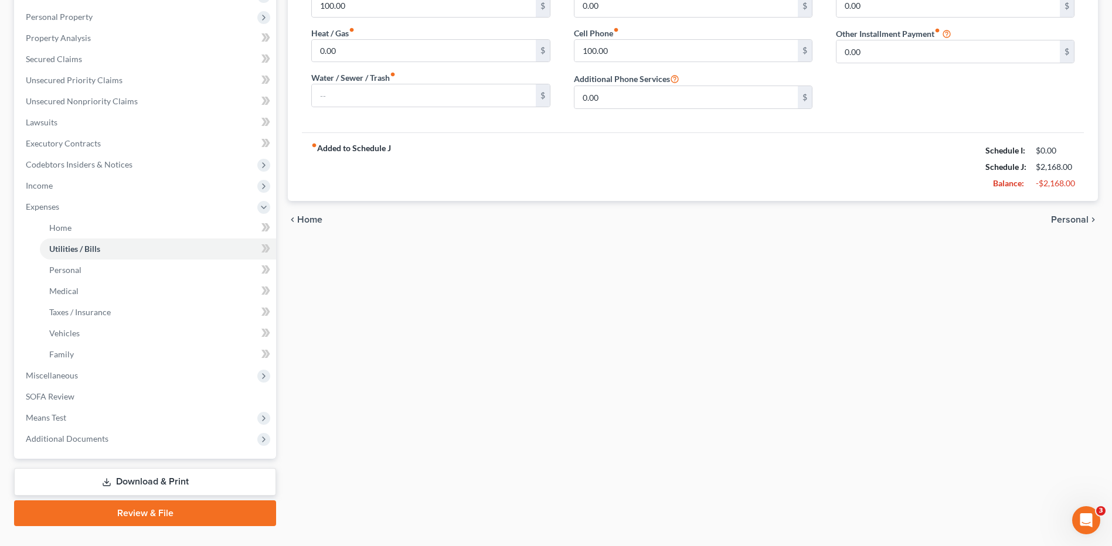
click at [141, 515] on link "Review & File" at bounding box center [145, 514] width 262 height 26
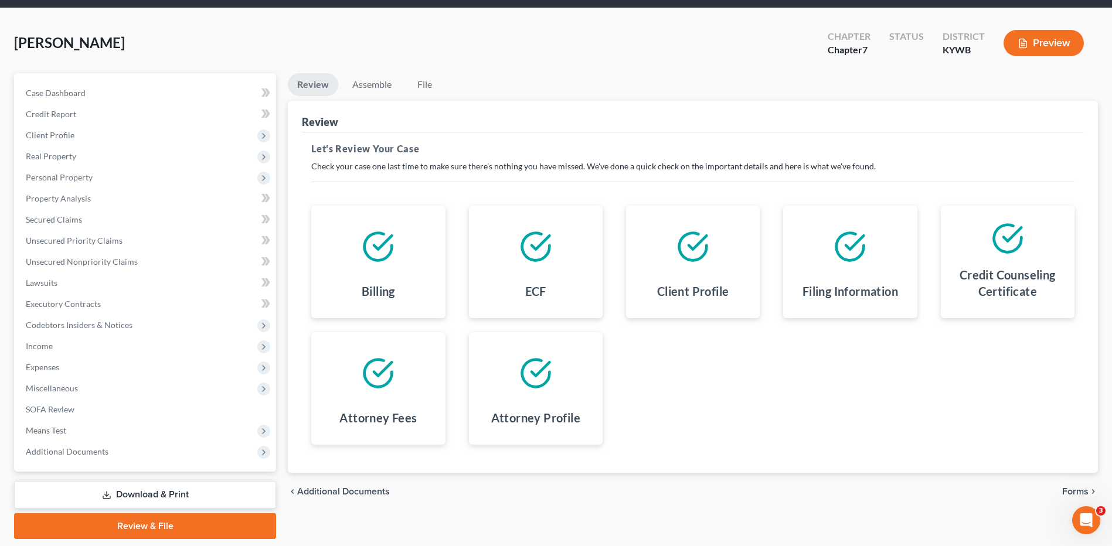
scroll to position [77, 0]
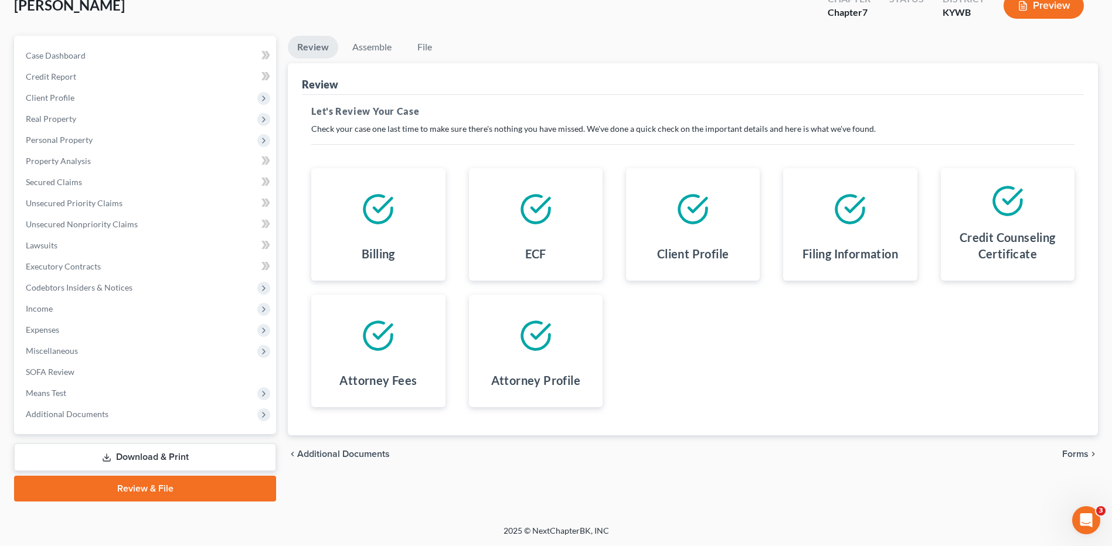
click at [1066, 453] on span "Forms" at bounding box center [1075, 454] width 26 height 9
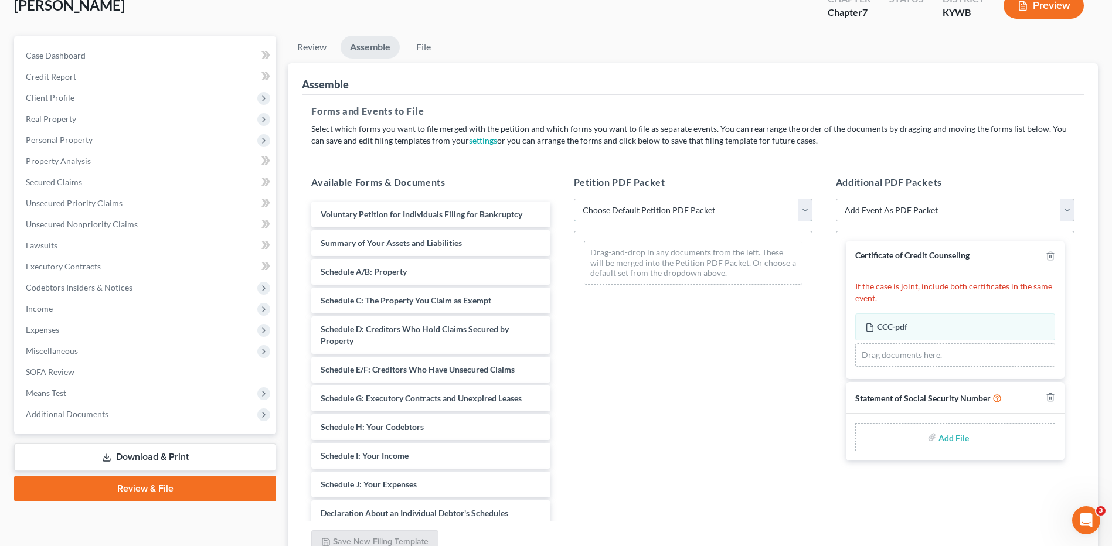
drag, startPoint x: 636, startPoint y: 211, endPoint x: 639, endPoint y: 223, distance: 12.7
click at [636, 211] on select "Choose Default Petition PDF Packet Emergency Filing (Voluntary Petition and Cre…" at bounding box center [693, 210] width 239 height 23
select select "2"
click at [574, 199] on select "Choose Default Petition PDF Packet Emergency Filing (Voluntary Petition and Cre…" at bounding box center [693, 210] width 239 height 23
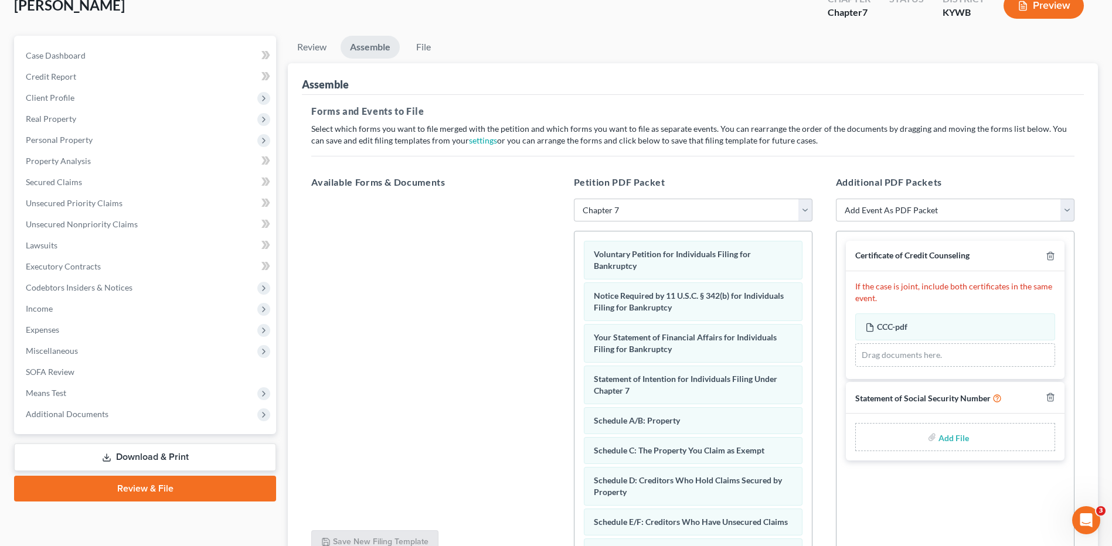
click at [955, 437] on input "file" at bounding box center [953, 437] width 28 height 21
type input "C:\fakepath\SSN FOR FILING.pdf"
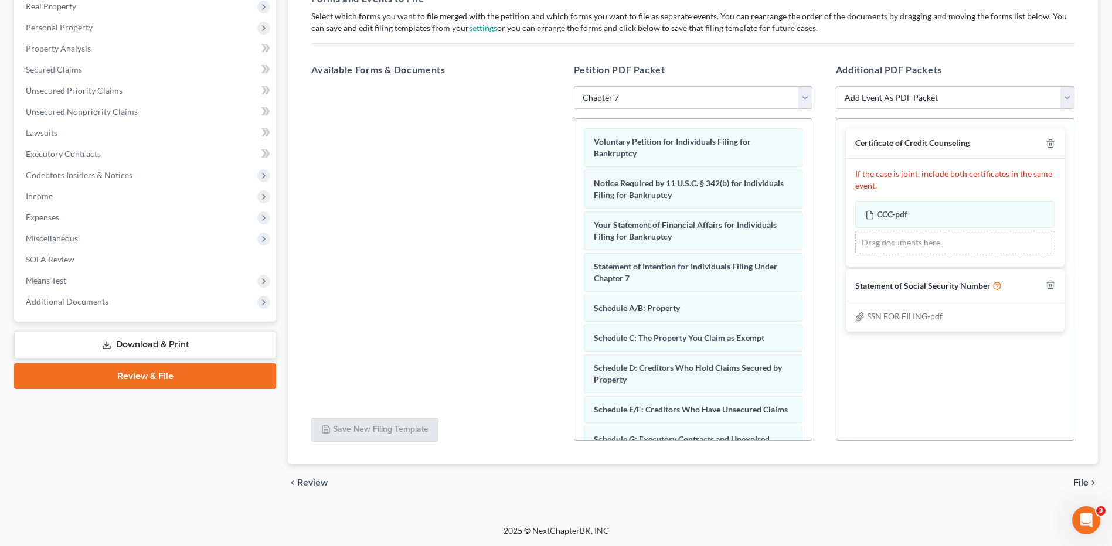
click at [1079, 484] on span "File" at bounding box center [1081, 482] width 15 height 9
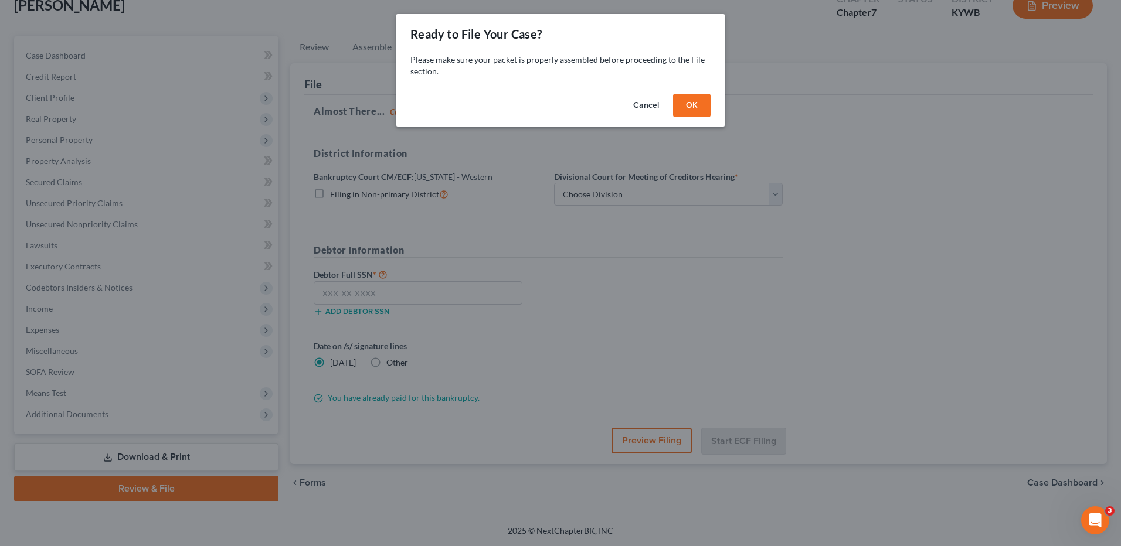
click at [691, 97] on button "OK" at bounding box center [692, 105] width 38 height 23
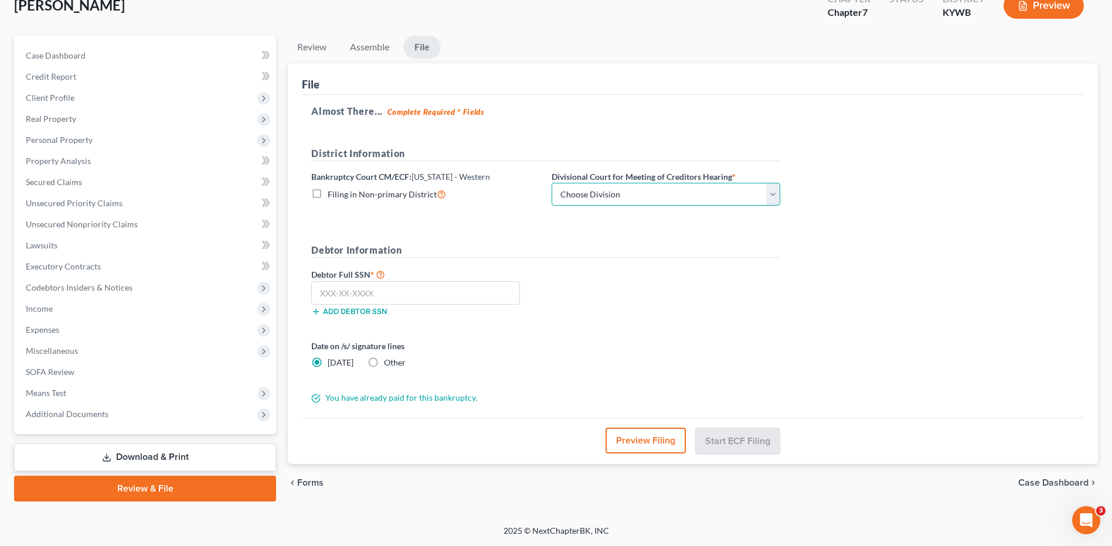
click at [610, 191] on select "Choose Division Bowling Green Louisville Owensboro Paducah" at bounding box center [666, 194] width 229 height 23
select select "3"
click at [552, 183] on select "Choose Division Bowling Green Louisville Owensboro Paducah" at bounding box center [666, 194] width 229 height 23
click at [500, 286] on input "text" at bounding box center [415, 292] width 209 height 23
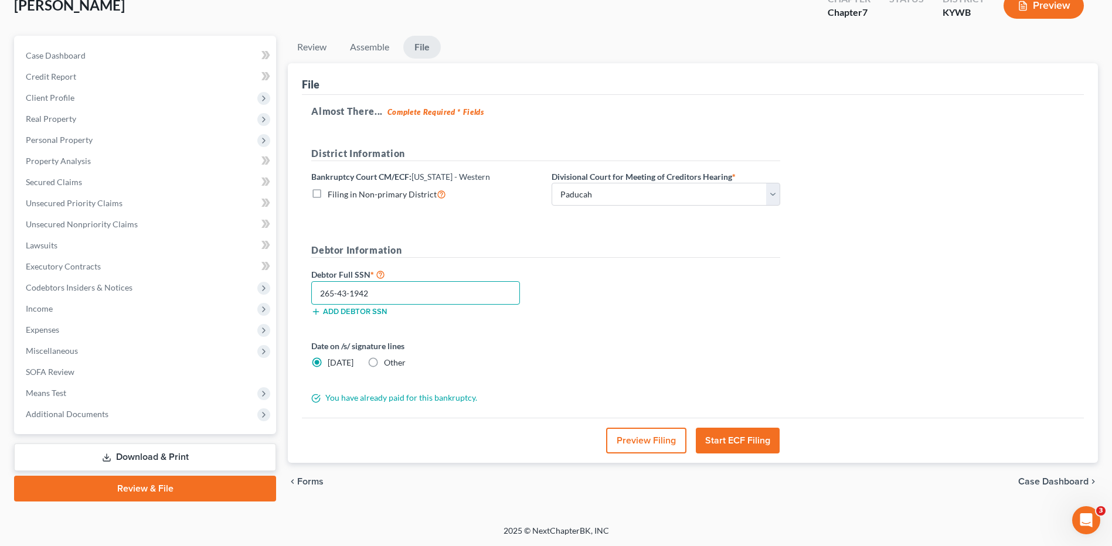
type input "265-43-1942"
click at [630, 440] on button "Preview Filing" at bounding box center [646, 441] width 80 height 26
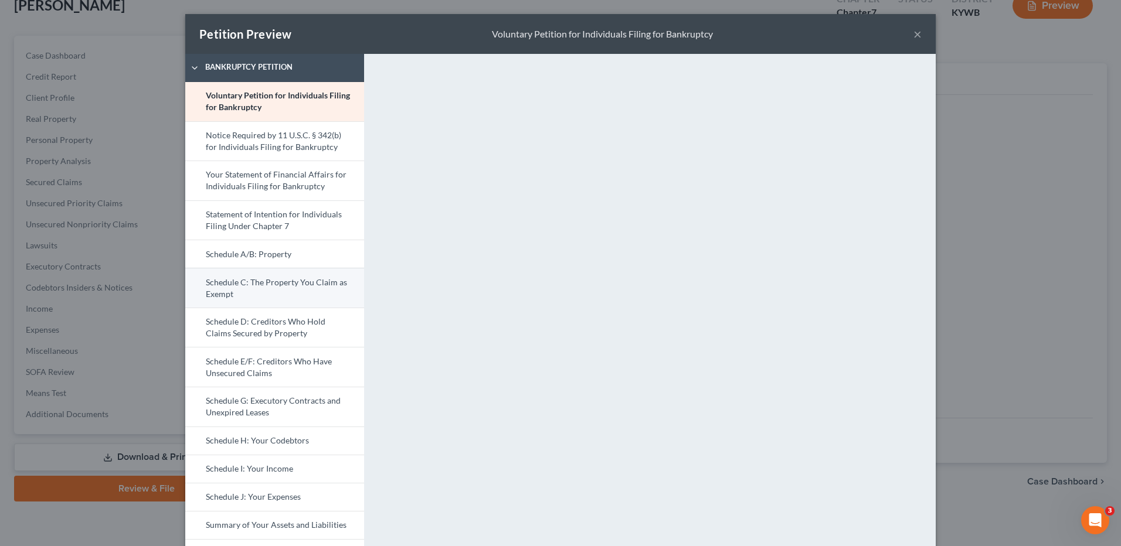
click at [294, 286] on link "Schedule C: The Property You Claim as Exempt" at bounding box center [274, 288] width 179 height 40
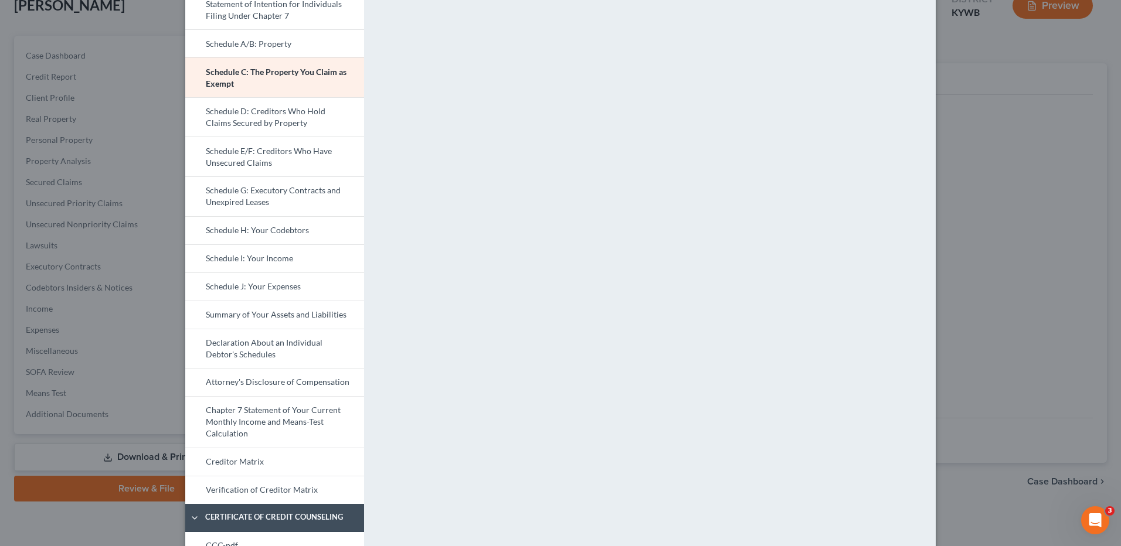
scroll to position [235, 0]
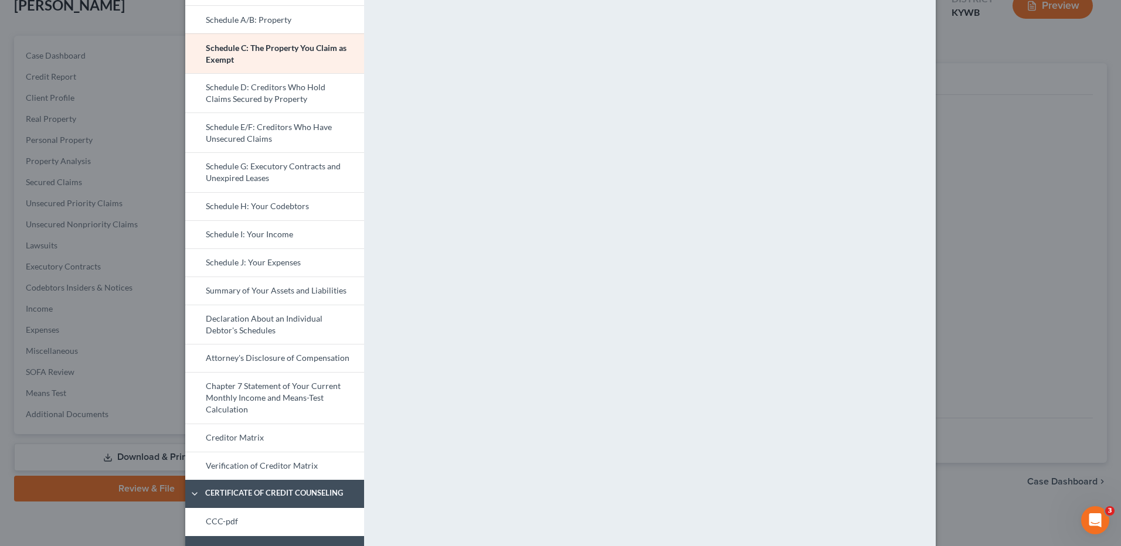
click at [301, 262] on link "Schedule J: Your Expenses" at bounding box center [274, 263] width 179 height 28
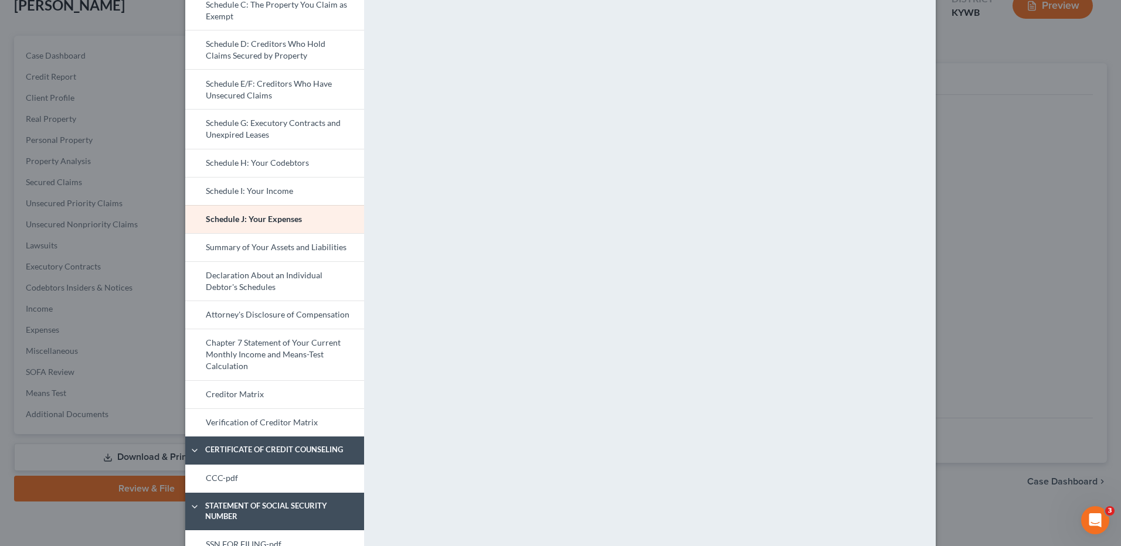
scroll to position [293, 0]
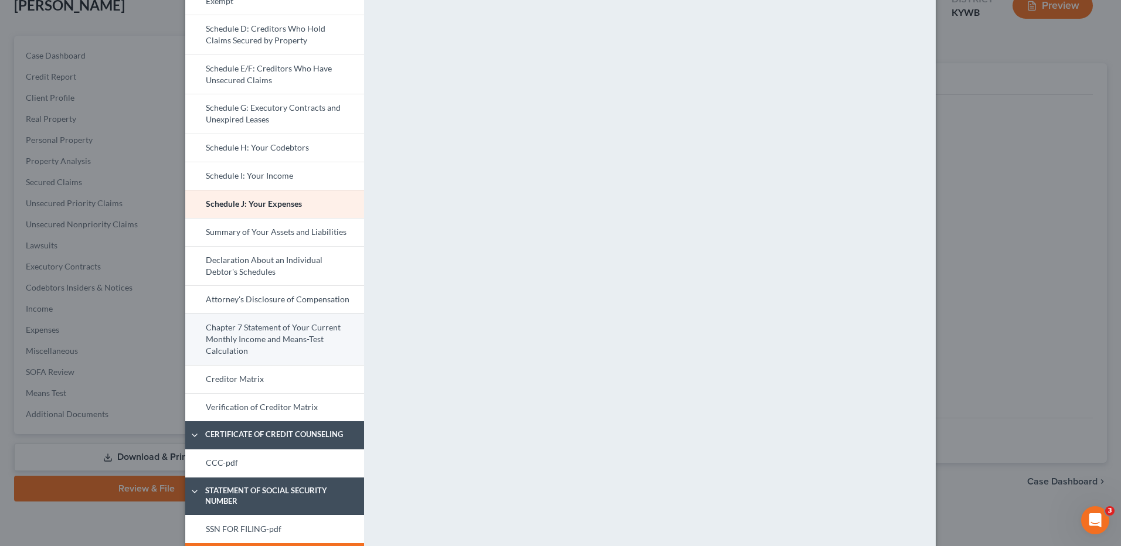
click at [301, 344] on link "Chapter 7 Statement of Your Current Monthly Income and Means-Test Calculation" at bounding box center [274, 340] width 179 height 52
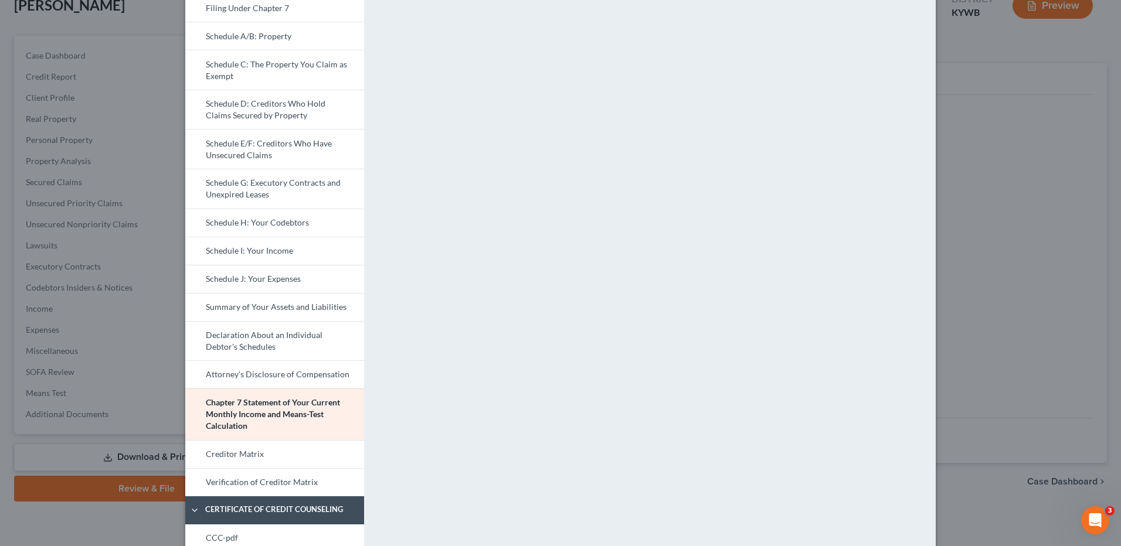
scroll to position [330, 0]
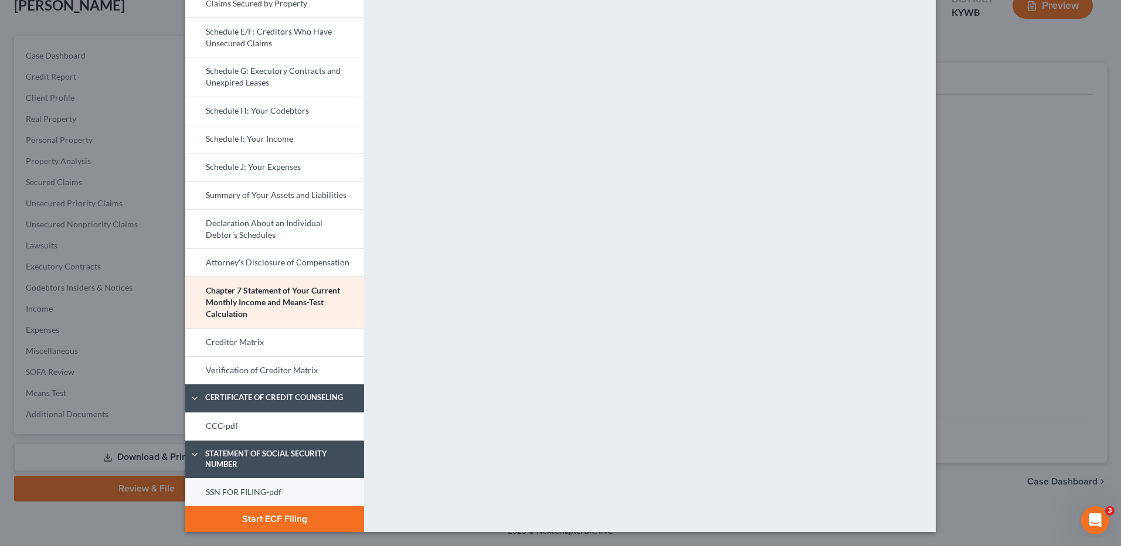
click at [248, 484] on link "SSN FOR FILING-pdf" at bounding box center [274, 492] width 179 height 28
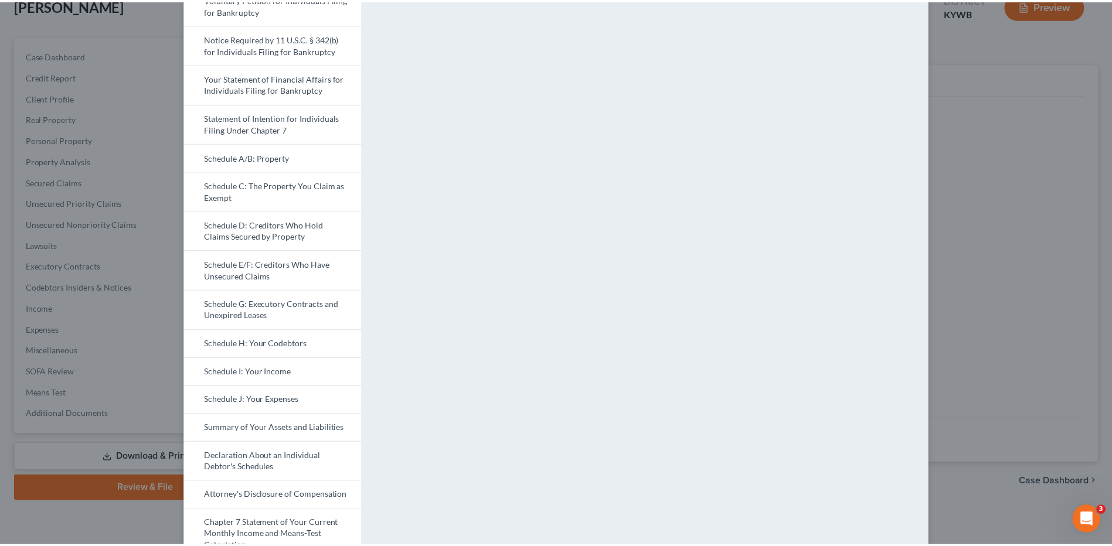
scroll to position [0, 0]
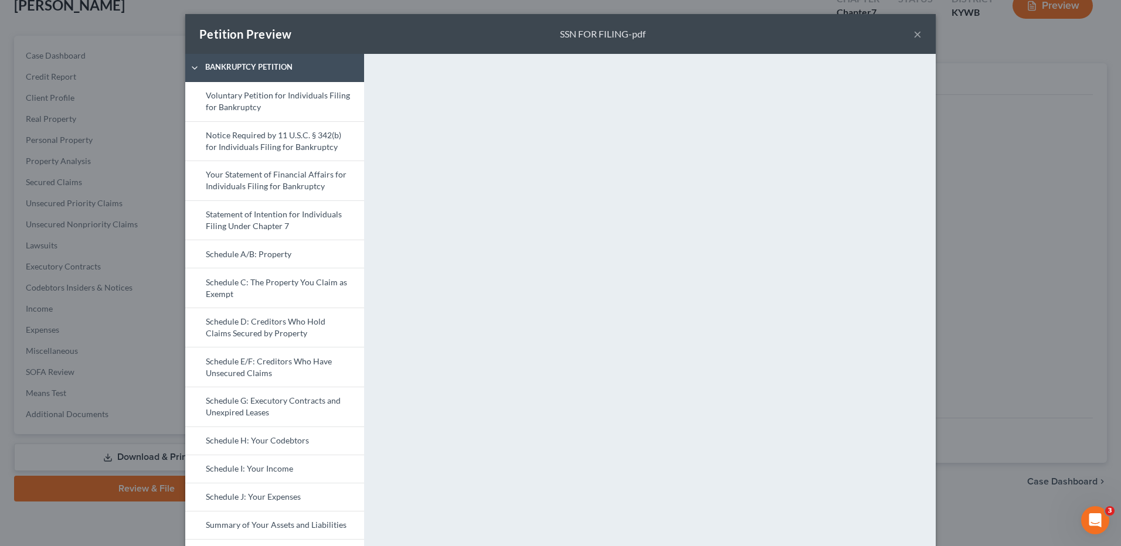
click at [913, 35] on button "×" at bounding box center [917, 34] width 8 height 14
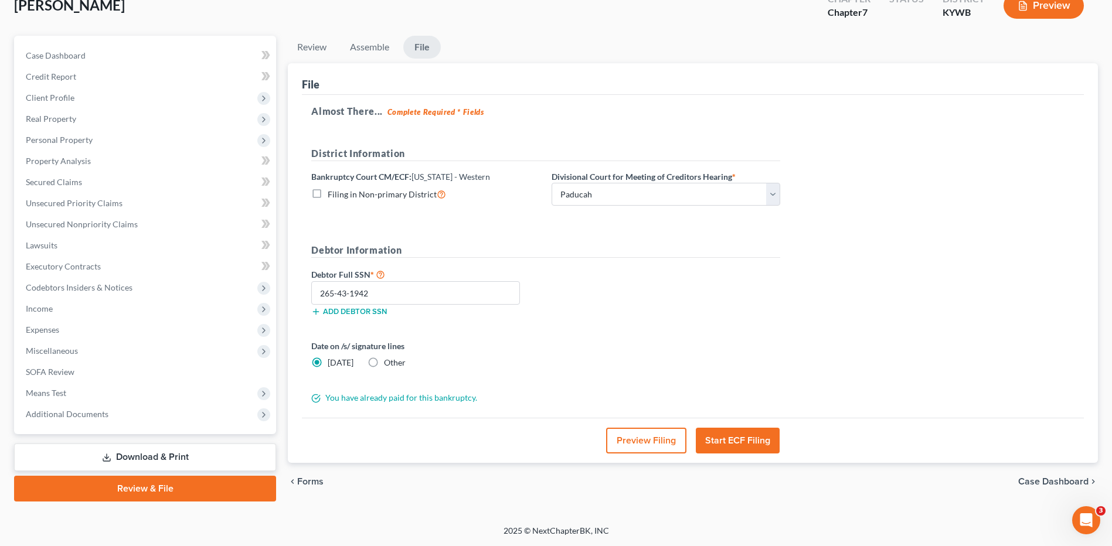
click at [724, 442] on button "Start ECF Filing" at bounding box center [738, 441] width 84 height 26
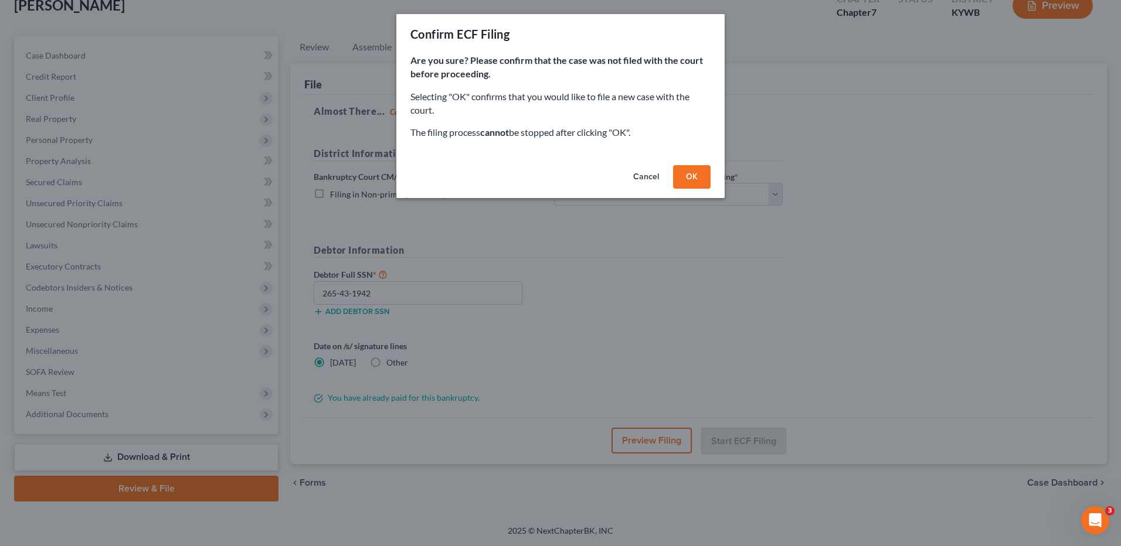
click at [677, 179] on button "OK" at bounding box center [692, 176] width 38 height 23
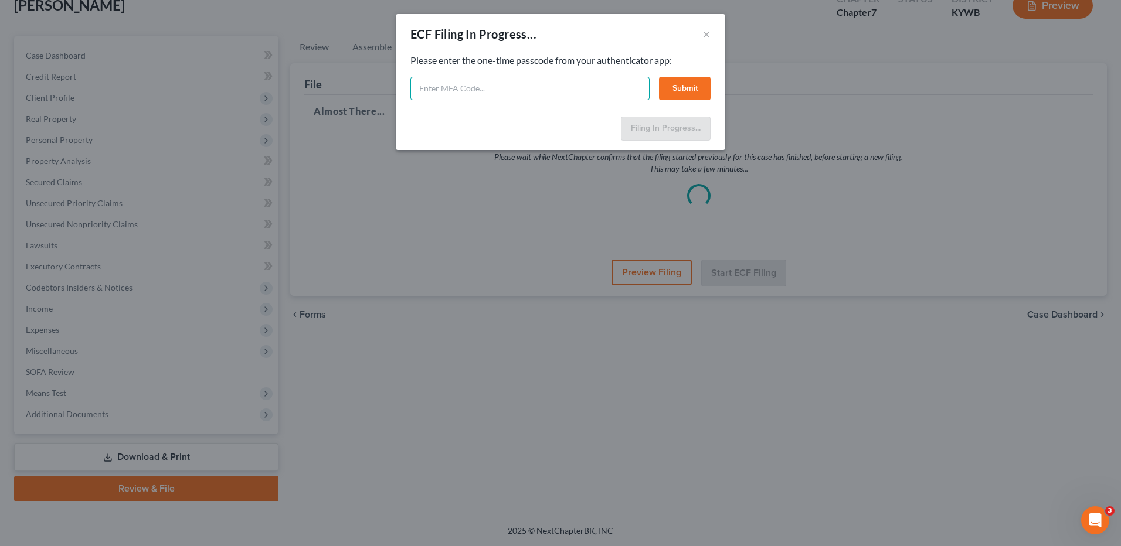
click at [560, 98] on input "text" at bounding box center [529, 88] width 239 height 23
type input "024725"
click at [684, 90] on button "Submit" at bounding box center [685, 88] width 52 height 23
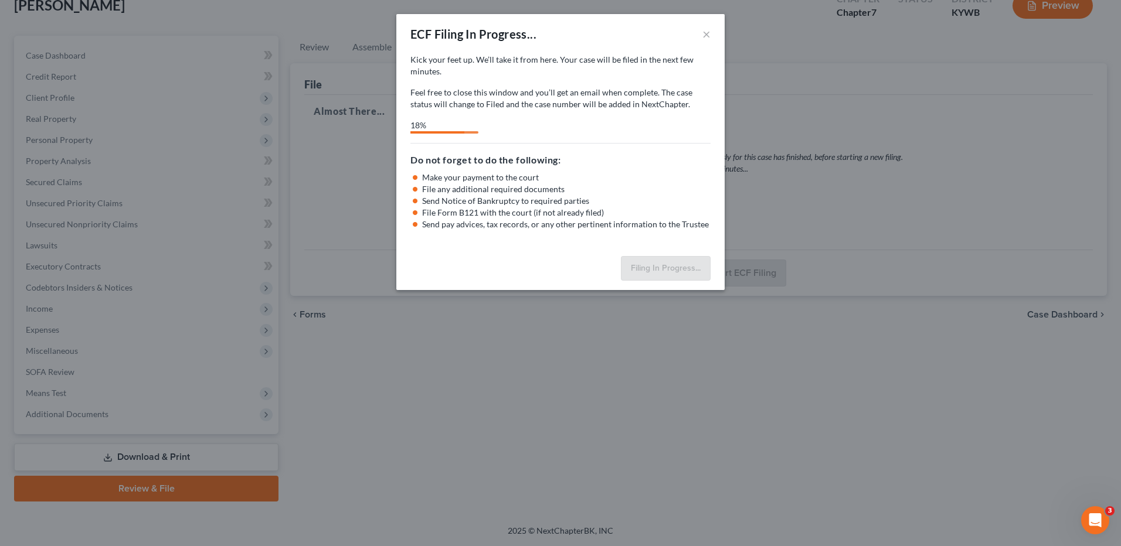
select select "3"
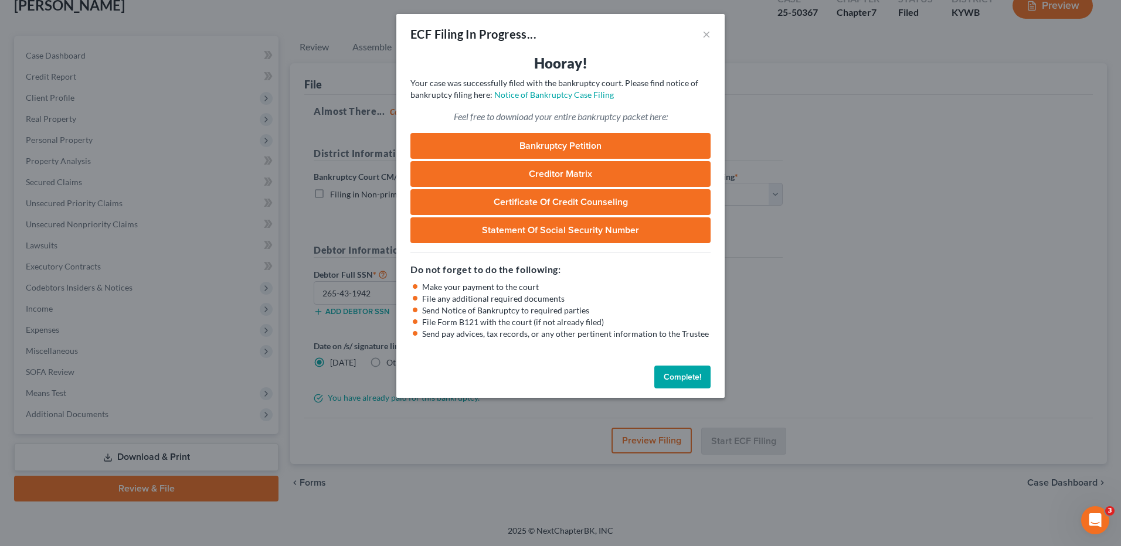
click at [682, 373] on button "Complete!" at bounding box center [682, 377] width 56 height 23
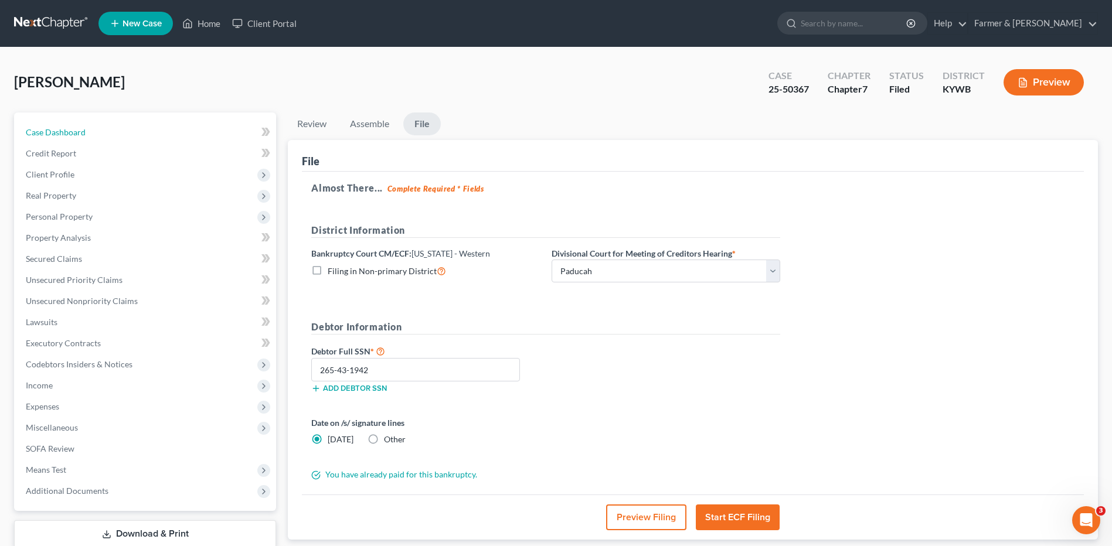
drag, startPoint x: 104, startPoint y: 123, endPoint x: 51, endPoint y: 19, distance: 117.2
click at [104, 123] on link "Case Dashboard" at bounding box center [146, 132] width 260 height 21
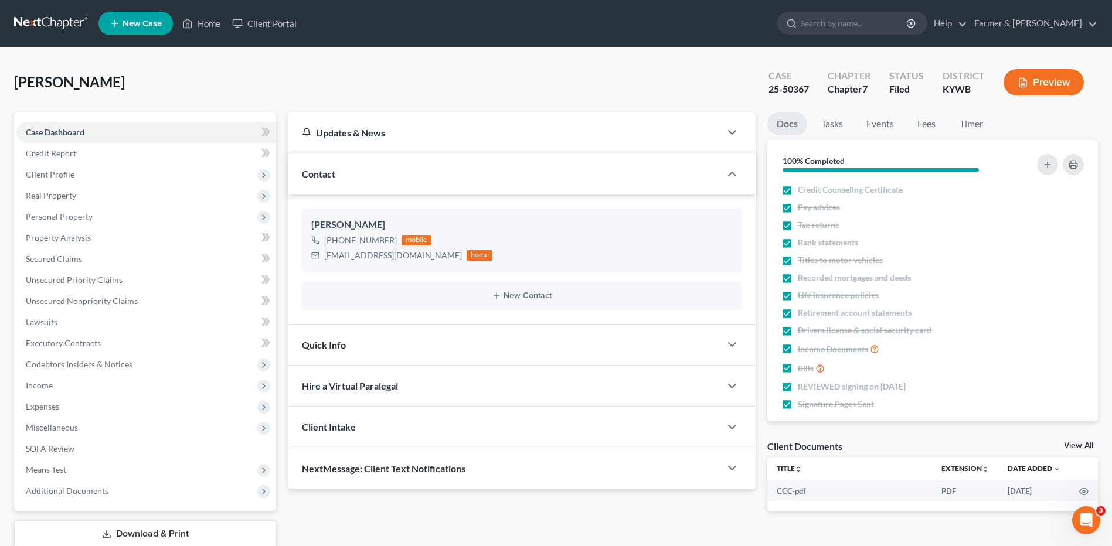
click at [47, 22] on link at bounding box center [51, 23] width 75 height 21
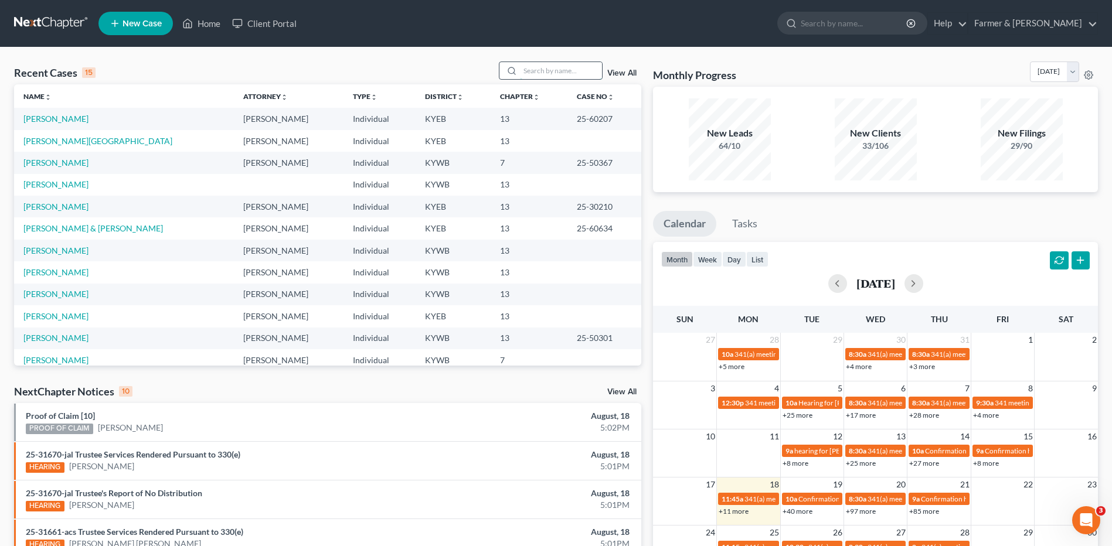
click at [566, 67] on input "search" at bounding box center [561, 70] width 82 height 17
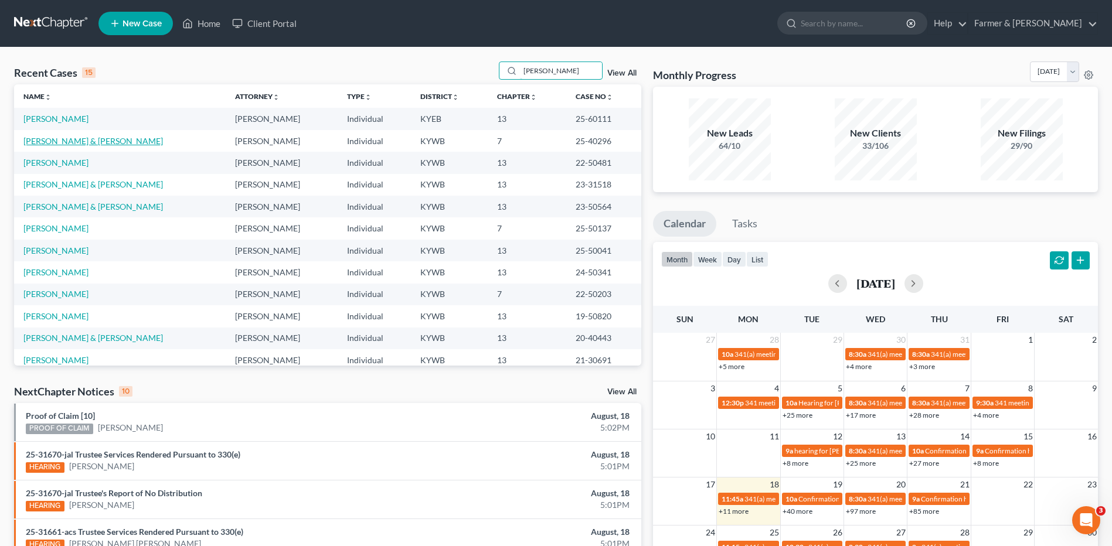
type input "[PERSON_NAME]"
click at [78, 139] on link "[PERSON_NAME] & [PERSON_NAME]" at bounding box center [93, 141] width 140 height 10
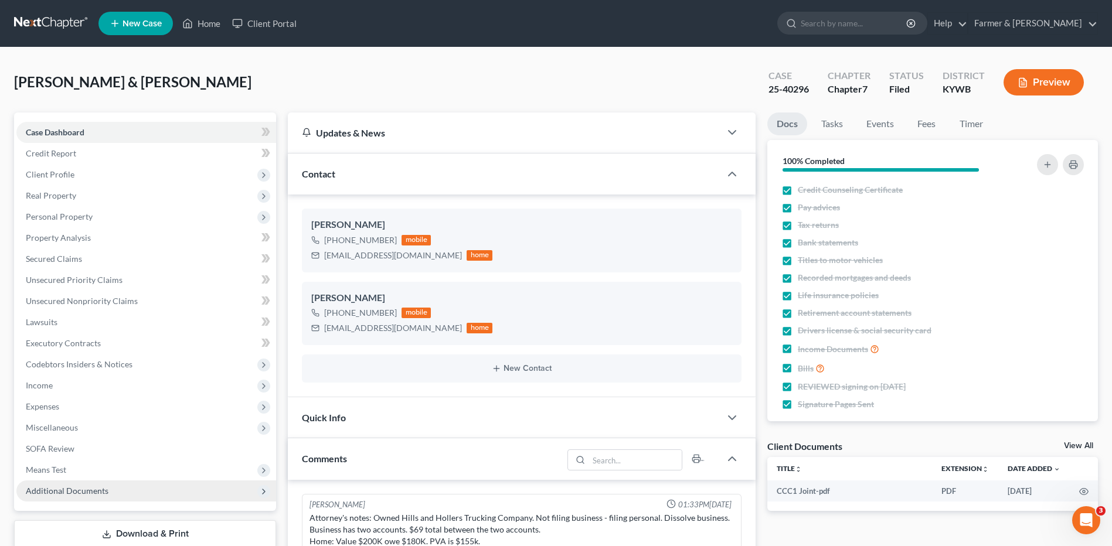
scroll to position [117, 0]
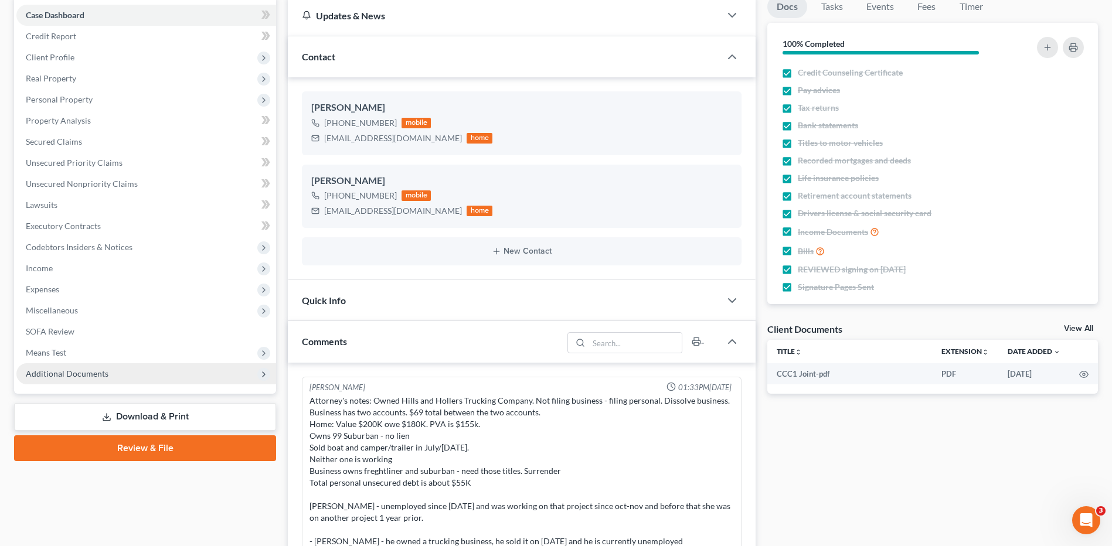
click at [96, 373] on span "Additional Documents" at bounding box center [67, 374] width 83 height 10
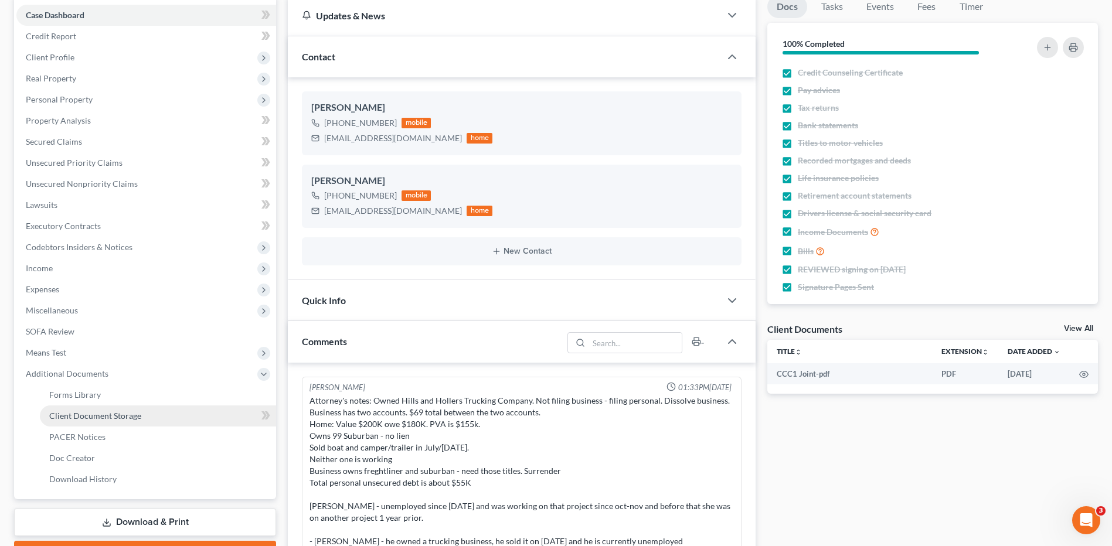
scroll to position [916, 0]
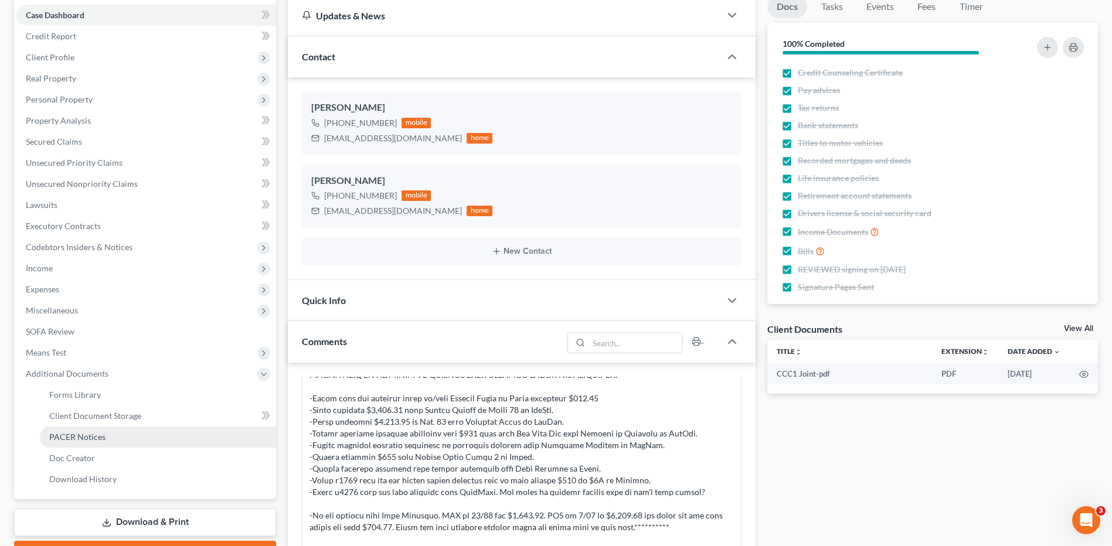
click at [101, 436] on span "PACER Notices" at bounding box center [77, 437] width 56 height 10
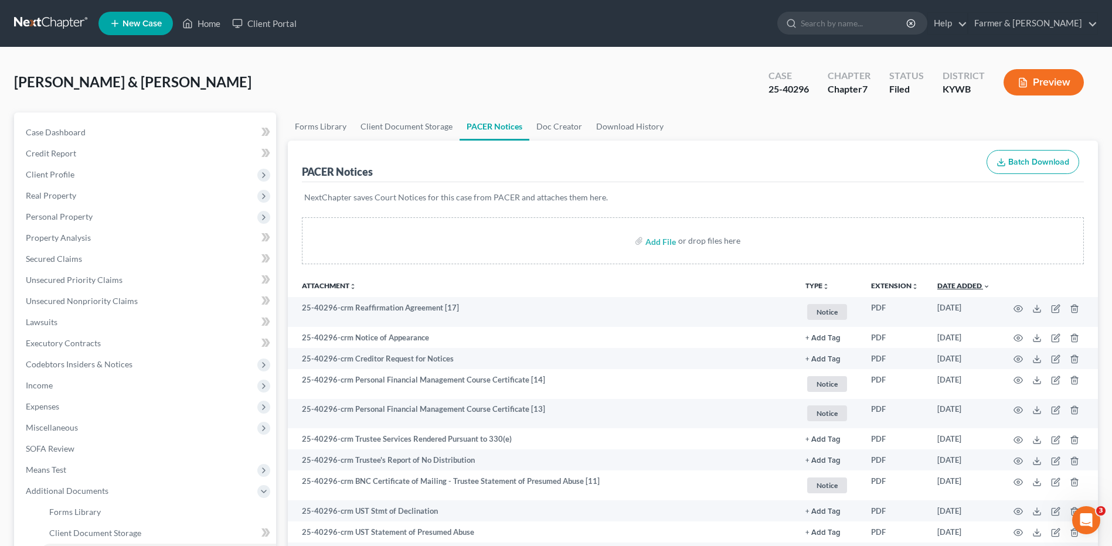
click at [978, 284] on link "Date Added unfold_more expand_more expand_less" at bounding box center [964, 285] width 53 height 9
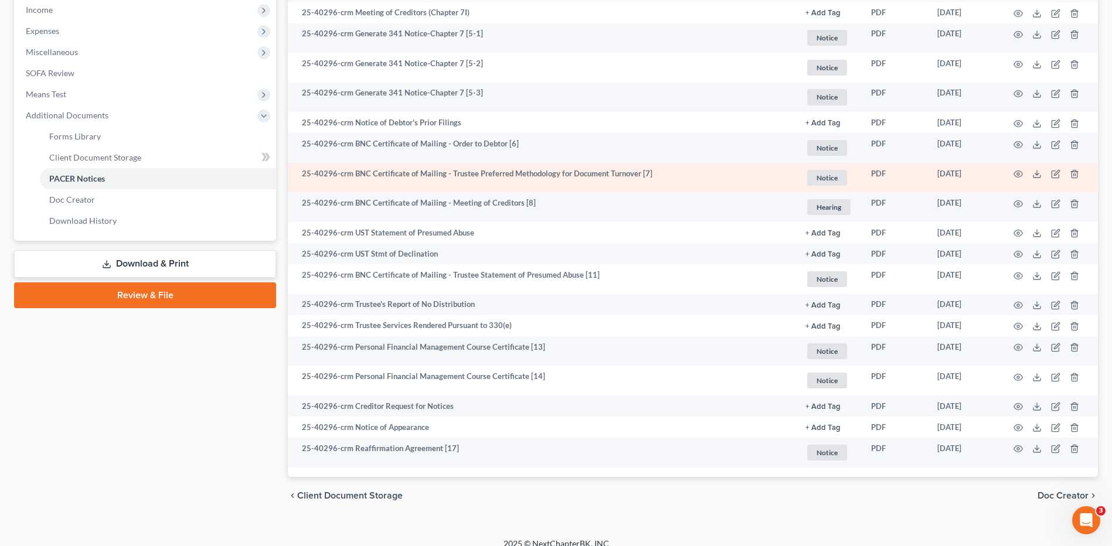
scroll to position [389, 0]
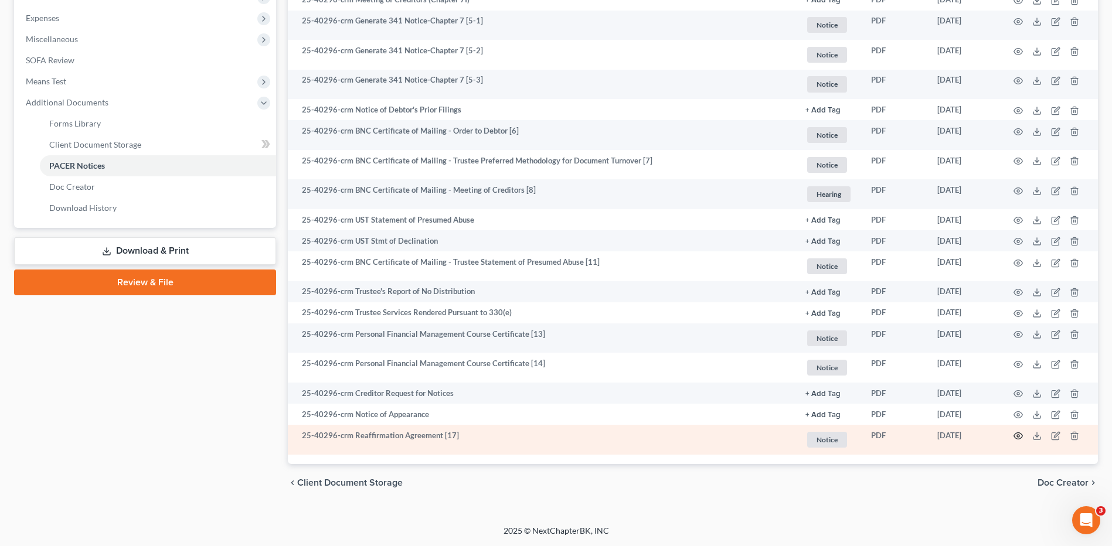
click at [1022, 435] on icon "button" at bounding box center [1018, 436] width 9 height 6
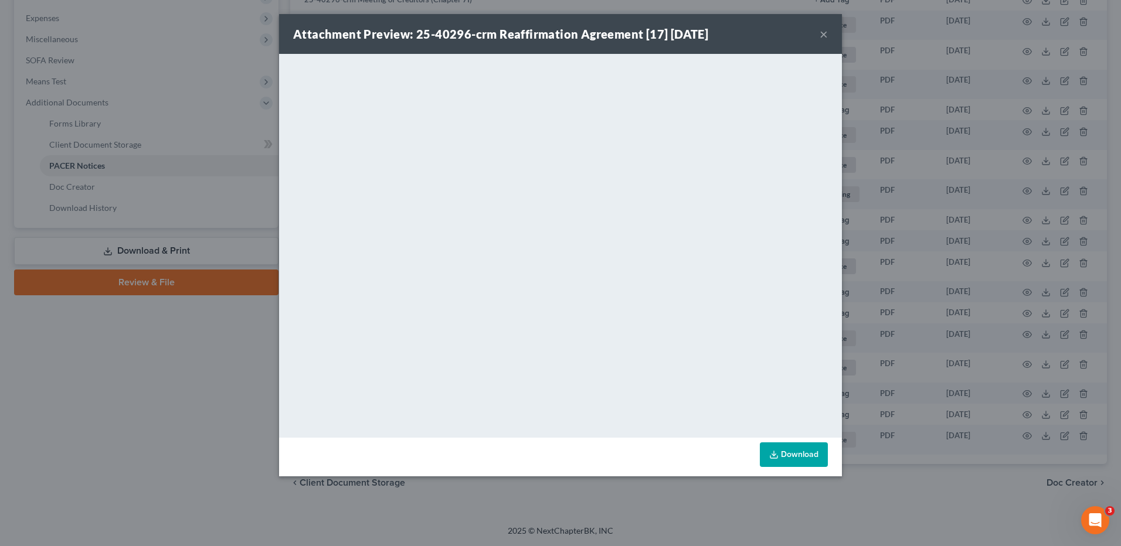
click at [824, 30] on button "×" at bounding box center [824, 34] width 8 height 14
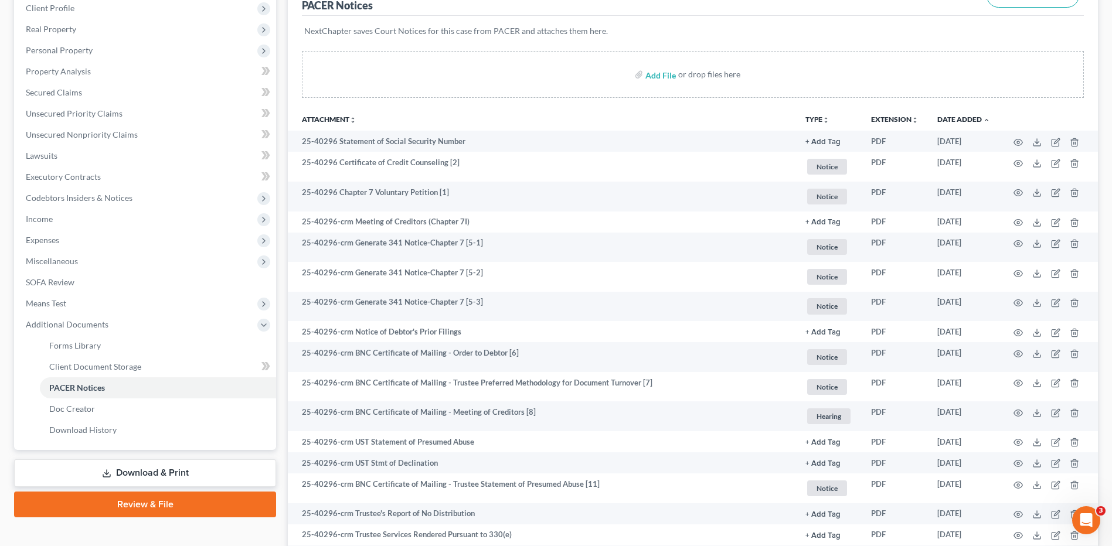
scroll to position [0, 0]
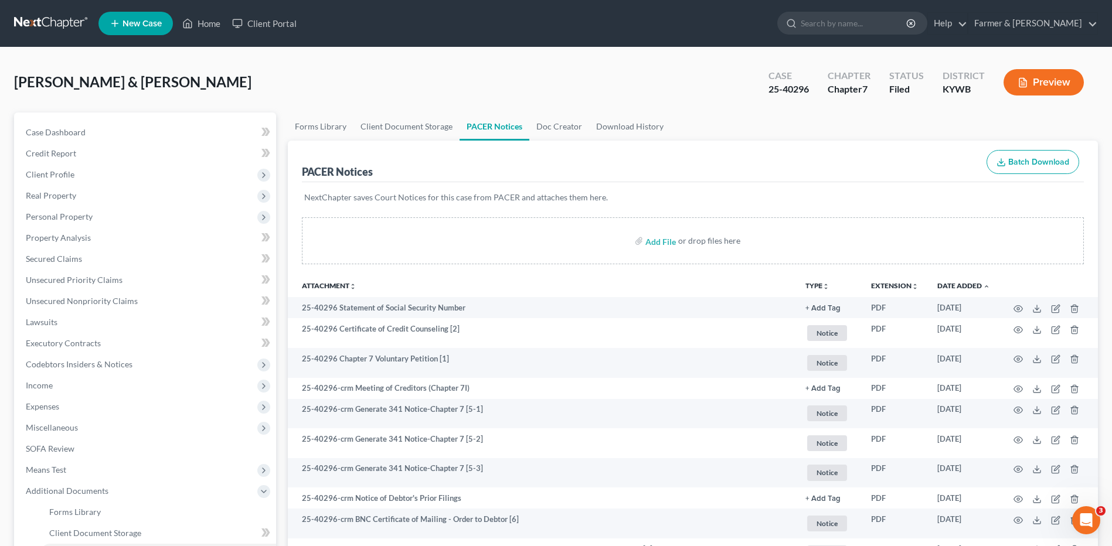
click at [22, 18] on link at bounding box center [51, 23] width 75 height 21
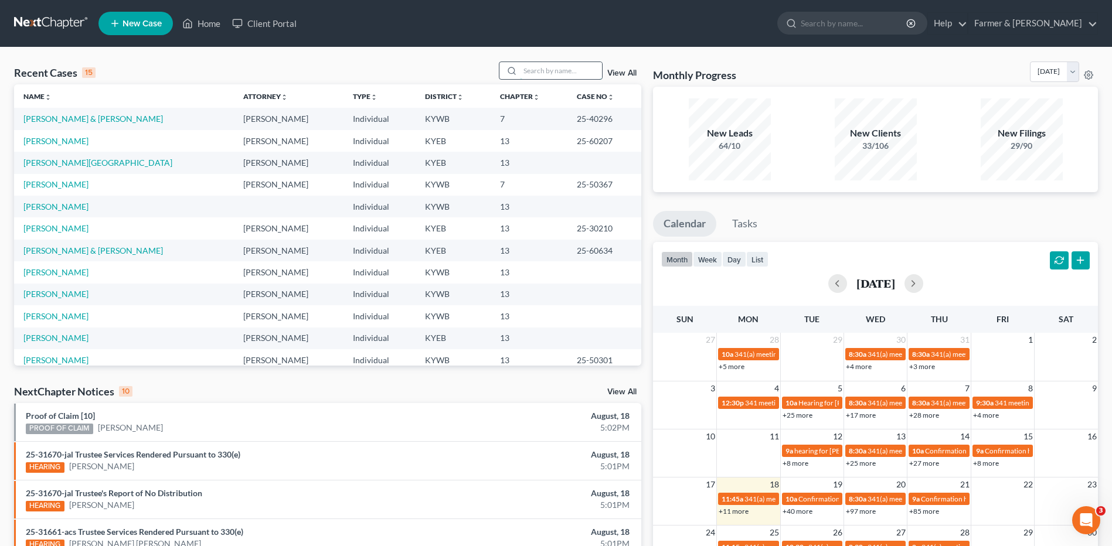
click at [542, 74] on input "search" at bounding box center [561, 70] width 82 height 17
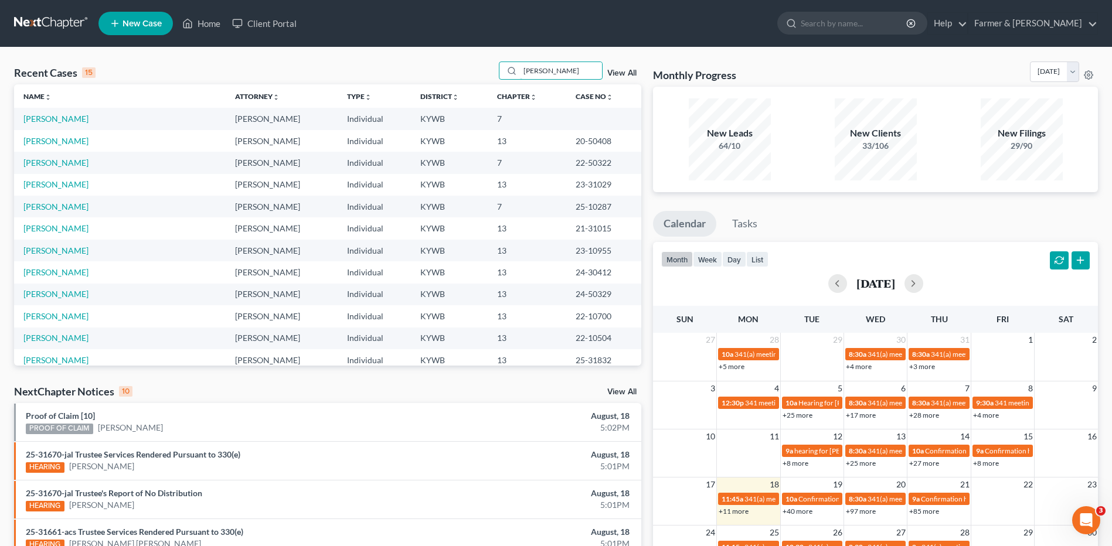
type input "[PERSON_NAME]"
click at [73, 121] on link "[PERSON_NAME]" at bounding box center [55, 119] width 65 height 10
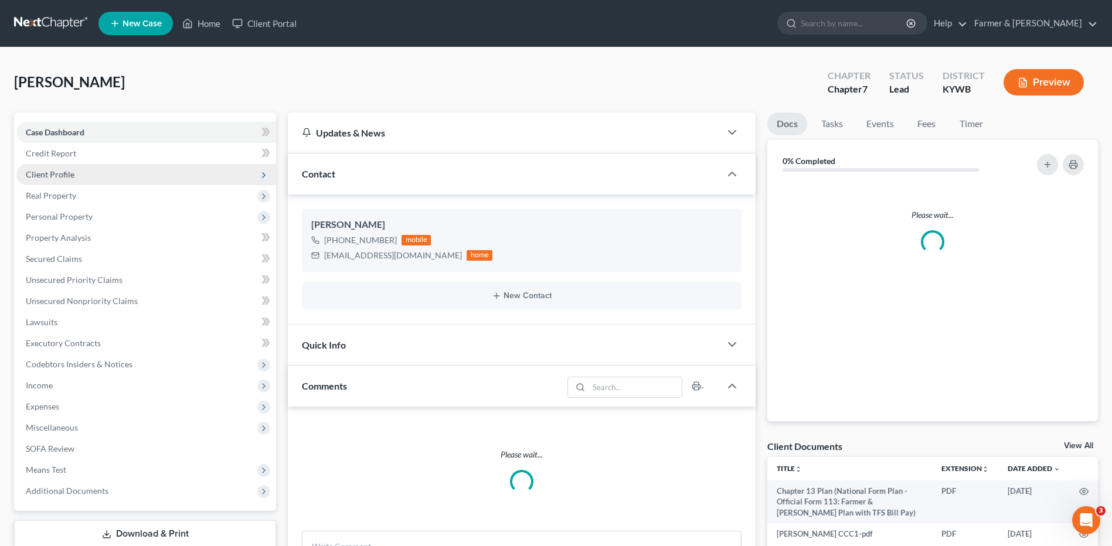
click at [74, 179] on span "Client Profile" at bounding box center [146, 174] width 260 height 21
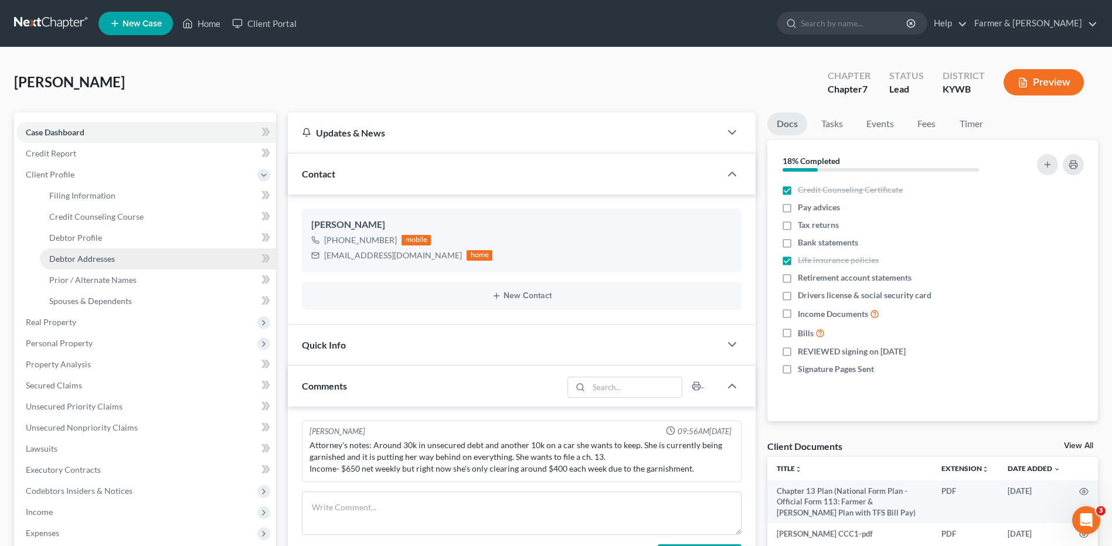
click at [103, 256] on span "Debtor Addresses" at bounding box center [82, 259] width 66 height 10
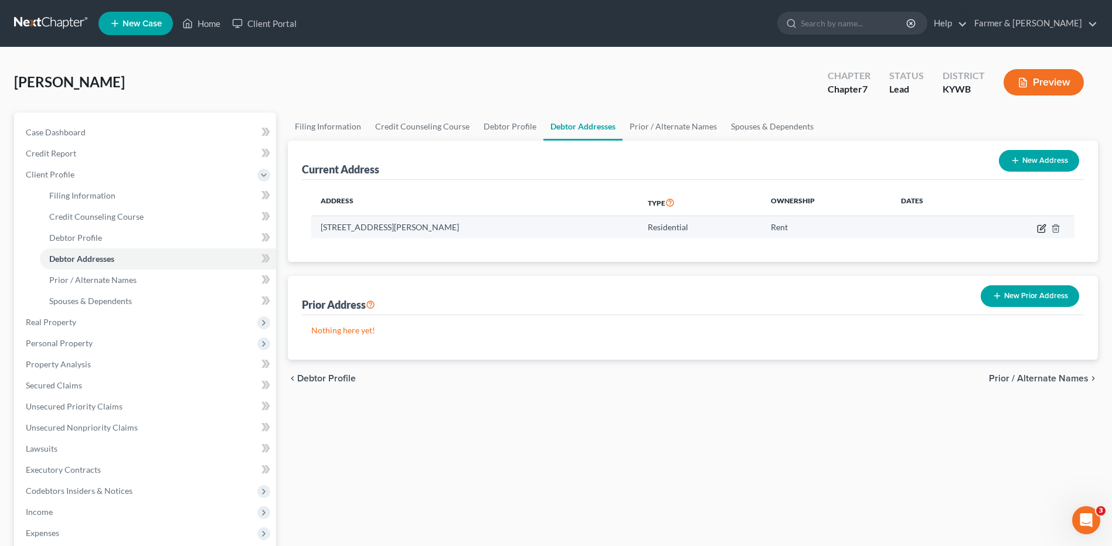
click at [1041, 224] on icon "button" at bounding box center [1041, 228] width 9 height 9
select select "18"
select select "0"
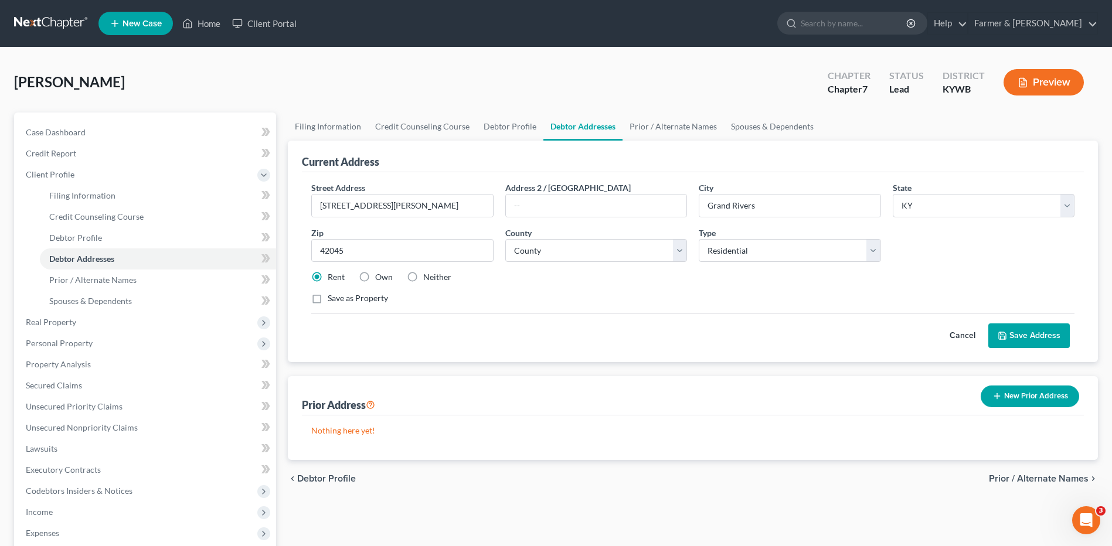
click at [46, 29] on link at bounding box center [51, 23] width 75 height 21
